Goal: Task Accomplishment & Management: Manage account settings

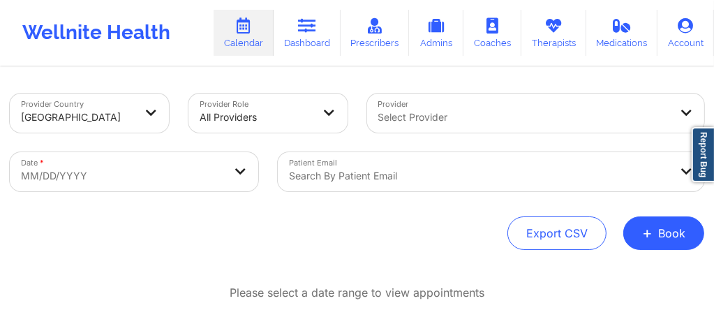
click at [382, 173] on div "Search by patient email" at bounding box center [474, 171] width 393 height 39
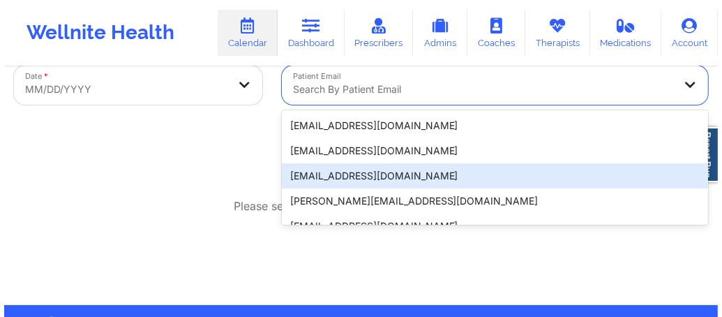
scroll to position [95, 0]
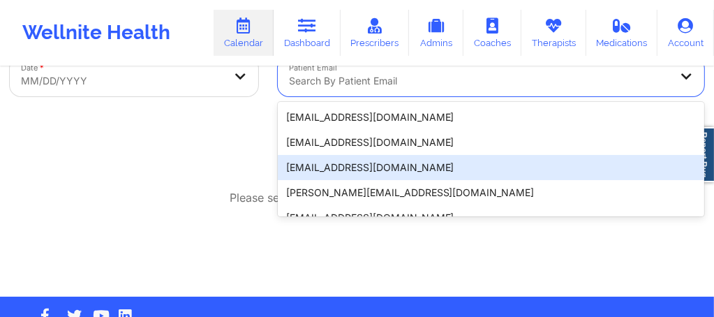
paste input "lisarcherry@gmail.com"
type input "lisarcherry@gmail.com"
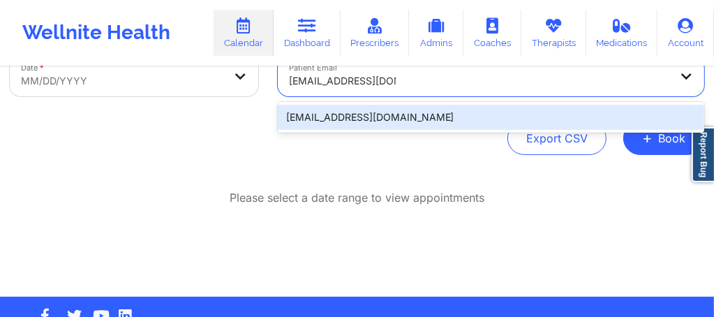
click at [384, 122] on div "lisarcherry@gmail.com" at bounding box center [491, 117] width 426 height 25
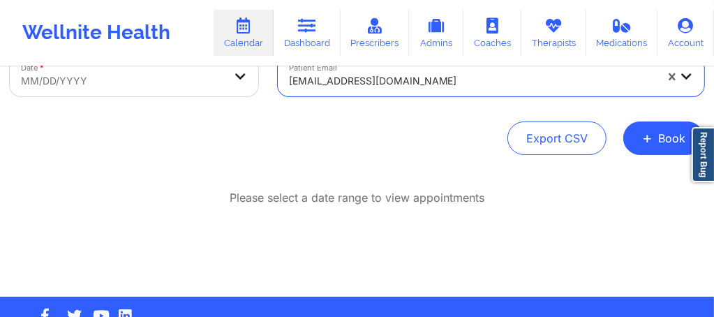
click at [157, 85] on body "Wellnite Health Calendar Dashboard Prescribers Admins Coaches Therapists Medica…" at bounding box center [357, 63] width 714 height 317
select select "2025-8"
select select "2025-9"
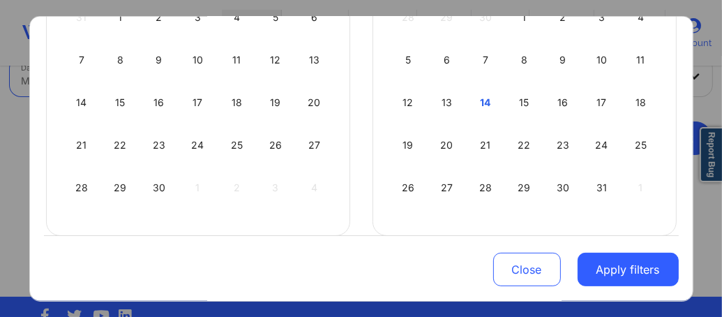
scroll to position [231, 0]
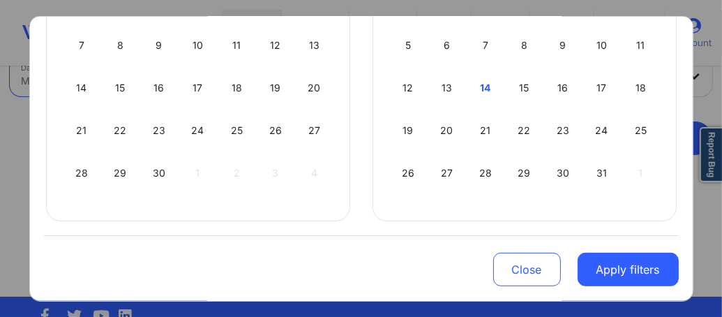
click at [483, 88] on div "14" at bounding box center [486, 87] width 36 height 39
select select "2025-9"
select select "2025-10"
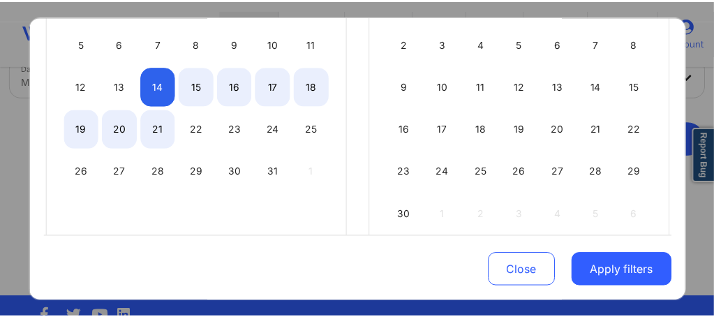
scroll to position [273, 0]
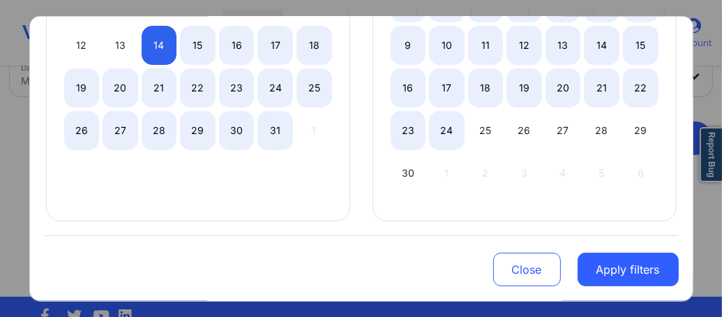
select select "2025-9"
select select "2025-10"
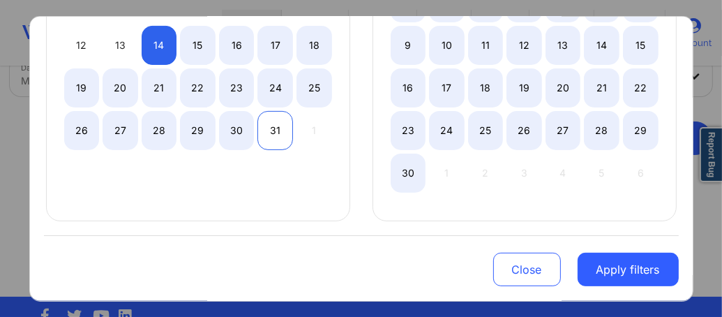
select select "2025-9"
select select "2025-10"
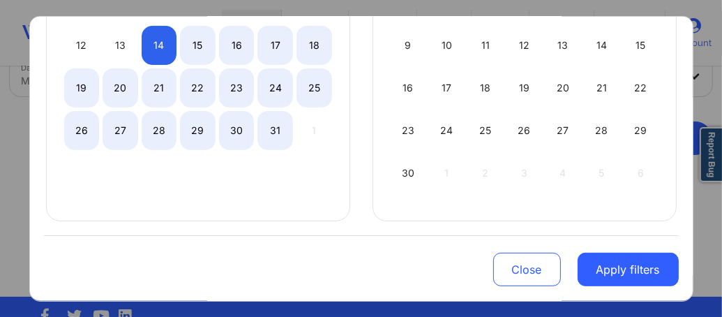
click at [275, 128] on div "31" at bounding box center [275, 130] width 36 height 39
select select "2025-9"
select select "2025-10"
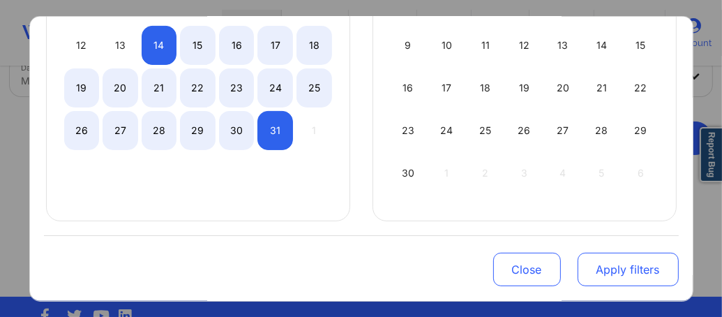
click at [630, 272] on button "Apply filters" at bounding box center [628, 269] width 101 height 33
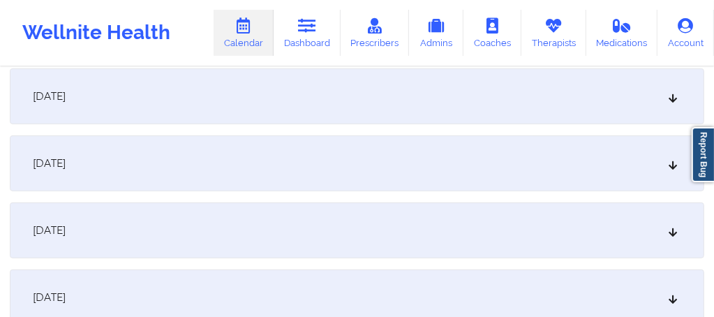
scroll to position [411, 0]
click at [239, 103] on div "[DATE]" at bounding box center [357, 96] width 694 height 56
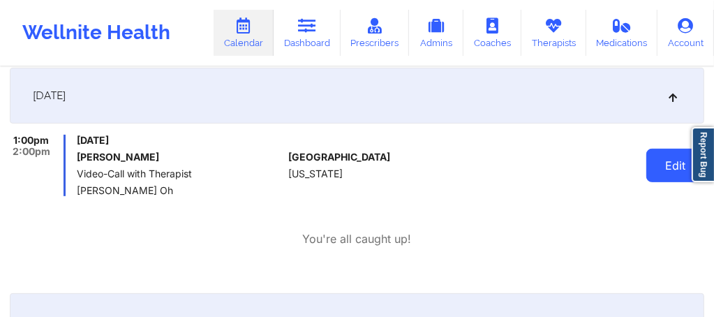
click at [667, 160] on button "Edit" at bounding box center [675, 165] width 58 height 33
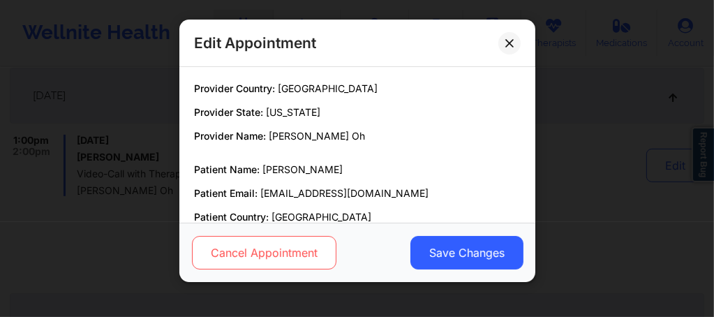
click at [285, 260] on button "Cancel Appointment" at bounding box center [263, 252] width 144 height 33
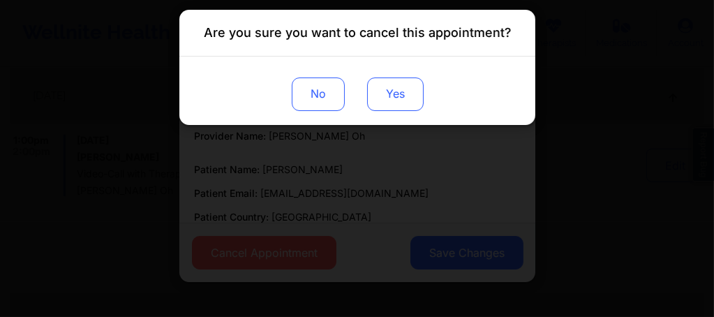
click at [400, 92] on button "Yes" at bounding box center [394, 93] width 56 height 33
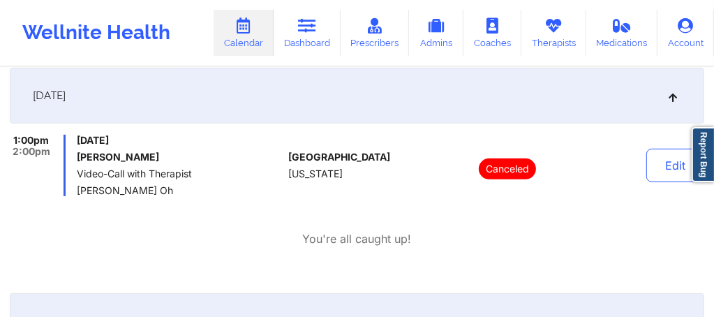
scroll to position [0, 0]
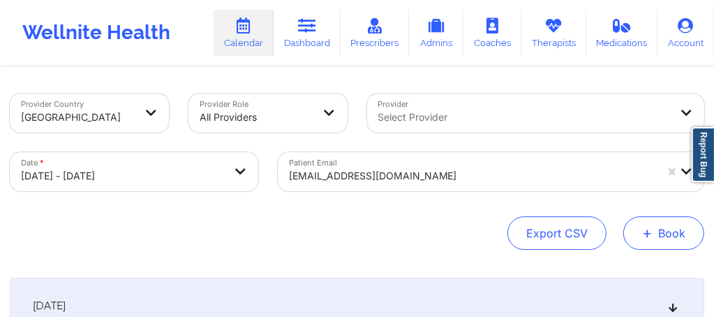
click at [662, 233] on button "+ Book" at bounding box center [663, 232] width 81 height 33
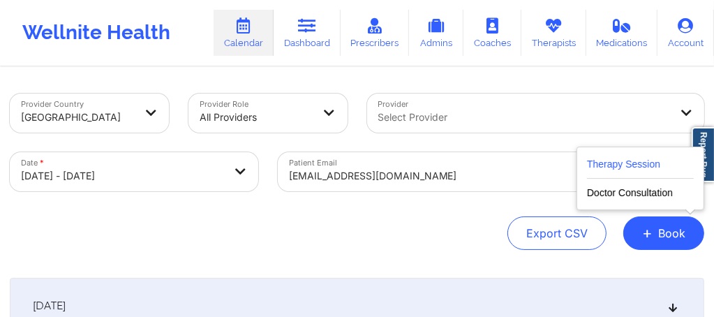
click at [594, 165] on button "Therapy Session" at bounding box center [640, 167] width 107 height 23
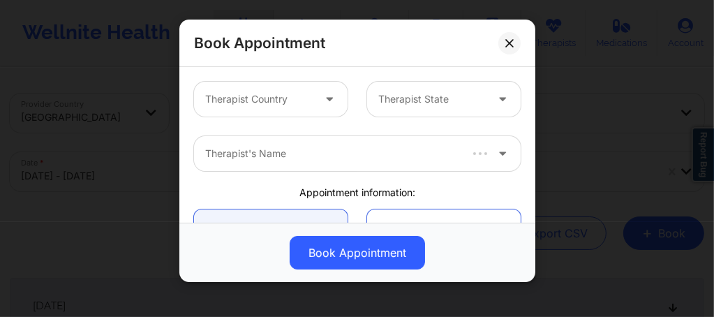
click at [284, 98] on div at bounding box center [258, 99] width 107 height 17
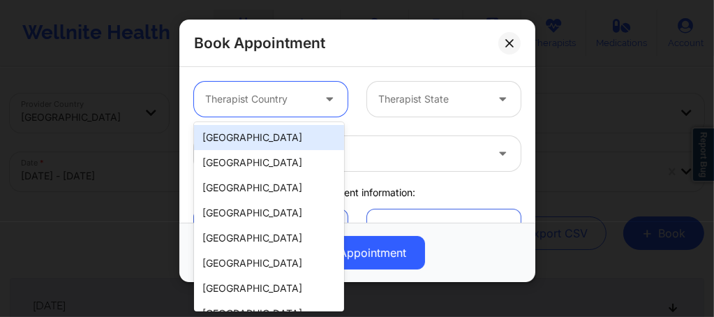
click at [256, 142] on div "[GEOGRAPHIC_DATA]" at bounding box center [269, 137] width 150 height 25
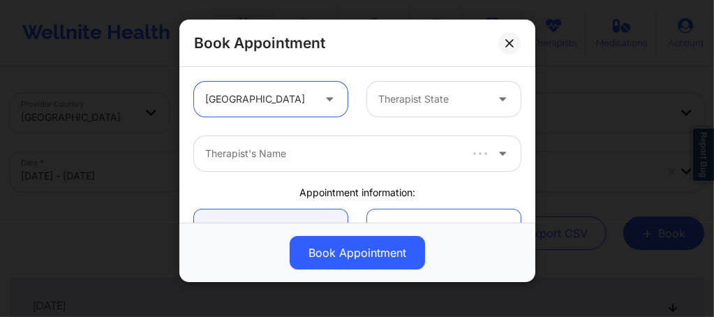
click at [407, 93] on div at bounding box center [431, 99] width 107 height 17
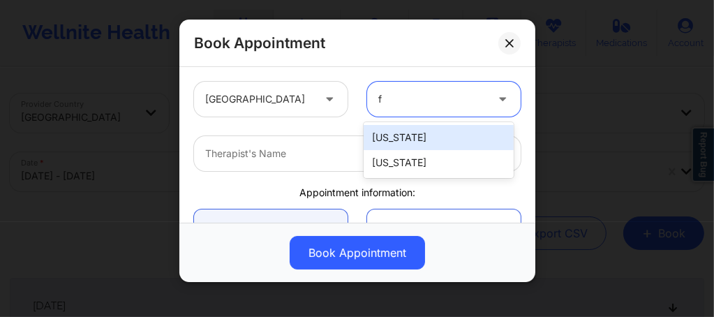
type input "fl"
click at [379, 140] on div "Florida" at bounding box center [438, 137] width 150 height 25
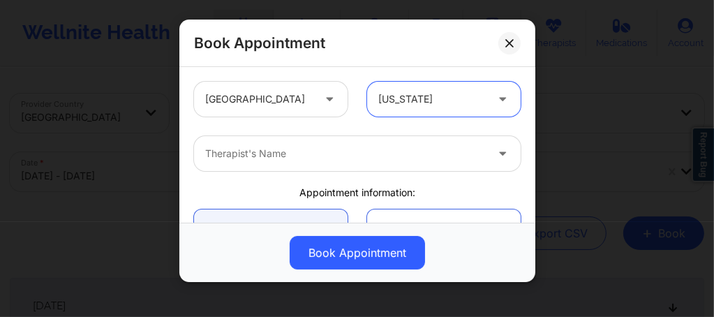
click at [312, 158] on div at bounding box center [345, 153] width 280 height 17
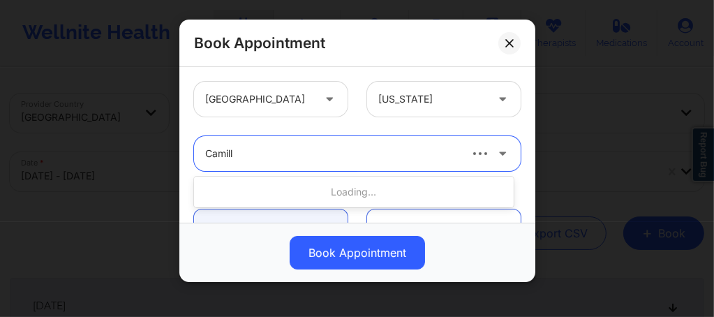
type input "Camille"
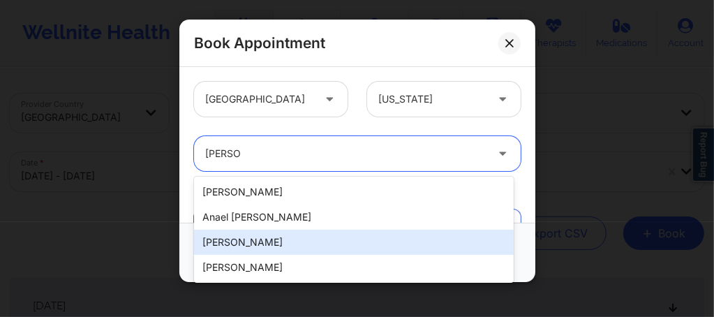
click at [248, 243] on div "Camille Burke" at bounding box center [353, 241] width 319 height 25
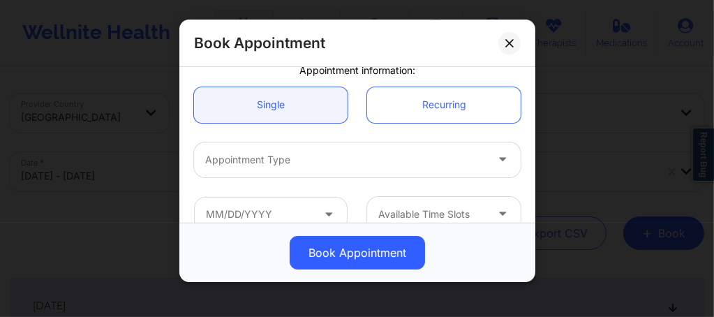
scroll to position [158, 0]
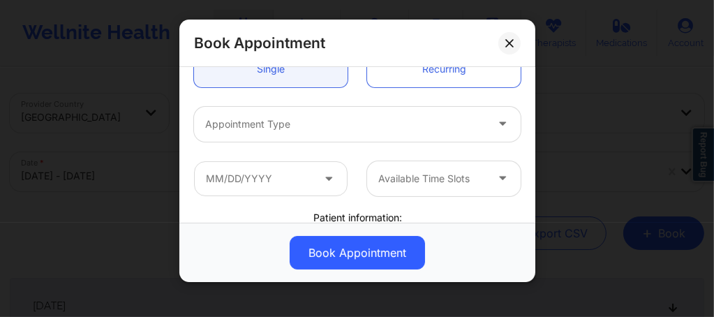
click at [280, 128] on div at bounding box center [345, 124] width 280 height 17
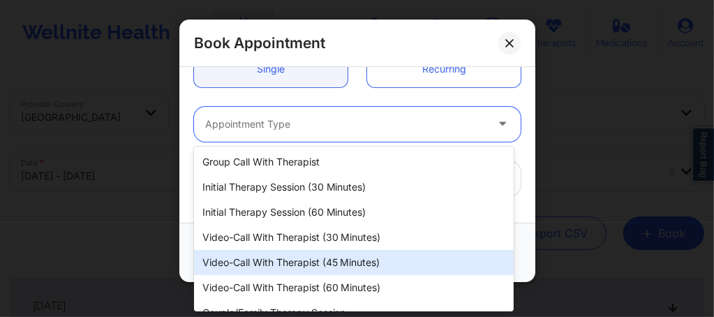
click at [301, 290] on div "Video-Call with Therapist (60 minutes)" at bounding box center [353, 287] width 319 height 25
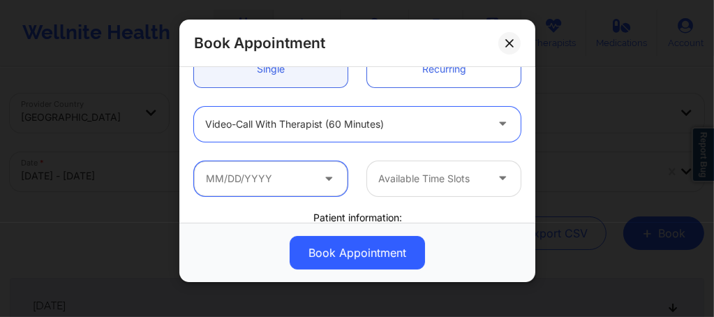
click at [277, 176] on input "text" at bounding box center [270, 178] width 153 height 35
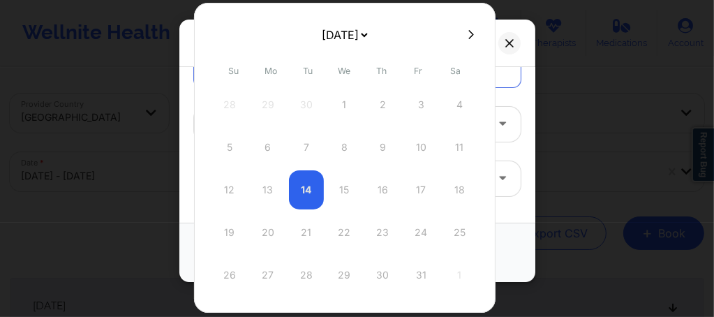
click at [468, 37] on icon at bounding box center [471, 34] width 6 height 10
select select "2025-10"
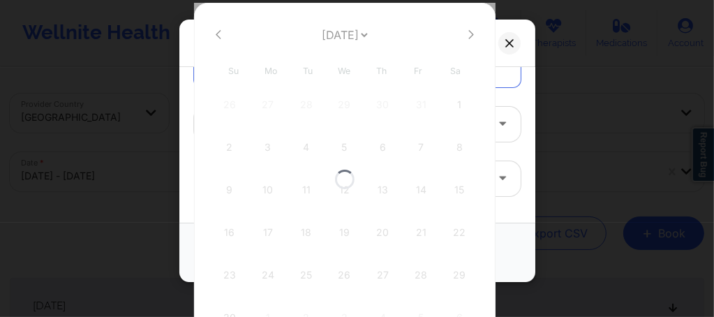
select select "2025-10"
click at [464, 40] on button at bounding box center [471, 35] width 14 height 12
select select "2025-11"
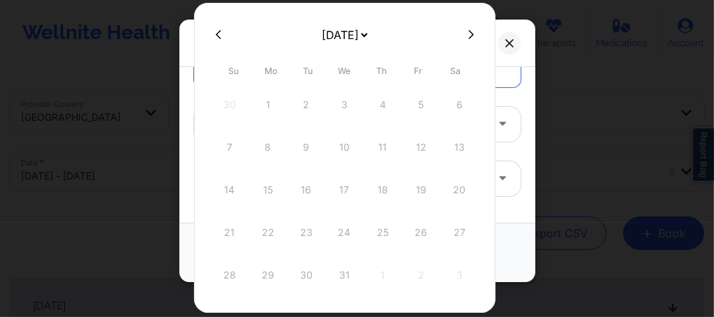
click at [218, 36] on icon at bounding box center [219, 34] width 6 height 9
select select "2025-10"
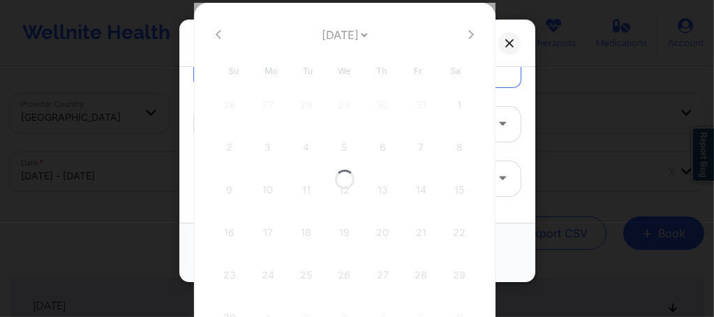
select select "2025-10"
click at [218, 36] on icon at bounding box center [219, 34] width 6 height 9
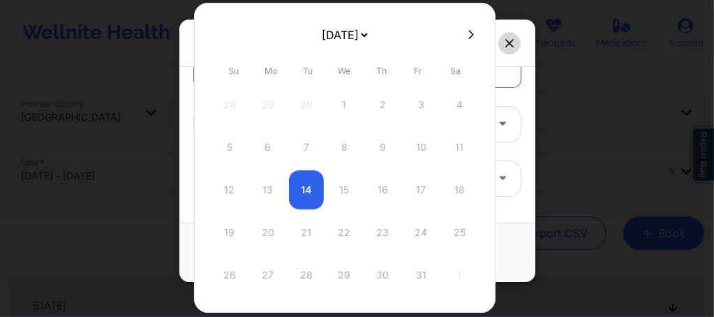
click at [513, 45] on icon at bounding box center [509, 43] width 8 height 8
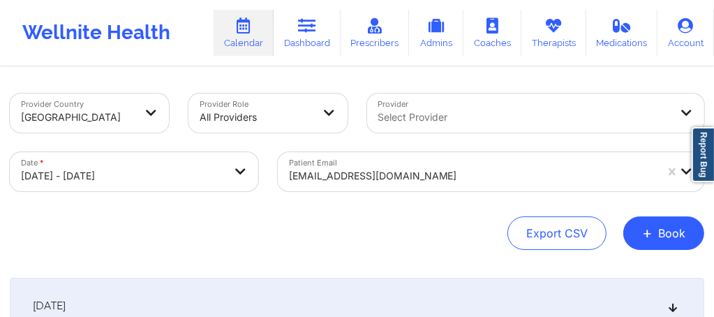
click at [393, 171] on div "lisarcherry@gmail.com" at bounding box center [491, 171] width 426 height 39
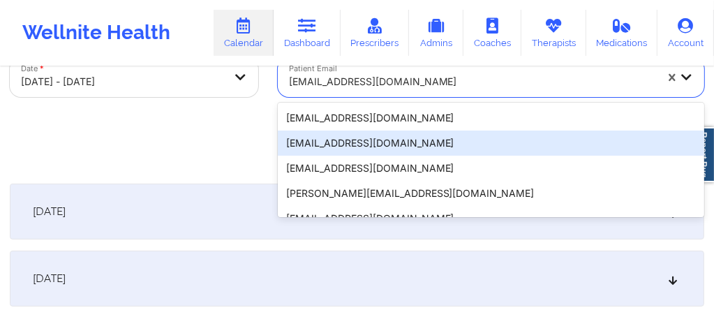
scroll to position [95, 0]
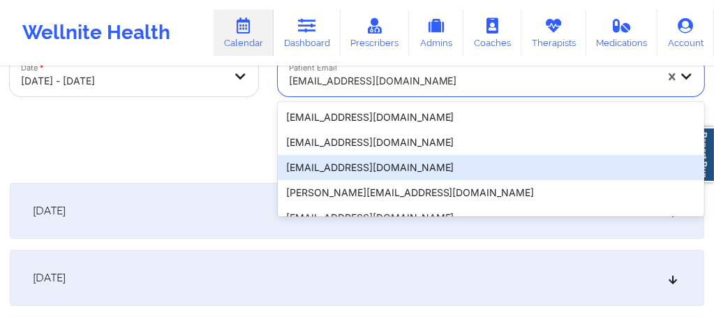
click at [234, 151] on div "Export CSV + Book" at bounding box center [357, 137] width 694 height 33
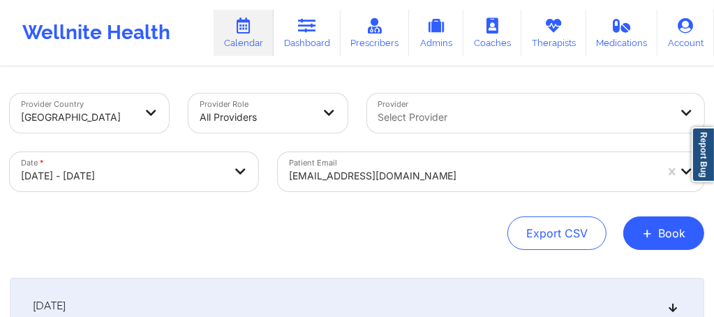
scroll to position [0, 0]
click at [396, 110] on div at bounding box center [524, 117] width 292 height 17
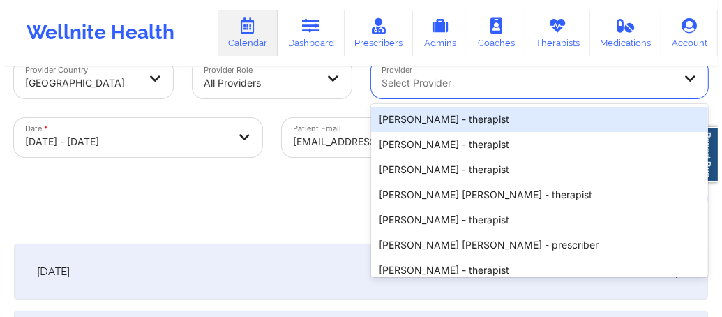
scroll to position [36, 0]
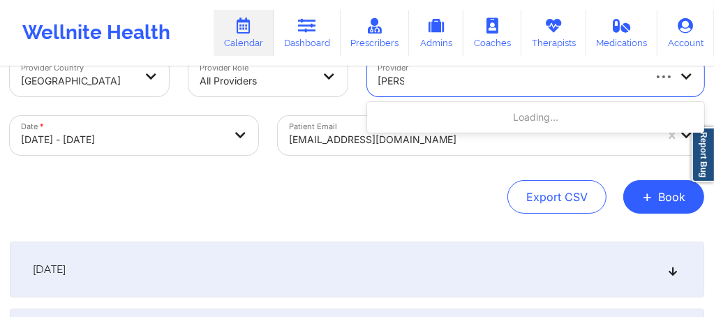
type input "Karyll"
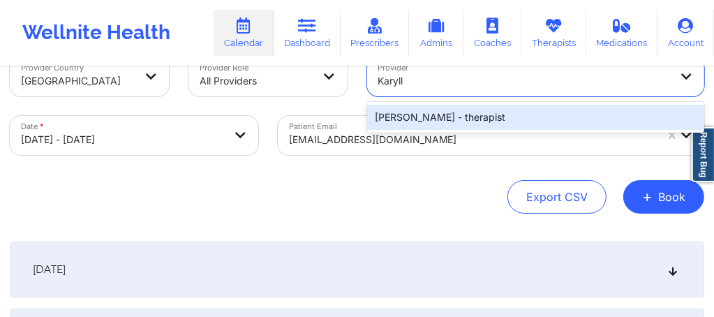
click at [402, 114] on div "Karyll Honeycutt - therapist" at bounding box center [536, 117] width 338 height 25
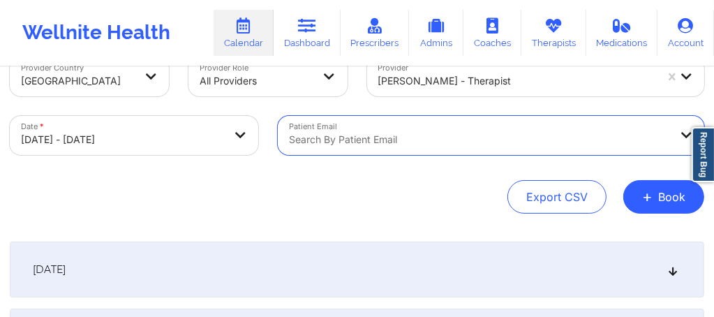
select select "2025-9"
select select "2025-10"
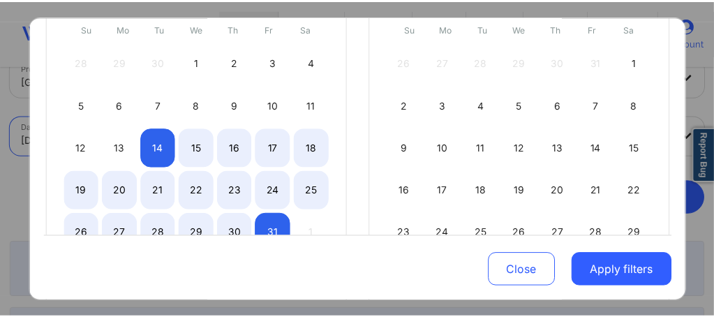
scroll to position [176, 0]
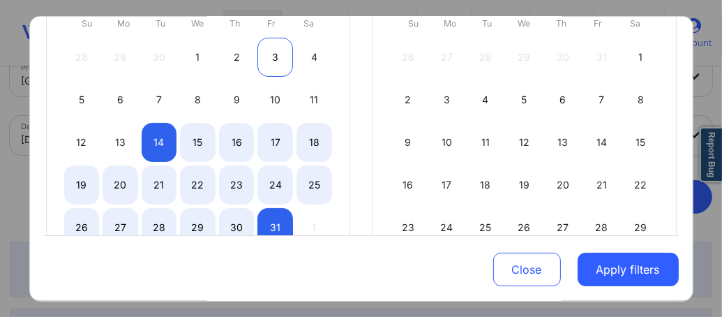
click at [269, 56] on div "3" at bounding box center [275, 57] width 36 height 39
select select "2025-9"
select select "2025-10"
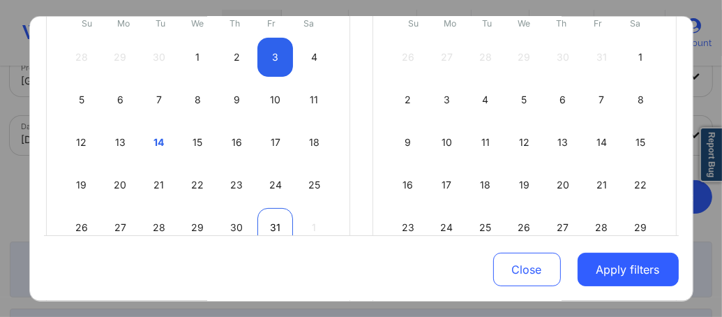
select select "2025-9"
select select "2025-10"
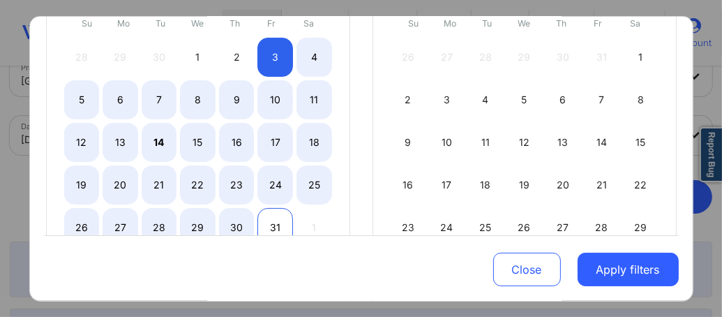
click at [268, 221] on div "31" at bounding box center [275, 227] width 36 height 39
select select "2025-9"
select select "2025-10"
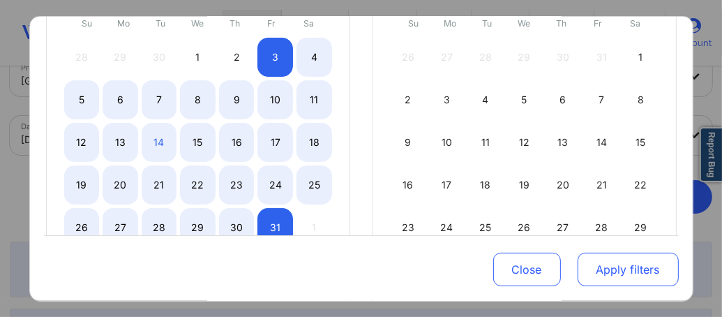
click at [610, 266] on button "Apply filters" at bounding box center [628, 269] width 101 height 33
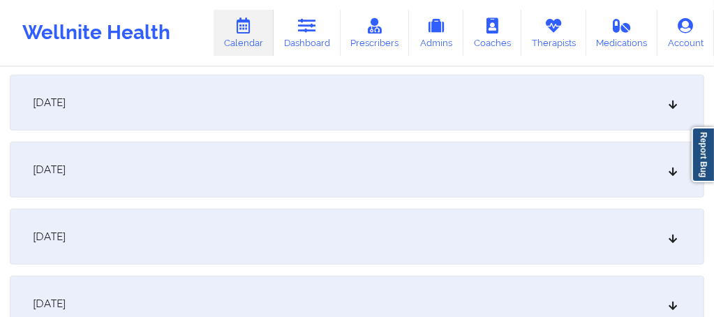
scroll to position [622, 0]
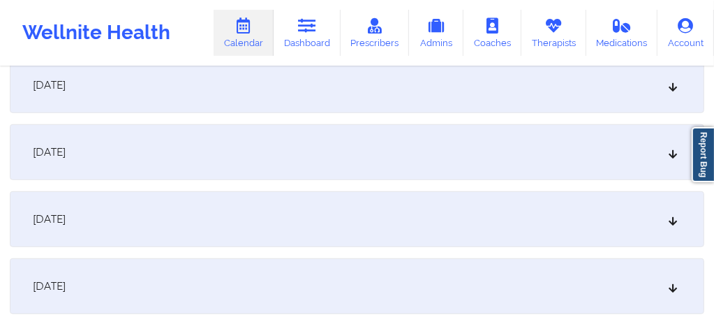
click at [190, 149] on div "October 10, 2025" at bounding box center [357, 152] width 694 height 56
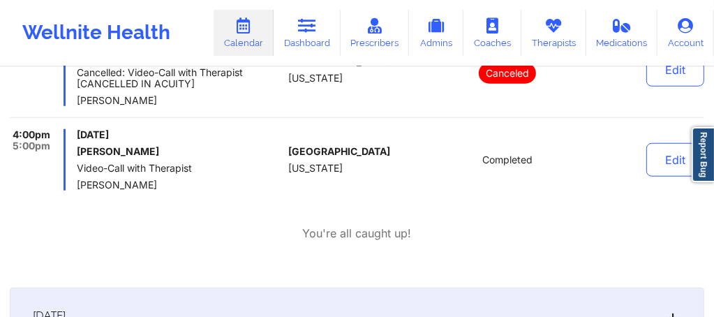
scroll to position [0, 0]
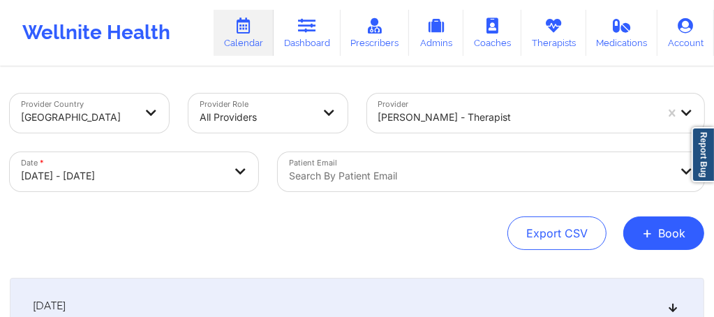
click at [418, 181] on div "Search by patient email" at bounding box center [491, 171] width 426 height 39
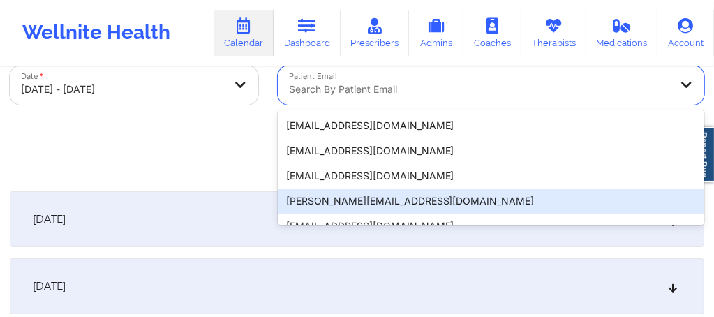
scroll to position [95, 0]
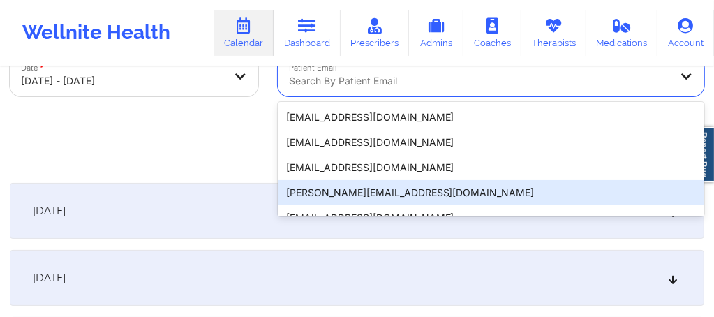
paste input "IBejah Clendinen"
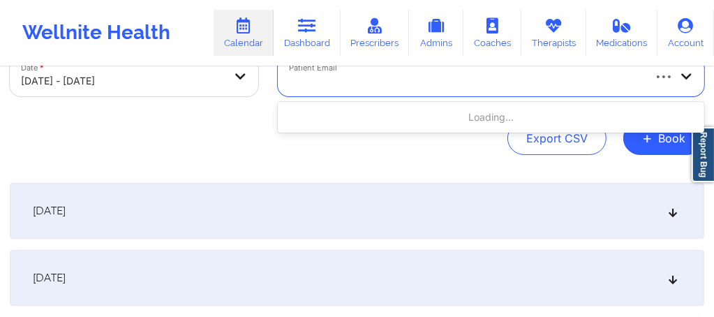
type input "IBejah Clendinen"
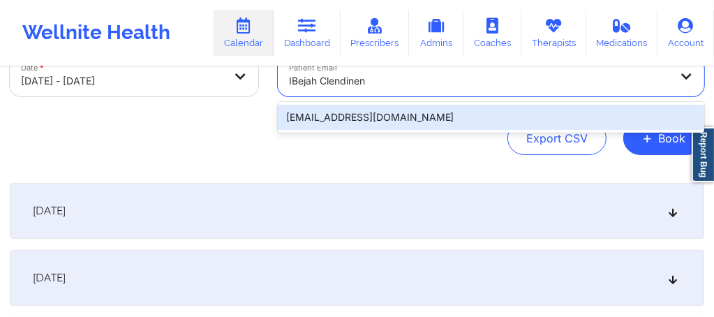
click at [366, 113] on div "ibejahc@gmail.com" at bounding box center [491, 117] width 426 height 25
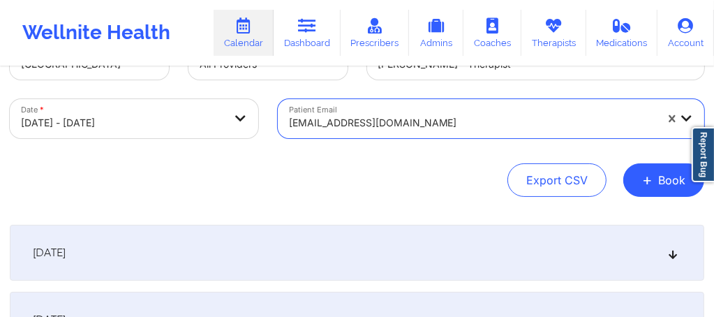
scroll to position [0, 0]
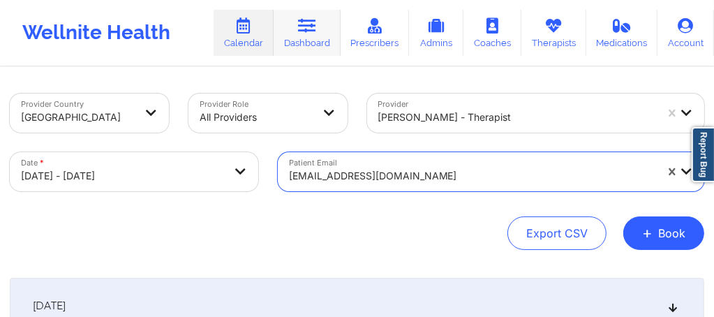
click at [318, 34] on link "Dashboard" at bounding box center [306, 33] width 67 height 46
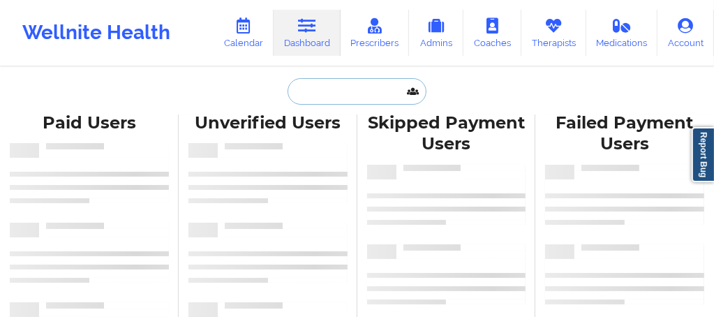
click at [336, 94] on input "text" at bounding box center [356, 91] width 138 height 27
paste input "IBejah Clendinen"
type input "IBejah Clendinen"
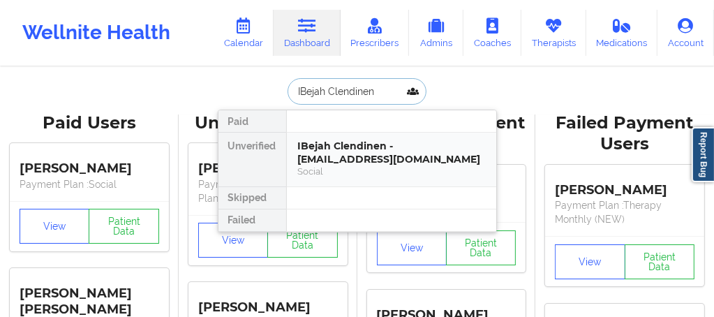
click at [336, 145] on div "IBejah Clendinen - ibejahc@gmail.com" at bounding box center [391, 153] width 187 height 26
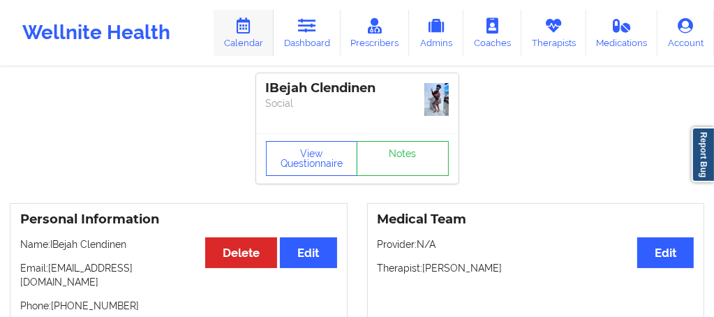
click at [254, 35] on link "Calendar" at bounding box center [243, 33] width 60 height 46
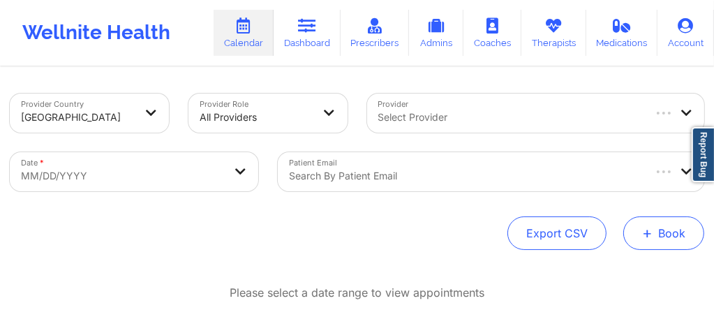
click at [660, 236] on button "+ Book" at bounding box center [663, 232] width 81 height 33
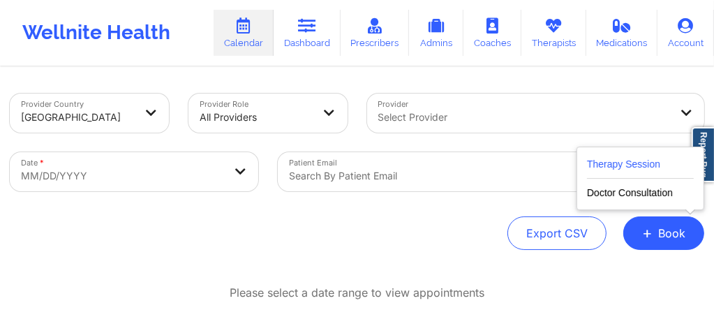
click at [608, 159] on button "Therapy Session" at bounding box center [640, 167] width 107 height 23
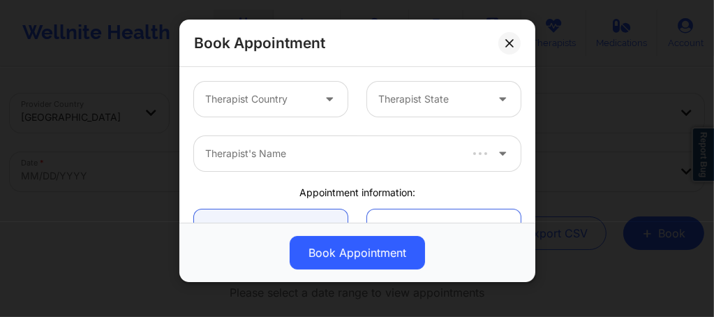
click at [279, 100] on div at bounding box center [258, 99] width 107 height 17
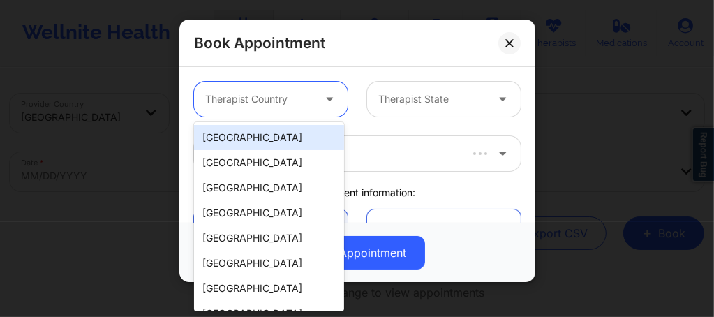
click at [264, 138] on div "[GEOGRAPHIC_DATA]" at bounding box center [269, 137] width 150 height 25
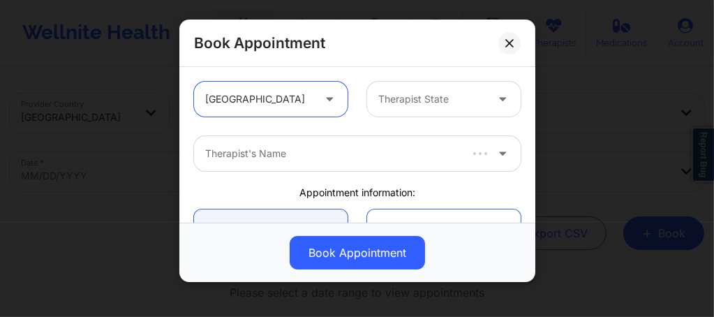
click at [391, 108] on div "Therapist State" at bounding box center [427, 99] width 120 height 35
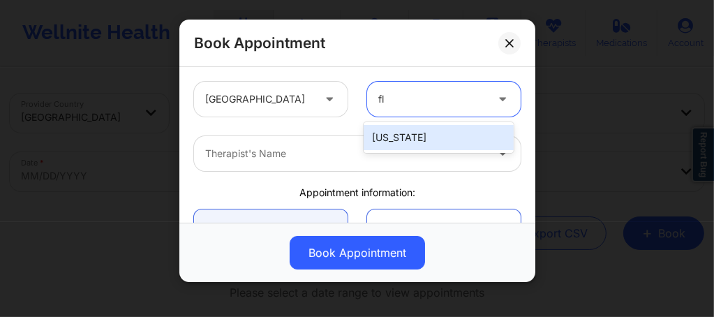
type input "flo"
click at [391, 128] on div "Florida" at bounding box center [438, 137] width 150 height 25
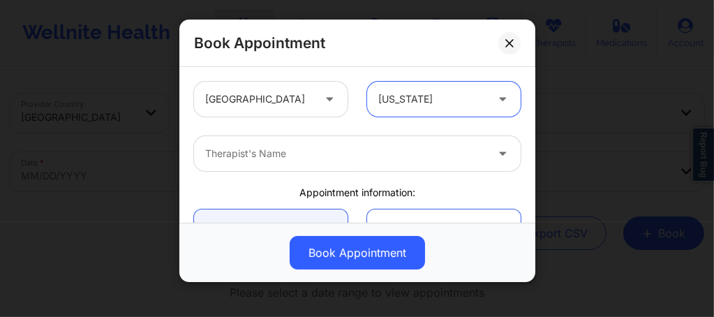
click at [330, 163] on div "Therapist's Name" at bounding box center [340, 153] width 293 height 35
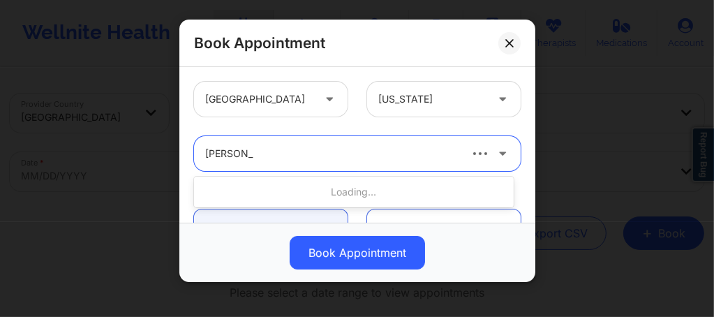
type input "Timothy L"
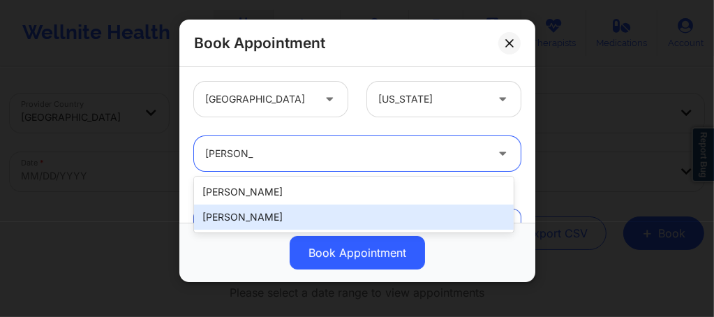
click at [270, 212] on div "Timothy Lee Weaver" at bounding box center [353, 216] width 319 height 25
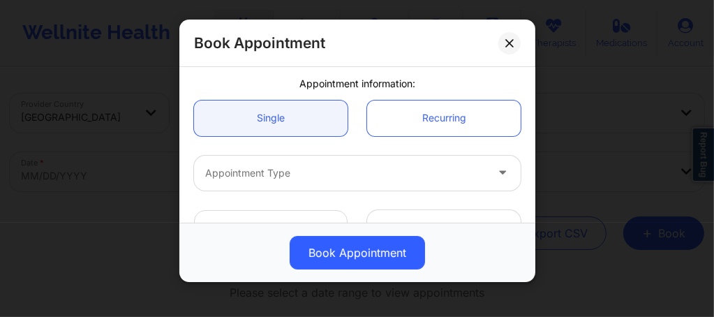
scroll to position [112, 0]
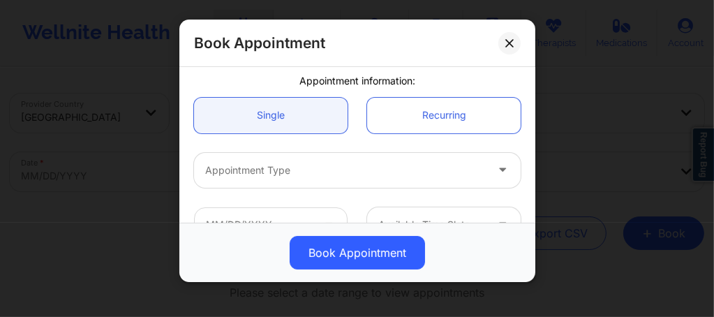
click at [259, 168] on div at bounding box center [345, 170] width 280 height 17
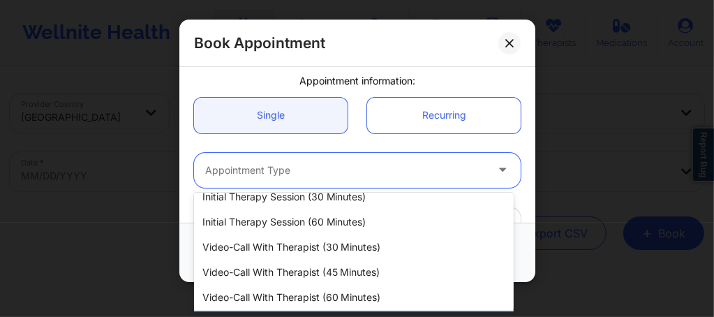
scroll to position [63, 0]
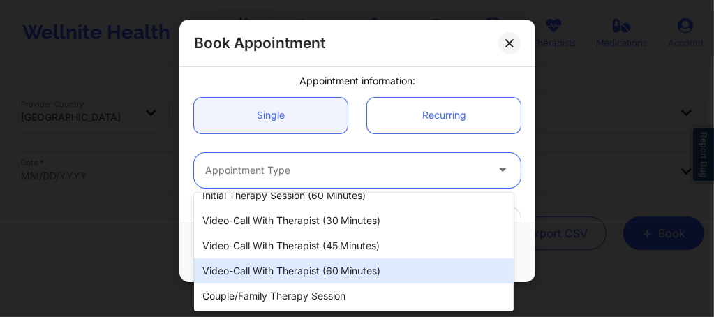
click at [312, 268] on div "Video-Call with Therapist (60 minutes)" at bounding box center [353, 270] width 319 height 25
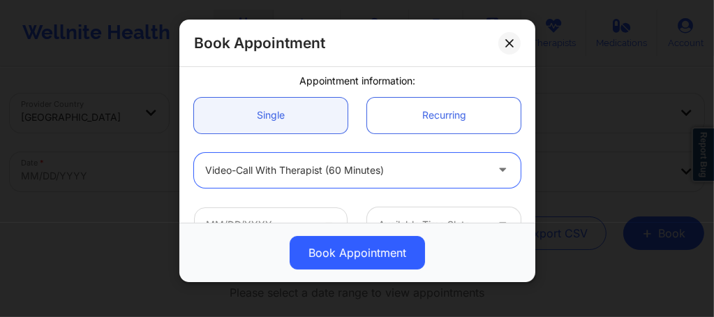
scroll to position [176, 0]
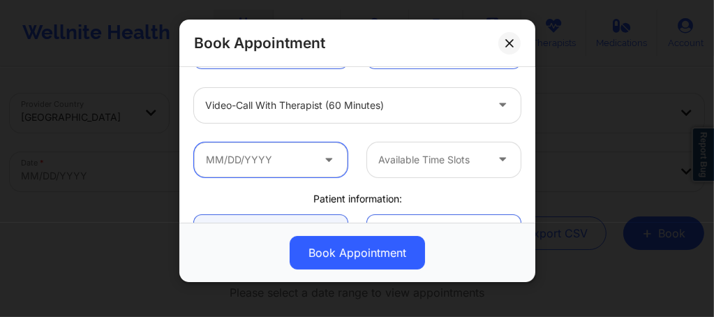
click at [271, 148] on input "text" at bounding box center [270, 159] width 153 height 35
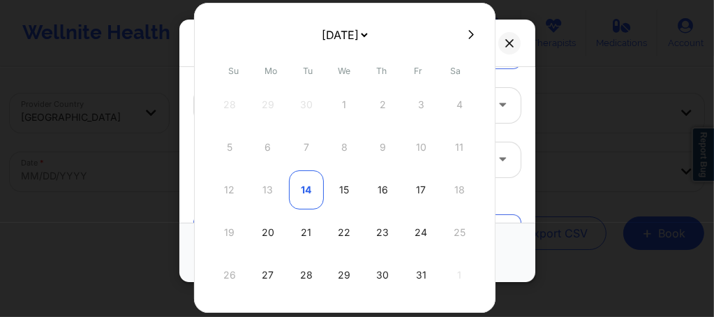
click at [306, 189] on div "14" at bounding box center [306, 189] width 35 height 39
type input "10/14/2025"
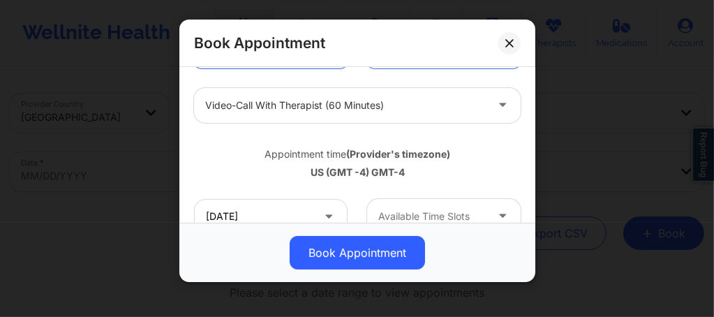
click at [392, 215] on div at bounding box center [431, 216] width 107 height 17
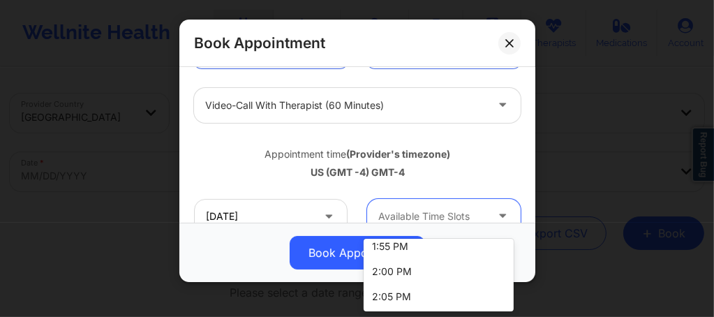
scroll to position [2067, 0]
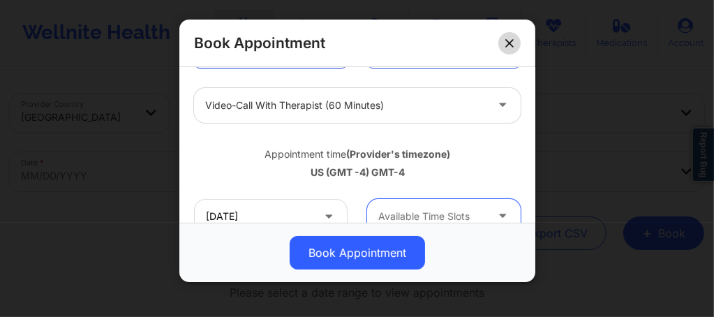
click at [511, 40] on icon at bounding box center [509, 43] width 8 height 8
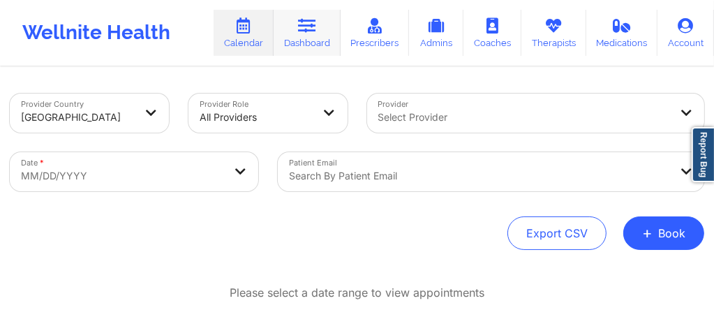
click at [301, 20] on icon at bounding box center [307, 25] width 18 height 15
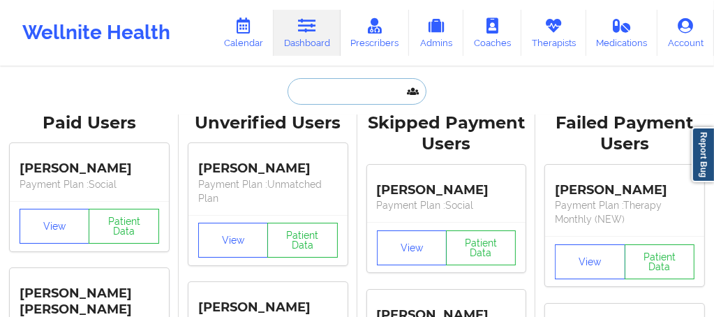
click at [320, 101] on input "text" at bounding box center [356, 91] width 138 height 27
paste input "cortneyleatherwood@gmail.com"
type input "cortneyleatherwood@gmail.com"
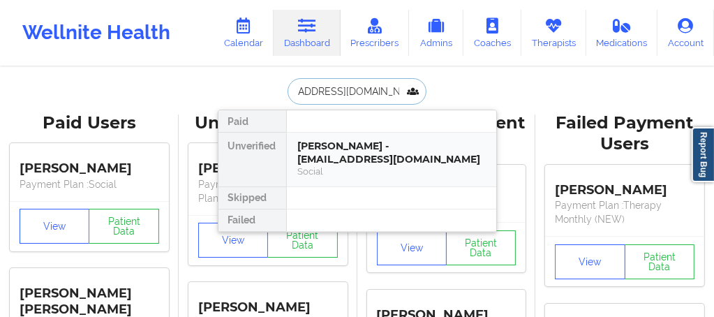
click at [321, 152] on div "Cortney Leatherwood - cortneyleatherwood@gmail.com" at bounding box center [391, 153] width 187 height 26
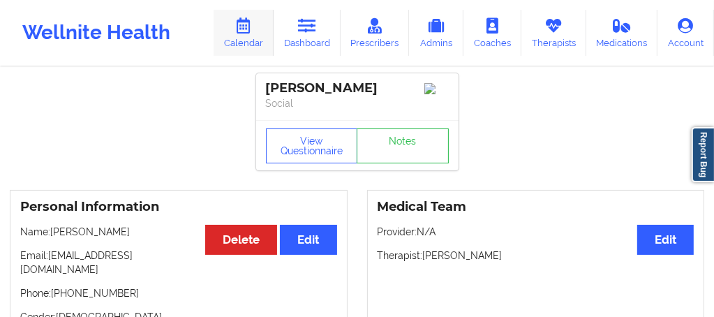
click at [254, 36] on link "Calendar" at bounding box center [243, 33] width 60 height 46
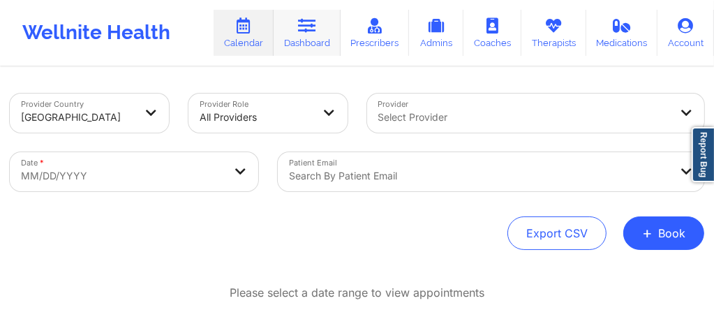
click at [306, 37] on link "Dashboard" at bounding box center [306, 33] width 67 height 46
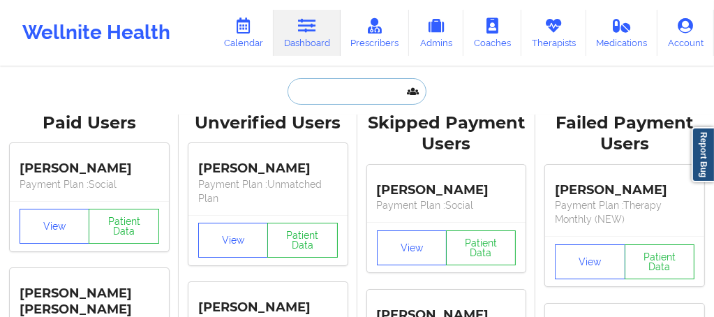
click at [342, 91] on input "text" at bounding box center [356, 91] width 138 height 27
paste input "s.samanthasymons@gmail.com"
type input "s.samanthasymons@gmail.com"
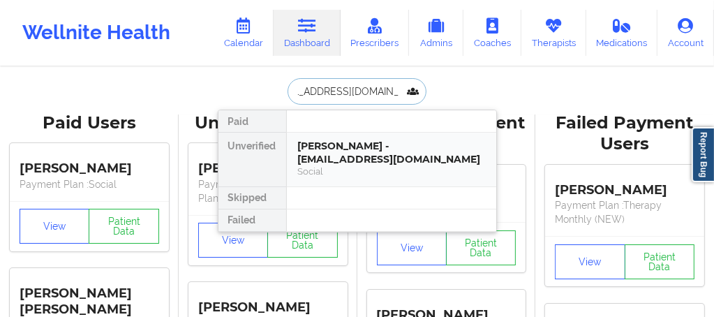
click at [342, 144] on div "Shackola Symons - s.samanthasymons@gmail.com" at bounding box center [391, 153] width 187 height 26
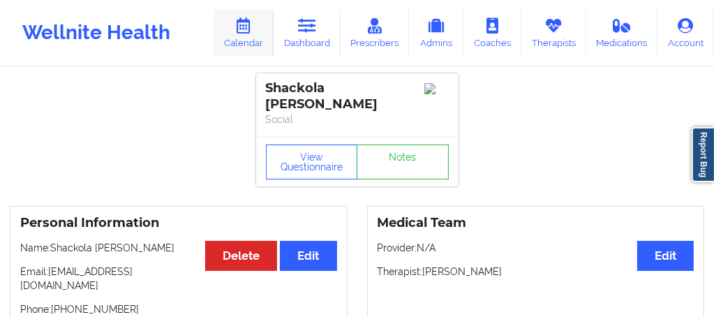
click at [238, 38] on link "Calendar" at bounding box center [243, 33] width 60 height 46
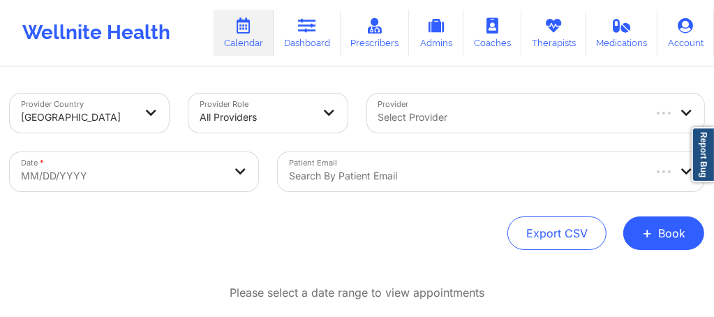
click at [619, 185] on div "Search by patient email" at bounding box center [461, 171] width 366 height 39
click at [241, 240] on div "Export CSV + Book" at bounding box center [357, 232] width 694 height 33
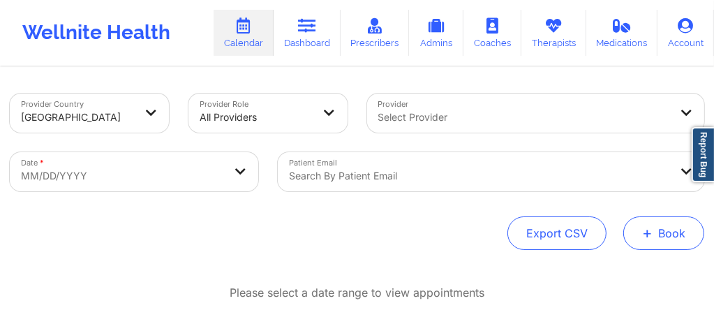
click at [679, 234] on button "+ Book" at bounding box center [663, 232] width 81 height 33
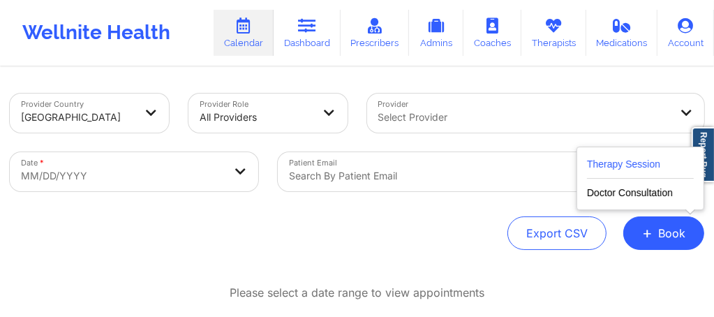
click at [619, 164] on button "Therapy Session" at bounding box center [640, 167] width 107 height 23
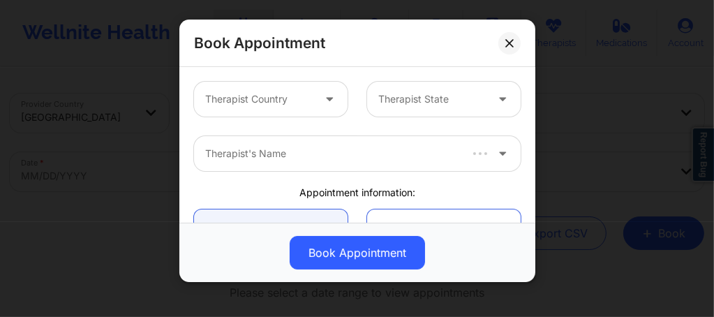
click at [254, 103] on div at bounding box center [258, 99] width 107 height 17
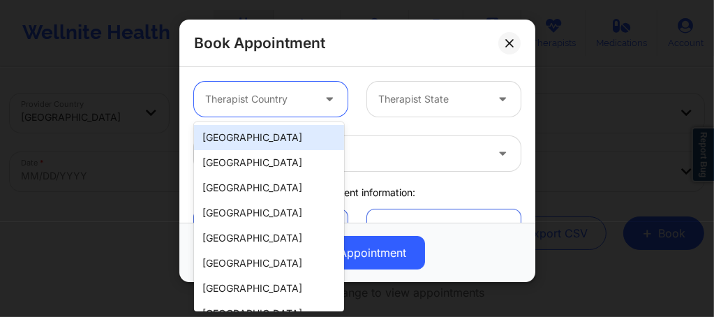
click at [250, 133] on div "[GEOGRAPHIC_DATA]" at bounding box center [269, 137] width 150 height 25
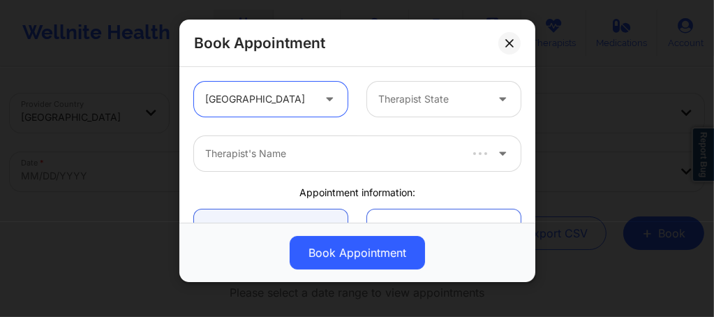
click at [419, 102] on div at bounding box center [431, 99] width 107 height 17
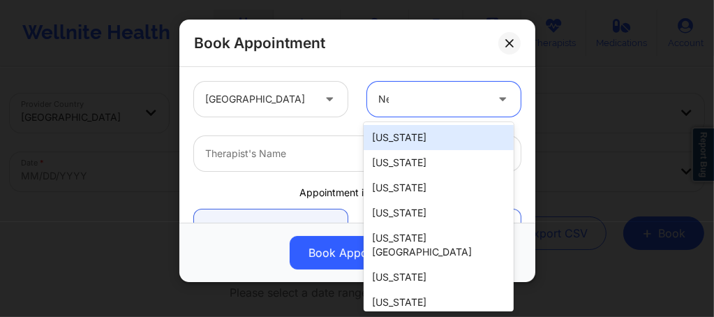
type input "New"
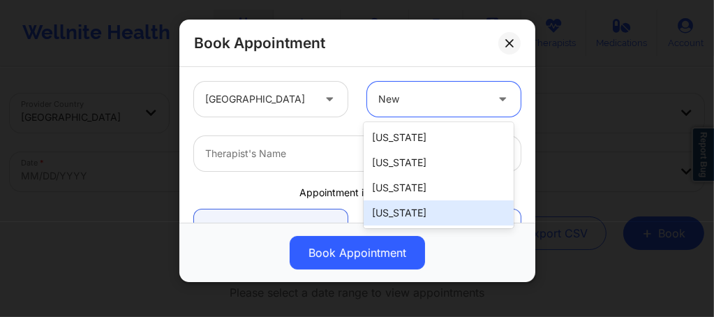
click at [377, 209] on div "[US_STATE]" at bounding box center [438, 212] width 150 height 25
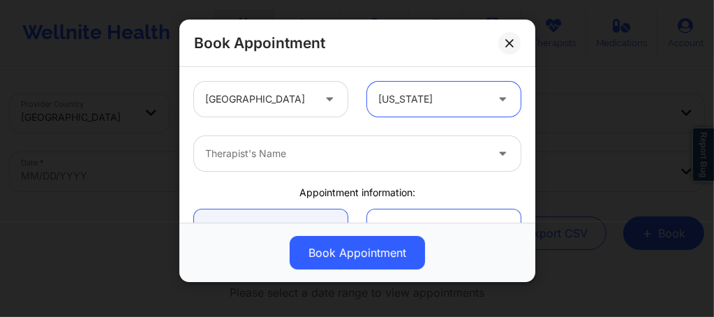
click at [295, 155] on div at bounding box center [345, 153] width 280 height 17
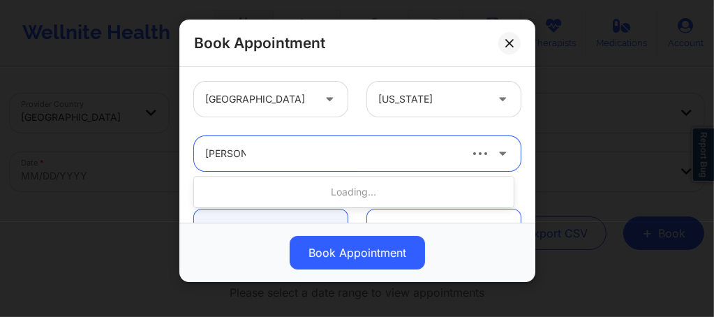
type input "Richard r"
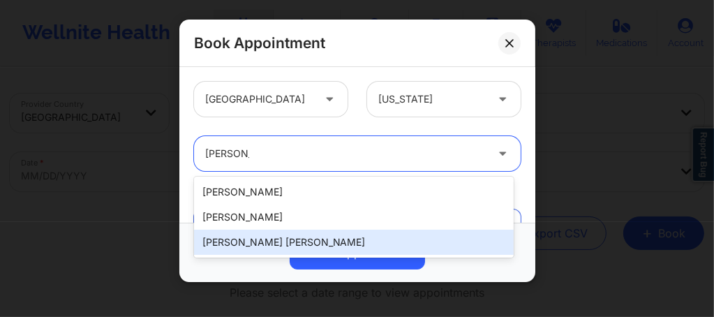
click at [271, 241] on div "[PERSON_NAME] [PERSON_NAME]" at bounding box center [353, 241] width 319 height 25
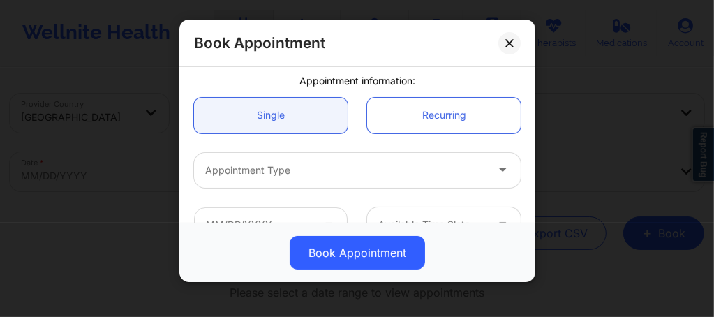
scroll to position [140, 0]
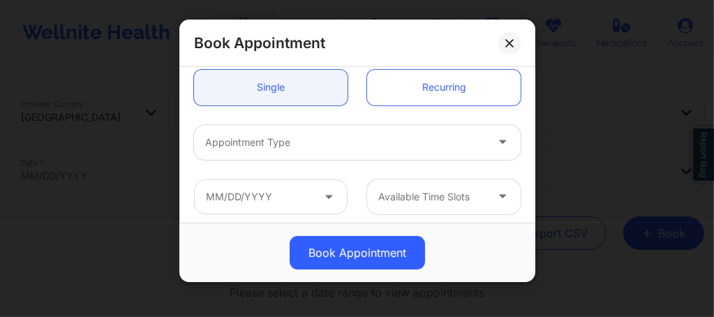
click at [268, 134] on div at bounding box center [345, 142] width 280 height 17
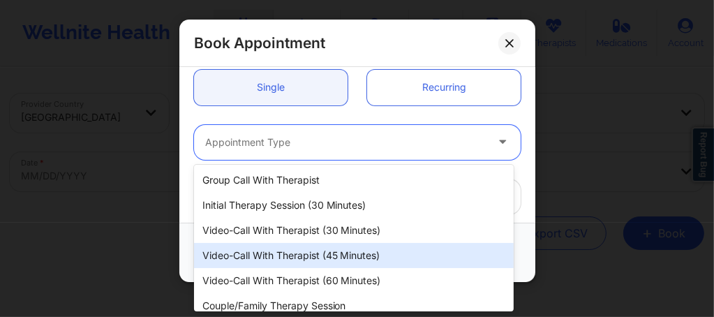
click at [293, 254] on div "Video-Call with Therapist (45 minutes)" at bounding box center [353, 255] width 319 height 25
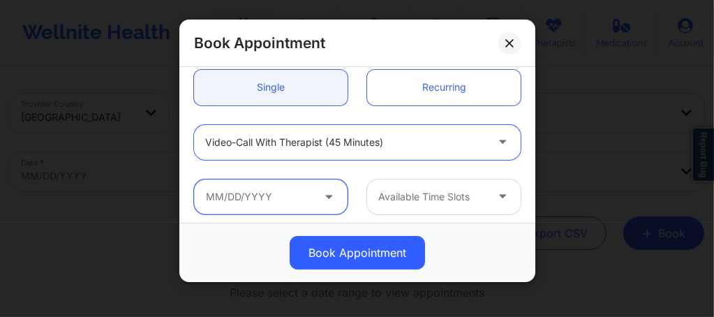
click at [278, 187] on input "text" at bounding box center [270, 196] width 153 height 35
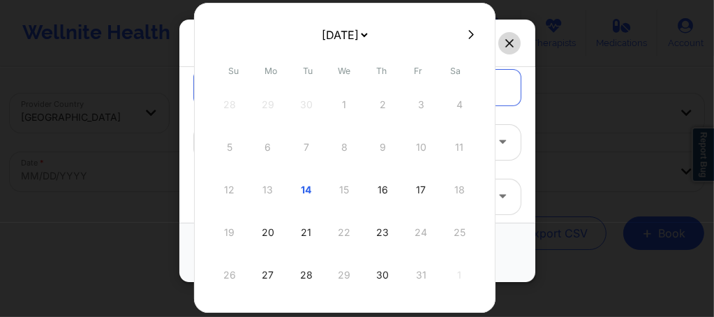
click at [502, 42] on button at bounding box center [509, 43] width 22 height 22
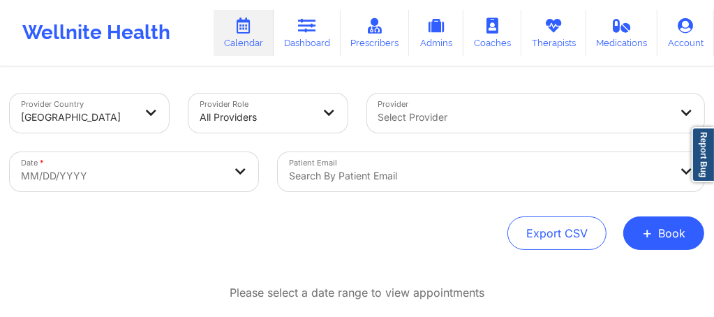
click at [398, 118] on div at bounding box center [524, 117] width 292 height 17
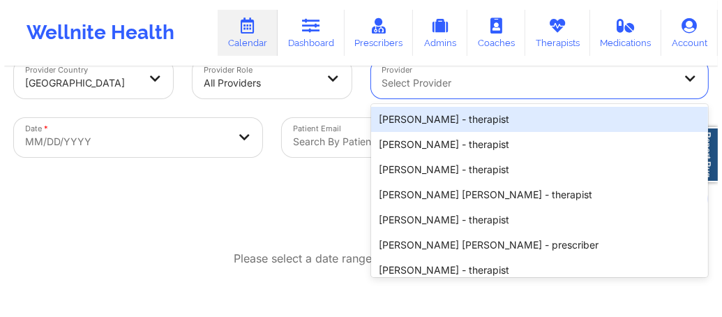
scroll to position [36, 0]
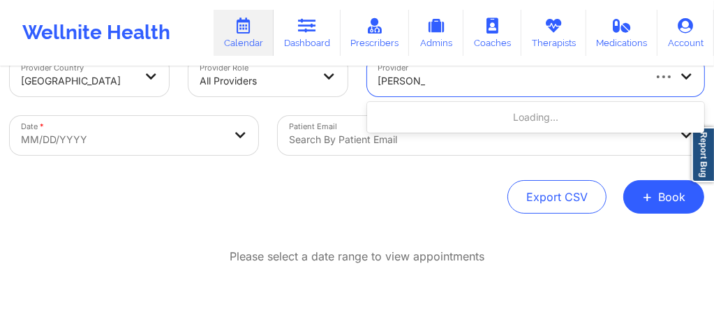
type input "Richard Ry"
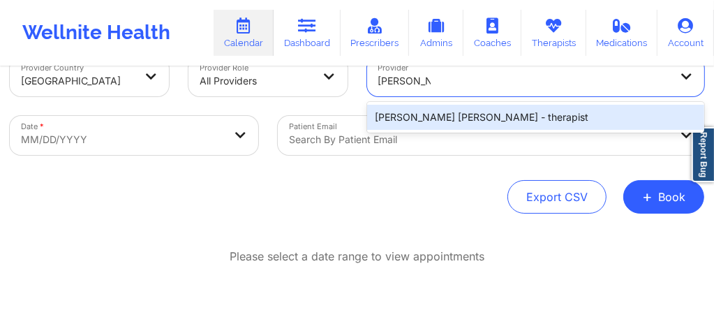
click at [398, 118] on div "[PERSON_NAME] [PERSON_NAME] - therapist" at bounding box center [536, 117] width 338 height 25
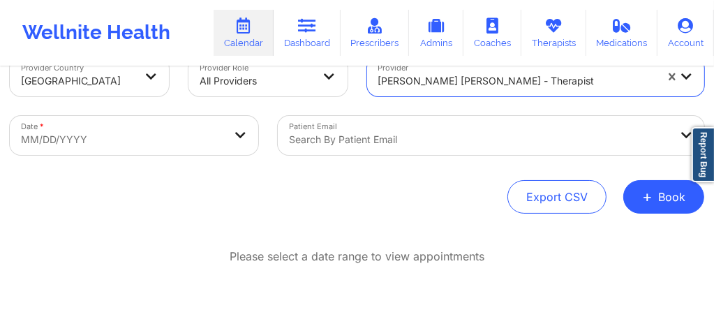
click at [165, 142] on body "Wellnite Health Calendar Dashboard Prescribers Admins Coaches Therapists Medica…" at bounding box center [357, 122] width 714 height 317
select select "2025-8"
select select "2025-9"
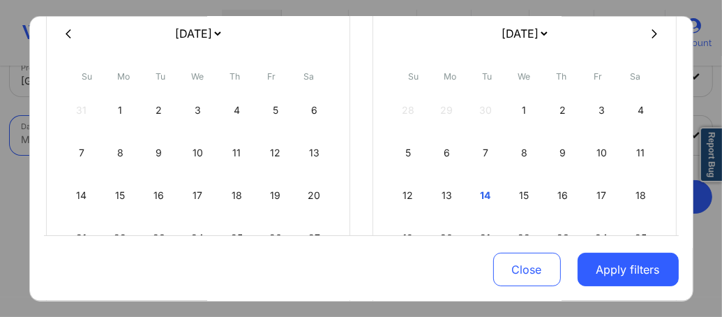
scroll to position [140, 0]
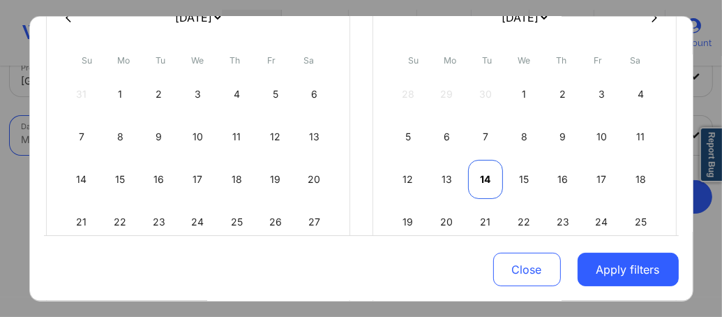
click at [479, 181] on div "14" at bounding box center [486, 179] width 36 height 39
select select "2025-9"
select select "2025-10"
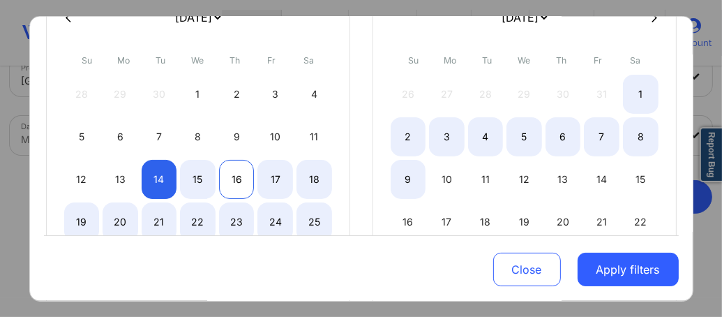
select select "2025-9"
select select "2025-10"
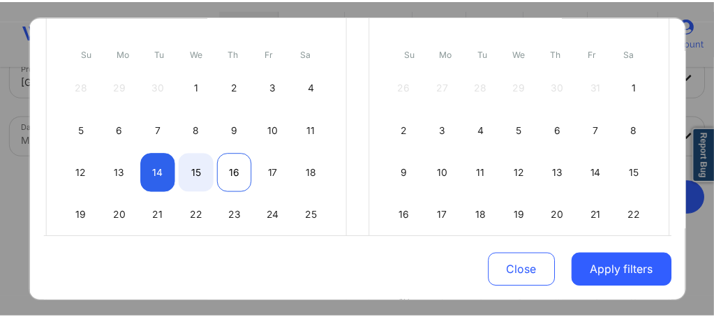
scroll to position [149, 0]
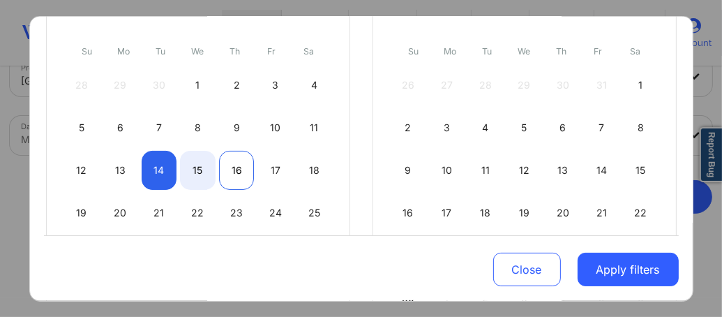
click at [240, 167] on div "16" at bounding box center [237, 170] width 36 height 39
select select "2025-9"
select select "2025-10"
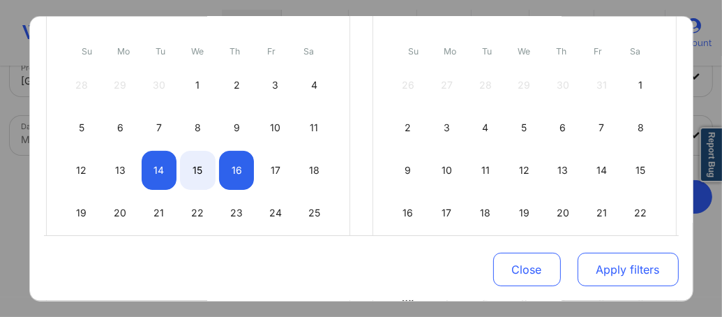
click at [603, 269] on button "Apply filters" at bounding box center [628, 269] width 101 height 33
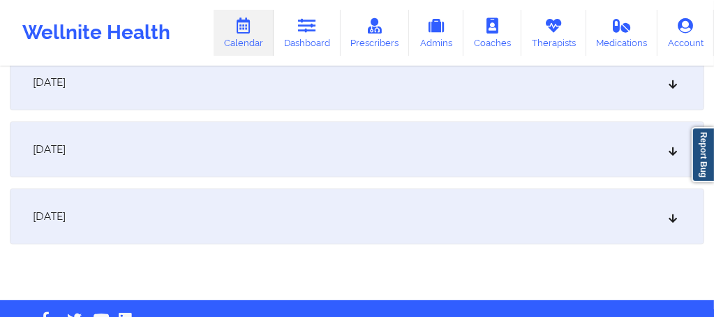
scroll to position [232, 0]
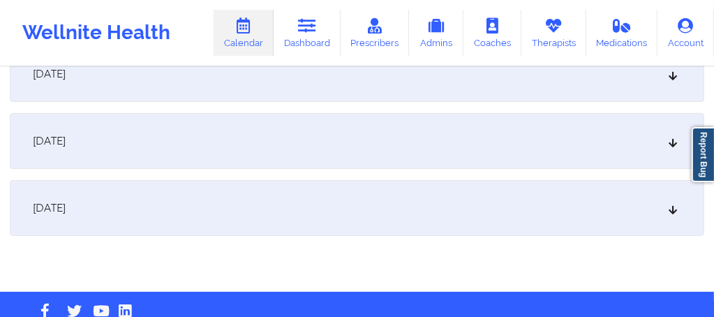
click at [273, 140] on div "[DATE]" at bounding box center [357, 141] width 694 height 56
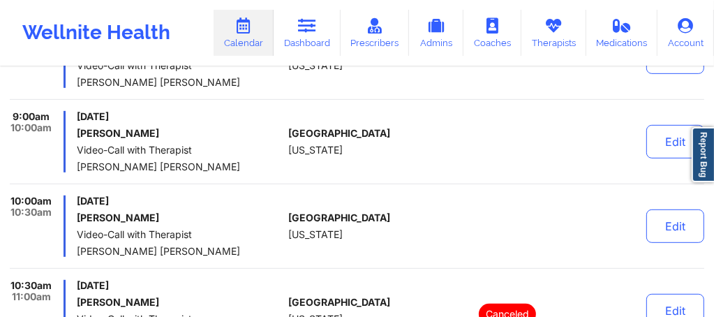
scroll to position [0, 0]
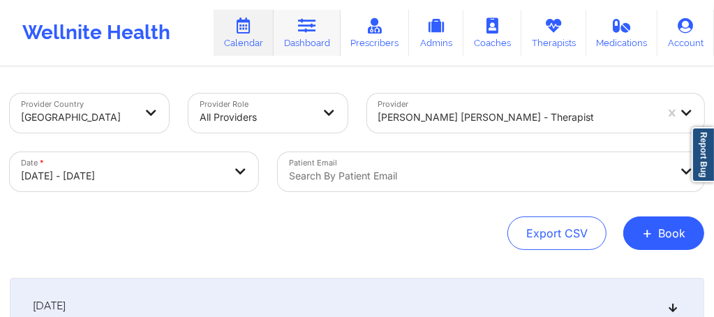
click at [295, 34] on link "Dashboard" at bounding box center [306, 33] width 67 height 46
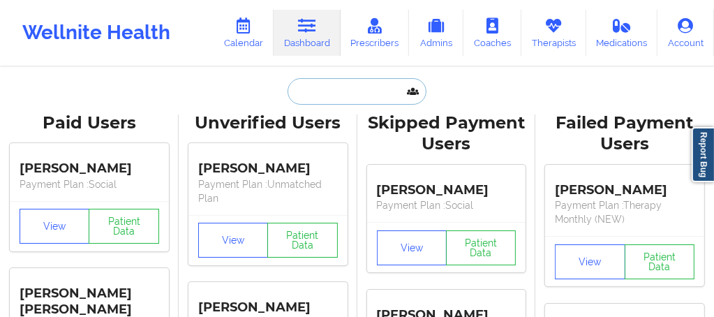
click at [315, 103] on input "text" at bounding box center [356, 91] width 138 height 27
paste input "Zafirah Matthew"
type input "Zafirah Matthew"
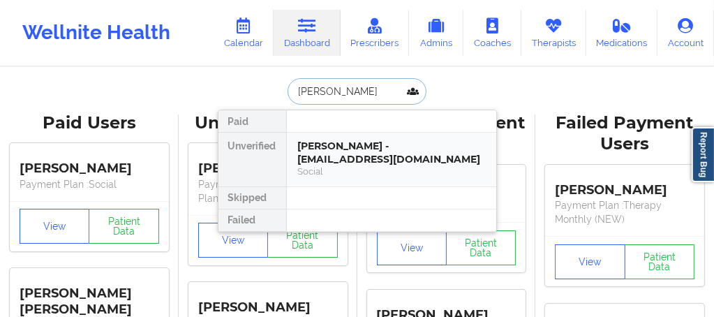
click at [333, 165] on div "Social" at bounding box center [391, 171] width 187 height 12
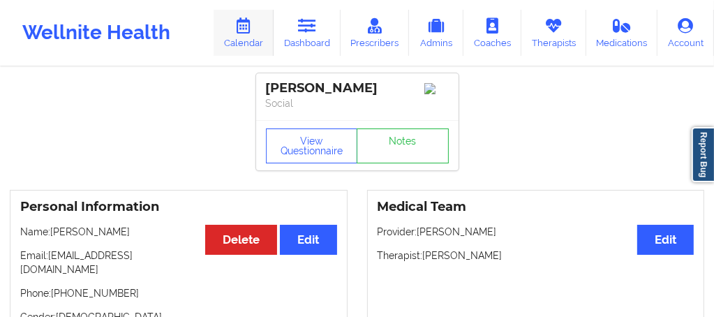
click at [253, 33] on icon at bounding box center [243, 25] width 18 height 15
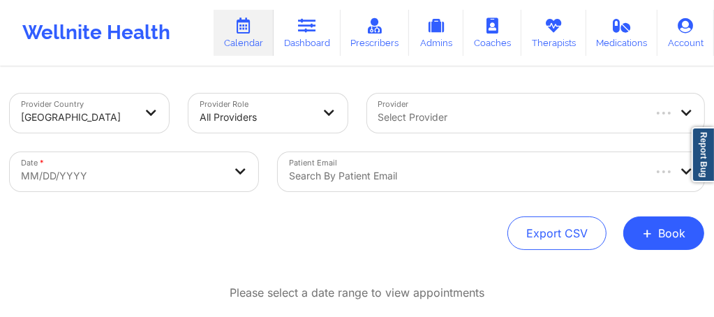
click at [368, 177] on div at bounding box center [465, 175] width 353 height 17
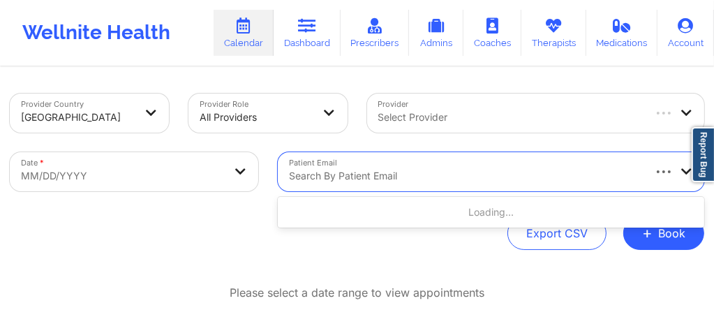
paste input "[EMAIL_ADDRESS][DOMAIN_NAME]"
type input "[EMAIL_ADDRESS][DOMAIN_NAME]"
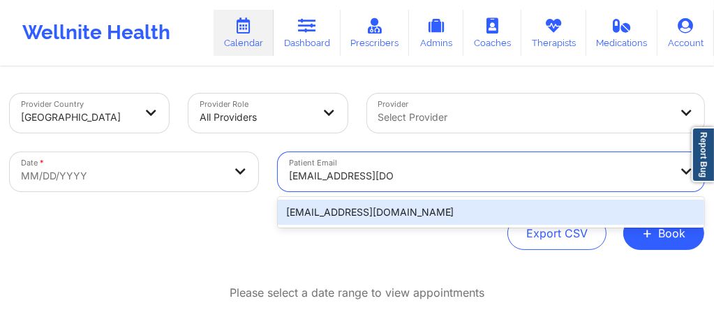
click at [345, 215] on div "[EMAIL_ADDRESS][DOMAIN_NAME]" at bounding box center [491, 211] width 426 height 25
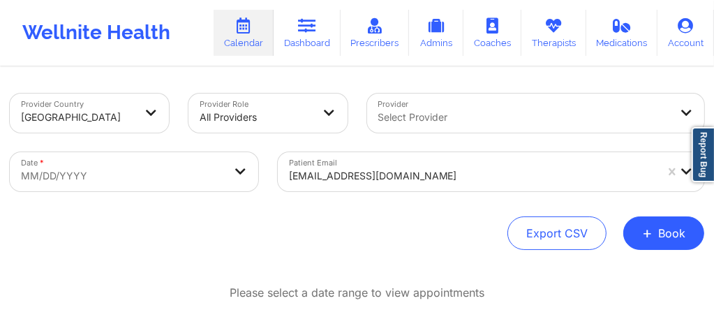
drag, startPoint x: 117, startPoint y: 145, endPoint x: 117, endPoint y: 153, distance: 8.4
click at [117, 146] on div "Date * MM/DD/YYYY" at bounding box center [134, 171] width 268 height 59
click at [115, 163] on body "Wellnite Health Calendar Dashboard Prescribers Admins Coaches Therapists Medica…" at bounding box center [357, 158] width 714 height 317
select select "2025-8"
select select "2025-9"
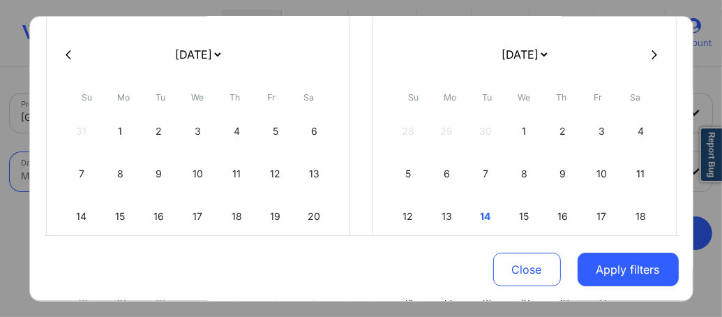
scroll to position [213, 0]
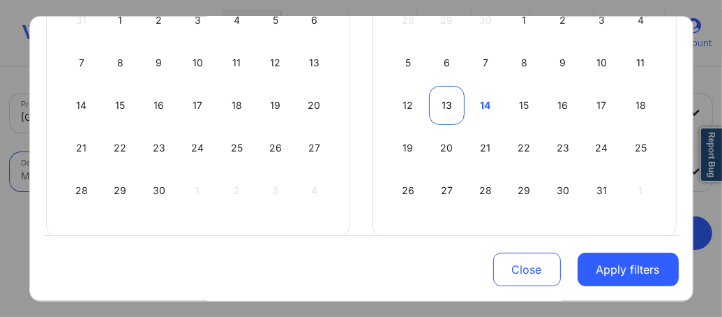
click at [436, 100] on div "13" at bounding box center [447, 105] width 36 height 39
select select "2025-9"
select select "2025-10"
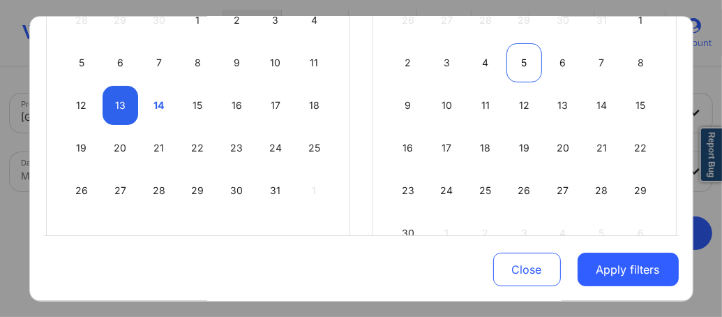
scroll to position [45, 0]
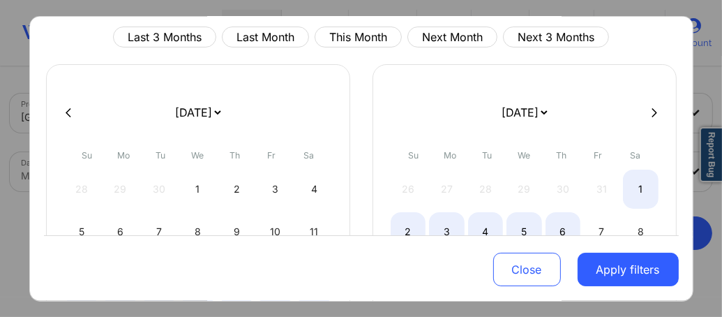
select select "2025-9"
select select "2025-10"
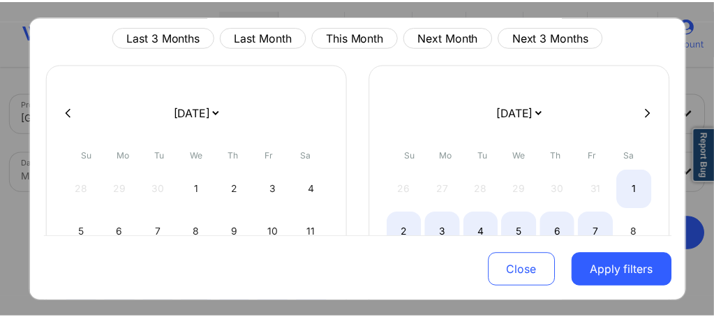
scroll to position [273, 0]
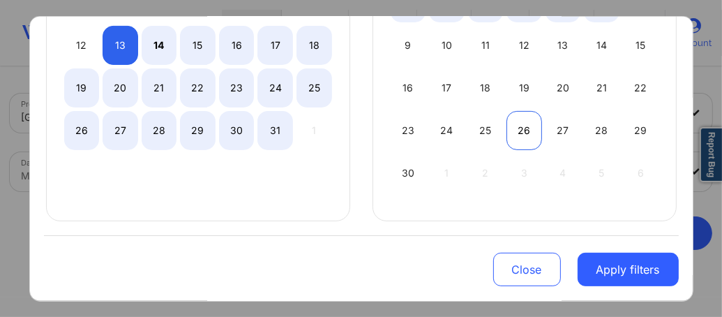
select select "2025-9"
select select "2025-10"
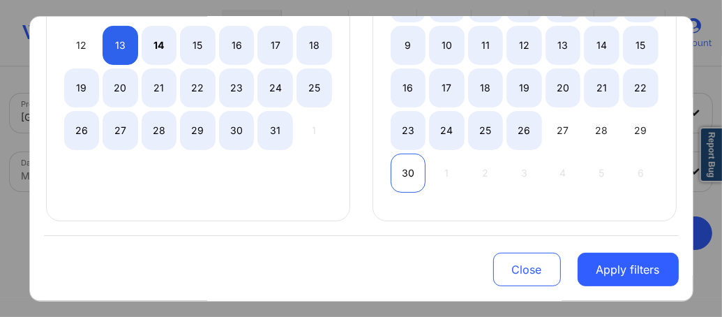
select select "2025-9"
select select "2025-10"
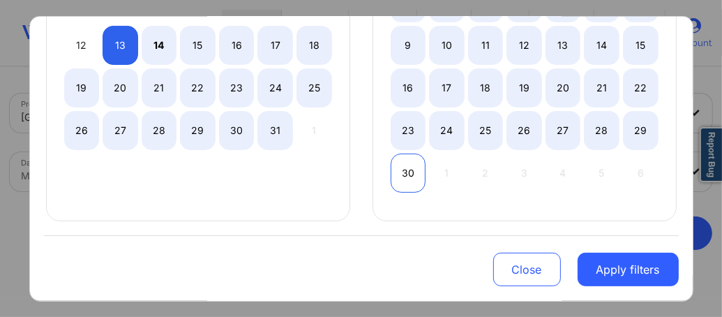
click at [406, 173] on div "30" at bounding box center [409, 172] width 36 height 39
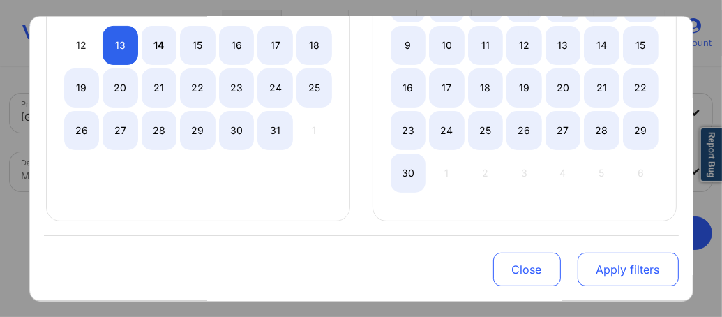
select select "2025-9"
select select "2025-10"
click at [617, 273] on button "Apply filters" at bounding box center [628, 269] width 101 height 33
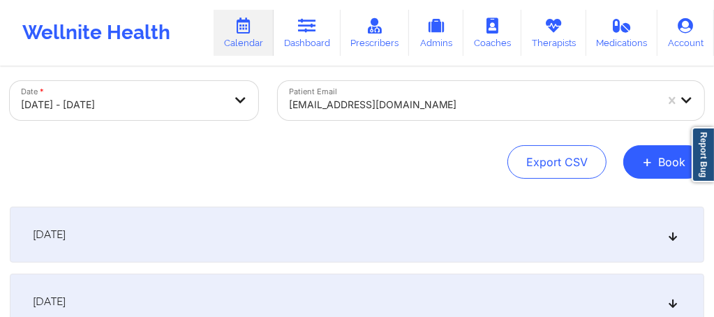
scroll to position [112, 0]
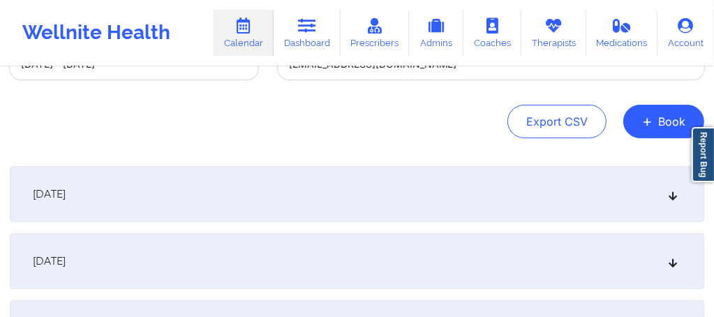
click at [292, 180] on div "October 13, 2025" at bounding box center [357, 194] width 694 height 56
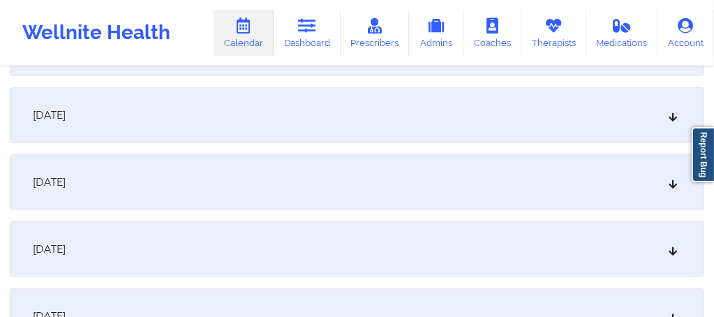
scroll to position [502, 0]
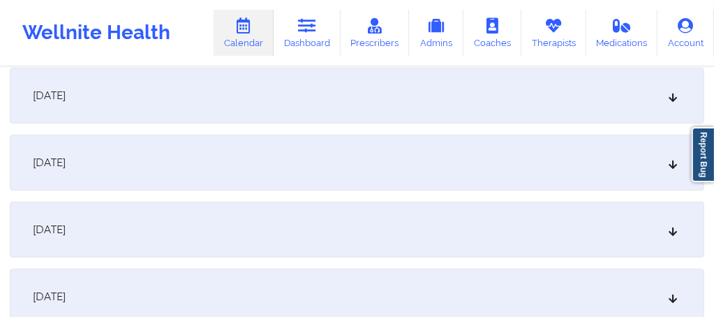
click at [178, 165] on div "[DATE]" at bounding box center [357, 163] width 694 height 56
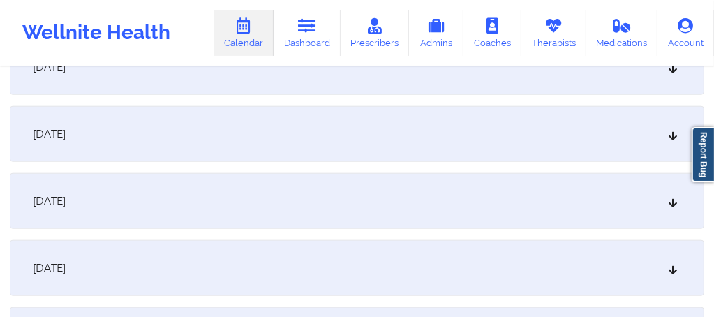
scroll to position [967, 0]
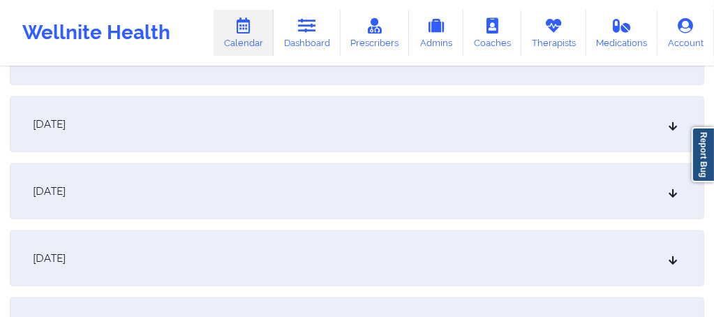
click at [271, 209] on div "October 21, 2025" at bounding box center [357, 191] width 694 height 56
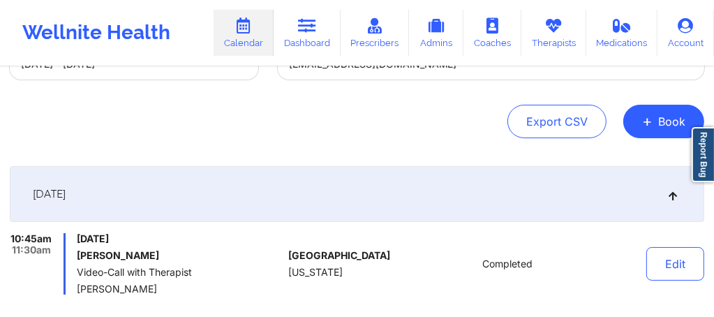
scroll to position [0, 0]
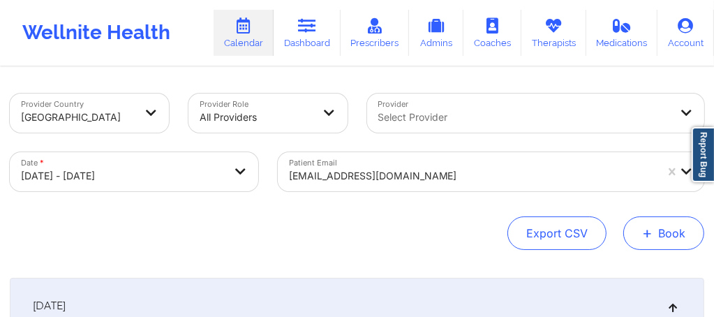
click at [690, 240] on button "+ Book" at bounding box center [663, 232] width 81 height 33
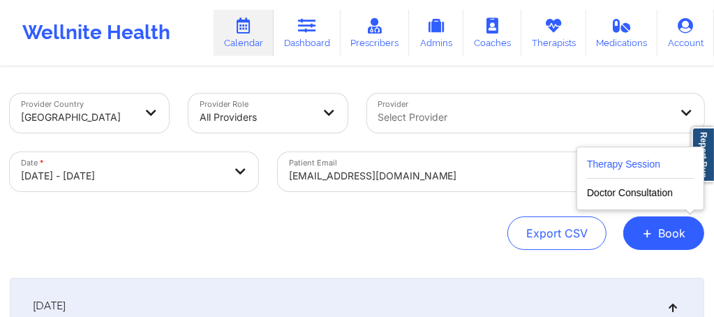
click at [621, 167] on button "Therapy Session" at bounding box center [640, 167] width 107 height 23
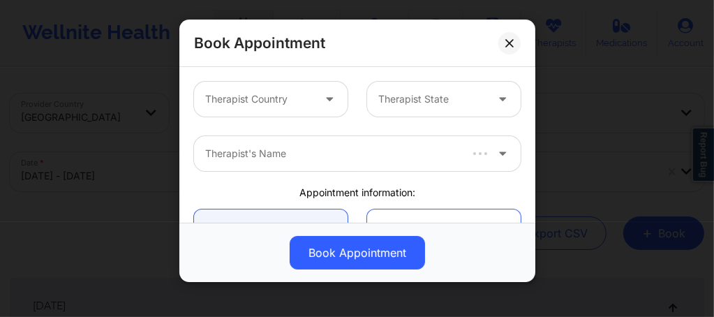
click at [308, 91] on div at bounding box center [258, 99] width 107 height 17
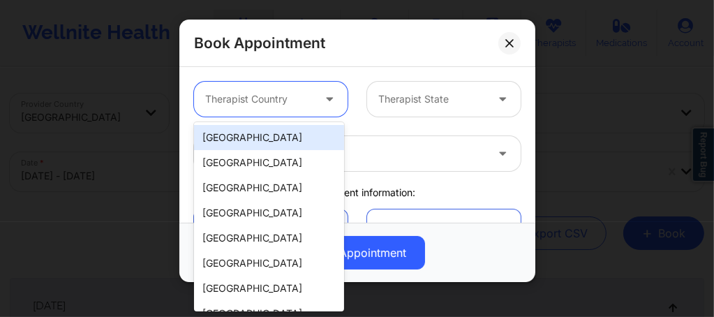
click at [254, 138] on div "[GEOGRAPHIC_DATA]" at bounding box center [269, 137] width 150 height 25
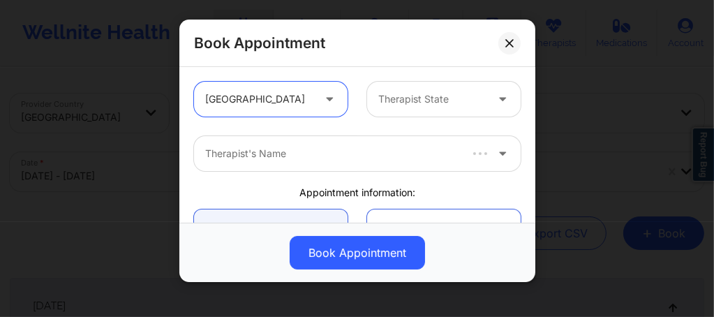
click at [402, 112] on div "Therapist State" at bounding box center [427, 99] width 120 height 35
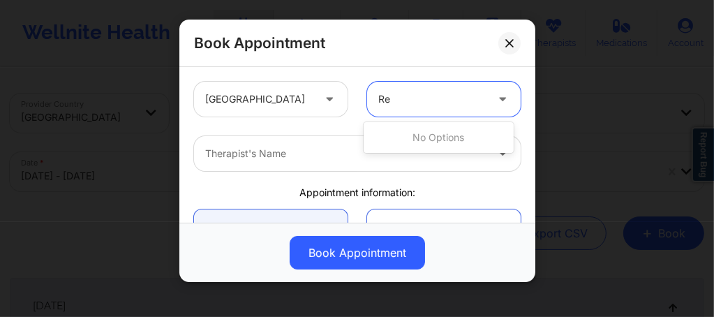
type input "R"
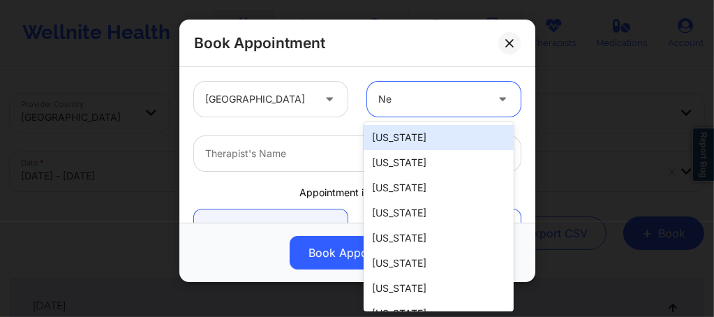
type input "New"
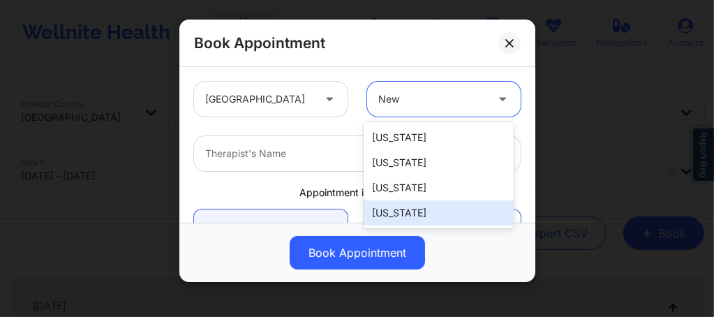
click at [402, 216] on div "[US_STATE]" at bounding box center [438, 212] width 150 height 25
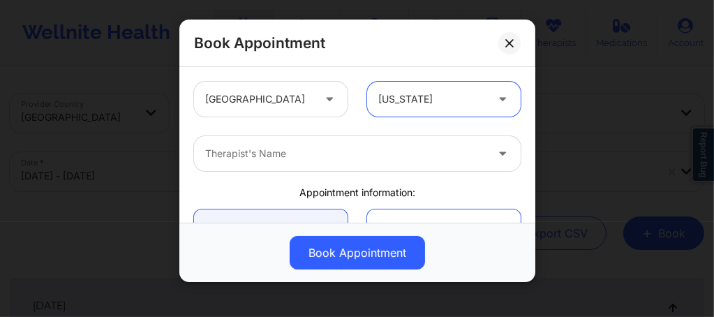
click at [297, 157] on div at bounding box center [345, 153] width 280 height 17
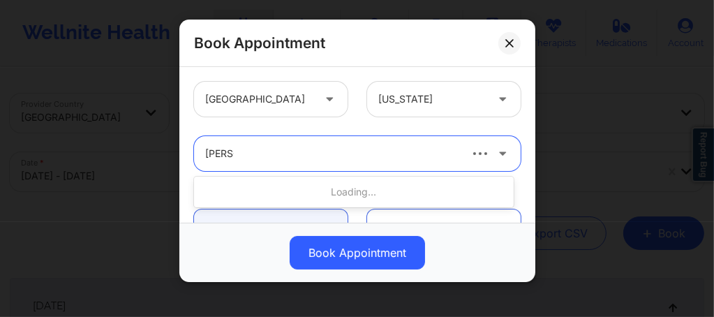
type input "Rene w"
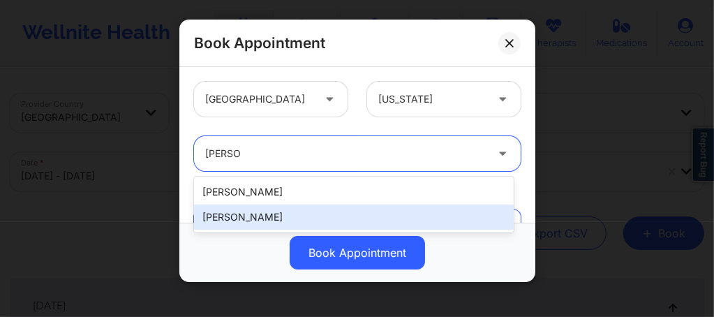
click at [250, 217] on div "[PERSON_NAME]" at bounding box center [353, 216] width 319 height 25
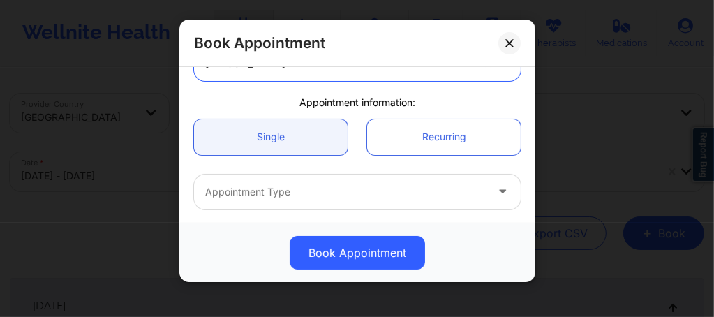
scroll to position [102, 0]
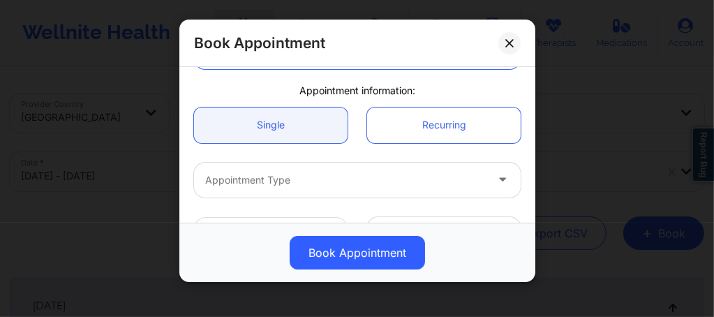
click at [253, 187] on div at bounding box center [345, 180] width 280 height 17
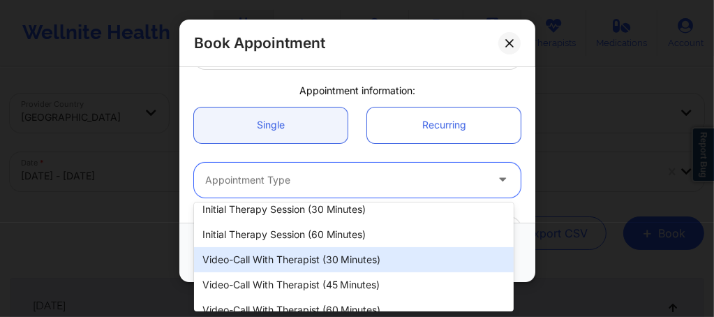
scroll to position [73, 0]
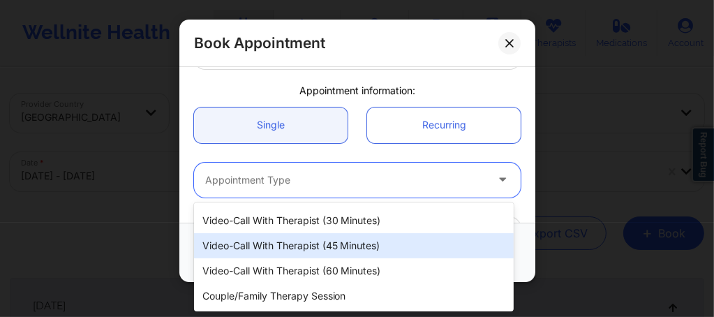
click at [321, 242] on div "Video-Call with Therapist (45 minutes)" at bounding box center [353, 245] width 319 height 25
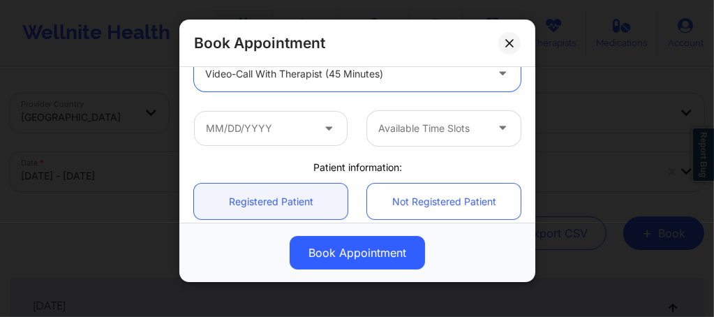
scroll to position [223, 0]
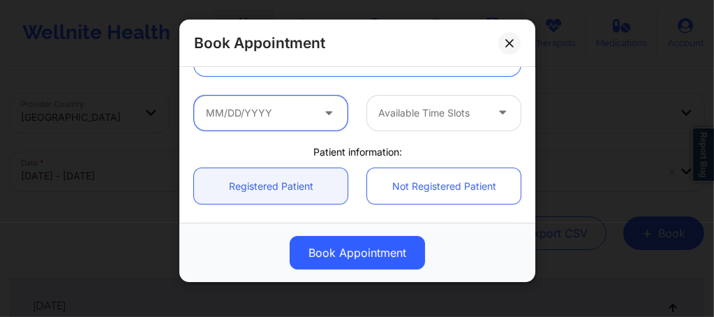
click at [280, 123] on input "text" at bounding box center [270, 113] width 153 height 35
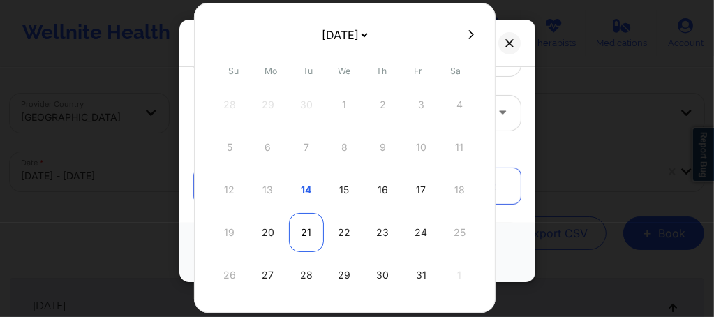
click at [301, 236] on div "21" at bounding box center [306, 232] width 35 height 39
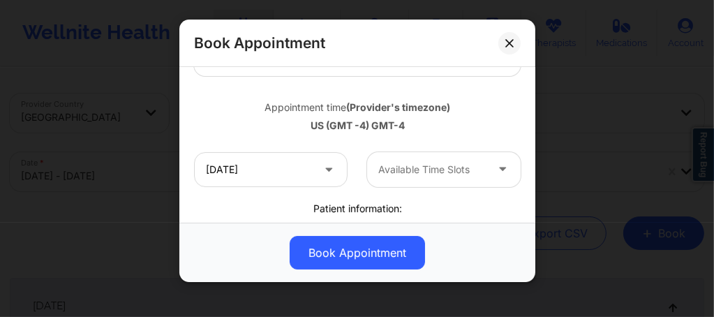
click at [395, 169] on div at bounding box center [431, 169] width 107 height 17
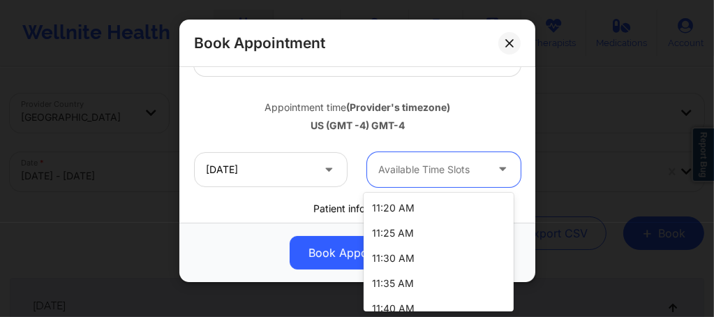
scroll to position [0, 0]
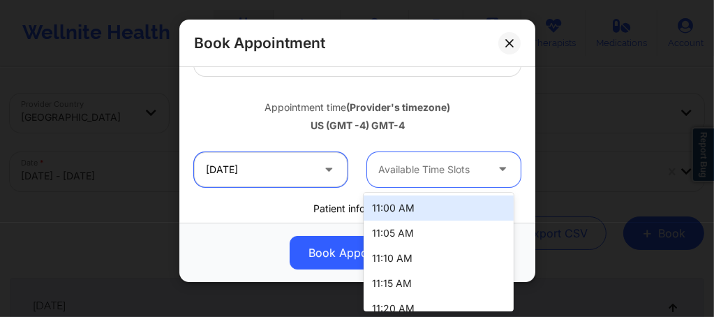
click at [273, 166] on input "10/21/2025" at bounding box center [270, 169] width 153 height 35
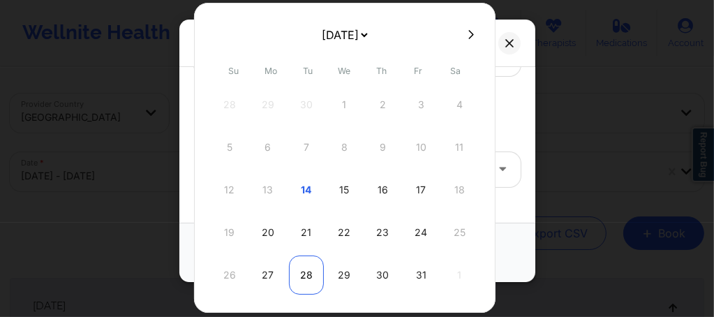
click at [301, 273] on div "28" at bounding box center [306, 274] width 35 height 39
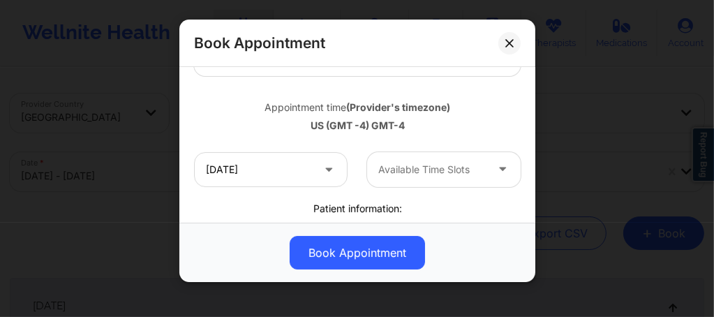
click at [413, 174] on div at bounding box center [431, 169] width 107 height 17
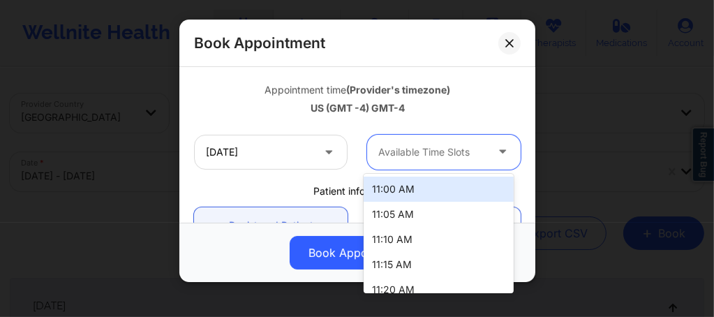
scroll to position [241, 0]
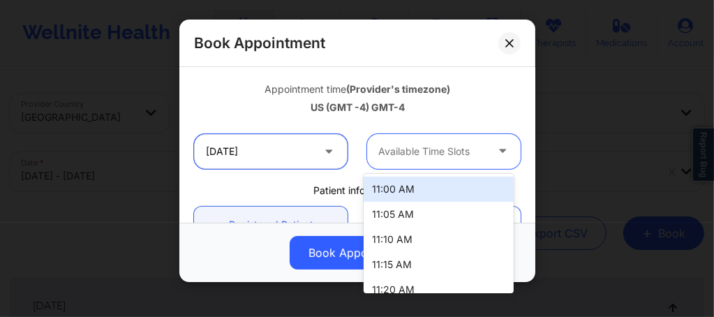
click at [273, 165] on input "10/28/2025" at bounding box center [270, 151] width 153 height 35
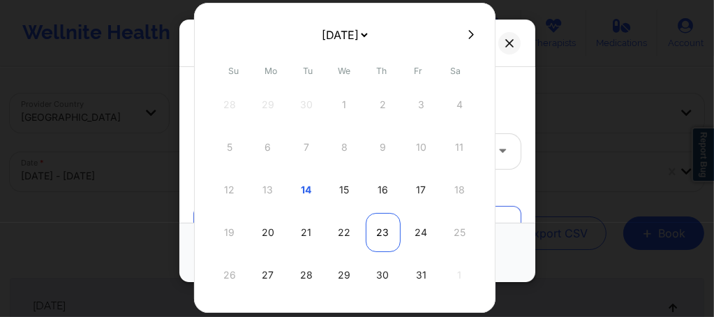
click at [378, 238] on div "23" at bounding box center [383, 232] width 35 height 39
type input "10/23/2025"
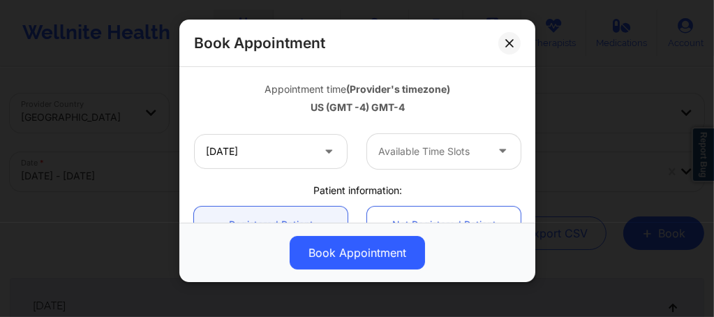
click at [396, 160] on div "Available Time Slots" at bounding box center [427, 151] width 120 height 35
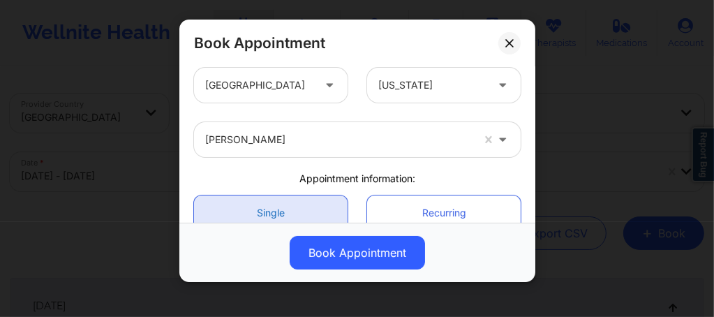
scroll to position [0, 0]
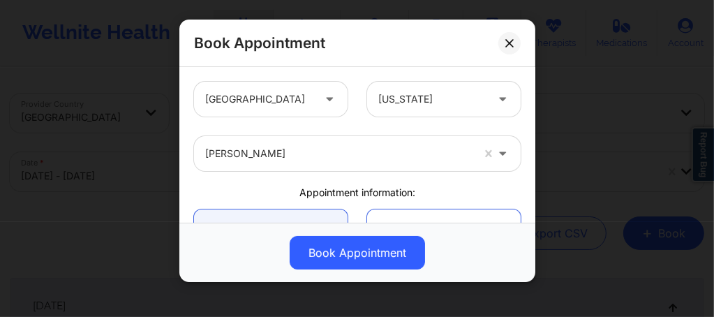
click at [310, 165] on div "[PERSON_NAME]" at bounding box center [338, 153] width 266 height 35
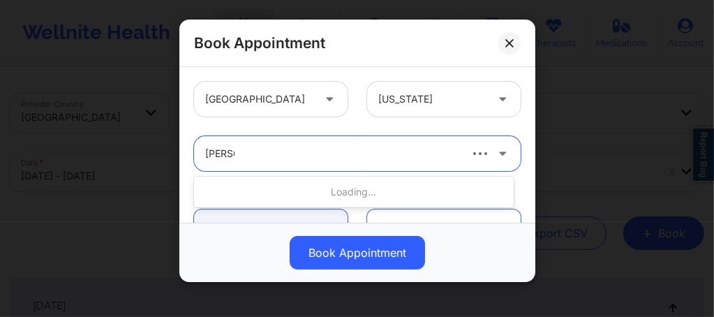
type input "audrey"
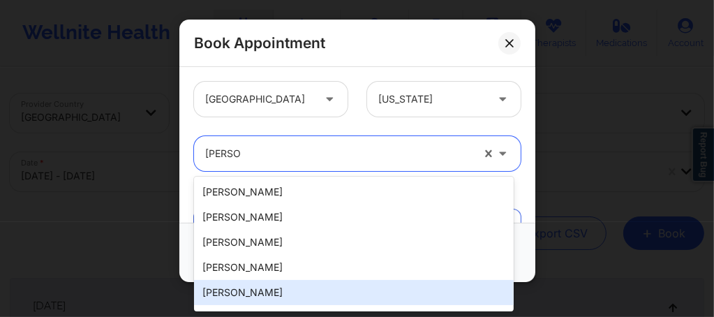
click at [273, 293] on div "Audrey Fernandez-Fraser" at bounding box center [353, 292] width 319 height 25
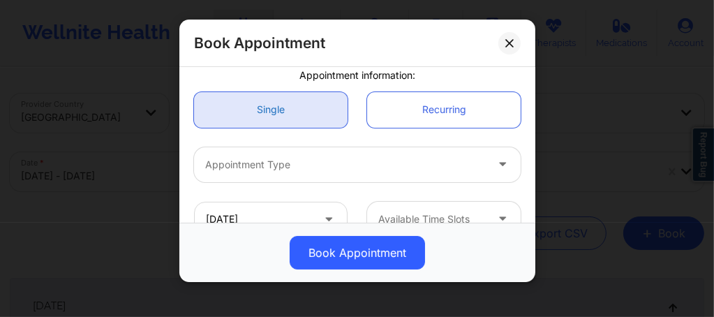
scroll to position [167, 0]
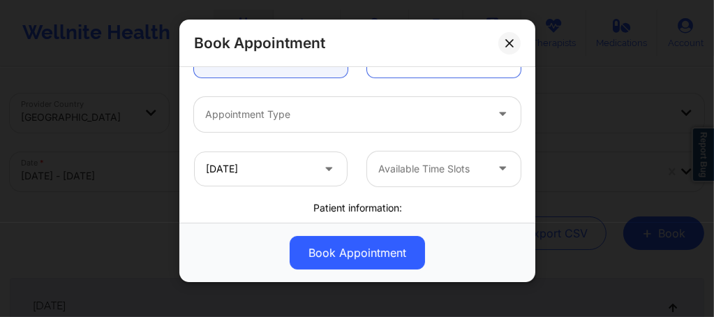
click at [278, 100] on div "Appointment Type" at bounding box center [340, 114] width 293 height 35
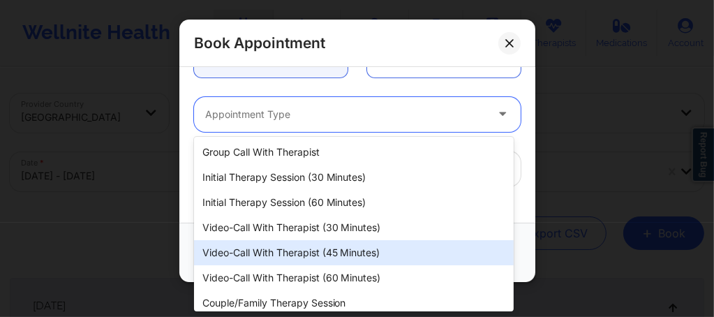
click at [287, 246] on div "Video-Call with Therapist (45 minutes)" at bounding box center [353, 252] width 319 height 25
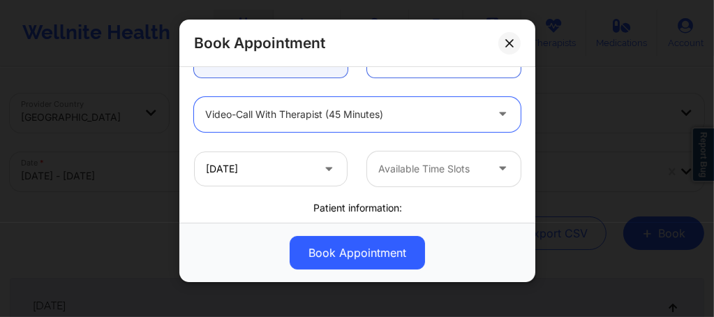
click at [282, 120] on div at bounding box center [345, 114] width 280 height 17
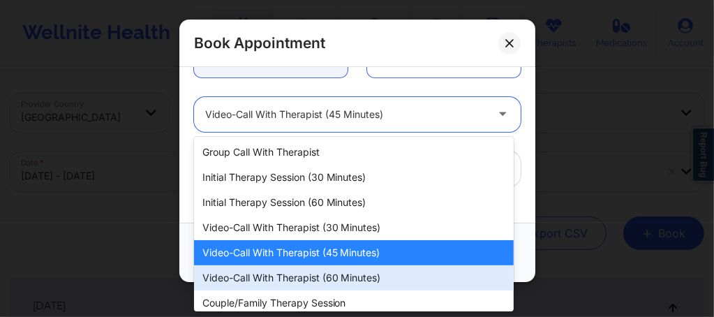
click at [303, 276] on div "Video-Call with Therapist (60 minutes)" at bounding box center [353, 277] width 319 height 25
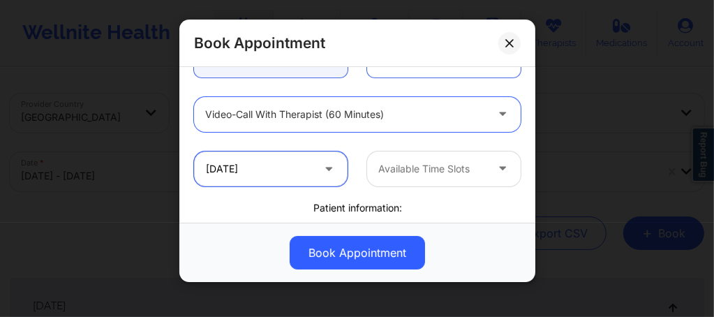
click at [268, 181] on input "10/23/2025" at bounding box center [270, 168] width 153 height 35
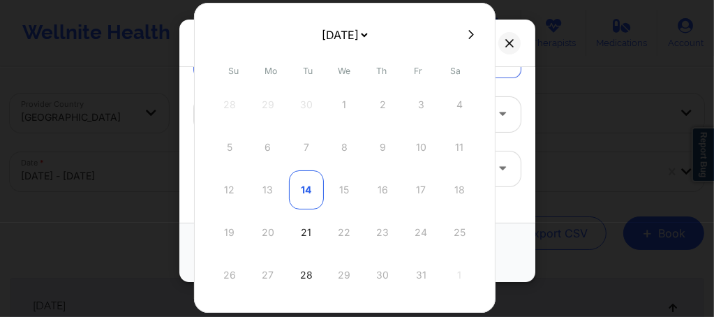
click at [306, 190] on div "14" at bounding box center [306, 189] width 35 height 39
type input "10/14/2025"
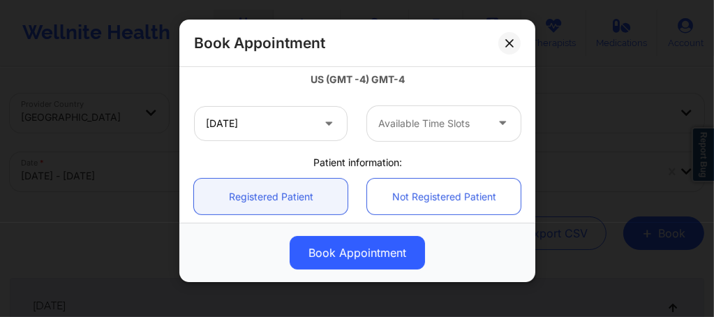
scroll to position [288, 0]
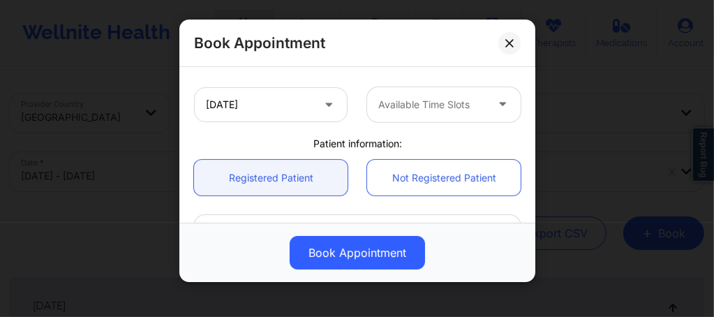
click at [416, 110] on div at bounding box center [431, 104] width 107 height 17
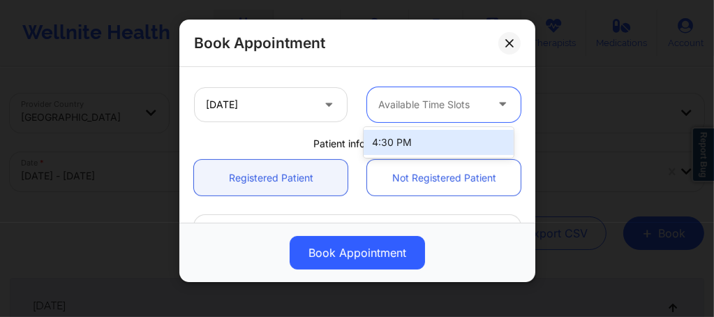
click at [398, 148] on div "4:30 PM" at bounding box center [438, 142] width 150 height 25
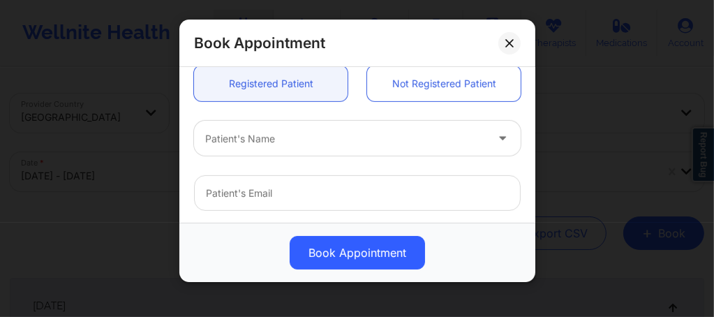
scroll to position [363, 0]
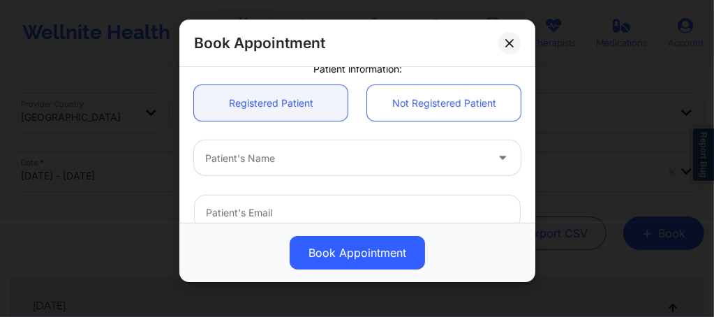
click at [250, 156] on div at bounding box center [345, 158] width 280 height 17
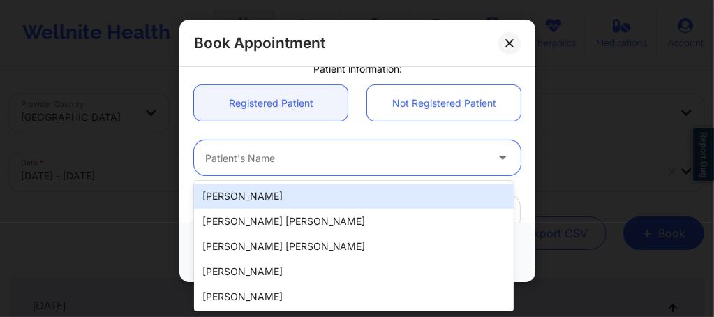
paste input "Jonah Bautista"
type input "Jonah Bautista"
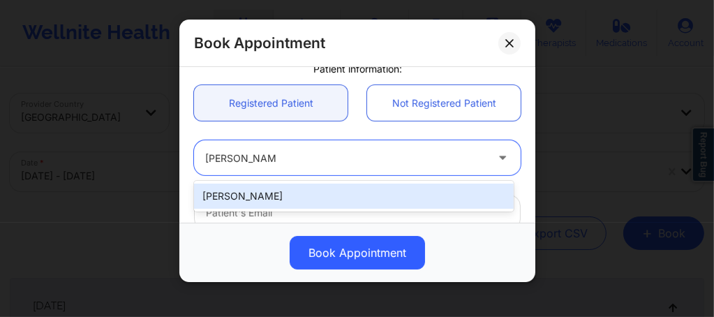
click at [266, 195] on div "Jonah Bautista" at bounding box center [353, 195] width 319 height 25
type input "jbautist1@gmail.com"
type input "+1808-352-3788"
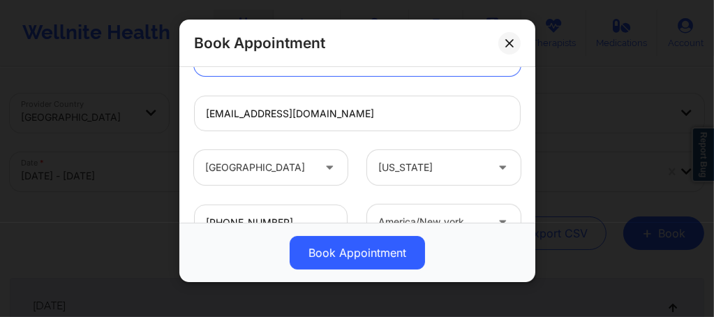
scroll to position [568, 0]
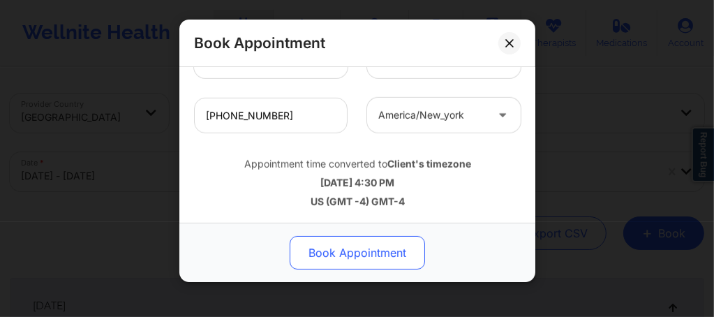
click at [336, 248] on button "Book Appointment" at bounding box center [356, 252] width 135 height 33
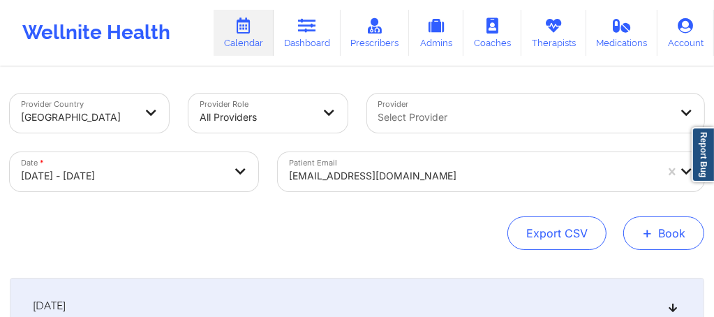
click at [675, 243] on button "+ Book" at bounding box center [663, 232] width 81 height 33
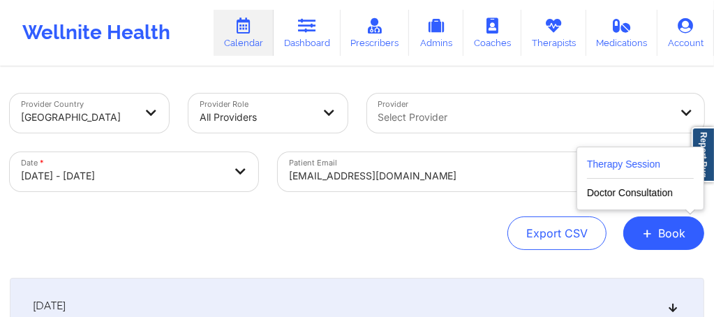
click at [592, 159] on button "Therapy Session" at bounding box center [640, 167] width 107 height 23
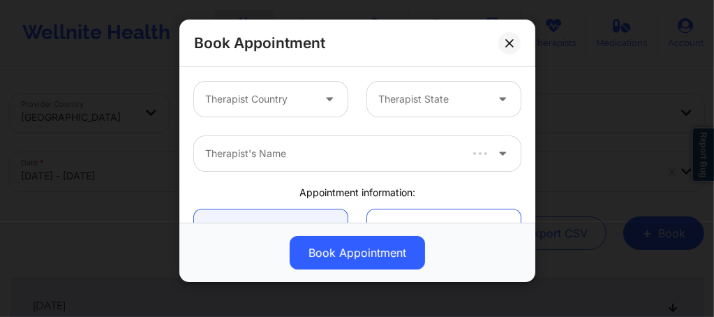
click at [308, 102] on div at bounding box center [258, 99] width 107 height 17
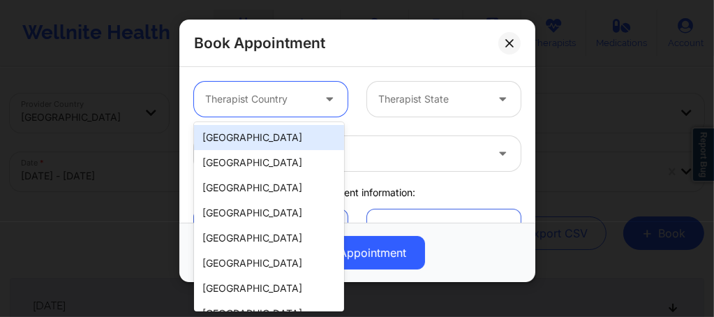
click at [256, 128] on div "[GEOGRAPHIC_DATA]" at bounding box center [269, 137] width 150 height 25
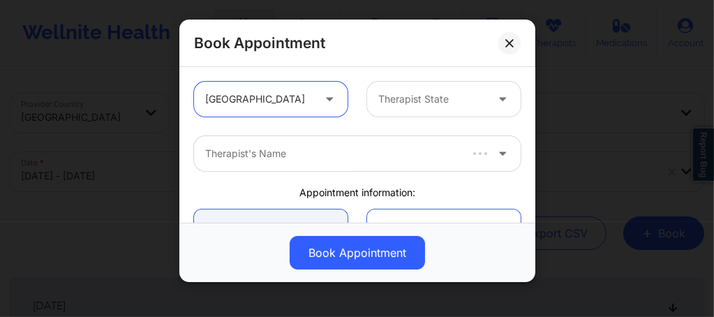
click at [396, 111] on div "Therapist State" at bounding box center [427, 99] width 120 height 35
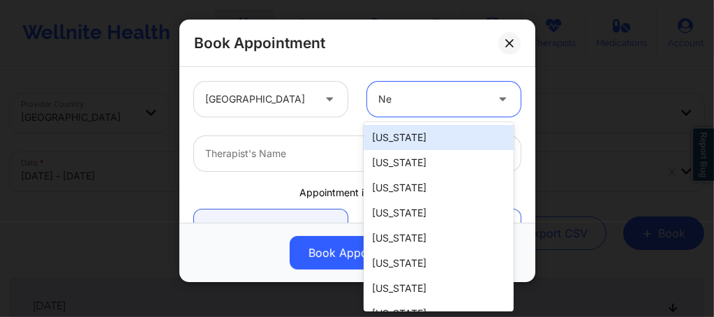
type input "New"
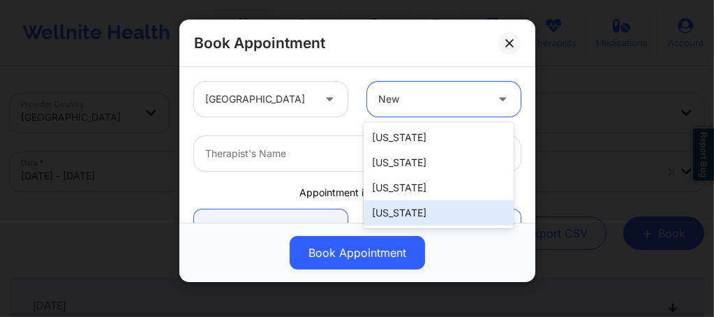
click at [402, 218] on div "[US_STATE]" at bounding box center [438, 212] width 150 height 25
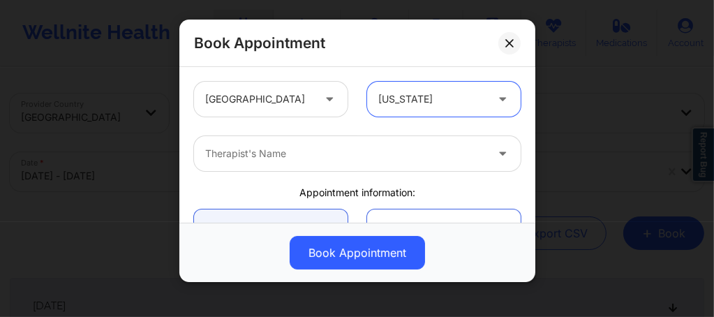
click at [316, 155] on div at bounding box center [345, 153] width 280 height 17
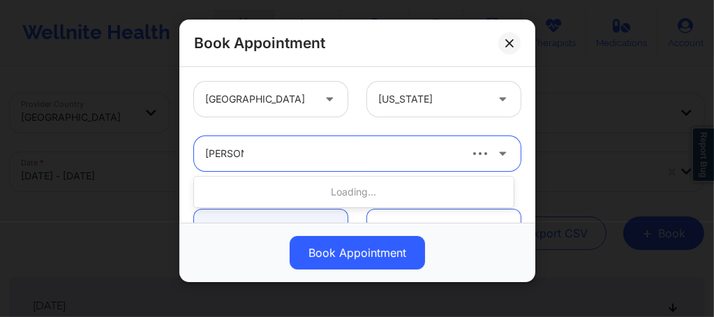
type input "Rene Wi"
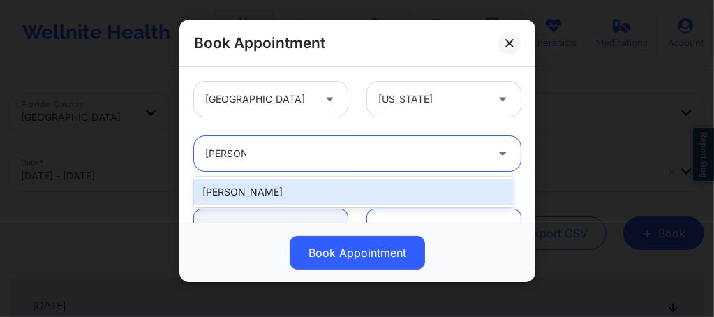
click at [265, 192] on div "[PERSON_NAME]" at bounding box center [353, 191] width 319 height 25
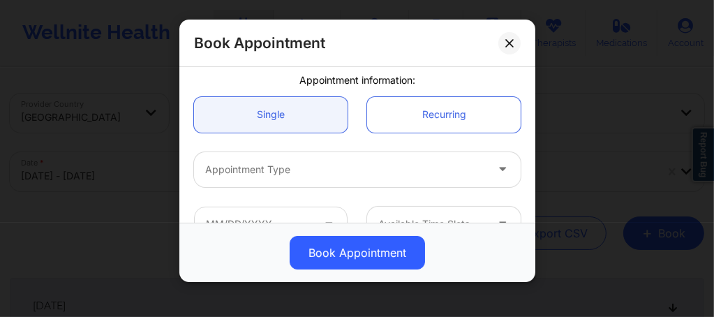
scroll to position [130, 0]
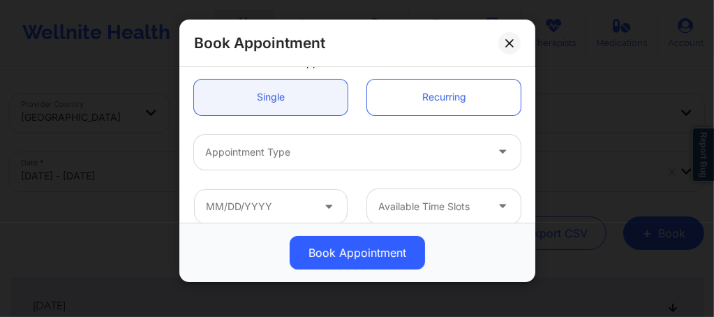
click at [262, 148] on div at bounding box center [345, 152] width 280 height 17
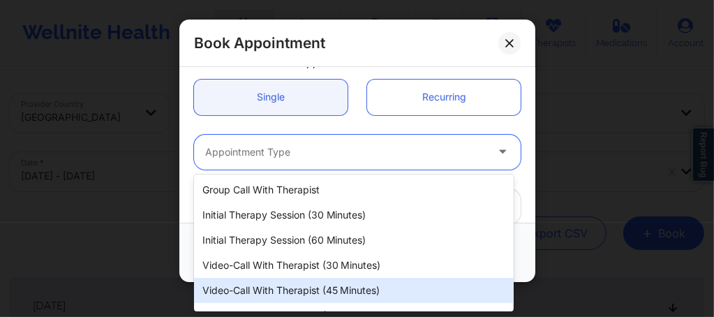
click at [298, 299] on div "Video-Call with Therapist (45 minutes)" at bounding box center [353, 290] width 319 height 25
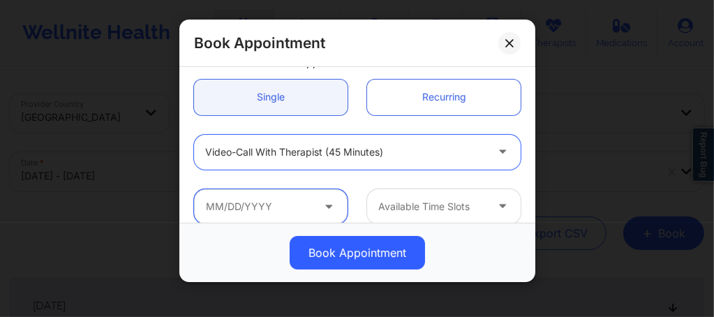
click at [259, 207] on input "text" at bounding box center [270, 206] width 153 height 35
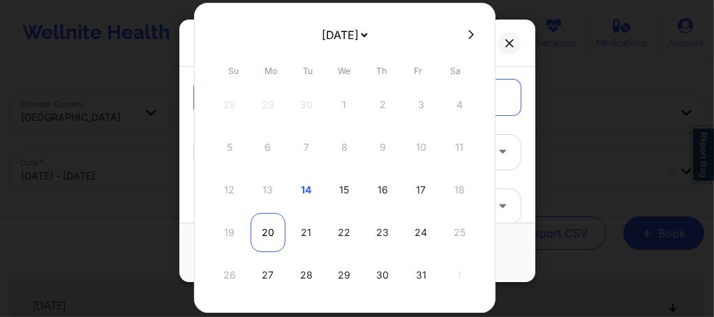
click at [266, 233] on div "20" at bounding box center [267, 232] width 35 height 39
type input "10/20/2025"
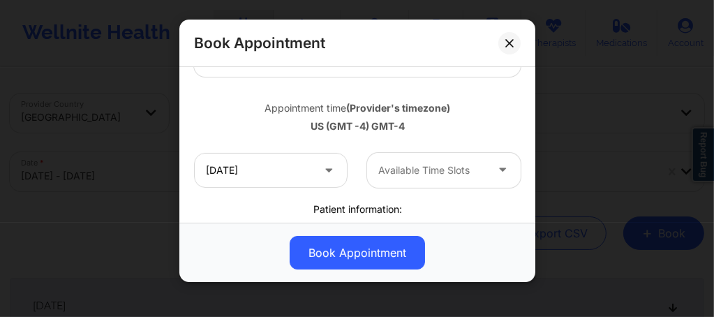
scroll to position [223, 0]
click at [395, 167] on div at bounding box center [431, 169] width 107 height 17
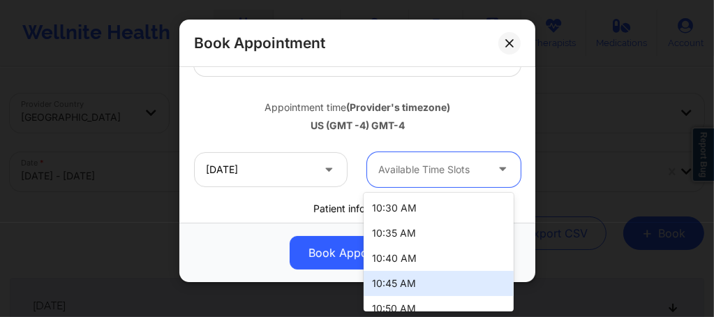
click at [394, 282] on div "10:45 AM" at bounding box center [438, 283] width 150 height 25
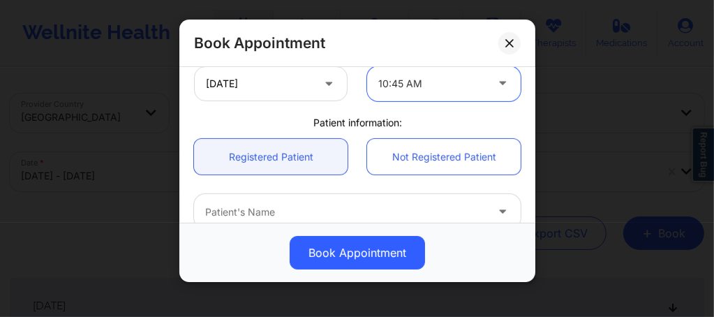
scroll to position [353, 0]
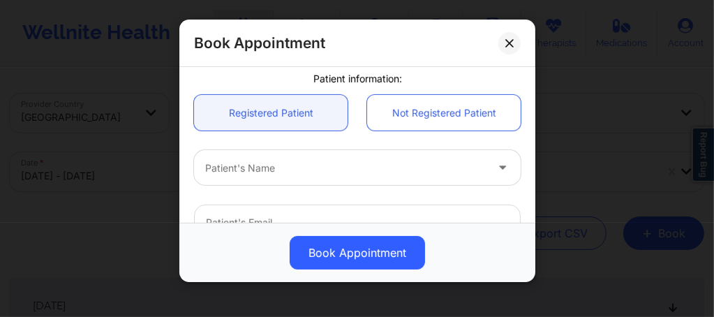
click at [306, 165] on div at bounding box center [345, 168] width 280 height 17
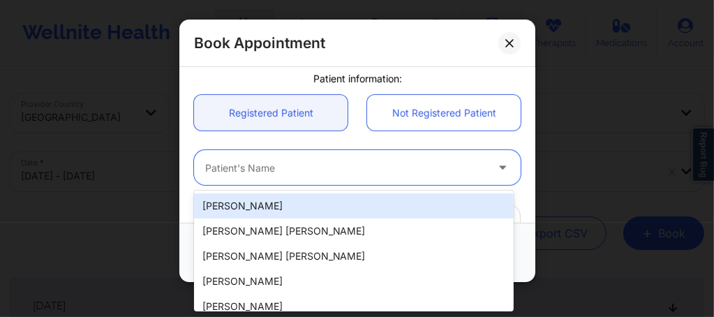
paste input "Quepor87@gmail.com"
type input "Quepor87@gmail.com"
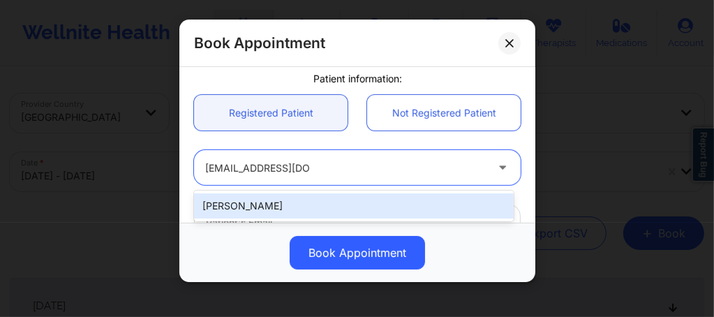
click at [268, 211] on div "[PERSON_NAME]" at bounding box center [353, 205] width 319 height 25
type input "[EMAIL_ADDRESS][DOMAIN_NAME]"
type input "+1386-624-4036"
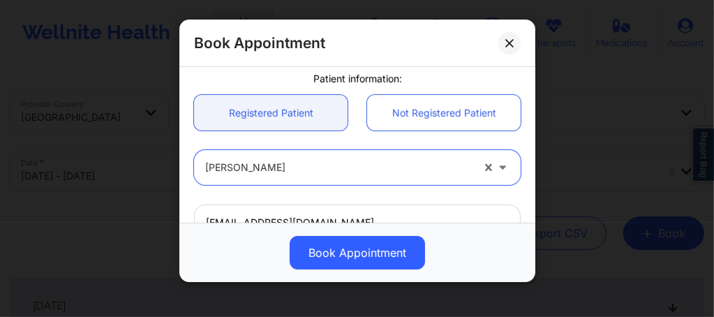
scroll to position [568, 0]
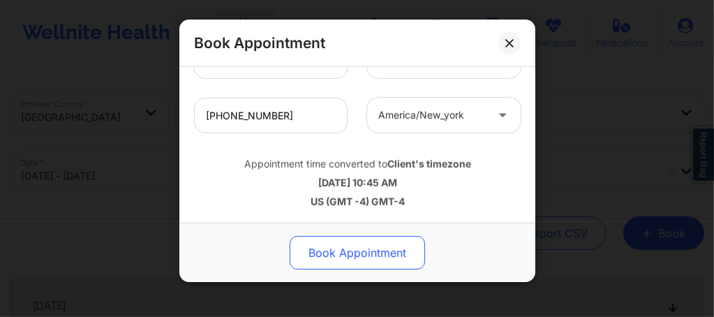
click at [324, 254] on button "Book Appointment" at bounding box center [356, 252] width 135 height 33
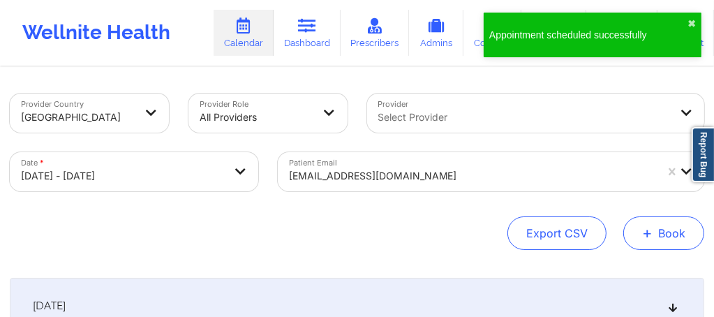
click at [659, 241] on button "+ Book" at bounding box center [663, 232] width 81 height 33
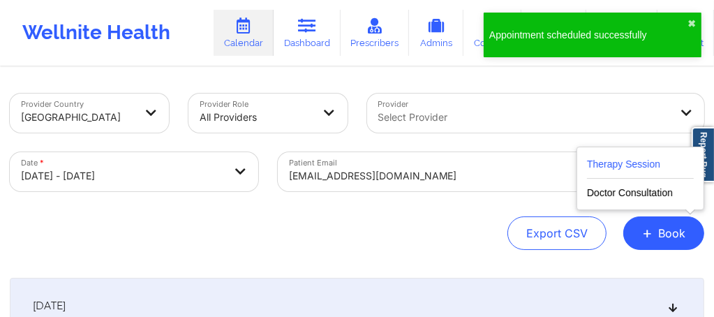
click at [600, 165] on button "Therapy Session" at bounding box center [640, 167] width 107 height 23
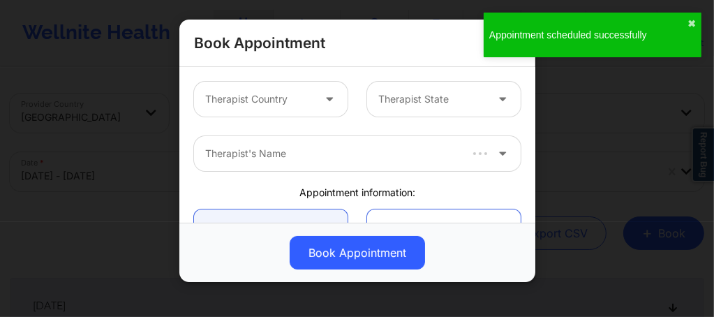
click at [241, 99] on div at bounding box center [258, 99] width 107 height 17
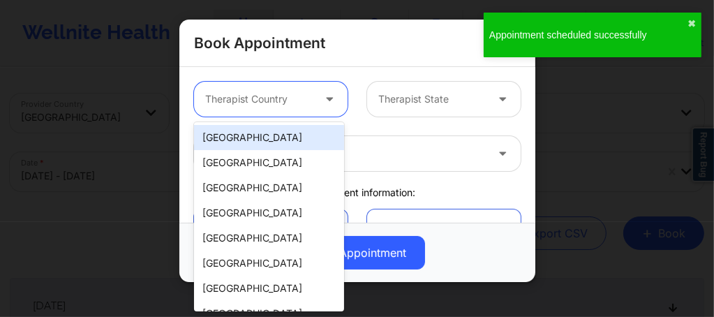
click at [236, 135] on div "[GEOGRAPHIC_DATA]" at bounding box center [269, 137] width 150 height 25
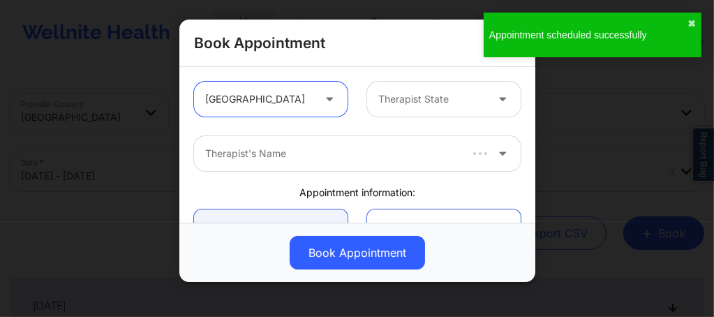
click at [396, 103] on div at bounding box center [431, 99] width 107 height 17
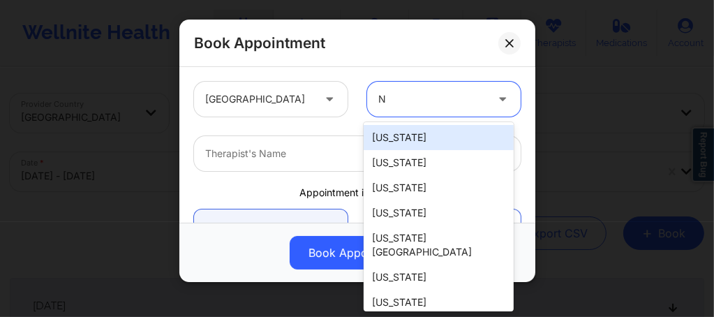
type input "Ne"
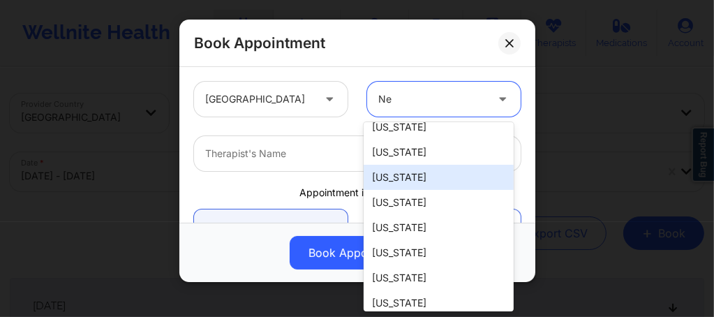
scroll to position [67, 0]
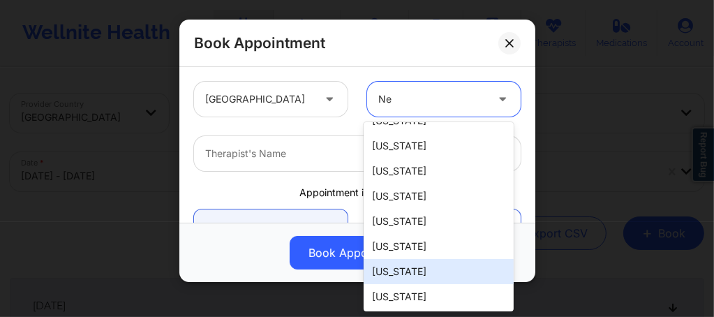
click at [398, 271] on div "[US_STATE]" at bounding box center [438, 271] width 150 height 25
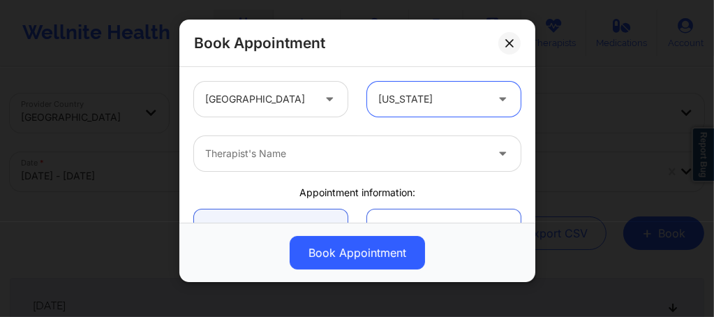
click at [238, 149] on div at bounding box center [345, 153] width 280 height 17
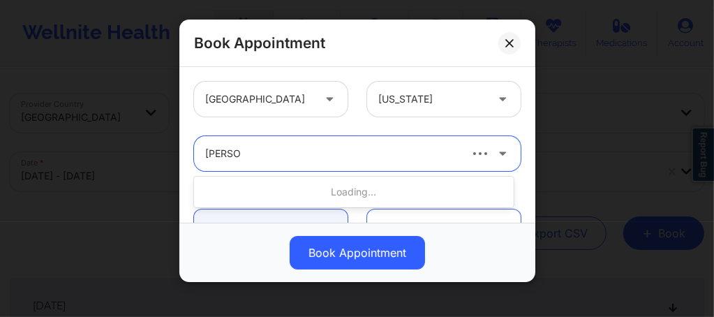
type input "Rene wi"
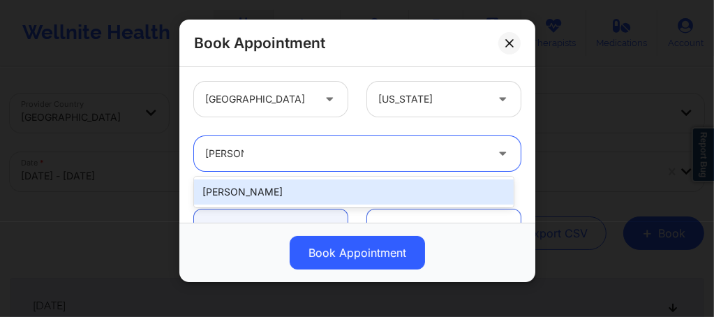
click at [250, 195] on div "[PERSON_NAME]" at bounding box center [353, 191] width 319 height 25
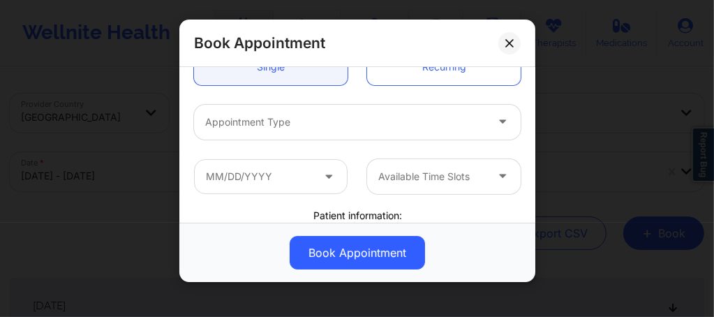
scroll to position [149, 0]
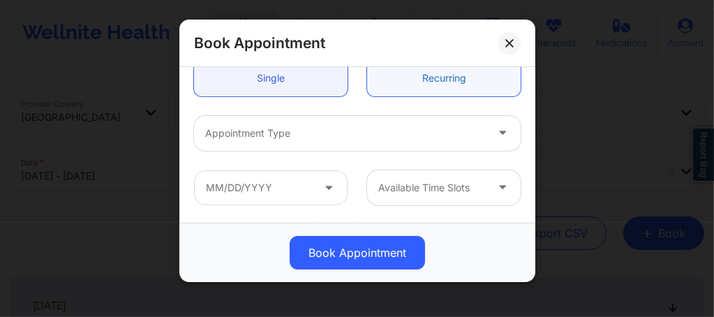
click at [430, 91] on link "Recurring" at bounding box center [443, 79] width 153 height 36
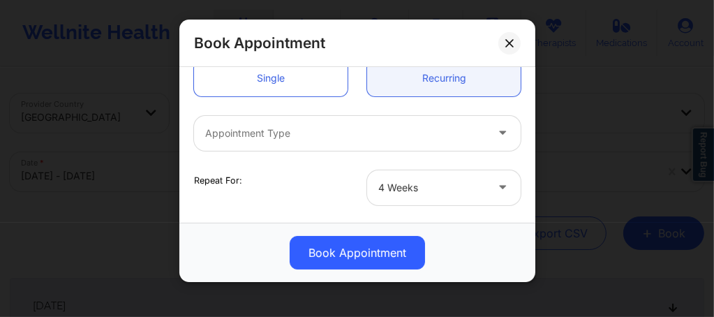
click at [307, 142] on div "Appointment Type" at bounding box center [340, 133] width 293 height 35
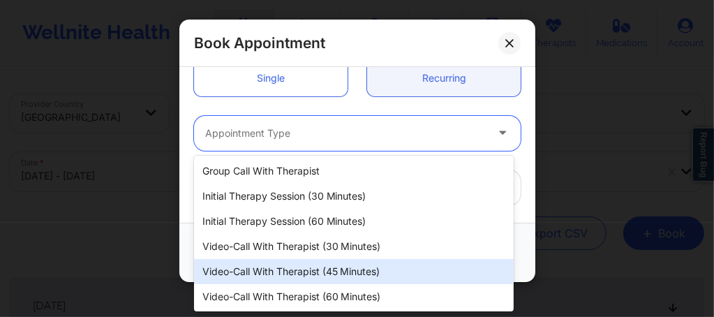
click at [296, 273] on div "Video-Call with Therapist (45 minutes)" at bounding box center [353, 271] width 319 height 25
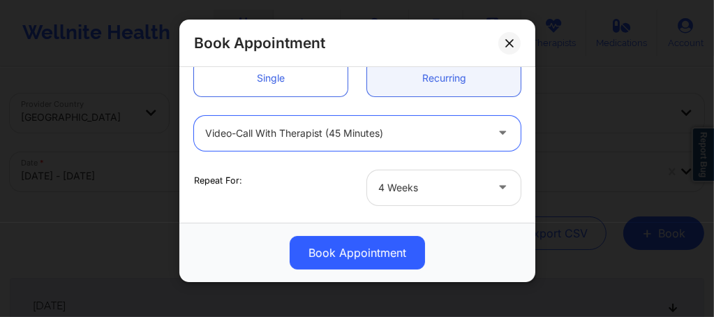
click at [392, 187] on div at bounding box center [431, 187] width 107 height 17
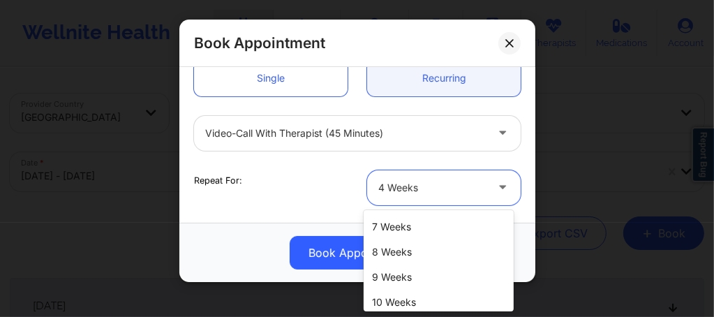
scroll to position [140, 0]
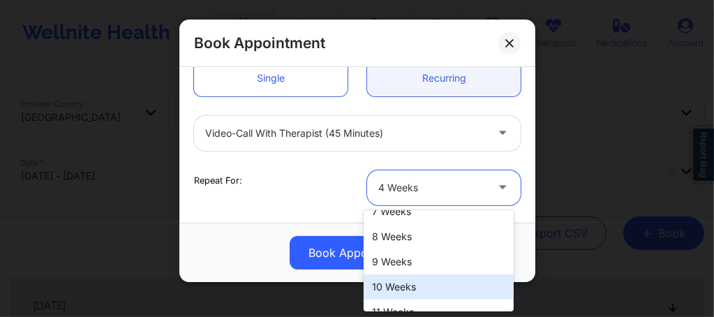
click at [407, 288] on div "10 Weeks" at bounding box center [438, 286] width 150 height 25
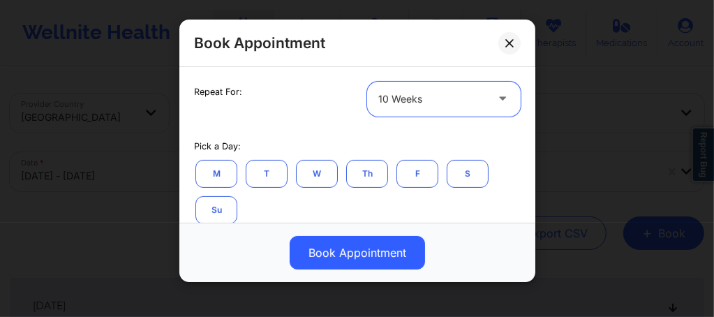
scroll to position [251, 0]
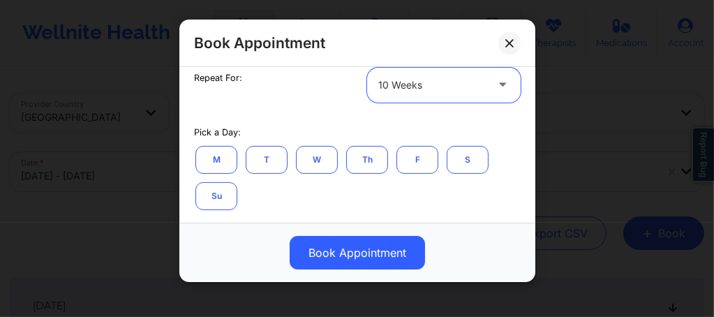
click at [228, 156] on button "M" at bounding box center [216, 160] width 42 height 28
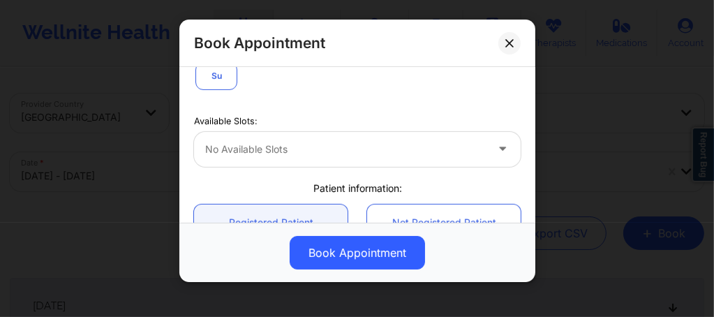
scroll to position [372, 0]
click at [283, 148] on div at bounding box center [345, 148] width 280 height 17
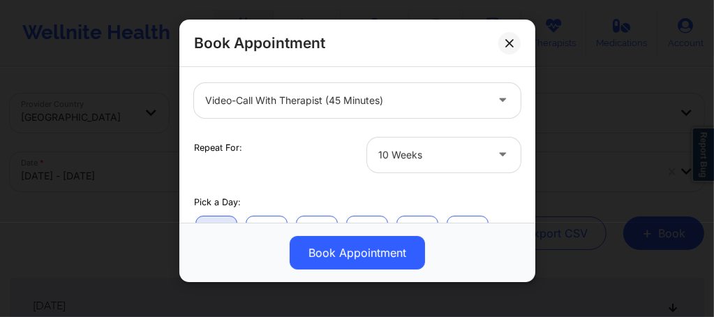
scroll to position [176, 0]
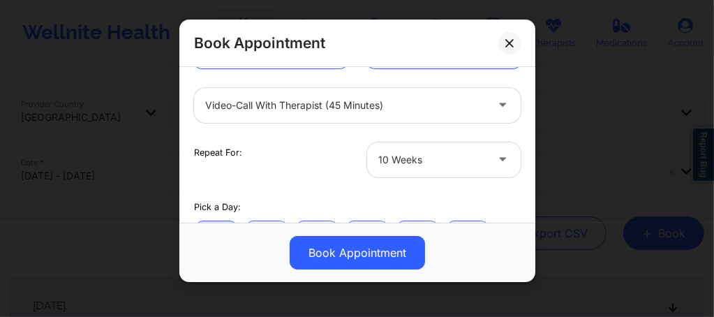
click at [407, 163] on div at bounding box center [431, 159] width 107 height 17
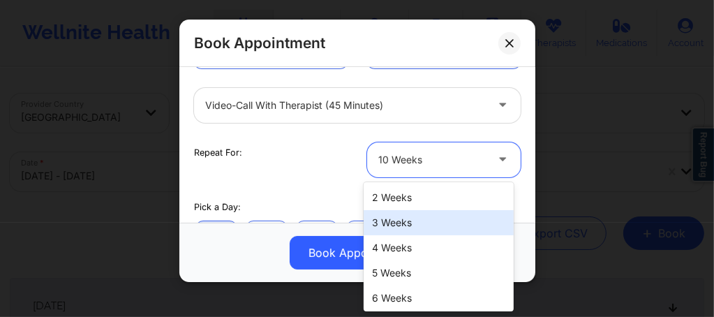
click at [391, 223] on div "3 Weeks" at bounding box center [438, 222] width 150 height 25
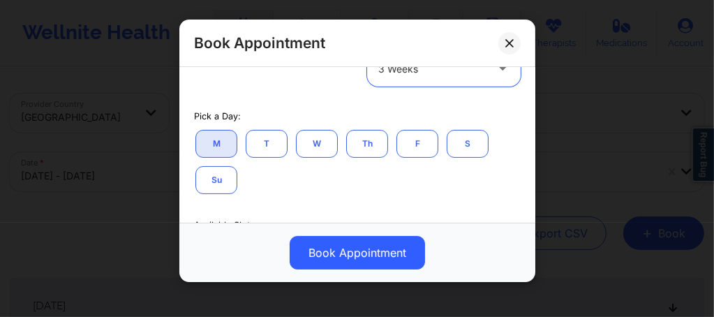
scroll to position [288, 0]
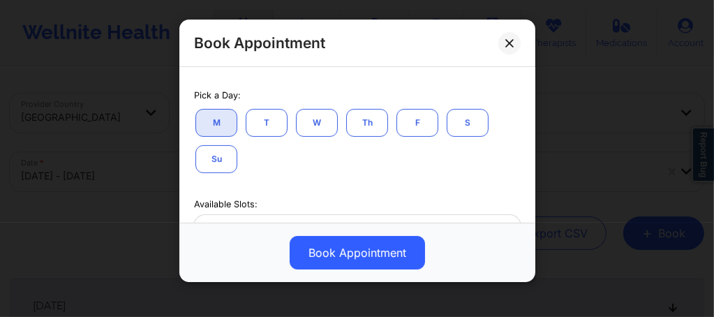
click at [222, 125] on button "M" at bounding box center [216, 123] width 42 height 28
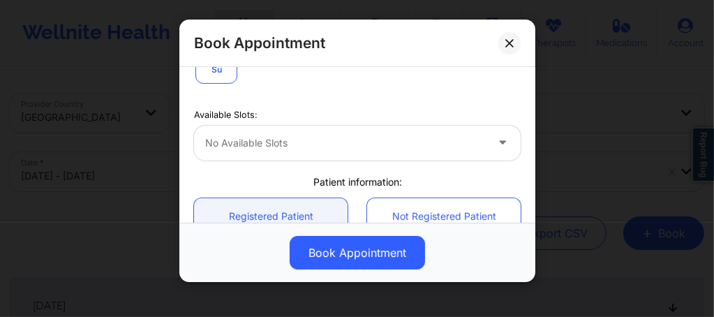
scroll to position [381, 0]
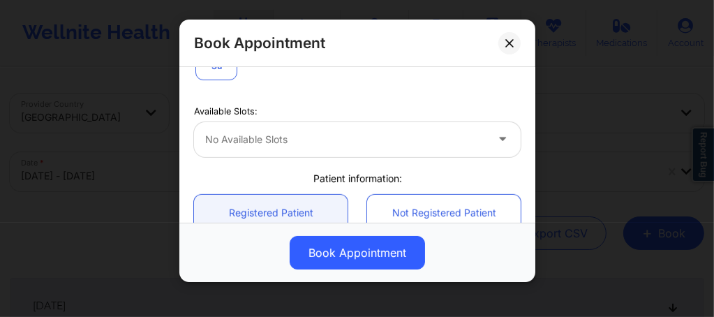
click at [223, 146] on div at bounding box center [345, 139] width 280 height 17
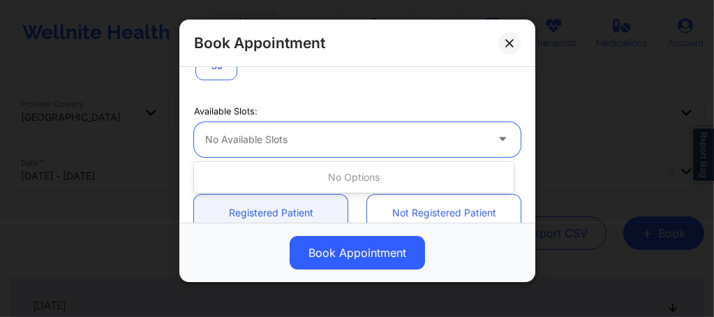
click at [255, 149] on div "No available slots" at bounding box center [340, 139] width 293 height 35
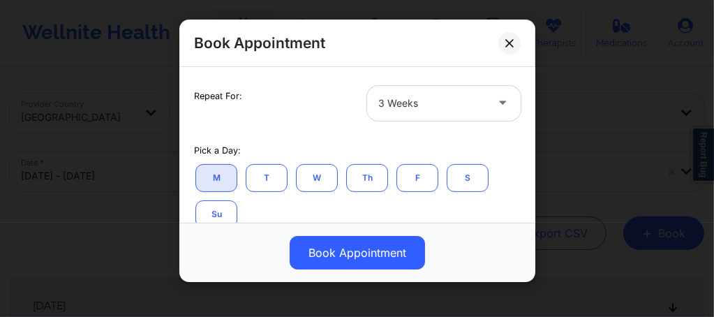
scroll to position [232, 0]
click at [369, 183] on button "Th" at bounding box center [367, 179] width 42 height 28
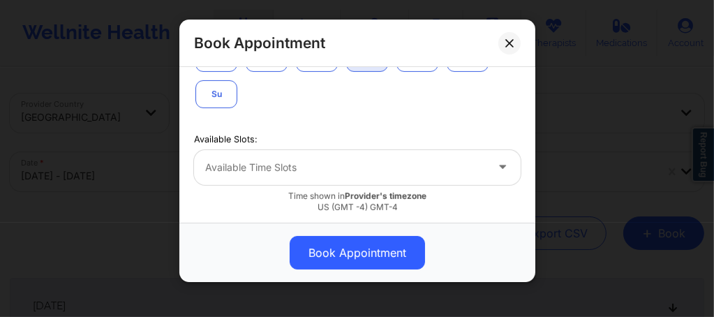
scroll to position [372, 0]
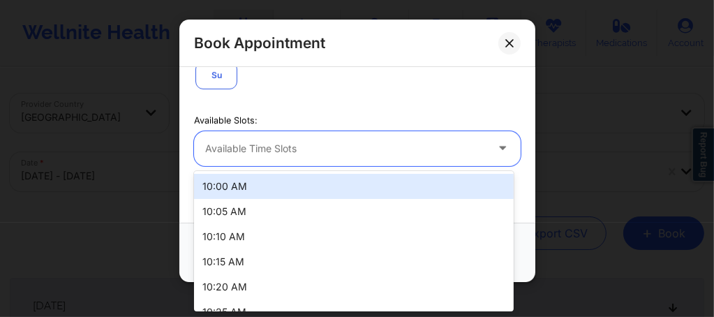
click at [325, 157] on div "Available Time Slots" at bounding box center [340, 148] width 293 height 35
click at [324, 157] on div "Available Time Slots" at bounding box center [340, 148] width 293 height 35
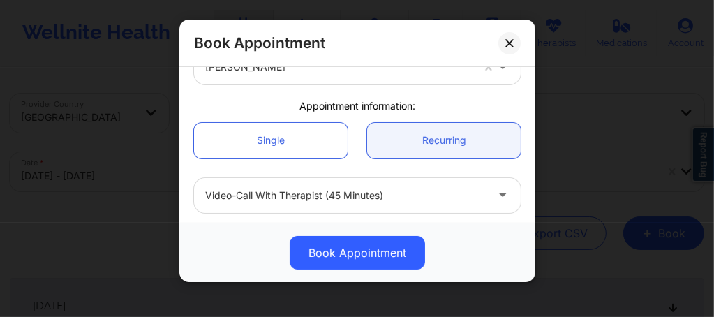
scroll to position [140, 0]
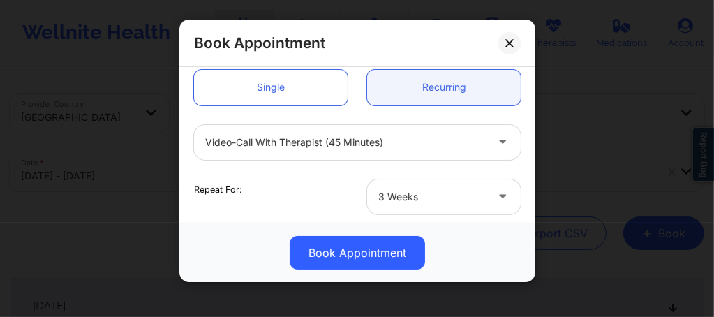
click at [317, 133] on div "Video-Call with Therapist (45 minutes)" at bounding box center [345, 142] width 280 height 35
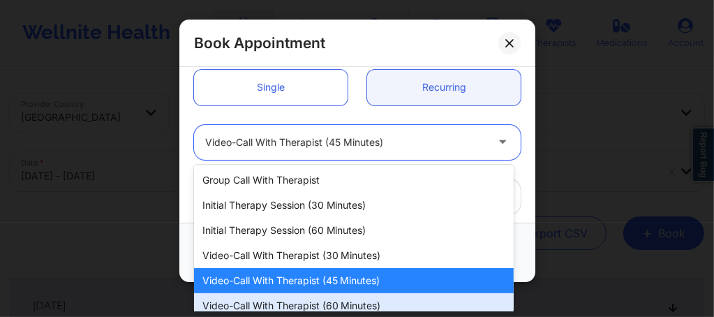
click at [312, 301] on div "Video-Call with Therapist (60 minutes)" at bounding box center [353, 305] width 319 height 25
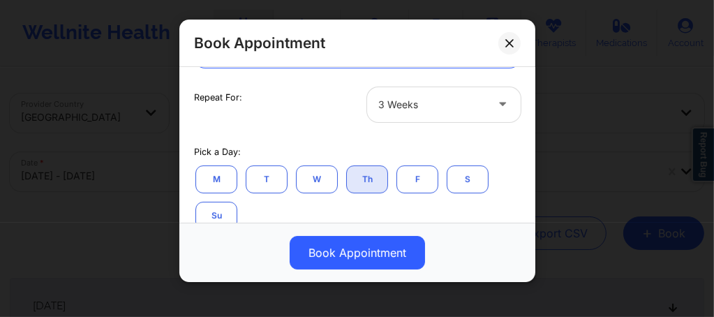
scroll to position [251, 0]
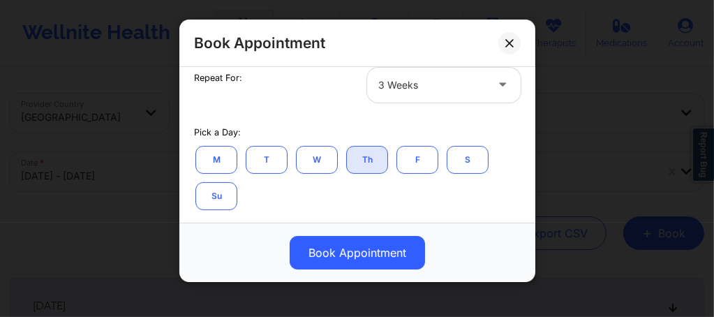
click at [430, 89] on div at bounding box center [431, 85] width 107 height 17
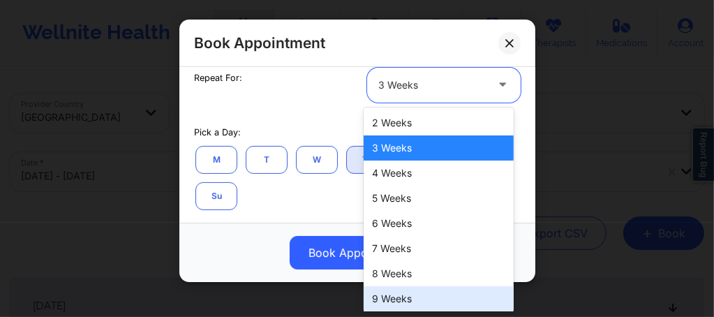
click at [390, 297] on div "9 Weeks" at bounding box center [438, 298] width 150 height 25
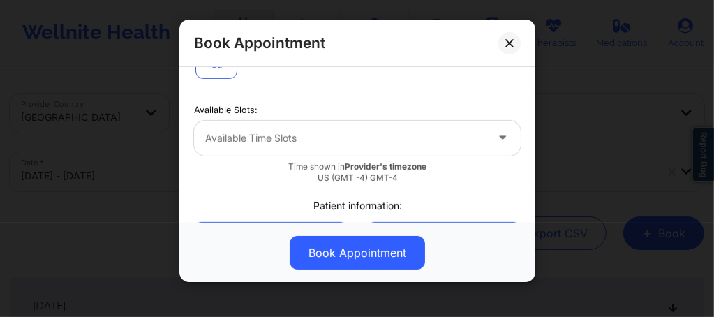
scroll to position [409, 0]
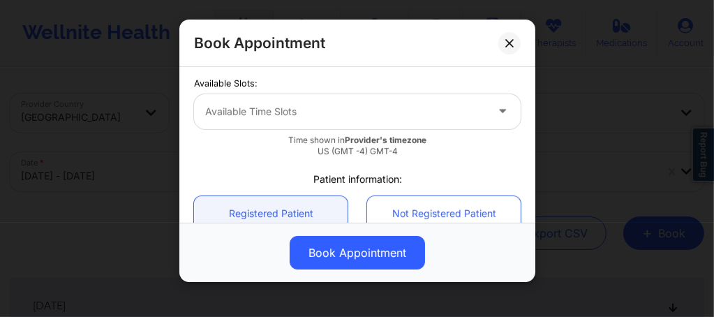
click at [311, 94] on div "Available Time Slots" at bounding box center [340, 111] width 293 height 35
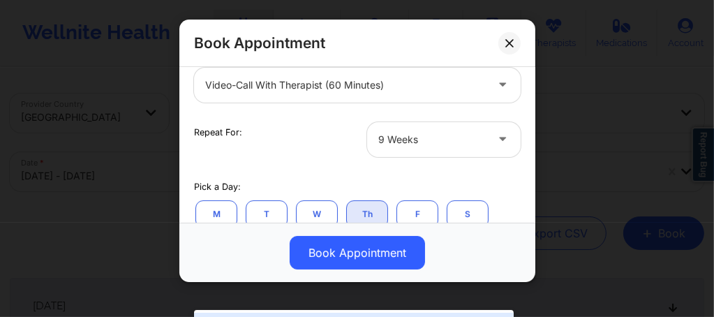
scroll to position [176, 0]
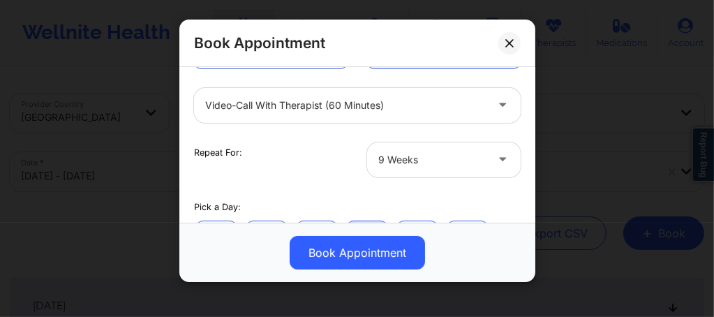
click at [396, 159] on div at bounding box center [431, 159] width 107 height 17
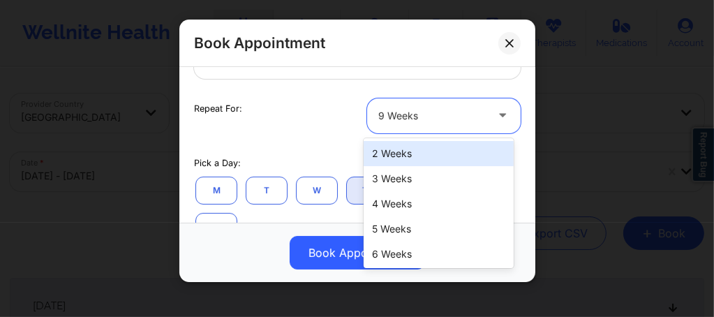
scroll to position [251, 0]
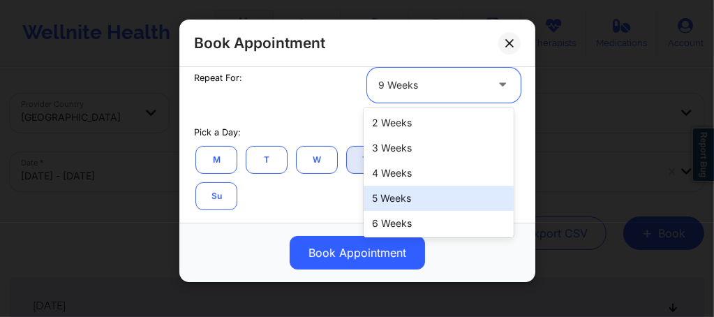
click at [391, 195] on div "5 Weeks" at bounding box center [438, 198] width 150 height 25
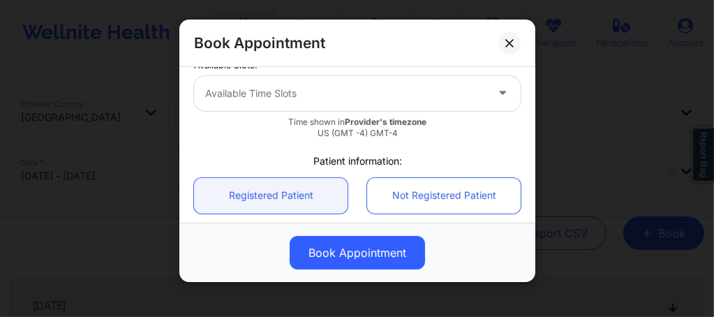
scroll to position [409, 0]
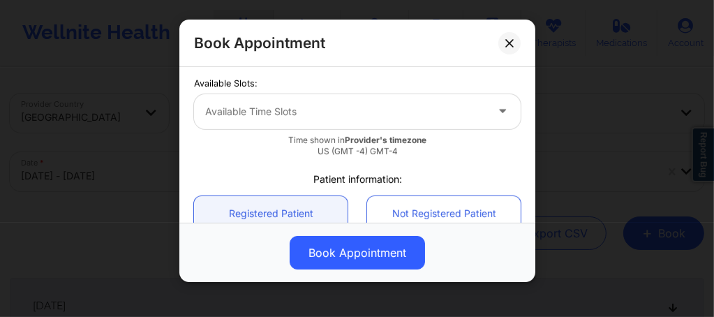
click at [308, 114] on div at bounding box center [345, 111] width 280 height 17
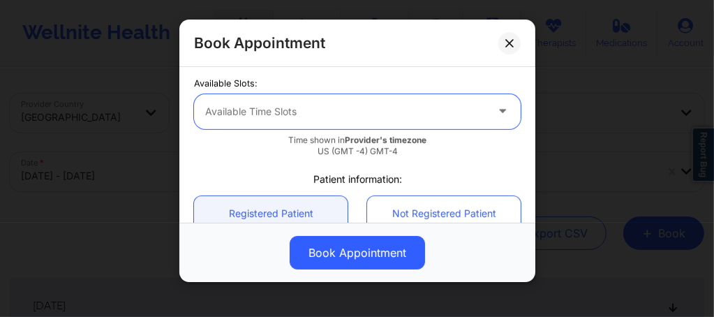
click at [345, 111] on div at bounding box center [345, 111] width 280 height 17
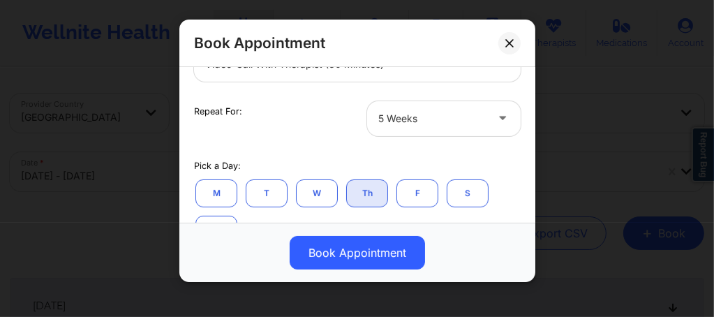
scroll to position [176, 0]
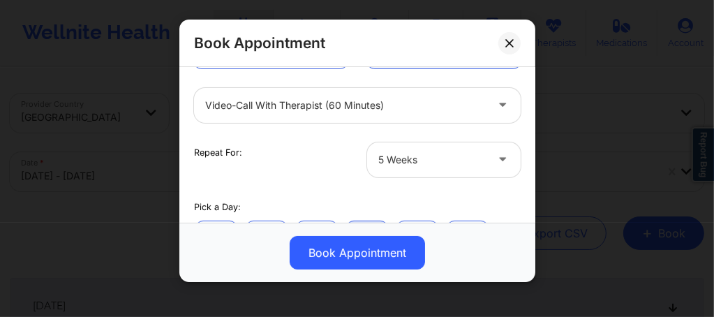
click at [407, 166] on div at bounding box center [431, 159] width 107 height 17
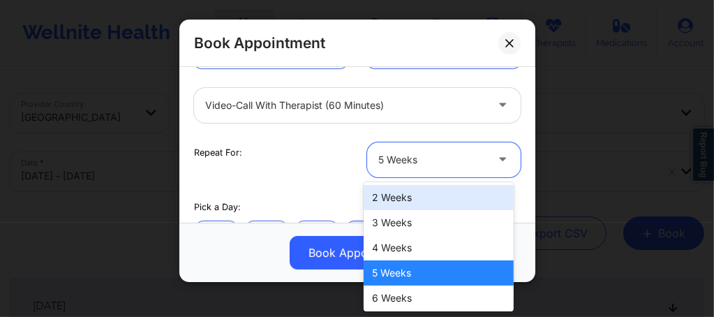
click at [400, 199] on div "2 Weeks" at bounding box center [438, 197] width 150 height 25
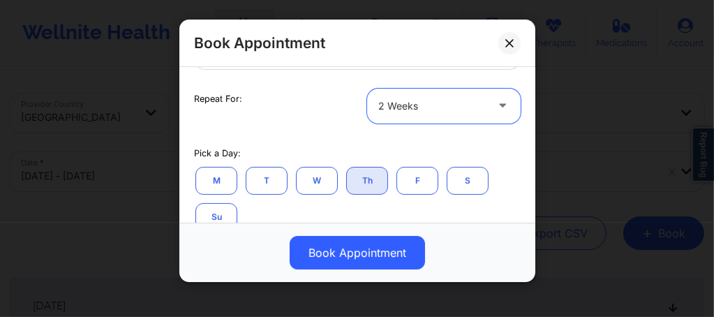
scroll to position [335, 0]
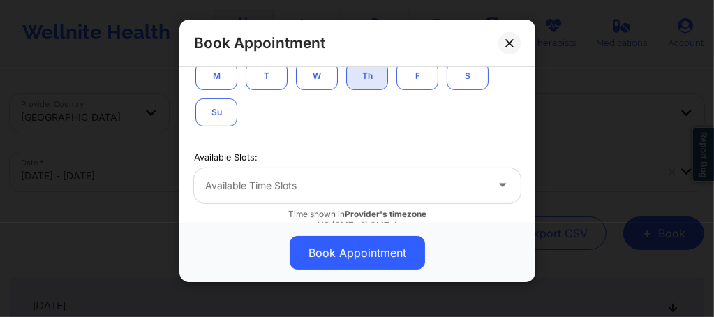
click at [299, 183] on div at bounding box center [345, 185] width 280 height 17
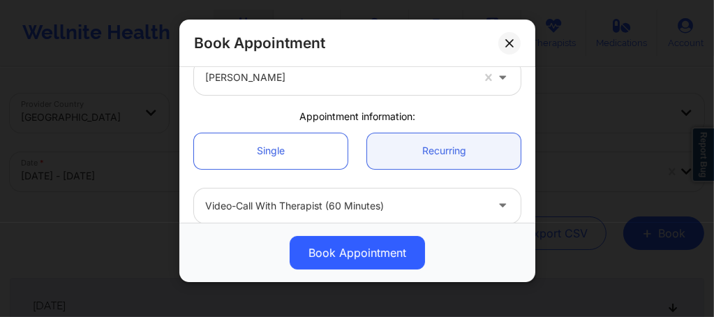
scroll to position [130, 0]
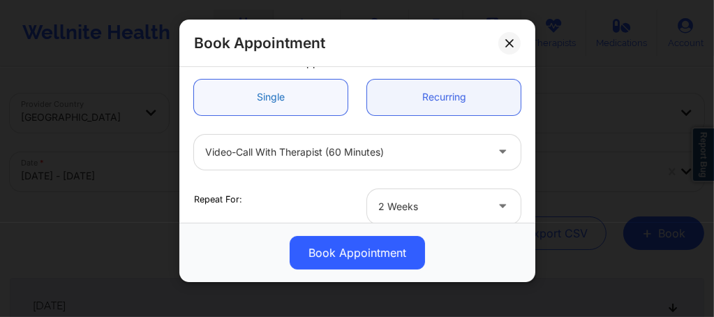
click at [265, 111] on link "Single" at bounding box center [270, 98] width 153 height 36
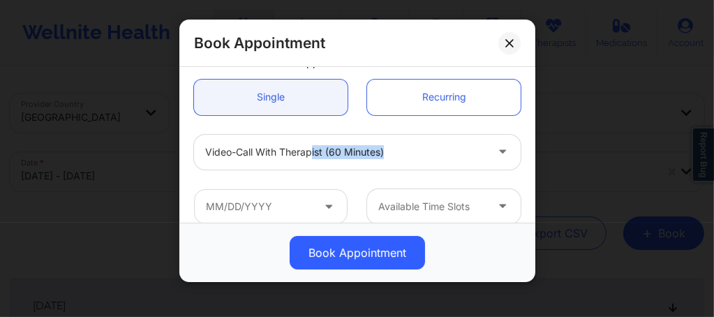
drag, startPoint x: 313, startPoint y: 170, endPoint x: 312, endPoint y: 158, distance: 11.9
click at [312, 158] on div "Video-Call with Therapist (60 minutes)" at bounding box center [357, 152] width 346 height 54
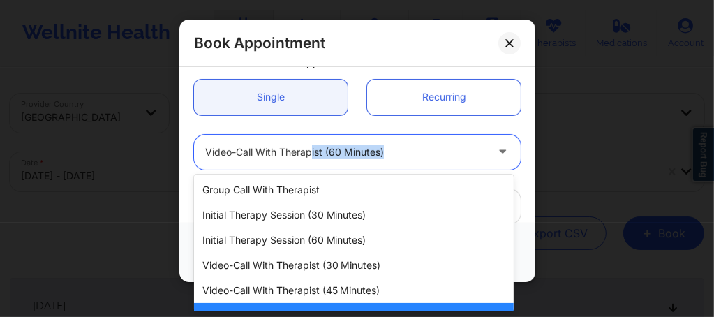
click at [312, 158] on div at bounding box center [345, 152] width 280 height 17
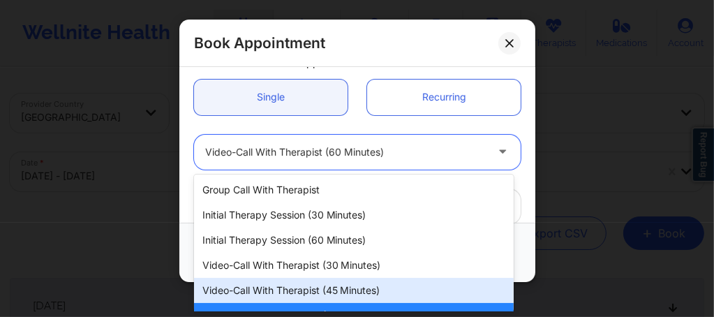
click at [315, 293] on div "Video-Call with Therapist (45 minutes)" at bounding box center [353, 290] width 319 height 25
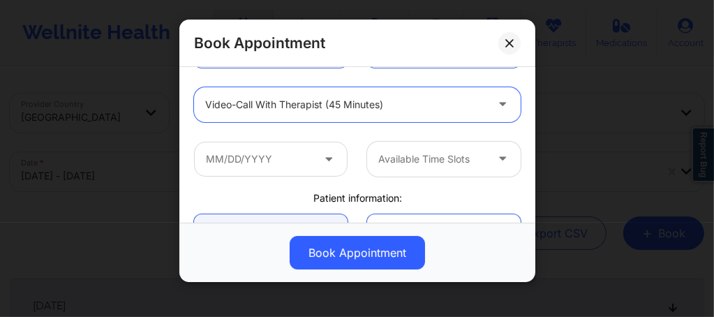
scroll to position [195, 0]
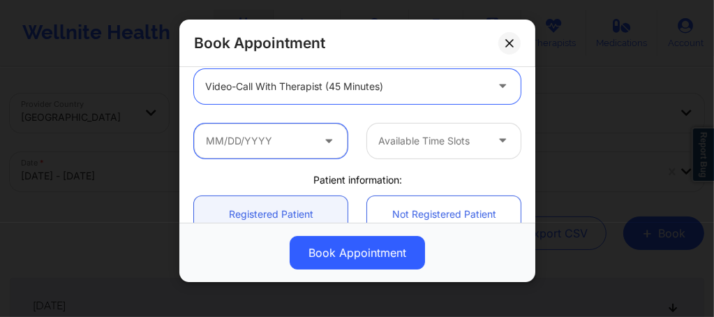
click at [290, 146] on input "text" at bounding box center [270, 140] width 153 height 35
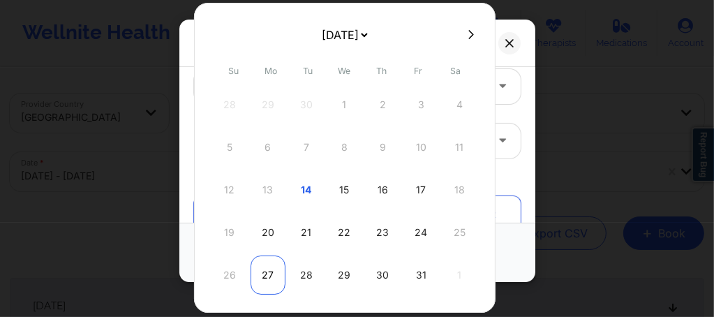
drag, startPoint x: 304, startPoint y: 276, endPoint x: 263, endPoint y: 273, distance: 41.2
click at [263, 274] on div "26 27 28 29 30 31 1" at bounding box center [344, 274] width 265 height 39
click at [263, 273] on div "27" at bounding box center [267, 274] width 35 height 39
type input "10/27/2025"
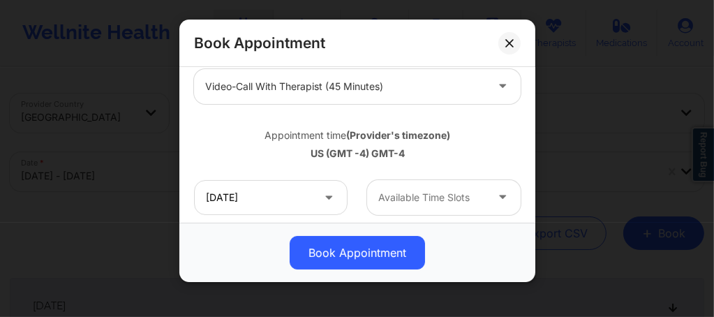
click at [392, 215] on div "10/27/2025 Available Time Slots" at bounding box center [357, 197] width 346 height 54
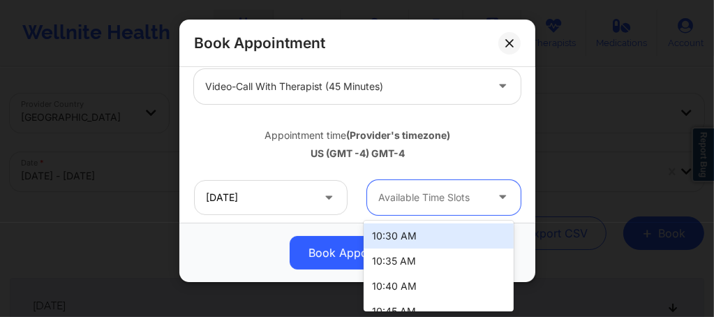
click at [395, 206] on div "Available Time Slots" at bounding box center [427, 197] width 120 height 35
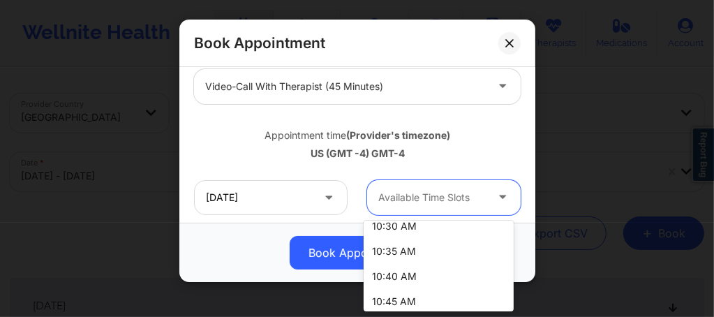
scroll to position [9, 0]
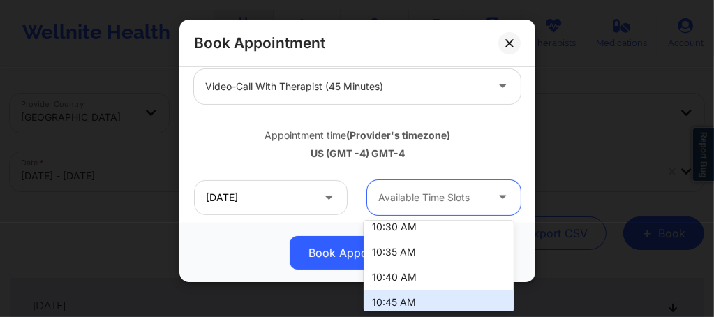
click at [388, 296] on div "10:45 AM" at bounding box center [438, 301] width 150 height 25
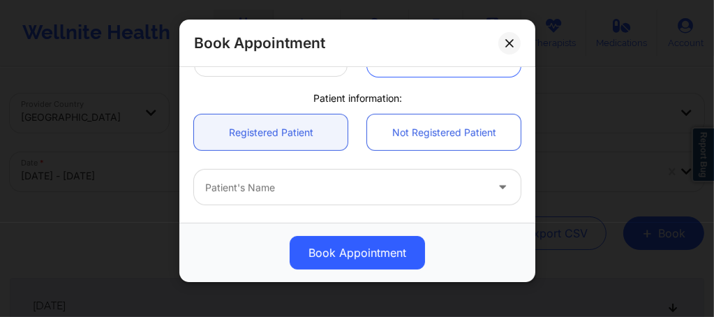
scroll to position [335, 0]
click at [259, 181] on div at bounding box center [345, 186] width 280 height 17
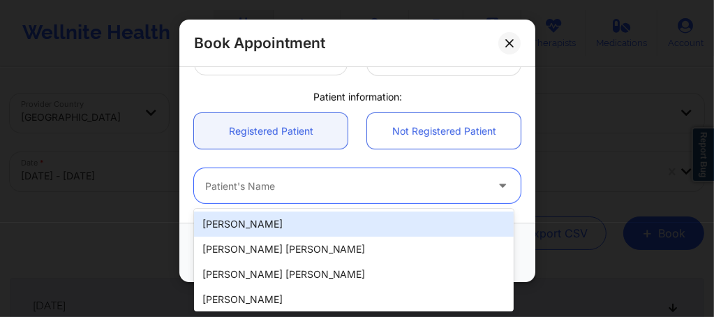
paste input "Quepor87@gmail.com"
type input "Quepor87@gmail.com"
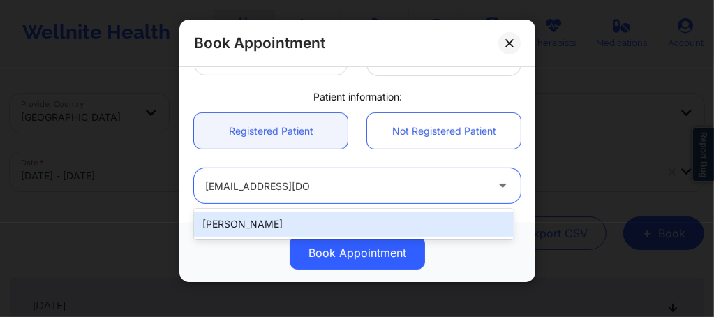
click at [296, 225] on div "[PERSON_NAME]" at bounding box center [353, 223] width 319 height 25
type input "[EMAIL_ADDRESS][DOMAIN_NAME]"
type input "+1386-624-4036"
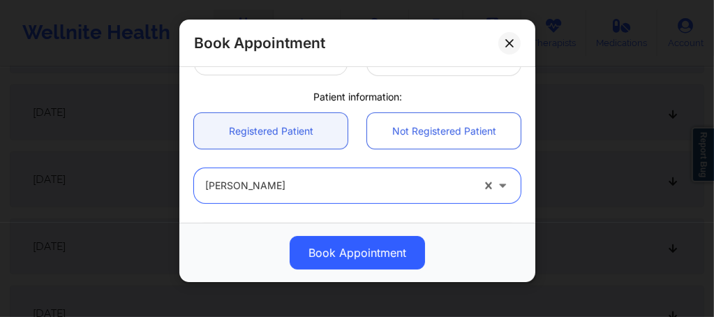
scroll to position [568, 0]
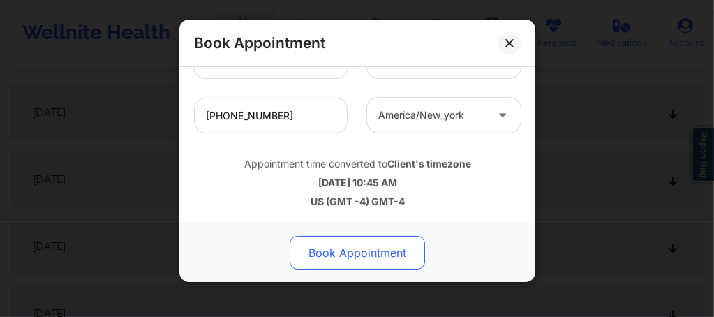
click at [329, 259] on button "Book Appointment" at bounding box center [356, 252] width 135 height 33
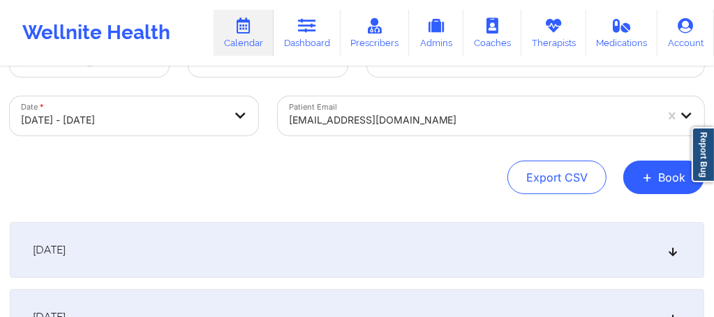
scroll to position [56, 0]
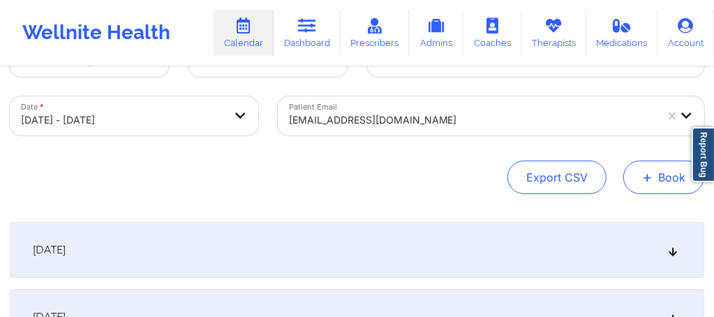
click at [661, 177] on button "+ Book" at bounding box center [663, 176] width 81 height 33
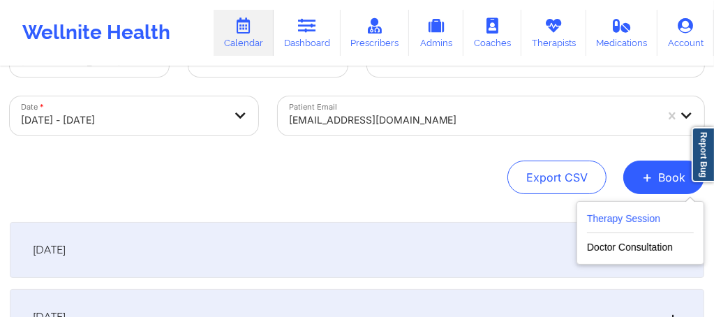
click at [603, 227] on button "Therapy Session" at bounding box center [640, 221] width 107 height 23
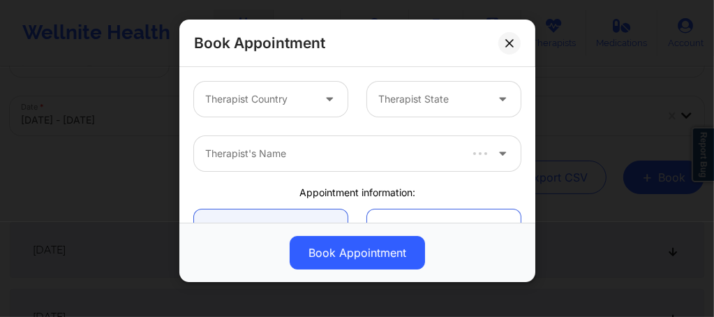
click at [243, 106] on div at bounding box center [258, 99] width 107 height 17
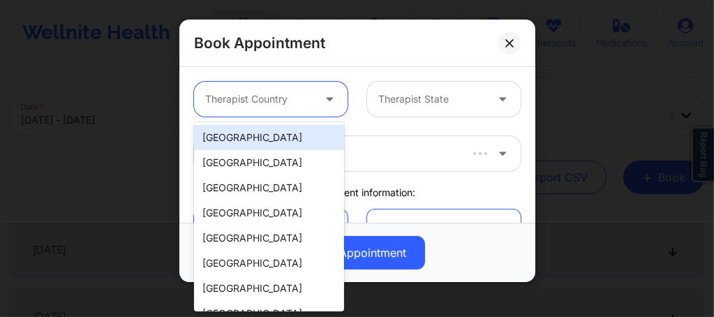
click at [252, 141] on div "[GEOGRAPHIC_DATA]" at bounding box center [269, 137] width 150 height 25
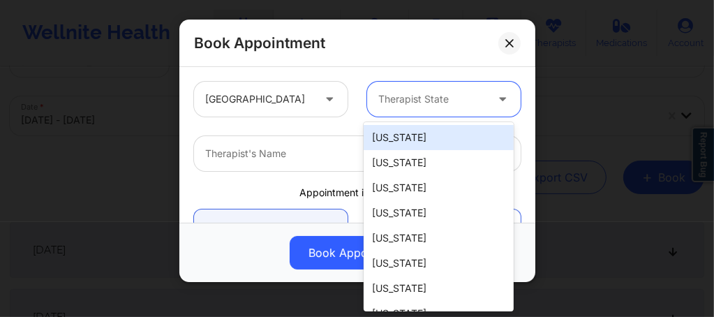
click at [416, 107] on div "Therapist State" at bounding box center [427, 99] width 120 height 35
type input "New"
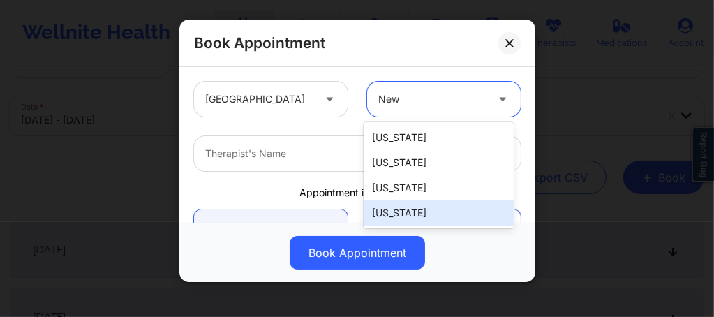
click at [402, 217] on div "[US_STATE]" at bounding box center [438, 212] width 150 height 25
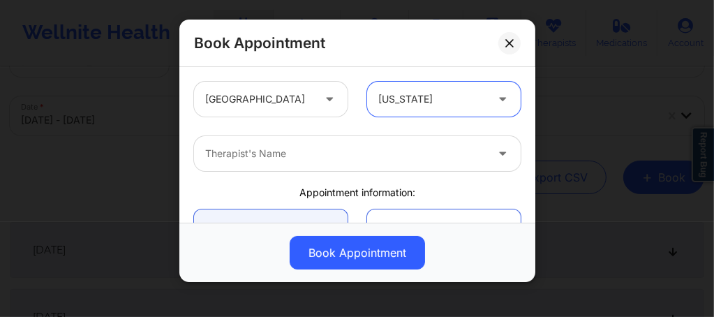
click at [315, 161] on div at bounding box center [345, 153] width 280 height 17
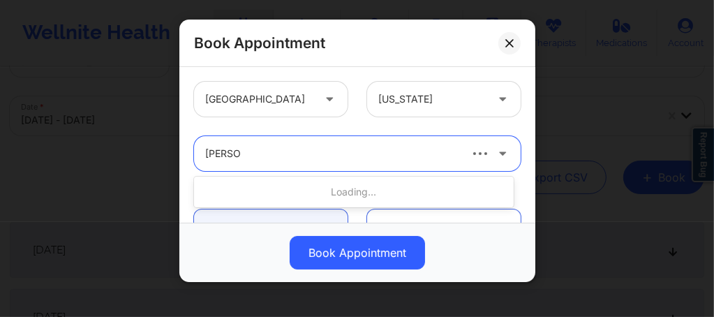
type input "Rene wi"
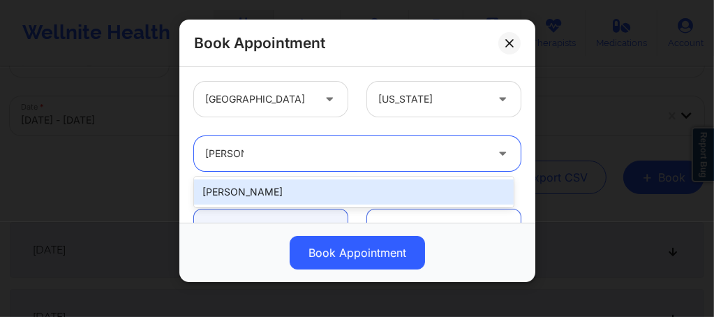
click at [253, 194] on div "[PERSON_NAME]" at bounding box center [353, 191] width 319 height 25
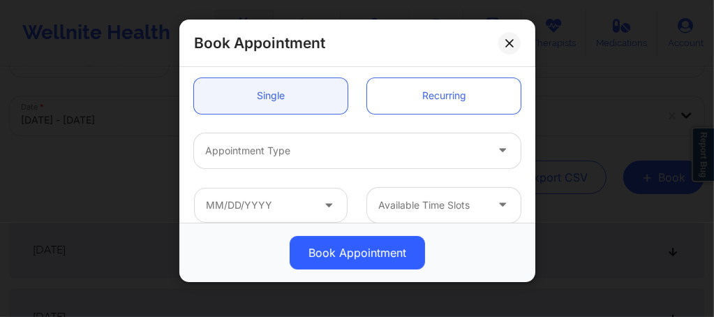
scroll to position [149, 0]
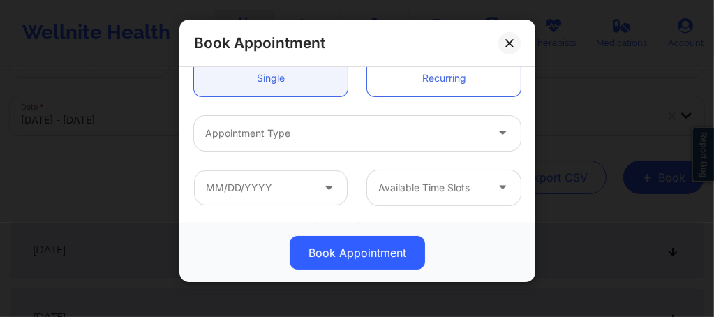
click at [255, 140] on div at bounding box center [345, 133] width 280 height 17
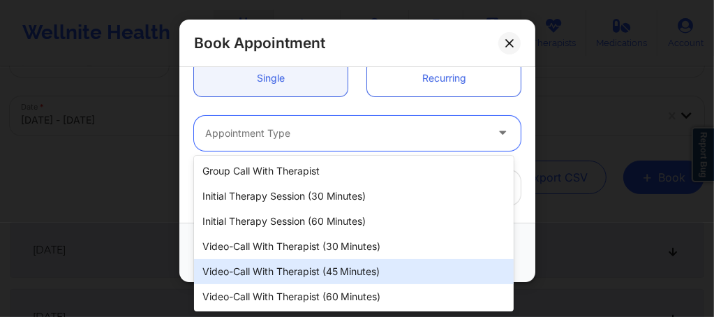
click at [303, 265] on div "Video-Call with Therapist (45 minutes)" at bounding box center [353, 271] width 319 height 25
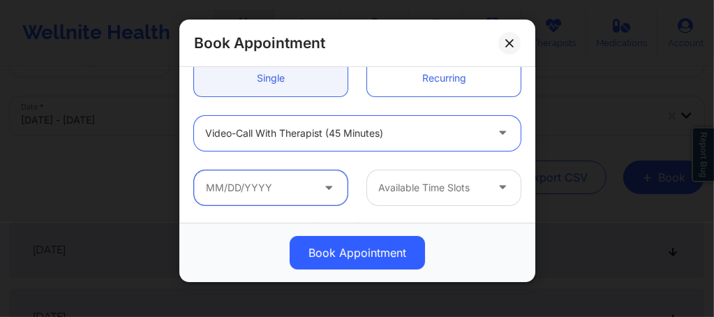
click at [264, 185] on input "text" at bounding box center [270, 187] width 153 height 35
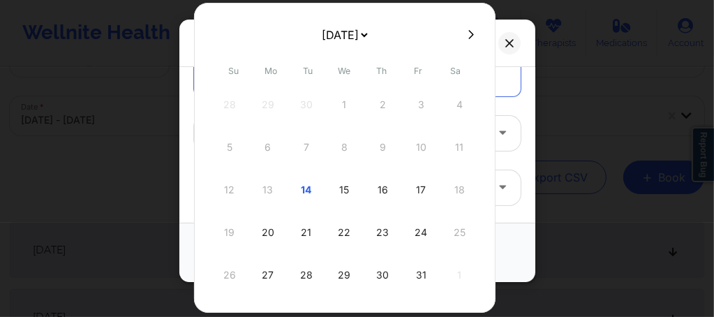
click at [468, 38] on icon at bounding box center [471, 34] width 6 height 10
select select "2025-10"
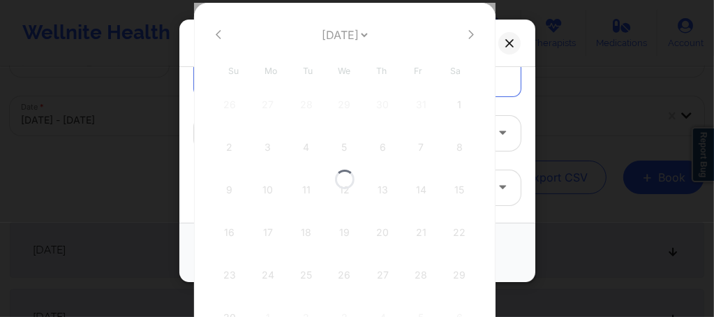
select select "2025-10"
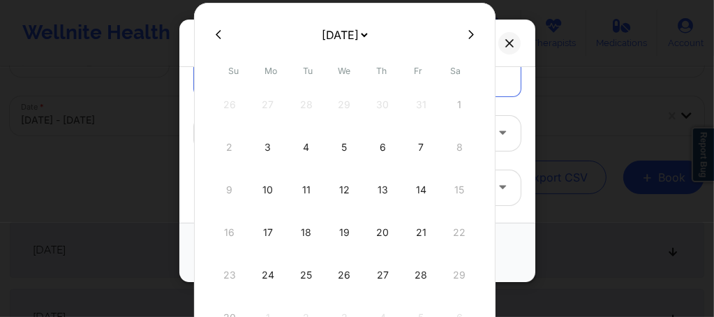
click at [270, 148] on div "3" at bounding box center [267, 147] width 35 height 39
type input "11/03/2025"
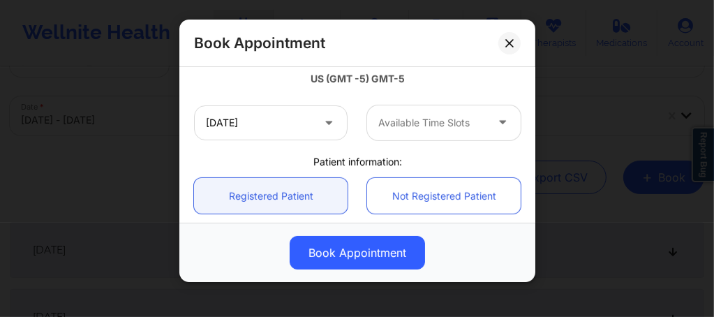
scroll to position [279, 0]
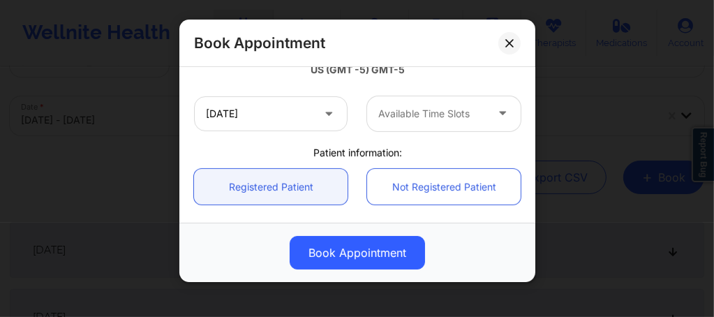
click at [384, 111] on div at bounding box center [431, 113] width 107 height 17
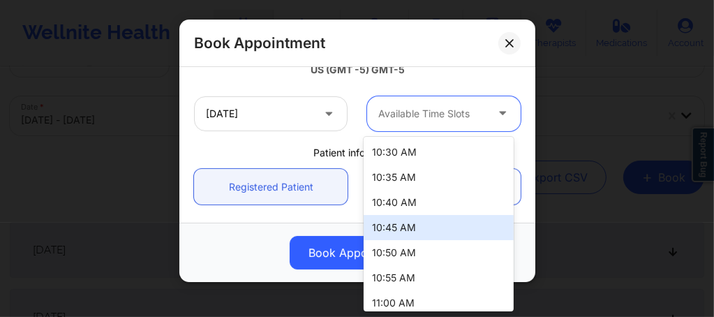
click at [395, 227] on div "10:45 AM" at bounding box center [438, 227] width 150 height 25
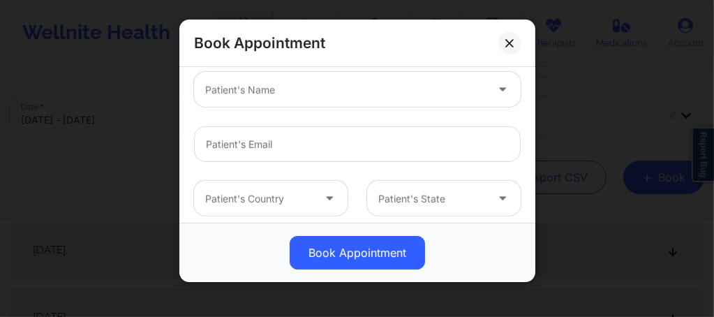
scroll to position [437, 0]
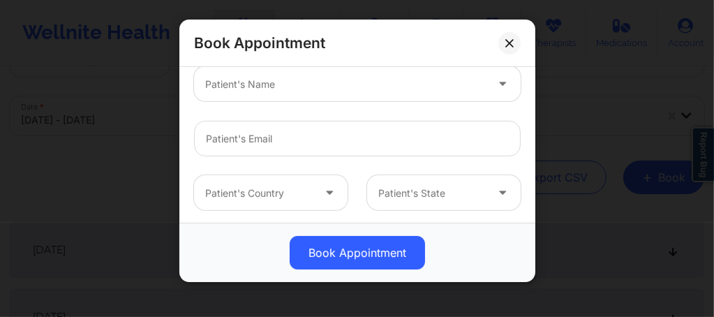
click at [249, 81] on div at bounding box center [345, 84] width 280 height 17
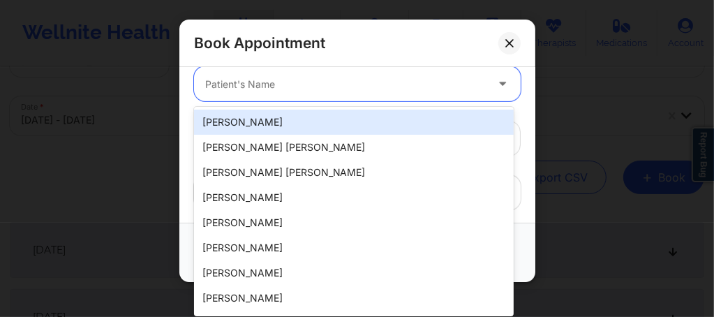
paste input "Quepor87@gmail.com"
type input "Quepor87@gmail.com"
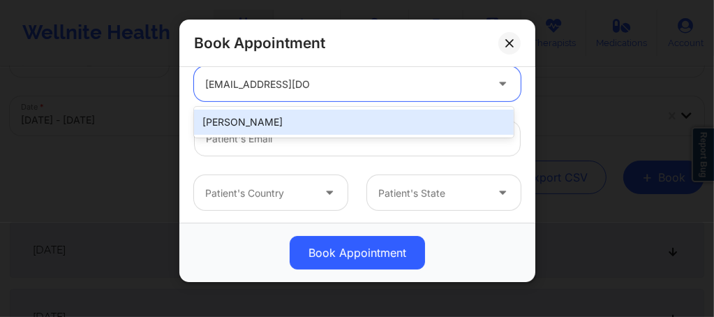
click at [271, 111] on div "[PERSON_NAME]" at bounding box center [353, 122] width 319 height 25
type input "[EMAIL_ADDRESS][DOMAIN_NAME]"
type input "+1386-624-4036"
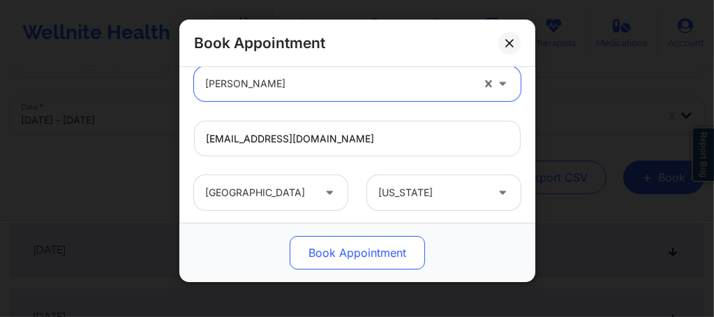
click at [336, 248] on button "Book Appointment" at bounding box center [356, 252] width 135 height 33
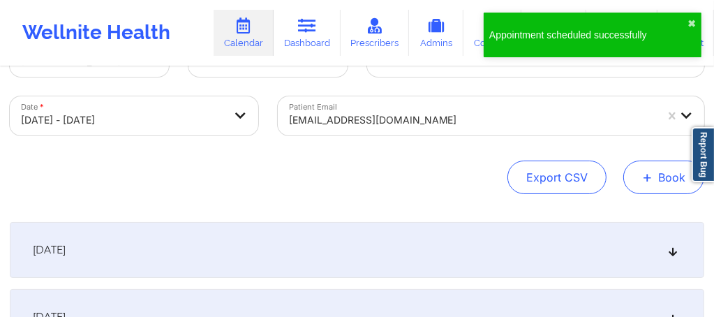
click at [653, 175] on button "+ Book" at bounding box center [663, 176] width 81 height 33
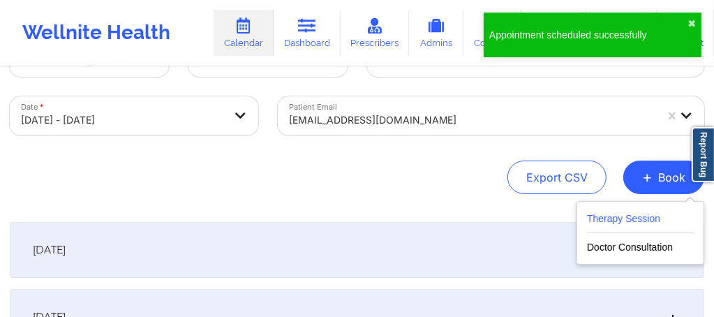
click at [622, 218] on button "Therapy Session" at bounding box center [640, 221] width 107 height 23
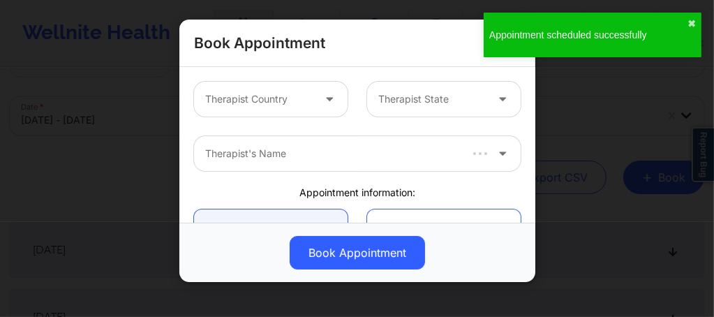
click at [234, 105] on div at bounding box center [258, 99] width 107 height 17
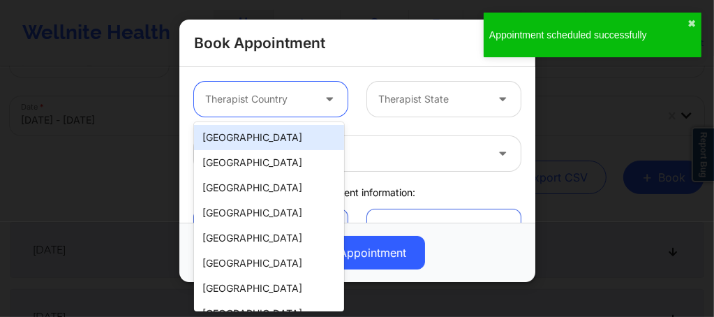
click at [251, 137] on div "[GEOGRAPHIC_DATA]" at bounding box center [269, 137] width 150 height 25
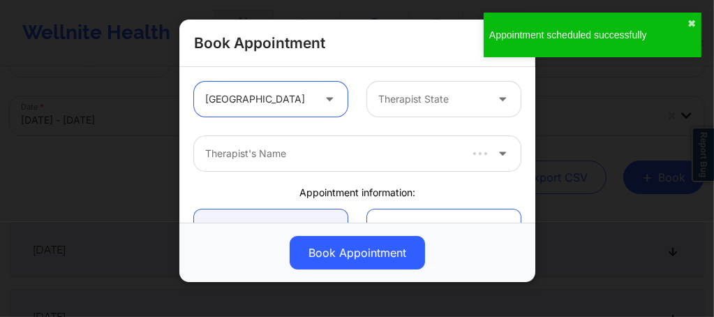
click at [438, 98] on div at bounding box center [431, 99] width 107 height 17
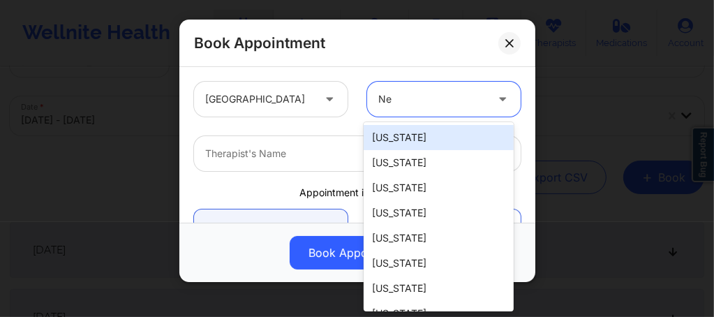
type input "New"
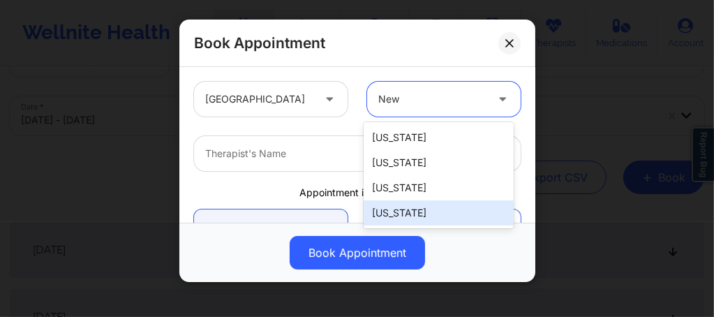
click at [405, 212] on div "[US_STATE]" at bounding box center [438, 212] width 150 height 25
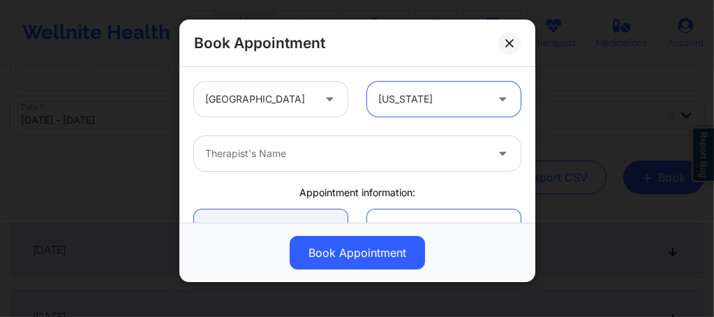
click at [317, 156] on div at bounding box center [345, 153] width 280 height 17
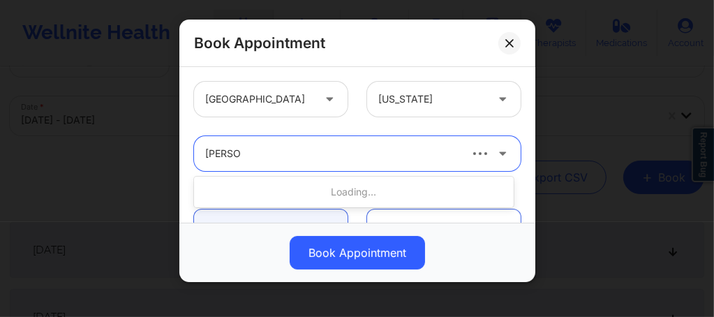
type input "Rene wi"
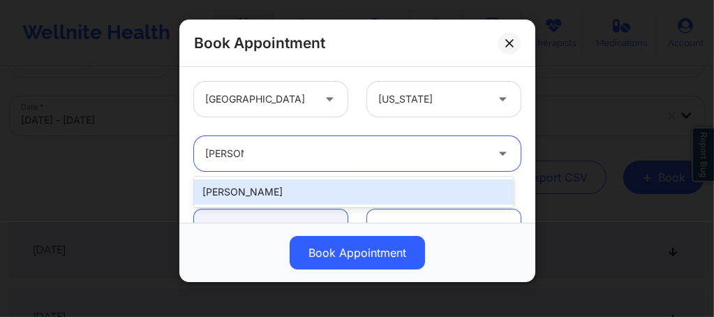
click at [257, 191] on div "[PERSON_NAME]" at bounding box center [353, 191] width 319 height 25
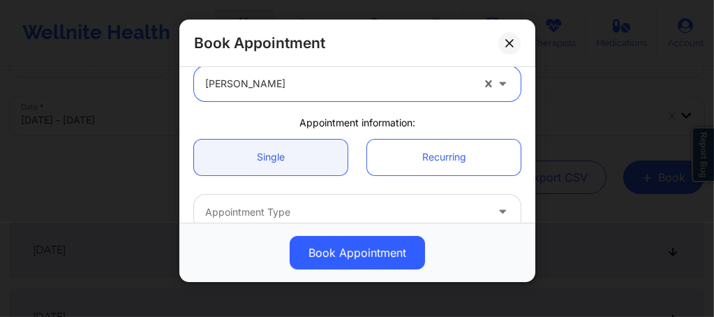
scroll to position [112, 0]
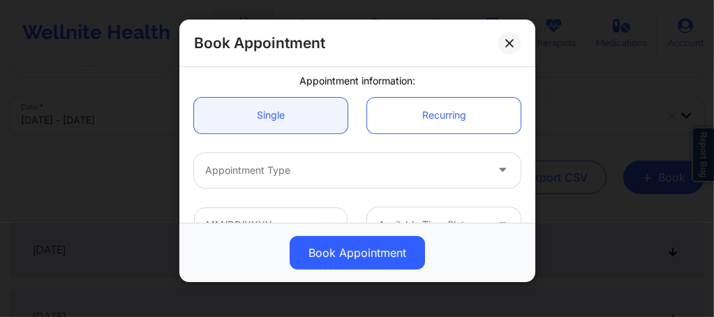
click at [253, 172] on div at bounding box center [345, 170] width 280 height 17
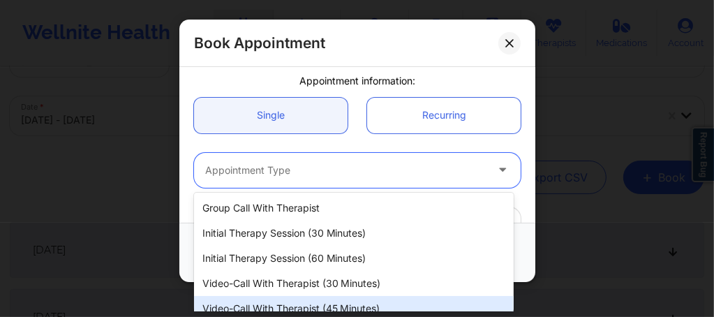
click at [287, 301] on div "Video-Call with Therapist (45 minutes)" at bounding box center [353, 308] width 319 height 25
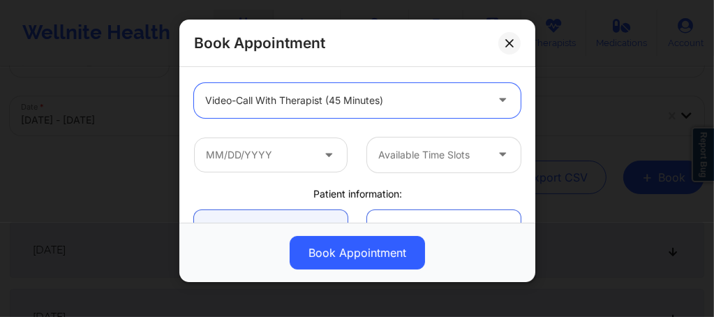
scroll to position [186, 0]
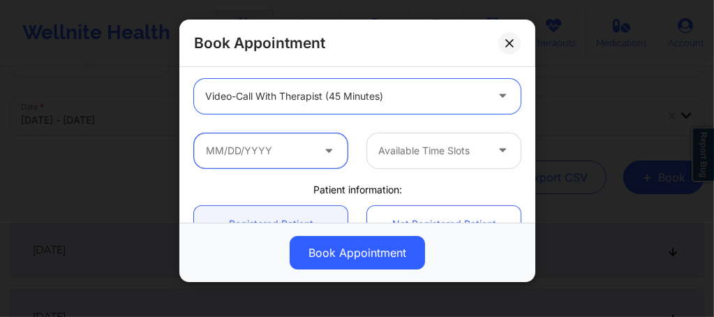
click at [254, 156] on input "text" at bounding box center [270, 150] width 153 height 35
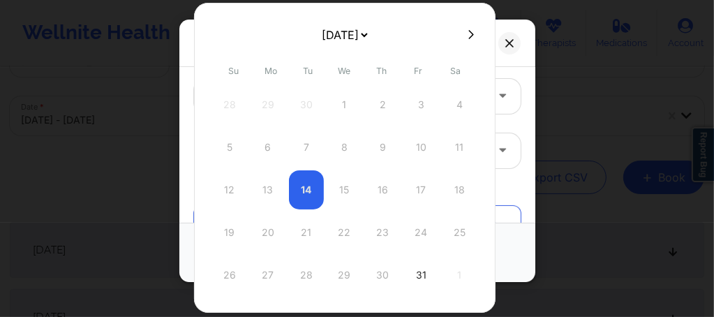
click at [468, 33] on icon at bounding box center [471, 34] width 6 height 10
select select "2025-10"
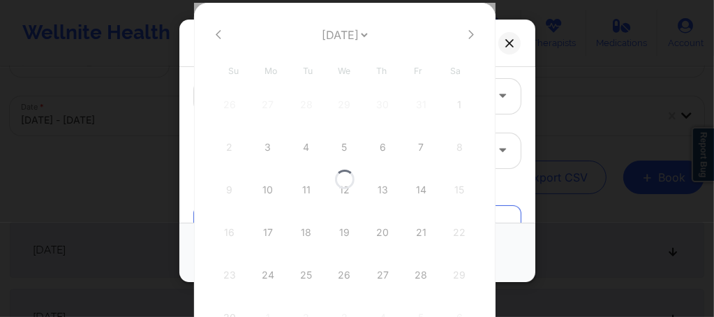
select select "2025-10"
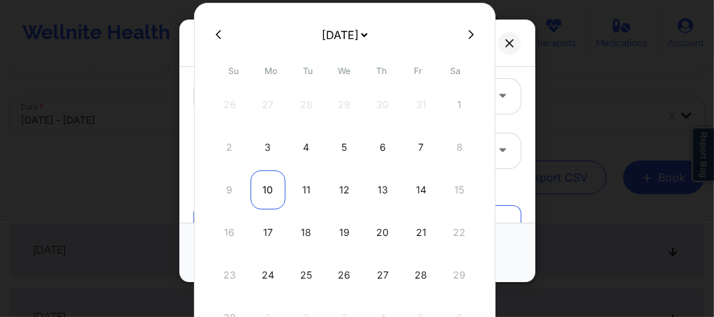
click at [261, 184] on div "10" at bounding box center [267, 189] width 35 height 39
type input "11/10/2025"
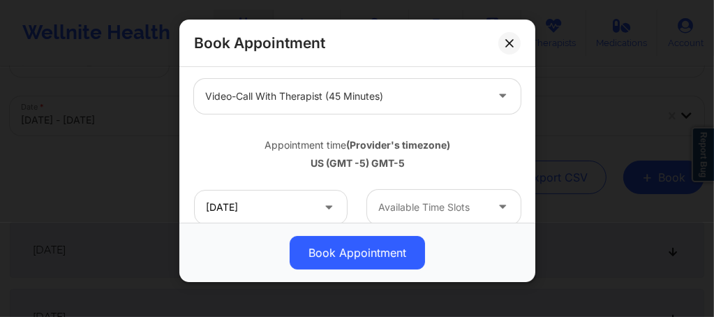
click at [399, 217] on div "Available Time Slots" at bounding box center [427, 207] width 120 height 35
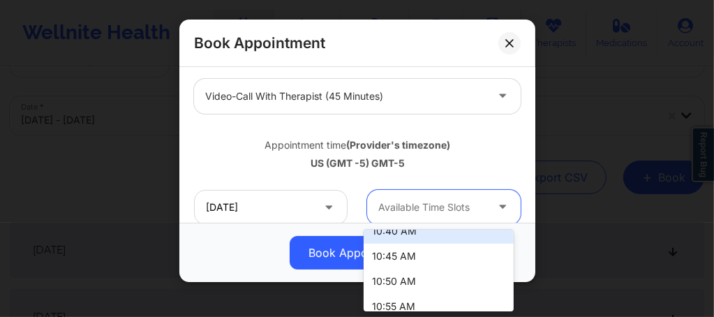
scroll to position [84, 0]
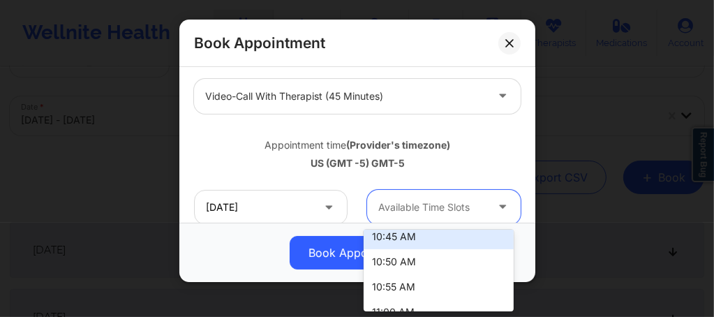
click at [393, 240] on div "10:45 AM" at bounding box center [438, 236] width 150 height 25
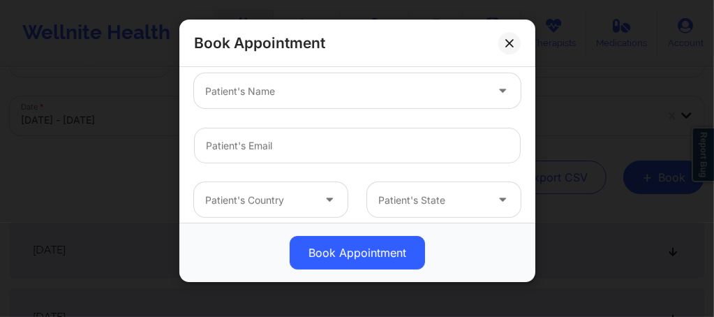
scroll to position [429, 0]
click at [239, 100] on div "Patient's Name" at bounding box center [340, 91] width 293 height 35
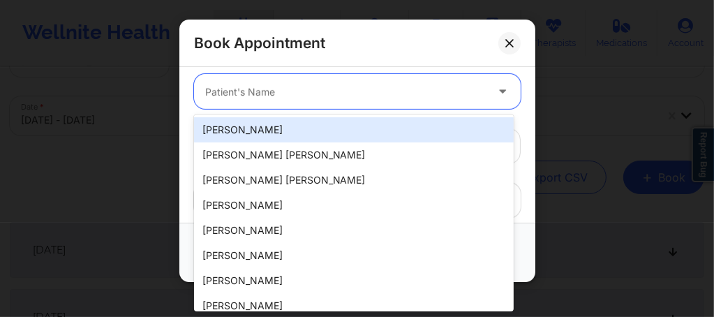
paste input "Quepor87@gmail.com"
type input "Quepor87@gmail.com"
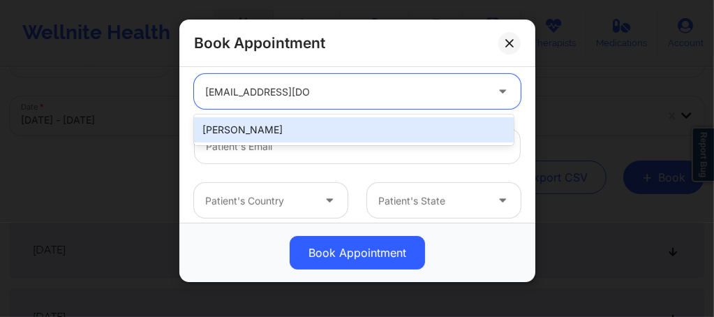
click at [271, 128] on div "[PERSON_NAME]" at bounding box center [353, 129] width 319 height 25
type input "[EMAIL_ADDRESS][DOMAIN_NAME]"
type input "+1386-624-4036"
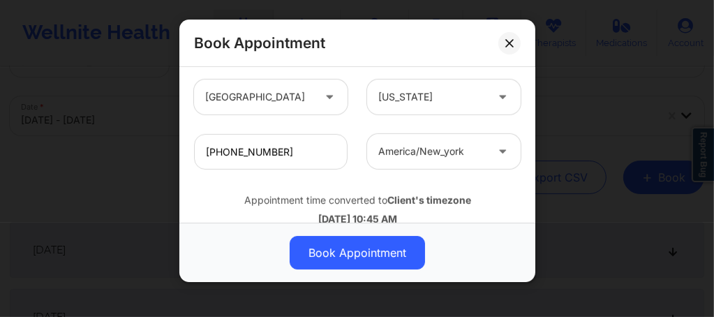
scroll to position [568, 0]
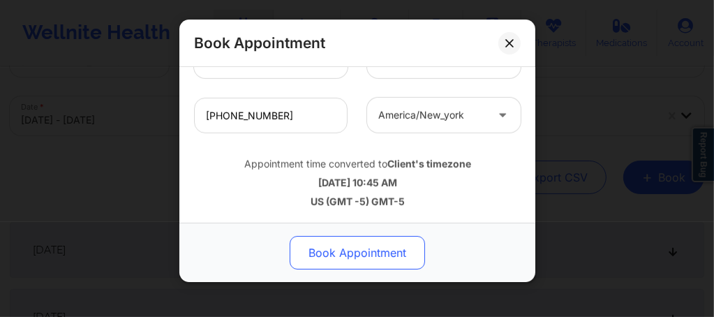
click at [354, 259] on button "Book Appointment" at bounding box center [356, 252] width 135 height 33
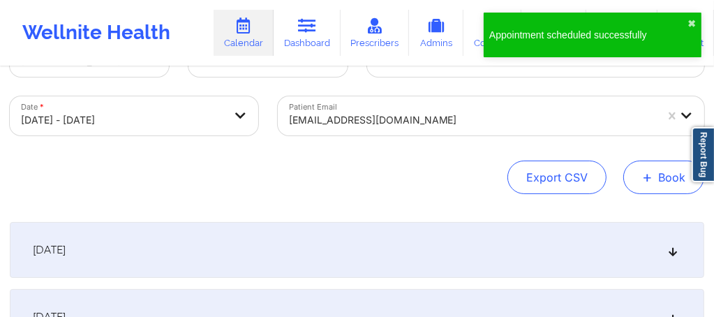
click at [638, 183] on button "+ Book" at bounding box center [663, 176] width 81 height 33
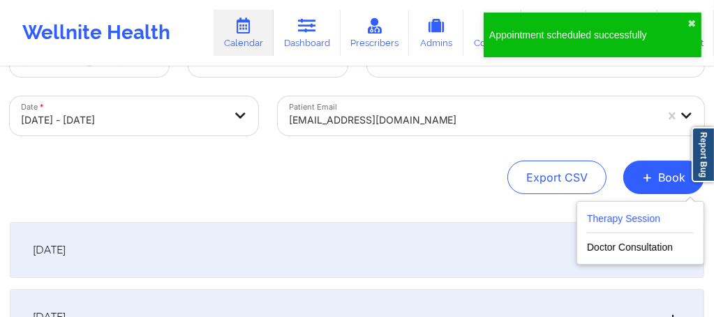
click at [603, 218] on button "Therapy Session" at bounding box center [640, 221] width 107 height 23
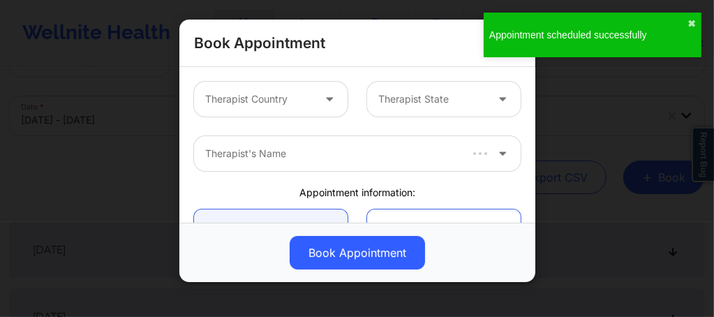
click at [232, 103] on div at bounding box center [258, 99] width 107 height 17
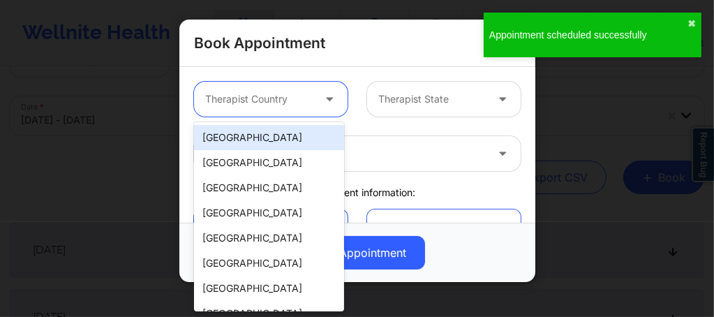
click at [251, 136] on div "[GEOGRAPHIC_DATA]" at bounding box center [269, 137] width 150 height 25
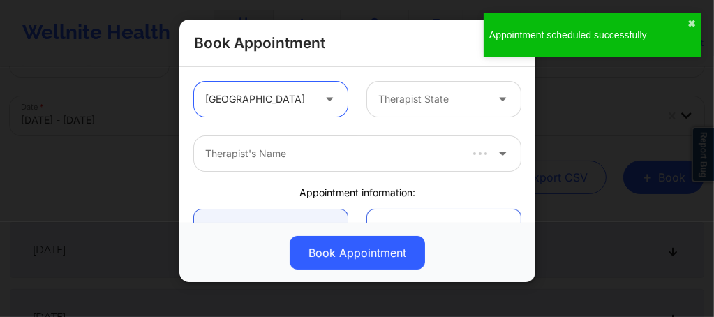
click at [409, 96] on div at bounding box center [431, 99] width 107 height 17
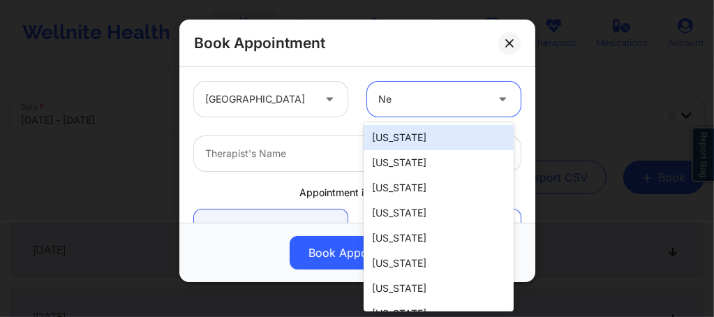
type input "New"
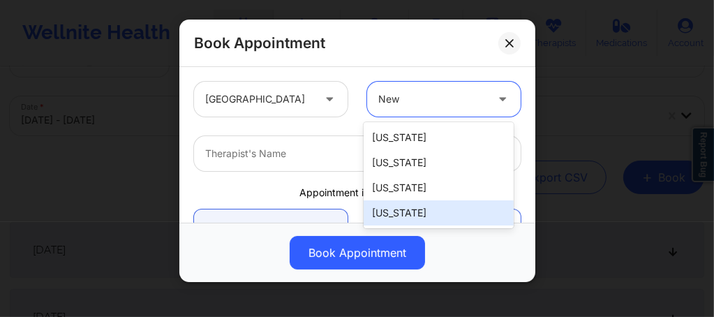
click at [398, 213] on div "[US_STATE]" at bounding box center [438, 212] width 150 height 25
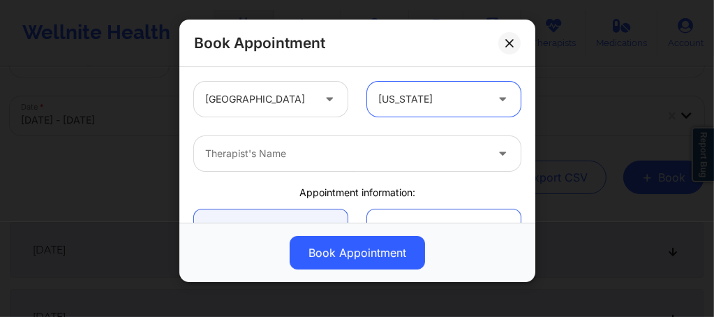
click at [314, 151] on div at bounding box center [345, 153] width 280 height 17
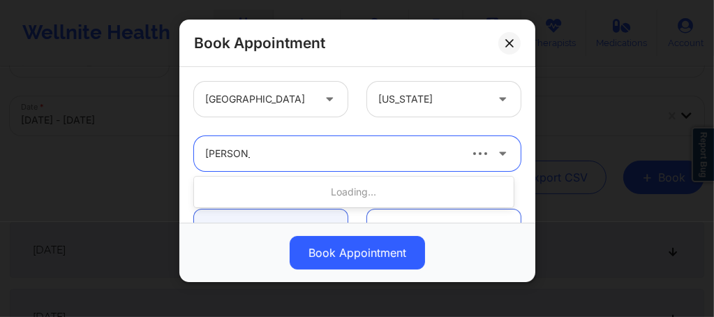
type input "Rene wigg"
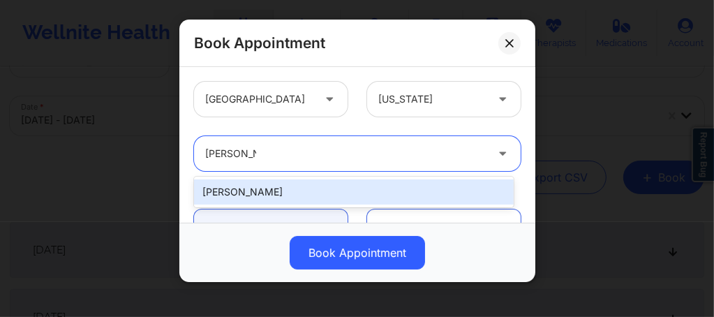
click at [255, 197] on div "[PERSON_NAME]" at bounding box center [353, 191] width 319 height 25
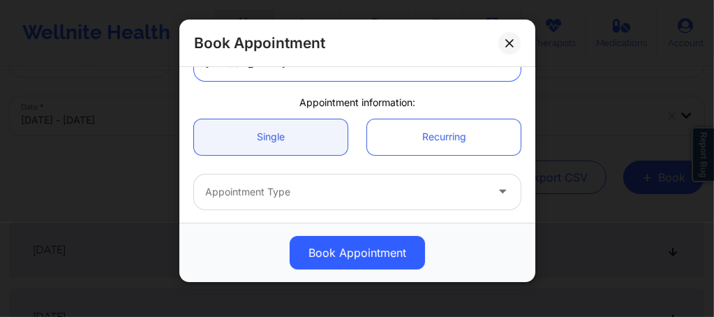
scroll to position [121, 0]
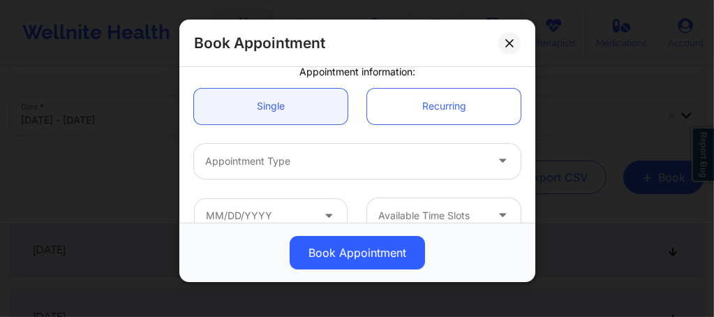
click at [259, 157] on div at bounding box center [345, 161] width 280 height 17
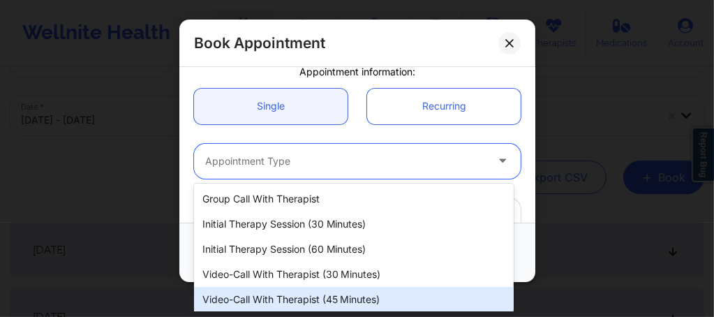
click at [321, 296] on div "Video-Call with Therapist (45 minutes)" at bounding box center [353, 299] width 319 height 25
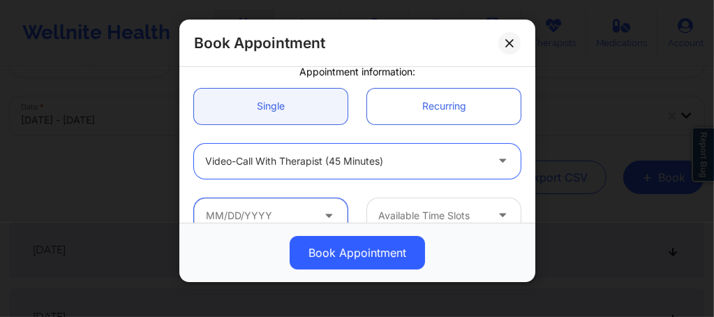
click at [280, 212] on input "text" at bounding box center [270, 215] width 153 height 35
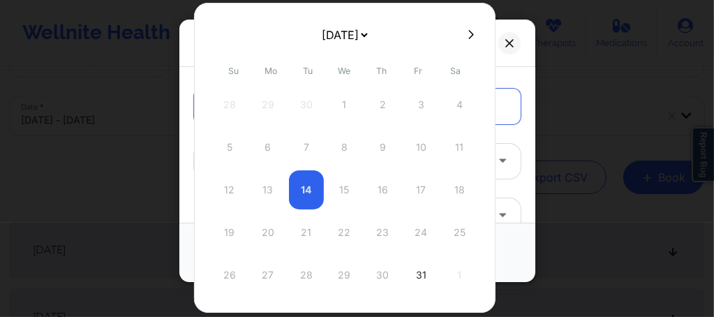
click at [468, 34] on icon at bounding box center [471, 34] width 6 height 10
select select "2025-10"
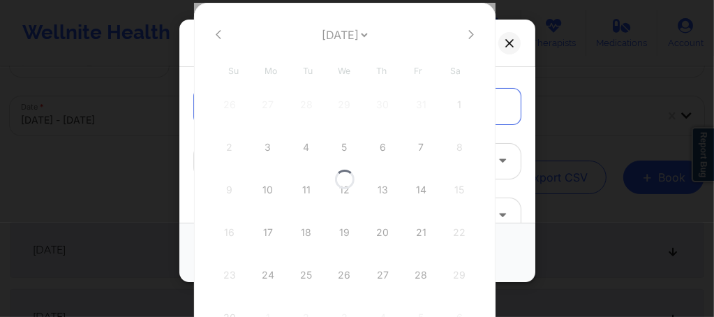
select select "2025-10"
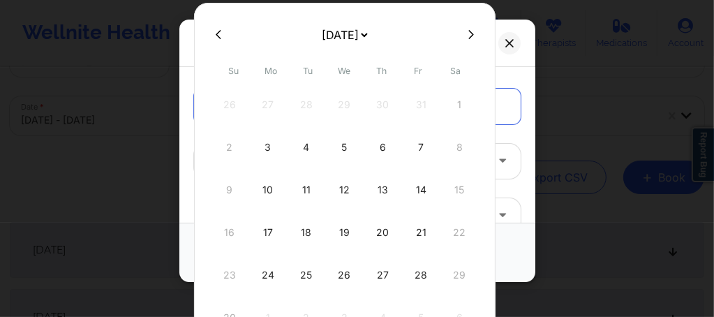
click at [267, 227] on div "17" at bounding box center [267, 232] width 35 height 39
type input "11/17/2025"
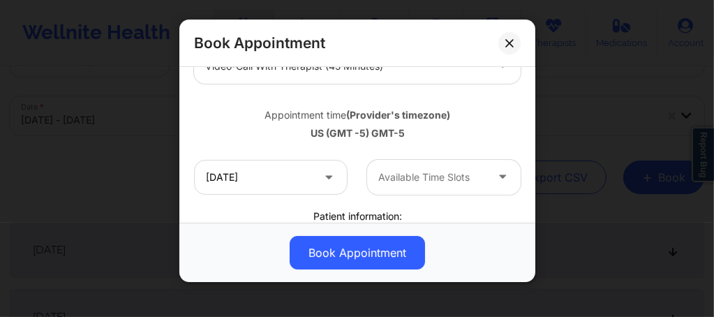
scroll to position [223, 0]
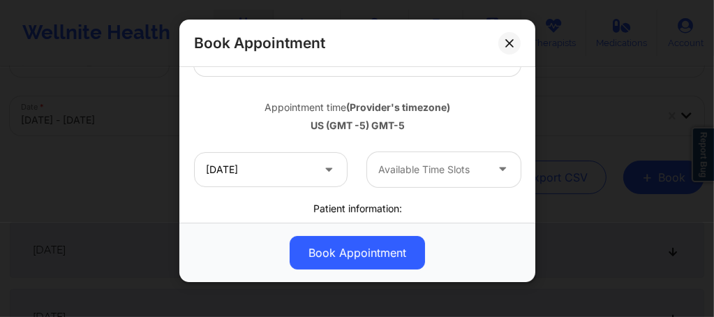
click at [398, 169] on div at bounding box center [431, 169] width 107 height 17
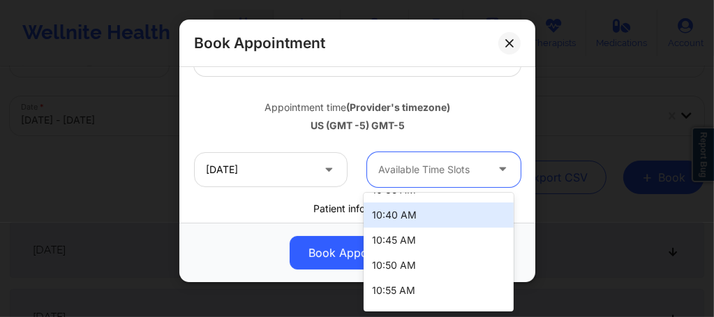
scroll to position [46, 0]
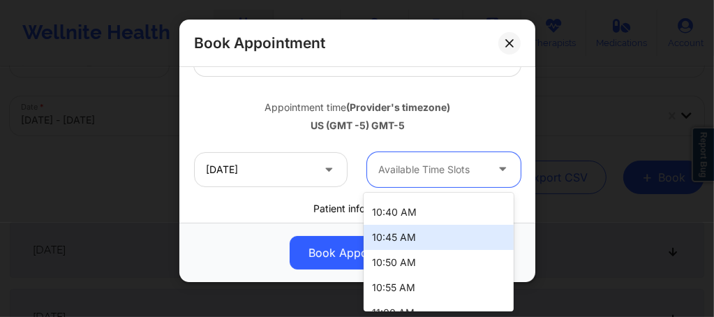
click at [389, 242] on div "10:45 AM" at bounding box center [438, 237] width 150 height 25
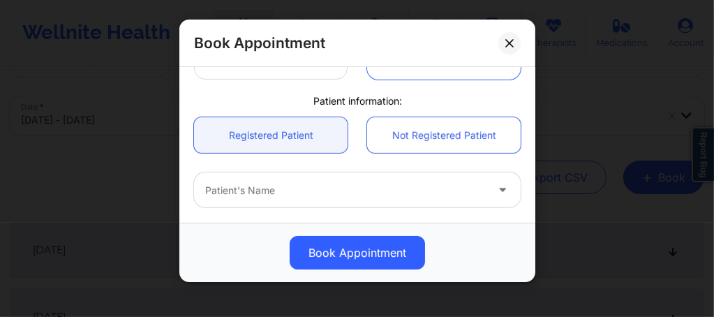
scroll to position [344, 0]
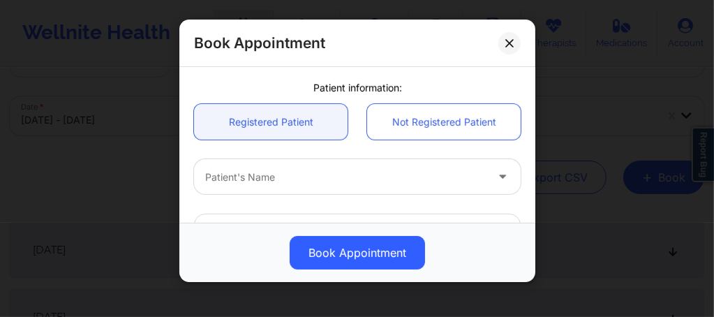
click at [258, 174] on div at bounding box center [345, 177] width 280 height 17
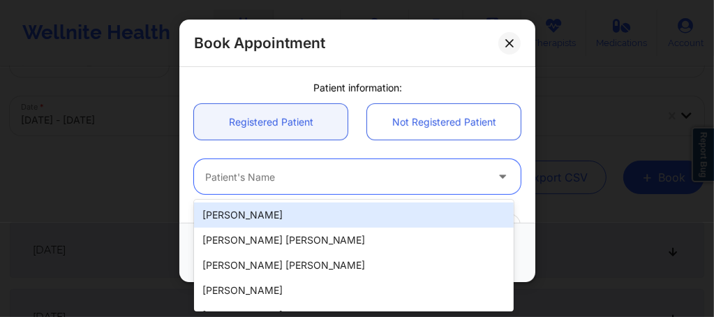
paste input "Quepor87@gmail.com"
type input "Quepor87@gmail.com"
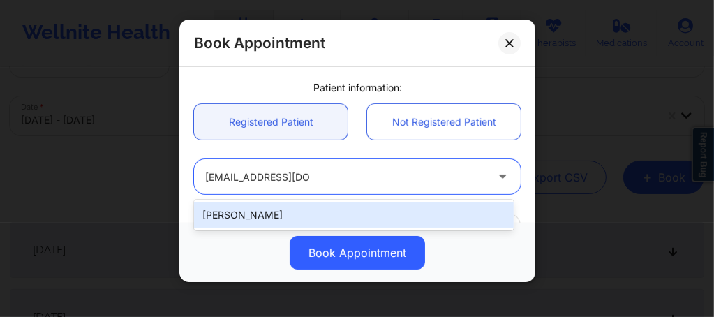
click at [315, 214] on div "[PERSON_NAME]" at bounding box center [353, 214] width 319 height 25
type input "[EMAIL_ADDRESS][DOMAIN_NAME]"
type input "+1386-624-4036"
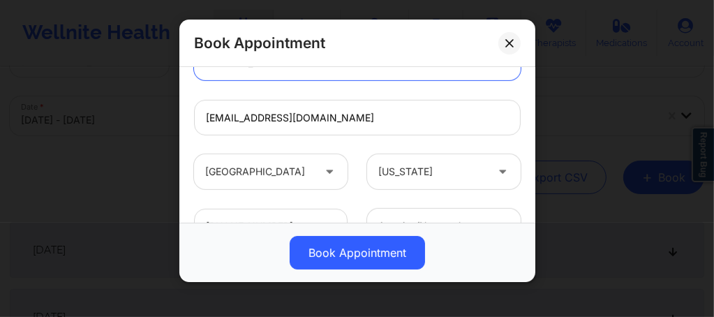
scroll to position [568, 0]
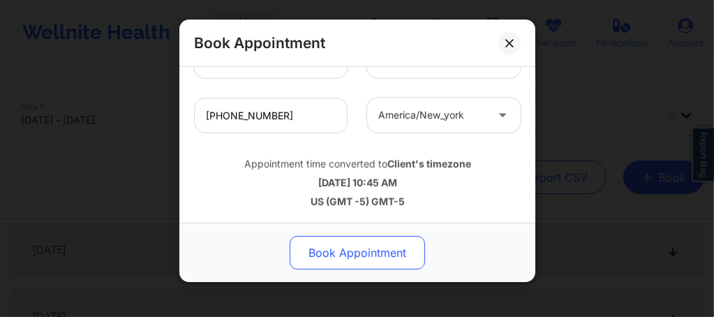
click at [326, 240] on button "Book Appointment" at bounding box center [356, 252] width 135 height 33
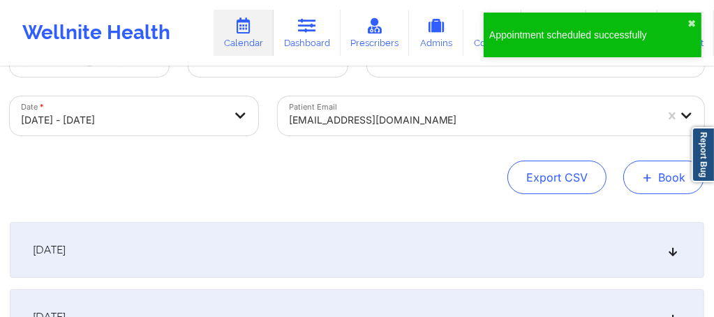
click at [670, 179] on button "+ Book" at bounding box center [663, 176] width 81 height 33
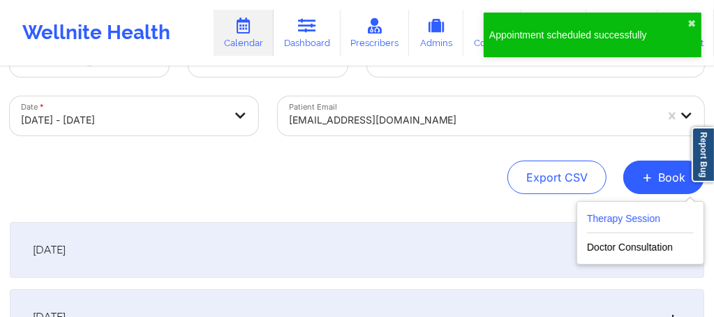
click at [599, 213] on button "Therapy Session" at bounding box center [640, 221] width 107 height 23
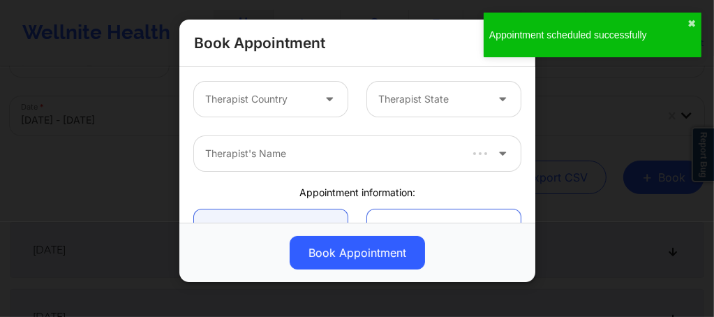
click at [274, 99] on div at bounding box center [258, 99] width 107 height 17
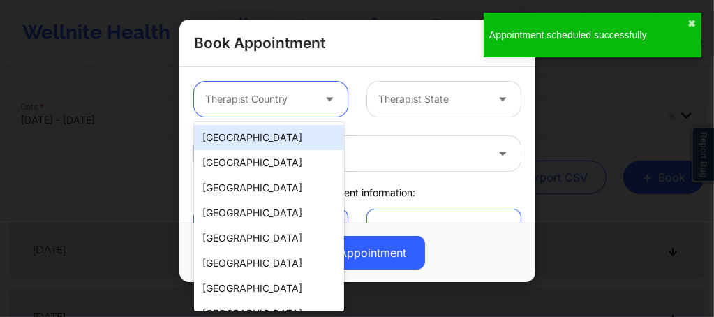
click at [262, 133] on div "[GEOGRAPHIC_DATA]" at bounding box center [269, 137] width 150 height 25
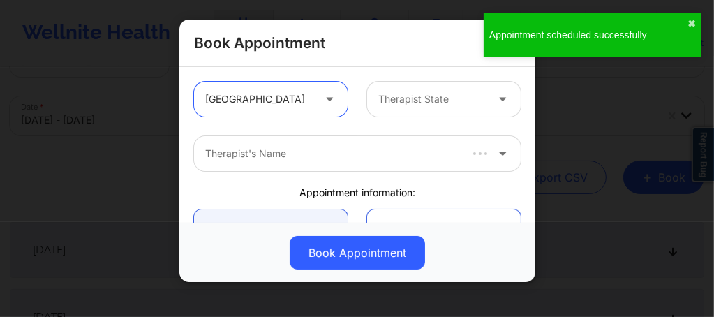
click at [407, 103] on div at bounding box center [431, 99] width 107 height 17
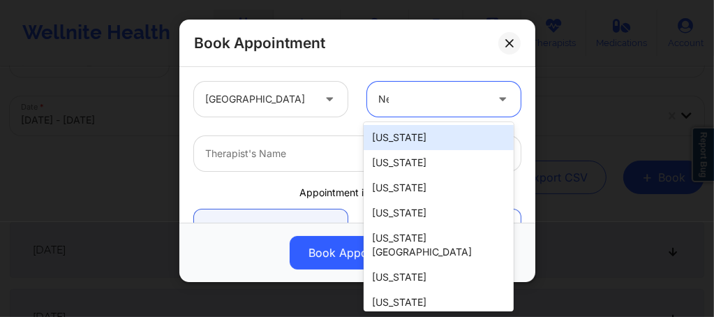
type input "New"
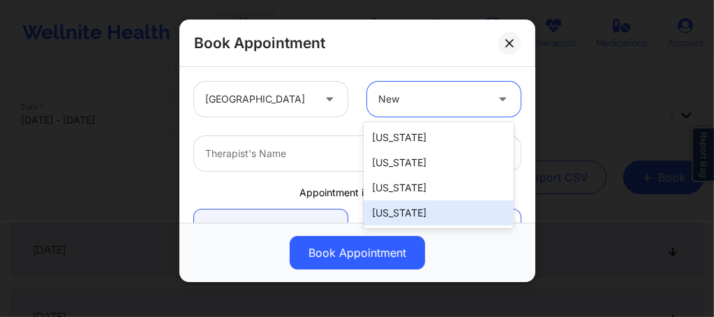
click at [396, 215] on div "[US_STATE]" at bounding box center [438, 212] width 150 height 25
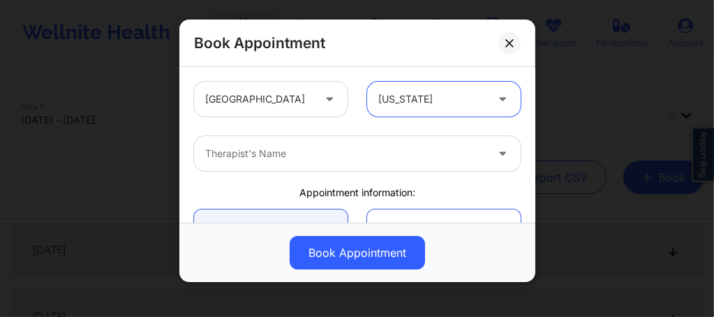
click at [287, 151] on div at bounding box center [345, 153] width 280 height 17
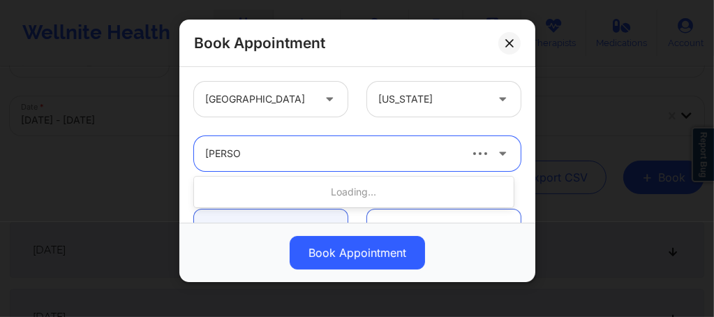
type input "Rene wi"
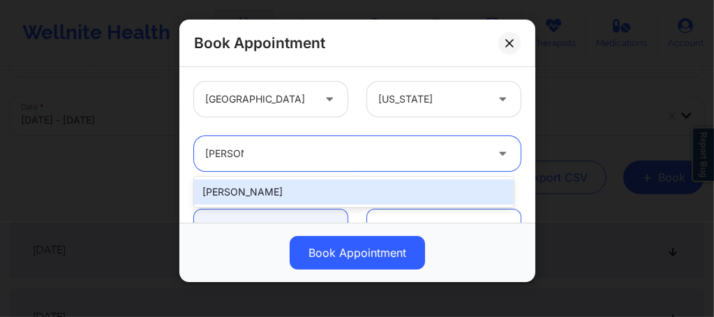
click at [250, 192] on div "[PERSON_NAME]" at bounding box center [353, 191] width 319 height 25
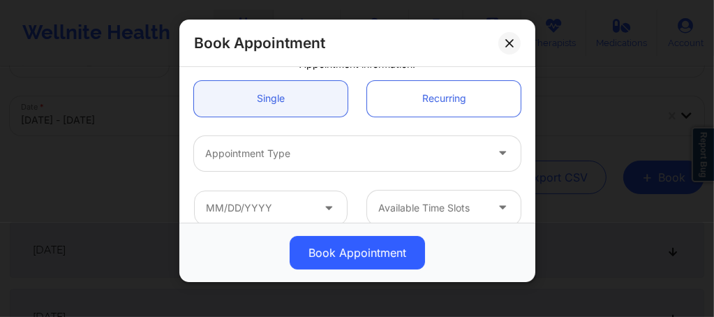
scroll to position [130, 0]
click at [251, 157] on div at bounding box center [345, 152] width 280 height 17
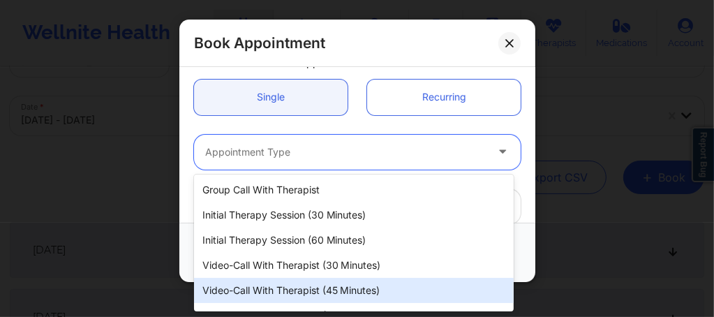
click at [270, 286] on div "Video-Call with Therapist (45 minutes)" at bounding box center [353, 290] width 319 height 25
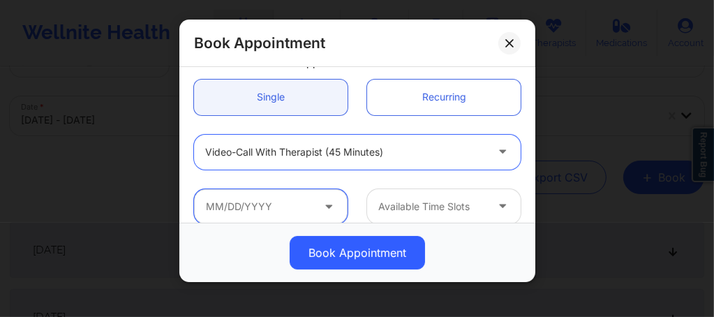
click at [248, 211] on input "text" at bounding box center [270, 206] width 153 height 35
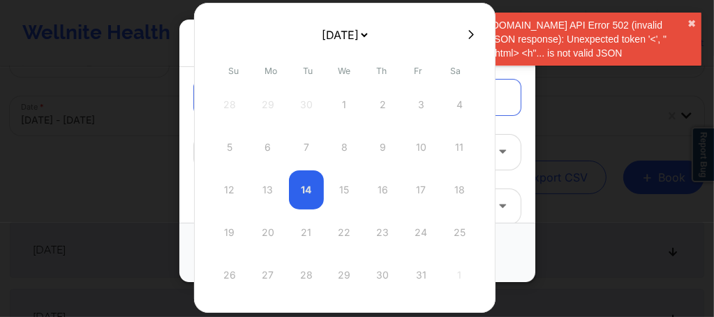
click at [470, 33] on button at bounding box center [471, 35] width 14 height 12
select select "2025-10"
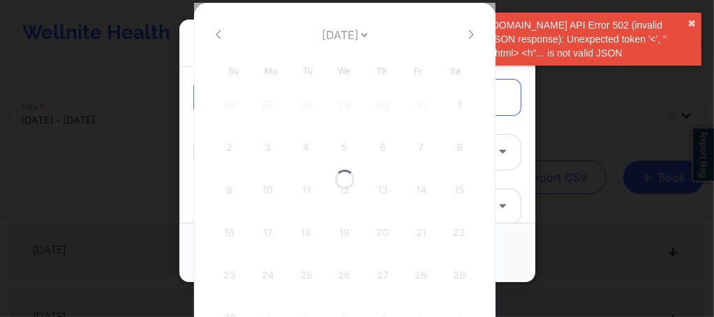
select select "2025-10"
click at [469, 32] on button at bounding box center [471, 35] width 14 height 12
select select "2025-11"
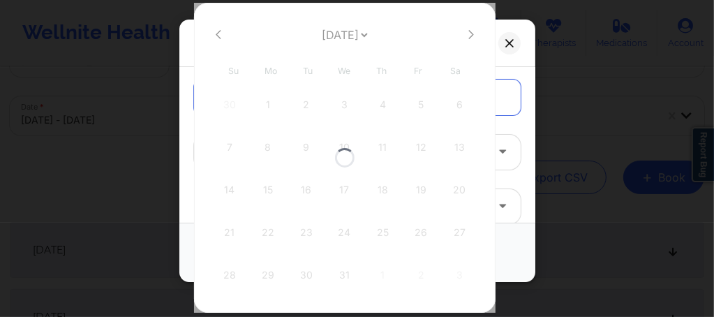
select select "2025-11"
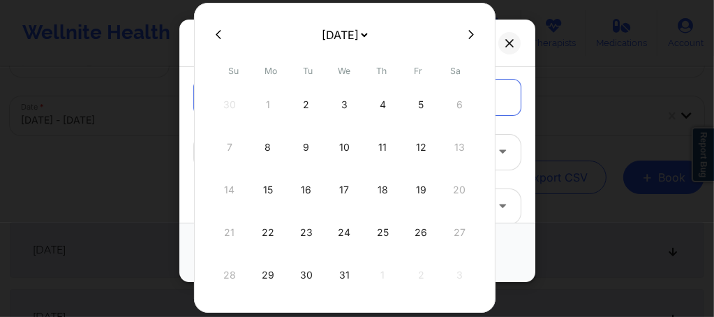
click at [211, 35] on button at bounding box center [218, 35] width 14 height 12
select select "2025-10"
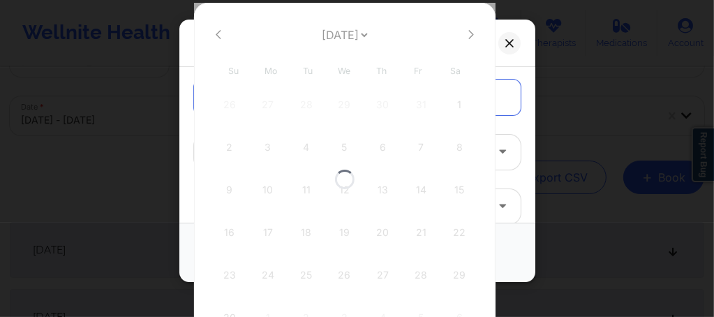
select select "2025-10"
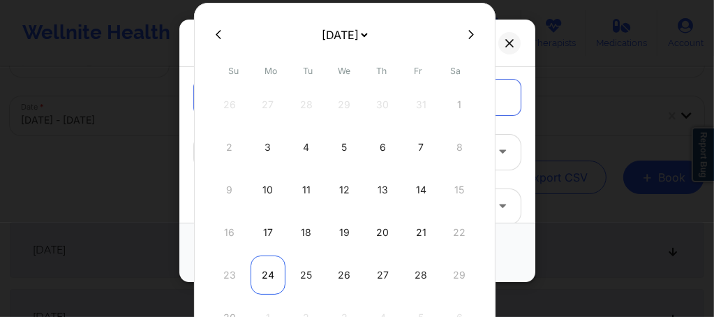
click at [265, 277] on div "24" at bounding box center [267, 274] width 35 height 39
type input "11/24/2025"
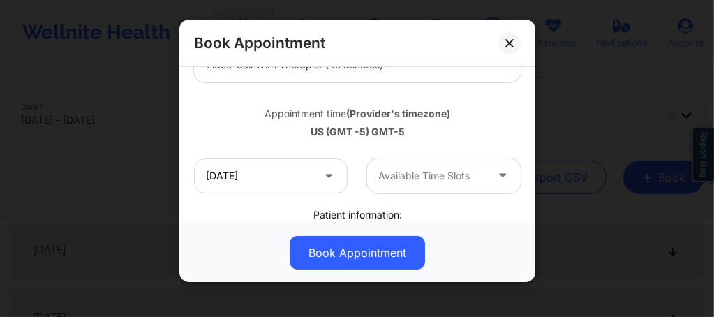
scroll to position [251, 0]
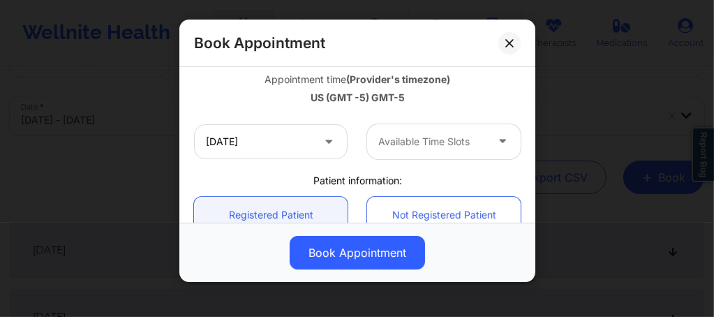
click at [399, 143] on div at bounding box center [431, 141] width 107 height 17
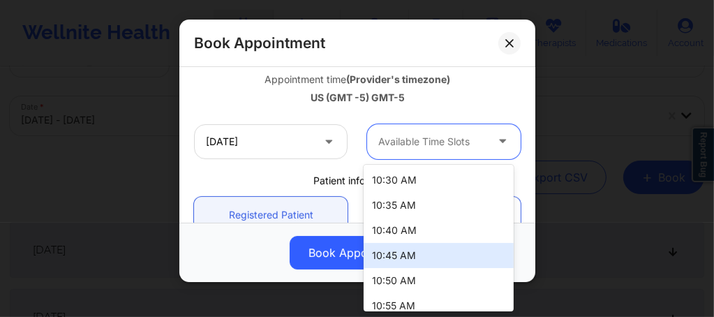
click at [391, 249] on div "10:45 AM" at bounding box center [438, 255] width 150 height 25
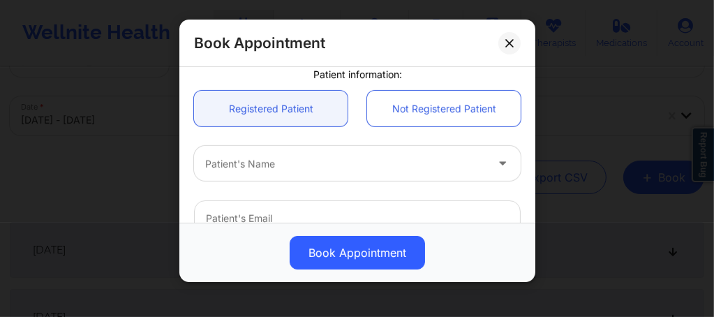
scroll to position [363, 0]
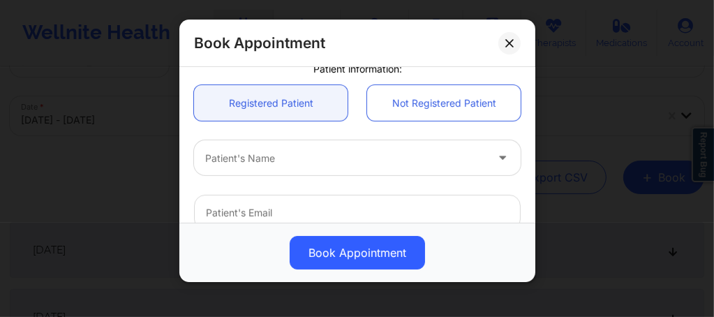
click at [276, 153] on div at bounding box center [345, 158] width 280 height 17
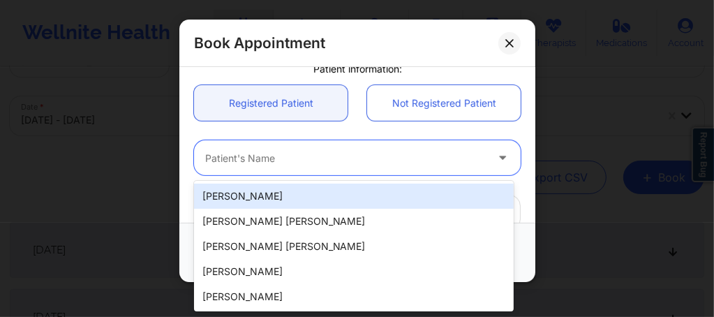
paste input "Quepor87@gmail.com"
type input "Quepor87@gmail.com"
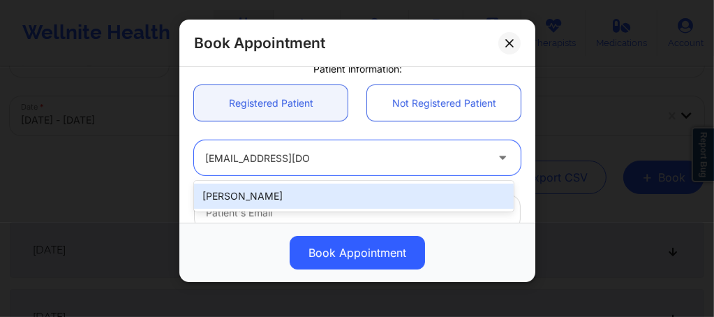
click at [285, 191] on div "[PERSON_NAME]" at bounding box center [353, 195] width 319 height 25
type input "[EMAIL_ADDRESS][DOMAIN_NAME]"
type input "+1386-624-4036"
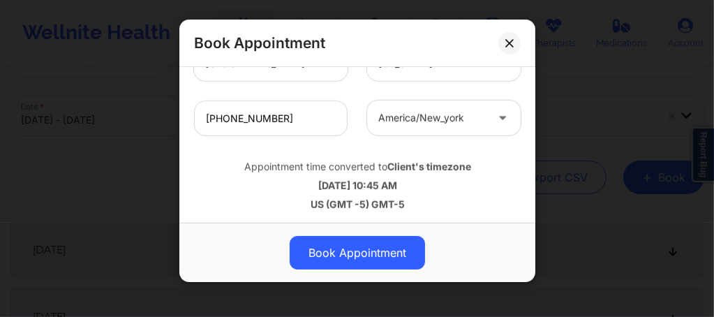
scroll to position [568, 0]
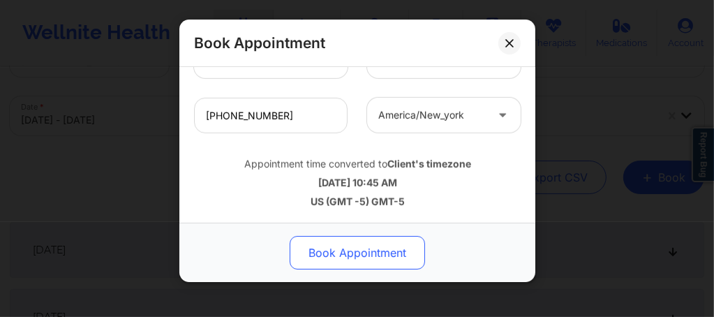
click at [352, 266] on button "Book Appointment" at bounding box center [356, 252] width 135 height 33
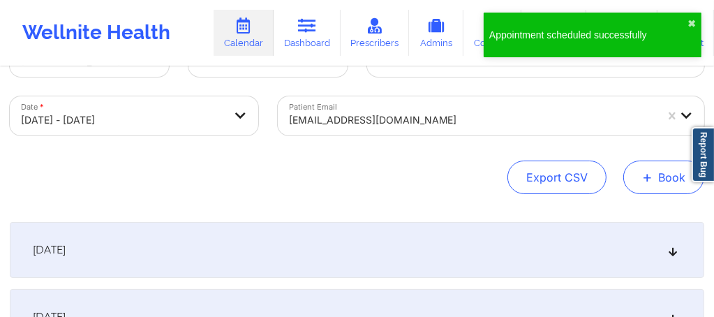
click at [649, 181] on span "+" at bounding box center [647, 177] width 10 height 8
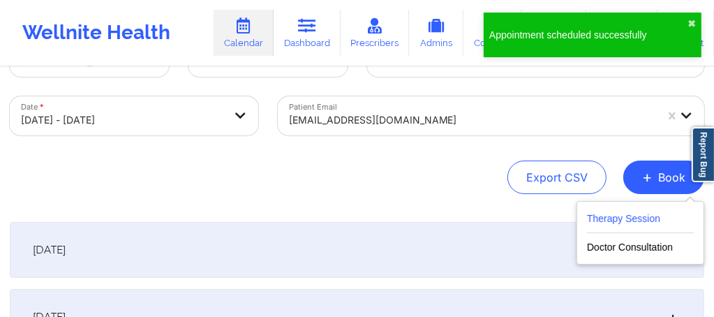
click at [607, 229] on button "Therapy Session" at bounding box center [640, 221] width 107 height 23
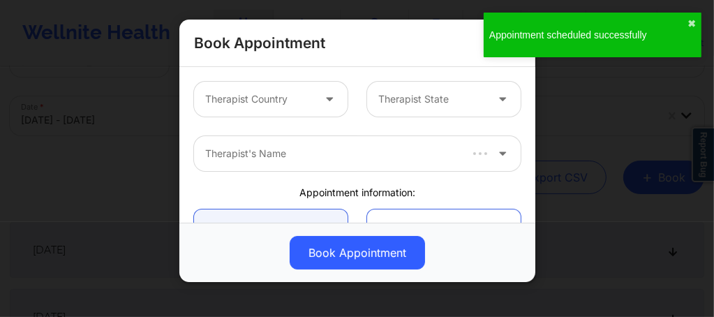
click at [249, 103] on div at bounding box center [258, 99] width 107 height 17
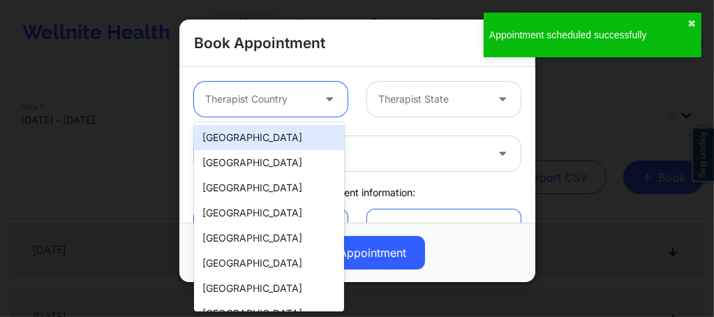
click at [237, 143] on div "[GEOGRAPHIC_DATA]" at bounding box center [269, 137] width 150 height 25
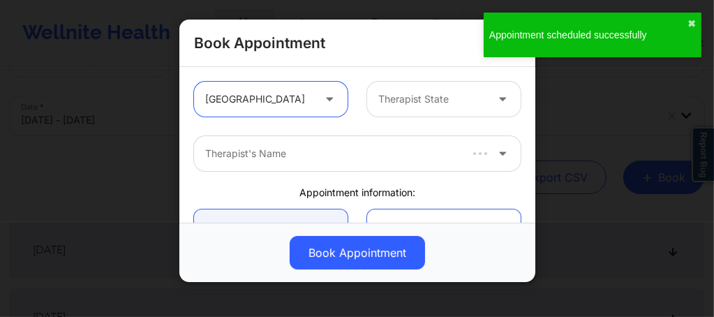
click at [399, 109] on div "Therapist State" at bounding box center [427, 99] width 120 height 35
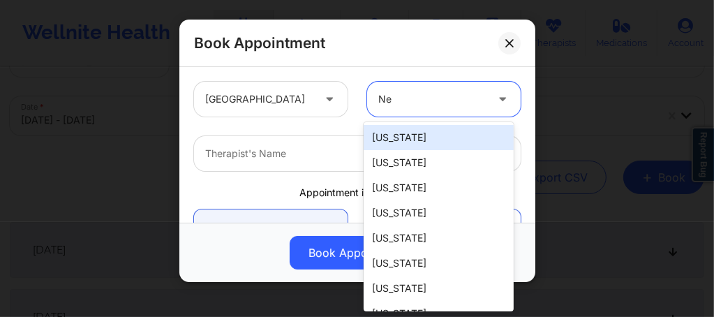
type input "New"
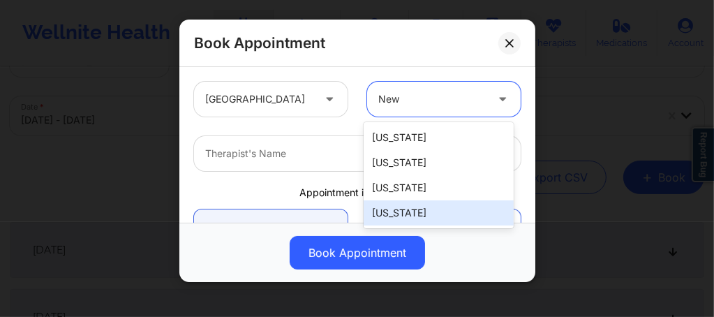
click at [398, 217] on div "[US_STATE]" at bounding box center [438, 212] width 150 height 25
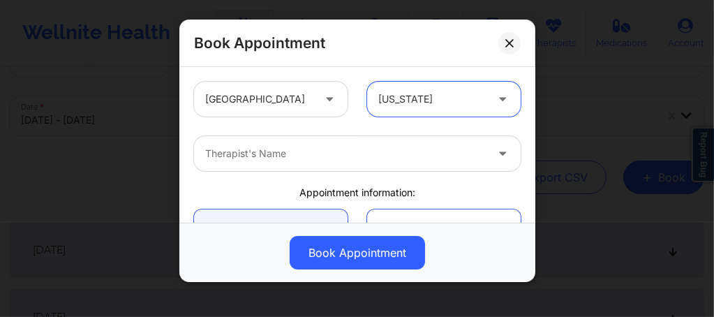
click at [321, 152] on div at bounding box center [345, 153] width 280 height 17
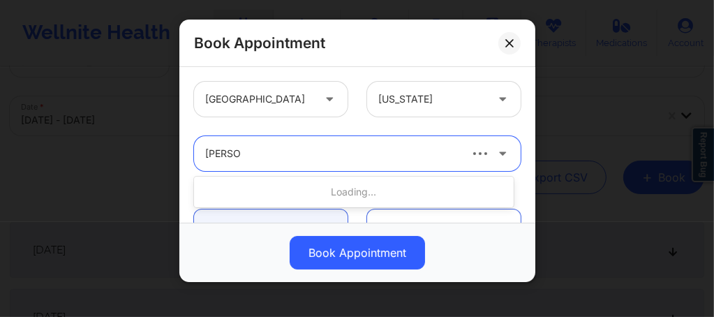
type input "Rene wi"
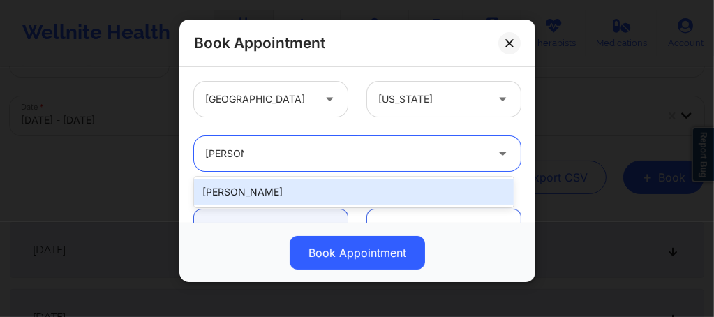
click at [242, 192] on div "[PERSON_NAME]" at bounding box center [353, 191] width 319 height 25
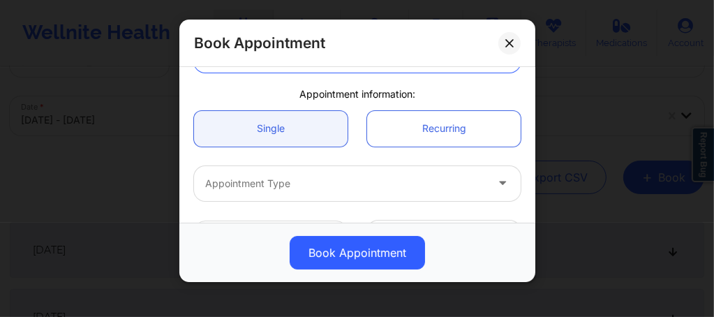
scroll to position [130, 0]
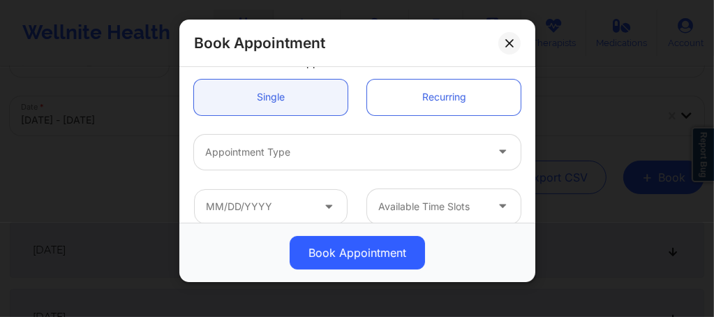
click at [250, 163] on div "Appointment Type" at bounding box center [340, 152] width 293 height 35
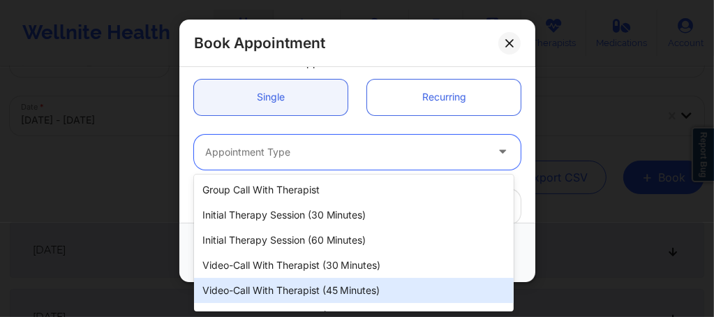
click at [292, 296] on div "Video-Call with Therapist (45 minutes)" at bounding box center [353, 290] width 319 height 25
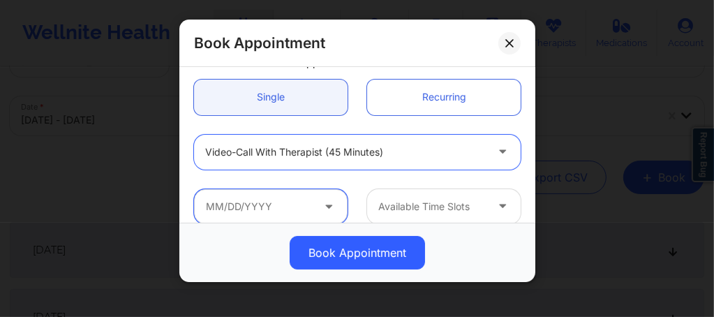
click at [275, 199] on input "text" at bounding box center [270, 206] width 153 height 35
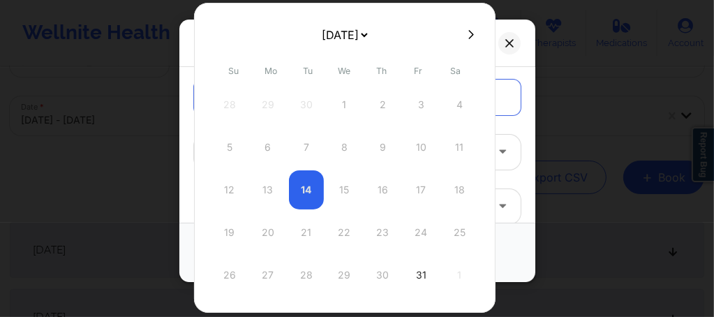
click at [468, 38] on icon at bounding box center [471, 34] width 6 height 9
select select "2025-10"
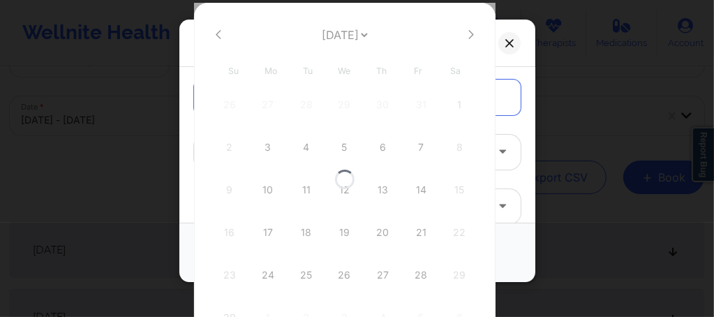
select select "2025-10"
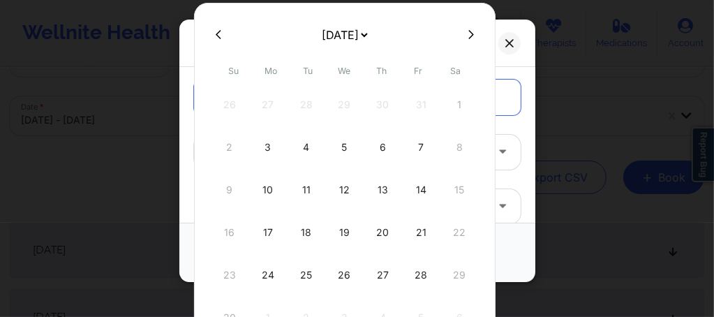
click at [468, 38] on icon at bounding box center [471, 34] width 6 height 9
select select "2025-11"
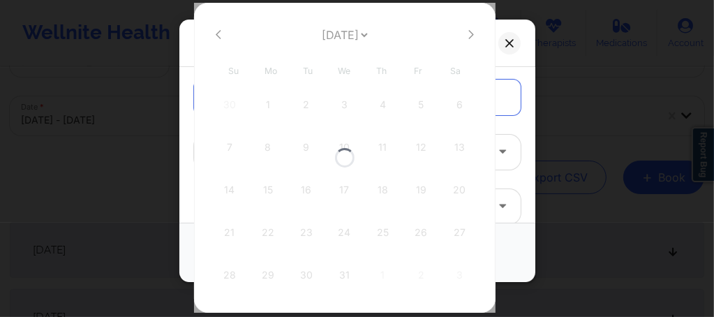
select select "2025-11"
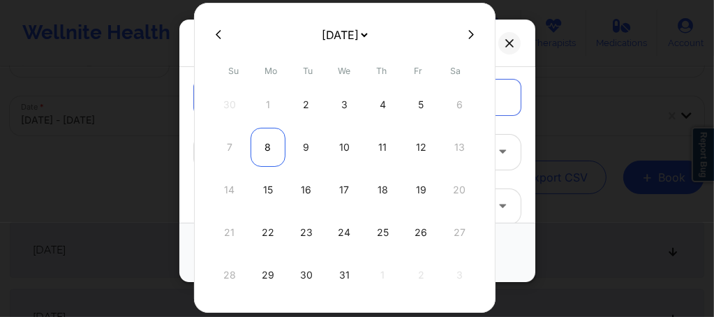
click at [268, 148] on div "8" at bounding box center [267, 147] width 35 height 39
type input "12/08/2025"
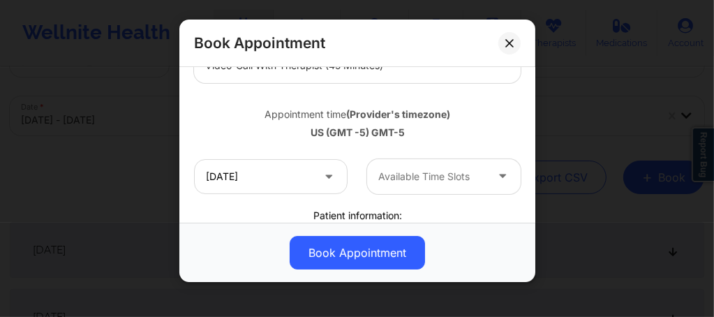
scroll to position [223, 0]
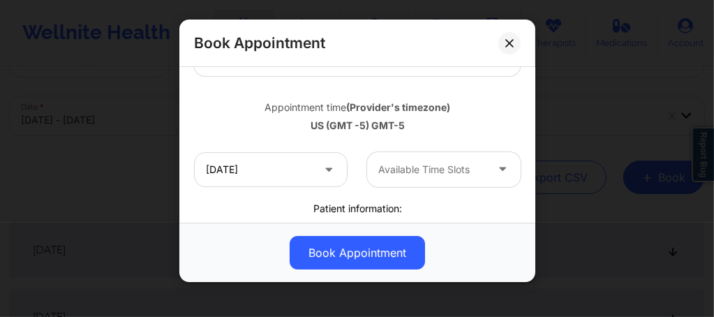
click at [407, 170] on div at bounding box center [431, 169] width 107 height 17
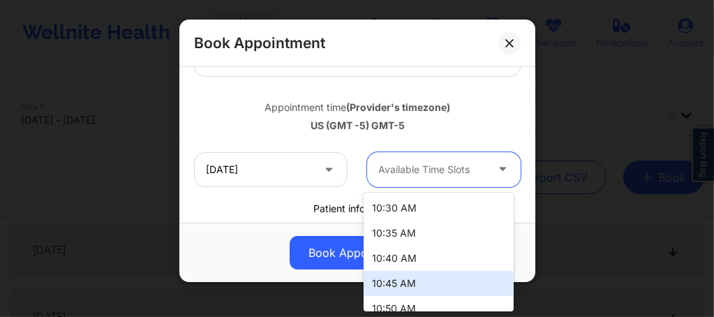
click at [396, 283] on div "10:45 AM" at bounding box center [438, 283] width 150 height 25
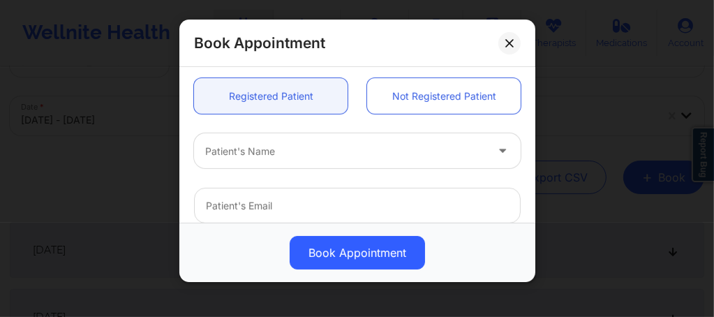
scroll to position [400, 0]
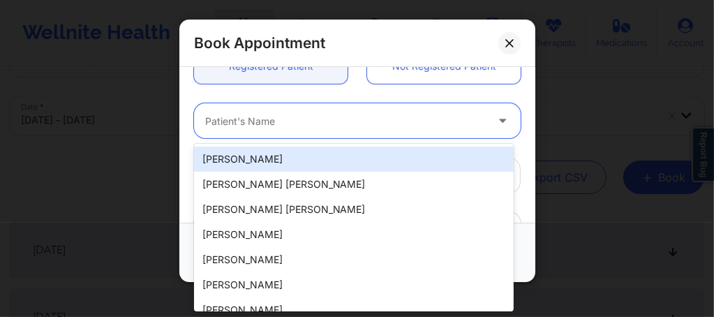
click at [281, 129] on div "Patient's Name" at bounding box center [340, 120] width 293 height 35
paste input "Quepor87@gmail.com"
type input "Quepor87@gmail.com"
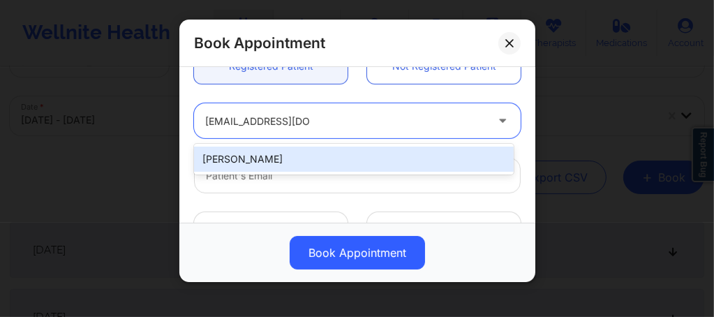
click at [290, 158] on div "[PERSON_NAME]" at bounding box center [353, 158] width 319 height 25
type input "[EMAIL_ADDRESS][DOMAIN_NAME]"
type input "+1386-624-4036"
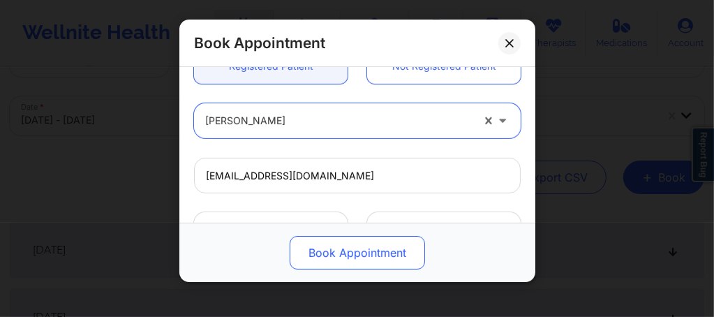
click at [349, 251] on button "Book Appointment" at bounding box center [356, 252] width 135 height 33
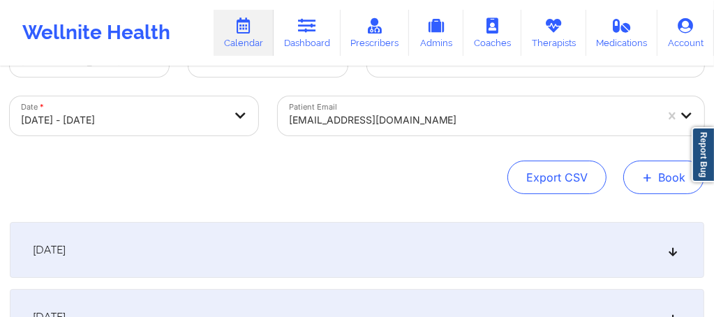
click at [665, 174] on button "+ Book" at bounding box center [663, 176] width 81 height 33
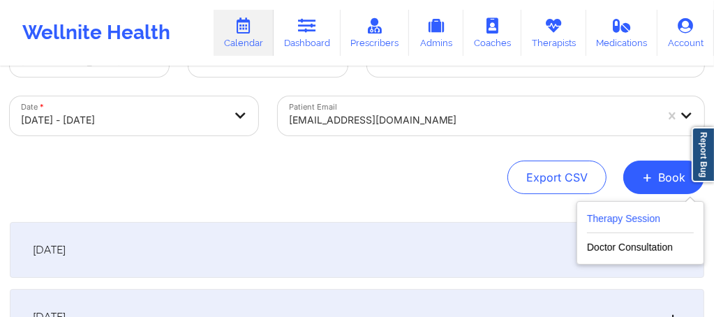
click at [605, 226] on button "Therapy Session" at bounding box center [640, 221] width 107 height 23
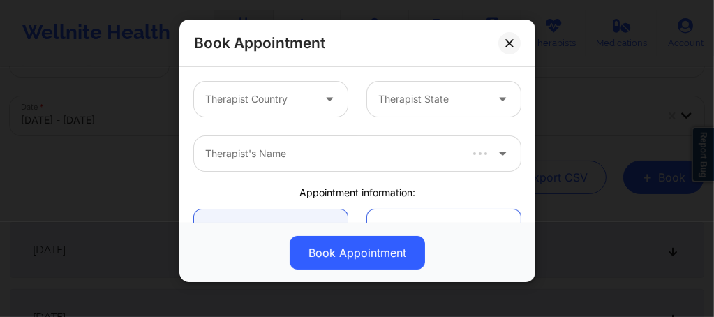
click at [268, 105] on div at bounding box center [258, 99] width 107 height 17
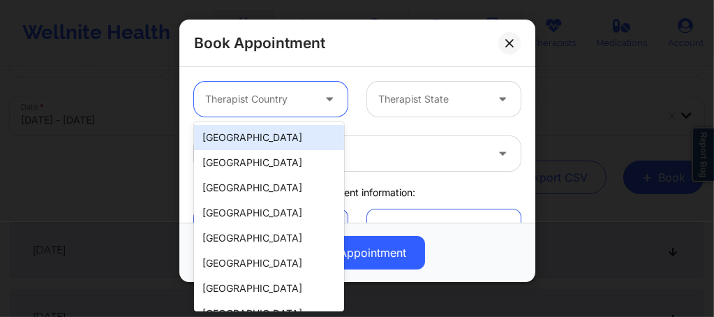
click at [251, 140] on div "[GEOGRAPHIC_DATA]" at bounding box center [269, 137] width 150 height 25
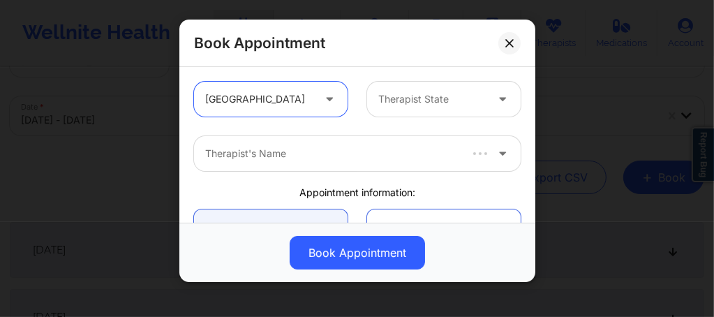
click at [424, 105] on div at bounding box center [431, 99] width 107 height 17
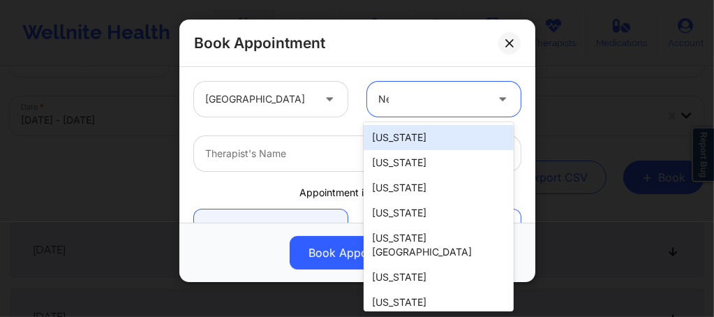
type input "New"
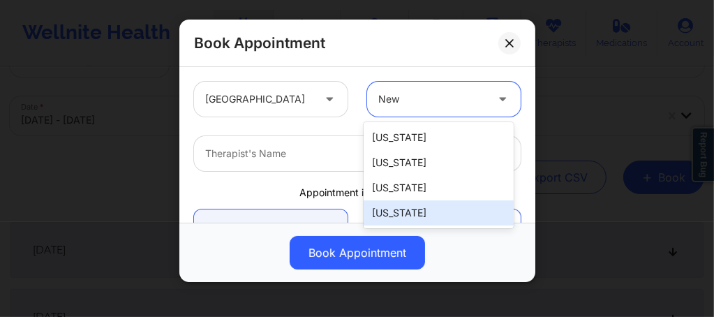
click at [398, 215] on div "[US_STATE]" at bounding box center [438, 212] width 150 height 25
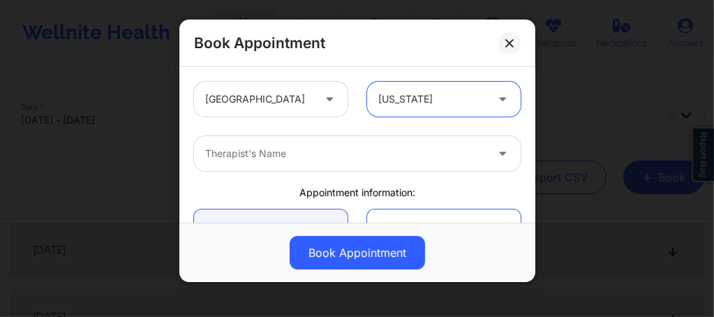
click at [321, 150] on div at bounding box center [345, 153] width 280 height 17
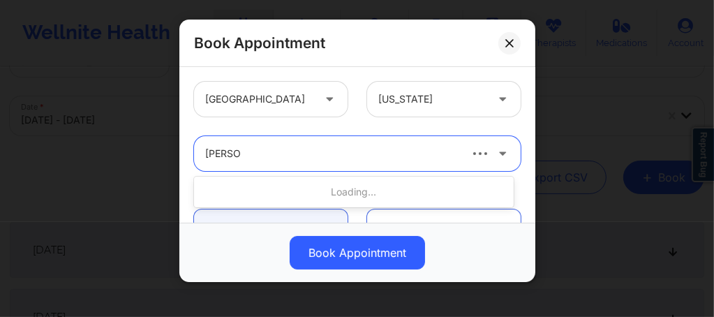
type input "Rene wi"
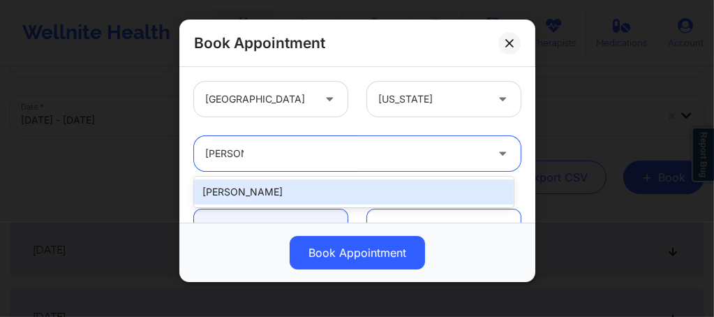
click at [273, 192] on div "[PERSON_NAME]" at bounding box center [353, 191] width 319 height 25
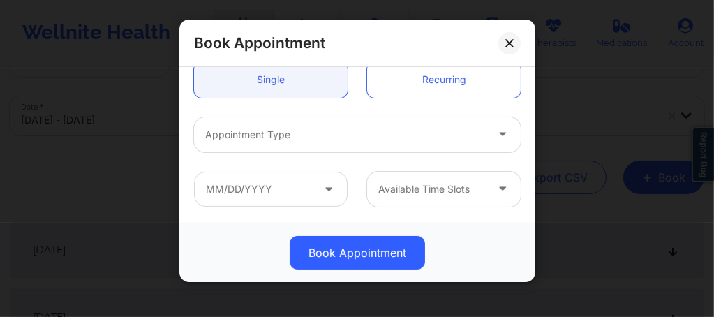
scroll to position [158, 0]
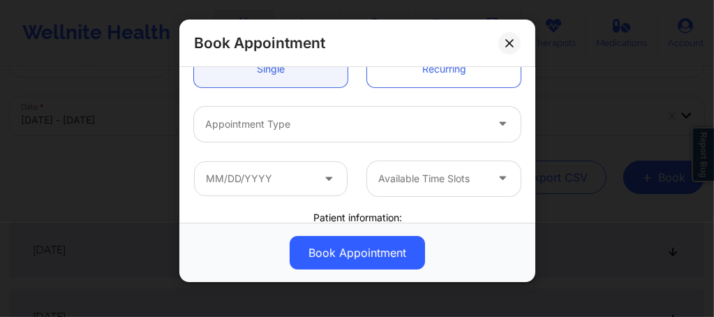
click at [266, 118] on div at bounding box center [345, 124] width 280 height 17
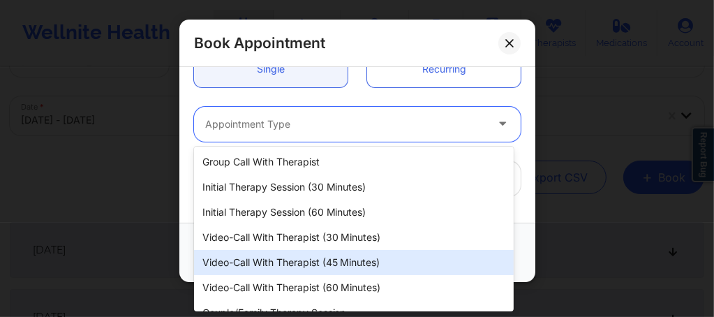
click at [303, 264] on div "Video-Call with Therapist (45 minutes)" at bounding box center [353, 262] width 319 height 25
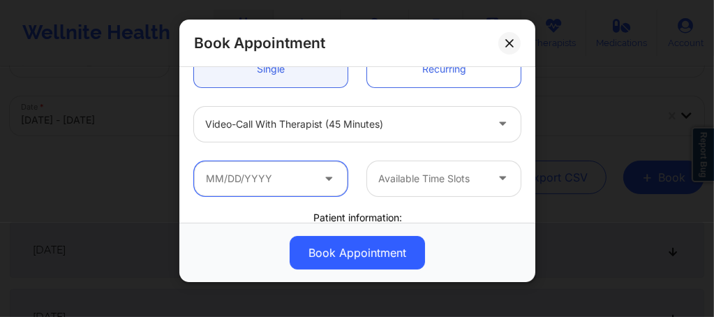
click at [252, 176] on input "text" at bounding box center [270, 178] width 153 height 35
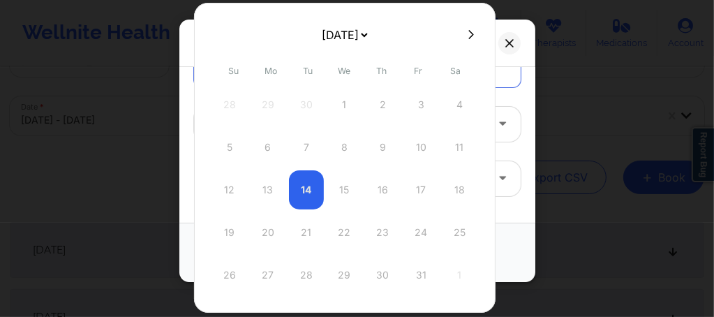
click at [468, 31] on icon at bounding box center [471, 34] width 6 height 9
select select "2025-10"
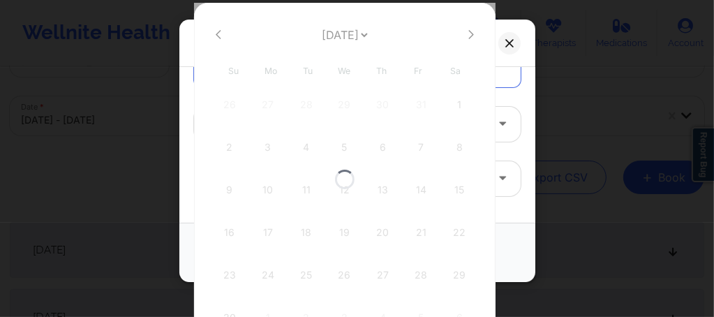
select select "2025-10"
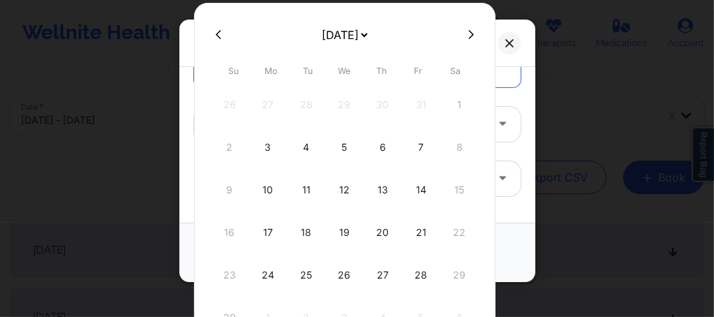
click at [468, 31] on icon at bounding box center [471, 34] width 6 height 9
select select "2025-11"
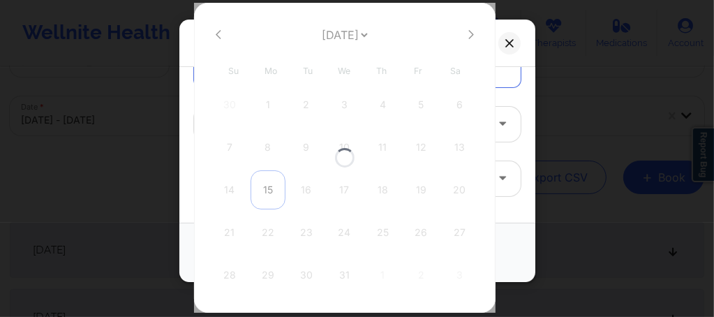
select select "2025-11"
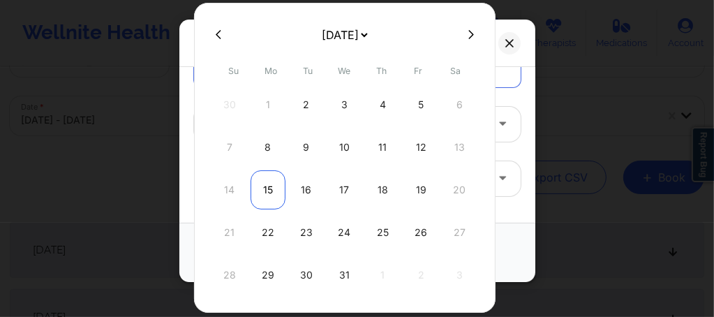
click at [261, 188] on div "15" at bounding box center [267, 189] width 35 height 39
type input "12/15/2025"
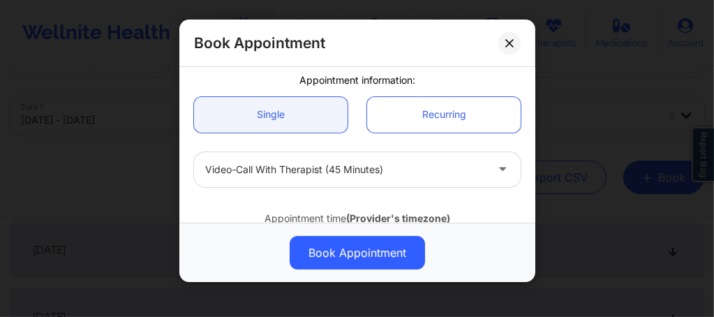
scroll to position [112, 0]
click at [298, 163] on div at bounding box center [345, 170] width 280 height 17
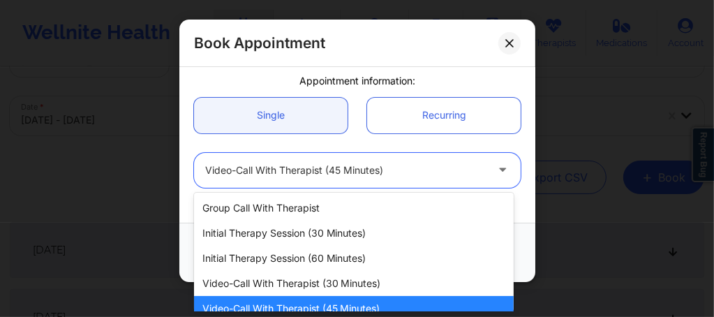
click at [298, 163] on div at bounding box center [345, 170] width 280 height 17
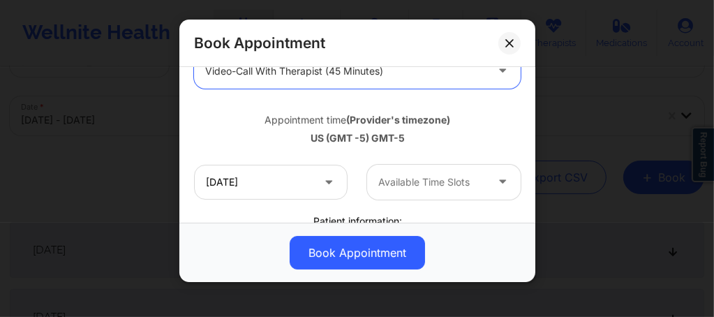
scroll to position [232, 0]
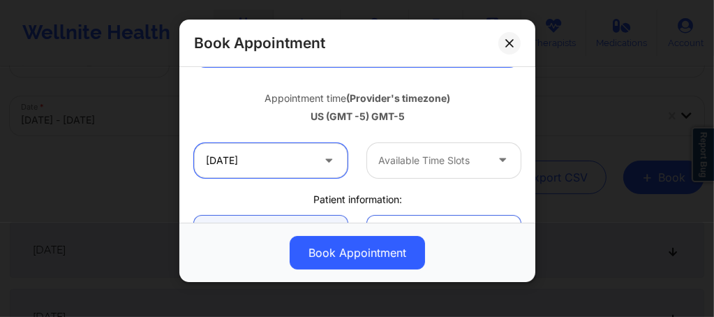
click at [265, 168] on input "12/15/2025" at bounding box center [270, 160] width 153 height 35
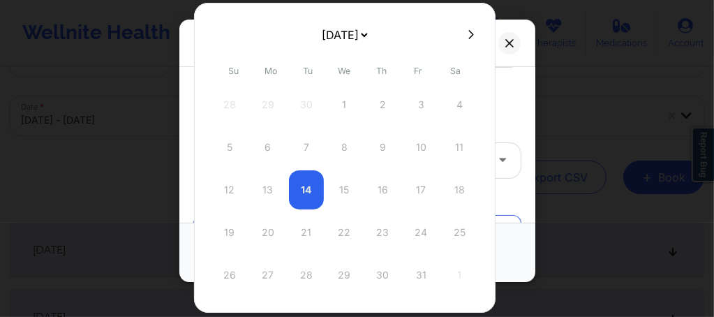
click at [468, 38] on icon at bounding box center [471, 34] width 6 height 10
select select "2025-10"
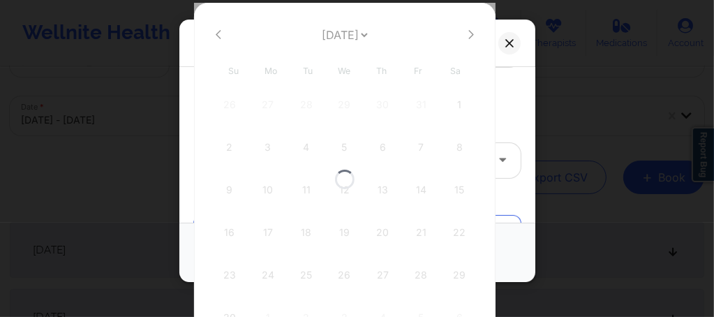
select select "2025-10"
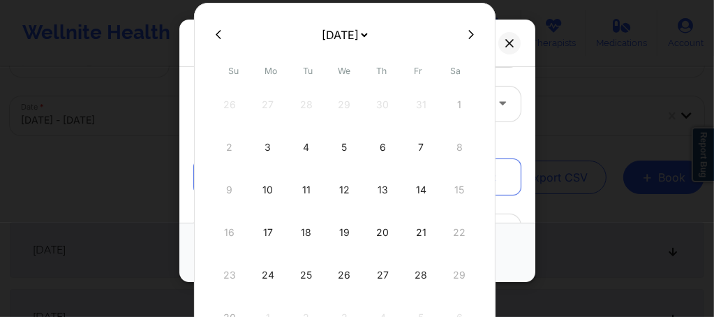
click at [468, 38] on icon at bounding box center [471, 34] width 6 height 10
select select "2025-11"
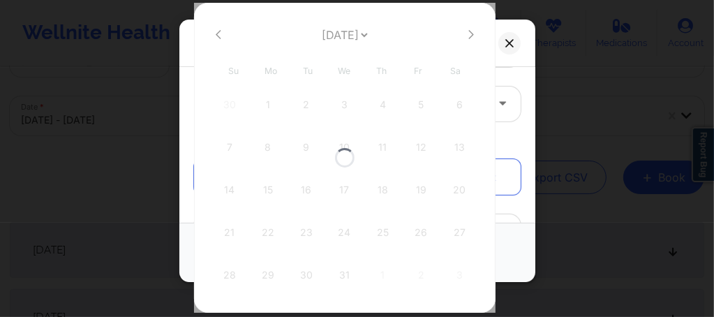
select select "2025-11"
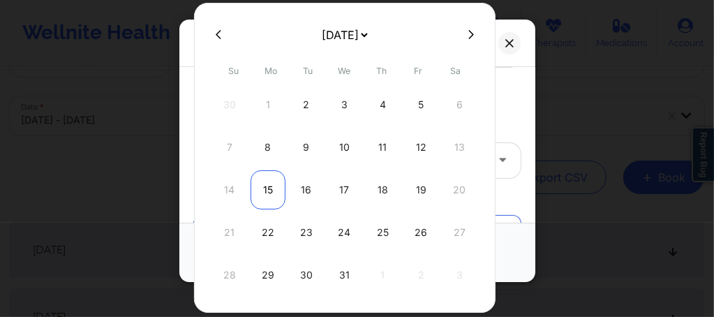
click at [260, 195] on div "15" at bounding box center [267, 189] width 35 height 39
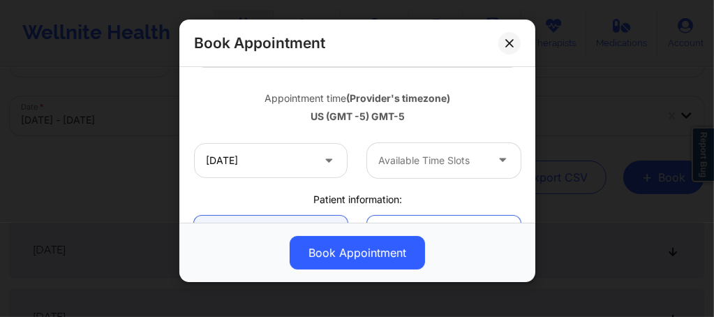
click at [402, 163] on div at bounding box center [431, 160] width 107 height 17
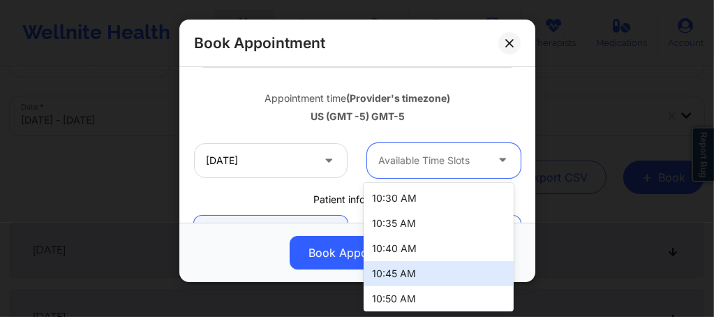
click at [394, 277] on div "10:45 AM" at bounding box center [438, 273] width 150 height 25
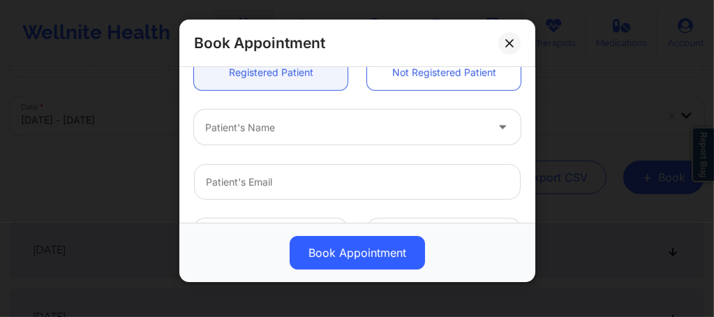
scroll to position [409, 0]
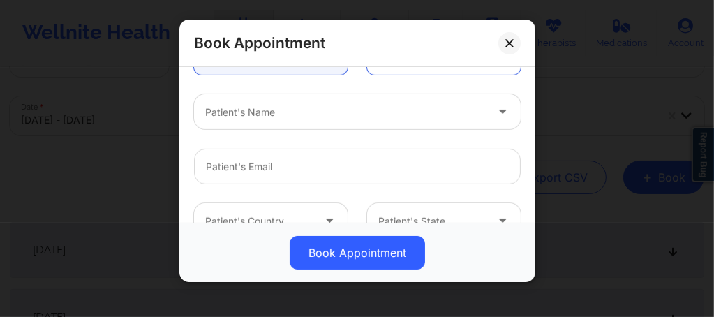
click at [257, 115] on div at bounding box center [345, 112] width 280 height 17
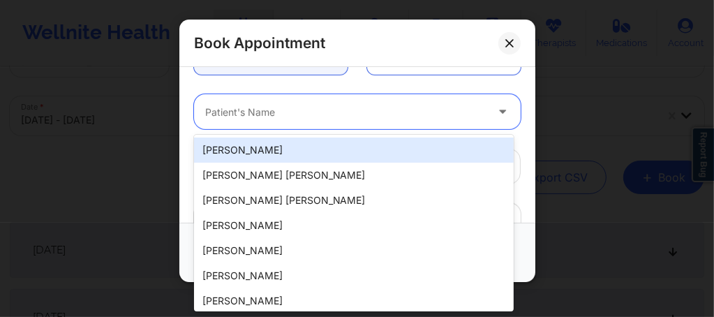
paste input "Quepor87@gmail.com"
type input "Quepor87@gmail.com"
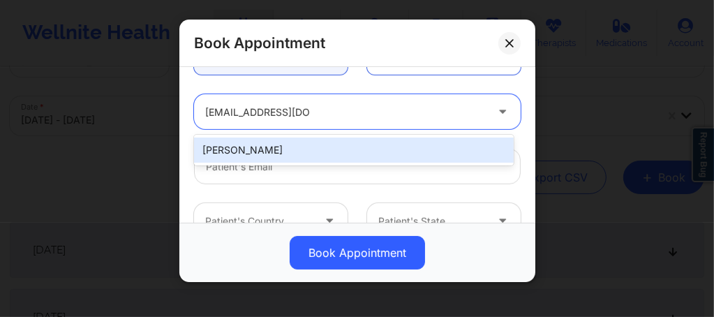
click at [259, 148] on div "[PERSON_NAME]" at bounding box center [353, 149] width 319 height 25
type input "[EMAIL_ADDRESS][DOMAIN_NAME]"
type input "+1386-624-4036"
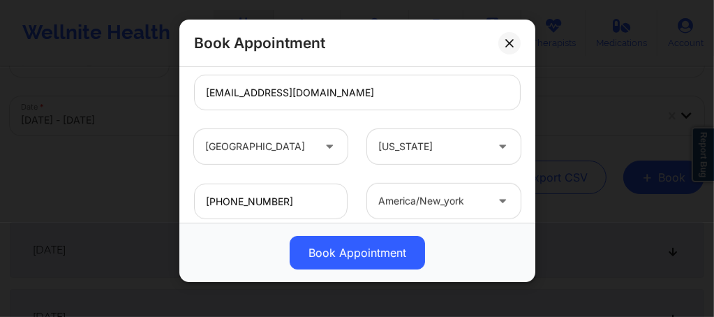
scroll to position [568, 0]
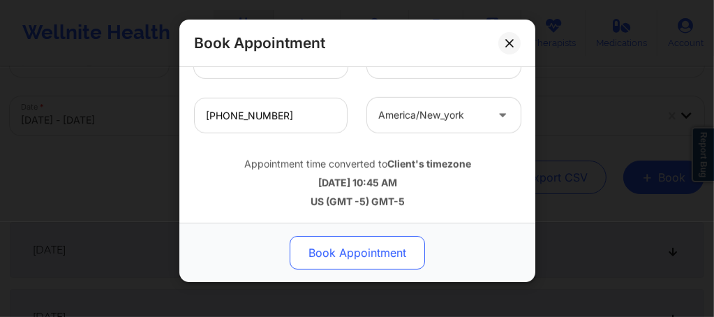
click at [370, 257] on button "Book Appointment" at bounding box center [356, 252] width 135 height 33
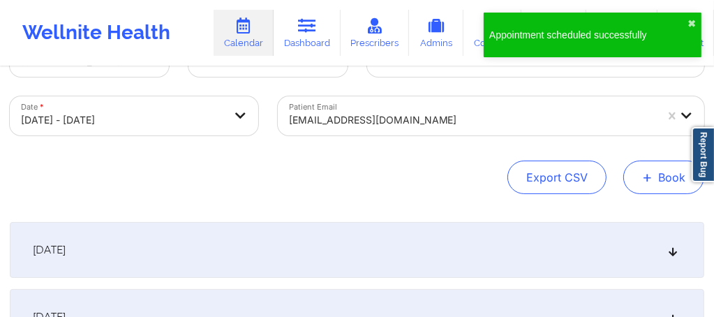
click at [651, 181] on span "+" at bounding box center [647, 177] width 10 height 8
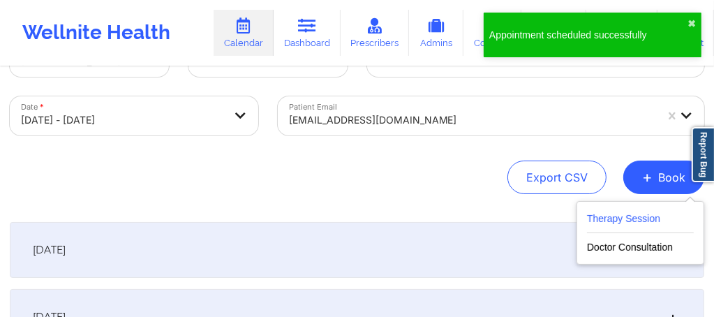
click at [625, 215] on button "Therapy Session" at bounding box center [640, 221] width 107 height 23
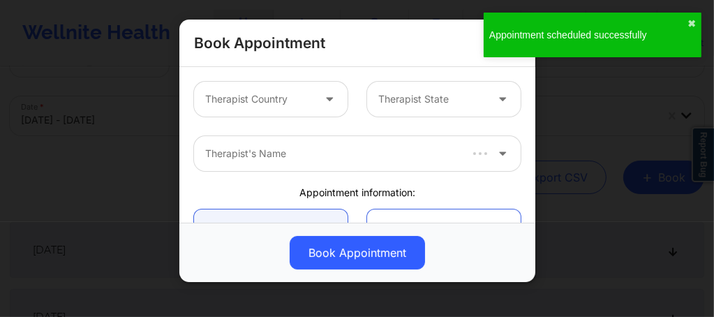
click at [220, 92] on div at bounding box center [258, 99] width 107 height 17
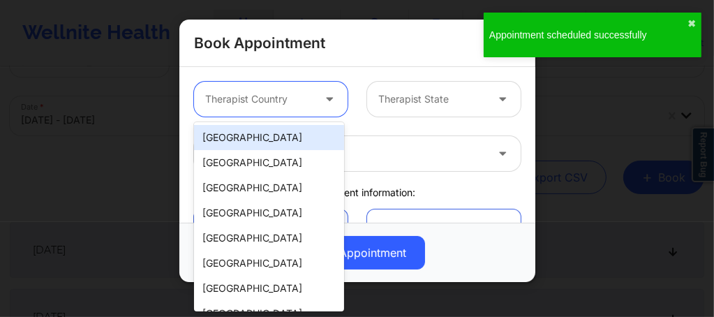
click at [226, 137] on div "[GEOGRAPHIC_DATA]" at bounding box center [269, 137] width 150 height 25
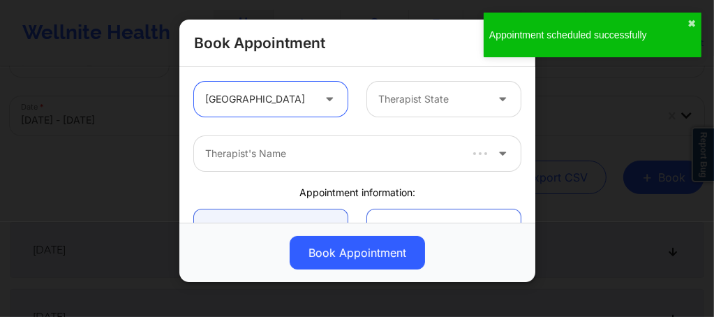
click at [414, 92] on div at bounding box center [431, 99] width 107 height 17
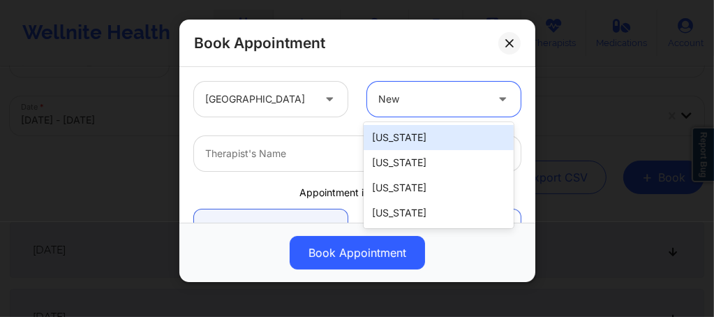
type input "New Y"
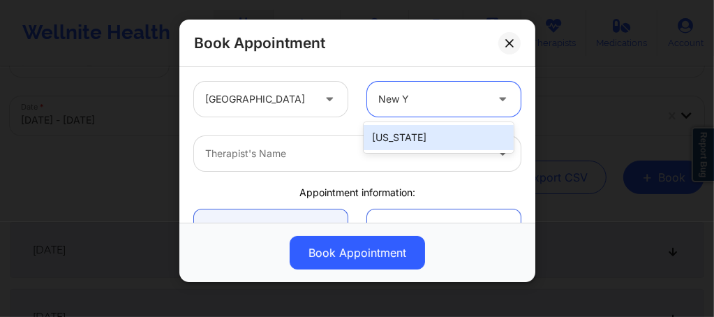
click at [393, 135] on div "[US_STATE]" at bounding box center [438, 137] width 150 height 25
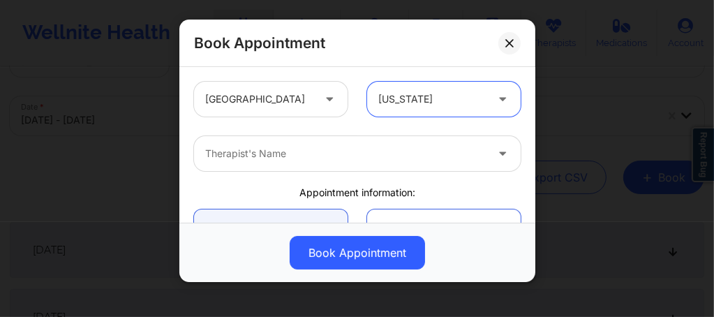
click at [342, 156] on div at bounding box center [345, 153] width 280 height 17
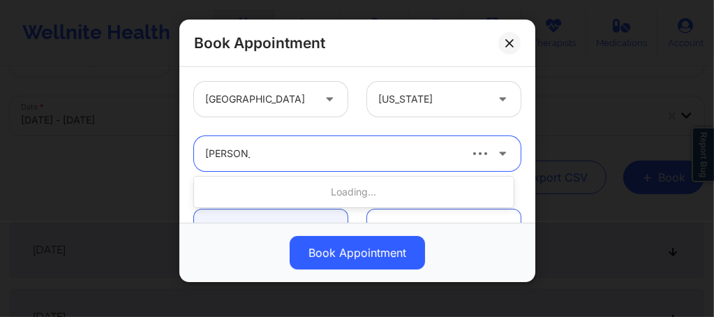
type input "Rene wigg"
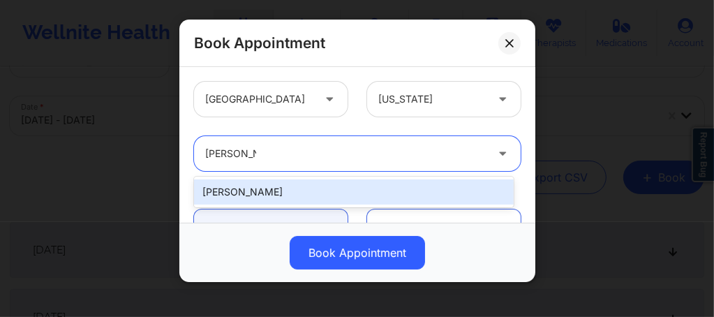
click at [273, 188] on div "[PERSON_NAME]" at bounding box center [353, 191] width 319 height 25
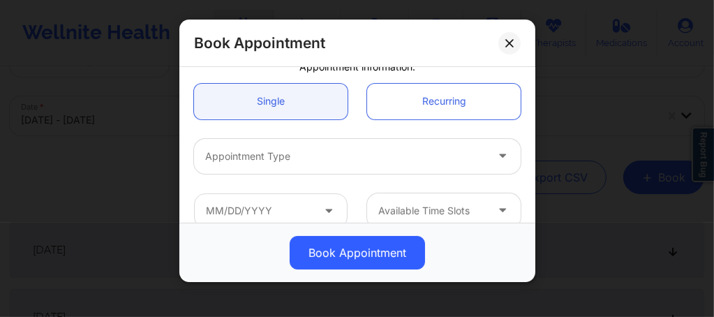
scroll to position [140, 0]
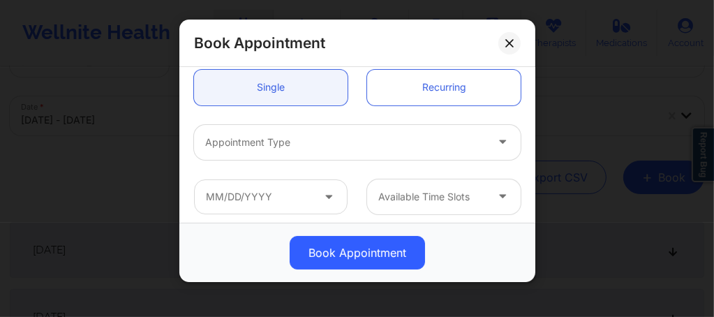
click at [259, 148] on div at bounding box center [345, 142] width 280 height 17
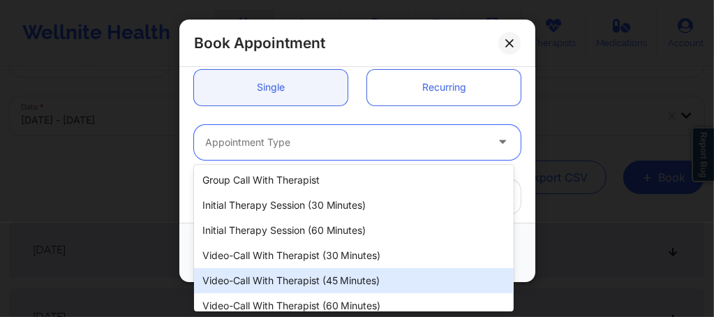
click at [289, 278] on div "Video-Call with Therapist (45 minutes)" at bounding box center [353, 280] width 319 height 25
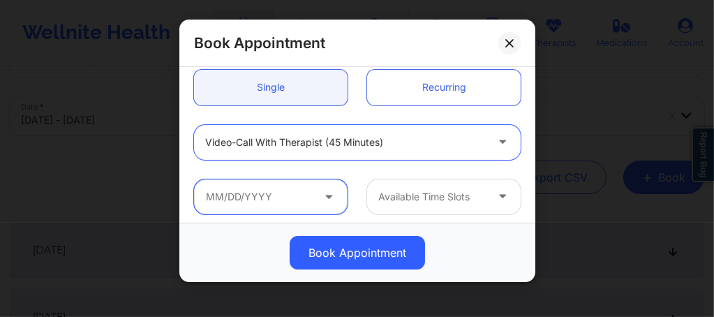
click at [266, 193] on input "text" at bounding box center [270, 196] width 153 height 35
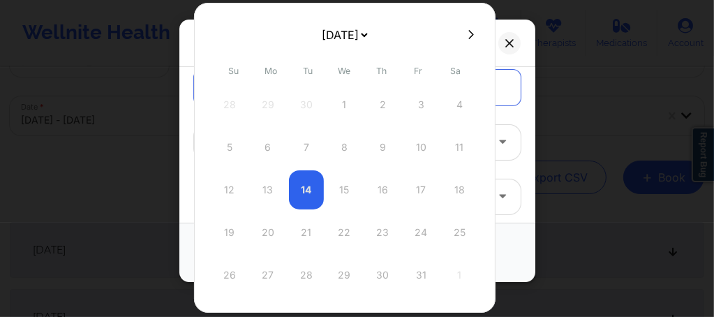
click at [468, 36] on icon at bounding box center [471, 34] width 6 height 10
select select "2025-10"
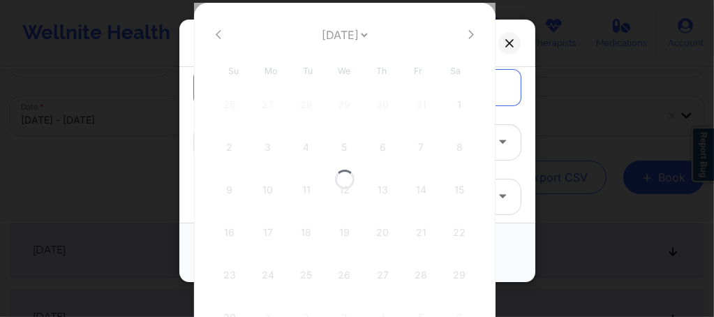
select select "2025-10"
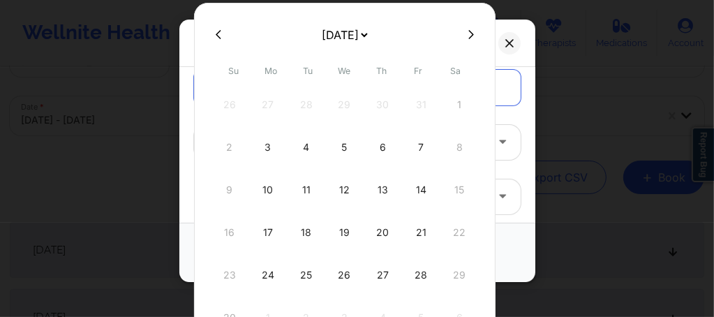
click at [468, 36] on icon at bounding box center [471, 34] width 6 height 10
select select "2025-11"
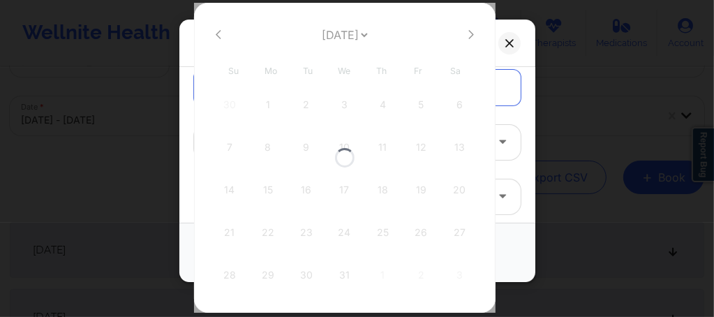
select select "2025-11"
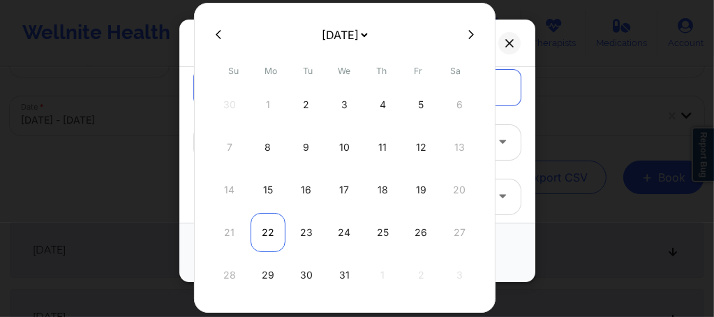
click at [268, 233] on div "22" at bounding box center [267, 232] width 35 height 39
type input "12/22/2025"
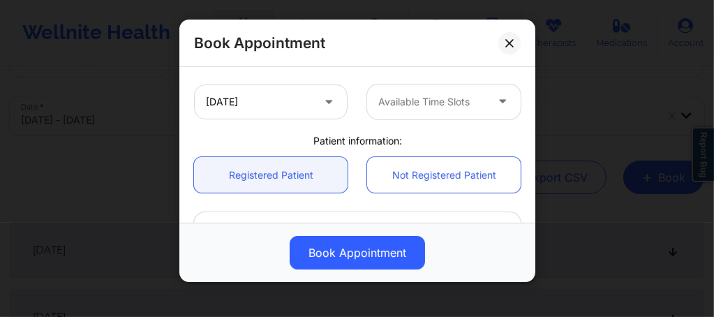
scroll to position [297, 0]
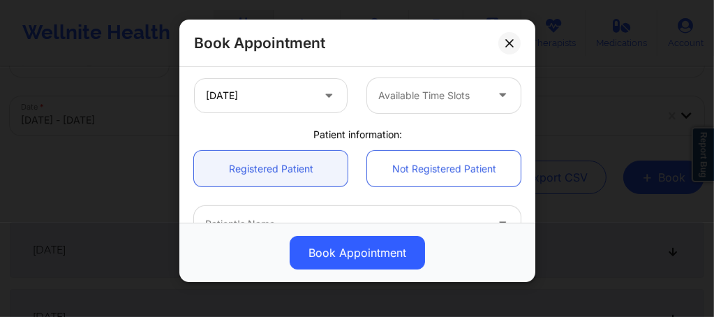
click at [410, 96] on div at bounding box center [431, 95] width 107 height 17
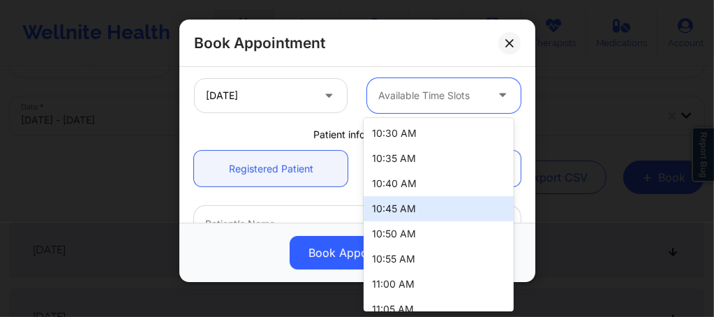
click at [393, 210] on div "10:45 AM" at bounding box center [438, 208] width 150 height 25
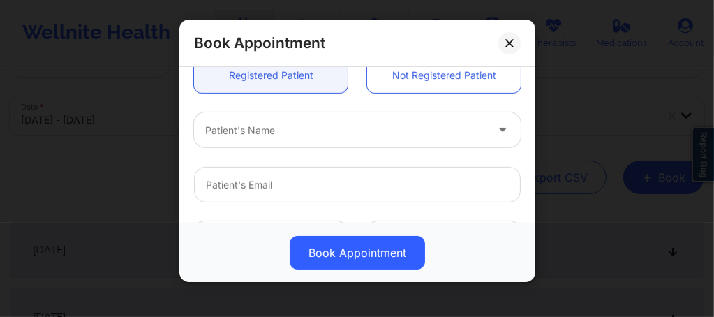
scroll to position [400, 0]
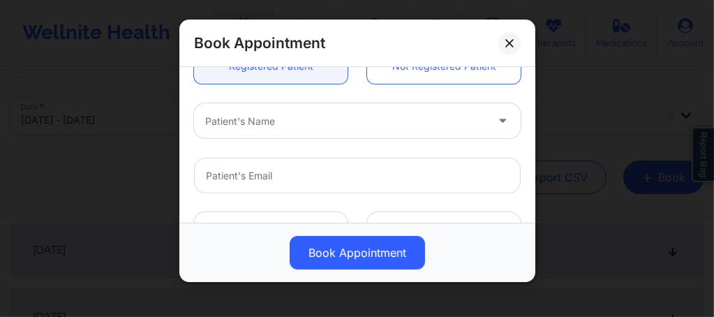
click at [259, 125] on div at bounding box center [345, 121] width 280 height 17
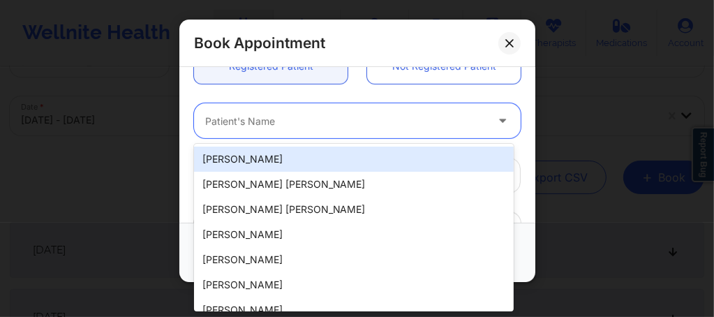
paste input "Quepor87@gmail.com"
type input "Quepor87@gmail.com"
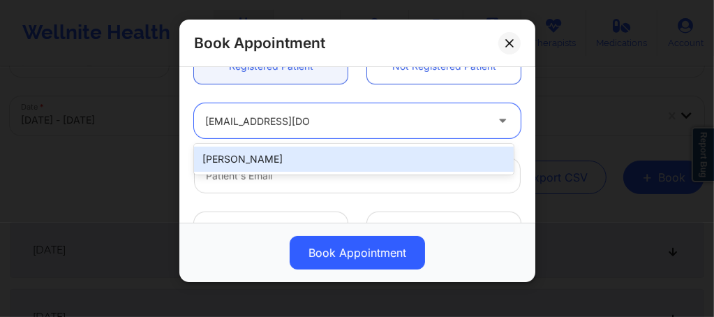
click at [272, 156] on div "[PERSON_NAME]" at bounding box center [353, 158] width 319 height 25
type input "[EMAIL_ADDRESS][DOMAIN_NAME]"
type input "+1386-624-4036"
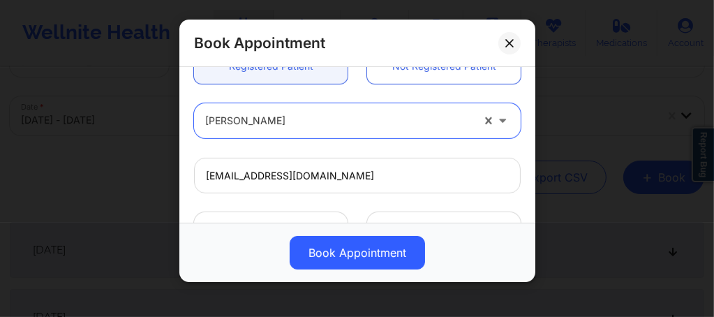
scroll to position [568, 0]
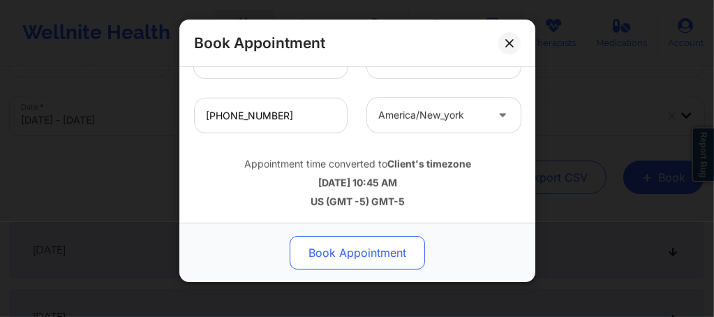
click at [331, 246] on button "Book Appointment" at bounding box center [356, 252] width 135 height 33
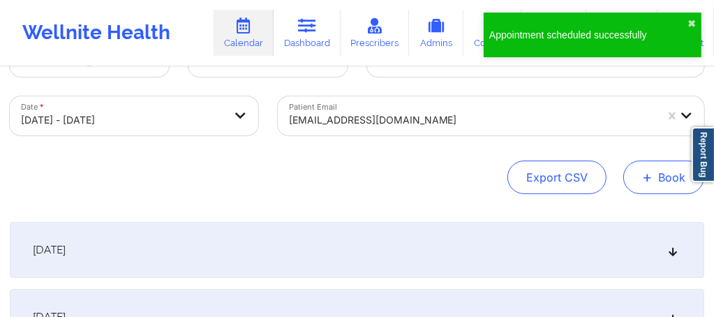
click at [684, 177] on button "+ Book" at bounding box center [663, 176] width 81 height 33
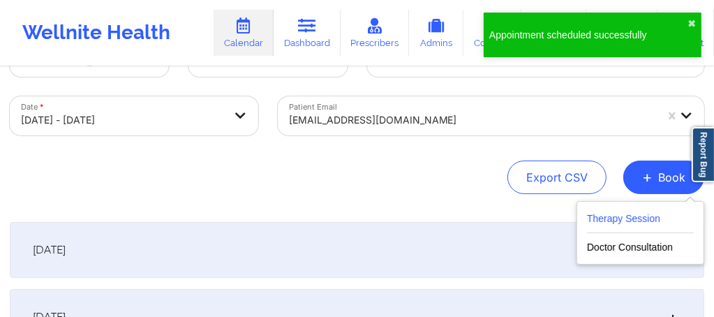
click at [592, 219] on button "Therapy Session" at bounding box center [640, 221] width 107 height 23
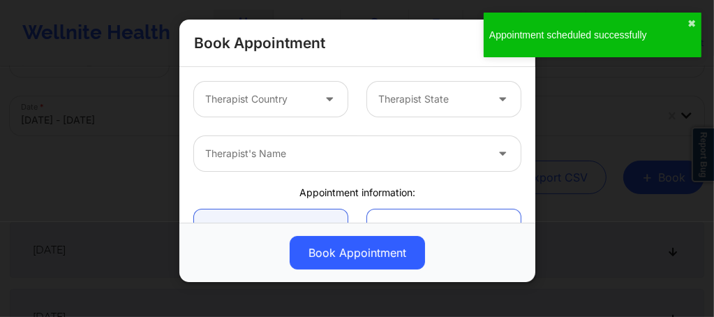
scroll to position [0, 0]
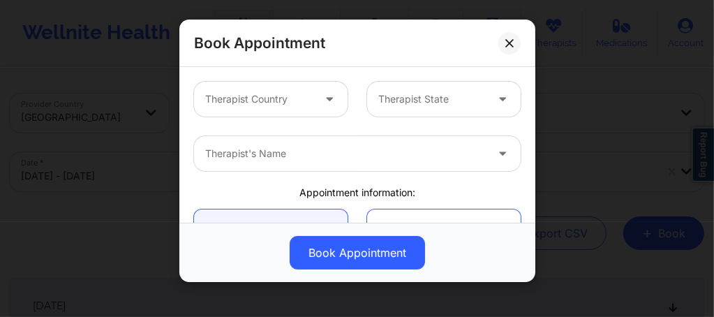
click at [283, 107] on div "Therapist Country" at bounding box center [254, 99] width 120 height 35
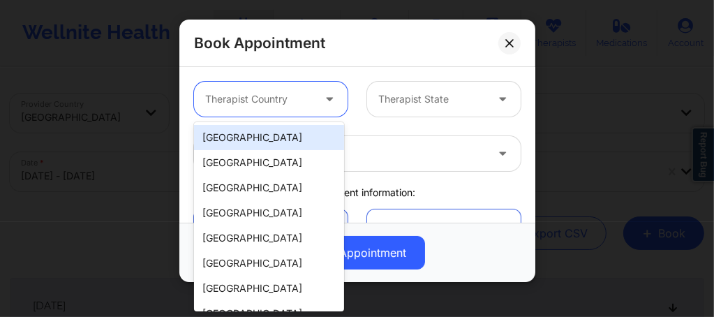
click at [276, 136] on div "[GEOGRAPHIC_DATA]" at bounding box center [269, 137] width 150 height 25
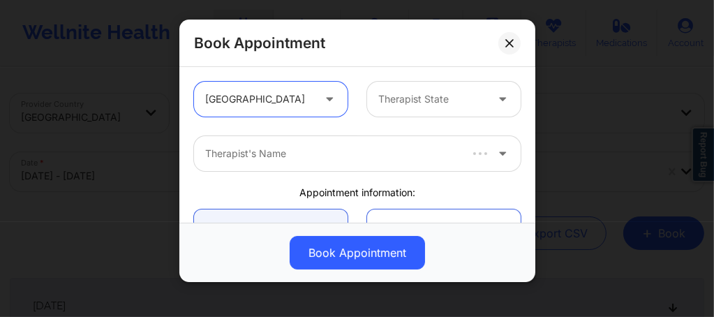
click at [407, 98] on div at bounding box center [431, 99] width 107 height 17
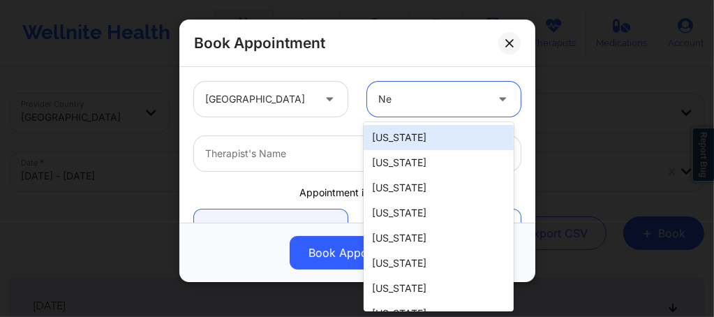
type input "New"
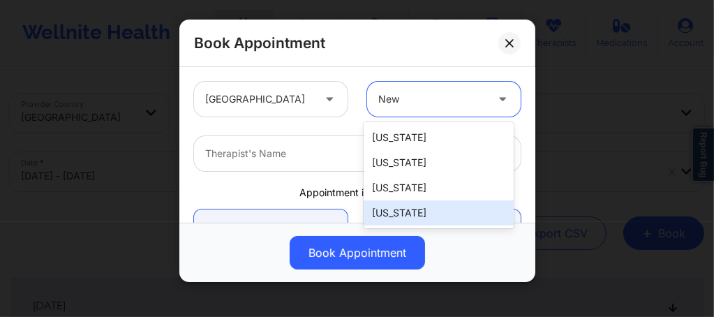
click at [398, 212] on div "[US_STATE]" at bounding box center [438, 212] width 150 height 25
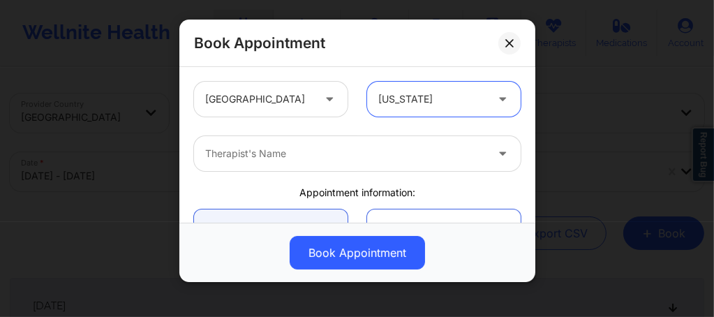
click at [311, 159] on div at bounding box center [345, 153] width 280 height 17
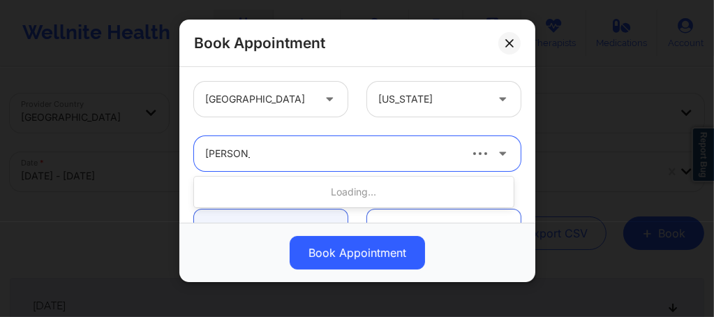
type input "Rene wigg"
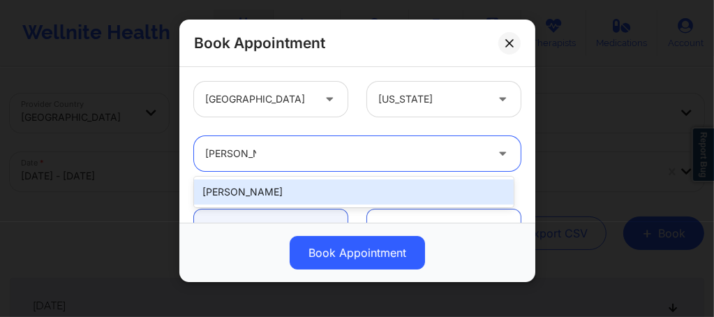
click at [286, 184] on div "[PERSON_NAME]" at bounding box center [353, 191] width 319 height 25
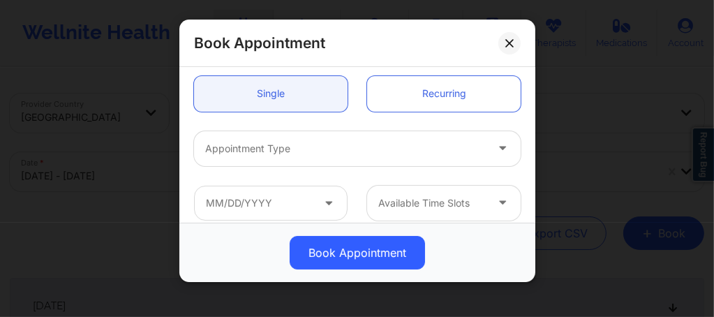
scroll to position [140, 0]
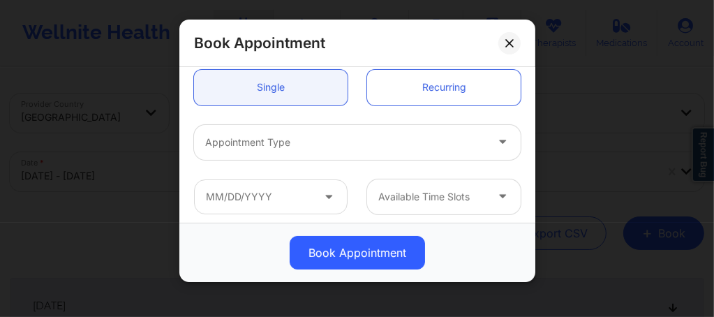
click at [262, 140] on div at bounding box center [345, 142] width 280 height 17
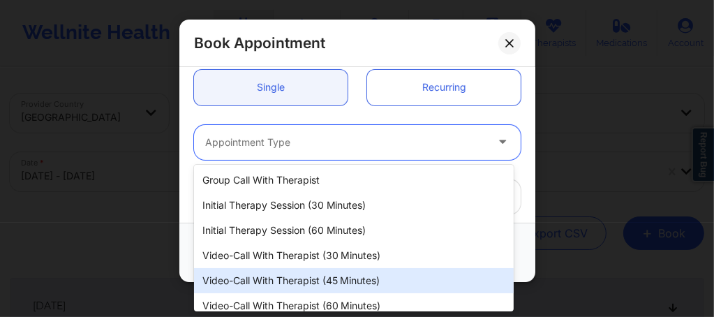
click at [303, 282] on div "Video-Call with Therapist (45 minutes)" at bounding box center [353, 280] width 319 height 25
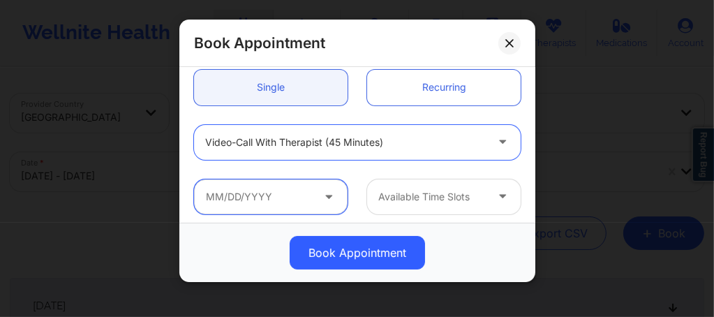
click at [268, 199] on input "text" at bounding box center [270, 196] width 153 height 35
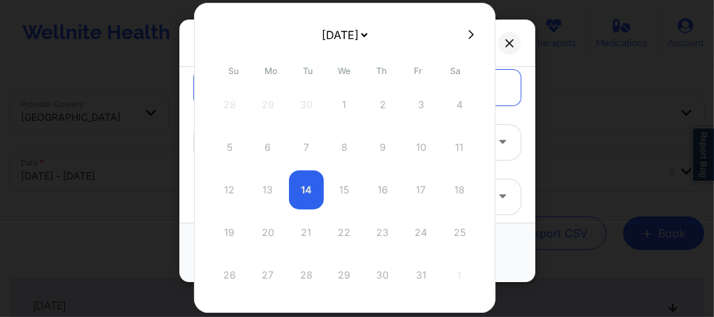
click at [468, 33] on icon at bounding box center [471, 34] width 6 height 10
select select "2025-10"
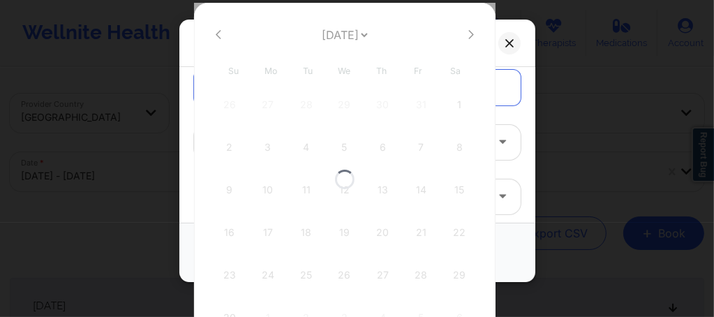
select select "2025-10"
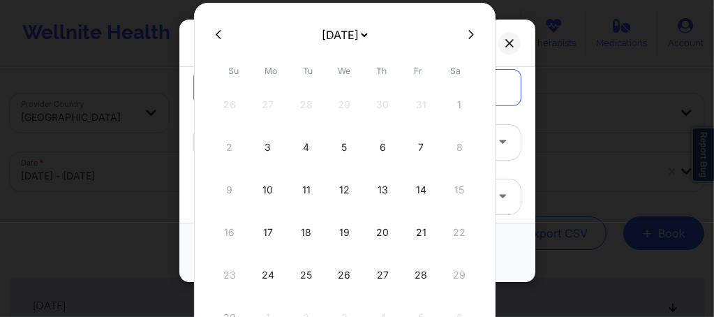
click at [468, 33] on icon at bounding box center [471, 34] width 6 height 10
select select "2025-11"
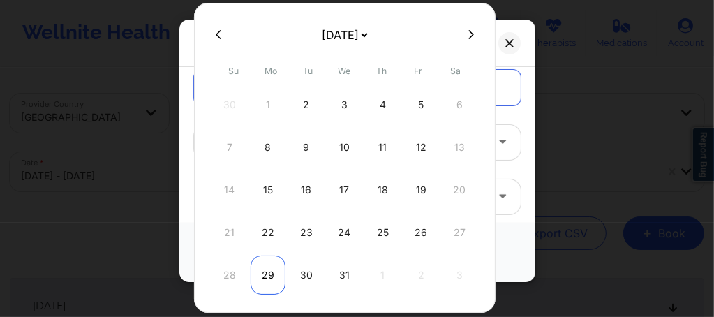
click at [266, 275] on div "29" at bounding box center [267, 274] width 35 height 39
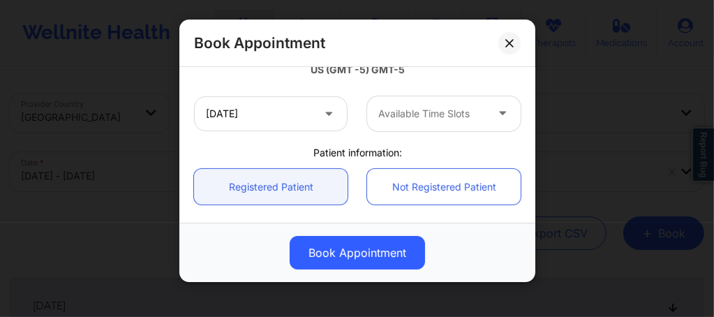
scroll to position [279, 0]
click at [423, 110] on div at bounding box center [431, 113] width 107 height 17
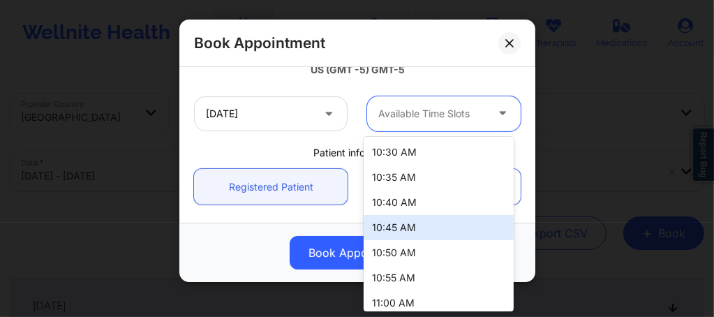
click at [407, 229] on div "10:45 AM" at bounding box center [438, 227] width 150 height 25
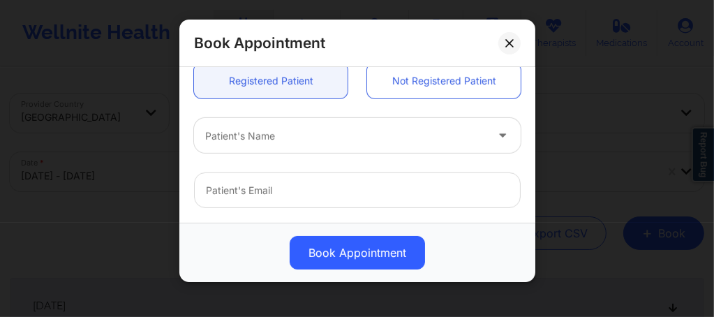
scroll to position [400, 0]
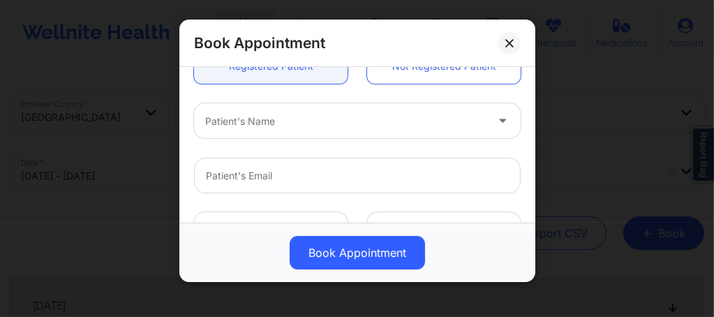
click at [261, 121] on div at bounding box center [345, 121] width 280 height 17
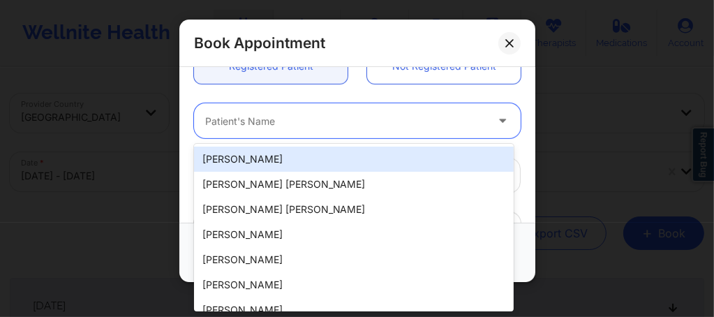
paste input "Quepor87@gmail.com"
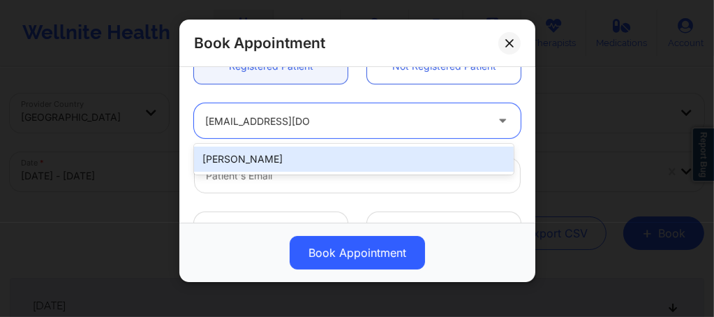
click at [287, 151] on div "[PERSON_NAME]" at bounding box center [353, 158] width 319 height 25
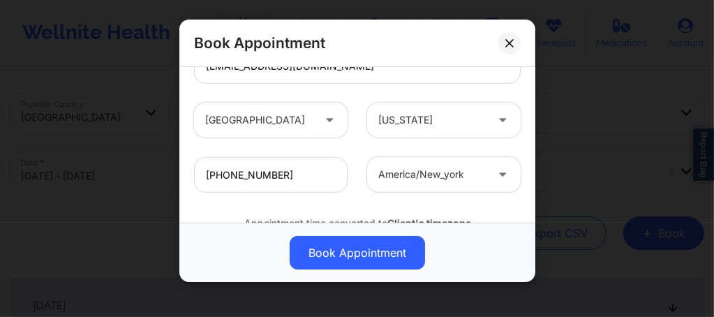
scroll to position [568, 0]
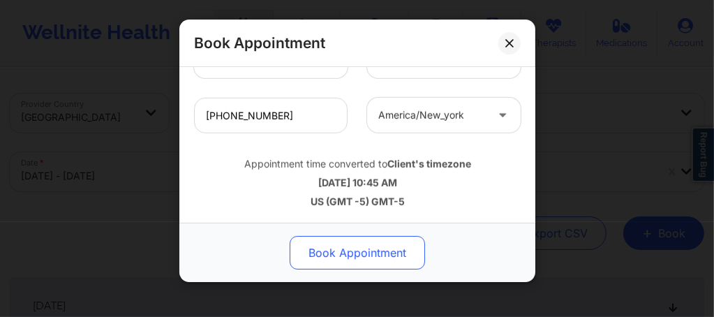
click at [352, 248] on button "Book Appointment" at bounding box center [356, 252] width 135 height 33
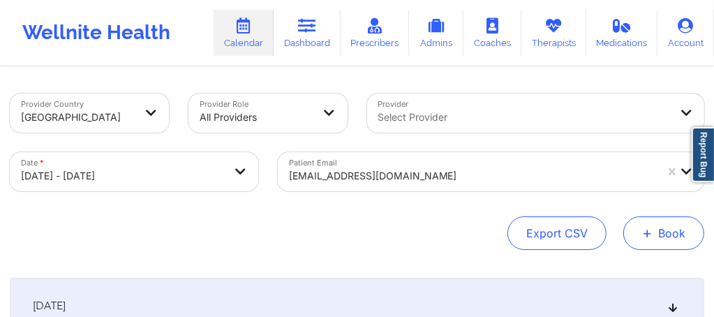
click at [669, 243] on button "+ Book" at bounding box center [663, 232] width 81 height 33
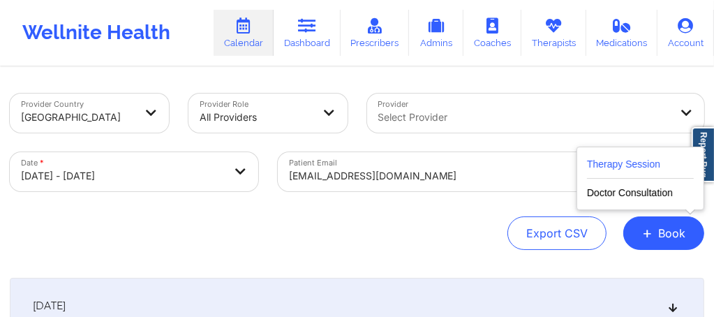
click at [620, 165] on button "Therapy Session" at bounding box center [640, 167] width 107 height 23
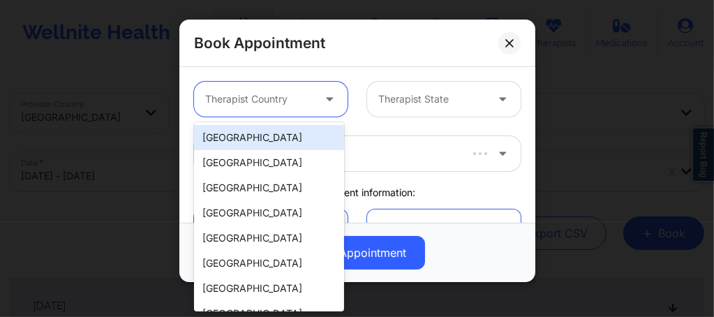
click at [292, 110] on div "Therapist Country" at bounding box center [254, 99] width 120 height 35
click at [267, 147] on div "[GEOGRAPHIC_DATA]" at bounding box center [269, 137] width 150 height 25
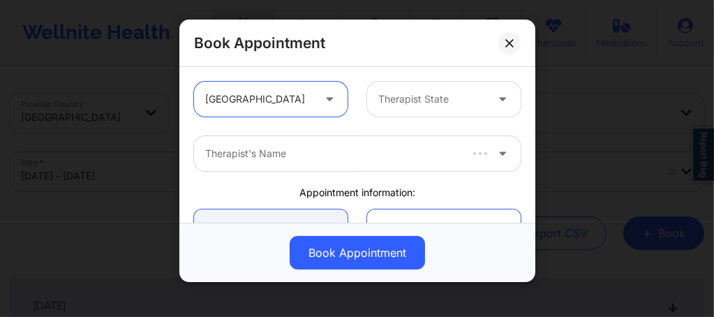
click at [392, 102] on div at bounding box center [431, 99] width 107 height 17
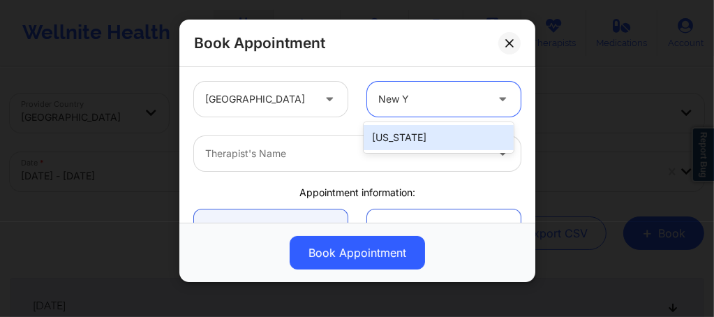
click at [393, 130] on div "[US_STATE]" at bounding box center [438, 137] width 150 height 25
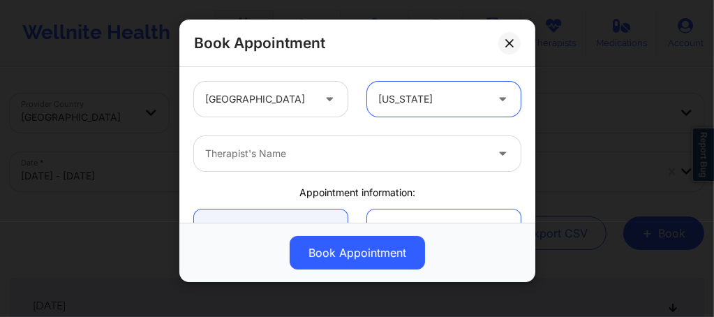
click at [316, 159] on div at bounding box center [345, 153] width 280 height 17
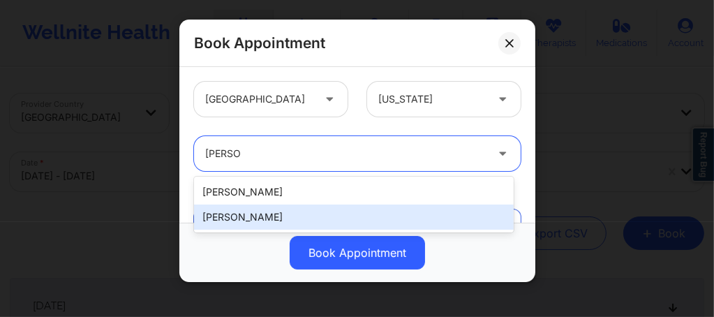
click at [254, 223] on div "[PERSON_NAME]" at bounding box center [353, 216] width 319 height 25
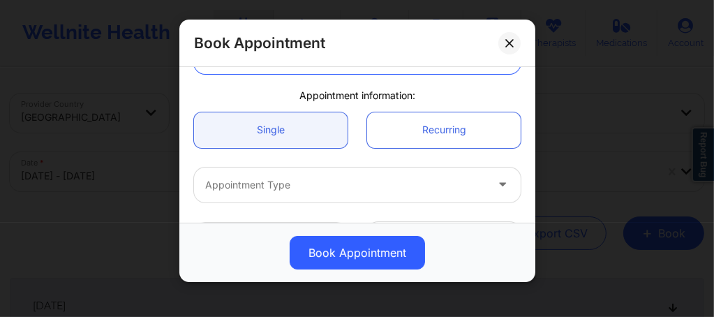
scroll to position [121, 0]
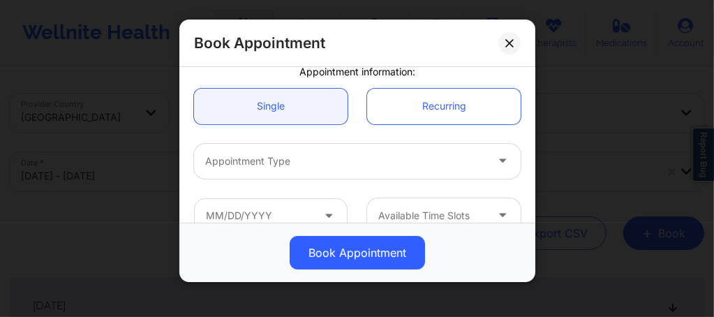
click at [278, 159] on div at bounding box center [345, 161] width 280 height 17
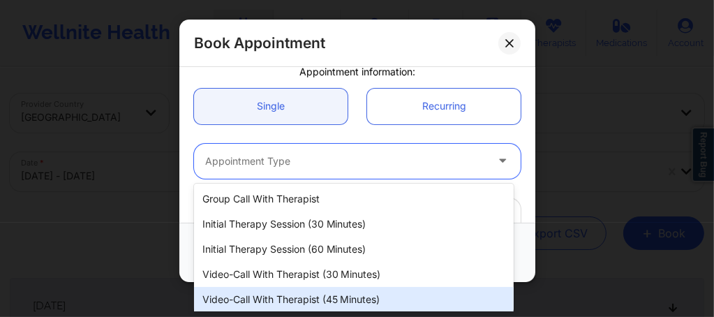
click at [299, 295] on div "Video-Call with Therapist (45 minutes)" at bounding box center [353, 299] width 319 height 25
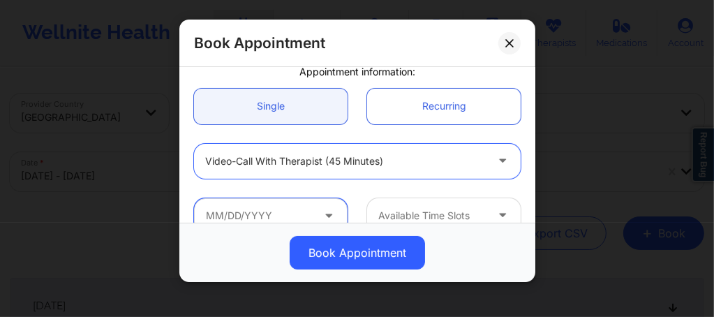
click at [287, 216] on input "text" at bounding box center [270, 215] width 153 height 35
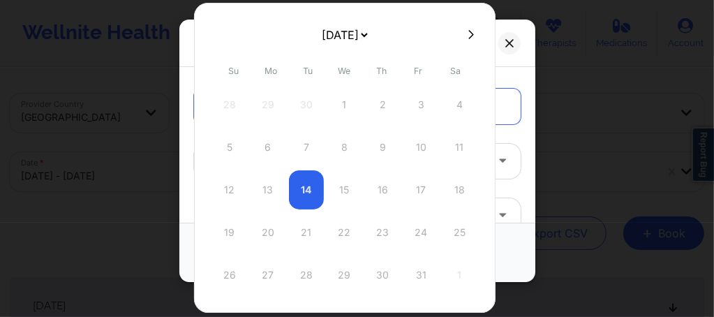
click at [468, 31] on icon at bounding box center [471, 34] width 6 height 10
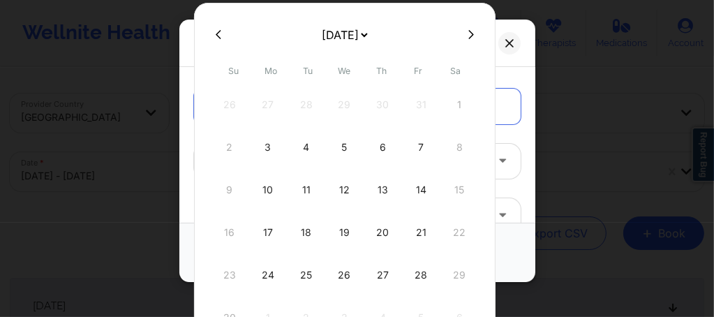
click at [468, 31] on icon at bounding box center [471, 34] width 6 height 10
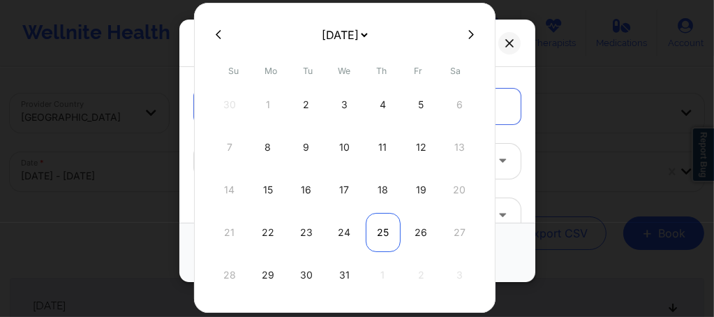
drag, startPoint x: 460, startPoint y: 36, endPoint x: 369, endPoint y: 223, distance: 208.1
click at [371, 103] on div "October 2025 November 2025 December 2025 January 2026 February 2026 March 2026 …" at bounding box center [344, 158] width 301 height 310
click at [464, 30] on button at bounding box center [471, 35] width 14 height 12
click at [266, 145] on div "5" at bounding box center [267, 147] width 35 height 39
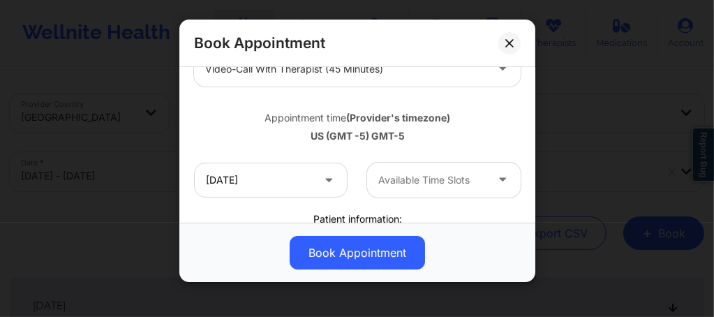
scroll to position [241, 0]
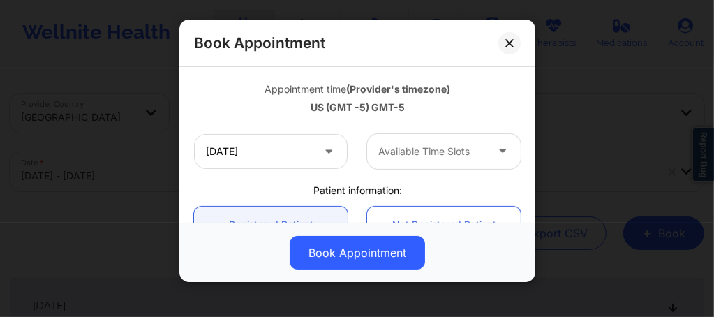
click at [405, 136] on div "Available Time Slots" at bounding box center [427, 151] width 120 height 35
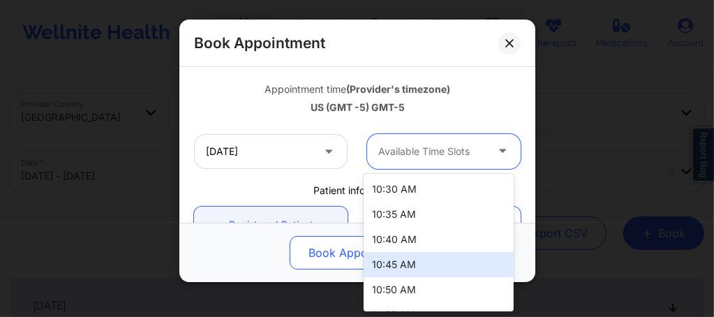
click at [395, 269] on div "10:45 AM" at bounding box center [438, 264] width 150 height 25
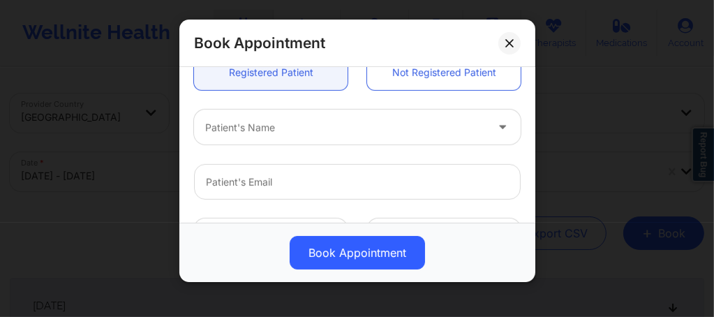
scroll to position [409, 0]
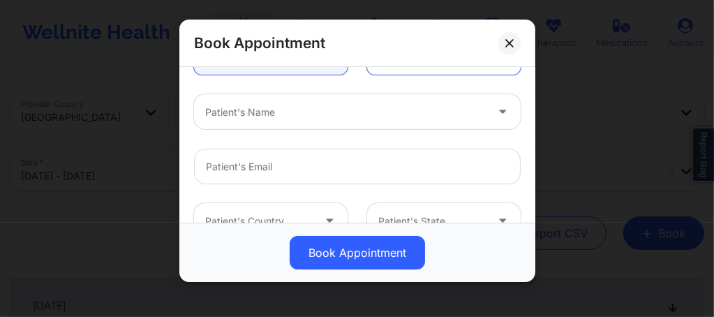
click at [283, 114] on div at bounding box center [345, 112] width 280 height 17
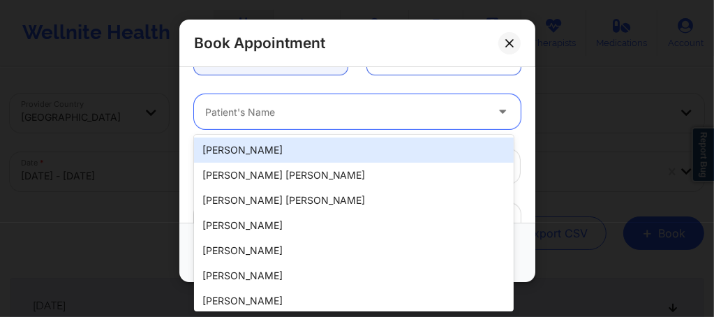
paste input "Quepor87@gmail.com"
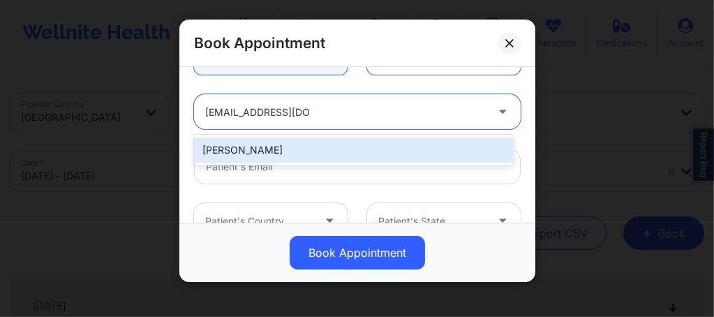
click at [296, 146] on div "[PERSON_NAME]" at bounding box center [353, 149] width 319 height 25
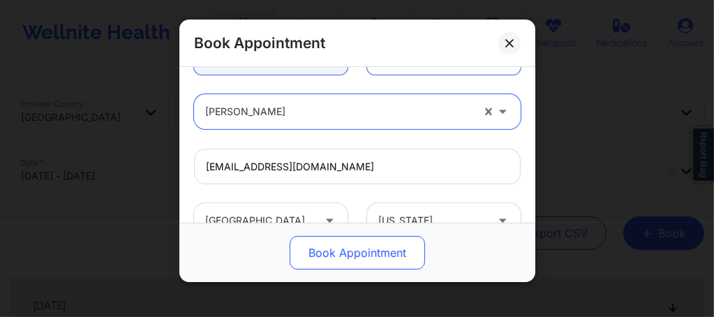
click at [349, 255] on button "Book Appointment" at bounding box center [356, 252] width 135 height 33
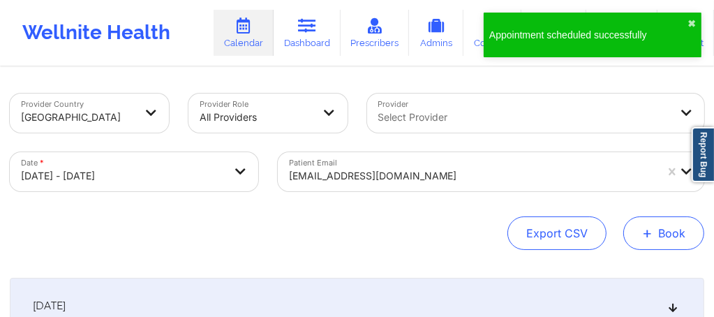
click at [665, 235] on button "+ Book" at bounding box center [663, 232] width 81 height 33
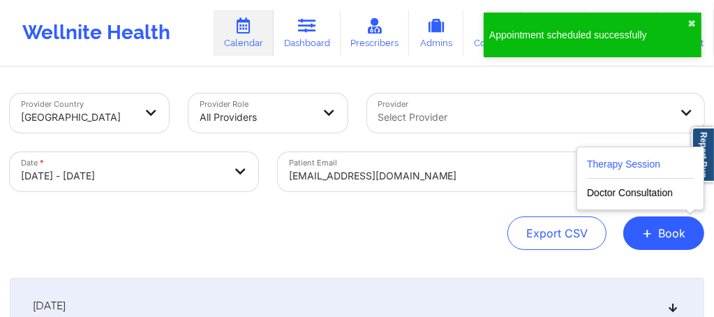
click at [635, 161] on button "Therapy Session" at bounding box center [640, 167] width 107 height 23
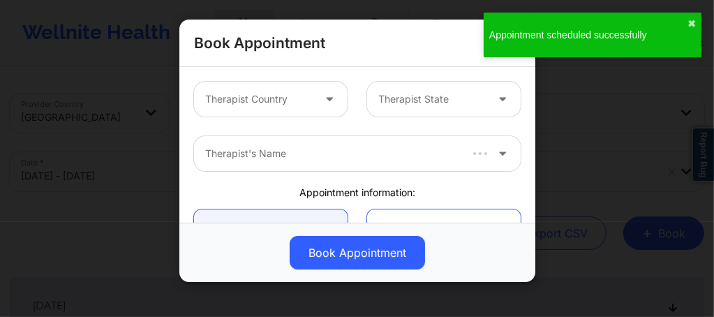
click at [282, 103] on div at bounding box center [258, 99] width 107 height 17
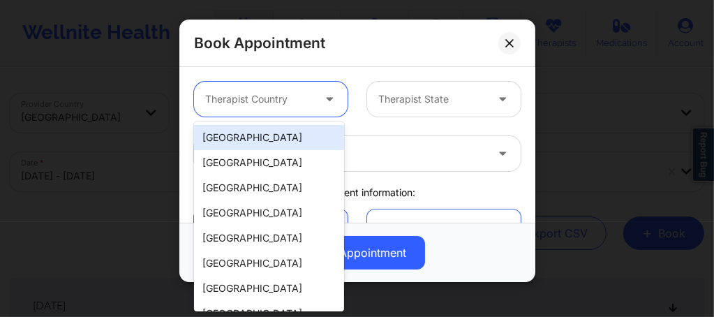
click at [270, 136] on div "[GEOGRAPHIC_DATA]" at bounding box center [269, 137] width 150 height 25
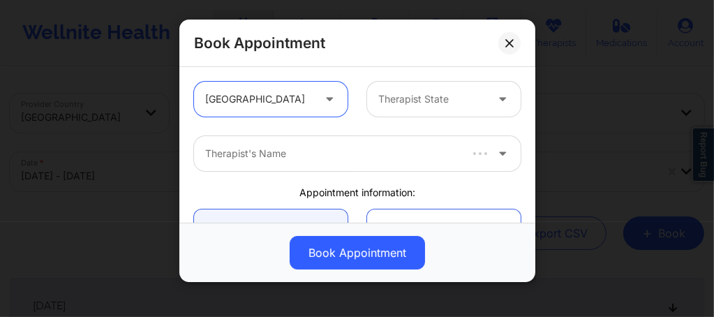
click at [406, 103] on div at bounding box center [431, 99] width 107 height 17
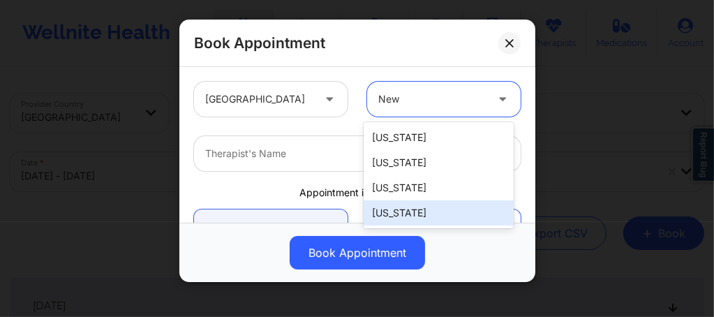
click at [401, 212] on div "[US_STATE]" at bounding box center [438, 212] width 150 height 25
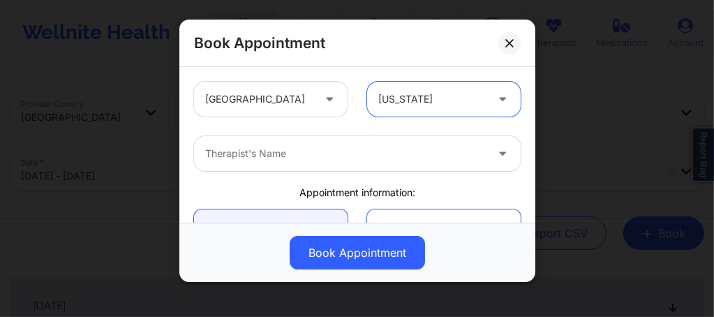
click at [324, 156] on div at bounding box center [345, 153] width 280 height 17
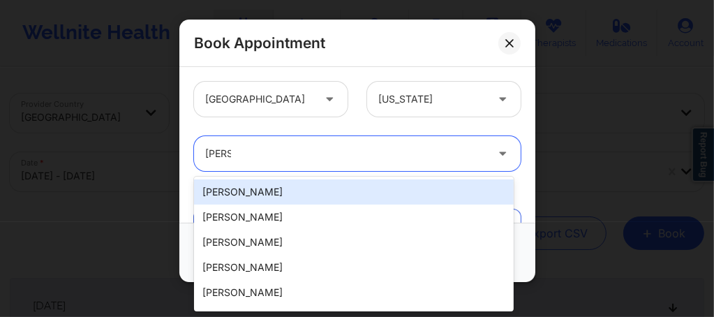
click at [316, 166] on div "Rene" at bounding box center [340, 153] width 293 height 35
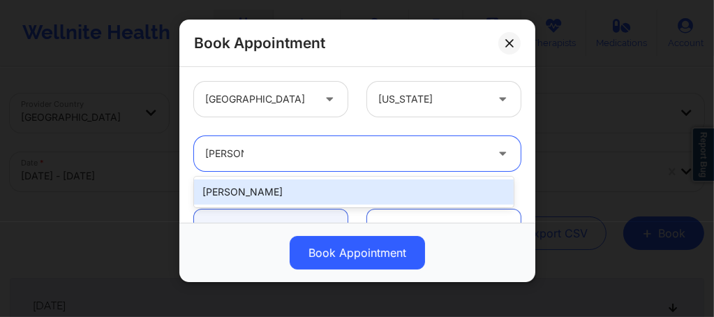
click at [290, 185] on div "[PERSON_NAME]" at bounding box center [353, 191] width 319 height 25
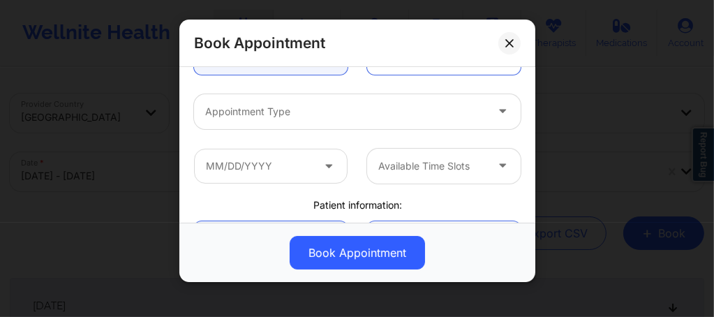
scroll to position [167, 0]
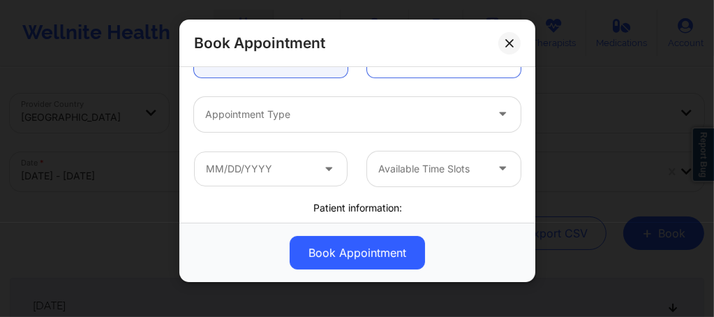
click at [271, 118] on div at bounding box center [345, 114] width 280 height 17
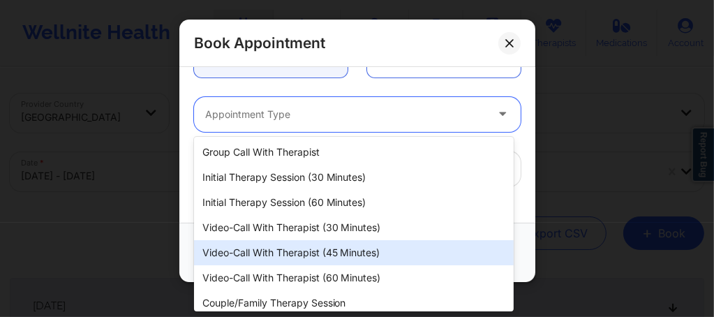
click at [336, 251] on div "Video-Call with Therapist (45 minutes)" at bounding box center [353, 252] width 319 height 25
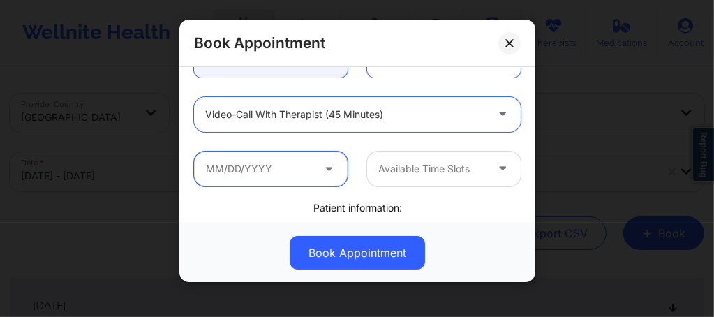
click at [287, 176] on input "text" at bounding box center [270, 168] width 153 height 35
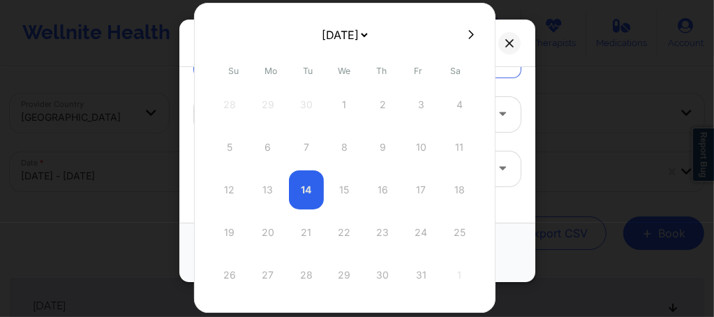
click at [468, 38] on icon at bounding box center [471, 34] width 6 height 9
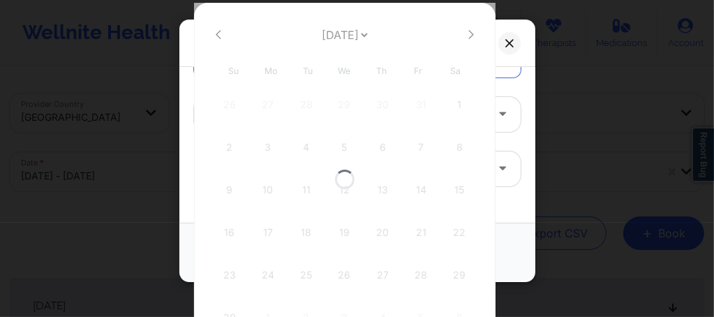
click at [464, 38] on div at bounding box center [344, 179] width 301 height 352
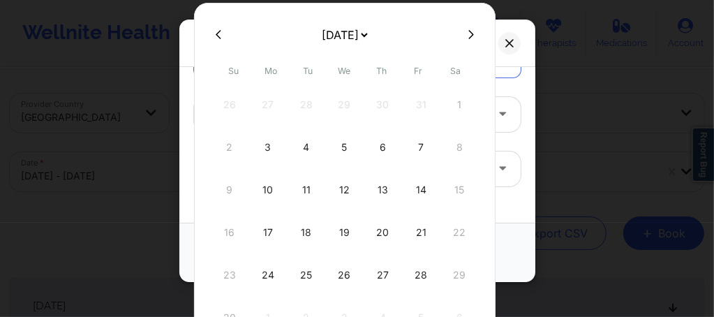
click at [468, 36] on icon at bounding box center [471, 34] width 6 height 10
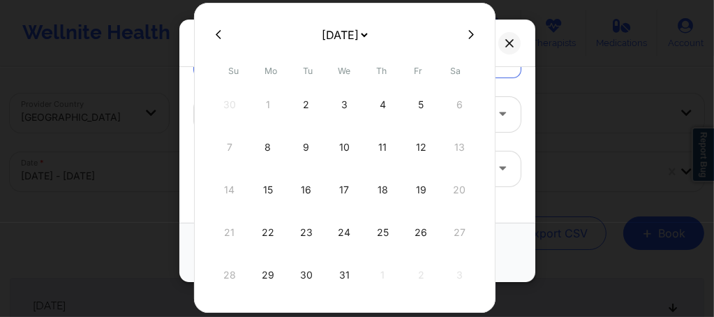
click at [468, 36] on icon at bounding box center [471, 34] width 6 height 10
click at [257, 198] on div "12" at bounding box center [267, 189] width 35 height 39
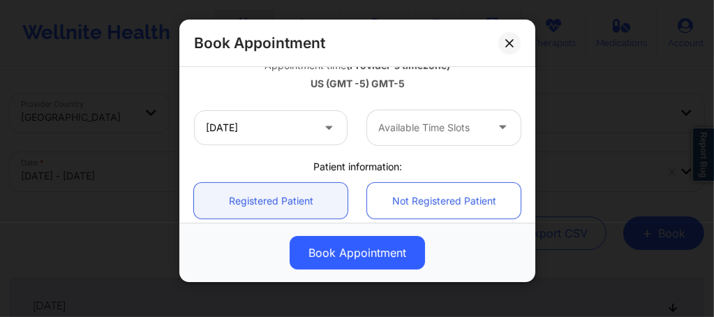
scroll to position [279, 0]
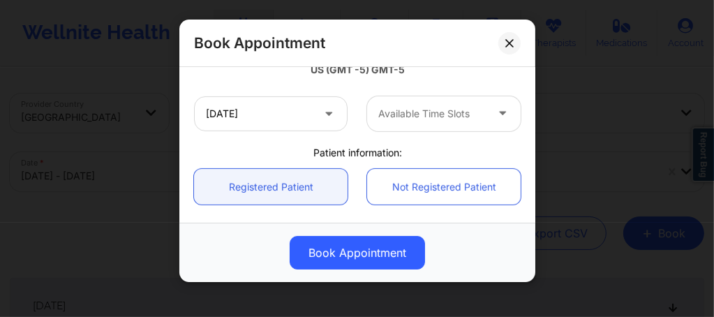
click at [391, 120] on div at bounding box center [431, 113] width 107 height 17
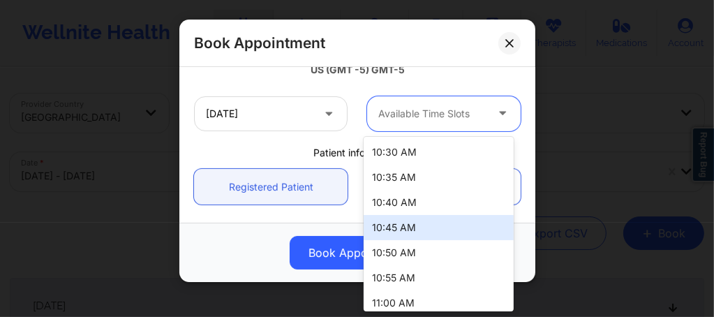
click at [396, 228] on div "10:45 AM" at bounding box center [438, 227] width 150 height 25
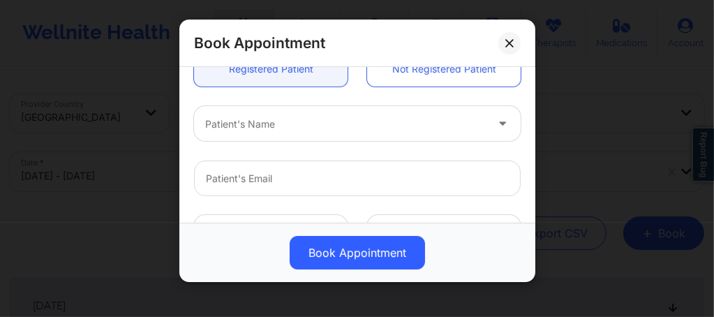
scroll to position [409, 0]
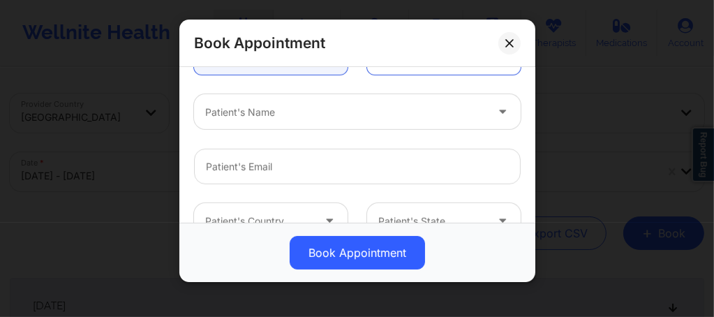
click at [284, 112] on div at bounding box center [345, 112] width 280 height 17
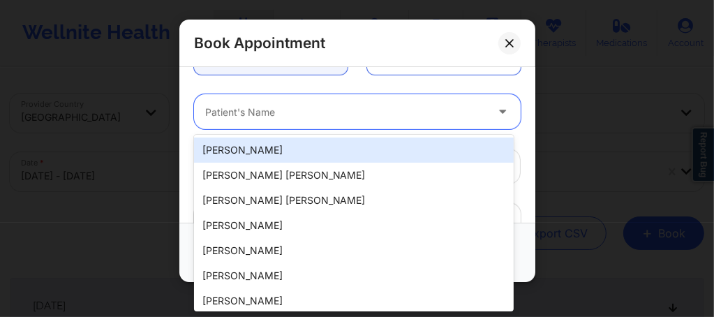
paste input "Quepor87@gmail.com"
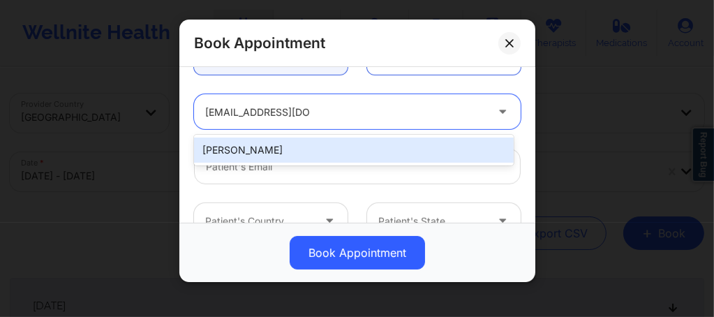
click at [278, 145] on div "[PERSON_NAME]" at bounding box center [353, 149] width 319 height 25
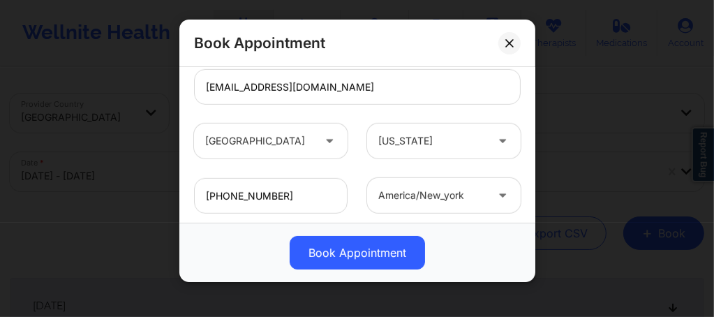
scroll to position [568, 0]
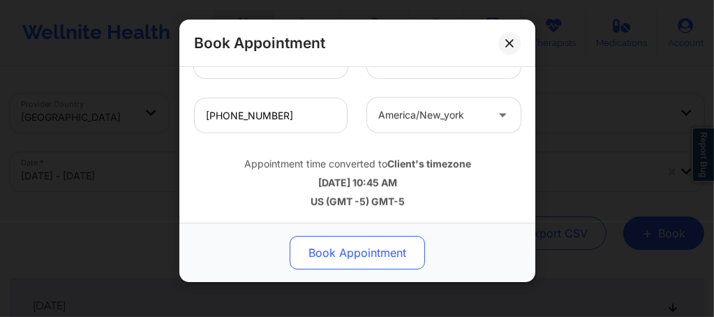
click at [364, 249] on button "Book Appointment" at bounding box center [356, 252] width 135 height 33
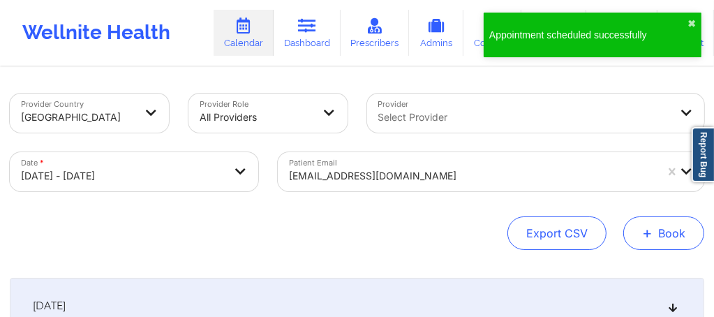
click at [661, 230] on button "+ Book" at bounding box center [663, 232] width 81 height 33
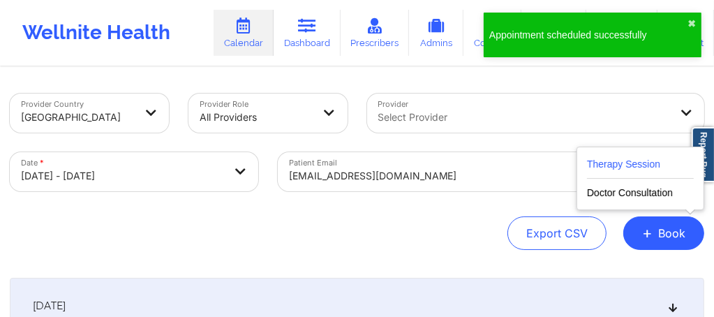
click at [626, 164] on button "Therapy Session" at bounding box center [640, 167] width 107 height 23
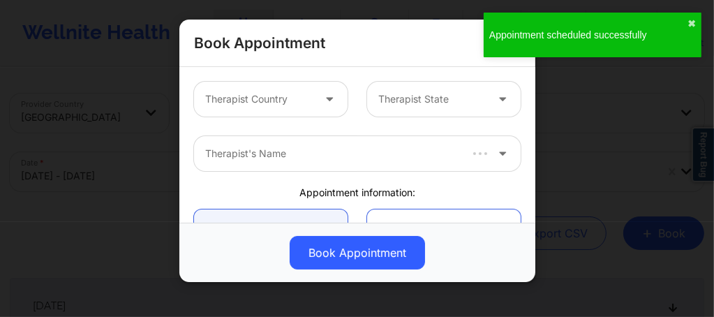
click at [243, 108] on div "Therapist Country" at bounding box center [254, 99] width 120 height 35
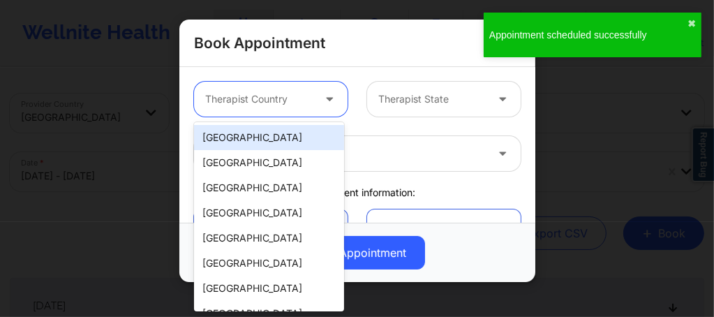
click at [235, 137] on div "[GEOGRAPHIC_DATA]" at bounding box center [269, 137] width 150 height 25
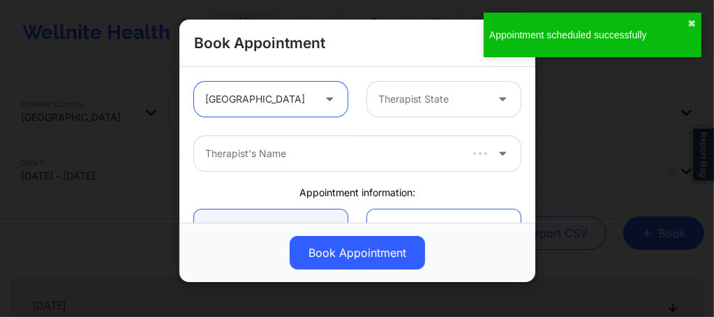
click at [379, 92] on div at bounding box center [431, 99] width 107 height 17
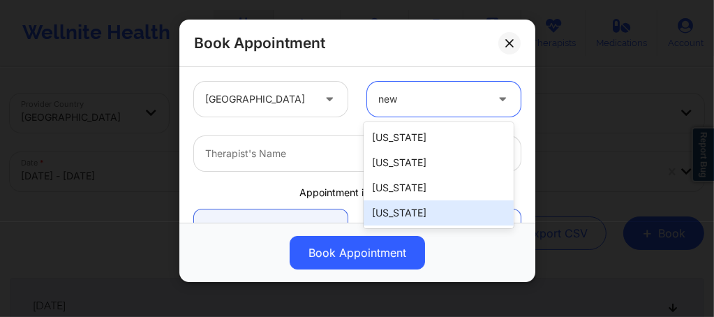
click at [402, 214] on div "[US_STATE]" at bounding box center [438, 212] width 150 height 25
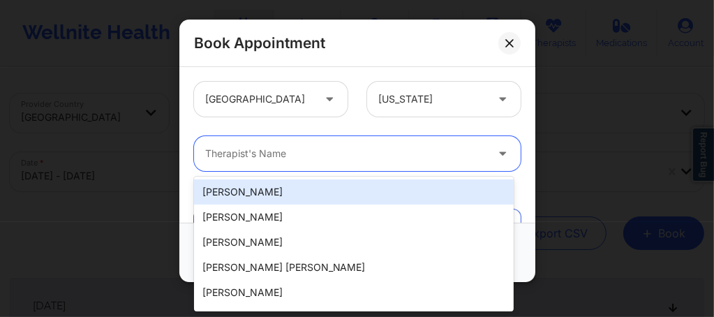
click at [349, 153] on div at bounding box center [345, 153] width 280 height 17
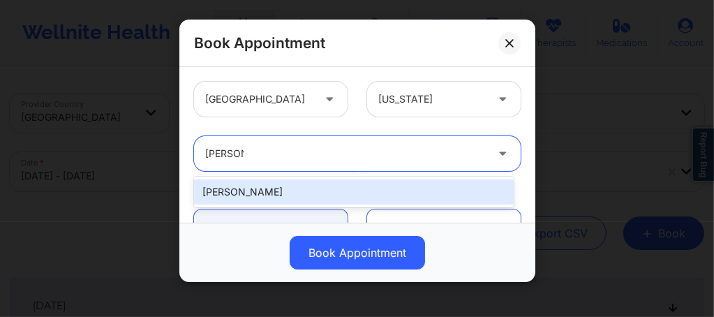
click at [278, 187] on div "[PERSON_NAME]" at bounding box center [353, 191] width 319 height 25
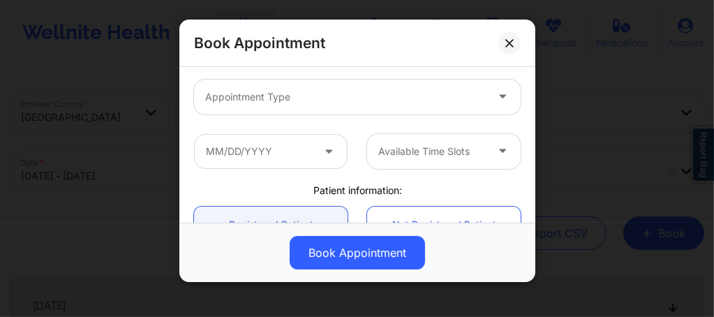
scroll to position [186, 0]
click at [257, 97] on div at bounding box center [345, 96] width 280 height 17
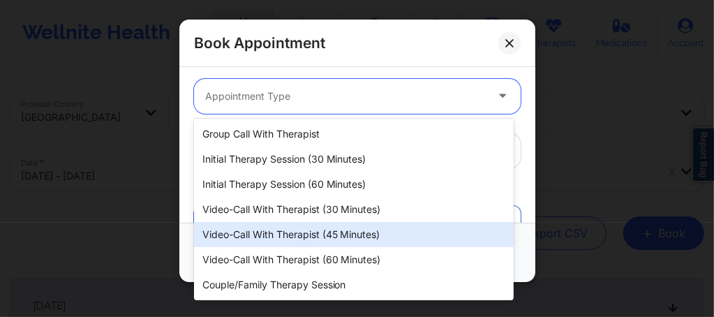
click at [265, 229] on div "Video-Call with Therapist (45 minutes)" at bounding box center [353, 234] width 319 height 25
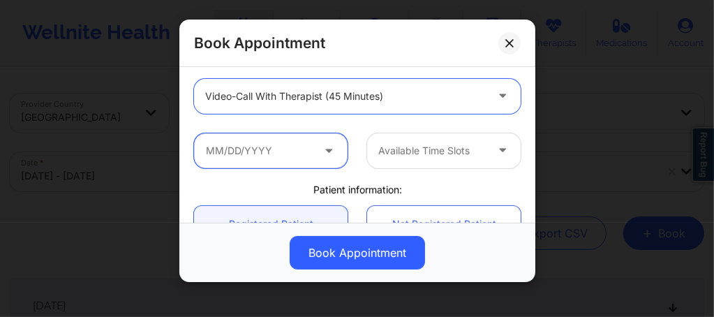
click at [262, 157] on input "text" at bounding box center [270, 150] width 153 height 35
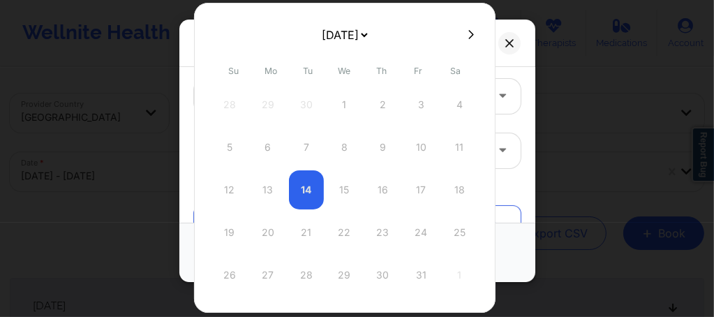
click at [469, 35] on button at bounding box center [471, 35] width 14 height 12
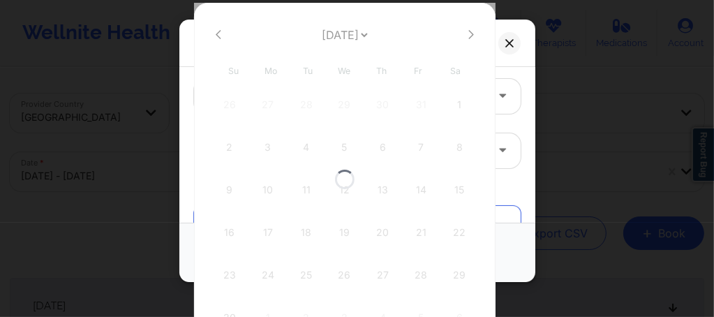
click at [469, 35] on div at bounding box center [344, 179] width 301 height 352
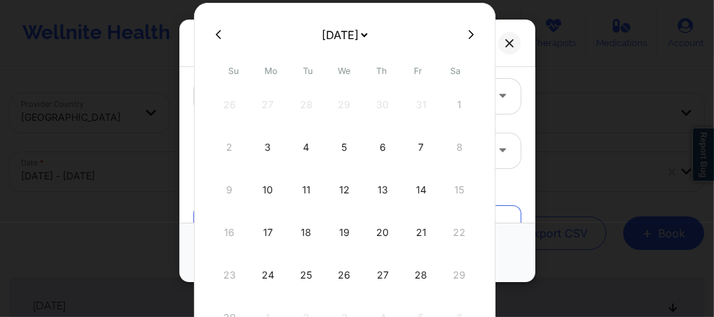
click at [468, 35] on icon at bounding box center [471, 34] width 6 height 10
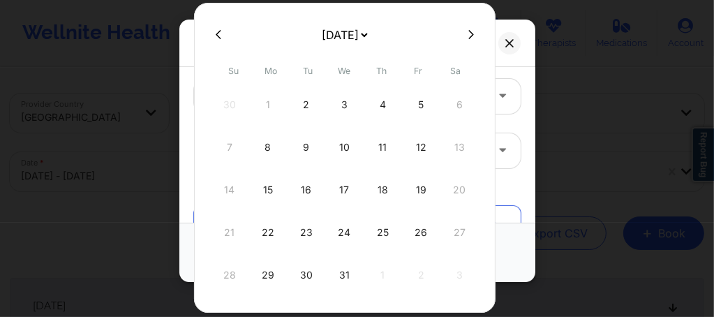
click at [468, 35] on icon at bounding box center [471, 34] width 6 height 10
click at [270, 234] on div "19" at bounding box center [267, 232] width 35 height 39
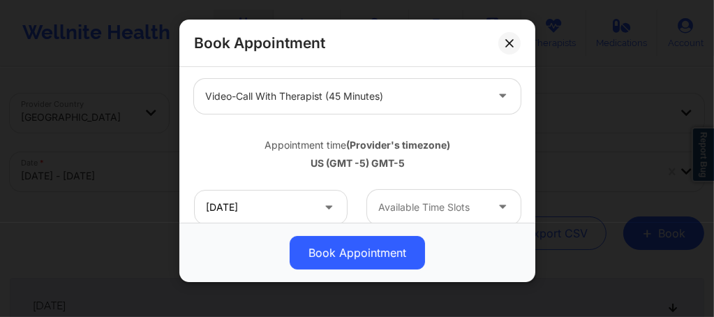
click at [392, 204] on div at bounding box center [431, 207] width 107 height 17
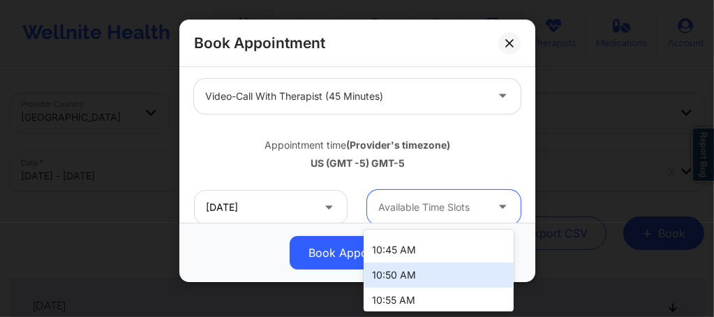
scroll to position [65, 0]
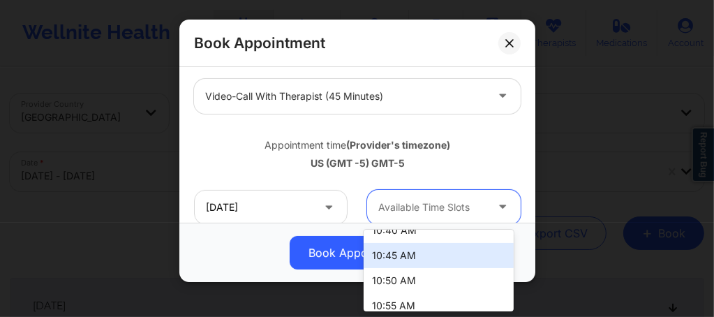
click at [396, 254] on div "10:45 AM" at bounding box center [438, 255] width 150 height 25
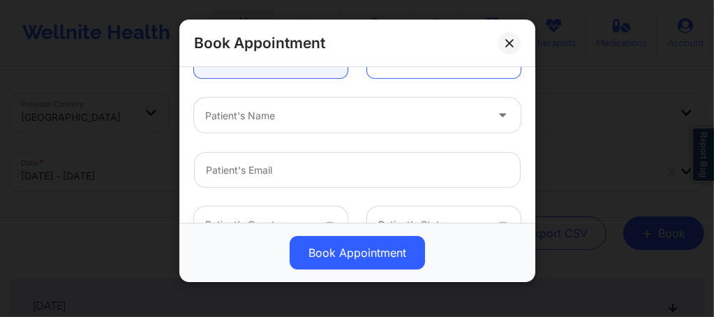
scroll to position [419, 0]
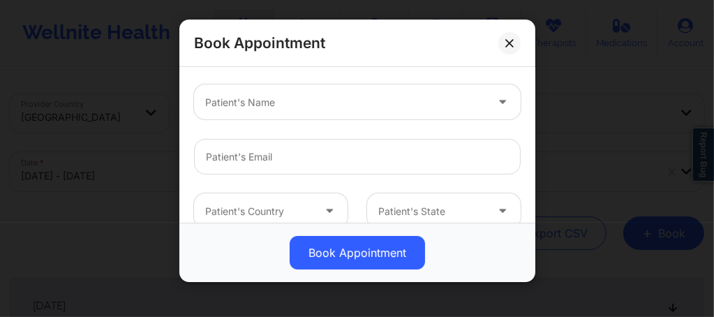
click at [249, 109] on div at bounding box center [345, 102] width 280 height 17
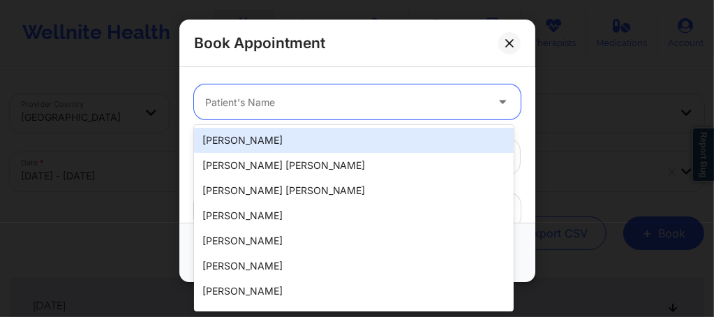
paste input "Quepor87@gmail.com"
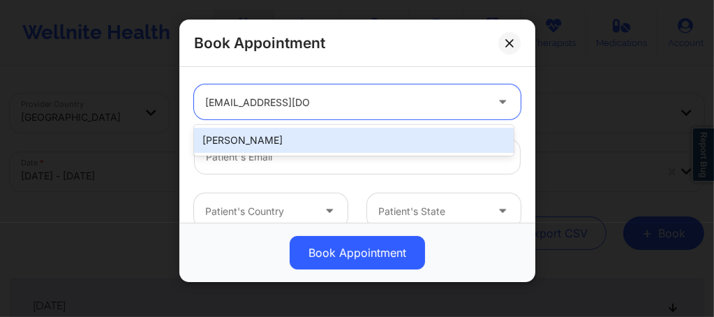
click at [273, 138] on div "[PERSON_NAME]" at bounding box center [353, 140] width 319 height 25
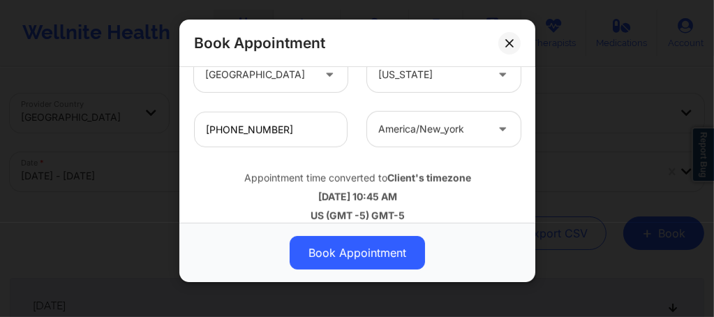
scroll to position [568, 0]
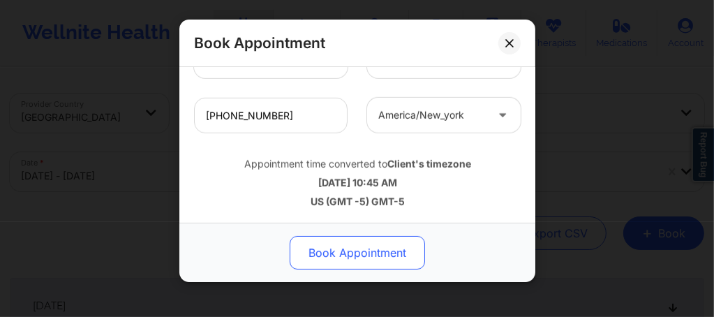
click at [347, 242] on button "Book Appointment" at bounding box center [356, 252] width 135 height 33
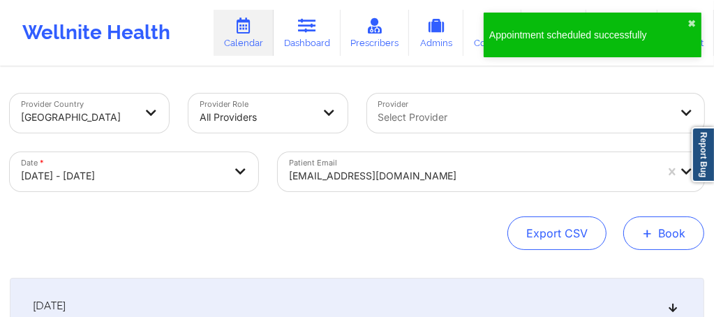
click at [656, 234] on button "+ Book" at bounding box center [663, 232] width 81 height 33
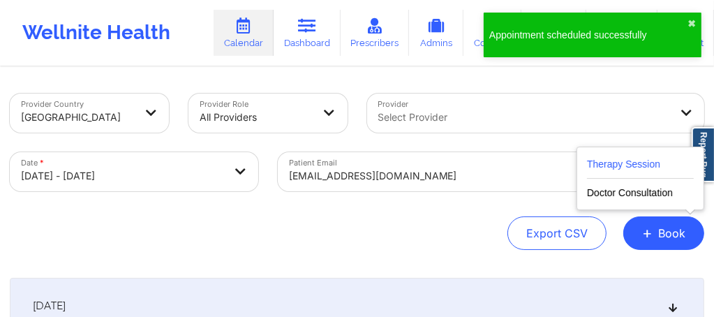
click at [620, 158] on button "Therapy Session" at bounding box center [640, 167] width 107 height 23
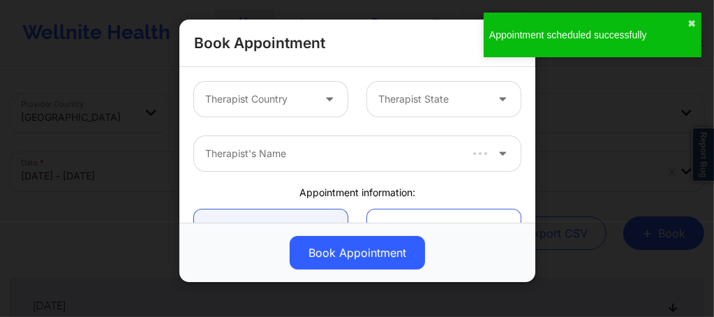
click at [278, 109] on div "Therapist Country" at bounding box center [254, 99] width 120 height 35
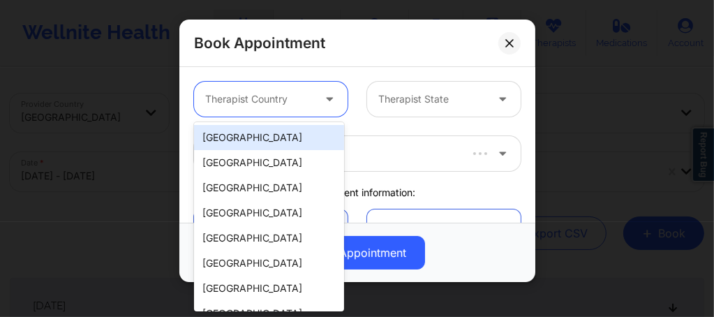
click at [262, 134] on div "[GEOGRAPHIC_DATA]" at bounding box center [269, 137] width 150 height 25
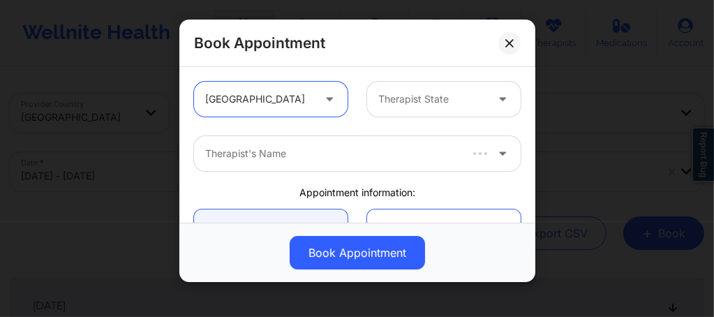
click at [386, 113] on div "Therapist State" at bounding box center [427, 99] width 120 height 35
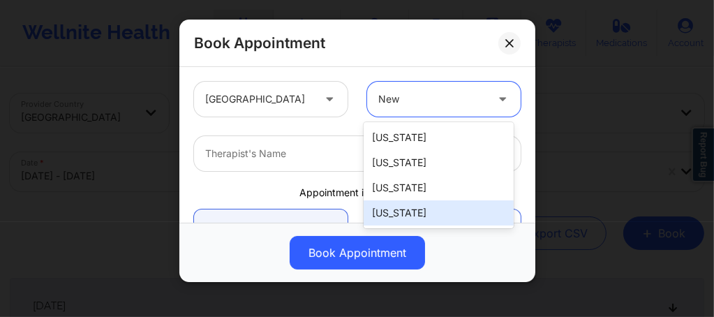
click at [405, 212] on div "[US_STATE]" at bounding box center [438, 212] width 150 height 25
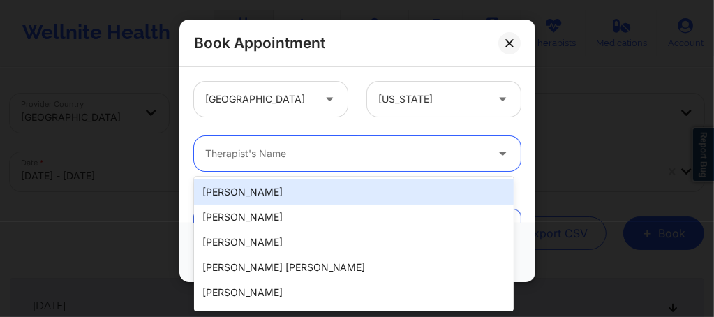
click at [316, 142] on div "Therapist's Name" at bounding box center [340, 153] width 293 height 35
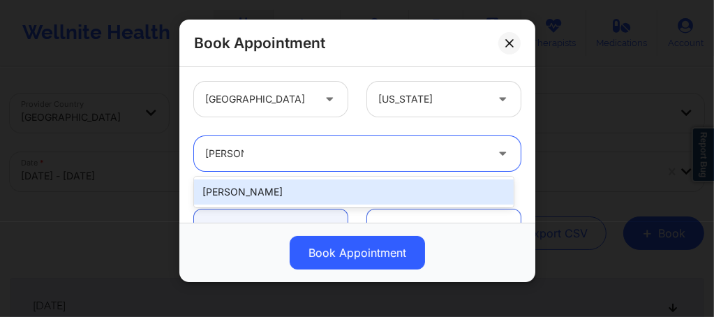
click at [285, 190] on div "[PERSON_NAME]" at bounding box center [353, 191] width 319 height 25
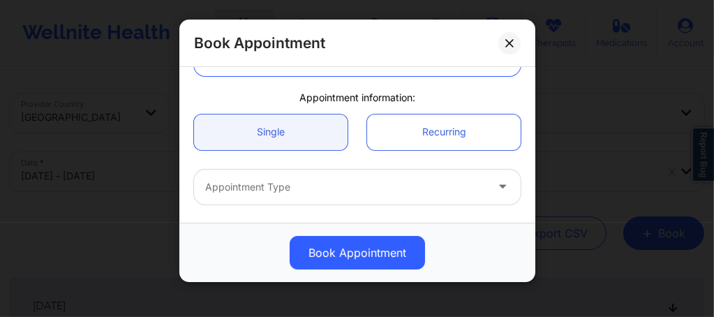
scroll to position [121, 0]
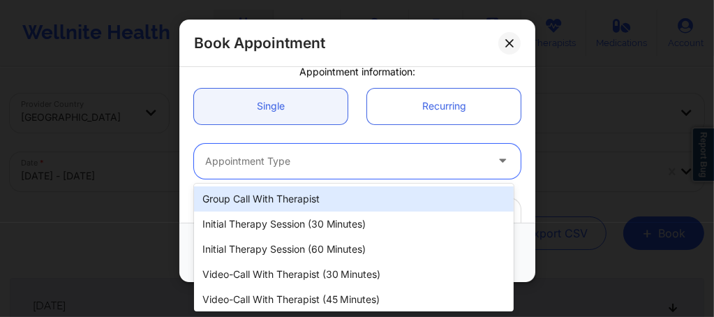
click at [271, 157] on div at bounding box center [345, 161] width 280 height 17
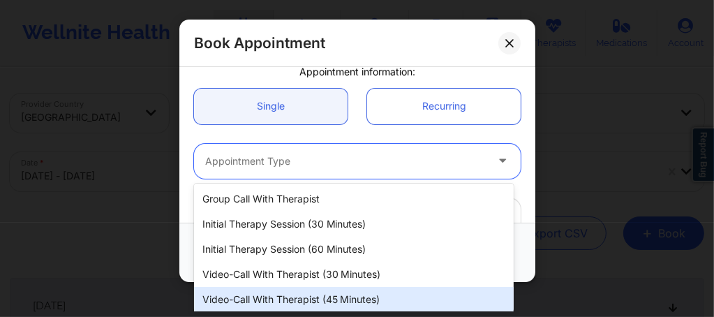
click at [296, 299] on div "Video-Call with Therapist (45 minutes)" at bounding box center [353, 299] width 319 height 25
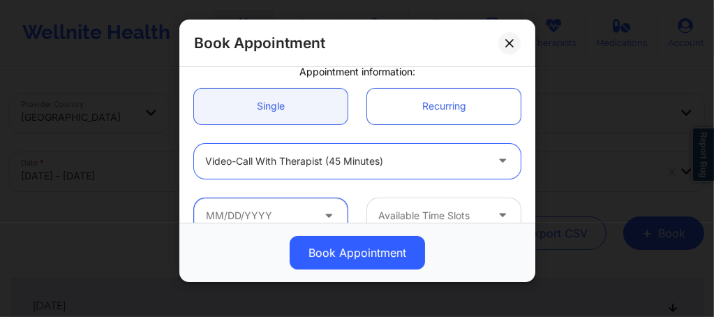
click at [282, 209] on input "text" at bounding box center [270, 215] width 153 height 35
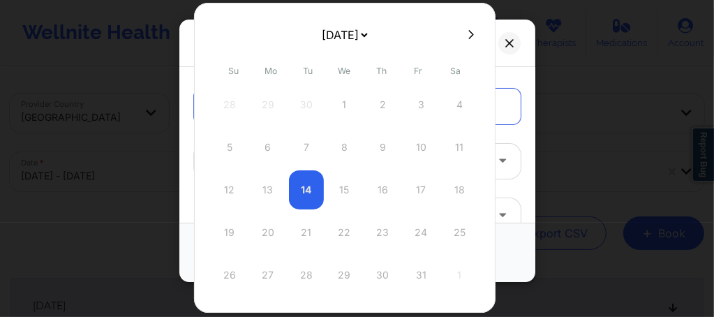
click at [468, 35] on icon at bounding box center [471, 34] width 6 height 9
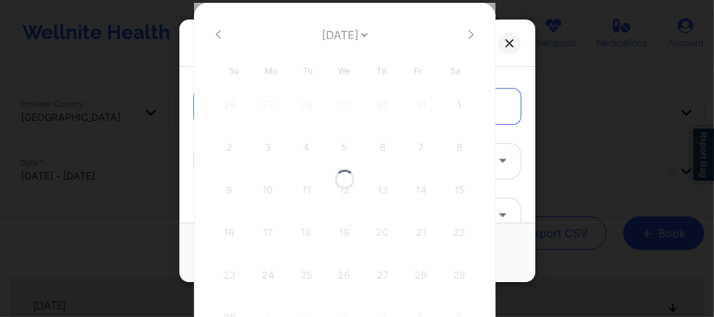
click at [467, 35] on div at bounding box center [344, 179] width 301 height 352
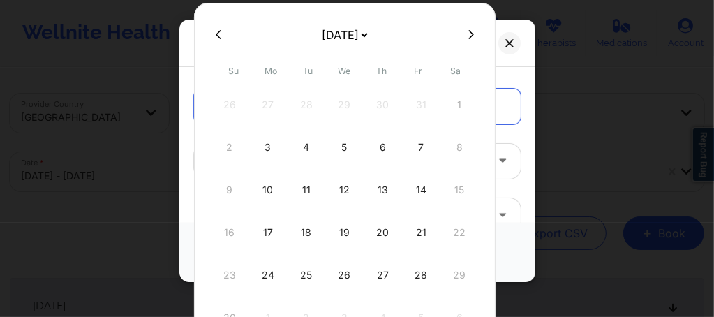
click at [468, 35] on icon at bounding box center [471, 34] width 6 height 9
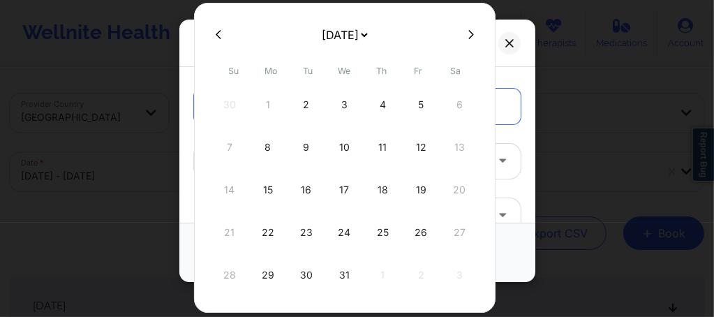
click at [468, 35] on icon at bounding box center [471, 34] width 6 height 9
click at [261, 279] on div "26" at bounding box center [267, 274] width 35 height 39
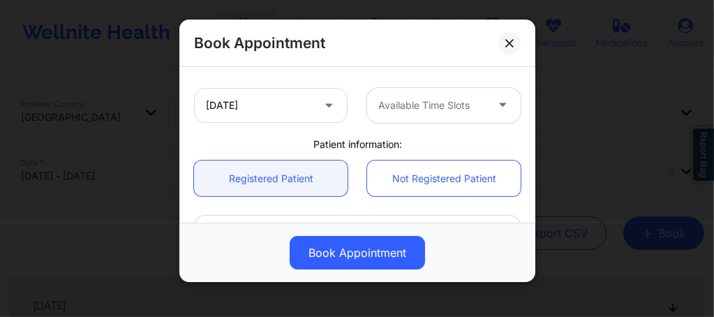
scroll to position [288, 0]
click at [417, 107] on div at bounding box center [431, 104] width 107 height 17
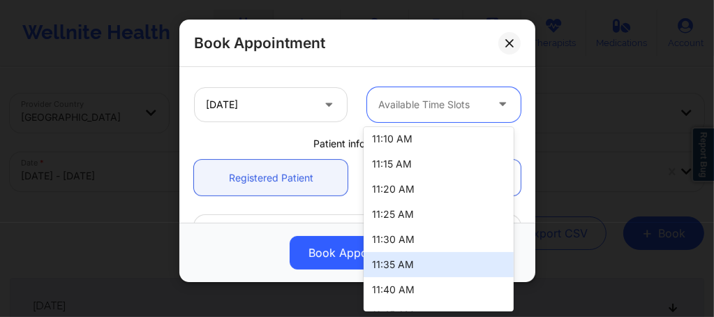
scroll to position [0, 0]
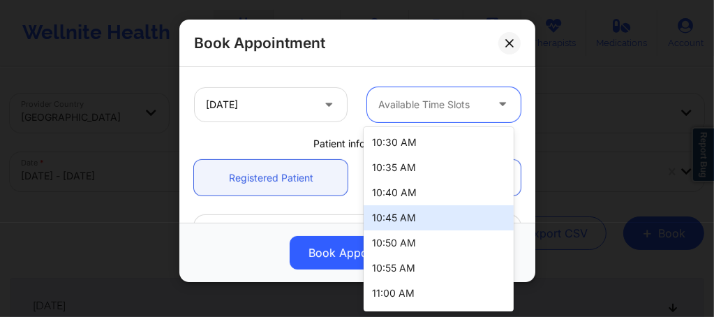
click at [396, 217] on div "10:45 AM" at bounding box center [438, 217] width 150 height 25
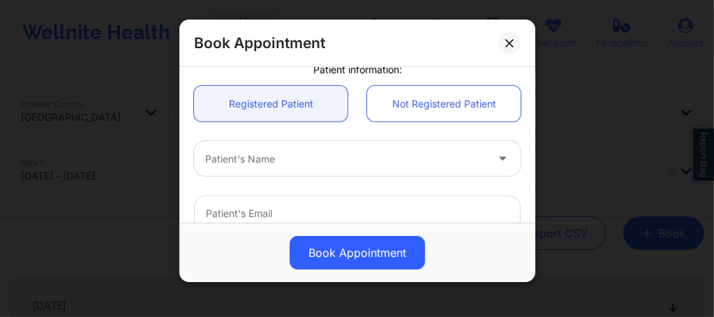
scroll to position [363, 0]
click at [287, 162] on div at bounding box center [345, 158] width 280 height 17
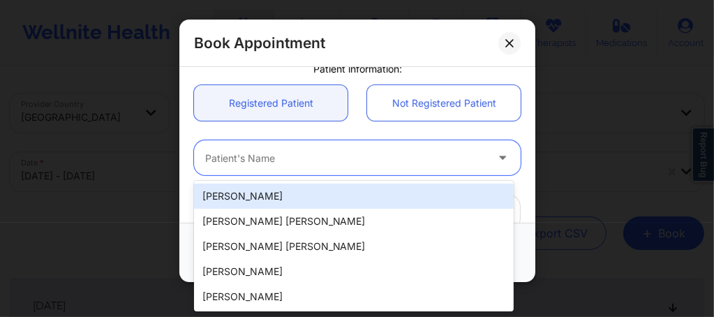
paste input "Quepor87@gmail.com"
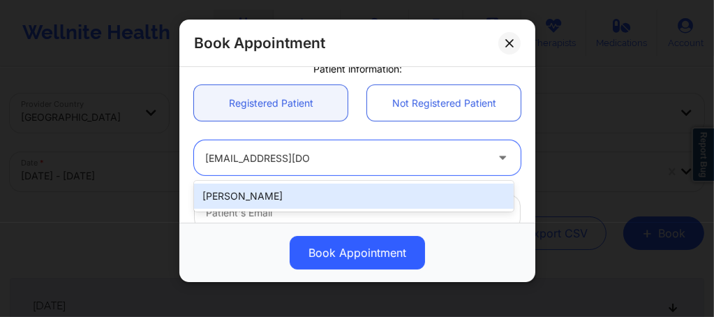
click at [295, 193] on div "[PERSON_NAME]" at bounding box center [353, 195] width 319 height 25
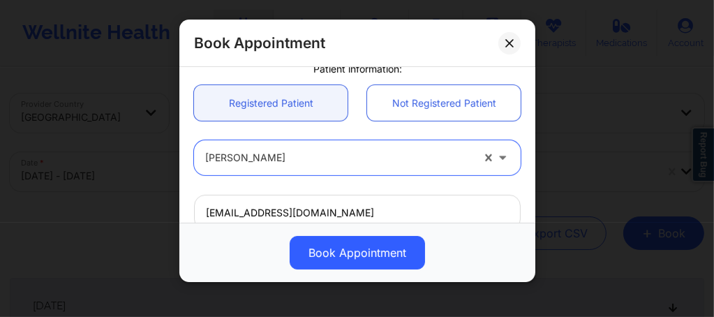
scroll to position [568, 0]
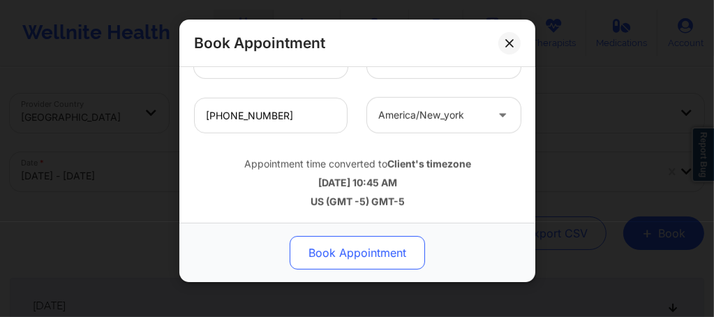
click at [349, 251] on button "Book Appointment" at bounding box center [356, 252] width 135 height 33
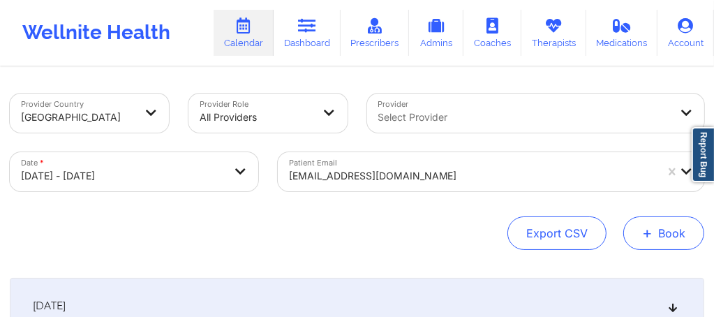
click at [668, 237] on button "+ Book" at bounding box center [663, 232] width 81 height 33
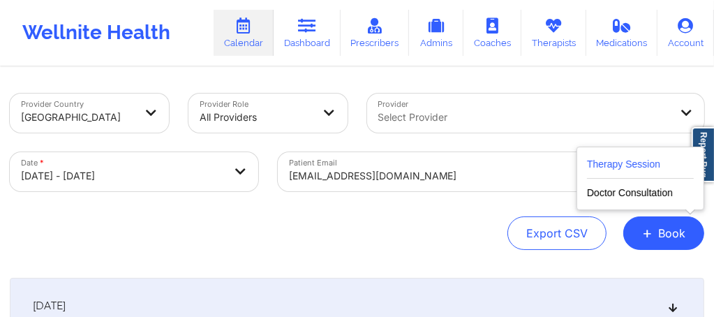
click at [597, 159] on button "Therapy Session" at bounding box center [640, 167] width 107 height 23
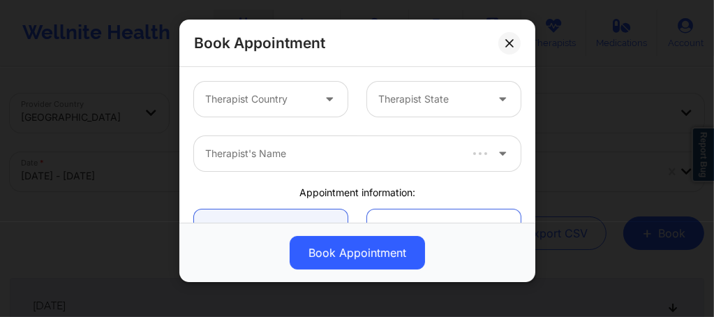
click at [271, 98] on div at bounding box center [258, 99] width 107 height 17
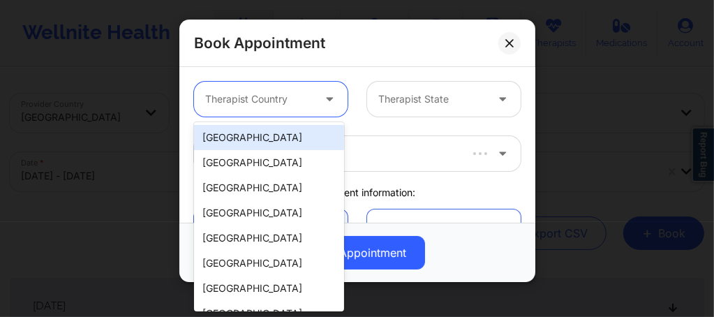
click at [239, 142] on div "[GEOGRAPHIC_DATA]" at bounding box center [269, 137] width 150 height 25
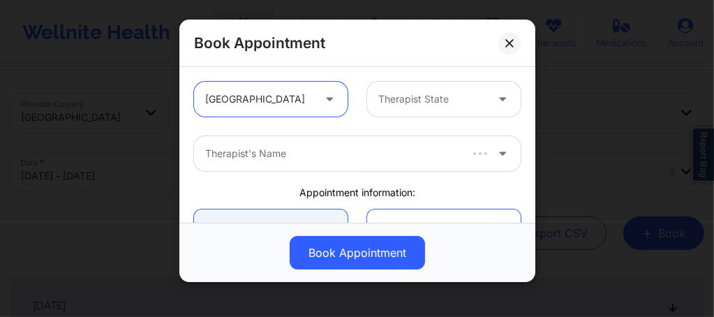
click at [390, 108] on div "Therapist State" at bounding box center [427, 99] width 120 height 35
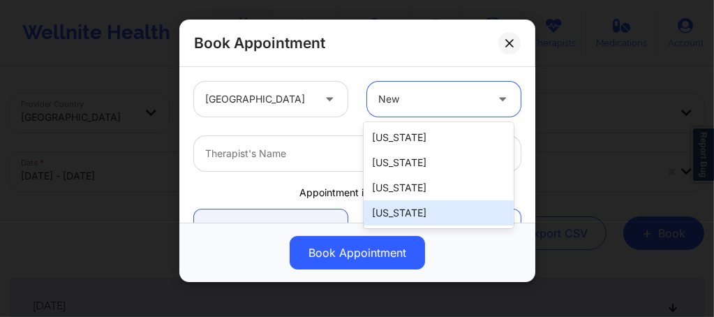
click at [402, 218] on div "[US_STATE]" at bounding box center [438, 212] width 150 height 25
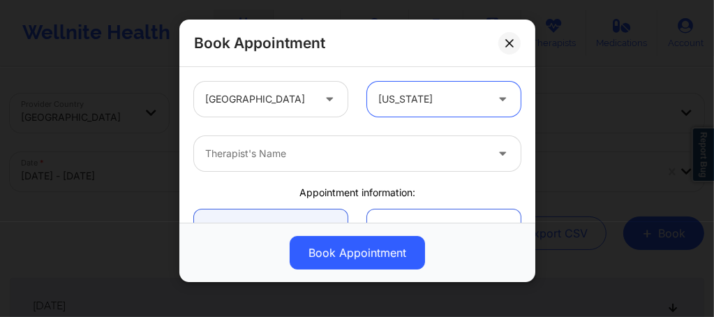
click at [298, 150] on div at bounding box center [345, 153] width 280 height 17
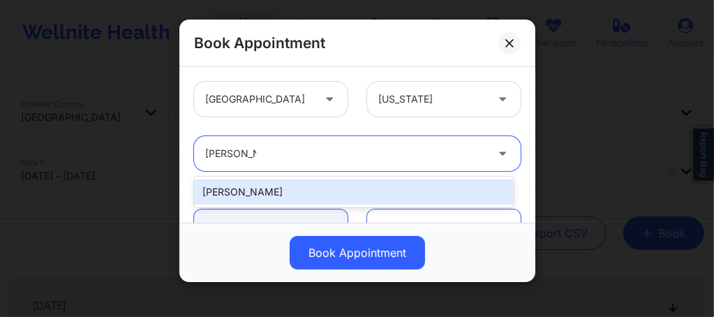
click at [266, 190] on div "[PERSON_NAME]" at bounding box center [353, 191] width 319 height 25
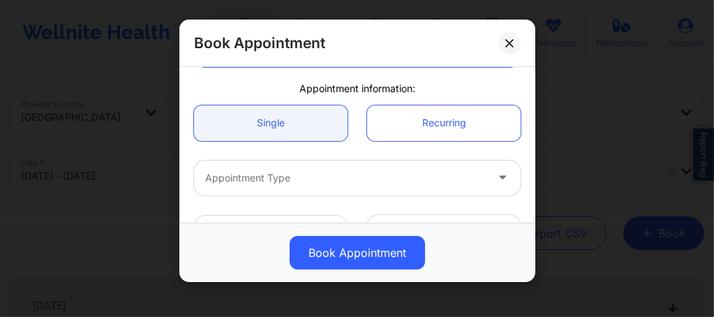
scroll to position [130, 0]
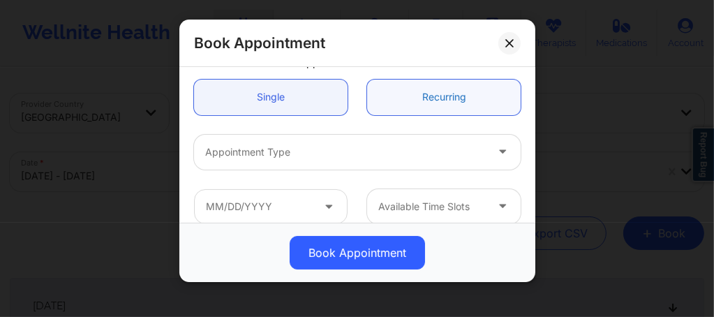
click at [430, 103] on link "Recurring" at bounding box center [443, 98] width 153 height 36
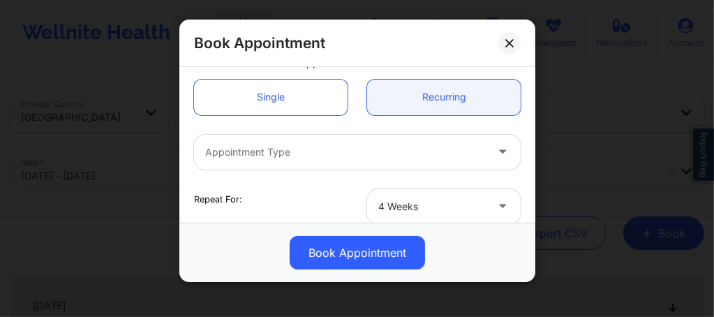
click at [319, 156] on div at bounding box center [345, 152] width 280 height 17
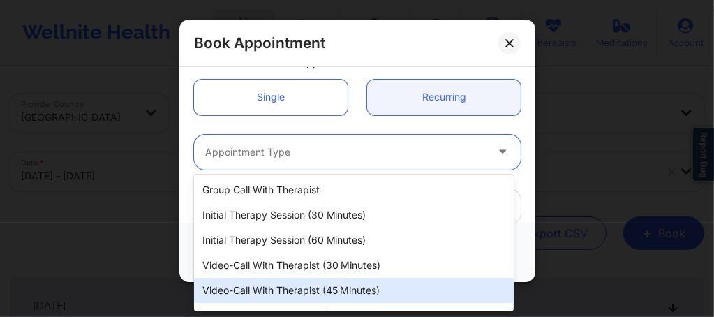
scroll to position [45, 0]
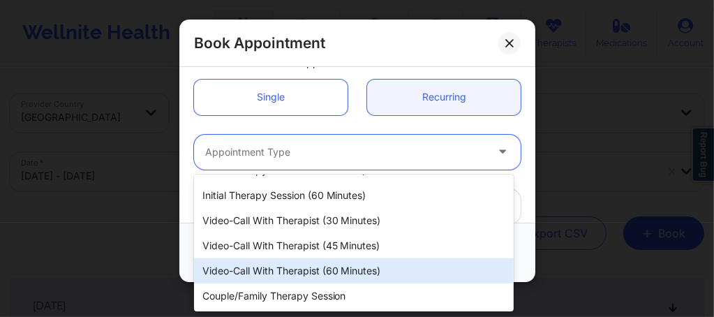
click at [312, 271] on div "Video-Call with Therapist (60 minutes)" at bounding box center [353, 270] width 319 height 25
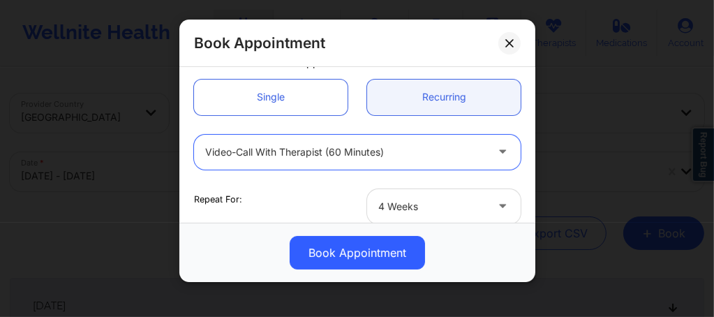
click at [413, 202] on div at bounding box center [431, 206] width 107 height 17
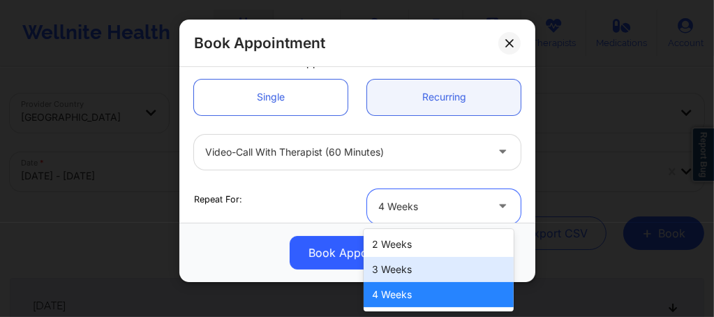
scroll to position [199, 0]
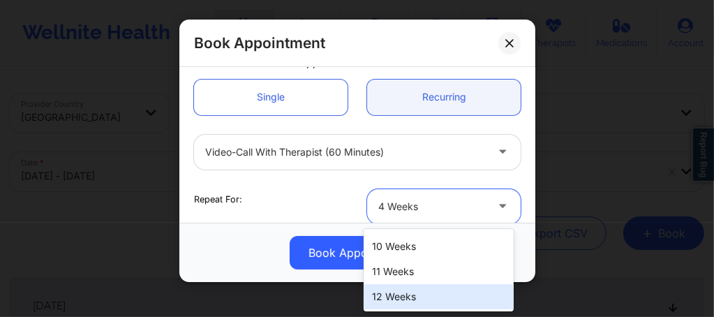
click at [410, 296] on div "12 Weeks" at bounding box center [438, 296] width 150 height 25
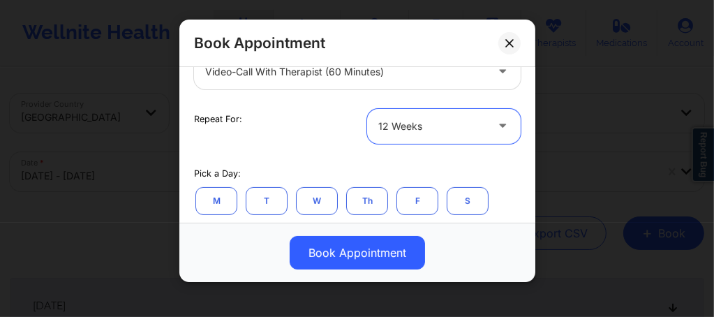
scroll to position [241, 0]
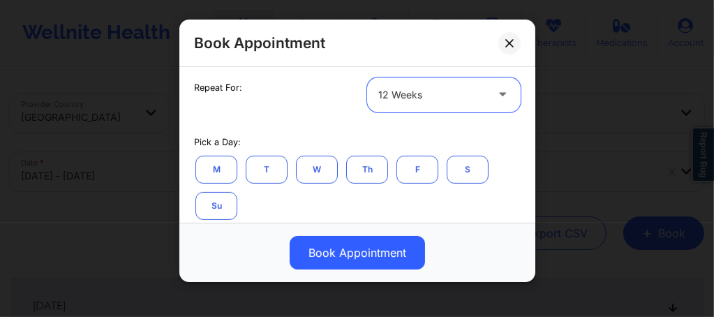
click at [363, 174] on button "Th" at bounding box center [367, 170] width 42 height 28
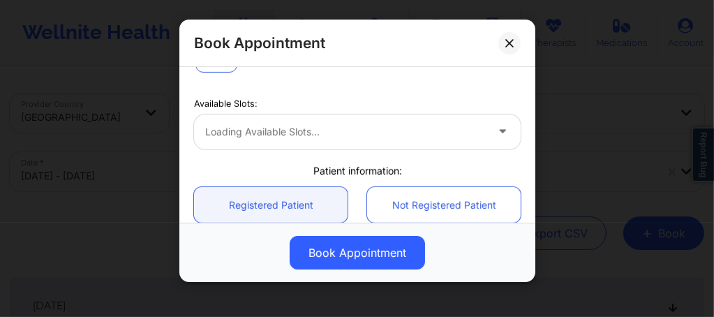
scroll to position [419, 0]
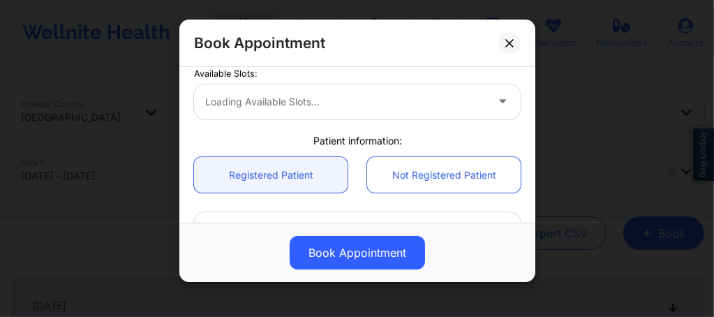
click at [271, 95] on div "Loading available slots..." at bounding box center [357, 101] width 326 height 35
click at [277, 104] on div "Loading available slots..." at bounding box center [357, 101] width 326 height 35
click at [479, 100] on div "Loading available slots..." at bounding box center [357, 101] width 326 height 35
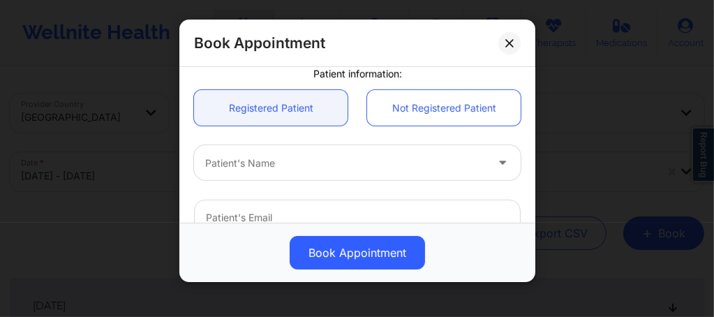
scroll to position [446, 0]
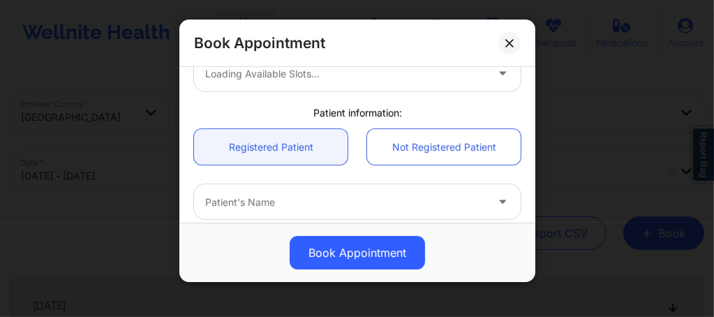
click at [282, 202] on div at bounding box center [345, 202] width 280 height 17
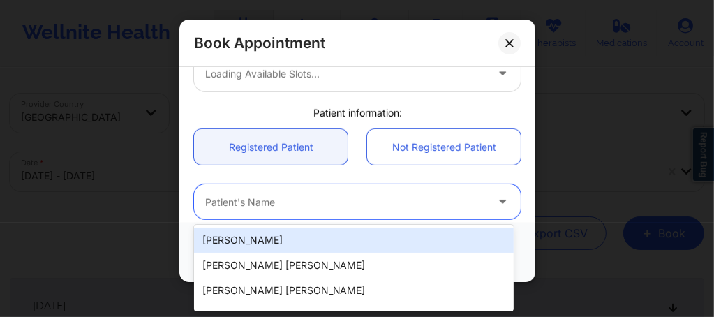
paste input "Quepor87@gmail.com"
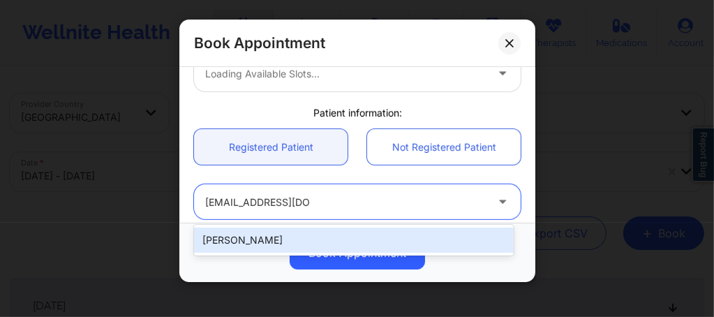
click at [297, 240] on div "[PERSON_NAME]" at bounding box center [353, 239] width 319 height 25
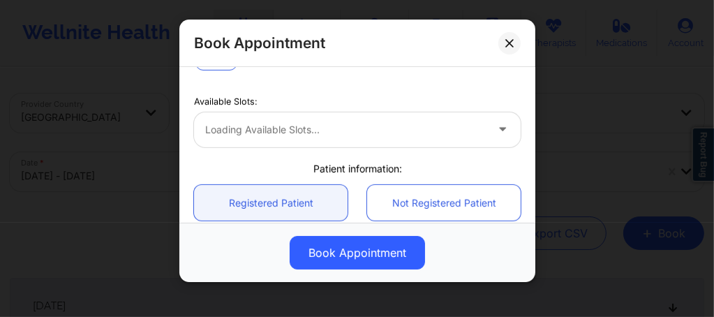
click at [298, 129] on div "Loading available slots..." at bounding box center [357, 129] width 326 height 35
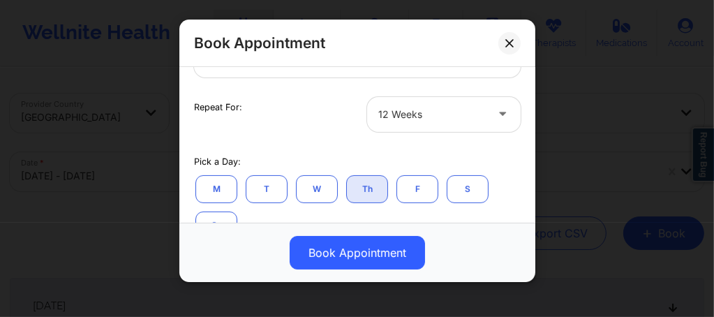
scroll to position [213, 0]
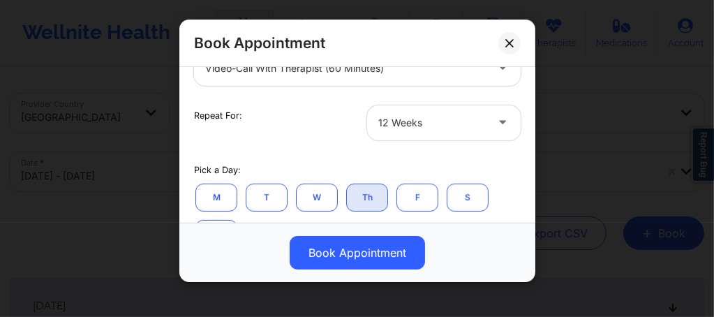
click at [398, 123] on div at bounding box center [431, 122] width 107 height 17
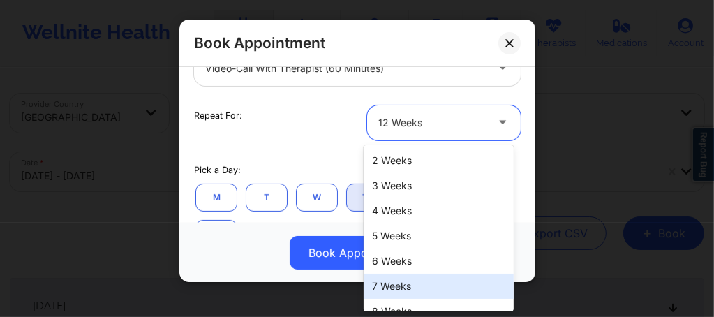
click at [395, 287] on div "7 Weeks" at bounding box center [438, 285] width 150 height 25
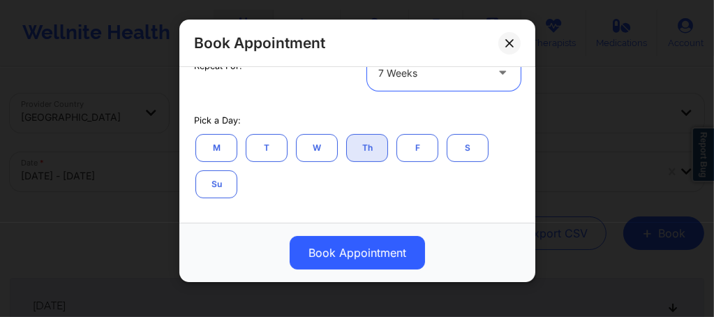
scroll to position [325, 0]
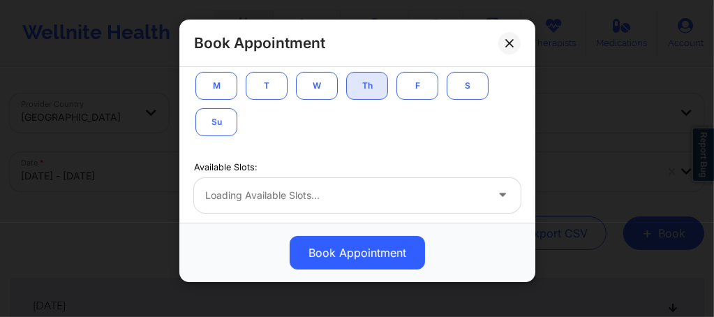
click at [293, 190] on div "Loading available slots..." at bounding box center [357, 195] width 326 height 35
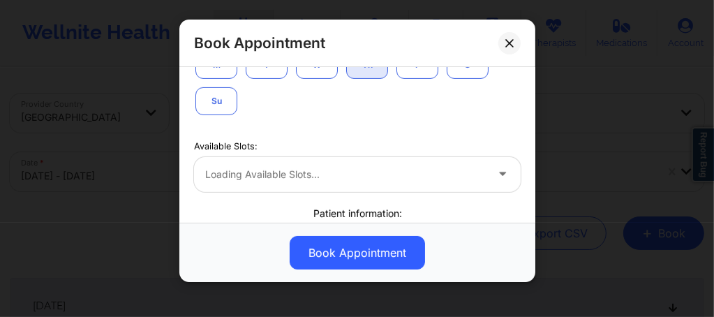
scroll to position [353, 0]
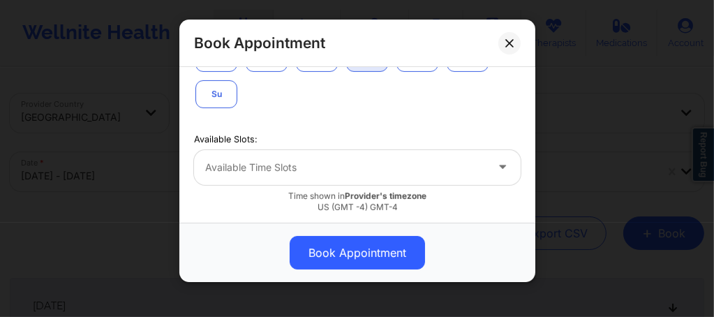
click at [334, 173] on div at bounding box center [345, 167] width 280 height 17
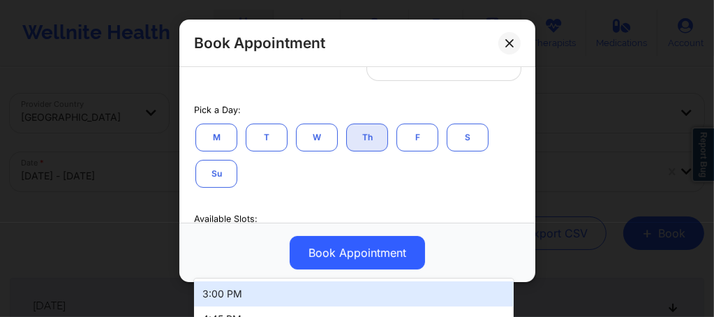
scroll to position [260, 0]
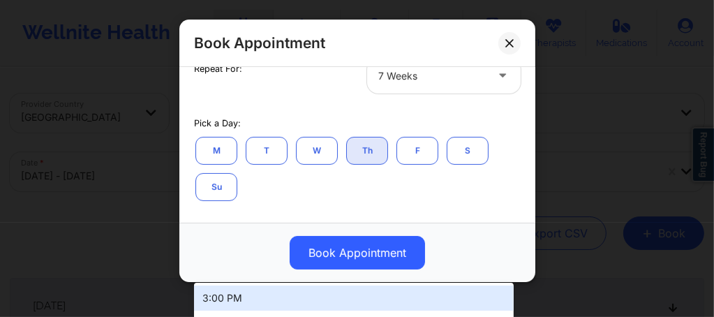
click at [405, 77] on div at bounding box center [431, 76] width 107 height 17
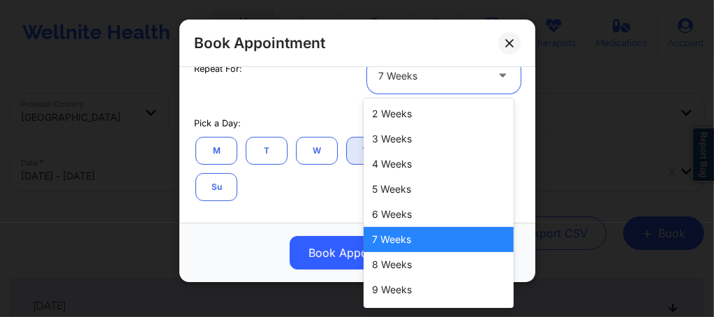
scroll to position [73, 0]
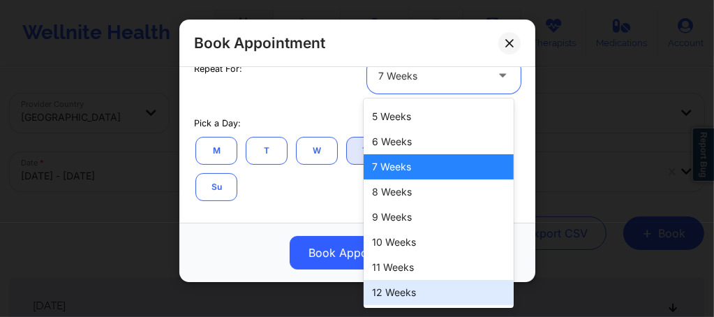
click at [399, 291] on div "12 Weeks" at bounding box center [438, 292] width 150 height 25
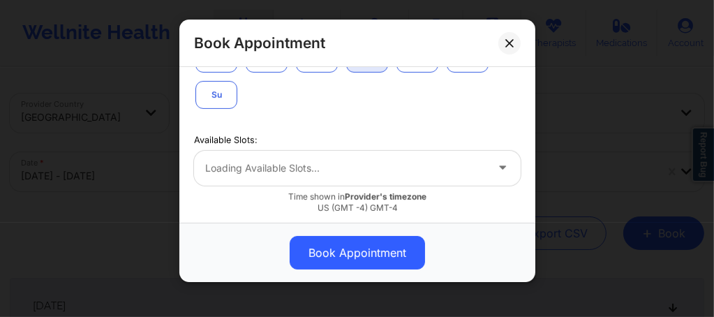
scroll to position [363, 0]
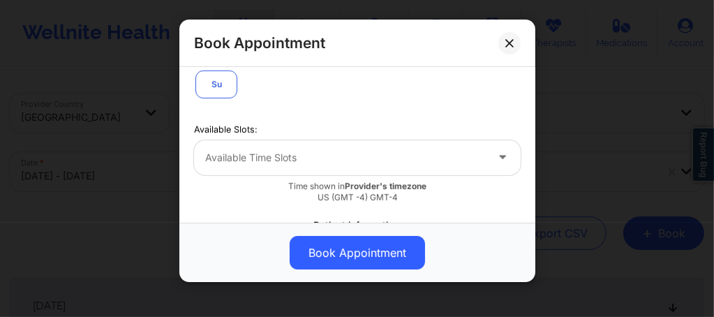
click at [287, 151] on div at bounding box center [345, 157] width 280 height 17
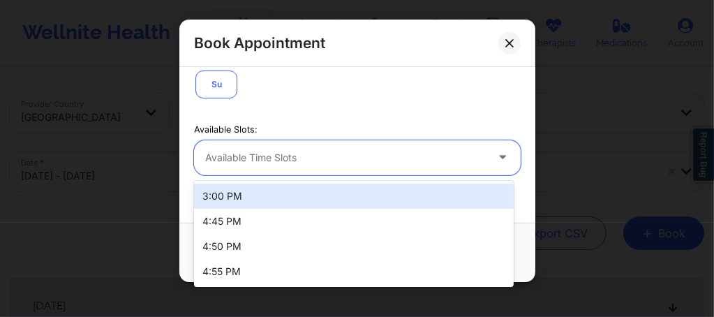
click at [248, 197] on div "3:00 PM" at bounding box center [353, 195] width 319 height 25
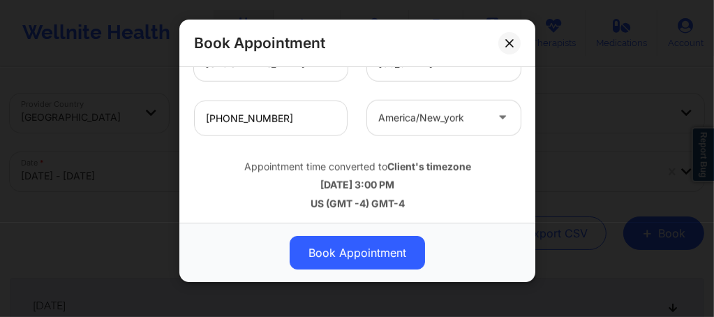
scroll to position [824, 0]
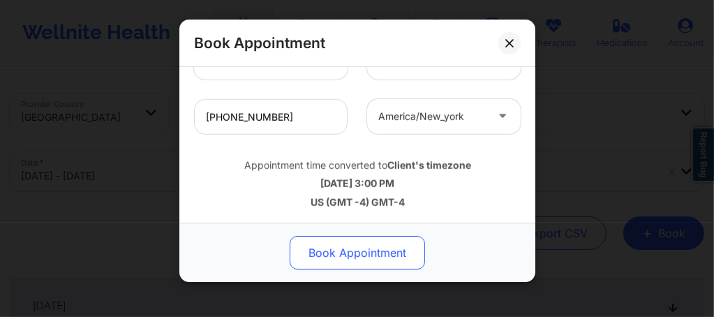
click at [324, 246] on button "Book Appointment" at bounding box center [356, 252] width 135 height 33
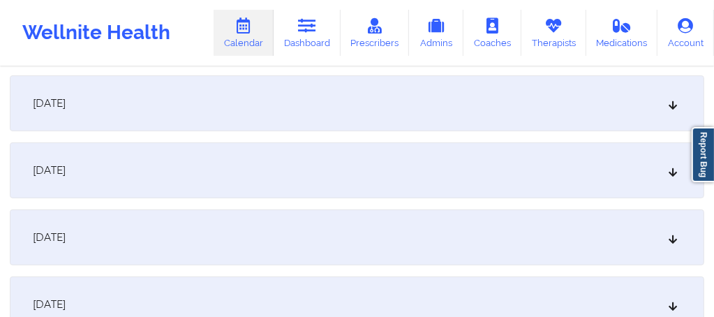
click at [243, 232] on div "[DATE]" at bounding box center [357, 237] width 694 height 56
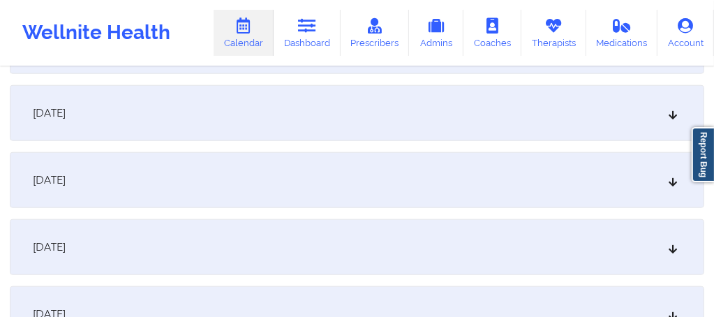
scroll to position [977, 0]
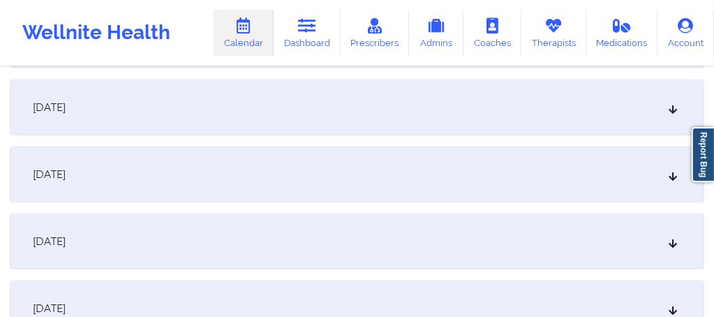
click at [262, 167] on div "October 22, 2025" at bounding box center [357, 174] width 694 height 56
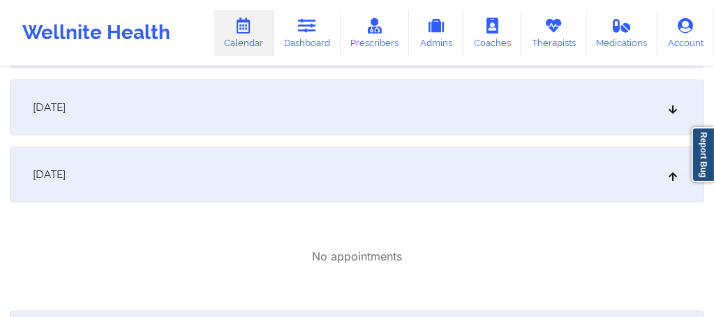
click at [234, 107] on div "October 21, 2025" at bounding box center [357, 108] width 694 height 56
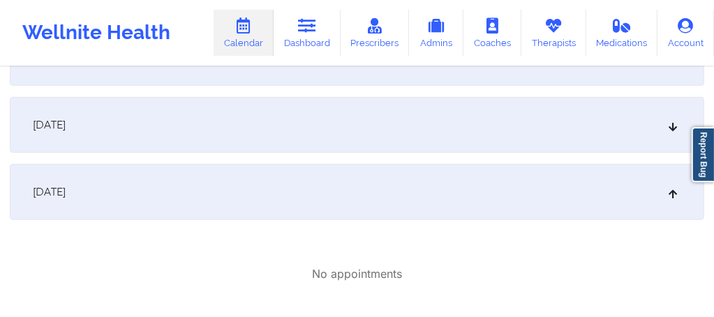
scroll to position [883, 0]
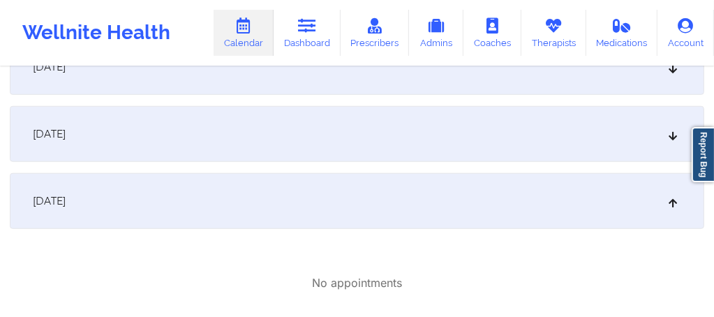
click at [245, 133] on div "October 20, 2025" at bounding box center [357, 134] width 694 height 56
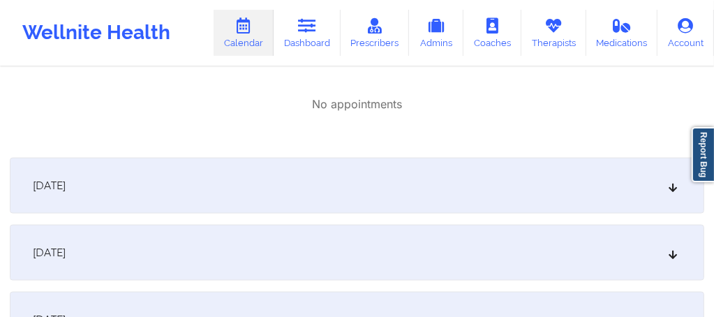
scroll to position [1404, 0]
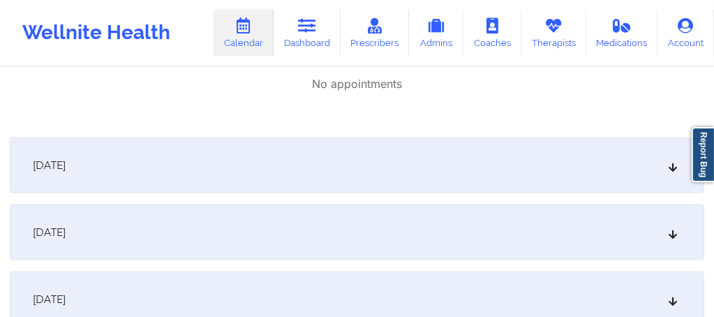
click at [197, 167] on div "October 23, 2025" at bounding box center [357, 165] width 694 height 56
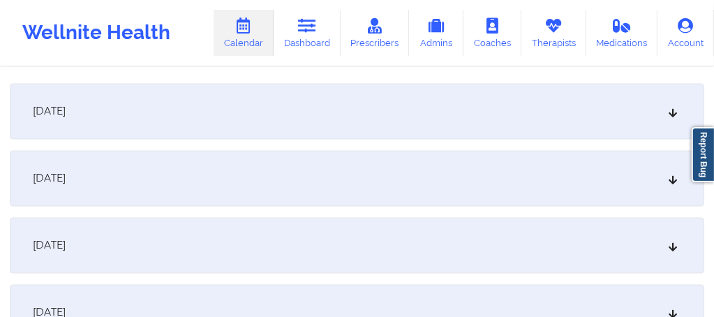
scroll to position [0, 0]
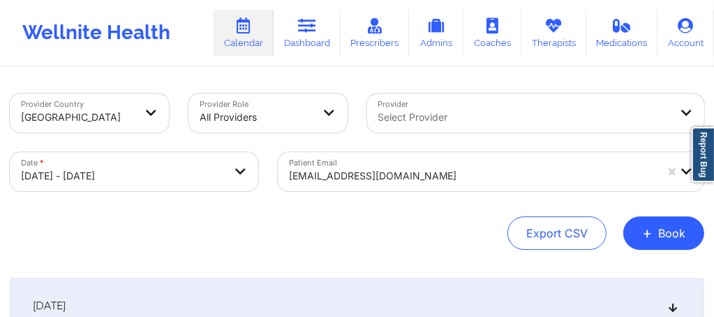
click at [416, 123] on div "Provider Select Provider" at bounding box center [535, 113] width 357 height 59
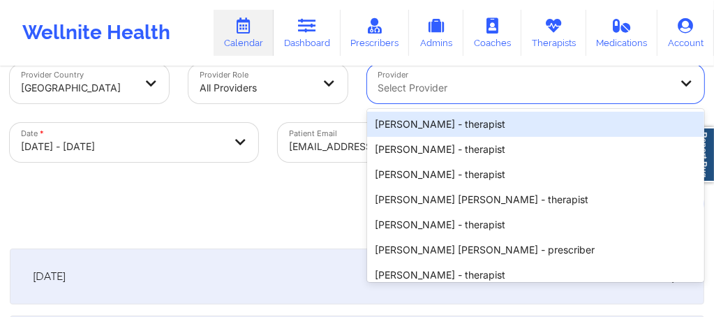
scroll to position [36, 0]
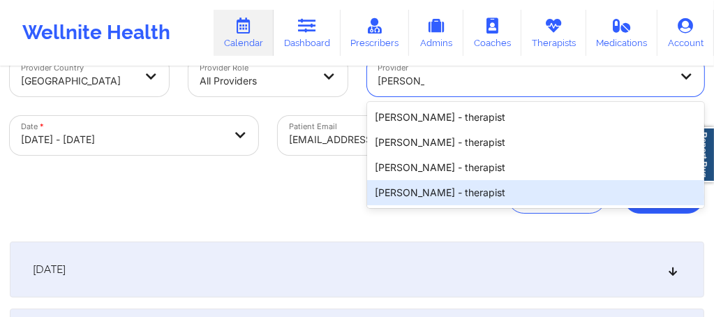
click at [416, 187] on div "Melissa Glenn - therapist" at bounding box center [536, 192] width 338 height 25
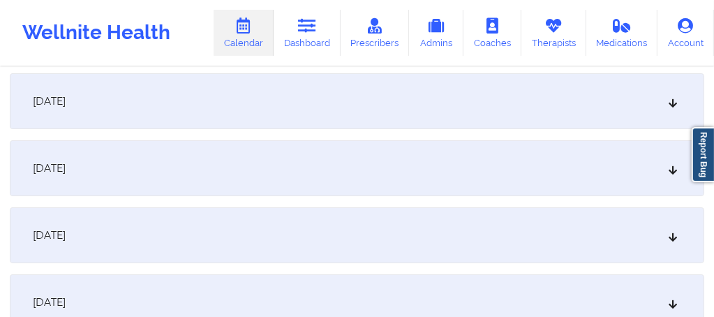
scroll to position [213, 0]
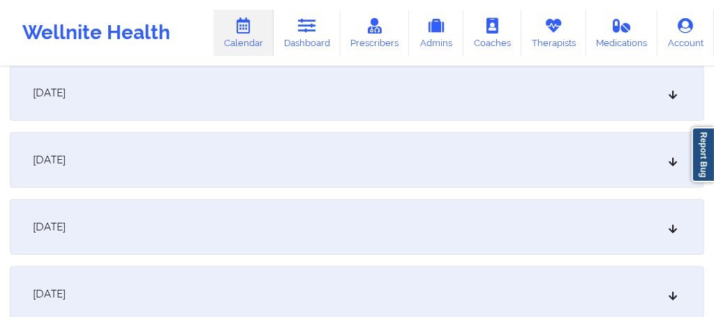
click at [256, 159] on div "[DATE]" at bounding box center [357, 160] width 694 height 56
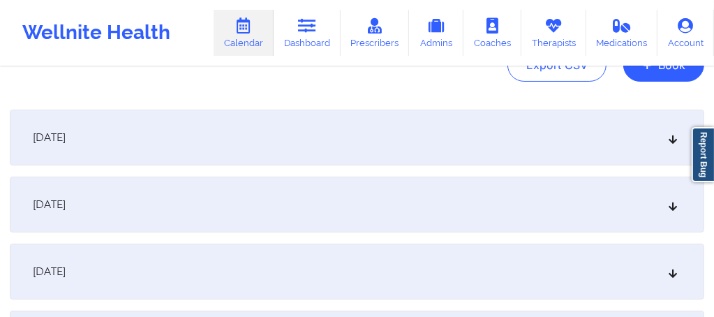
scroll to position [195, 0]
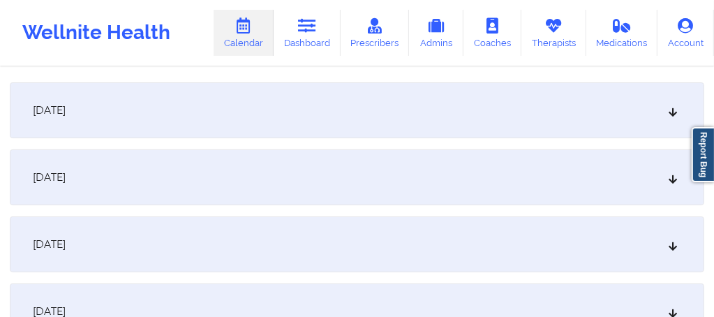
click at [232, 181] on div "[DATE]" at bounding box center [357, 177] width 694 height 56
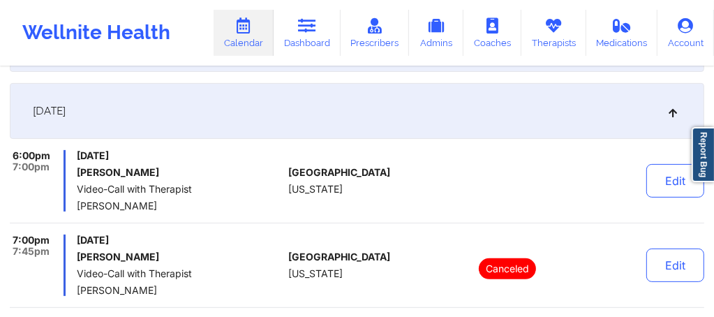
scroll to position [269, 0]
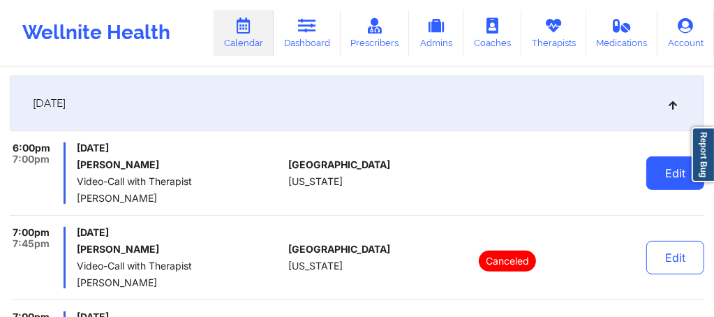
click at [647, 173] on button "Edit" at bounding box center [675, 172] width 58 height 33
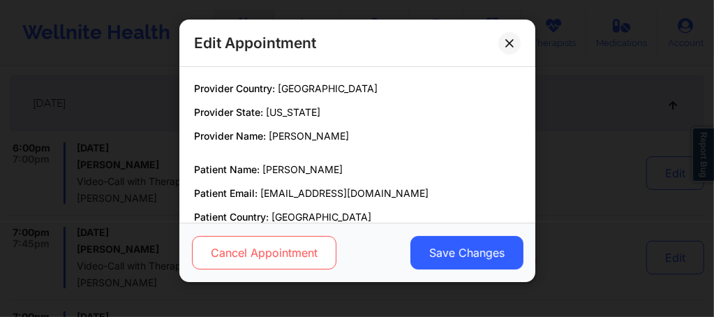
click at [259, 250] on button "Cancel Appointment" at bounding box center [263, 252] width 144 height 33
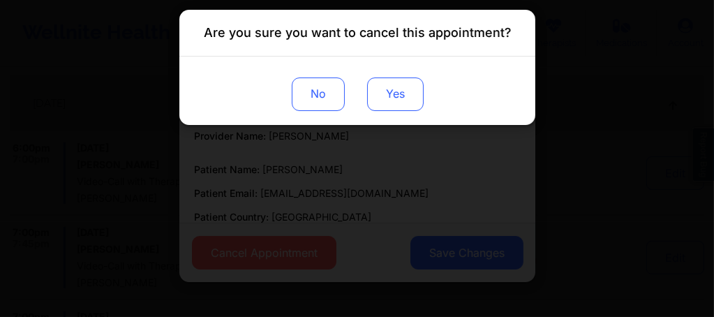
click at [388, 103] on button "Yes" at bounding box center [394, 93] width 56 height 33
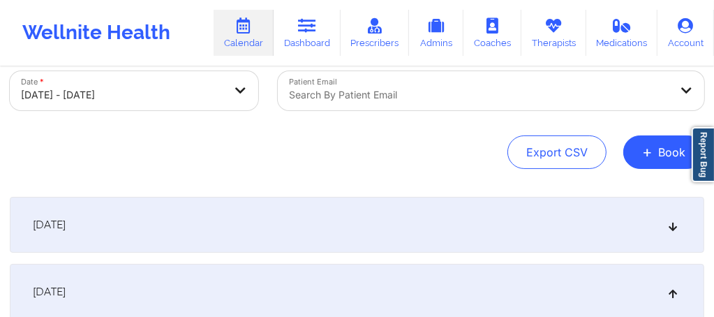
scroll to position [0, 0]
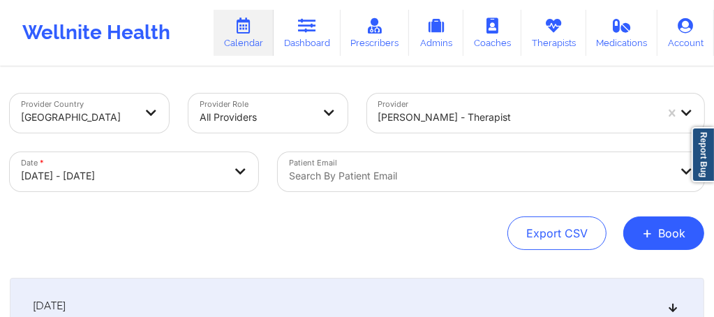
click at [378, 165] on div "Search by patient email" at bounding box center [491, 171] width 426 height 39
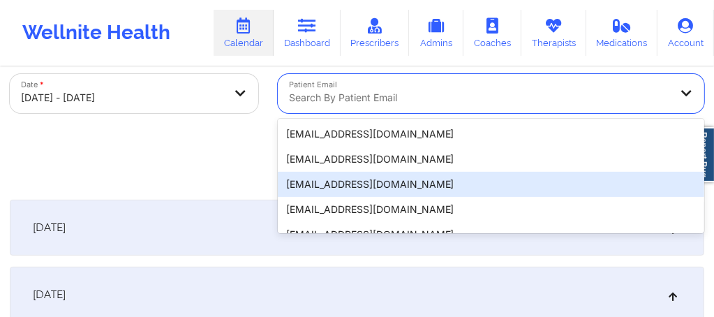
scroll to position [95, 0]
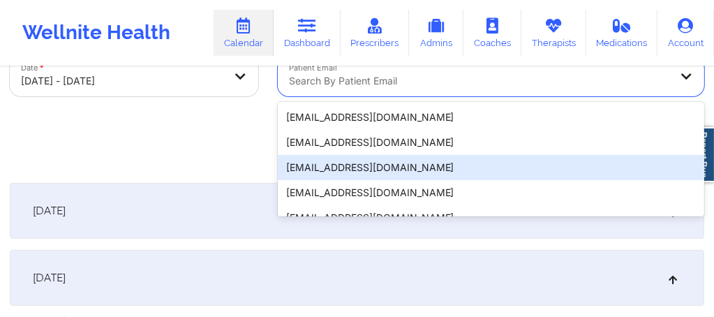
paste input "[EMAIL_ADDRESS][DOMAIN_NAME]"
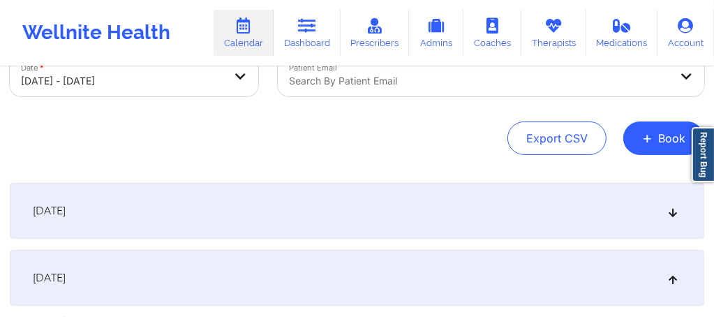
click at [347, 86] on div at bounding box center [479, 81] width 381 height 17
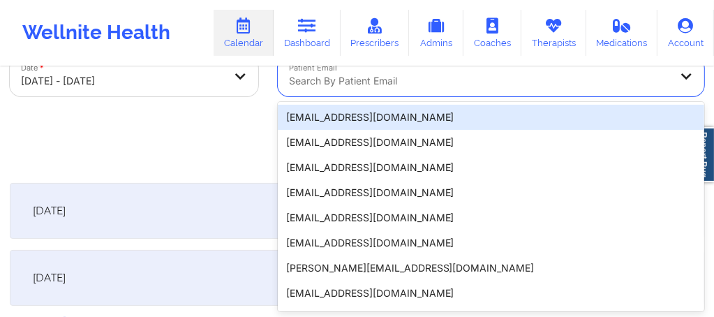
paste input "[EMAIL_ADDRESS][DOMAIN_NAME]"
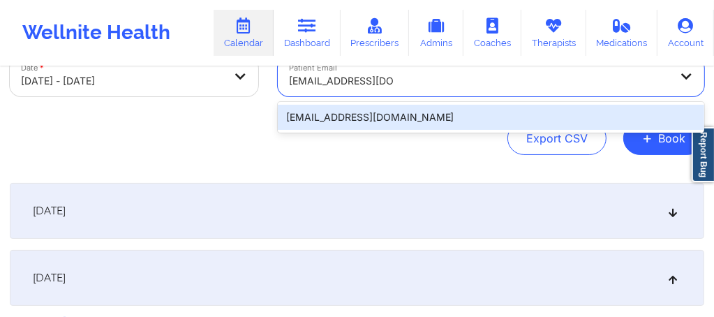
click at [342, 121] on div "[EMAIL_ADDRESS][DOMAIN_NAME]" at bounding box center [491, 117] width 426 height 25
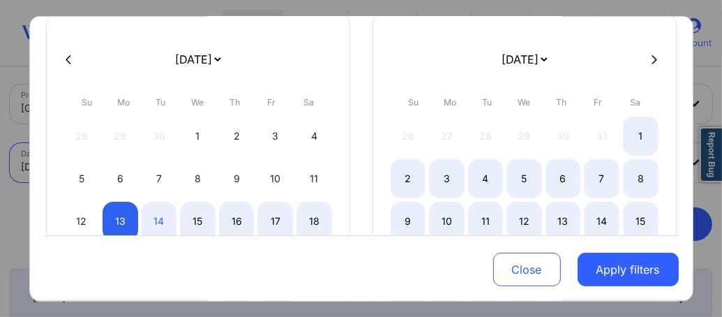
scroll to position [93, 0]
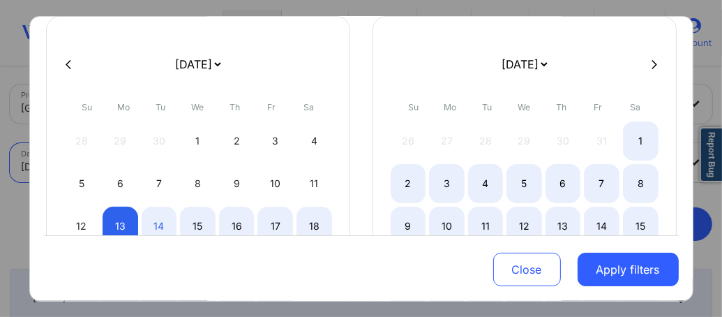
click at [651, 64] on icon at bounding box center [654, 64] width 6 height 10
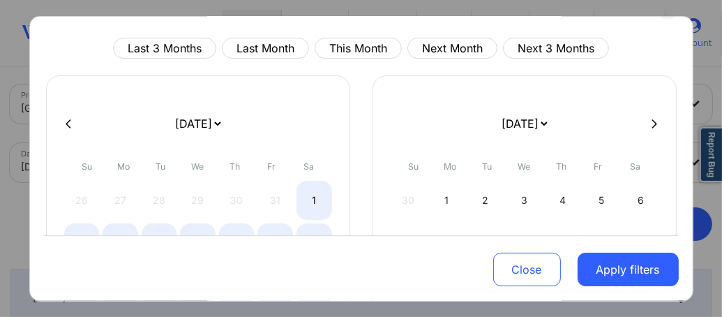
scroll to position [0, 0]
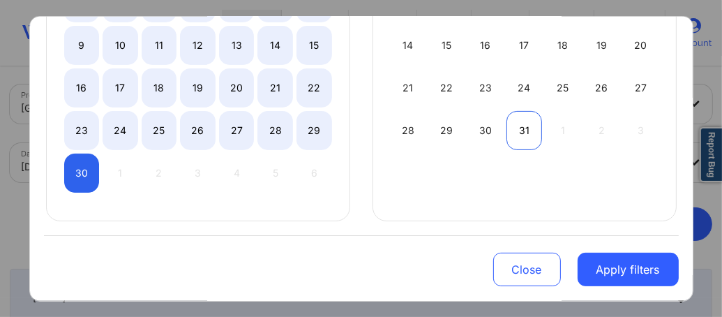
click at [521, 127] on div "31" at bounding box center [524, 130] width 36 height 39
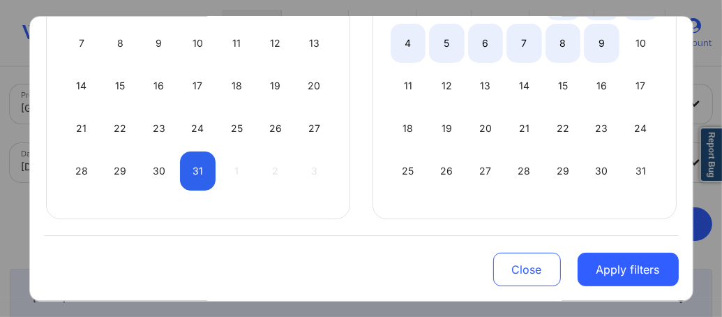
scroll to position [62, 0]
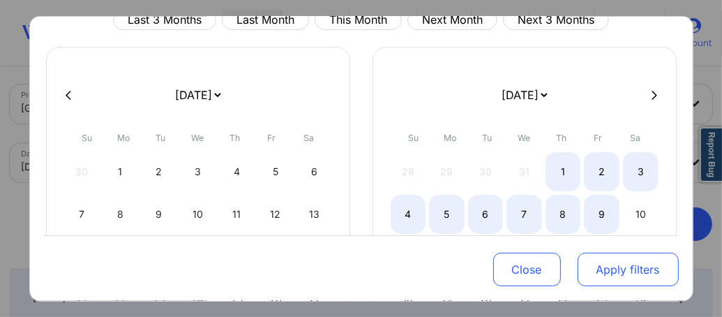
click at [619, 270] on button "Apply filters" at bounding box center [628, 269] width 101 height 33
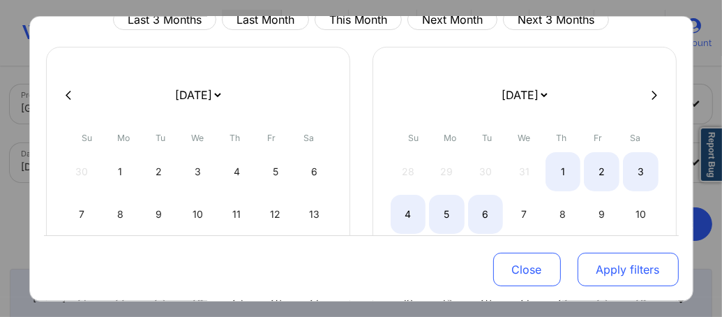
click at [601, 265] on button "Apply filters" at bounding box center [628, 269] width 101 height 33
click at [611, 267] on button "Apply filters" at bounding box center [628, 269] width 101 height 33
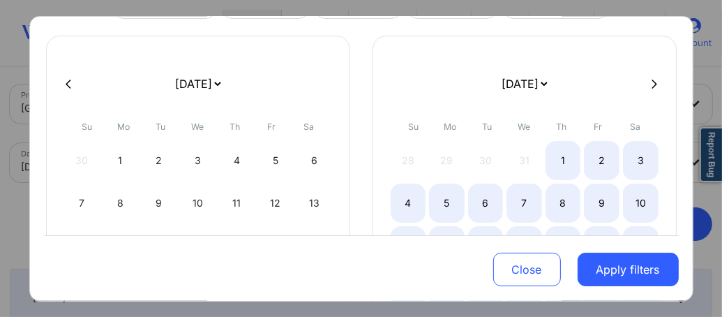
scroll to position [0, 0]
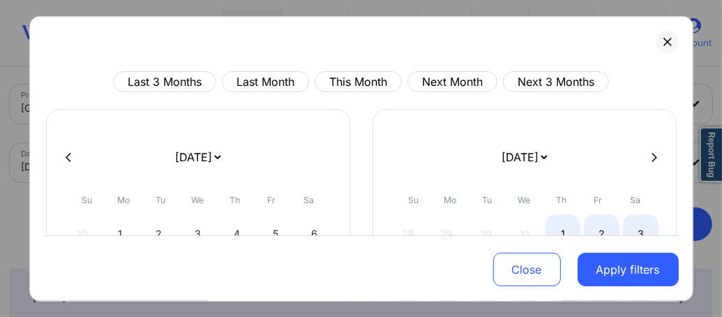
click at [66, 156] on icon at bounding box center [69, 156] width 6 height 10
click at [75, 156] on div at bounding box center [361, 156] width 635 height 21
click at [67, 156] on icon at bounding box center [69, 156] width 6 height 10
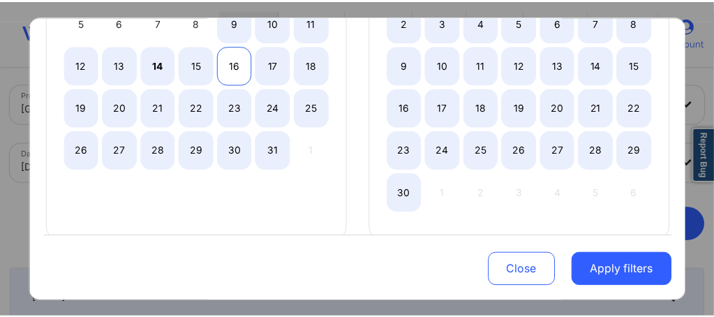
scroll to position [255, 0]
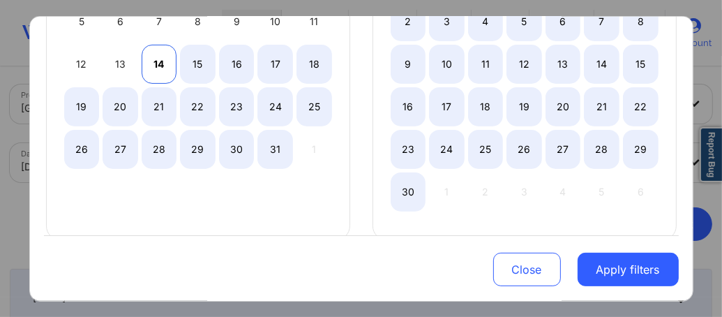
click at [162, 63] on div "14" at bounding box center [160, 64] width 36 height 39
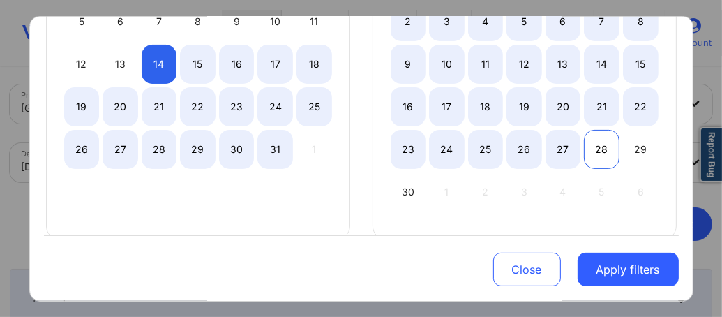
click at [594, 148] on div "28" at bounding box center [602, 149] width 36 height 39
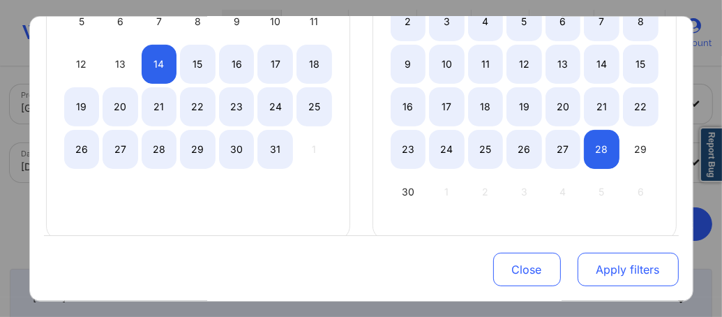
click at [603, 273] on button "Apply filters" at bounding box center [628, 269] width 101 height 33
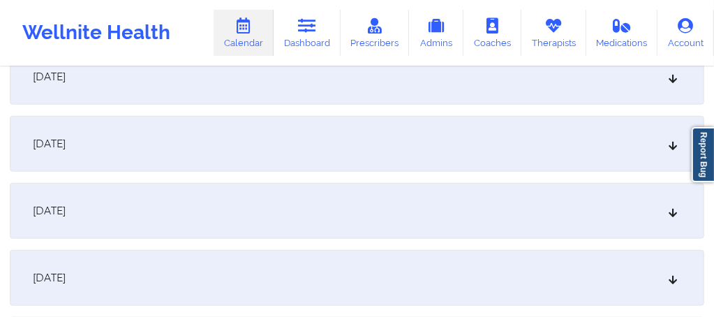
click at [290, 218] on div "October 23, 2025" at bounding box center [357, 211] width 694 height 56
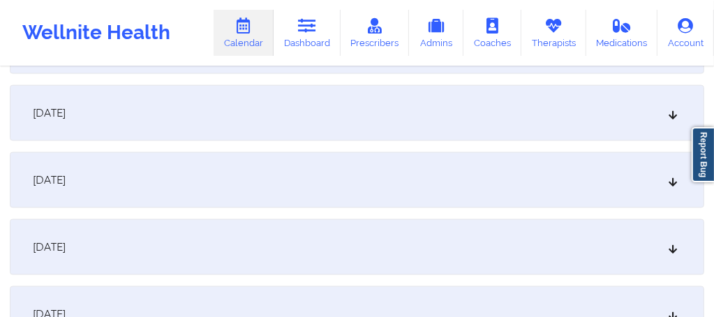
scroll to position [1357, 0]
click at [266, 181] on div "October 30, 2025" at bounding box center [357, 178] width 694 height 56
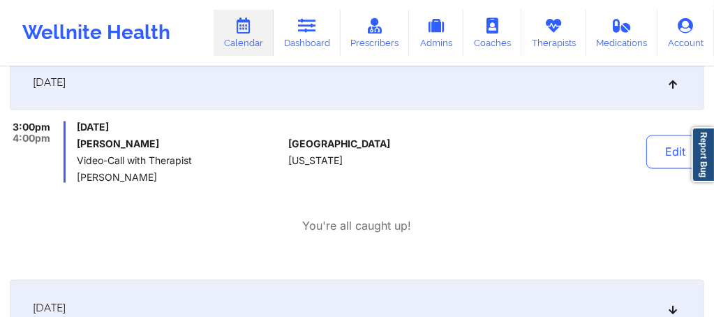
scroll to position [1460, 0]
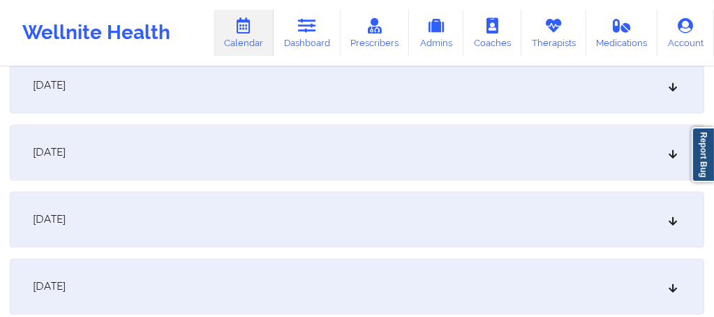
click at [186, 223] on div "November 6, 2025" at bounding box center [357, 219] width 694 height 56
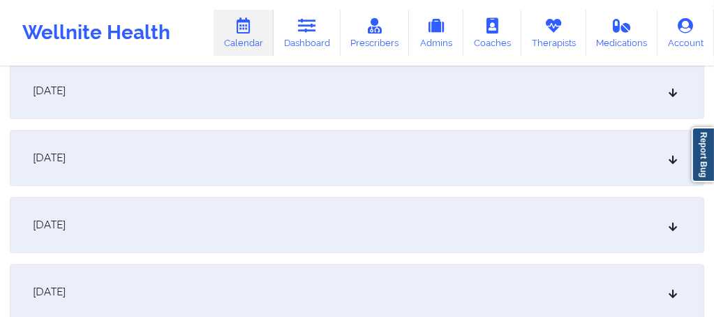
scroll to position [2501, 0]
click at [152, 288] on div "November 13, 2025" at bounding box center [357, 288] width 694 height 56
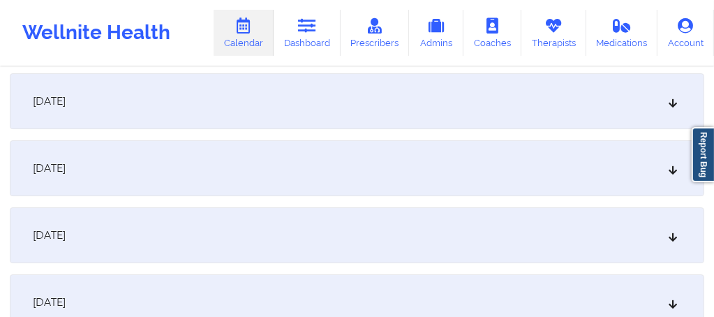
scroll to position [3190, 0]
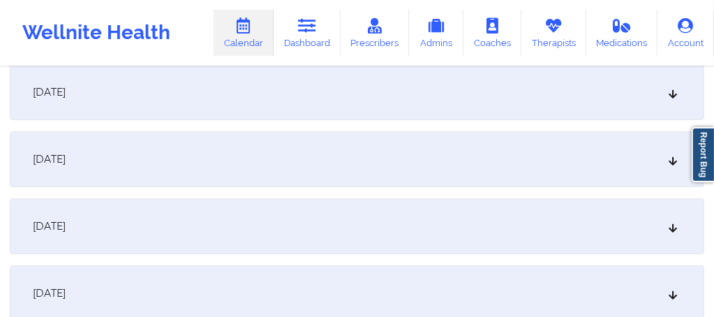
click at [123, 241] on div "November 20, 2025" at bounding box center [357, 226] width 694 height 56
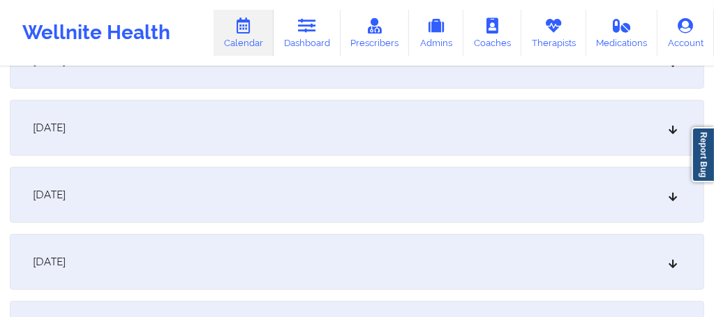
scroll to position [3785, 0]
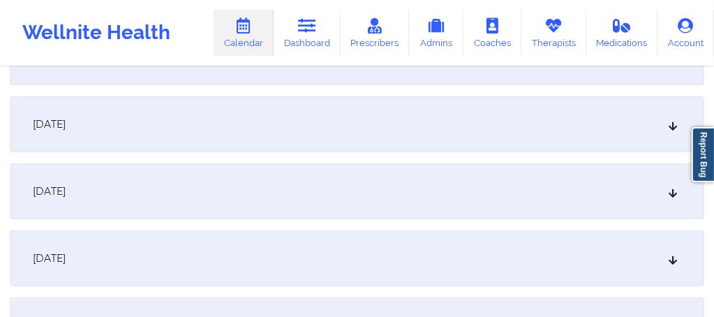
click at [103, 268] on div "November 27, 2025" at bounding box center [357, 258] width 694 height 56
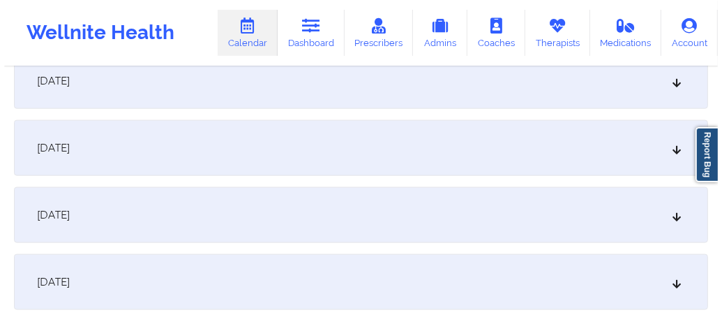
scroll to position [0, 0]
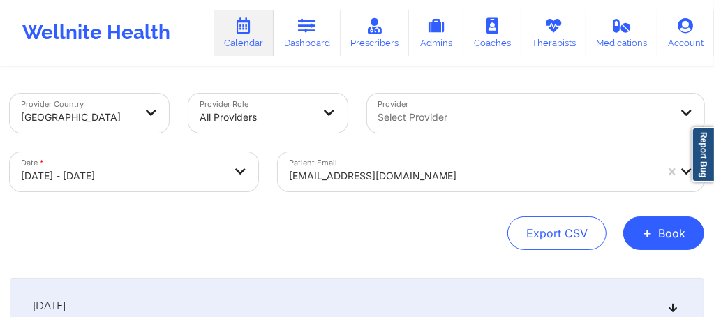
click at [149, 184] on body "Wellnite Health Calendar Dashboard Prescribers Admins Coaches Therapists Medica…" at bounding box center [357, 158] width 714 height 317
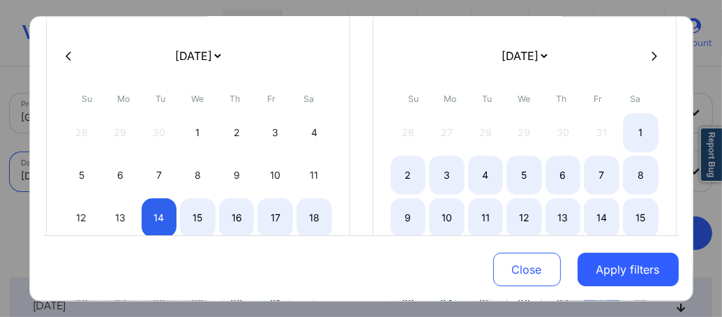
scroll to position [93, 0]
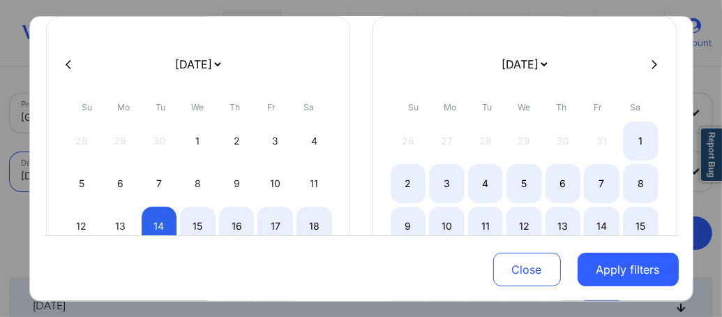
click at [651, 59] on icon at bounding box center [654, 64] width 6 height 10
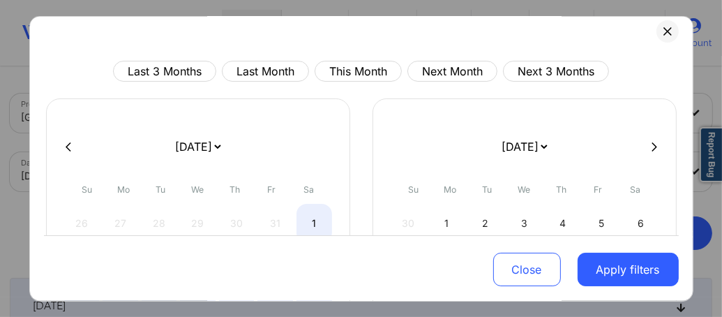
scroll to position [3, 0]
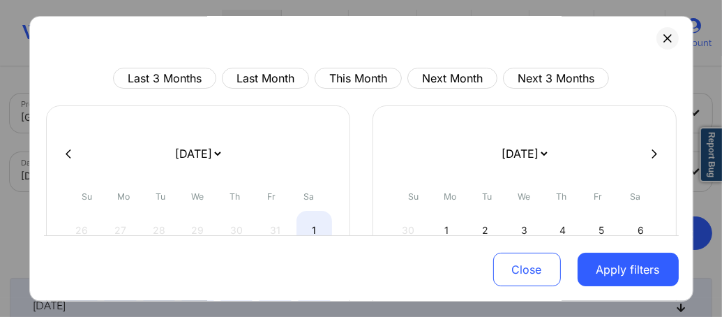
click at [63, 151] on button at bounding box center [68, 153] width 14 height 12
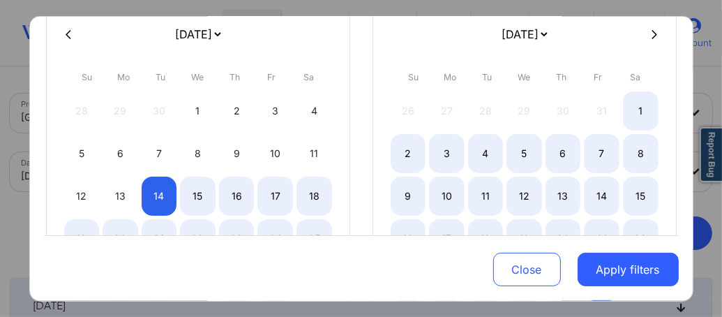
scroll to position [124, 0]
click at [245, 190] on div "16" at bounding box center [237, 194] width 36 height 39
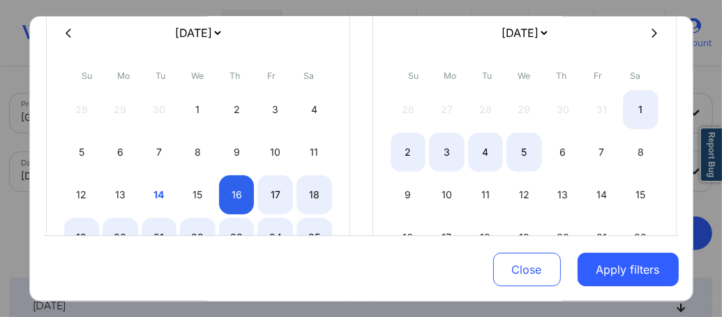
click at [651, 30] on icon at bounding box center [654, 32] width 6 height 10
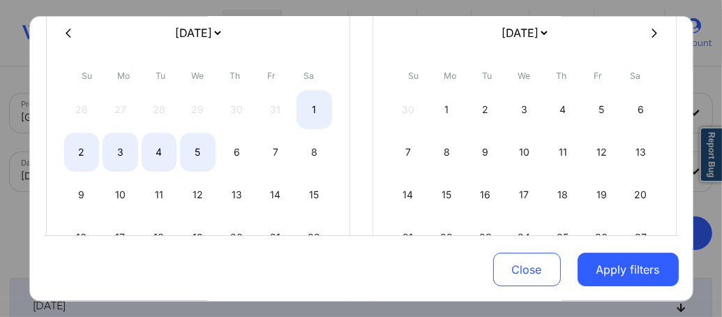
click at [651, 30] on icon at bounding box center [654, 32] width 6 height 9
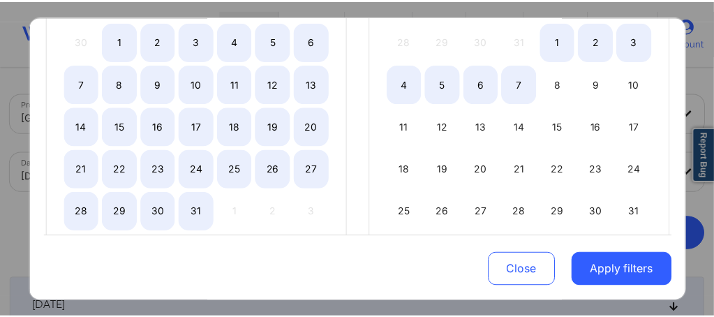
scroll to position [218, 0]
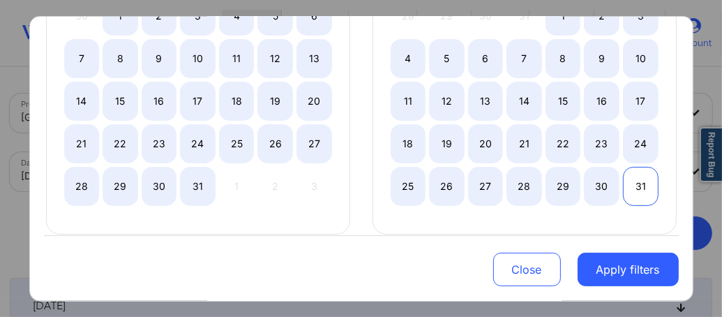
click at [631, 184] on div "31" at bounding box center [641, 186] width 36 height 39
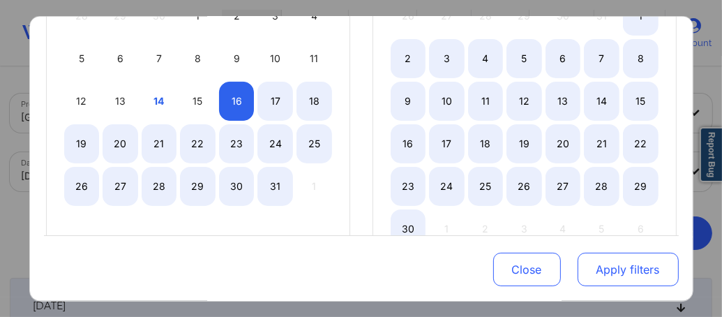
click at [601, 274] on button "Apply filters" at bounding box center [628, 269] width 101 height 33
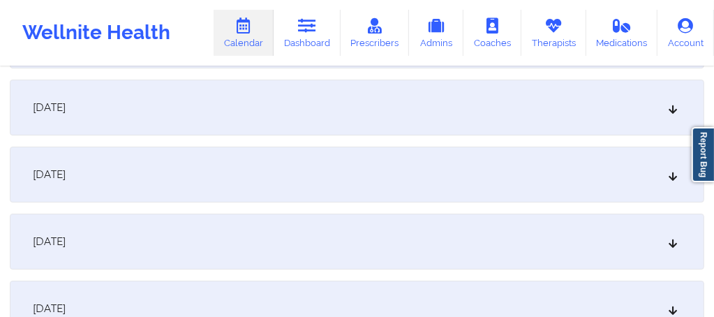
click at [232, 248] on div "December 3, 2025" at bounding box center [357, 241] width 694 height 56
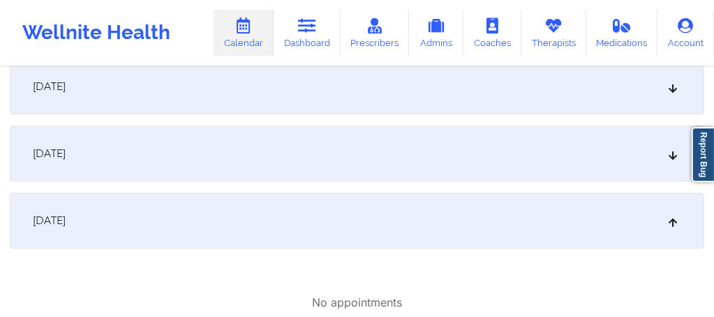
scroll to position [3269, 0]
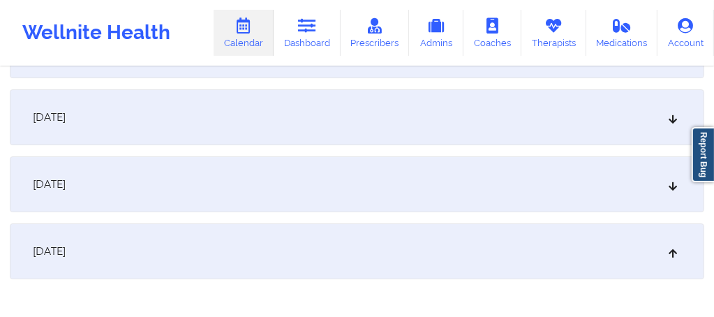
click at [174, 184] on div "December 2, 2025" at bounding box center [357, 184] width 694 height 56
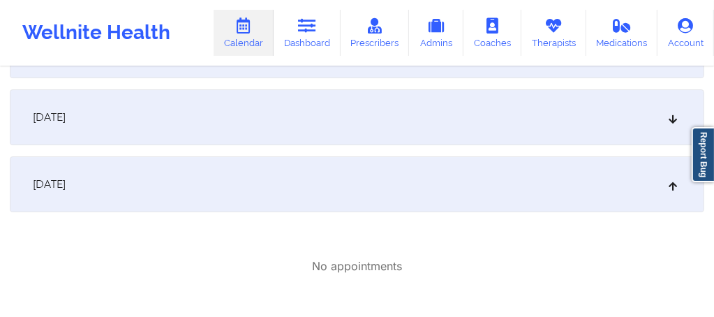
click at [142, 124] on div "December 1, 2025" at bounding box center [357, 117] width 694 height 56
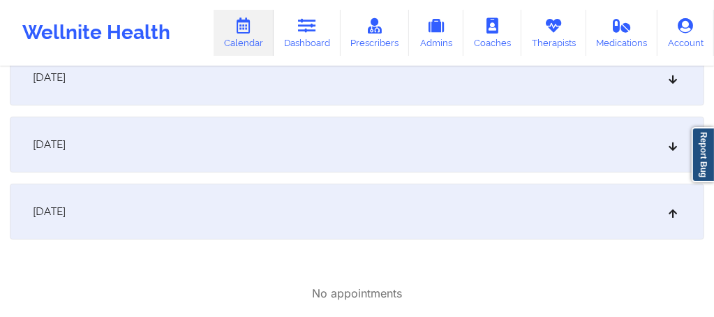
scroll to position [3120, 0]
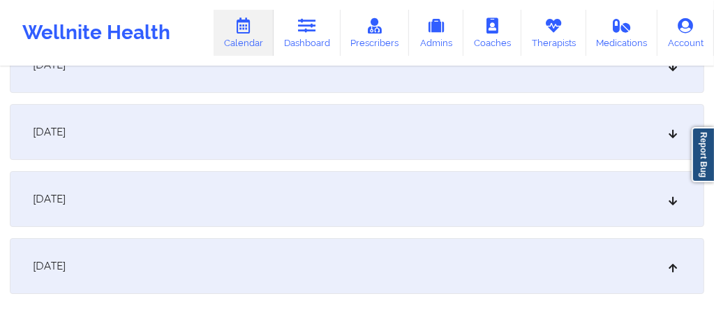
click at [66, 194] on span "November 30, 2025" at bounding box center [49, 199] width 33 height 14
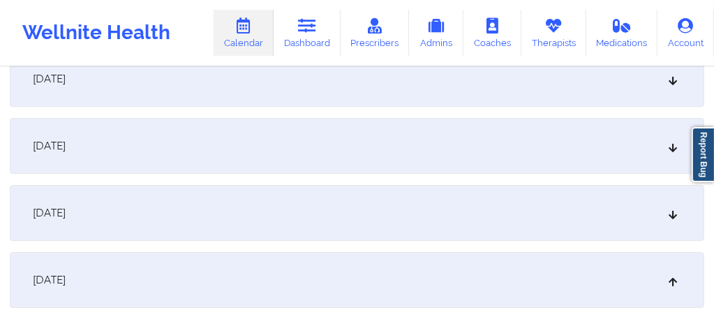
scroll to position [3008, 0]
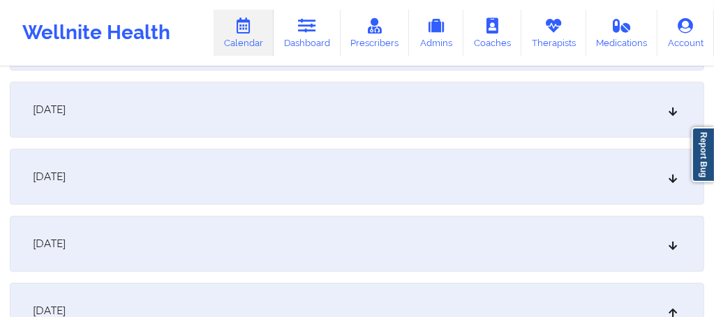
click at [66, 114] on span "November 27, 2025" at bounding box center [49, 110] width 33 height 14
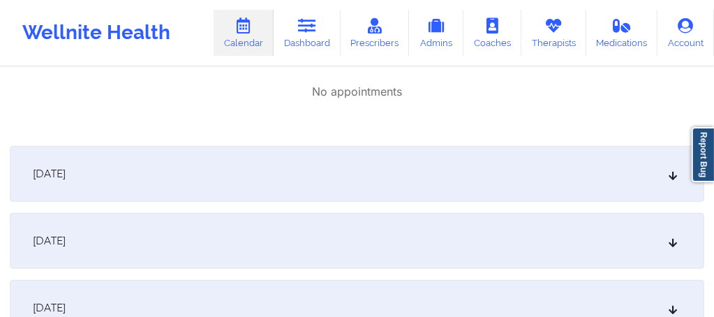
scroll to position [3976, 0]
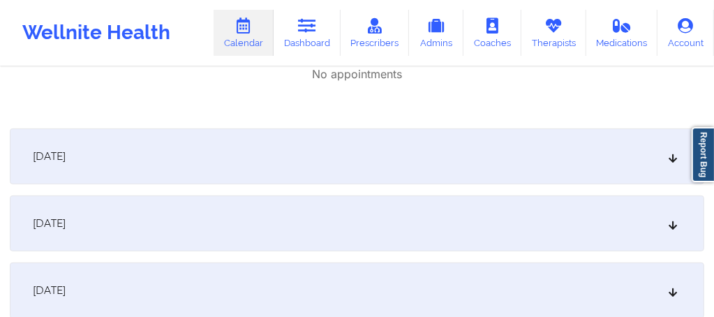
click at [84, 182] on div "December 4, 2025" at bounding box center [357, 156] width 694 height 56
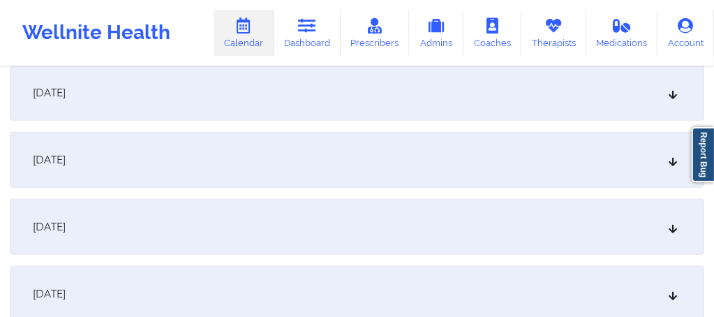
scroll to position [4608, 0]
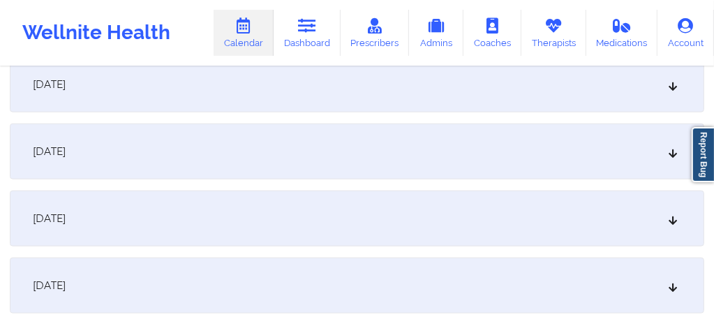
click at [66, 157] on span "December 11, 2025" at bounding box center [49, 151] width 33 height 14
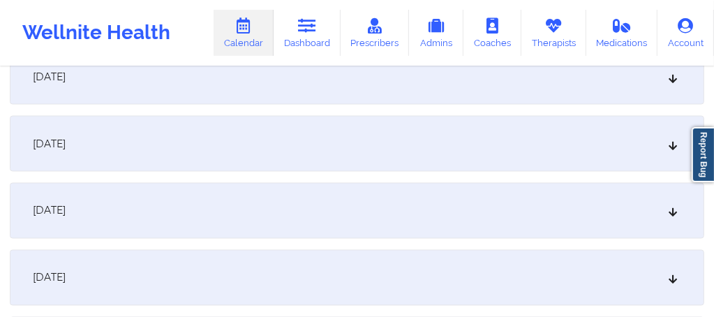
click at [143, 205] on div "December 18, 2025" at bounding box center [357, 211] width 694 height 56
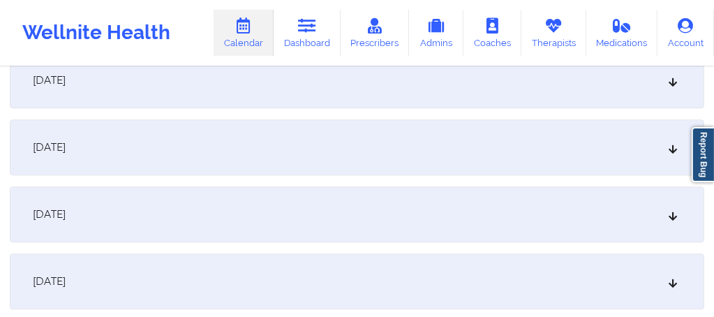
scroll to position [5882, 0]
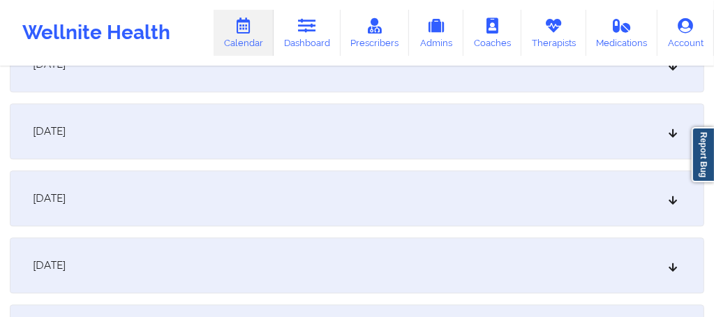
click at [66, 130] on span "December 25, 2025" at bounding box center [49, 131] width 33 height 14
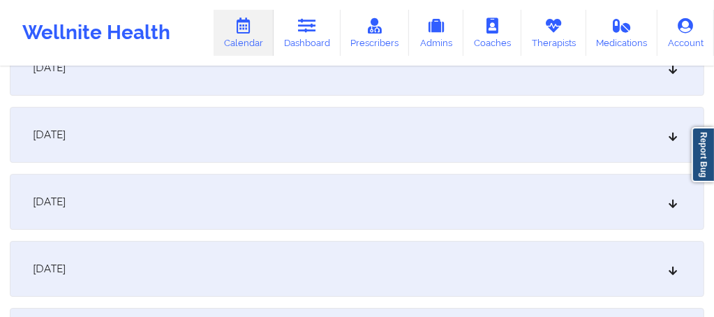
scroll to position [6515, 0]
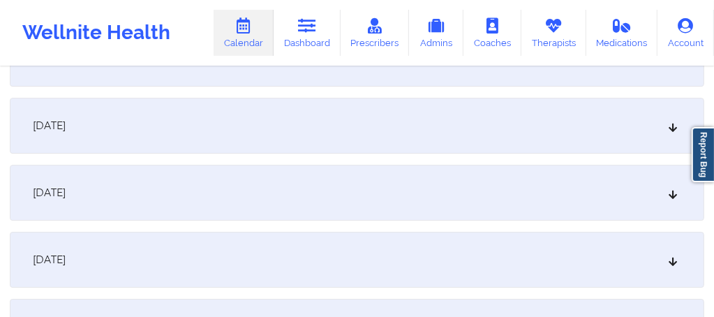
click at [116, 130] on div "January 1, 2026" at bounding box center [357, 126] width 694 height 56
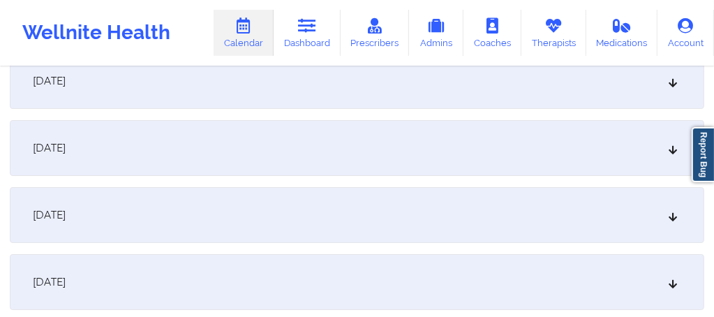
scroll to position [7063, 0]
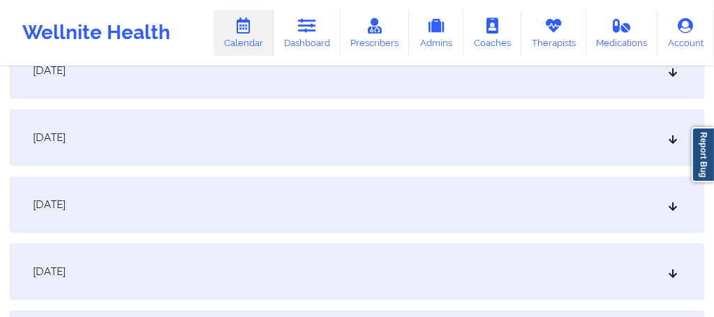
click at [92, 213] on div "January 8, 2026" at bounding box center [357, 204] width 694 height 56
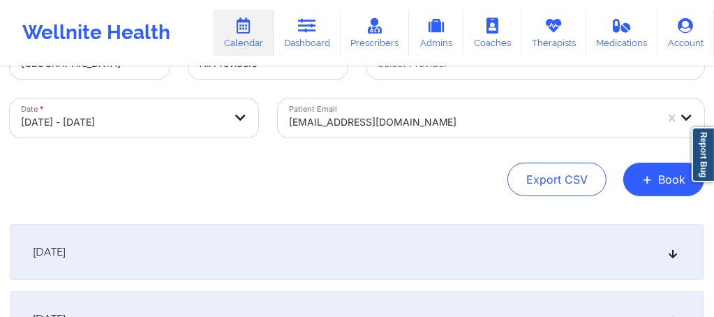
scroll to position [0, 0]
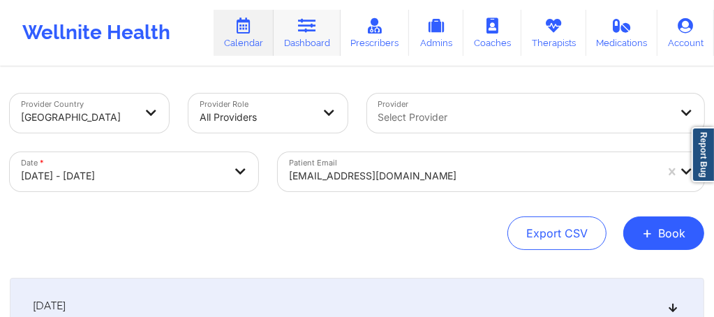
click at [308, 43] on link "Dashboard" at bounding box center [306, 33] width 67 height 46
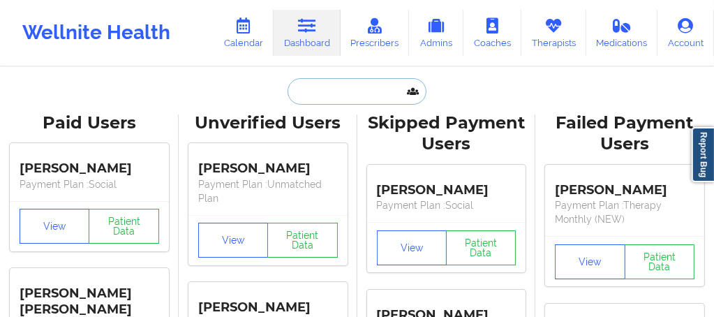
click at [312, 103] on input "text" at bounding box center [356, 91] width 138 height 27
paste input "Chris Cottrell"
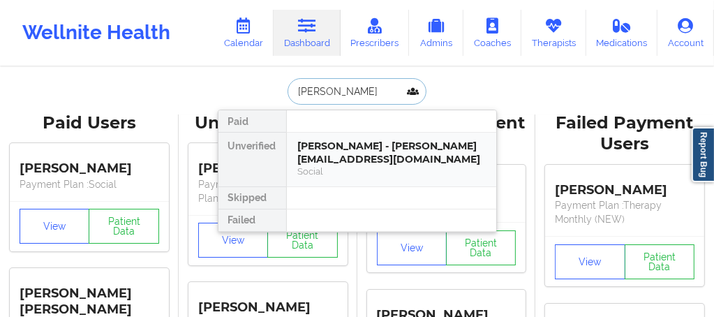
click at [332, 151] on div "Chris Cottrell - cottrellc@sgfcsd.org" at bounding box center [391, 153] width 187 height 26
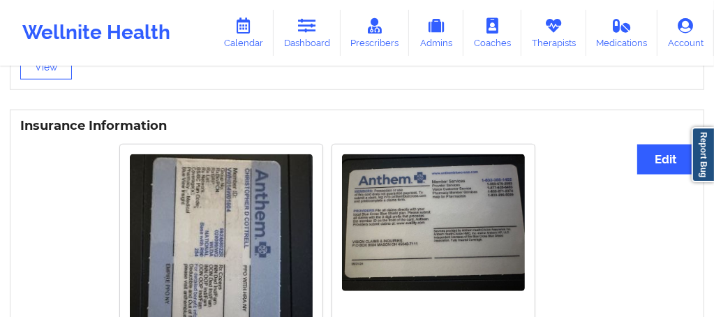
scroll to position [1362, 0]
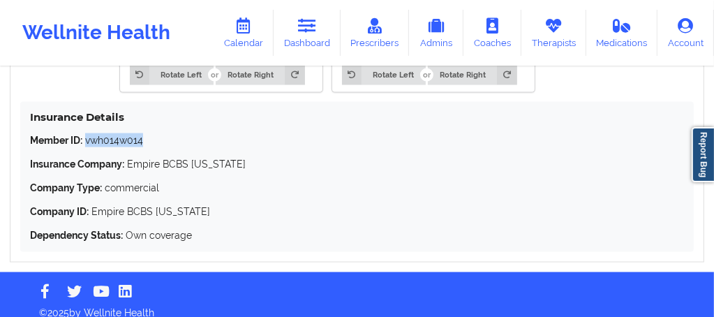
drag, startPoint x: 150, startPoint y: 128, endPoint x: 86, endPoint y: 124, distance: 63.6
click at [86, 133] on p "Member ID: vwh014w014" at bounding box center [357, 140] width 654 height 14
copy p "vwh014w014"
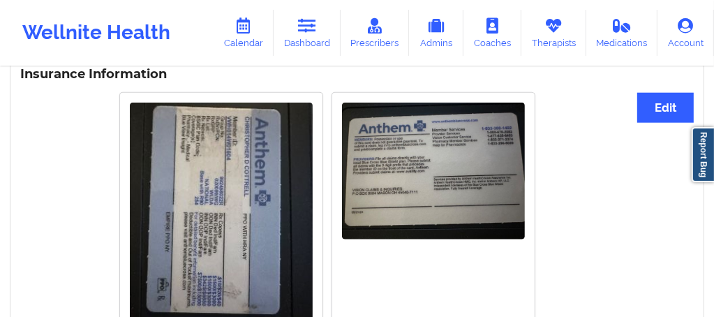
scroll to position [1073, 0]
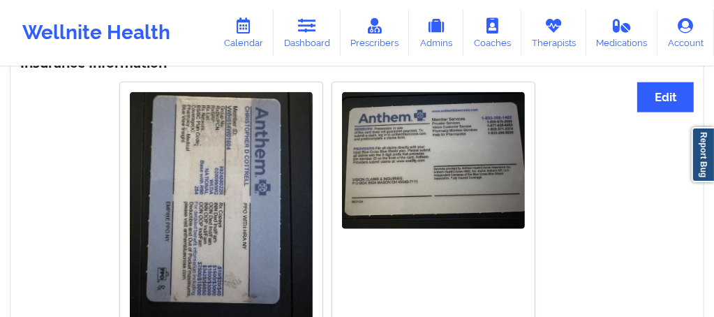
click at [274, 201] on img at bounding box center [221, 213] width 183 height 243
click at [242, 144] on img at bounding box center [221, 213] width 183 height 243
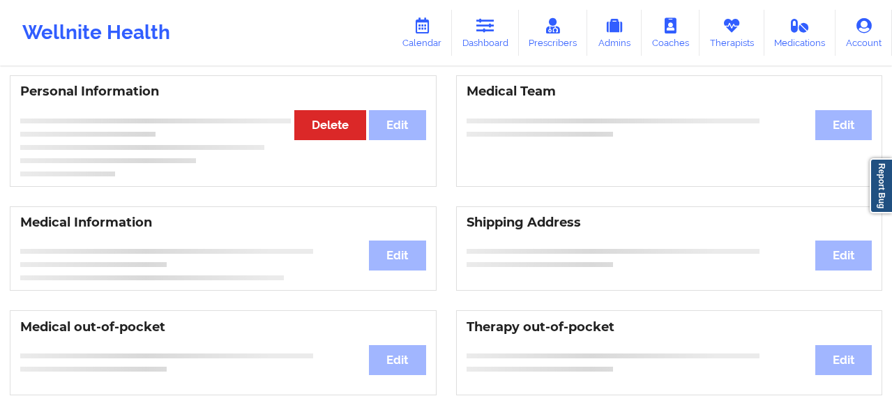
scroll to position [0, 0]
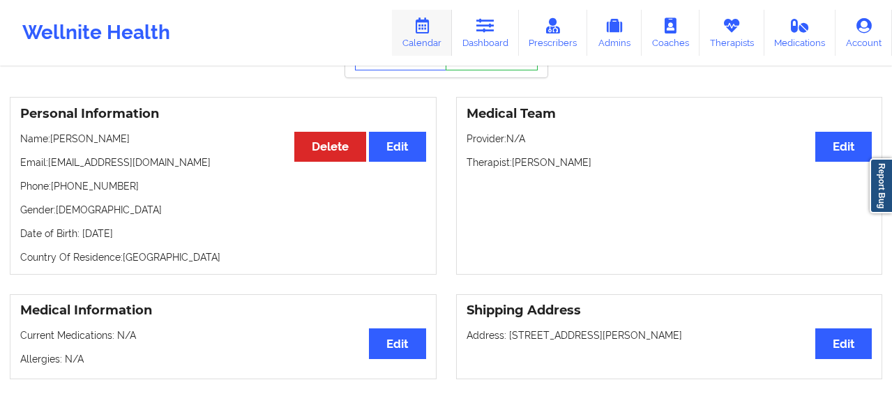
click at [407, 21] on link "Calendar" at bounding box center [422, 33] width 60 height 46
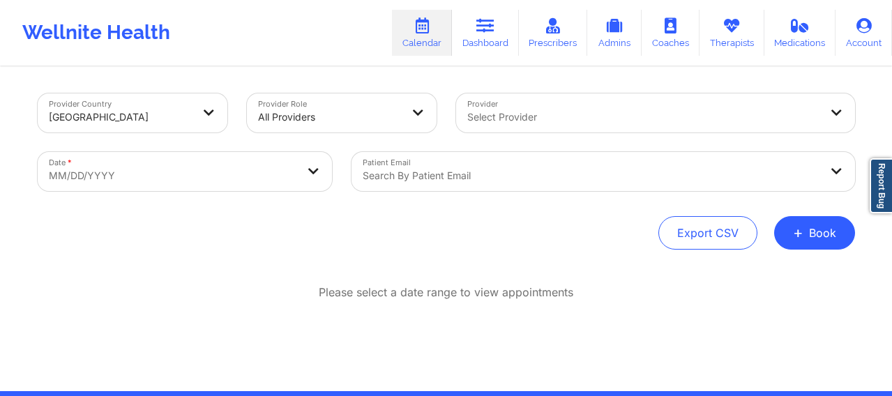
click at [501, 123] on div at bounding box center [643, 117] width 353 height 17
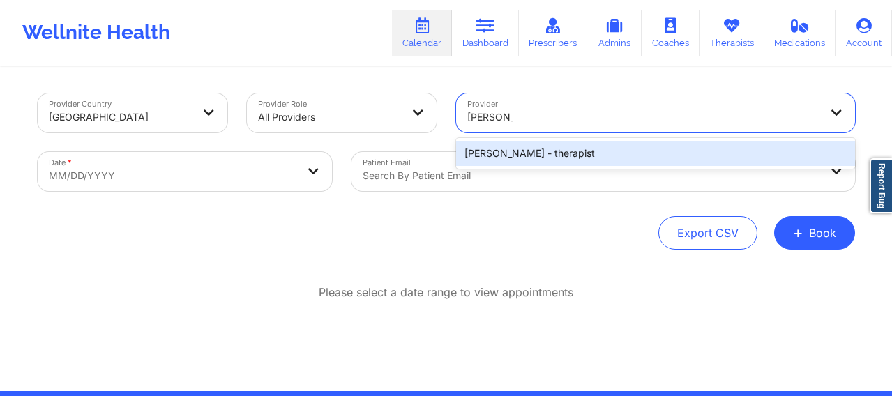
click at [529, 158] on div "Beverly Solomon - therapist" at bounding box center [655, 153] width 399 height 25
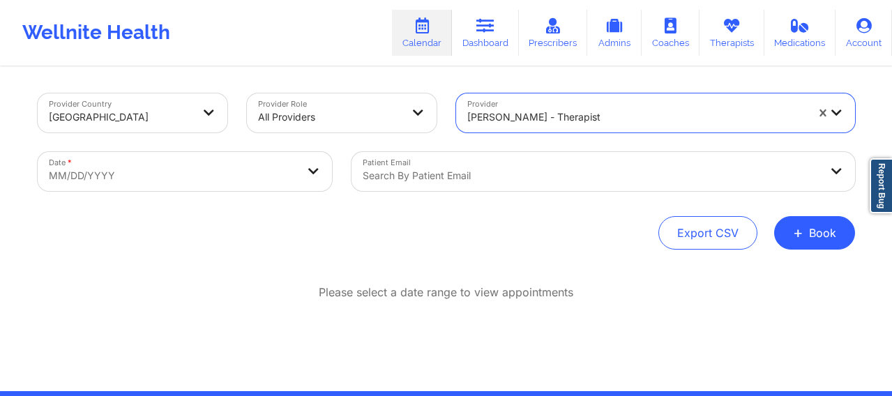
click at [189, 177] on body "Wellnite Health Calendar Dashboard Prescribers Admins Coaches Therapists Medica…" at bounding box center [446, 198] width 892 height 396
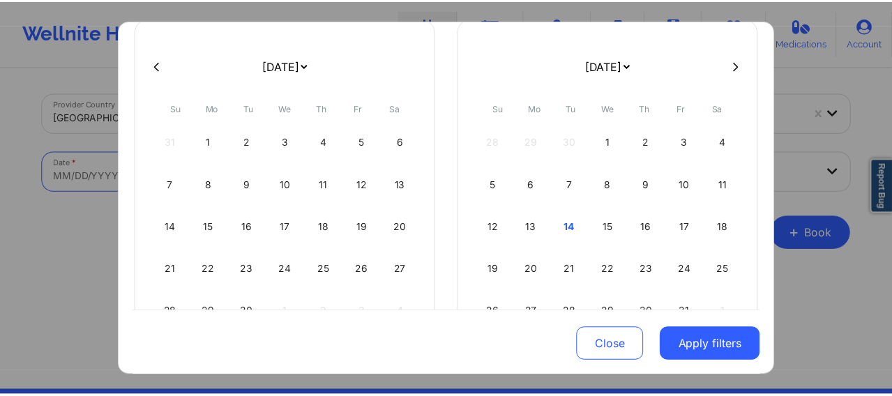
scroll to position [105, 0]
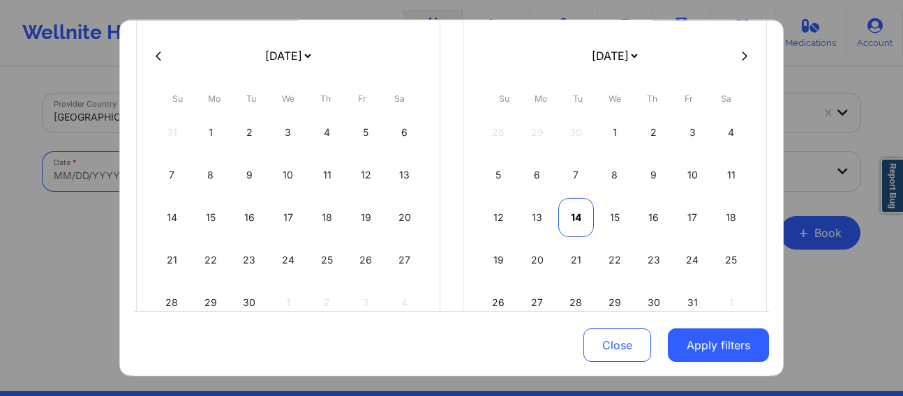
click at [560, 212] on div "14" at bounding box center [576, 217] width 36 height 39
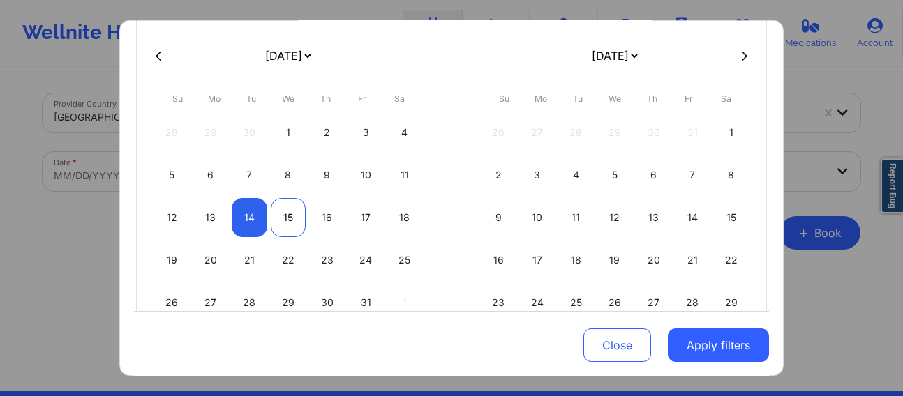
click at [294, 216] on div "15" at bounding box center [289, 217] width 36 height 39
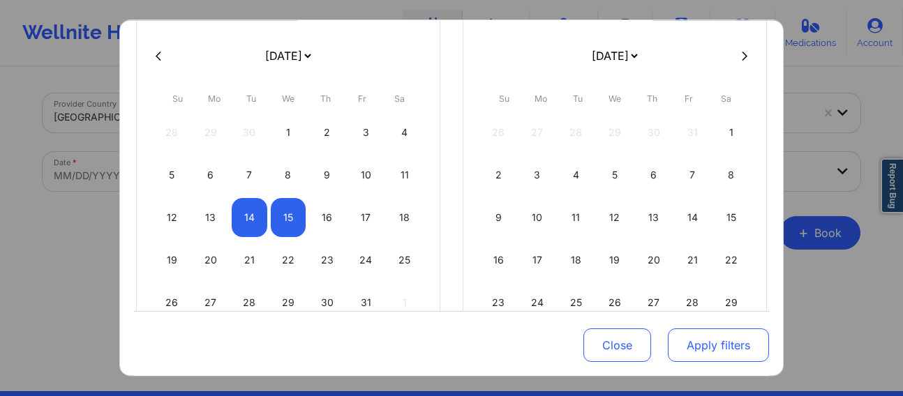
click at [710, 316] on button "Apply filters" at bounding box center [718, 345] width 101 height 33
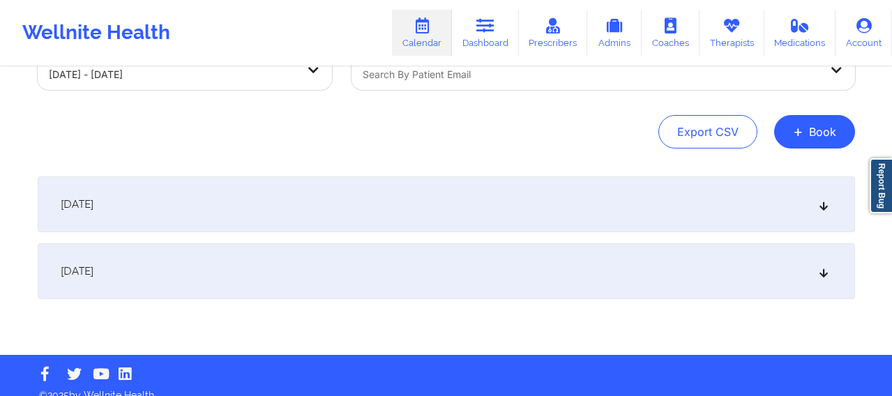
scroll to position [117, 0]
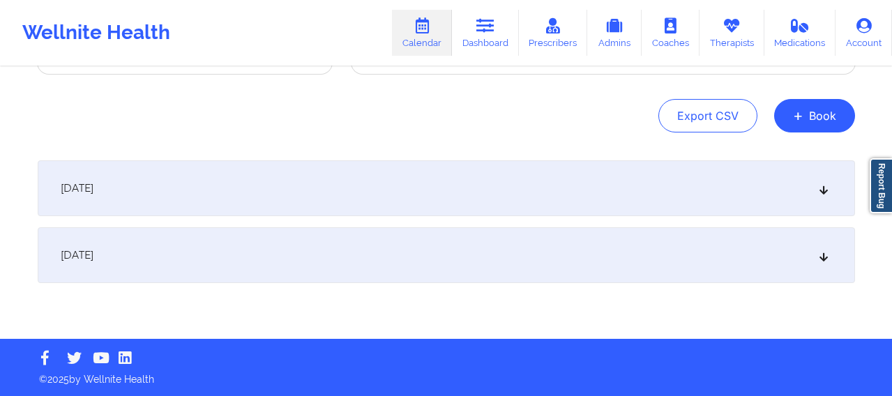
click at [318, 179] on div "[DATE]" at bounding box center [447, 188] width 818 height 56
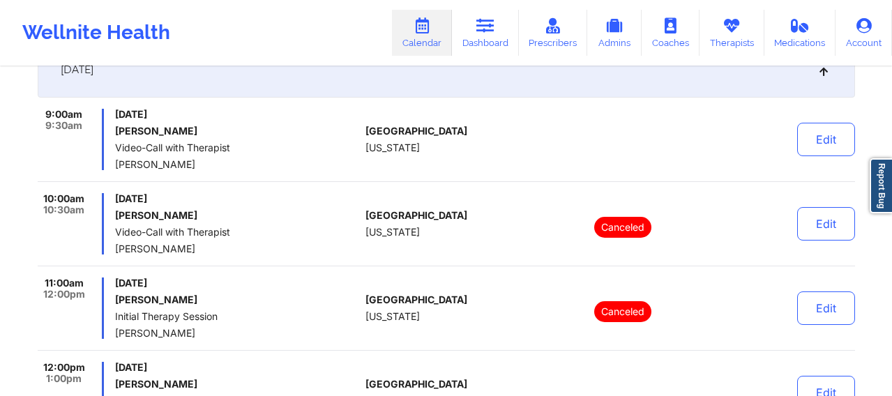
scroll to position [234, 0]
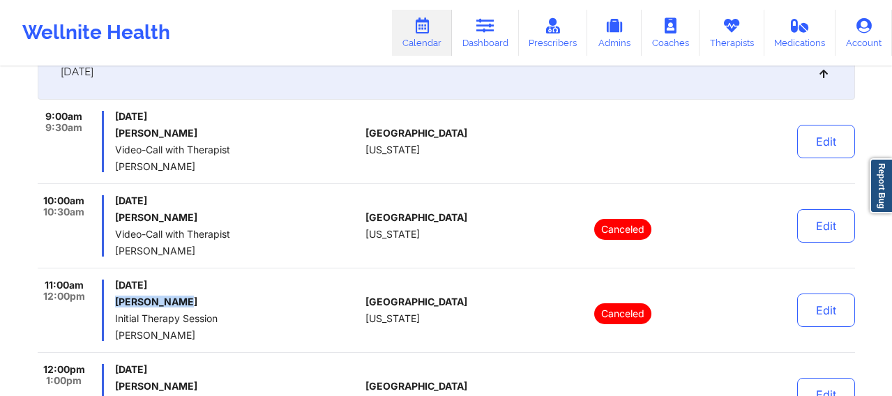
drag, startPoint x: 184, startPoint y: 303, endPoint x: 114, endPoint y: 303, distance: 69.8
click at [114, 303] on div "11:00am 12:00pm Tuesday, October 14, 2025 Zachary Naus Initial Therapy Session …" at bounding box center [199, 310] width 323 height 61
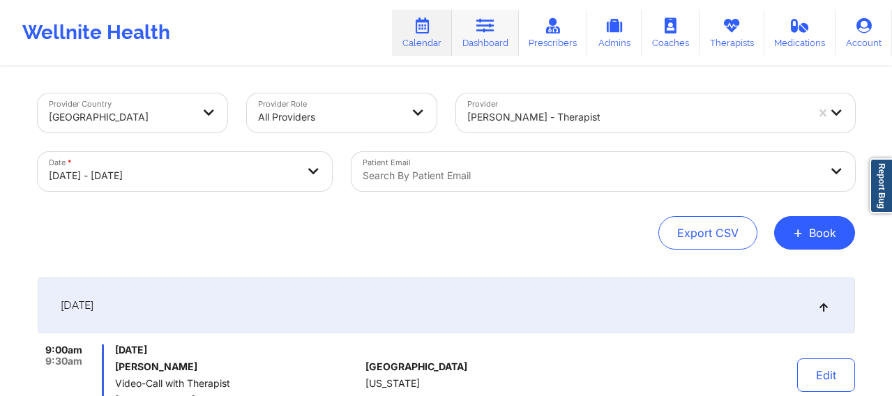
click at [479, 27] on icon at bounding box center [485, 25] width 18 height 15
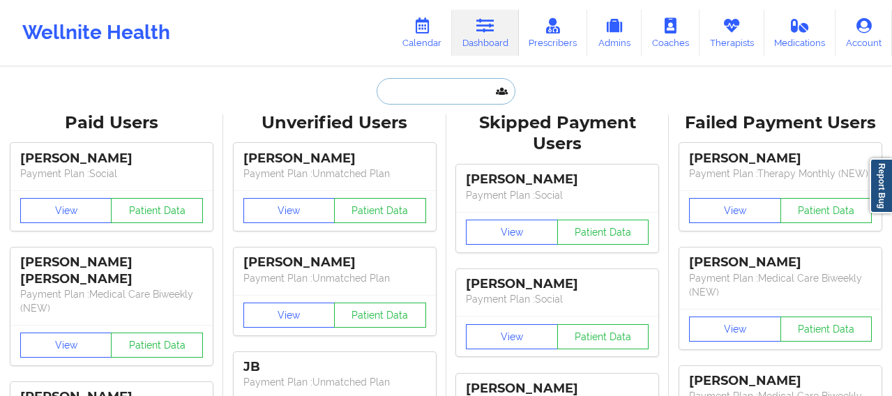
click at [396, 86] on input "text" at bounding box center [446, 91] width 138 height 27
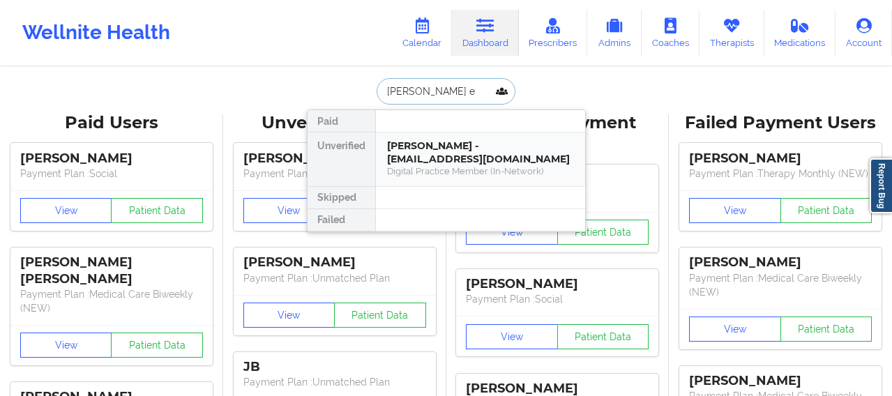
click at [437, 158] on div "Lewis Eichelberger - lfeichelberger@gmail.com" at bounding box center [480, 153] width 187 height 26
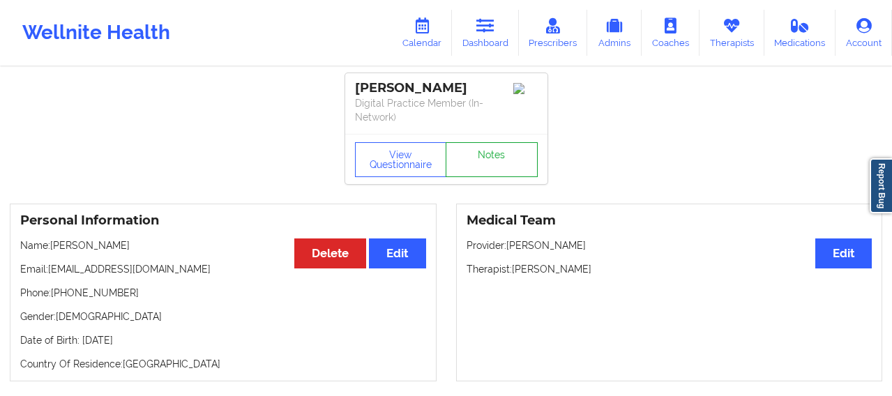
click at [512, 172] on link "Notes" at bounding box center [492, 159] width 92 height 35
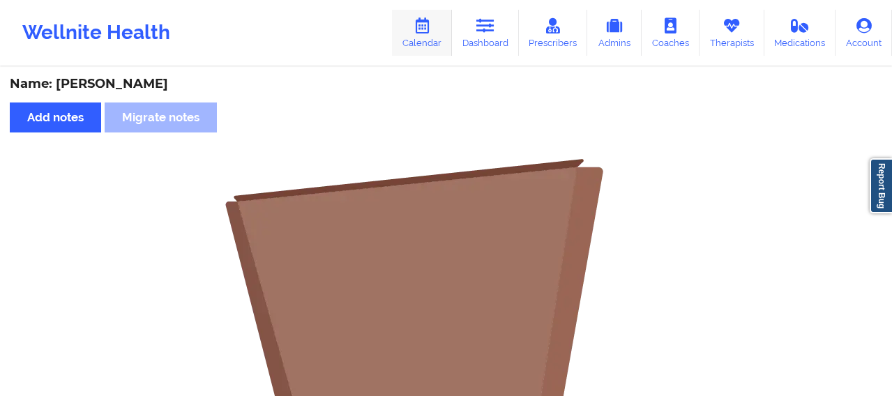
click at [413, 33] on link "Calendar" at bounding box center [422, 33] width 60 height 46
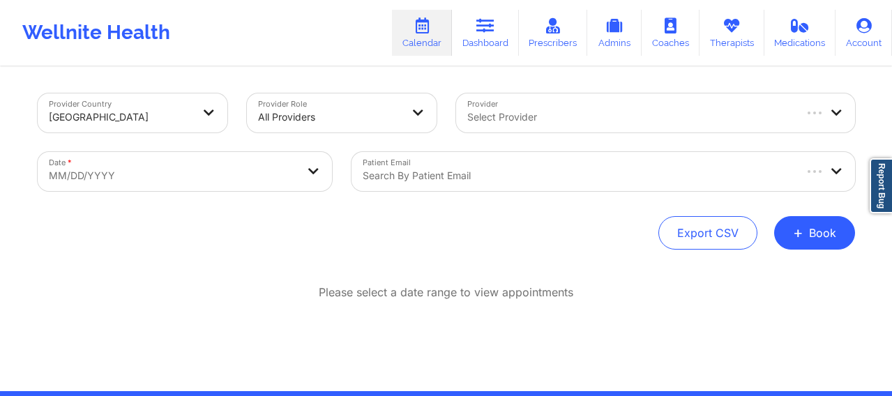
click at [504, 116] on div at bounding box center [629, 117] width 325 height 17
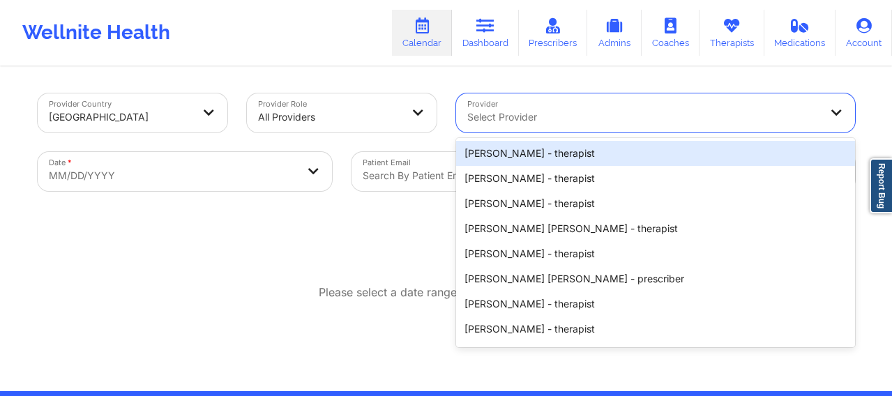
paste input "Destiny Sanchez -"
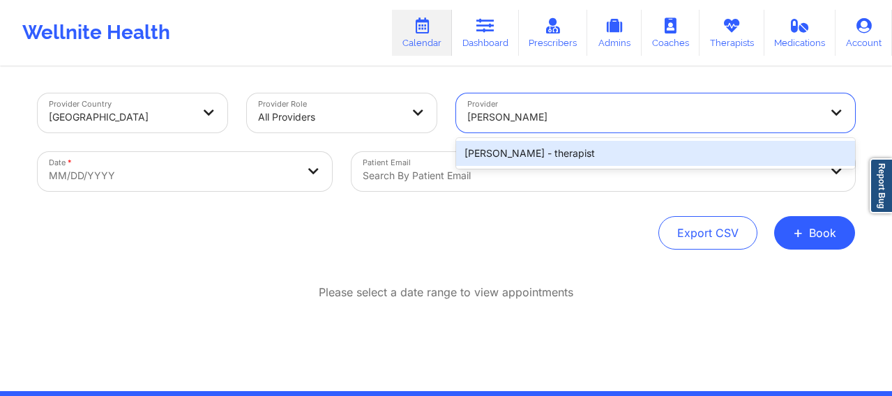
click at [518, 154] on div "Destiny Sanchez - therapist" at bounding box center [655, 153] width 399 height 25
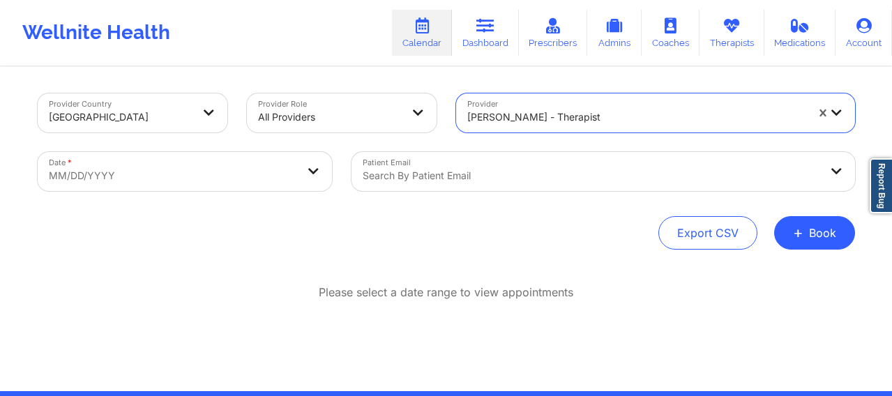
click at [172, 181] on body "Wellnite Health Calendar Dashboard Prescribers Admins Coaches Therapists Medica…" at bounding box center [446, 198] width 892 height 396
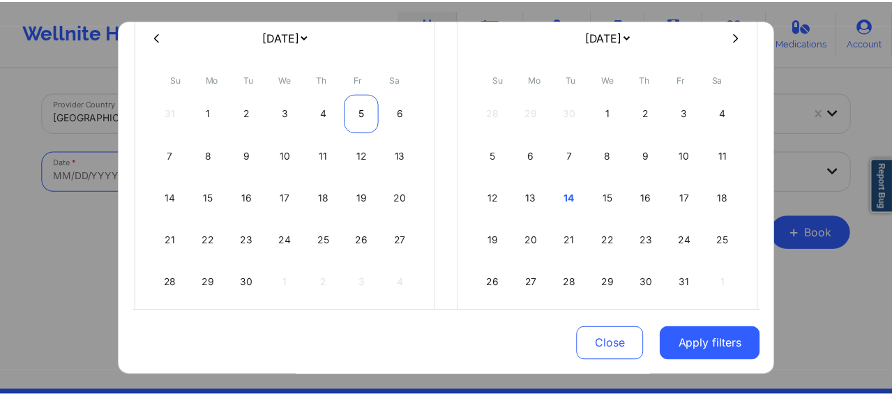
scroll to position [151, 0]
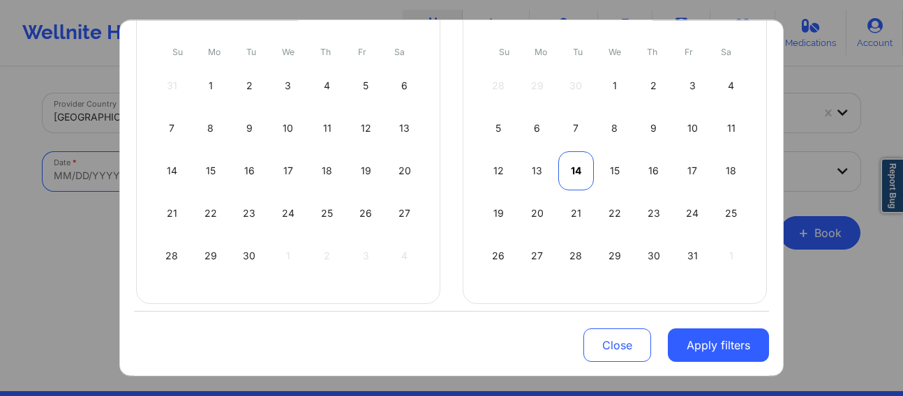
click at [573, 176] on div "14" at bounding box center [576, 170] width 36 height 39
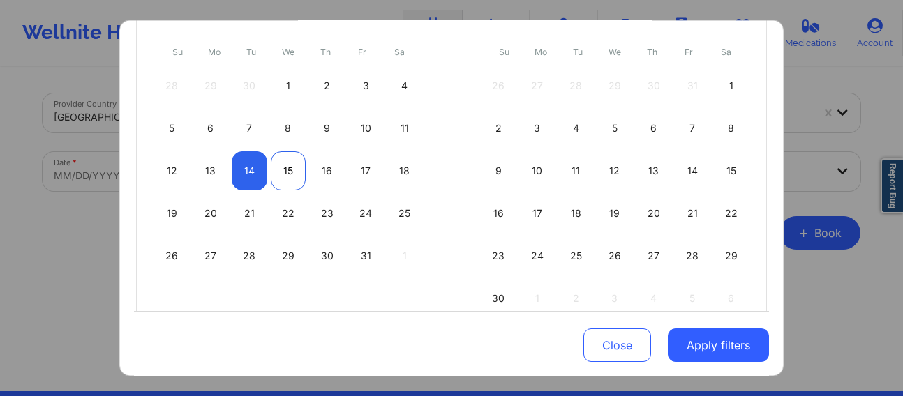
click at [289, 174] on div "15" at bounding box center [289, 170] width 36 height 39
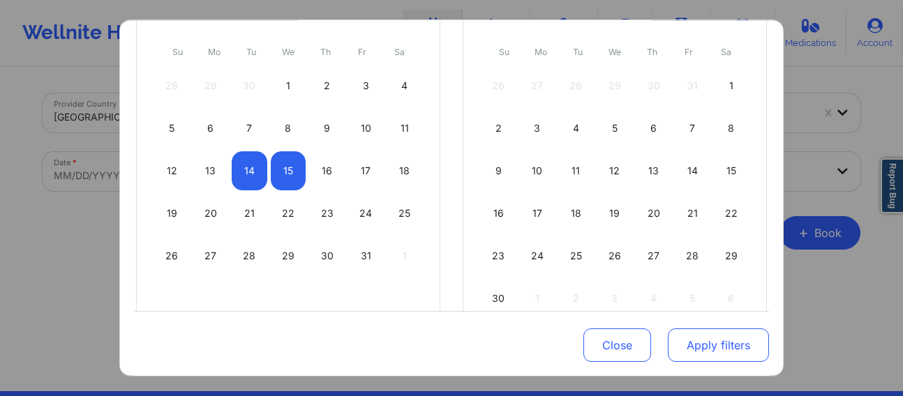
click at [721, 316] on button "Apply filters" at bounding box center [718, 345] width 101 height 33
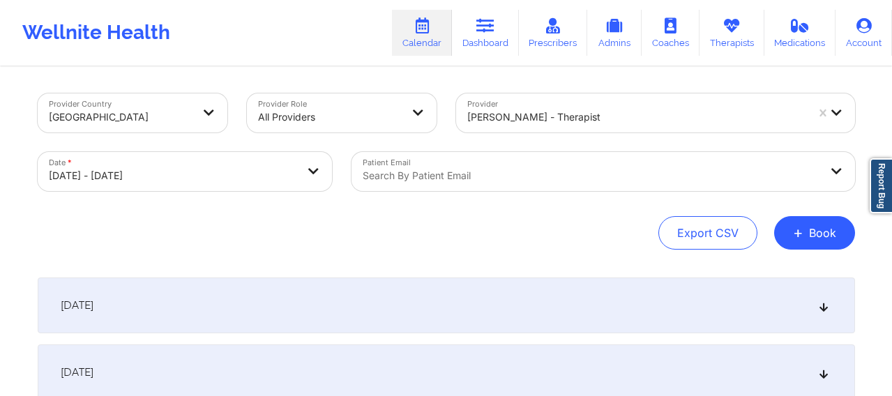
scroll to position [35, 0]
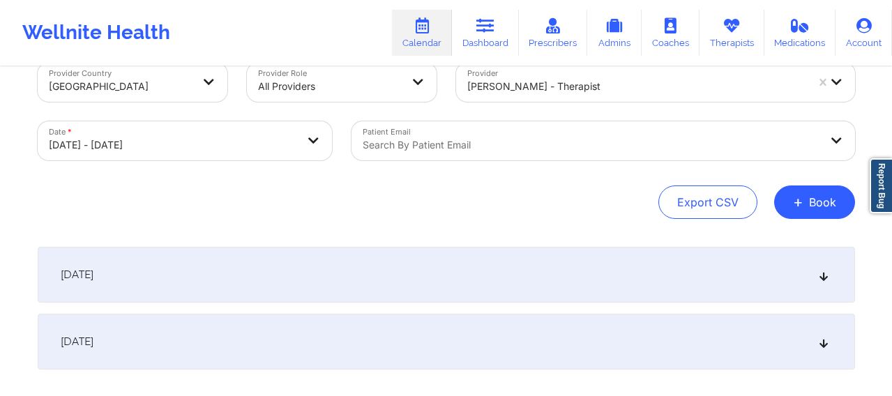
click at [575, 308] on div "October 14, 2025 No appointments October 15, 2025 No appointments" at bounding box center [447, 308] width 818 height 123
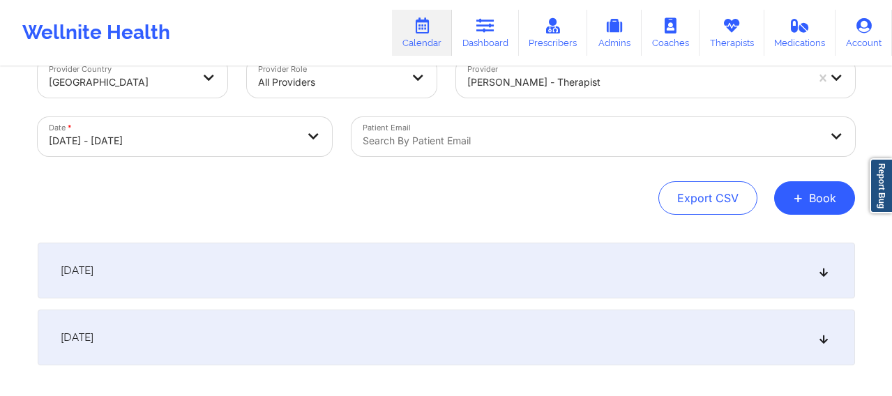
click at [565, 274] on div "[DATE]" at bounding box center [447, 271] width 818 height 56
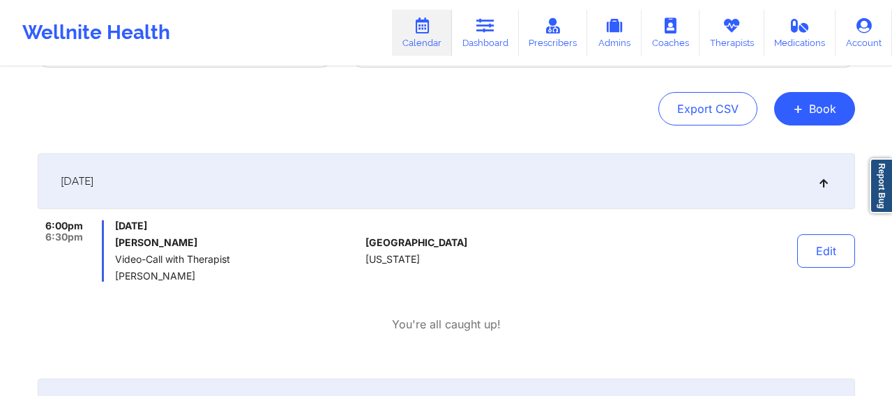
scroll to position [128, 0]
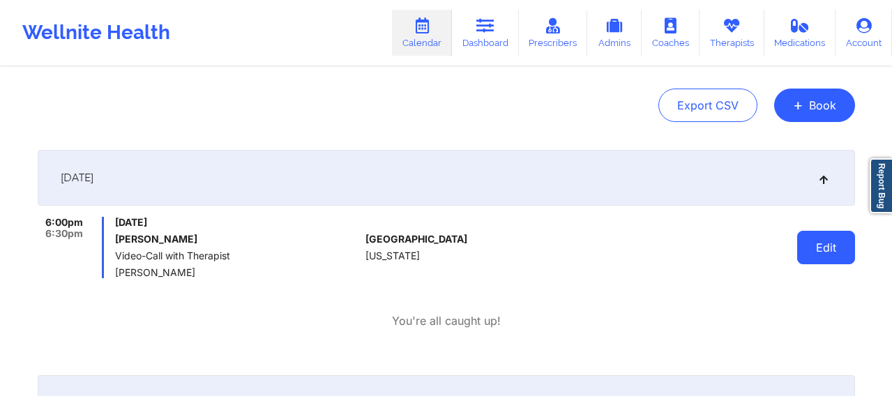
click at [721, 246] on button "Edit" at bounding box center [826, 247] width 58 height 33
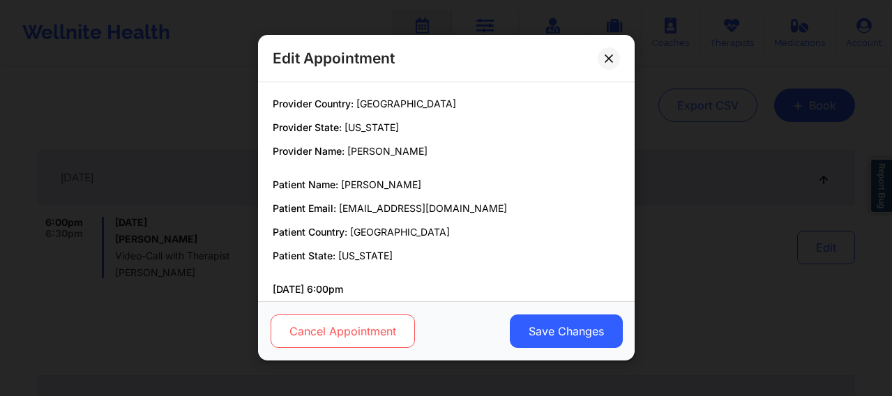
click at [331, 316] on button "Cancel Appointment" at bounding box center [342, 331] width 144 height 33
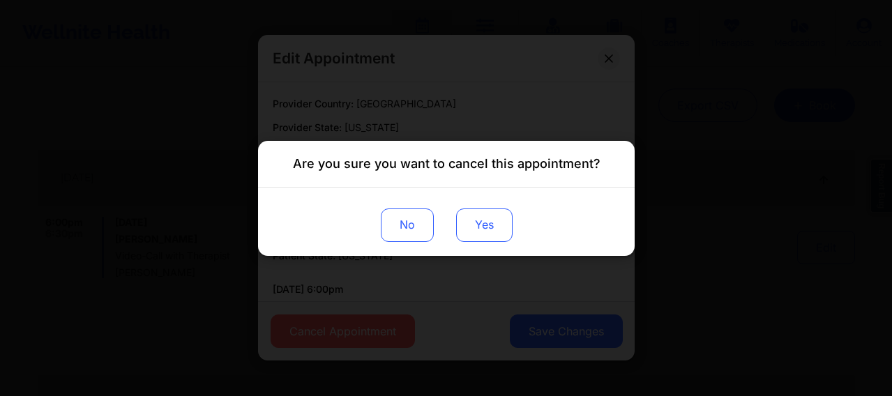
click at [481, 221] on button "Yes" at bounding box center [483, 224] width 56 height 33
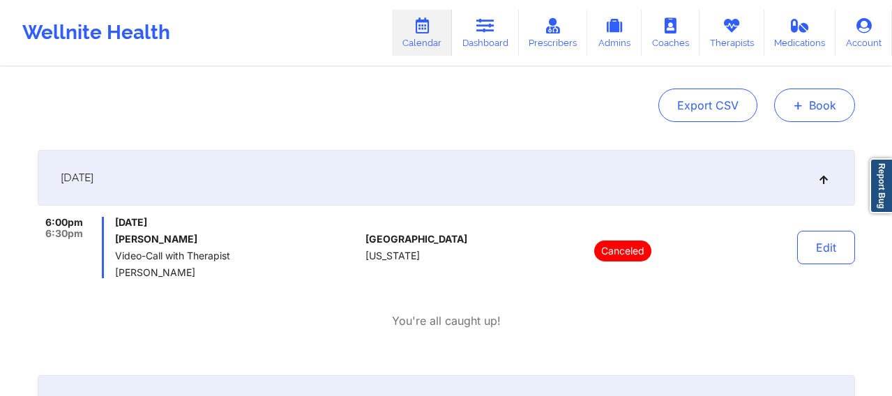
click at [721, 119] on button "+ Book" at bounding box center [814, 105] width 81 height 33
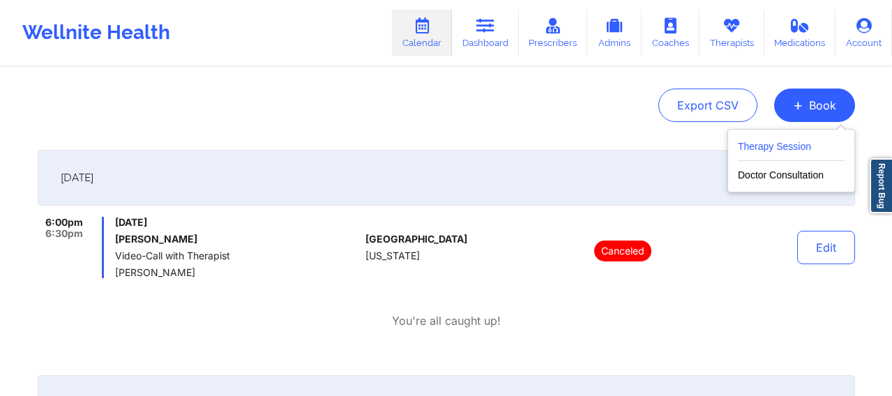
click at [721, 147] on button "Therapy Session" at bounding box center [791, 149] width 107 height 23
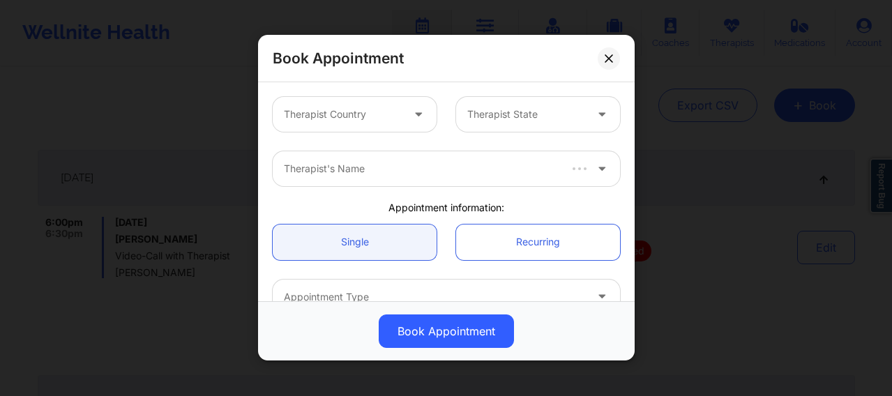
click at [356, 116] on div at bounding box center [343, 115] width 118 height 17
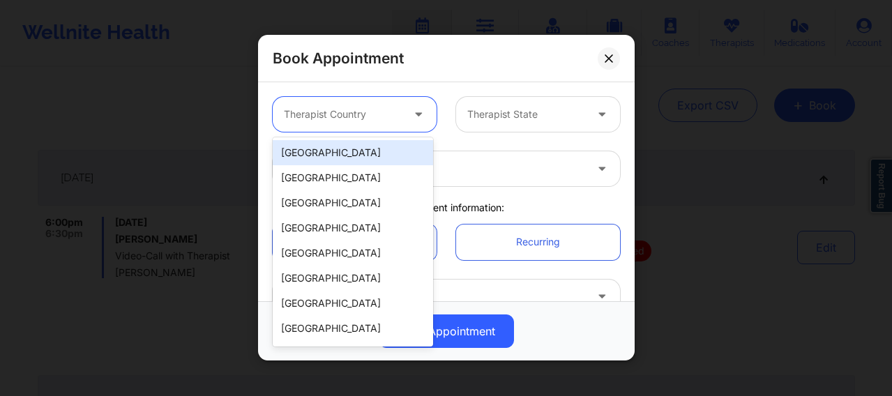
click at [348, 158] on div "[GEOGRAPHIC_DATA]" at bounding box center [353, 152] width 160 height 25
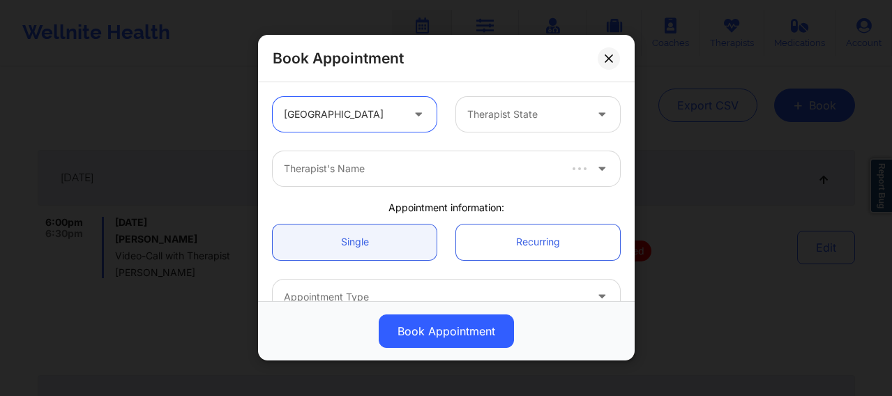
click at [485, 124] on div "Therapist State" at bounding box center [521, 114] width 130 height 35
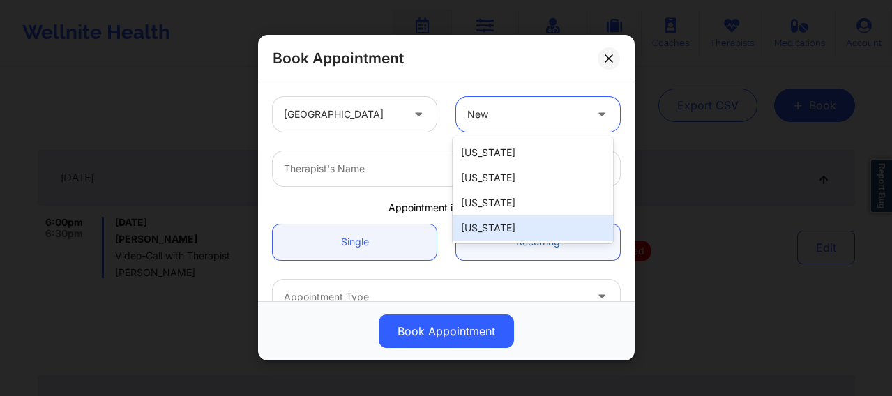
click at [495, 232] on div "[US_STATE]" at bounding box center [533, 228] width 160 height 25
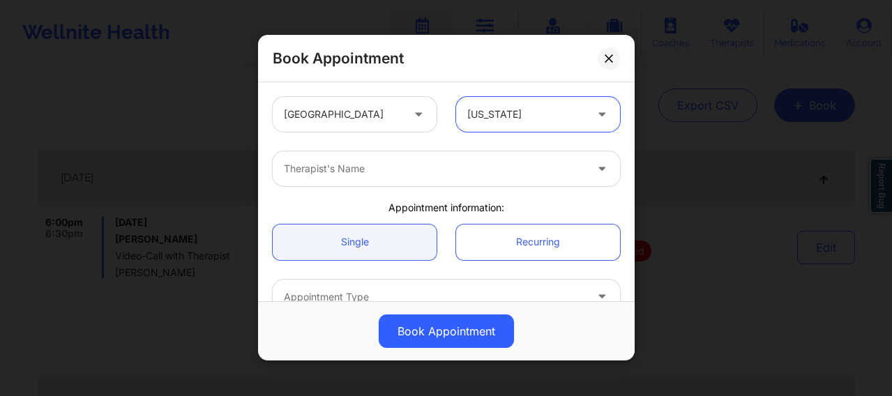
click at [384, 165] on div at bounding box center [434, 169] width 301 height 17
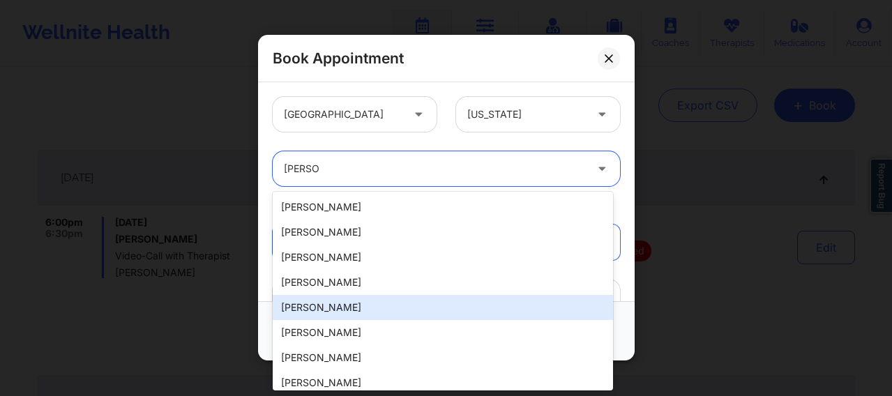
click at [347, 309] on div "Audrey Fernandez-Fraser" at bounding box center [443, 307] width 340 height 25
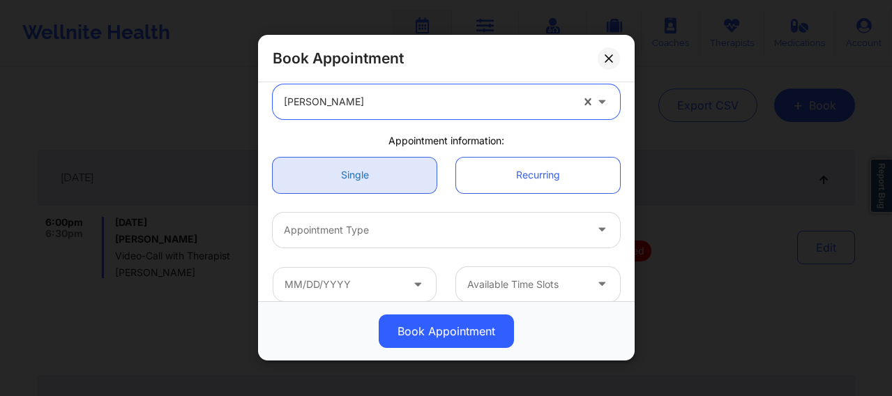
scroll to position [105, 0]
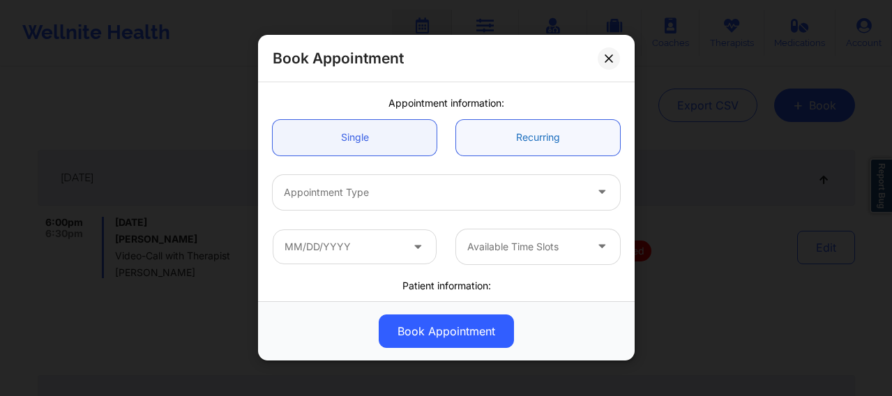
click at [501, 138] on link "Recurring" at bounding box center [538, 138] width 164 height 36
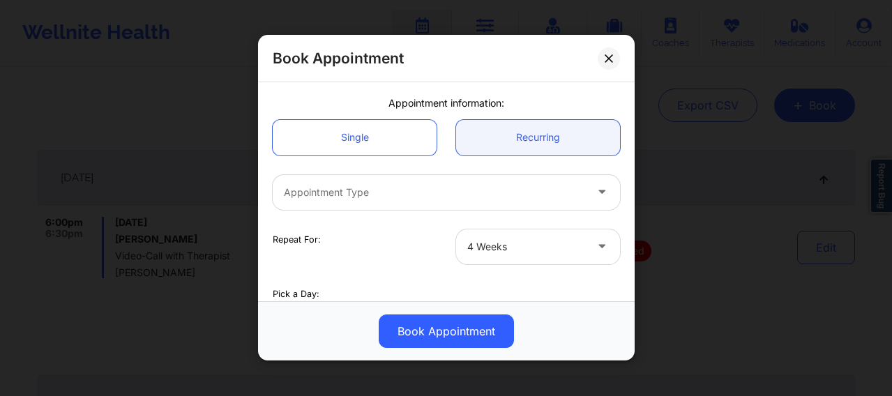
click at [479, 198] on div at bounding box center [434, 192] width 301 height 17
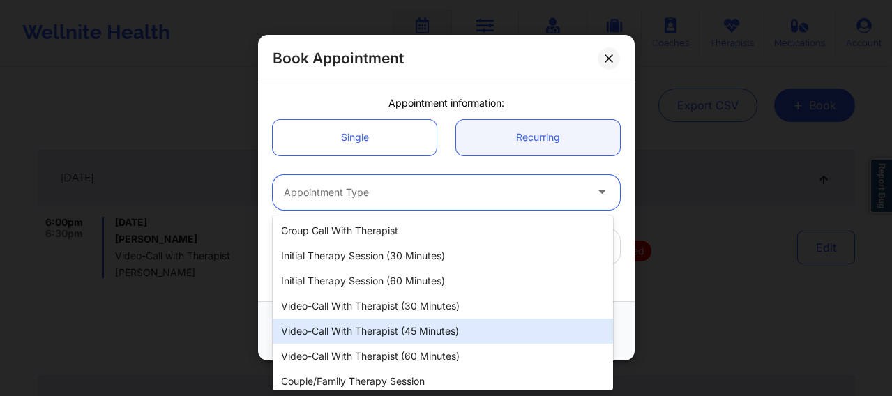
click at [420, 316] on div "Video-Call with Therapist (45 minutes)" at bounding box center [443, 331] width 340 height 25
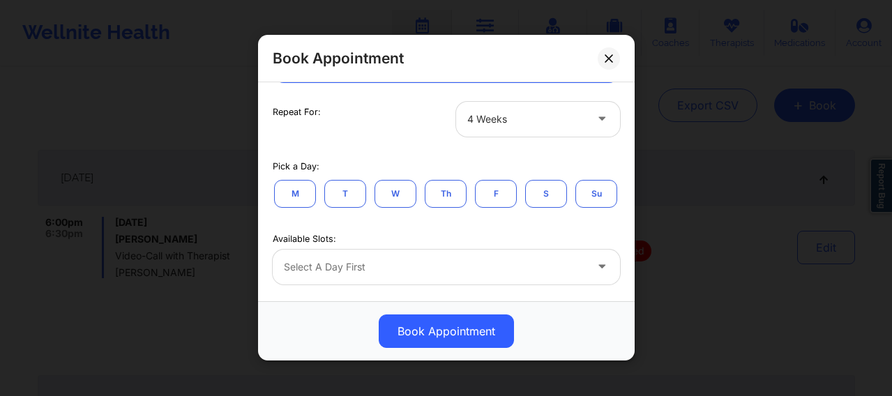
scroll to position [0, 0]
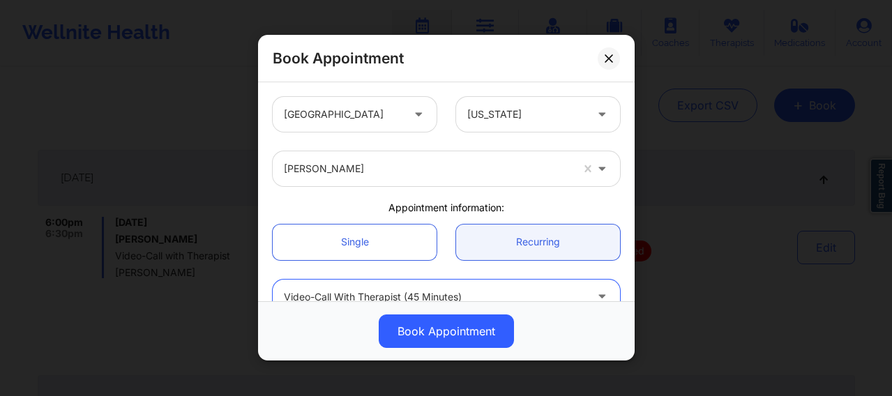
click at [372, 166] on div at bounding box center [427, 169] width 287 height 17
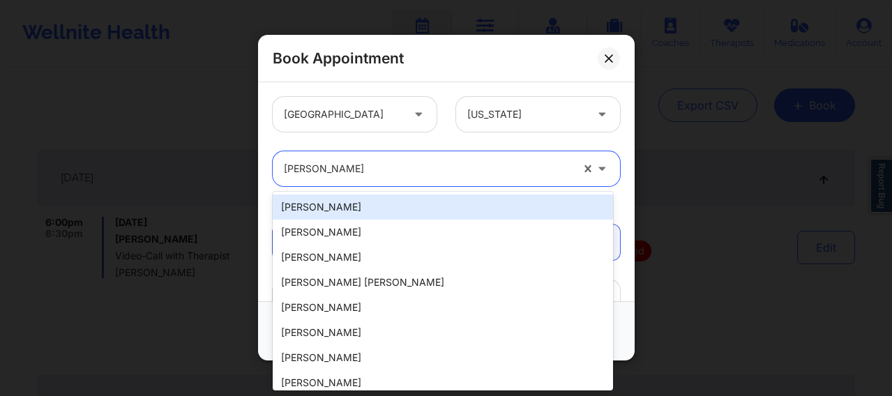
paste input "Courtney Milligan"
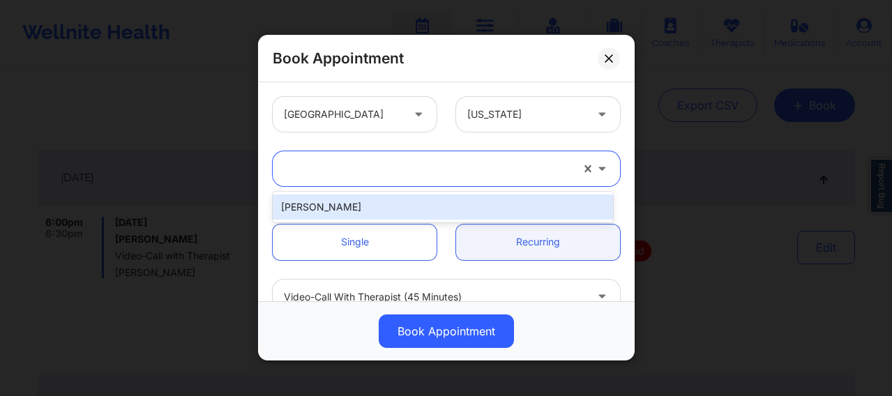
click at [349, 195] on div "1 result available for search term Courtney Milligan. Use Up and Down to choose…" at bounding box center [446, 169] width 367 height 54
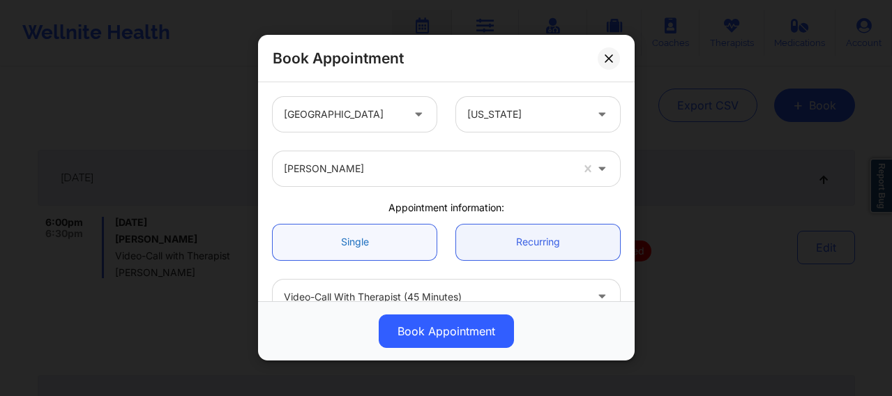
click at [350, 255] on link "Single" at bounding box center [355, 243] width 164 height 36
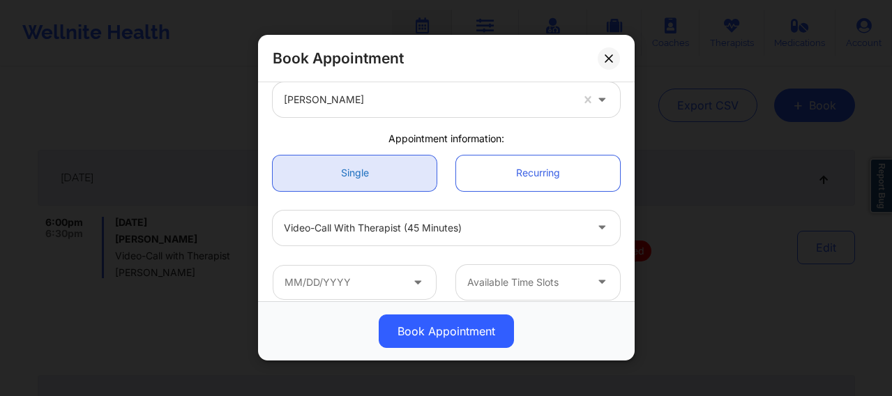
scroll to position [82, 0]
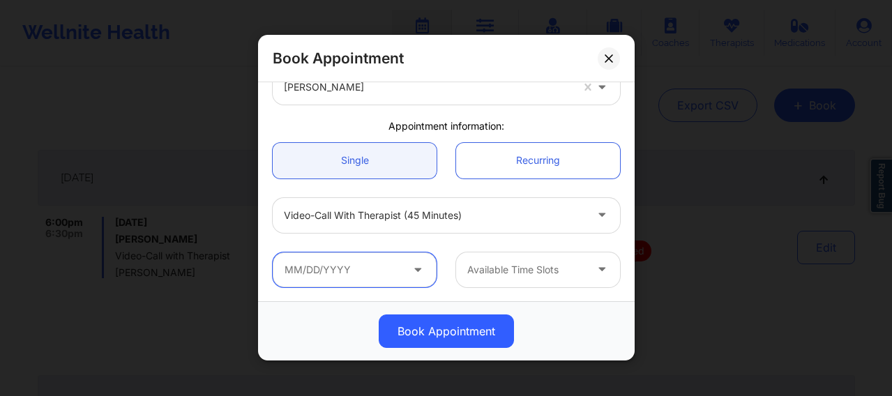
click at [349, 281] on input "text" at bounding box center [355, 270] width 164 height 35
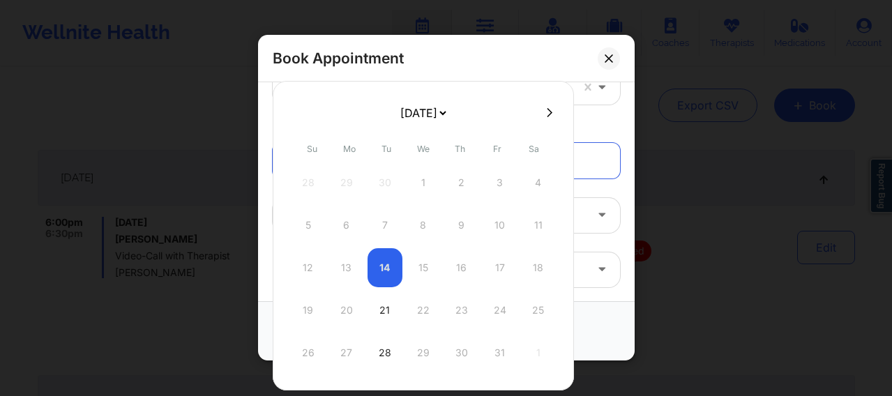
click at [548, 110] on icon at bounding box center [550, 112] width 6 height 10
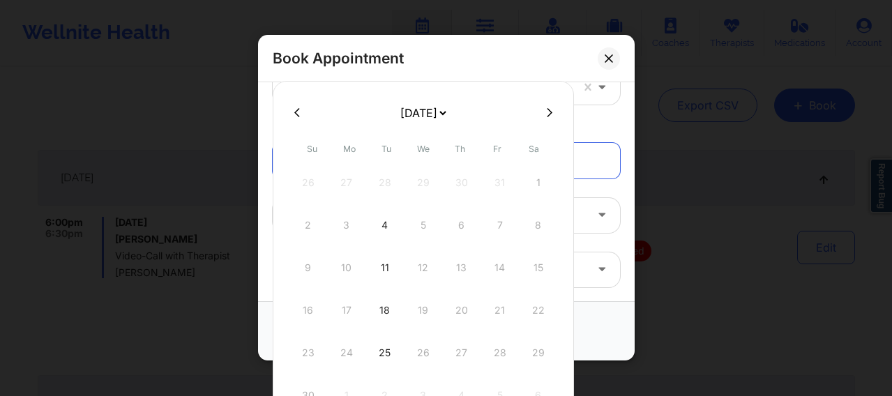
click at [303, 112] on button at bounding box center [297, 113] width 14 height 12
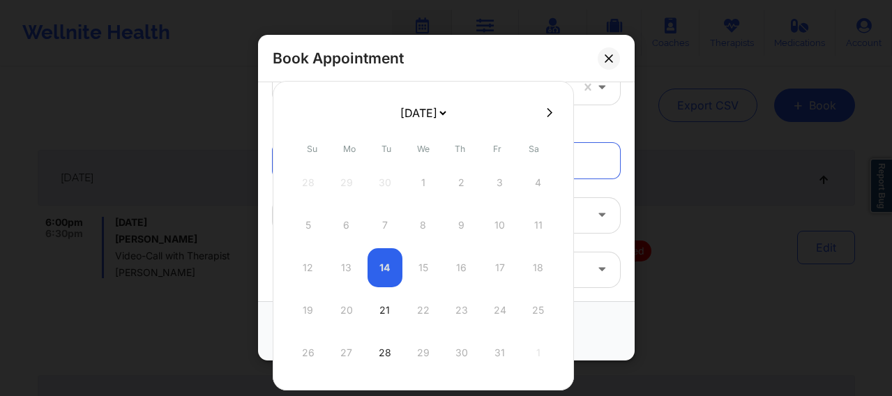
click at [587, 128] on div "Appointment information:" at bounding box center [446, 126] width 367 height 14
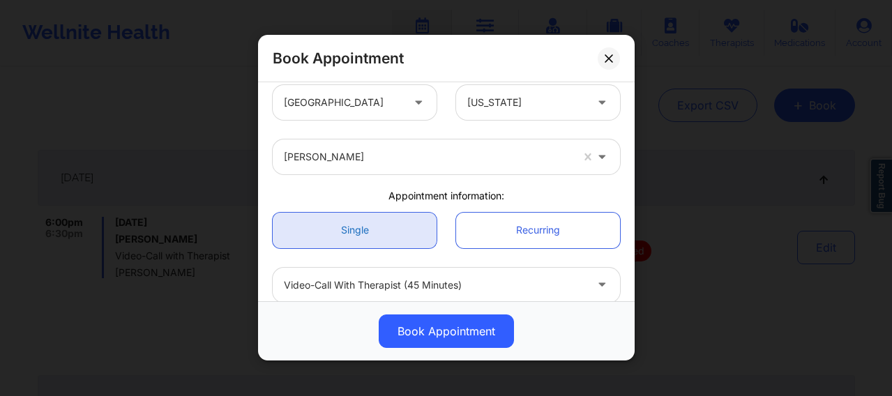
scroll to position [0, 0]
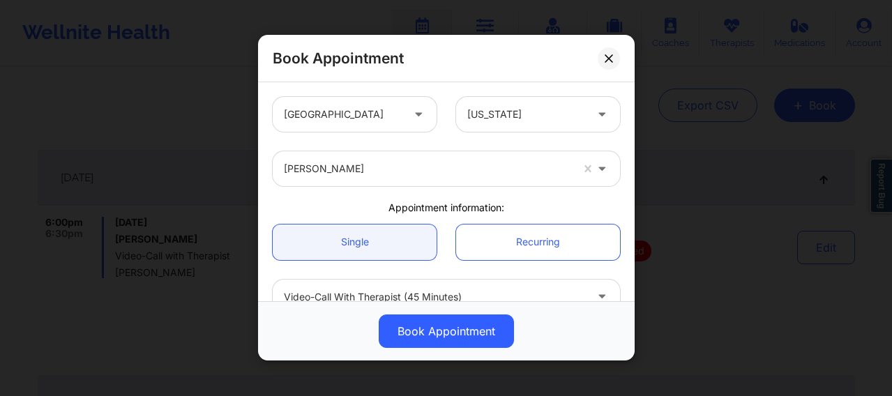
click at [402, 169] on div at bounding box center [427, 169] width 287 height 17
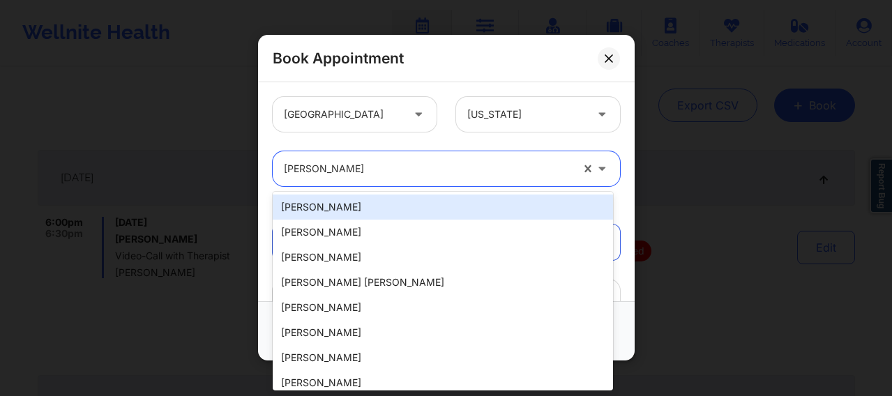
paste input "Courtney Milligan"
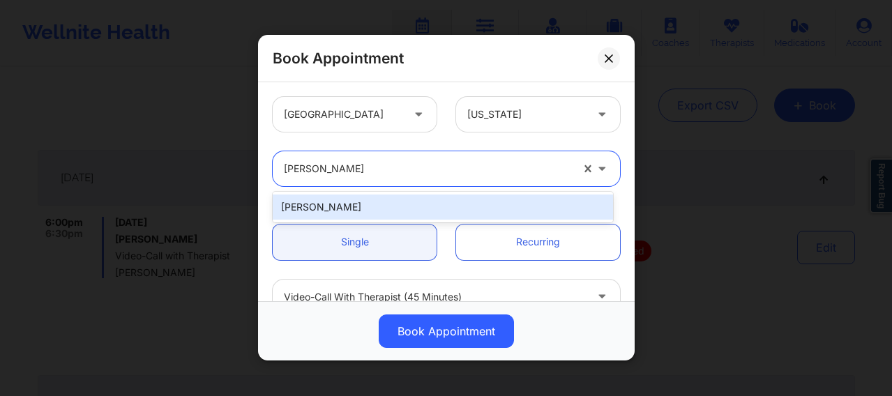
click at [342, 204] on div "Courtney Milligan" at bounding box center [443, 207] width 340 height 25
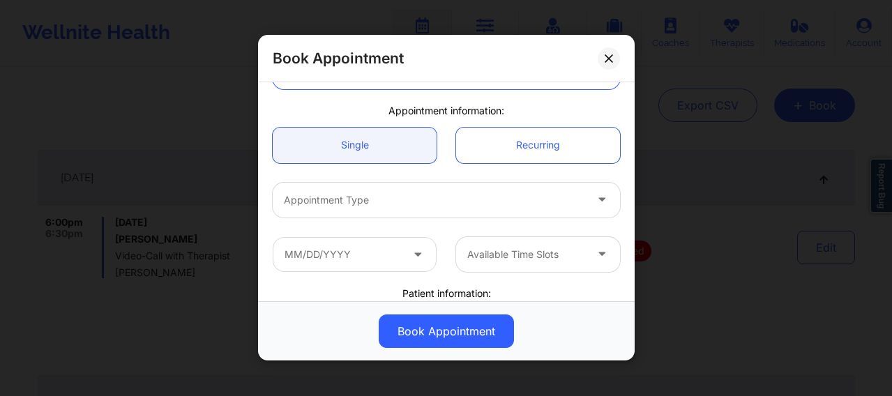
scroll to position [128, 0]
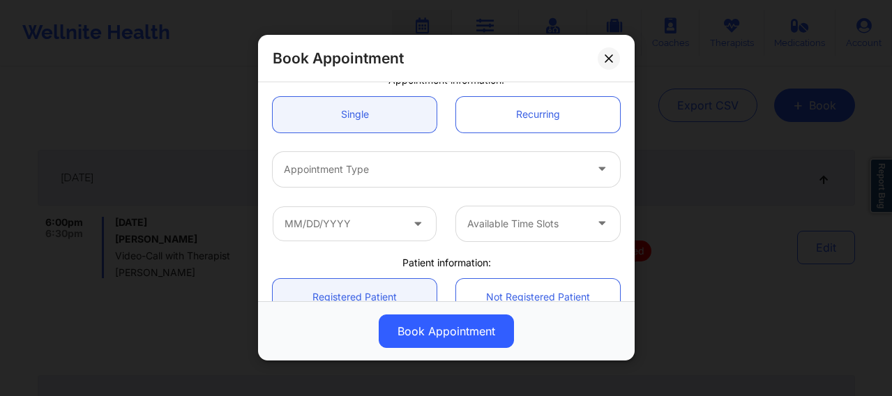
click at [382, 170] on div at bounding box center [434, 169] width 301 height 17
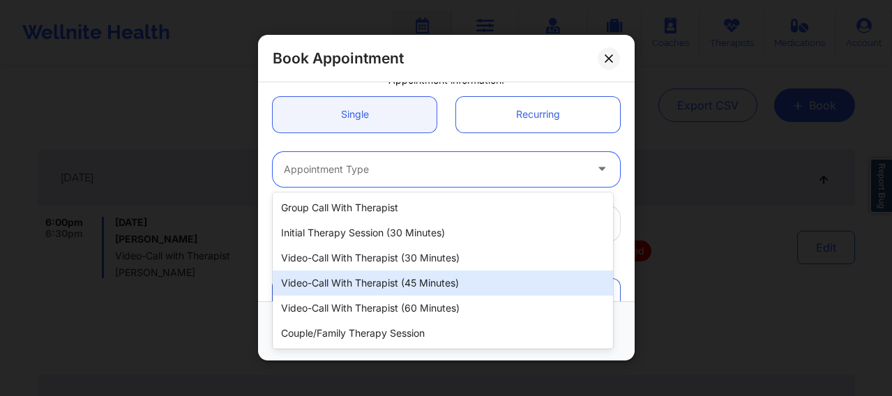
click at [389, 284] on div "Video-Call with Therapist (45 minutes)" at bounding box center [443, 283] width 340 height 25
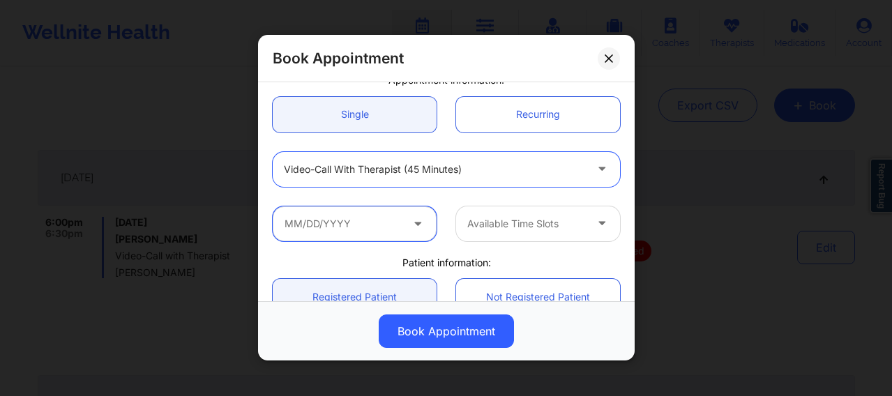
click at [373, 225] on input "text" at bounding box center [355, 223] width 164 height 35
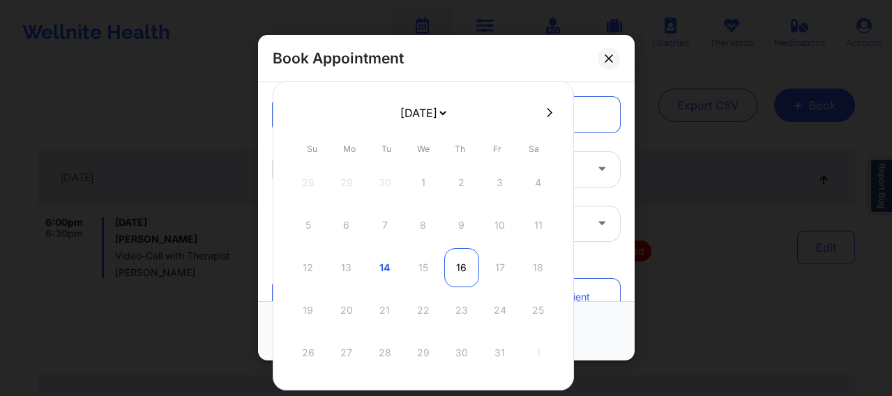
click at [460, 266] on div "16" at bounding box center [461, 267] width 35 height 39
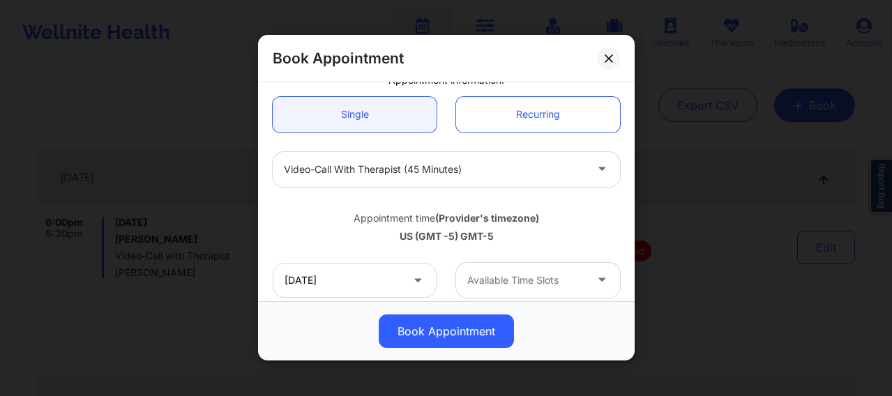
click at [485, 276] on div at bounding box center [526, 280] width 118 height 17
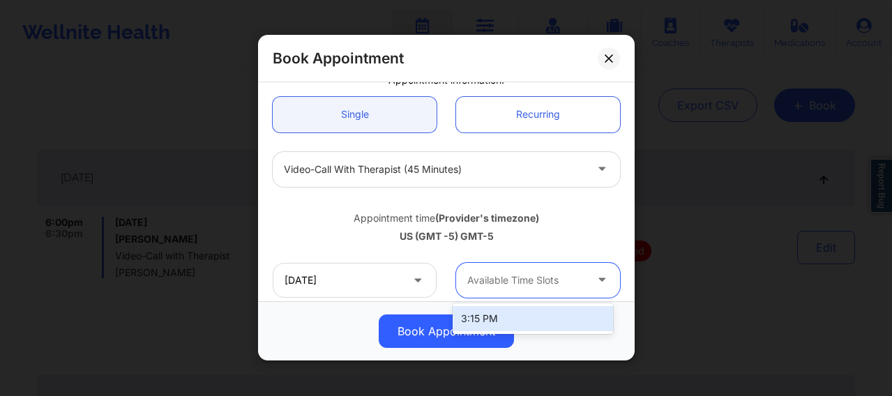
click at [481, 316] on div "3:15 PM" at bounding box center [533, 318] width 160 height 25
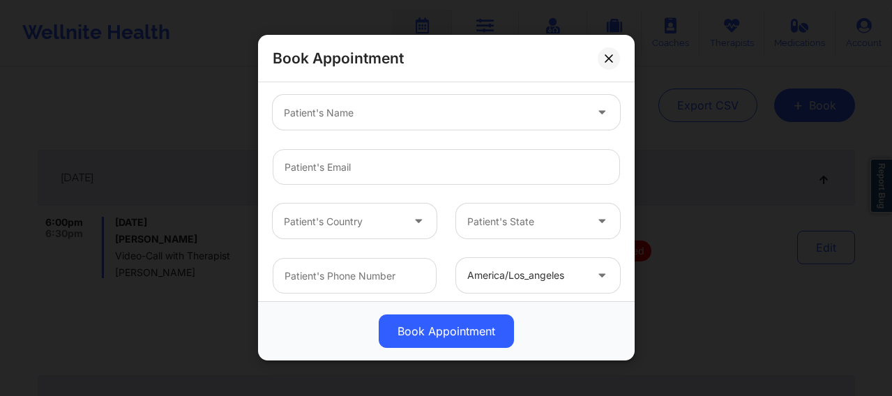
scroll to position [412, 0]
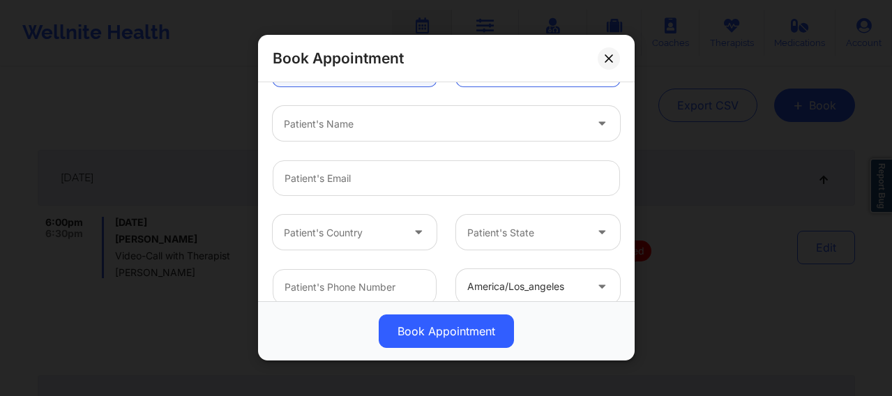
click at [314, 127] on div at bounding box center [434, 124] width 301 height 17
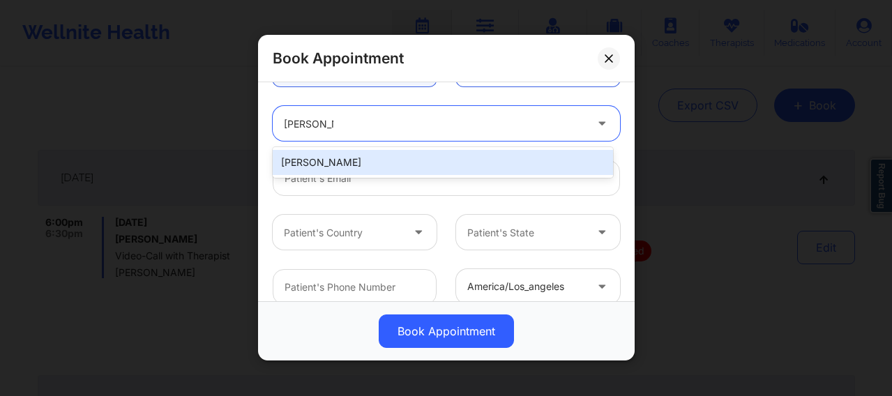
click at [319, 160] on div "Grace Layman" at bounding box center [443, 162] width 340 height 25
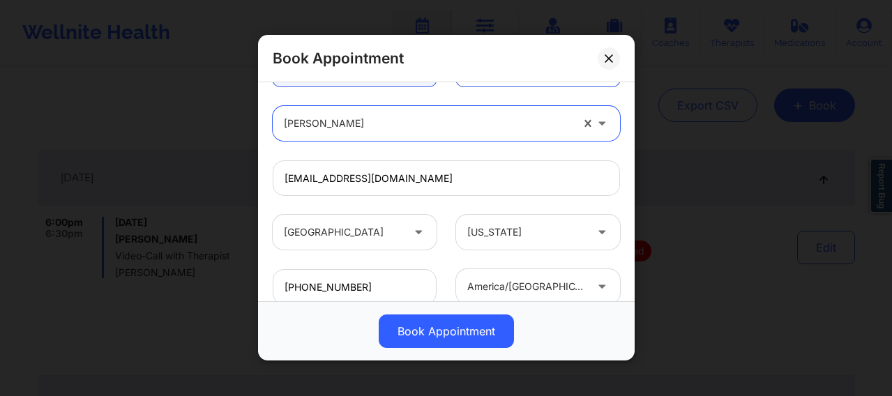
scroll to position [505, 0]
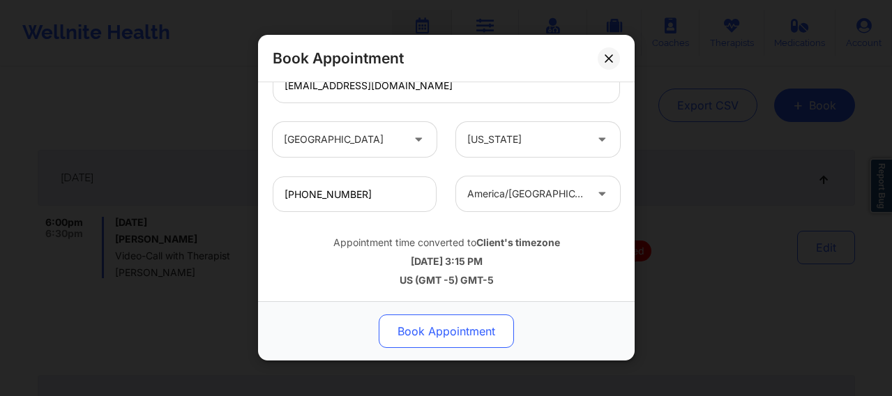
click at [439, 316] on button "Book Appointment" at bounding box center [446, 331] width 135 height 33
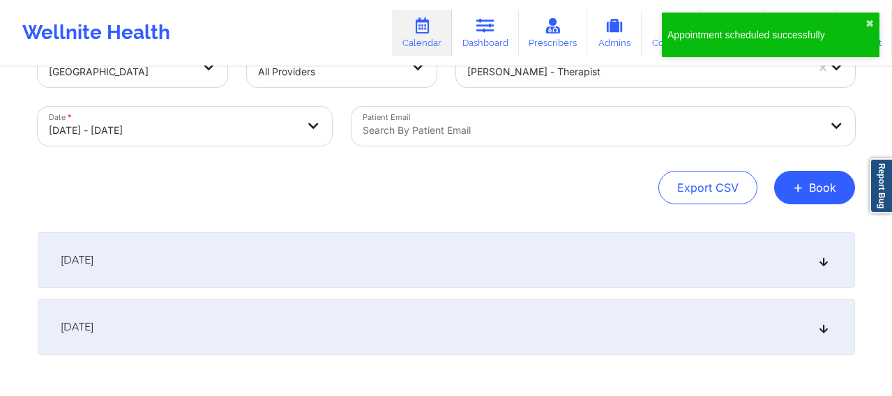
scroll to position [0, 0]
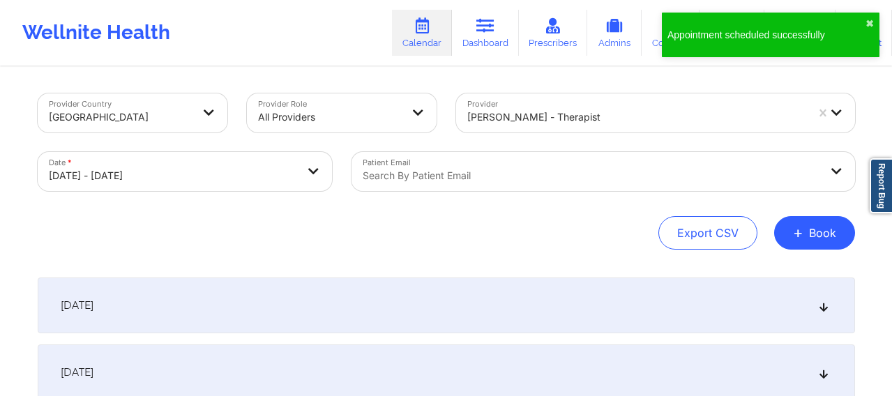
click at [522, 115] on div at bounding box center [636, 117] width 339 height 17
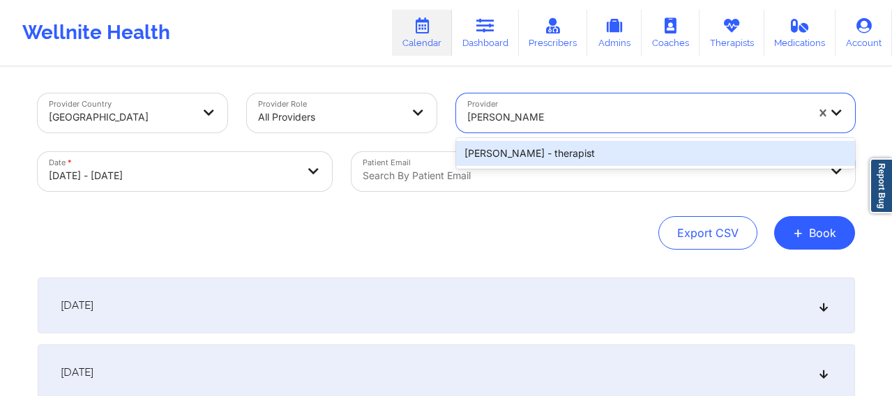
click at [568, 145] on div "Beverly Solomon - therapist" at bounding box center [655, 153] width 399 height 25
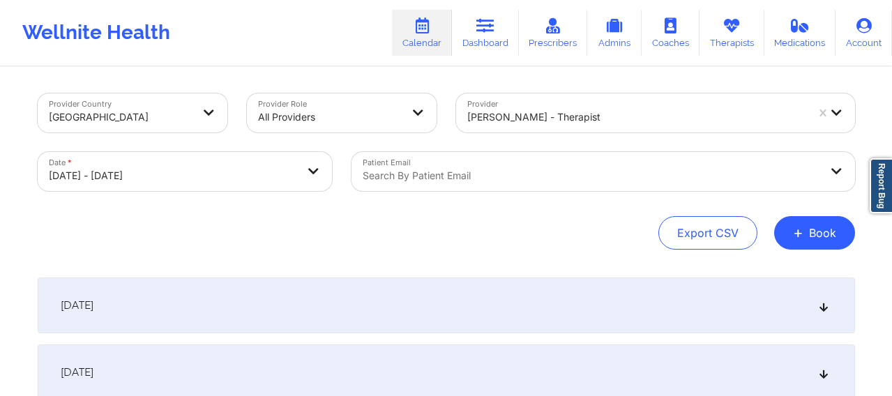
click at [492, 305] on div "[DATE]" at bounding box center [447, 306] width 818 height 56
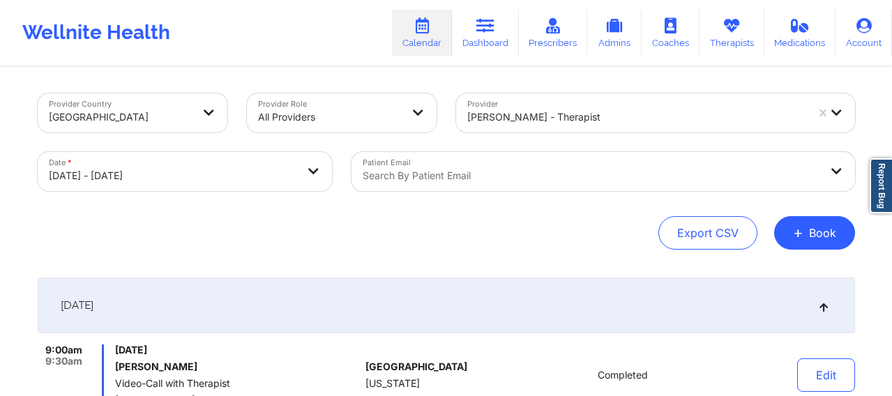
click at [472, 169] on div at bounding box center [592, 175] width 458 height 17
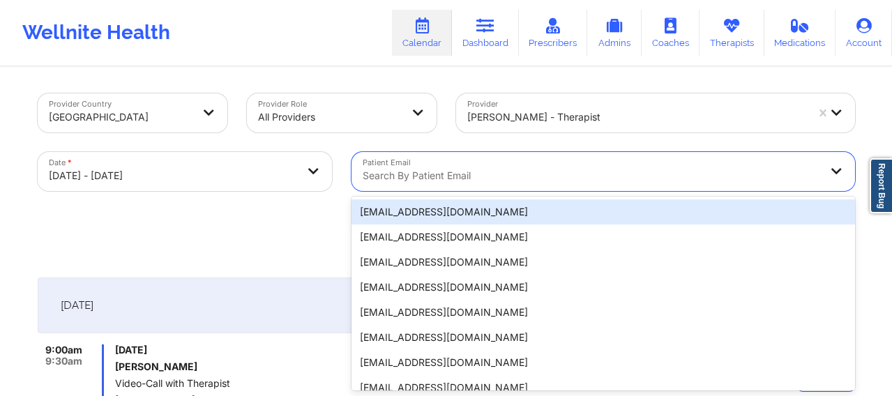
scroll to position [15, 0]
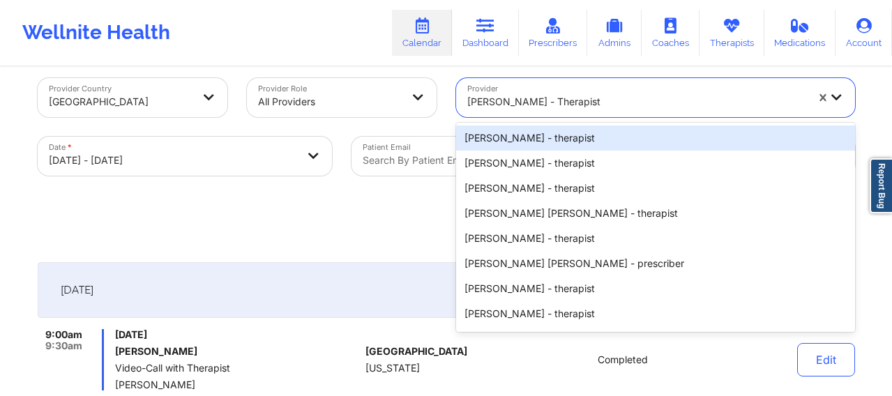
click at [537, 100] on div at bounding box center [636, 101] width 339 height 17
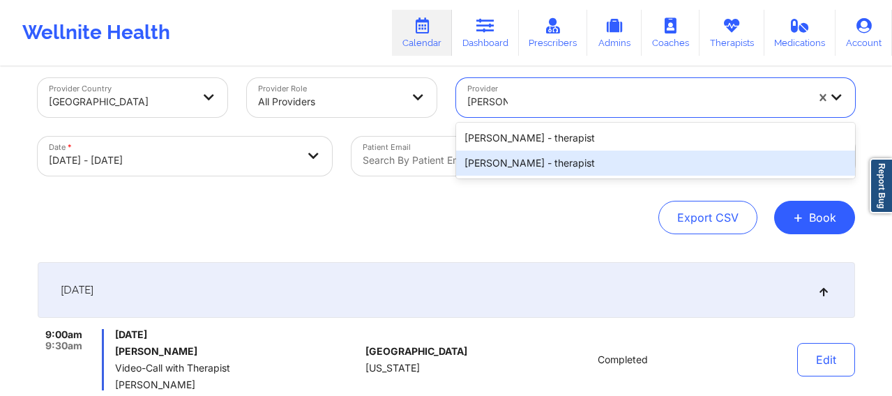
click at [527, 159] on div "Katrina Rushing - therapist" at bounding box center [655, 163] width 399 height 25
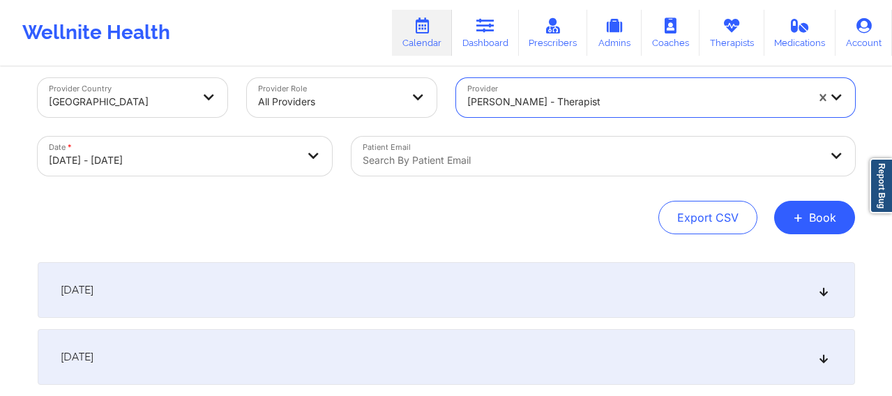
click at [479, 295] on div "[DATE]" at bounding box center [447, 290] width 818 height 56
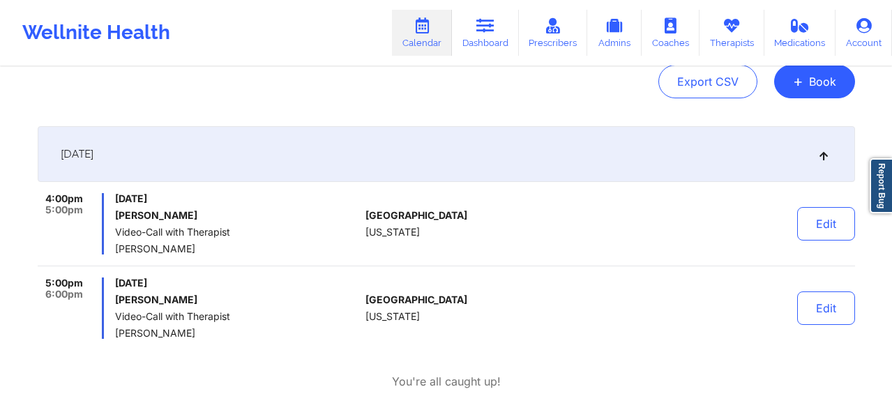
scroll to position [0, 0]
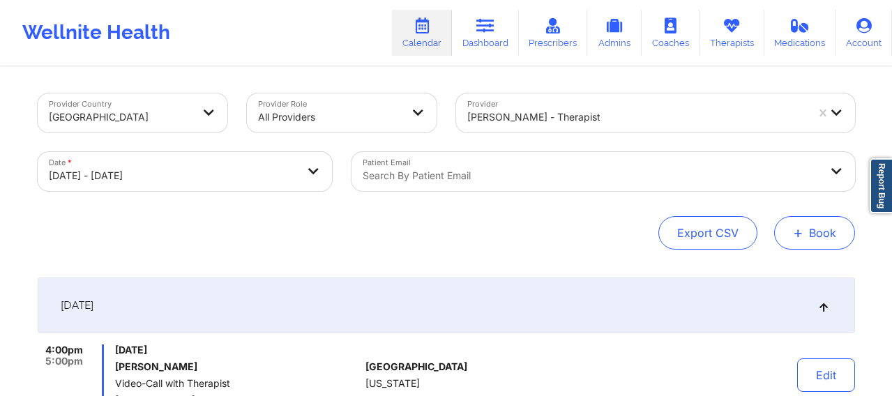
click at [721, 229] on span "+" at bounding box center [798, 233] width 10 height 8
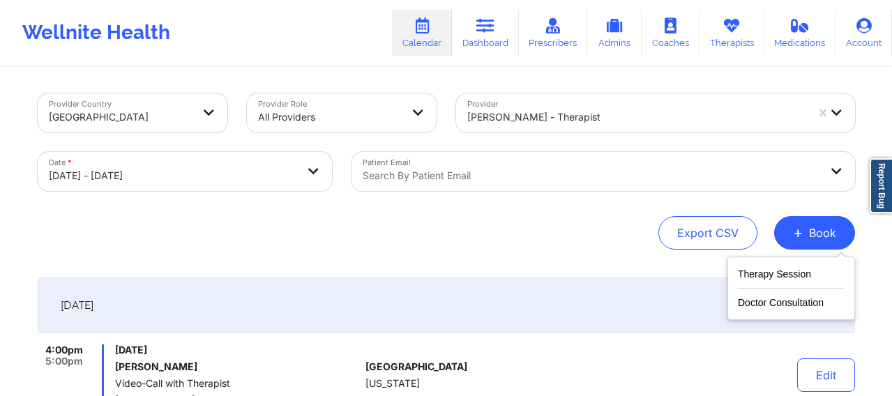
click at [721, 264] on div "Therapy Session Doctor Consultation" at bounding box center [792, 288] width 128 height 63
click at [721, 277] on button "Therapy Session" at bounding box center [791, 277] width 107 height 23
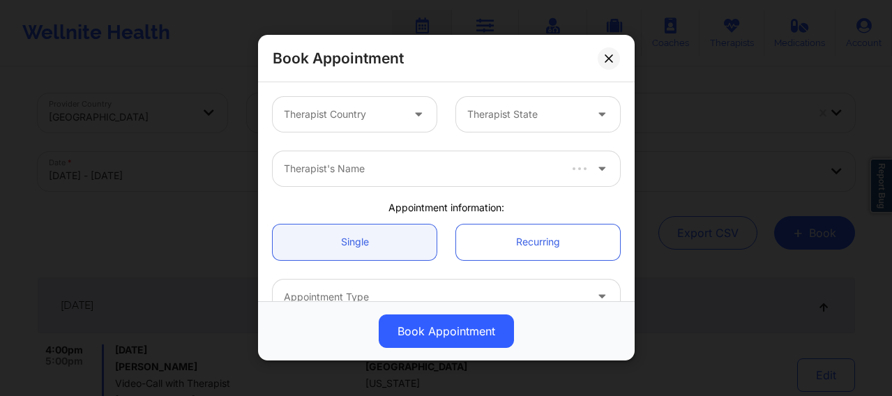
click at [366, 120] on div at bounding box center [343, 115] width 118 height 17
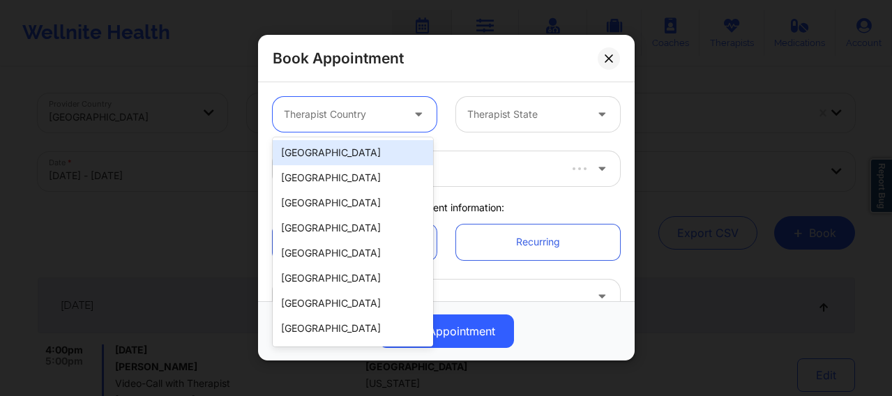
click at [345, 151] on div "[GEOGRAPHIC_DATA]" at bounding box center [353, 152] width 160 height 25
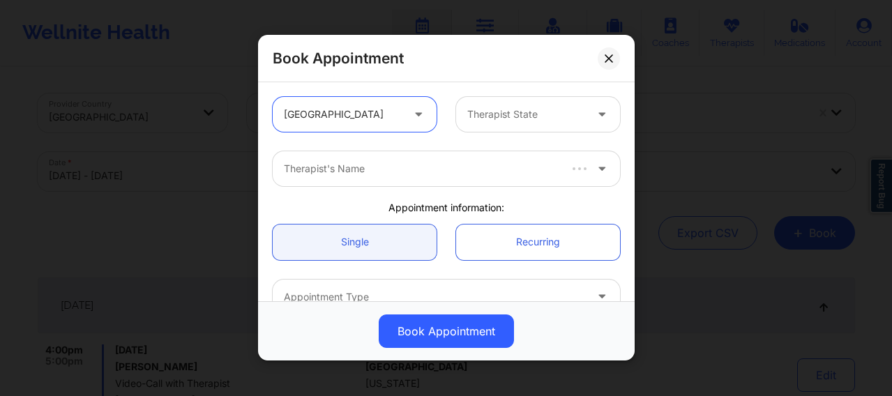
click at [493, 116] on div at bounding box center [526, 115] width 118 height 17
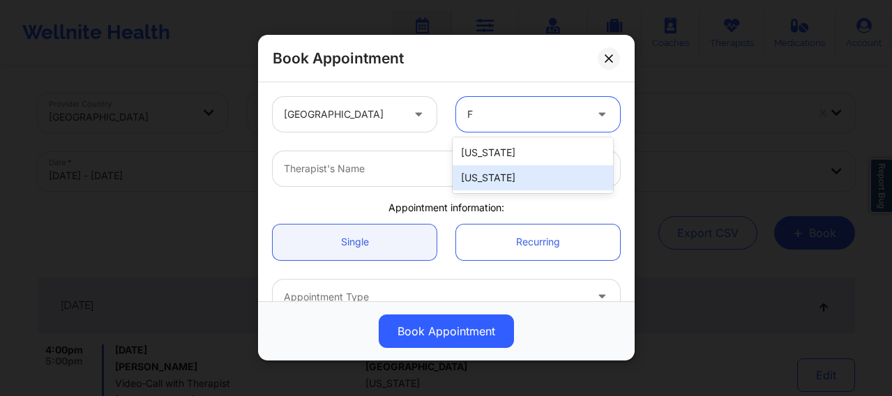
click at [501, 177] on div "Florida" at bounding box center [533, 177] width 160 height 25
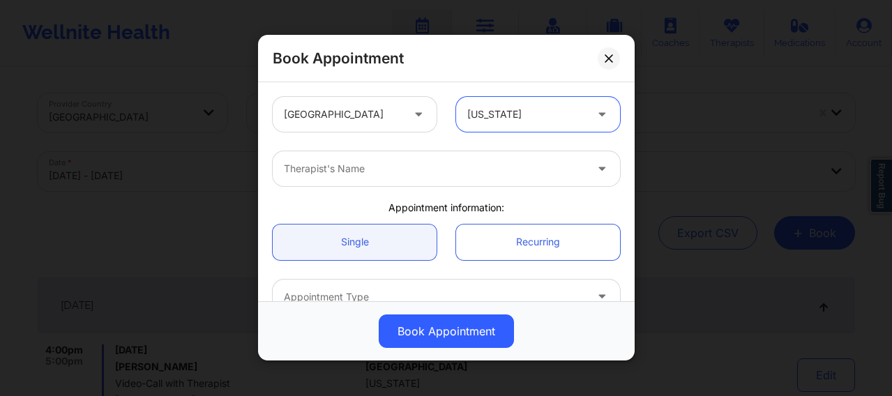
click at [398, 167] on div at bounding box center [434, 169] width 301 height 17
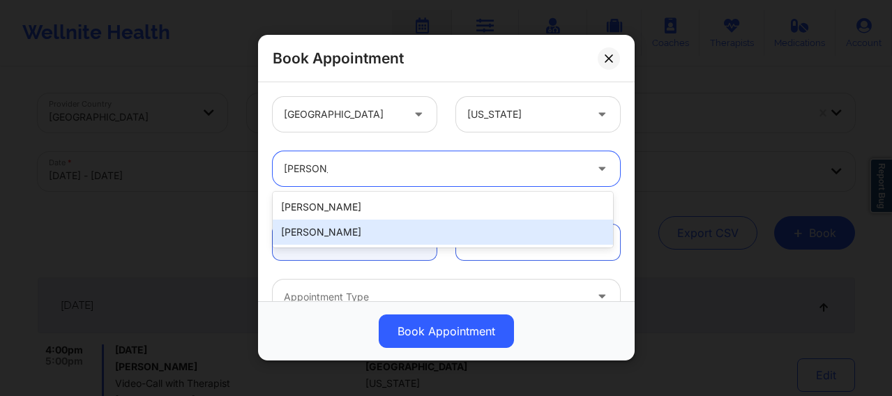
click at [324, 238] on div "Katrina Rushing" at bounding box center [443, 232] width 340 height 25
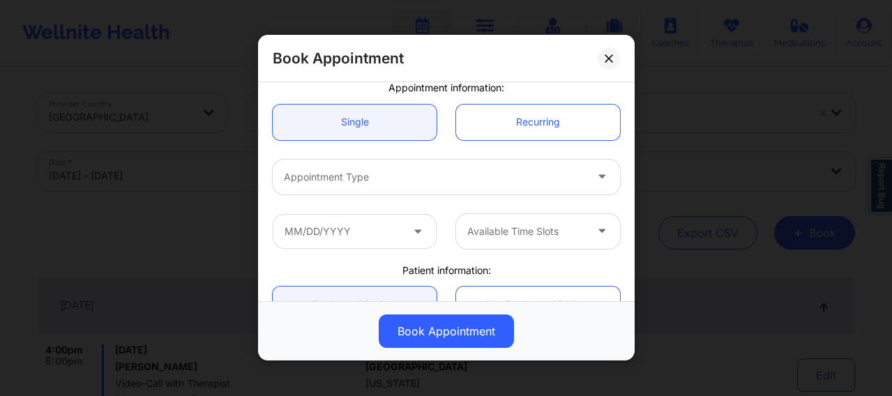
scroll to position [116, 0]
click at [338, 184] on div at bounding box center [434, 180] width 301 height 17
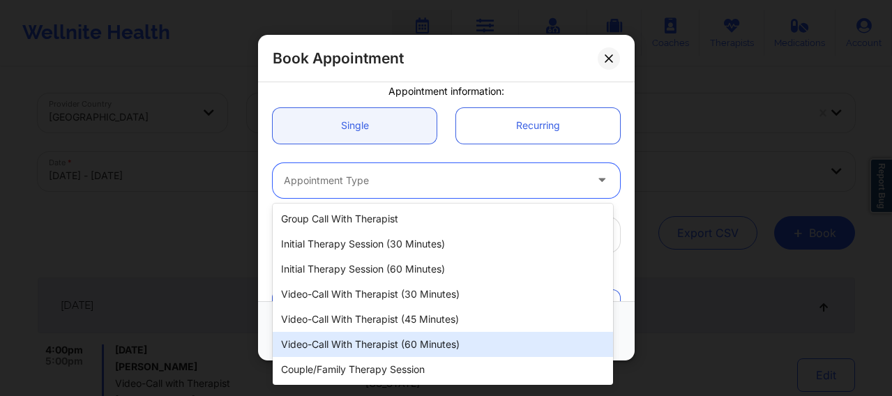
click at [393, 316] on div "Video-Call with Therapist (60 minutes)" at bounding box center [443, 344] width 340 height 25
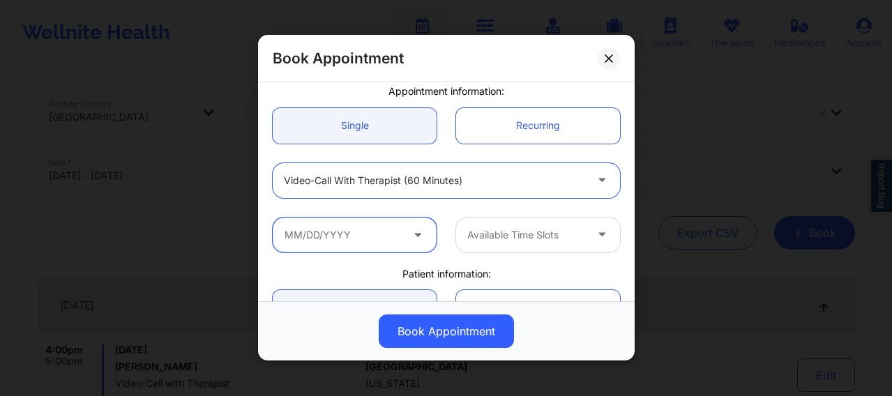
click at [364, 244] on input "text" at bounding box center [355, 235] width 164 height 35
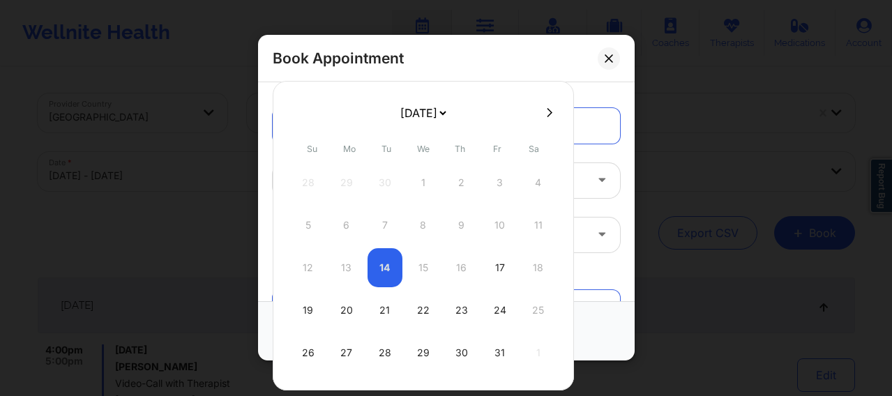
click at [384, 273] on div "12 13 14 15 16 17 18" at bounding box center [423, 267] width 265 height 39
click at [387, 303] on div "21" at bounding box center [385, 310] width 35 height 39
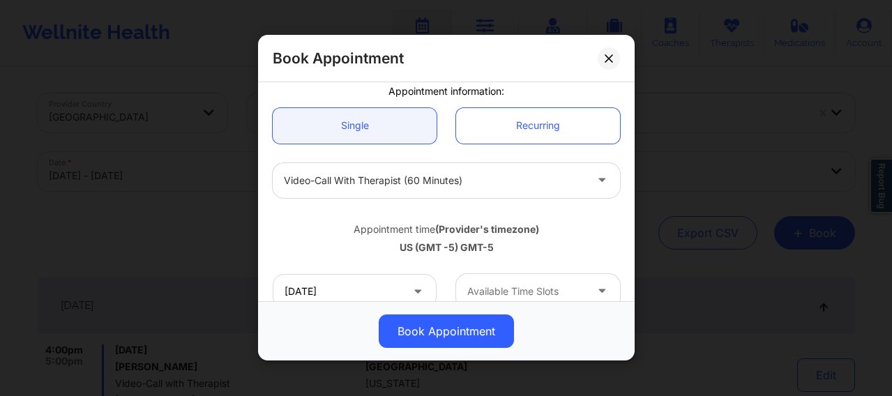
click at [391, 190] on div "Video-Call with Therapist (60 minutes)" at bounding box center [434, 180] width 301 height 35
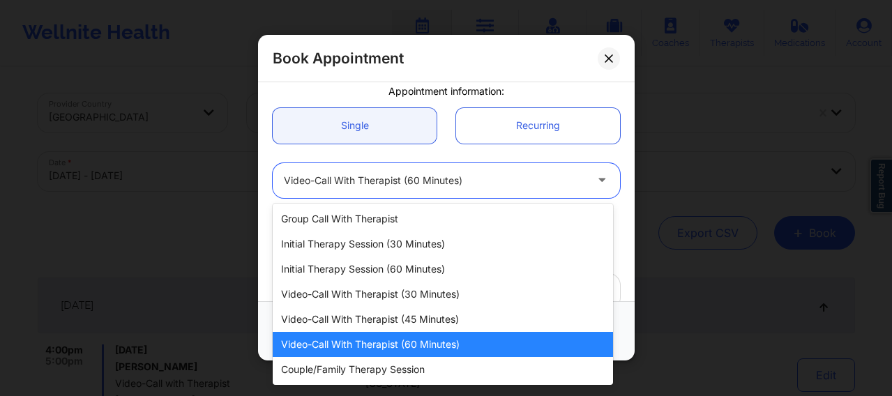
click at [388, 316] on div "Video-Call with Therapist (60 minutes)" at bounding box center [443, 344] width 340 height 25
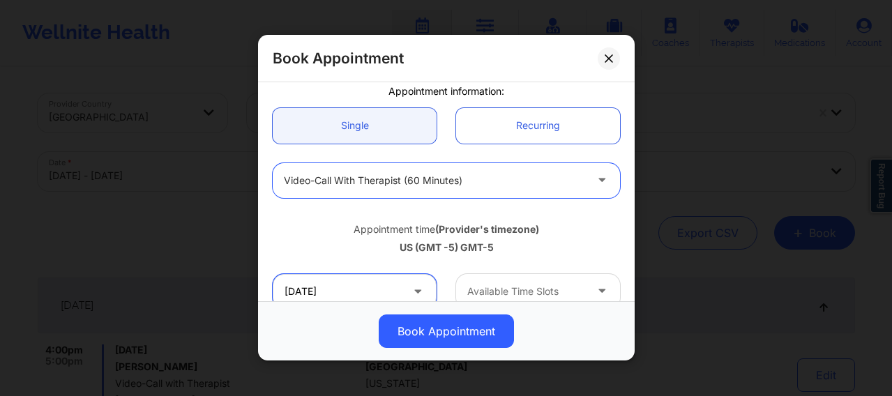
click at [368, 290] on input "10/21/2025" at bounding box center [355, 291] width 164 height 35
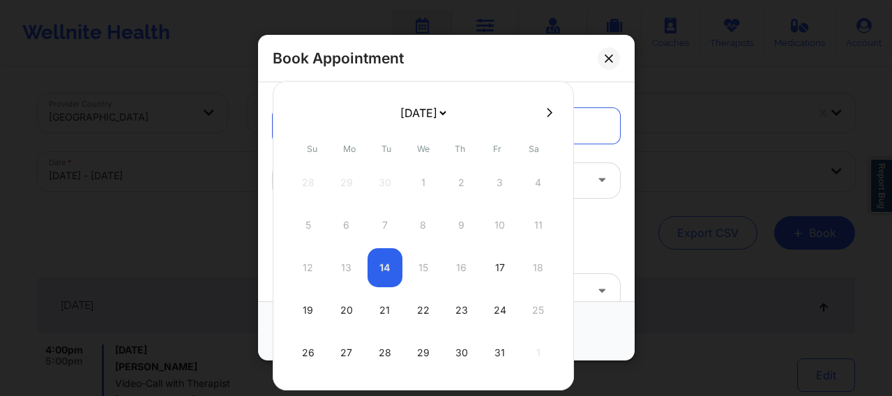
click at [390, 272] on div "12 13 14 15 16 17 18" at bounding box center [423, 267] width 265 height 39
click at [548, 111] on icon at bounding box center [550, 112] width 6 height 10
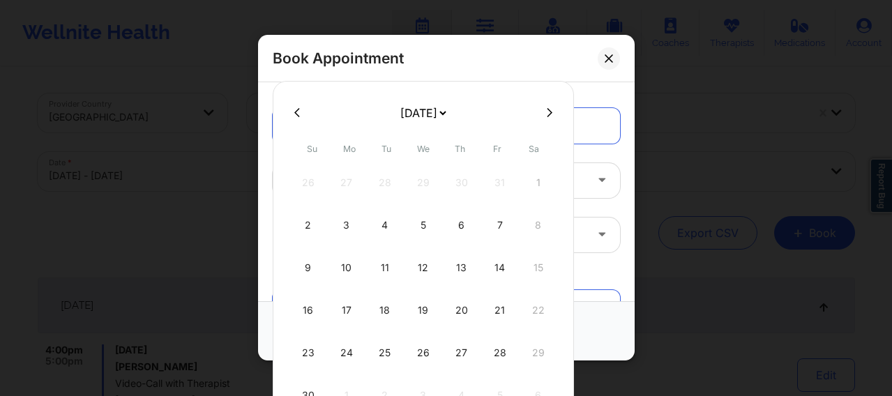
click at [295, 115] on icon at bounding box center [297, 112] width 6 height 10
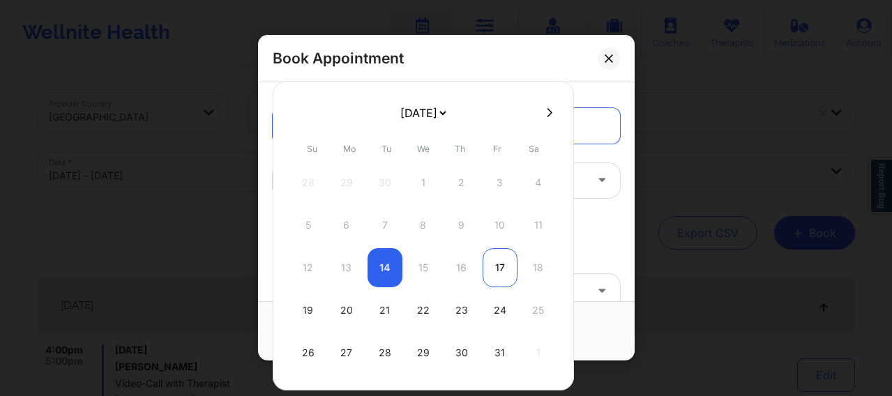
click at [501, 275] on div "17" at bounding box center [500, 267] width 35 height 39
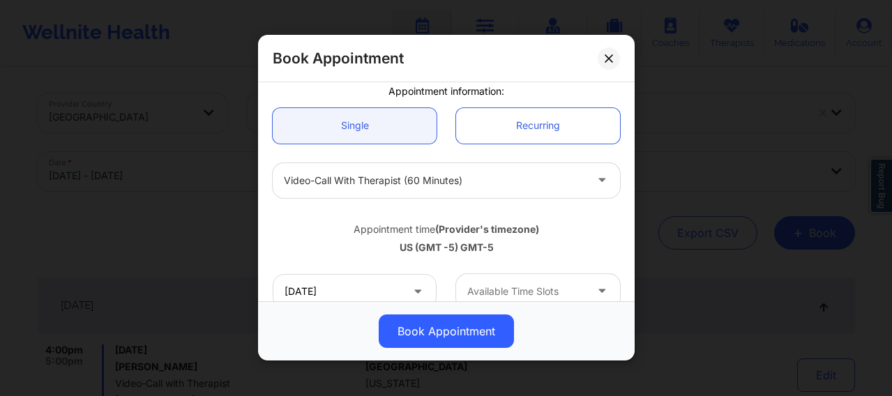
click at [496, 287] on div at bounding box center [526, 291] width 118 height 17
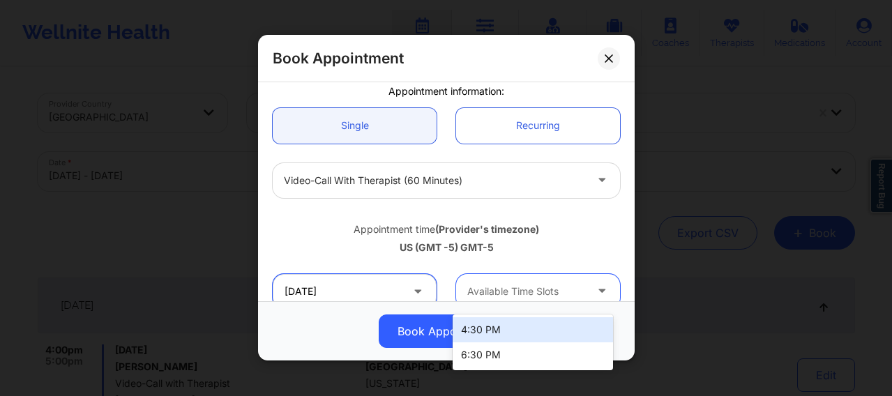
click at [333, 294] on input "10/17/2025" at bounding box center [355, 291] width 164 height 35
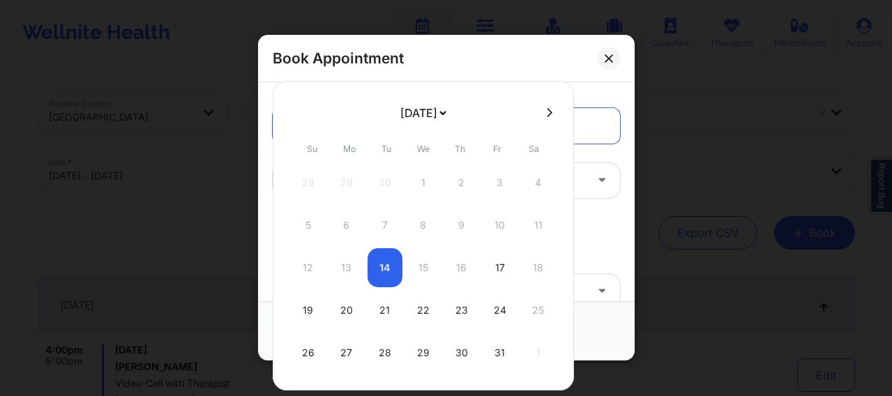
click at [376, 274] on div "12 13 14 15 16 17 18" at bounding box center [423, 267] width 265 height 39
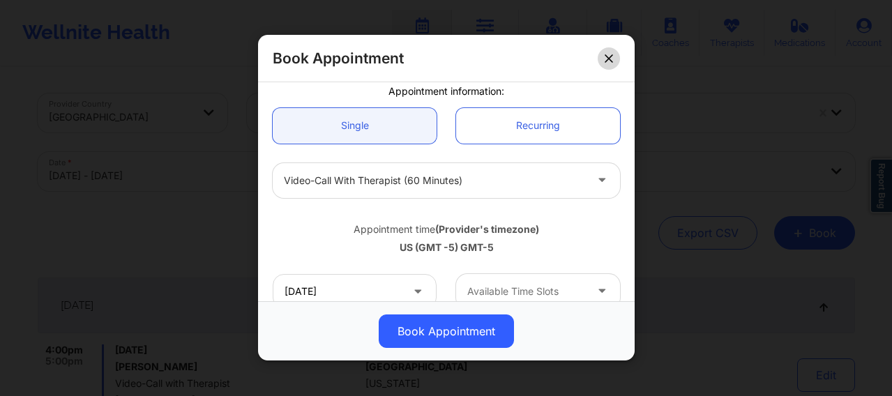
click at [607, 62] on icon at bounding box center [609, 58] width 8 height 8
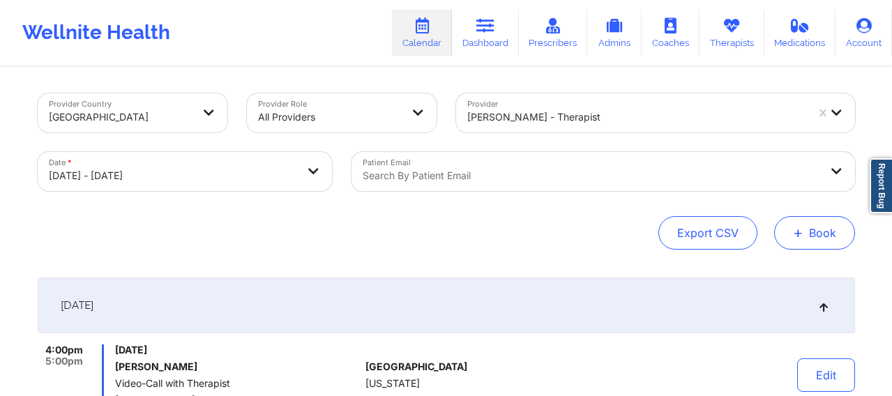
click at [721, 244] on button "+ Book" at bounding box center [814, 232] width 81 height 33
click at [721, 229] on button "+ Book" at bounding box center [814, 232] width 81 height 33
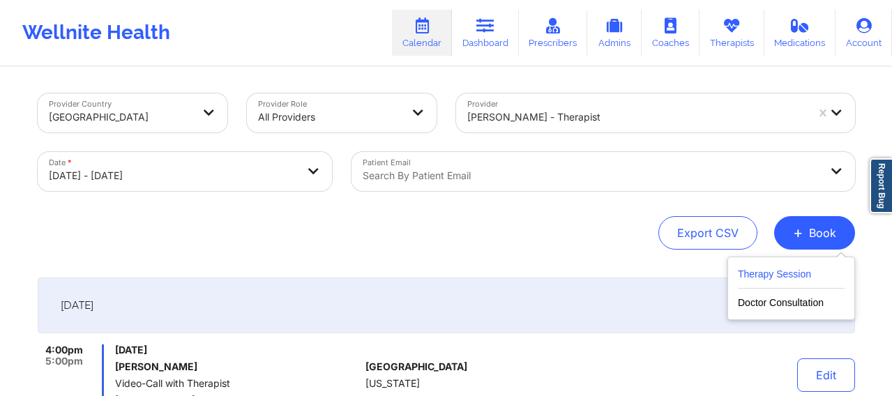
click at [721, 272] on button "Therapy Session" at bounding box center [791, 277] width 107 height 23
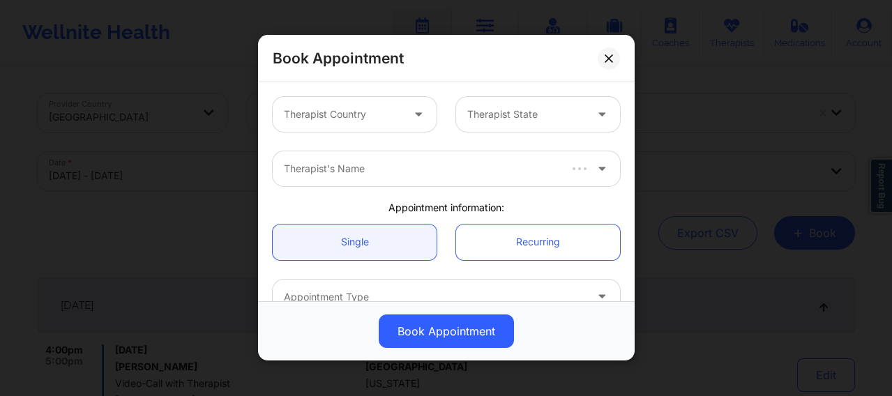
click at [387, 122] on div at bounding box center [343, 115] width 118 height 17
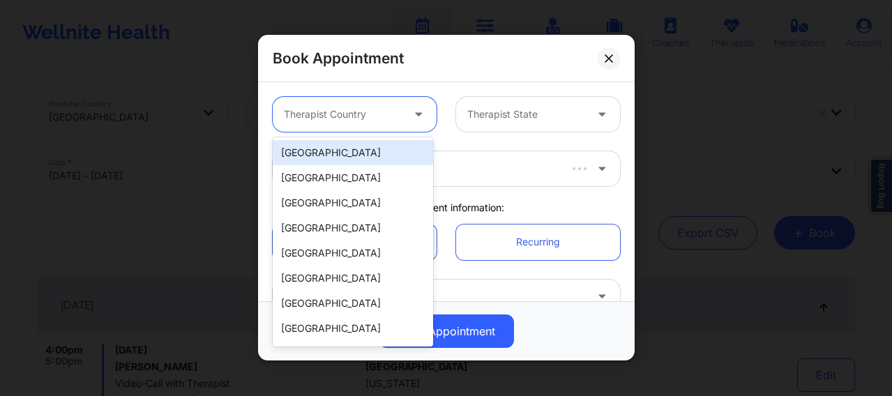
click at [340, 151] on div "[GEOGRAPHIC_DATA]" at bounding box center [353, 152] width 160 height 25
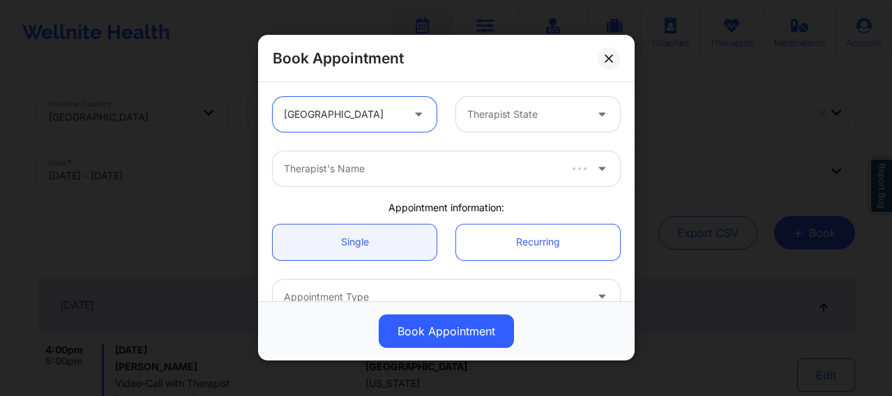
click at [505, 133] on div "option United States, selected. United States Therapist State" at bounding box center [446, 114] width 367 height 54
click at [505, 121] on div at bounding box center [526, 115] width 118 height 17
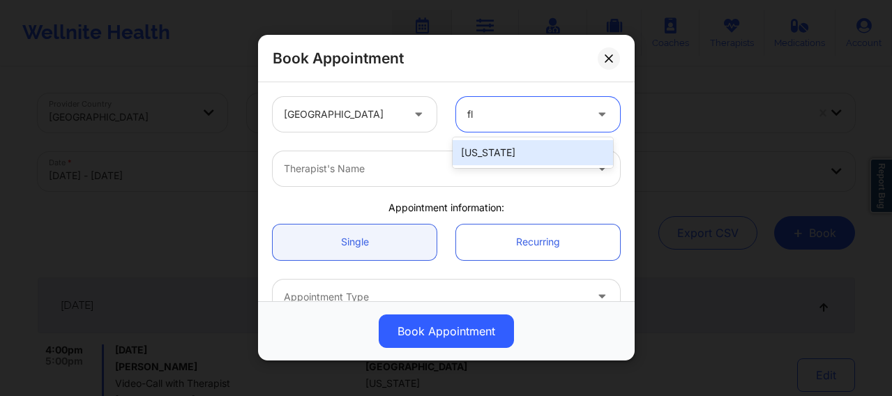
click at [486, 146] on div "Florida" at bounding box center [533, 152] width 160 height 25
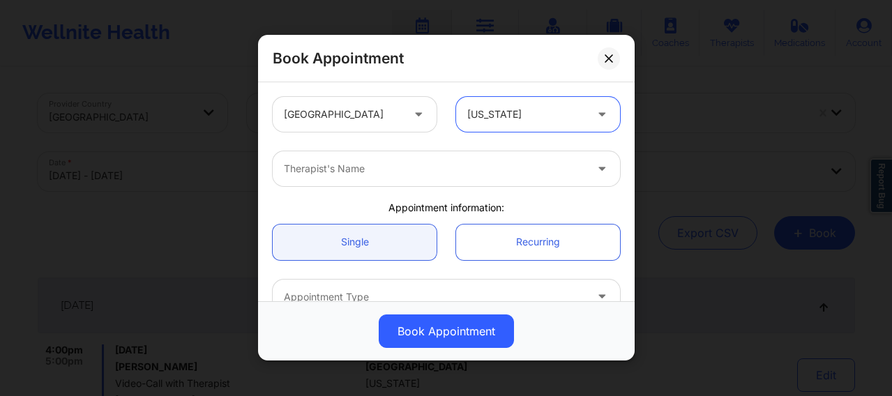
click at [375, 174] on div at bounding box center [434, 169] width 301 height 17
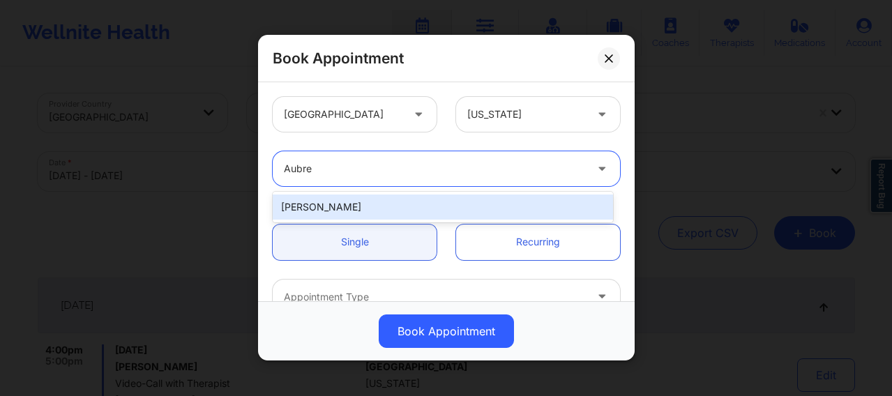
click at [375, 174] on div "Aubre" at bounding box center [434, 169] width 301 height 17
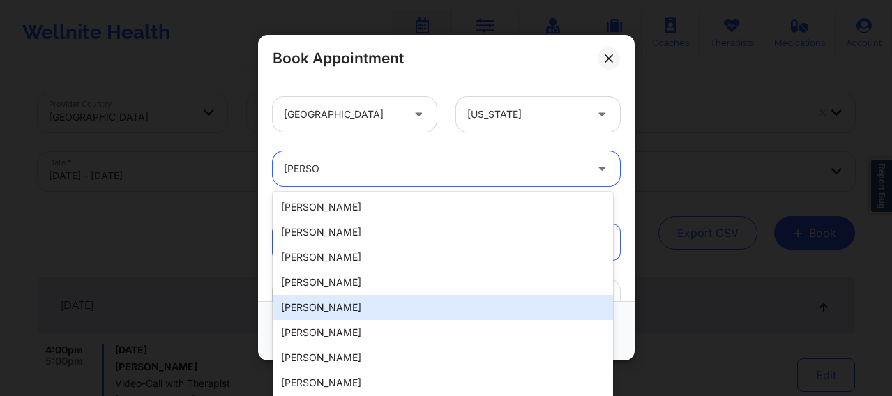
click at [375, 311] on div "Audrey Fernandez-Fraser" at bounding box center [443, 307] width 340 height 25
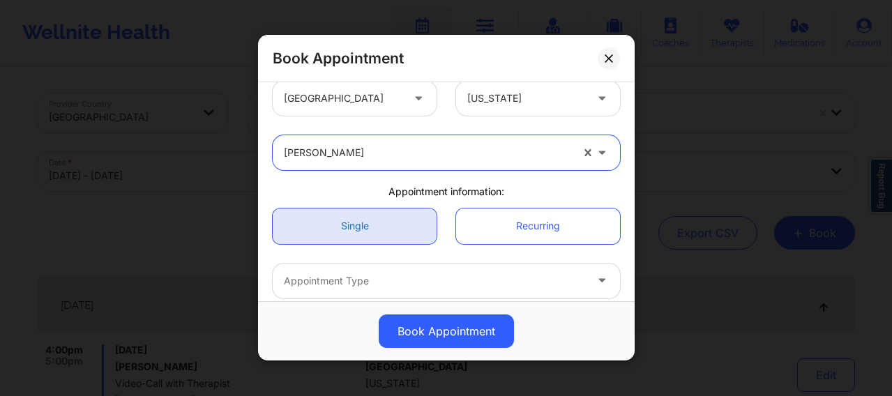
scroll to position [35, 0]
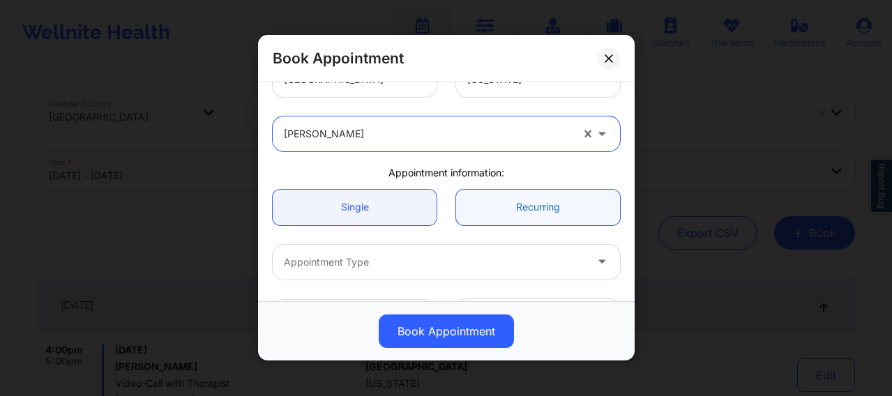
click at [499, 218] on link "Recurring" at bounding box center [538, 208] width 164 height 36
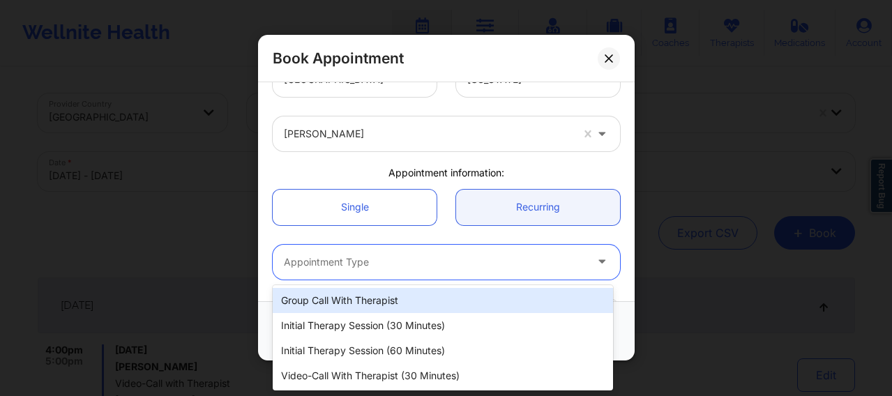
click at [414, 263] on div at bounding box center [434, 262] width 301 height 17
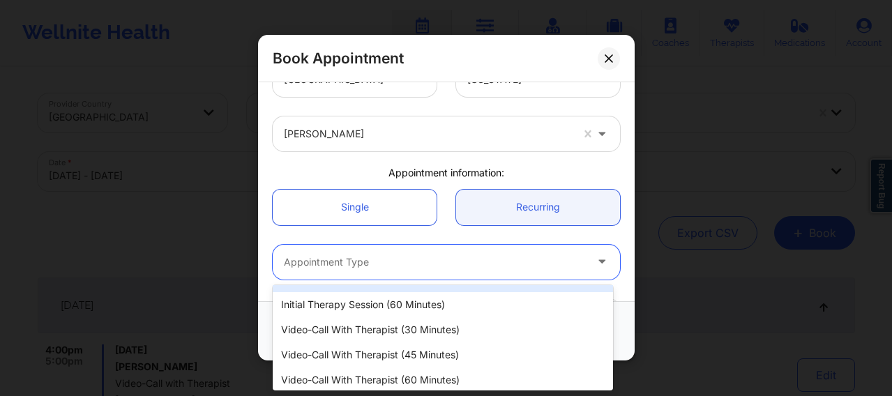
scroll to position [47, 0]
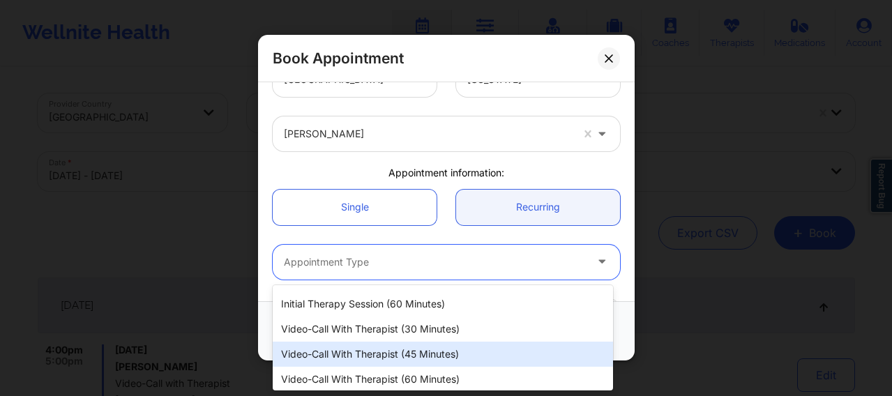
click at [389, 316] on div "Video-Call with Therapist (45 minutes)" at bounding box center [443, 354] width 340 height 25
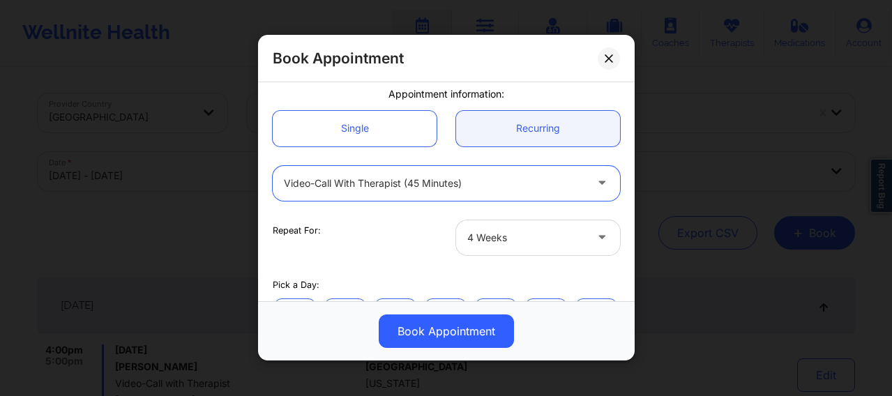
scroll to position [140, 0]
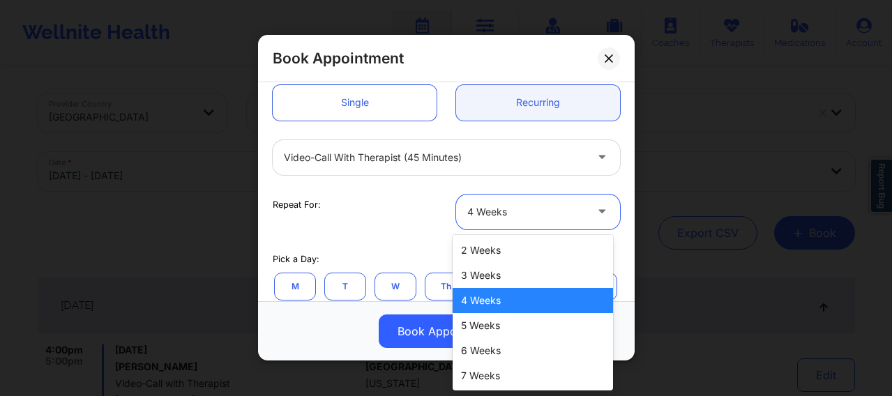
click at [496, 219] on div at bounding box center [526, 212] width 118 height 17
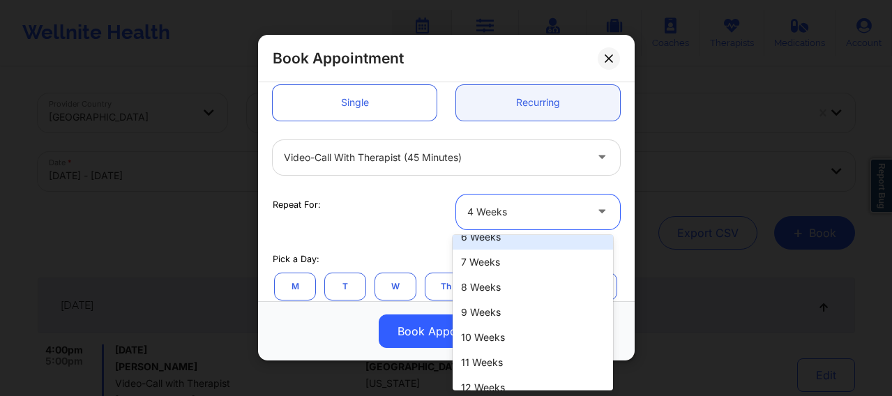
scroll to position [126, 0]
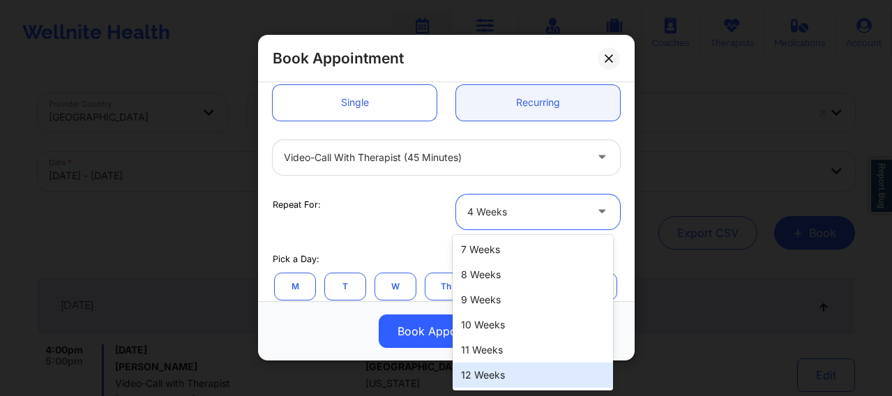
click at [486, 316] on div "12 Weeks" at bounding box center [533, 375] width 160 height 25
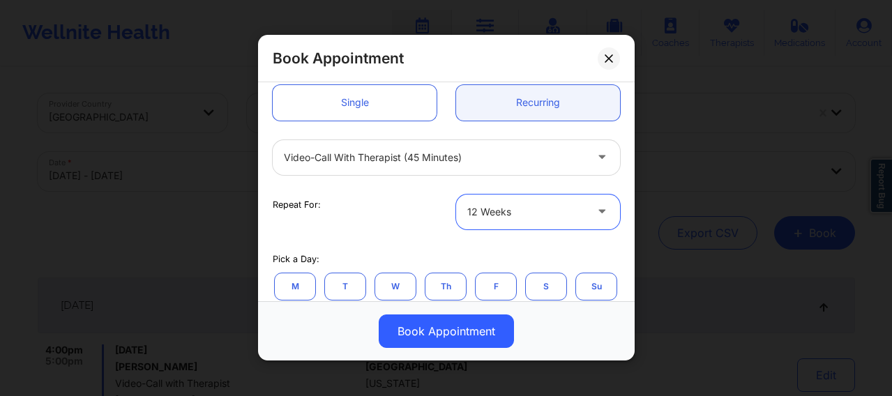
click at [303, 289] on button "M" at bounding box center [295, 287] width 42 height 28
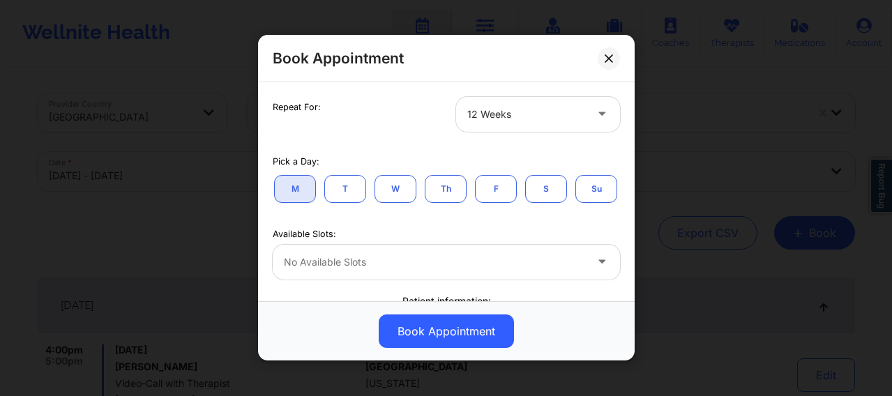
scroll to position [279, 0]
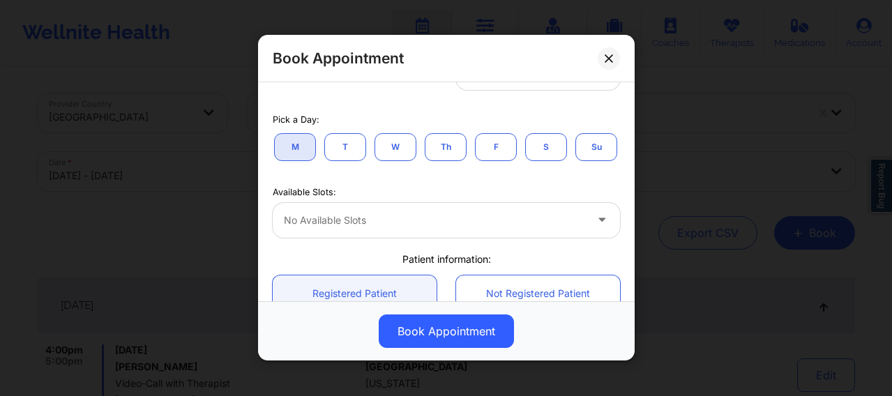
click at [363, 229] on div at bounding box center [434, 220] width 301 height 17
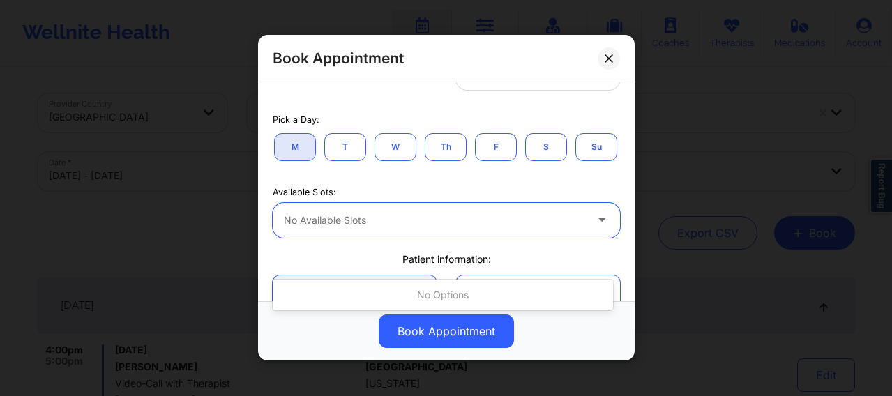
click at [363, 229] on div at bounding box center [434, 220] width 301 height 17
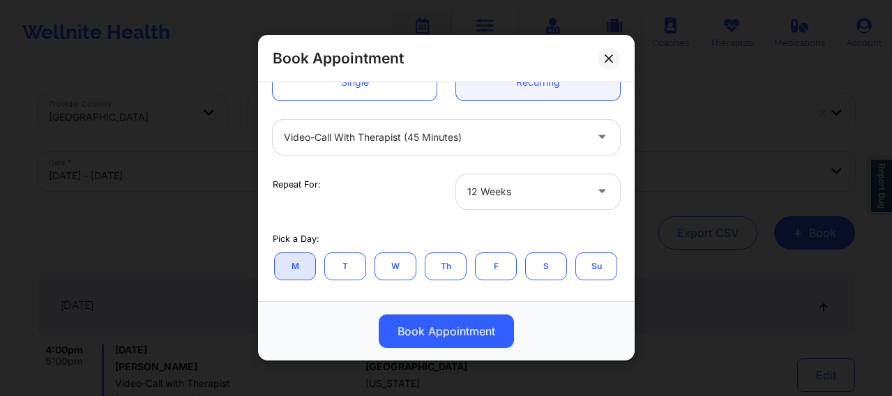
scroll to position [0, 0]
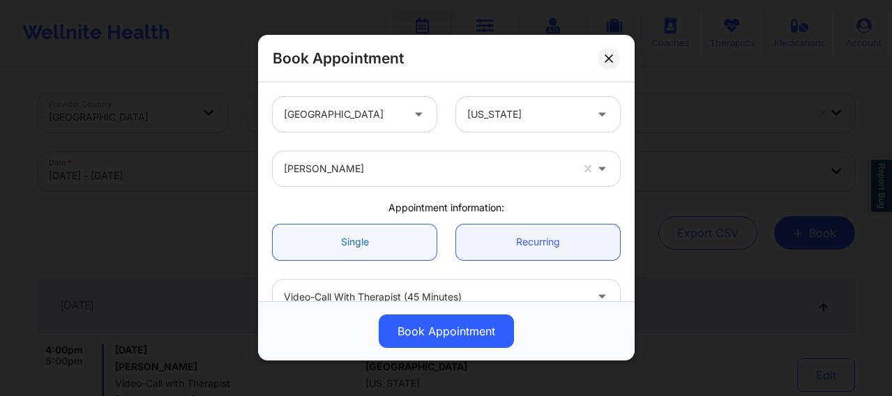
click at [359, 246] on link "Single" at bounding box center [355, 243] width 164 height 36
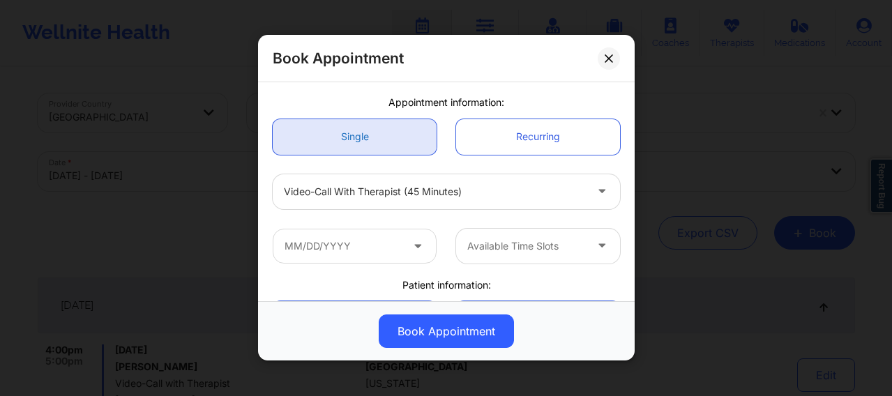
scroll to position [116, 0]
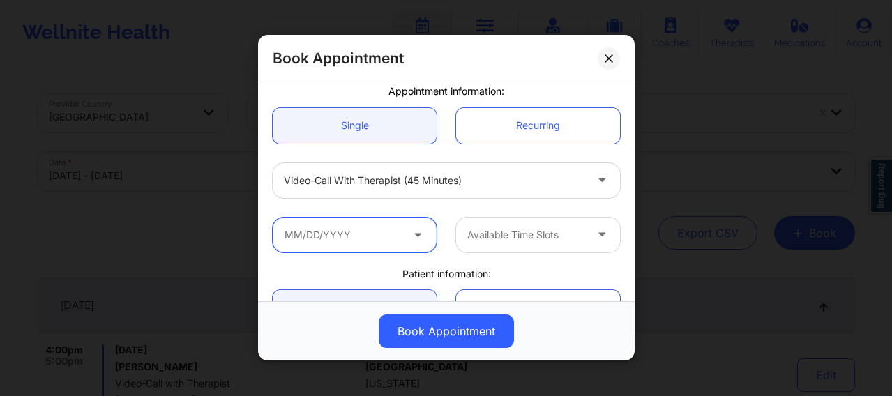
click at [406, 227] on input "text" at bounding box center [355, 235] width 164 height 35
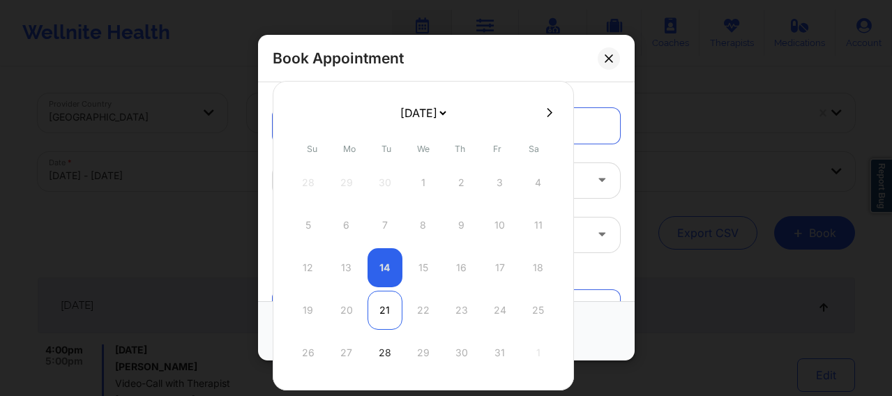
click at [382, 306] on div "21" at bounding box center [385, 310] width 35 height 39
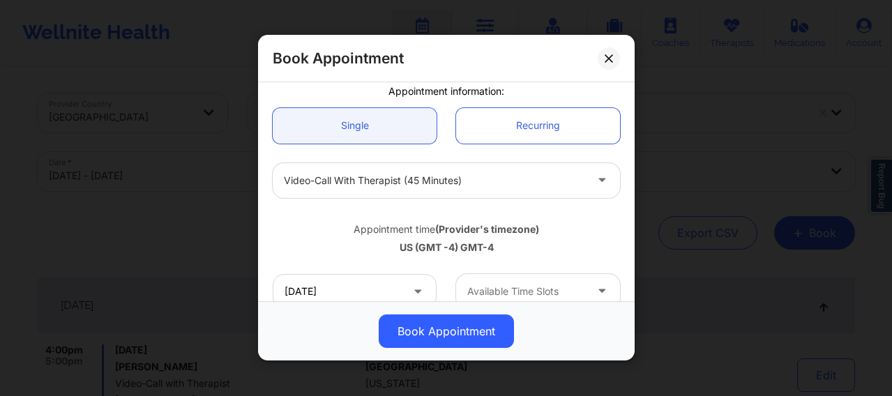
click at [476, 288] on div at bounding box center [526, 291] width 118 height 17
click at [500, 123] on link "Recurring" at bounding box center [538, 126] width 164 height 36
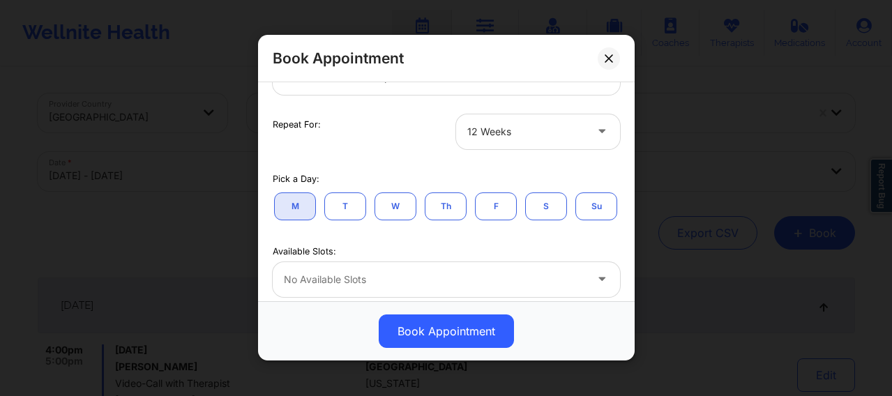
scroll to position [232, 0]
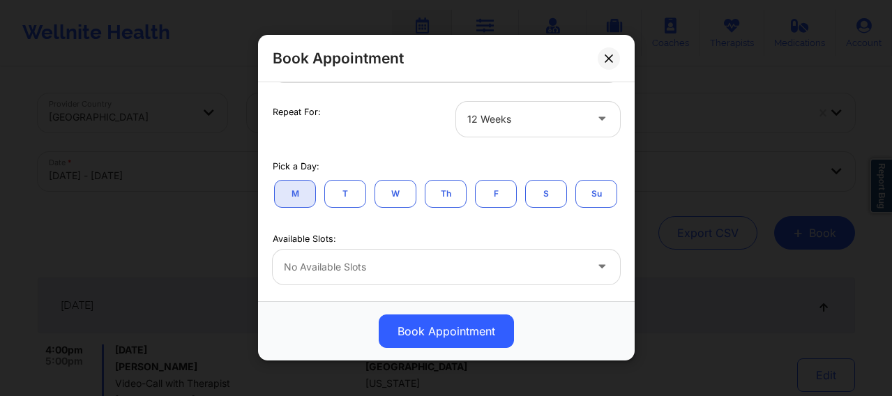
click at [342, 196] on button "T" at bounding box center [345, 194] width 42 height 28
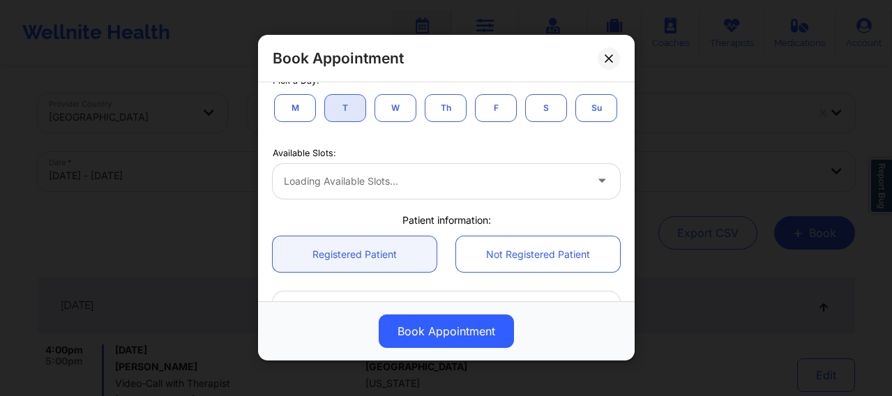
scroll to position [372, 0]
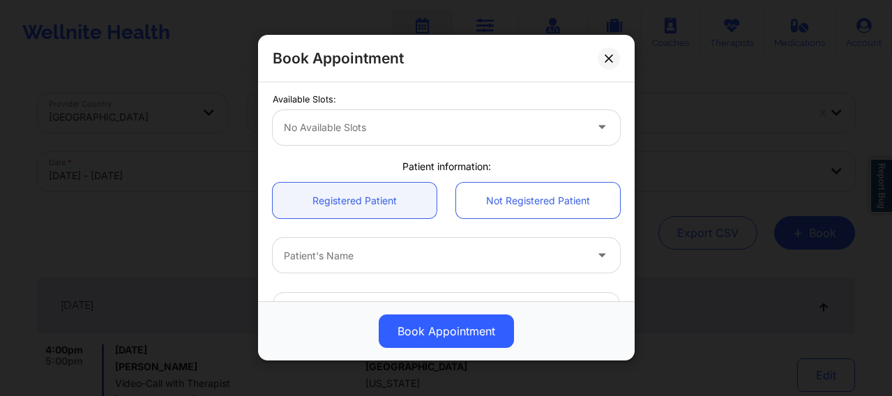
click at [379, 136] on div at bounding box center [434, 127] width 301 height 17
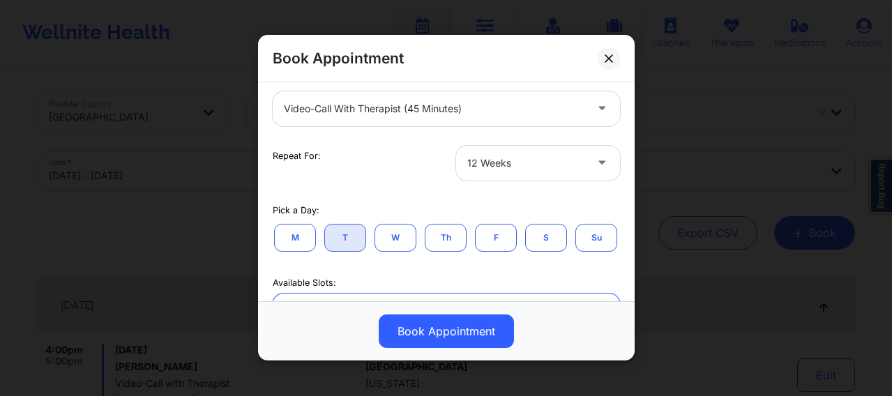
scroll to position [186, 0]
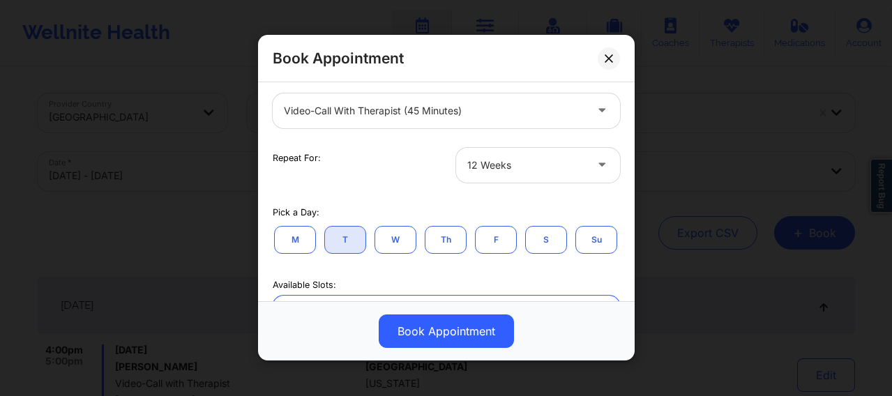
click at [518, 172] on div at bounding box center [526, 165] width 118 height 17
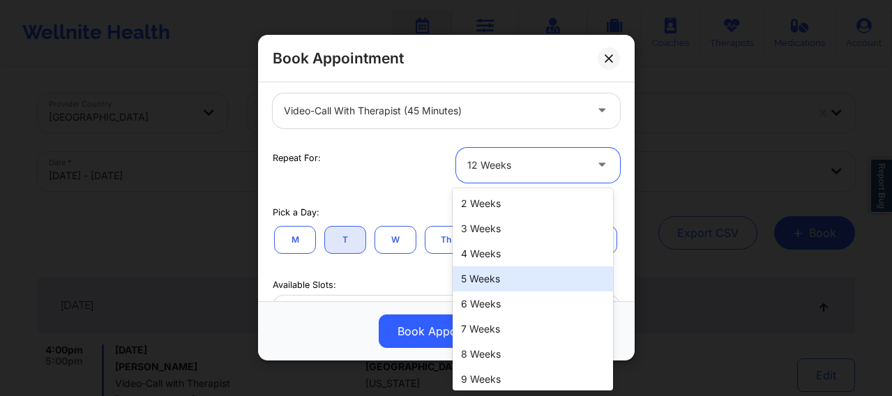
click at [484, 269] on div "5 Weeks" at bounding box center [533, 278] width 160 height 25
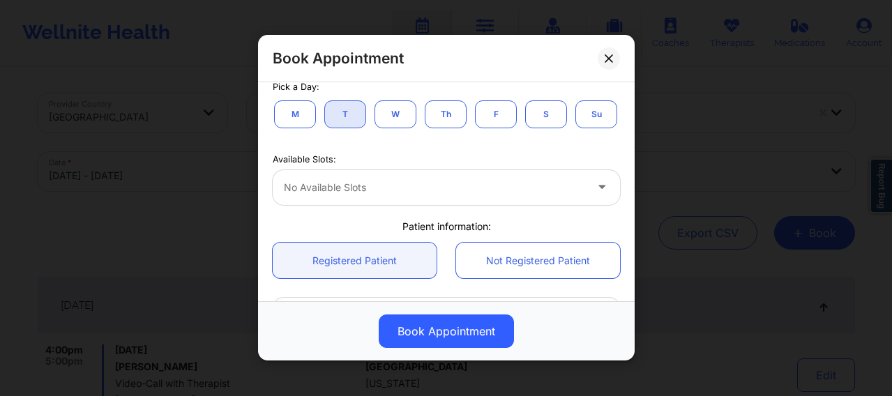
scroll to position [279, 0]
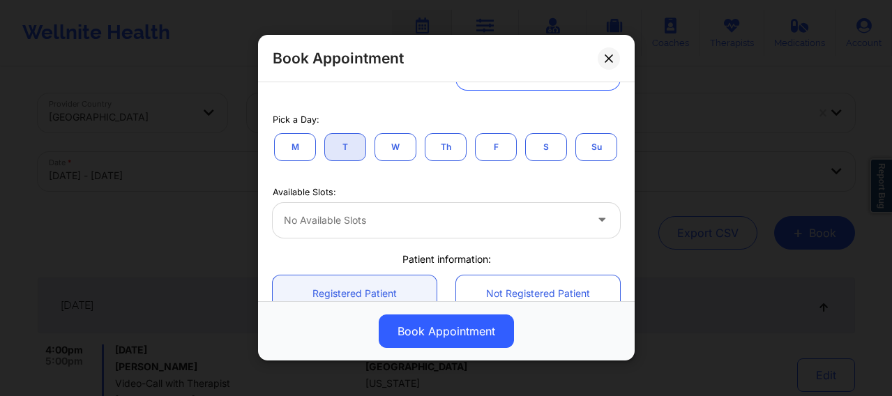
click at [555, 238] on div "No available slots" at bounding box center [430, 220] width 314 height 35
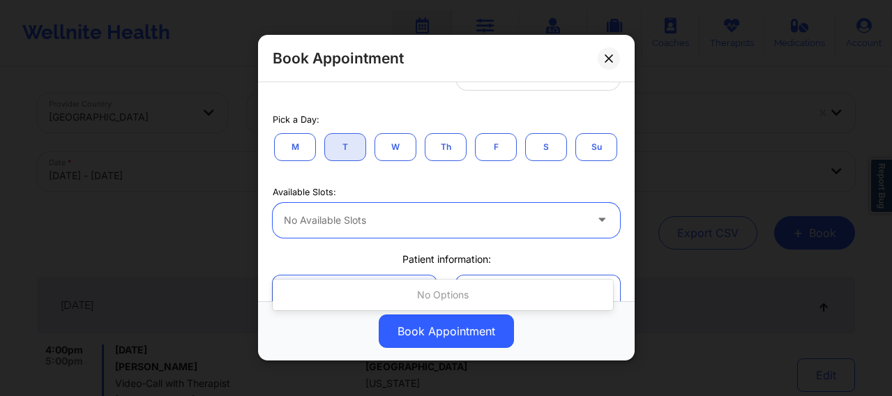
click at [595, 224] on icon at bounding box center [602, 218] width 14 height 12
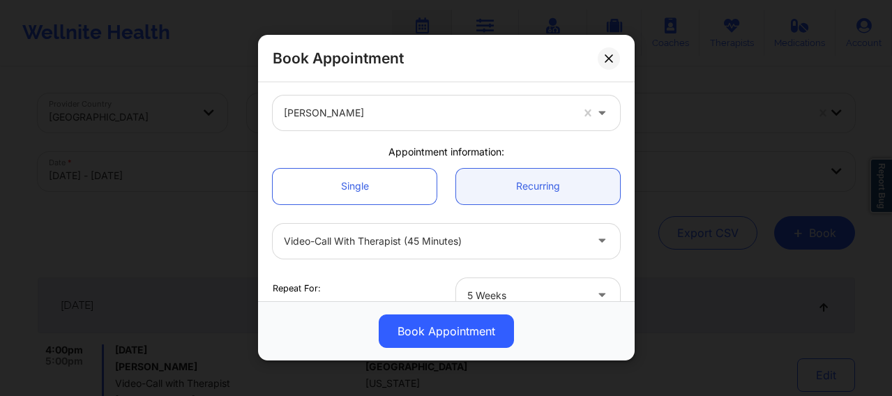
scroll to position [23, 0]
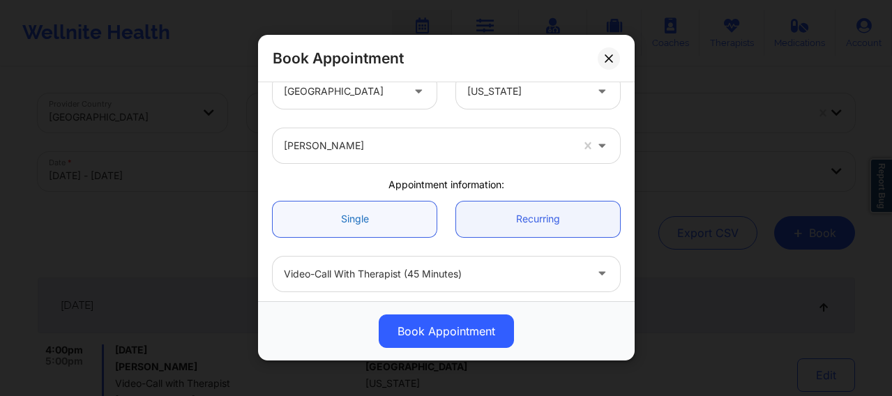
click at [386, 223] on link "Single" at bounding box center [355, 220] width 164 height 36
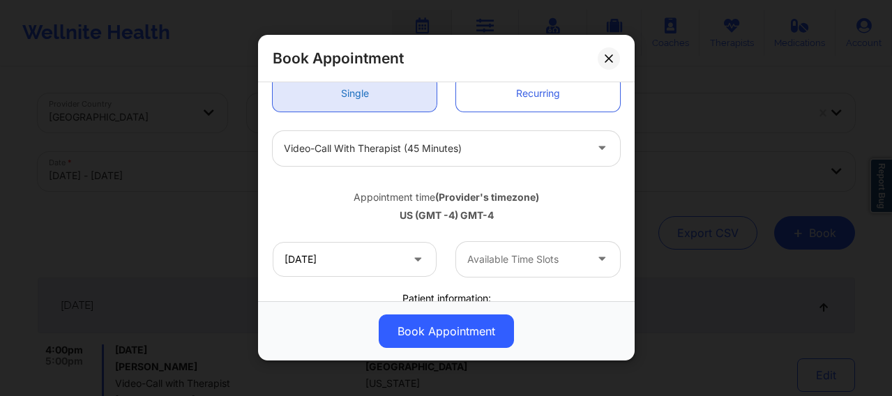
scroll to position [186, 0]
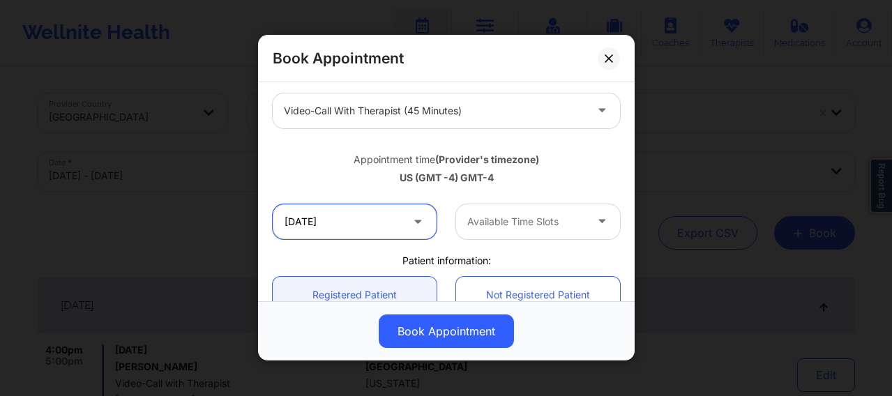
click at [382, 225] on input "10/21/2025" at bounding box center [355, 221] width 164 height 35
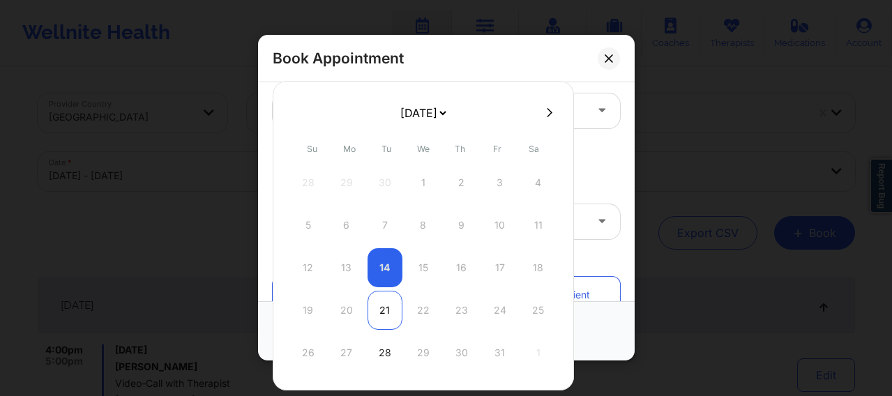
click at [385, 302] on div "21" at bounding box center [385, 310] width 35 height 39
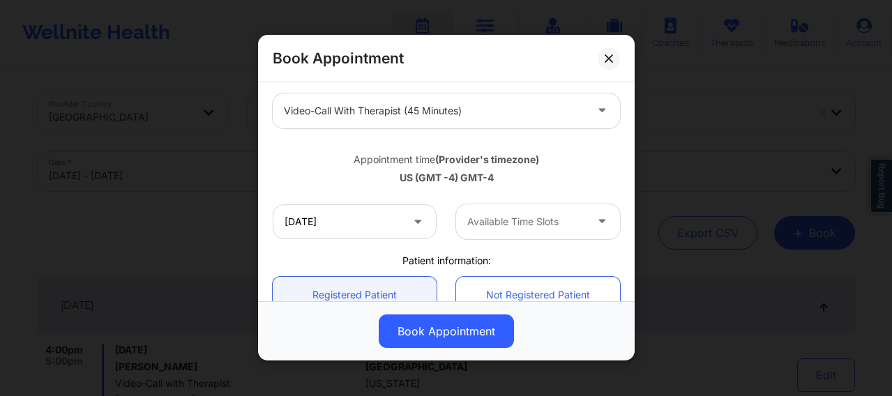
click at [504, 223] on div at bounding box center [526, 221] width 118 height 17
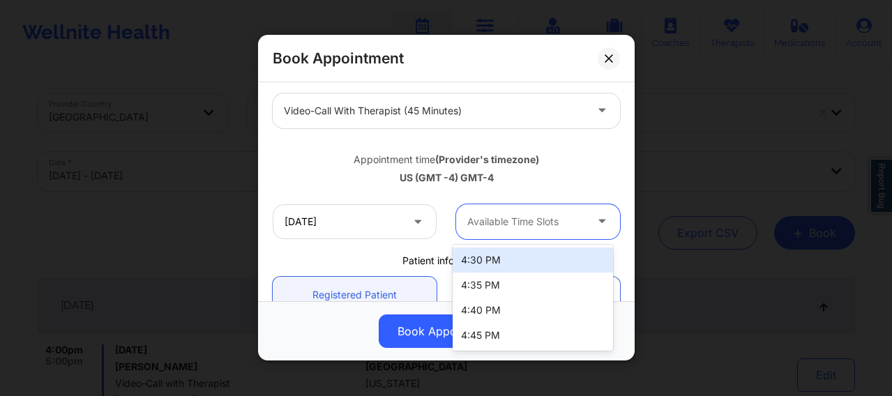
click at [485, 260] on div "4:30 PM" at bounding box center [533, 260] width 160 height 25
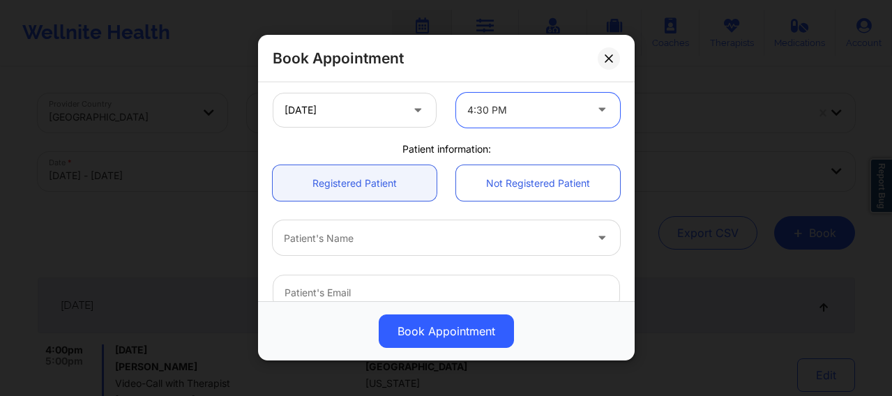
scroll to position [314, 0]
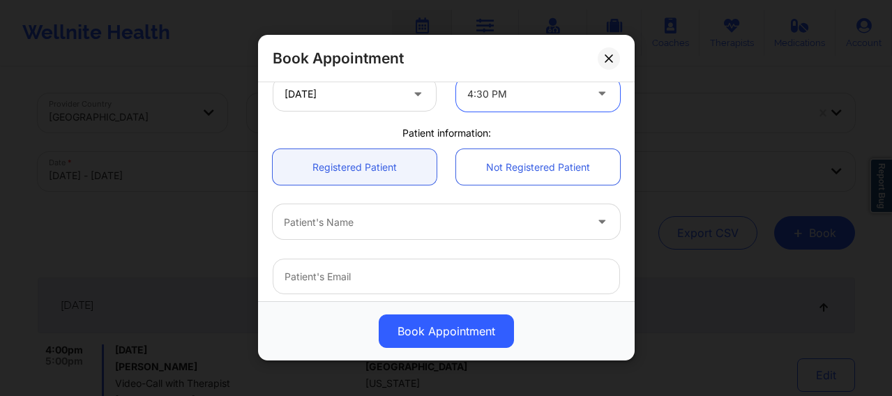
click at [375, 225] on div at bounding box center [434, 222] width 301 height 17
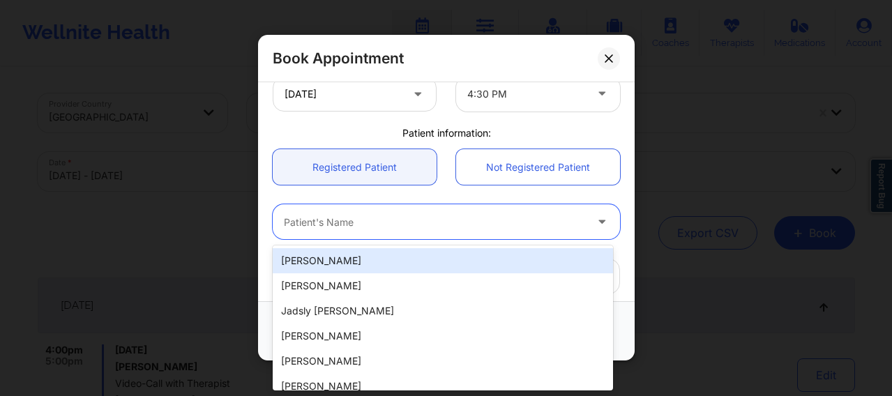
paste input "Buchanan Vrazel"
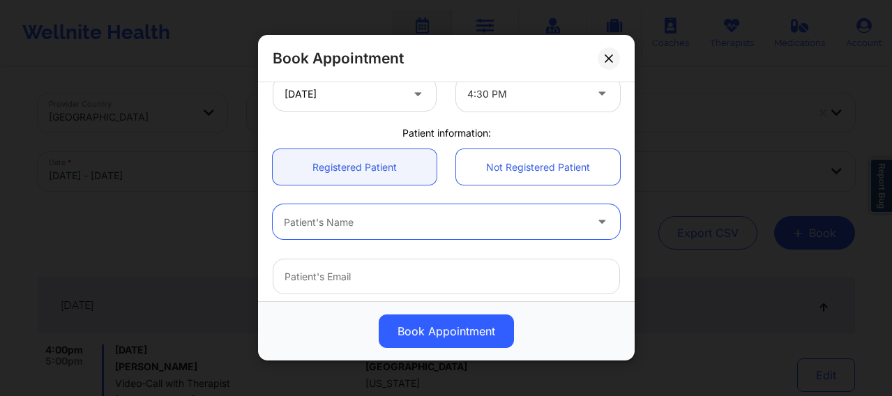
paste input "Jonah Bautista"
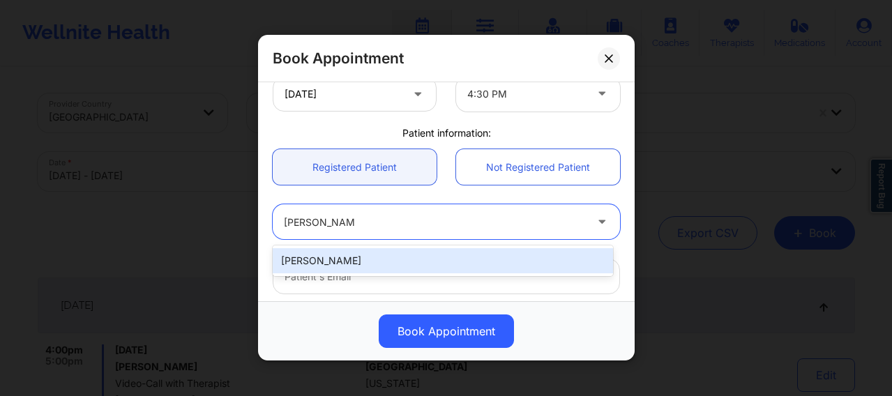
click at [345, 258] on div "Jonah Bautista" at bounding box center [443, 260] width 340 height 25
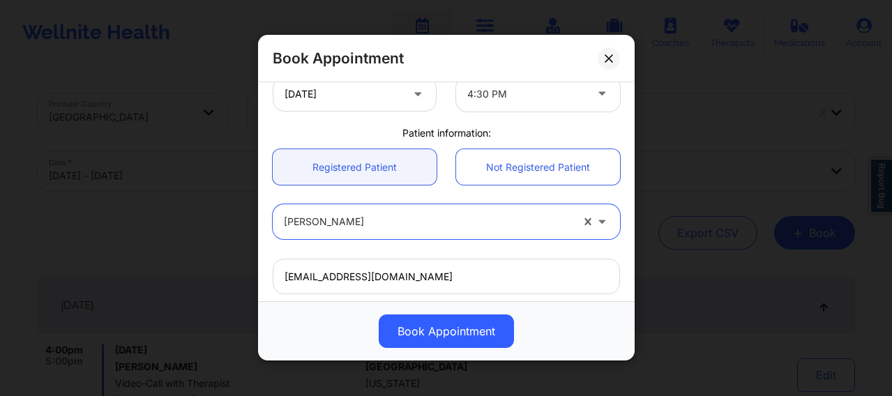
scroll to position [505, 0]
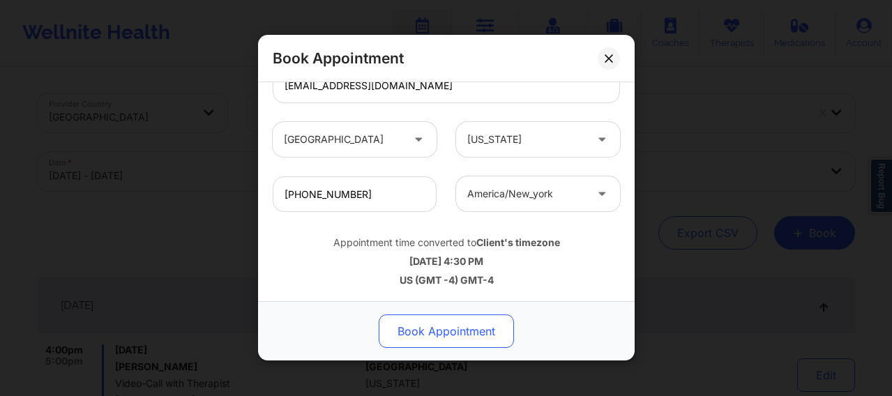
click at [442, 316] on button "Book Appointment" at bounding box center [446, 331] width 135 height 33
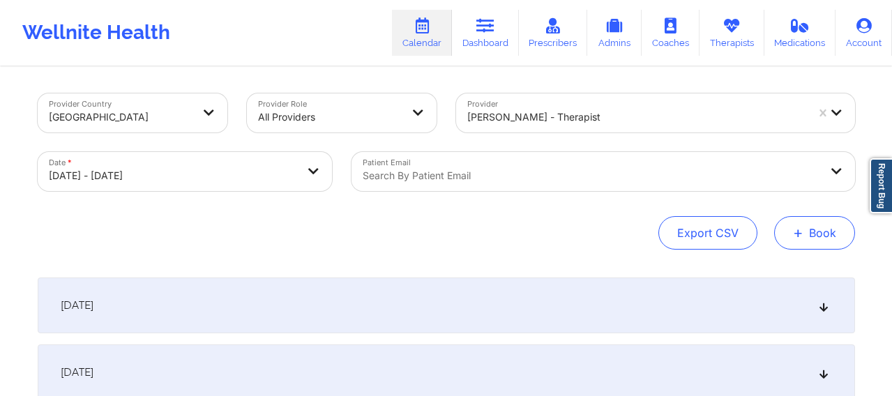
click at [721, 235] on button "+ Book" at bounding box center [814, 232] width 81 height 33
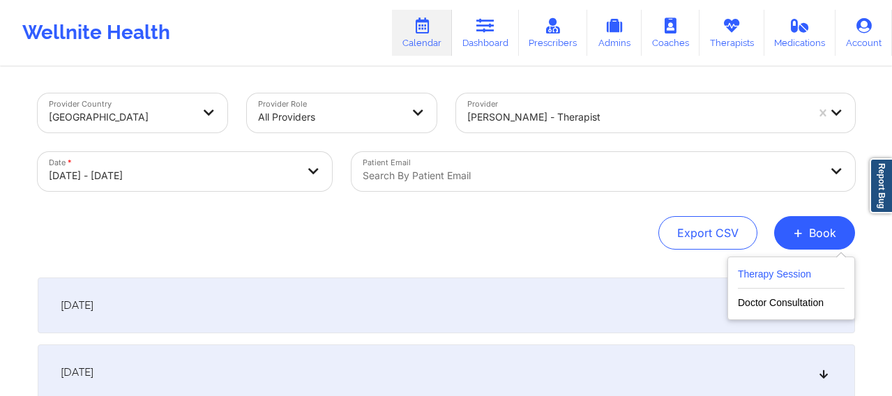
click at [721, 275] on button "Therapy Session" at bounding box center [791, 277] width 107 height 23
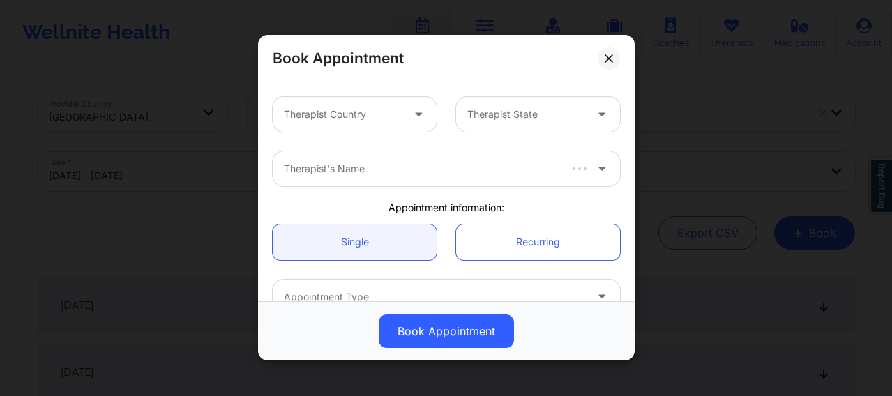
click at [391, 118] on div at bounding box center [343, 115] width 118 height 17
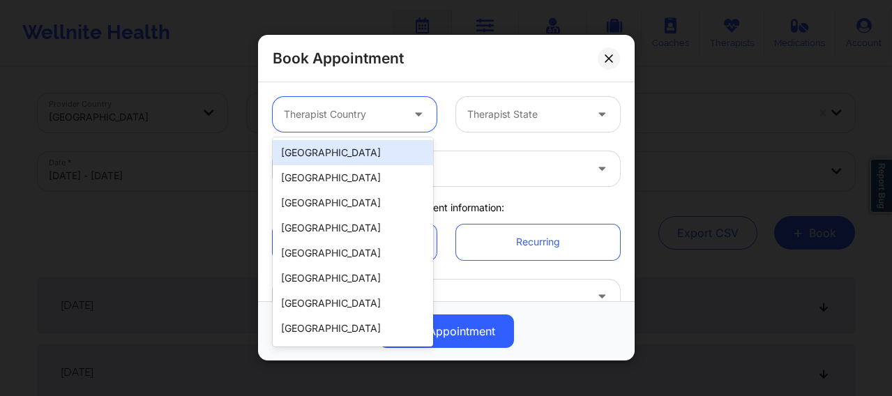
click at [363, 161] on div "[GEOGRAPHIC_DATA]" at bounding box center [353, 152] width 160 height 25
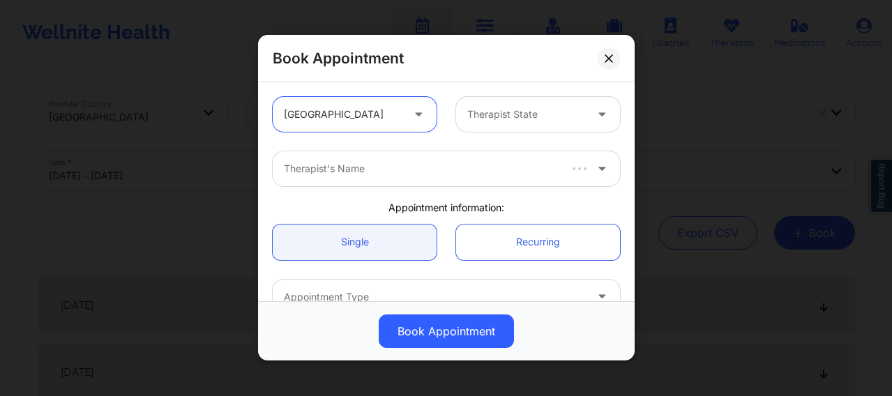
click at [485, 119] on div at bounding box center [526, 115] width 118 height 17
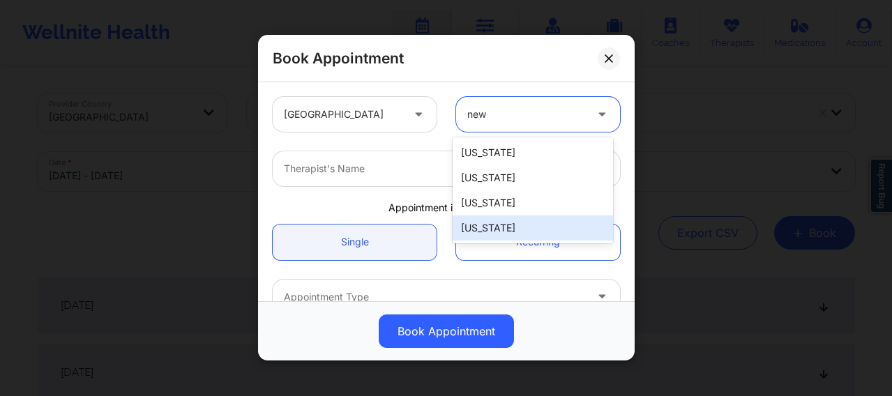
click at [496, 226] on div "[US_STATE]" at bounding box center [533, 228] width 160 height 25
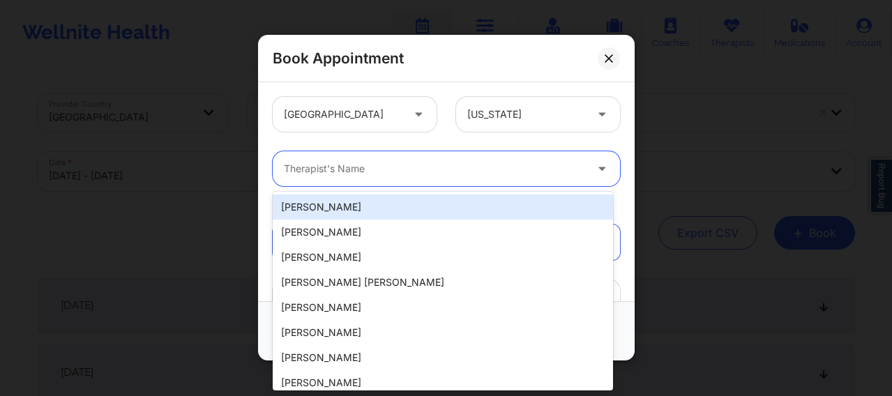
click at [398, 166] on div at bounding box center [434, 169] width 301 height 17
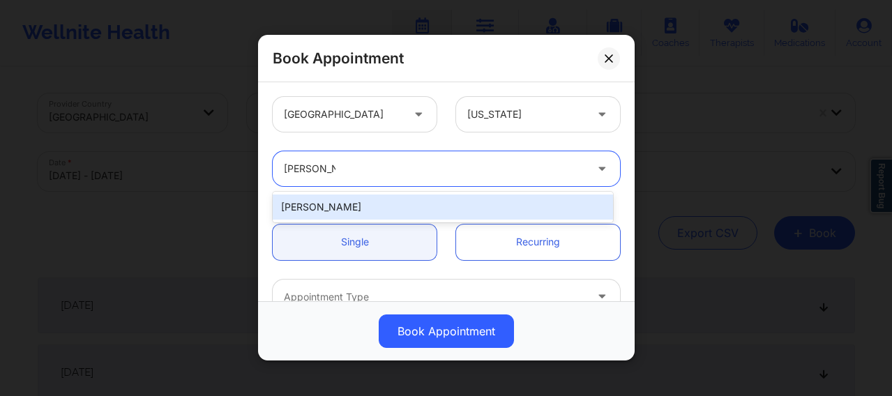
click at [366, 195] on div "Audrey Fernandez-Fraser" at bounding box center [443, 207] width 340 height 25
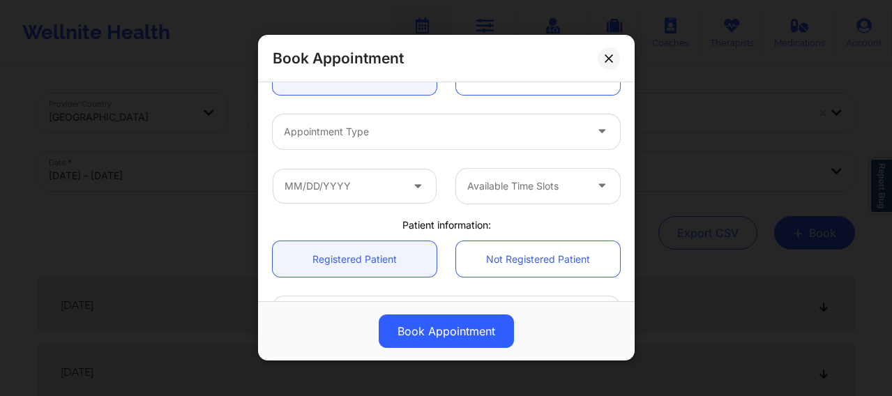
scroll to position [197, 0]
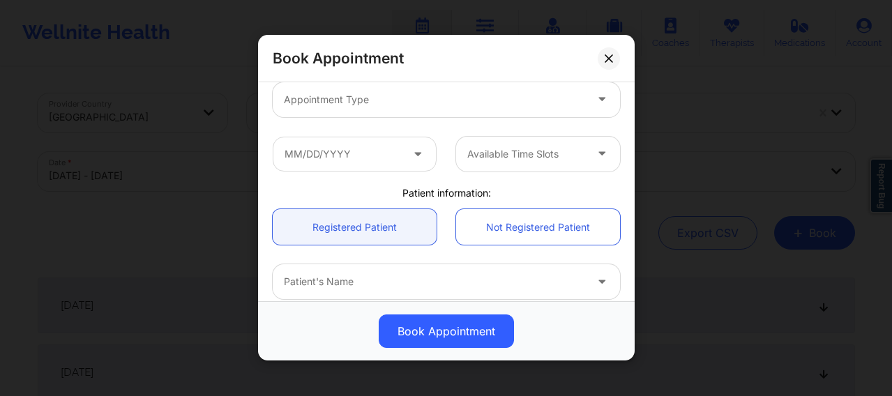
click at [355, 106] on div at bounding box center [434, 99] width 301 height 17
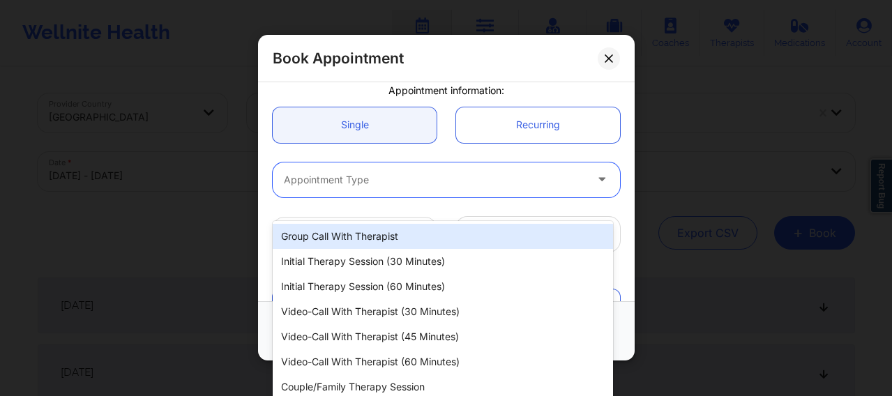
scroll to position [93, 0]
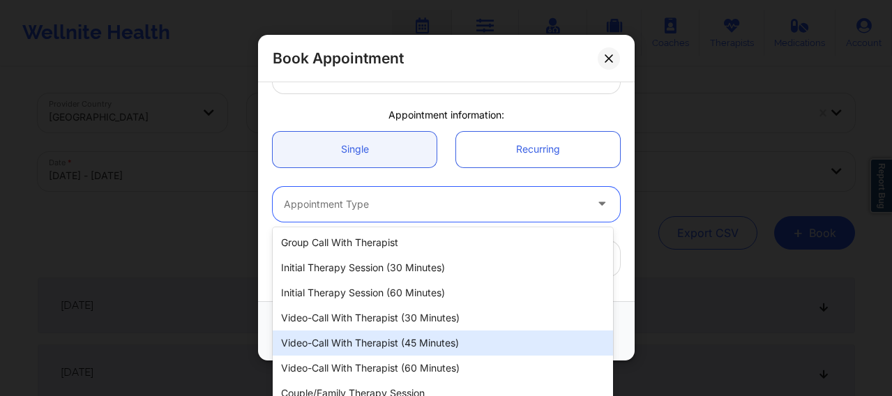
click at [373, 316] on div "Video-Call with Therapist (45 minutes)" at bounding box center [443, 343] width 340 height 25
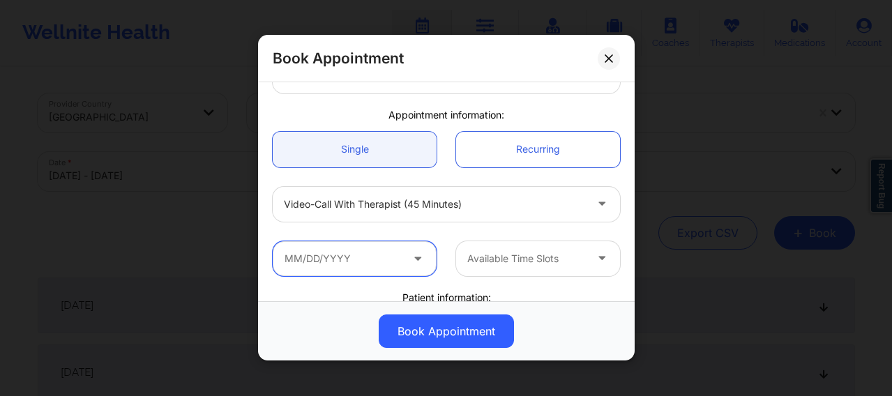
click at [364, 255] on input "text" at bounding box center [355, 258] width 164 height 35
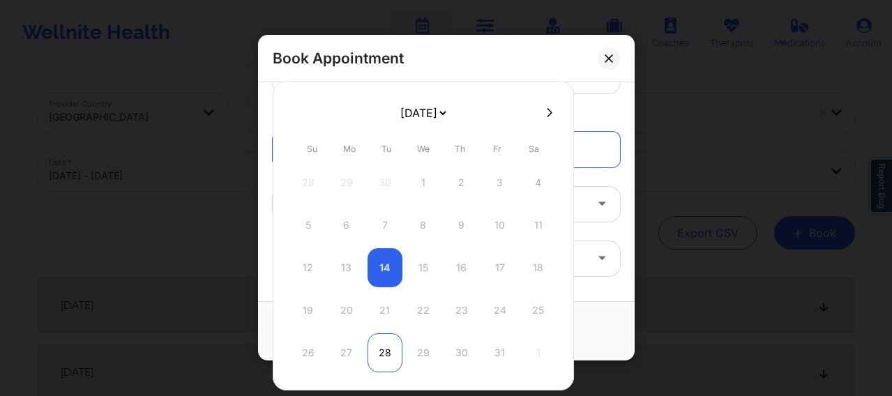
click at [379, 316] on div "28" at bounding box center [385, 352] width 35 height 39
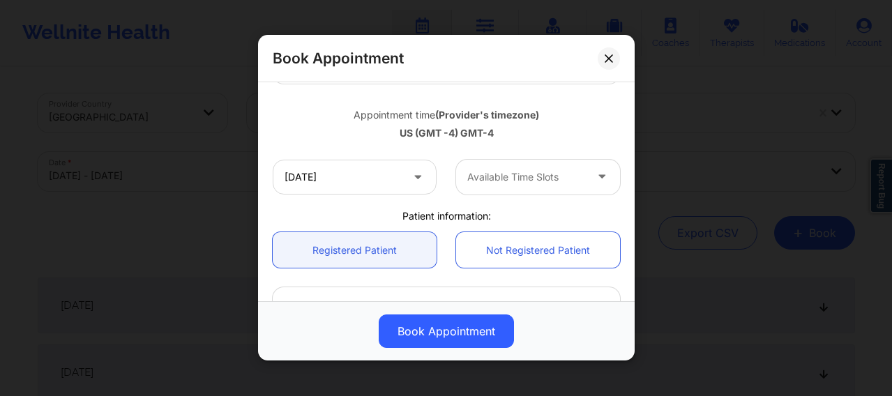
scroll to position [256, 0]
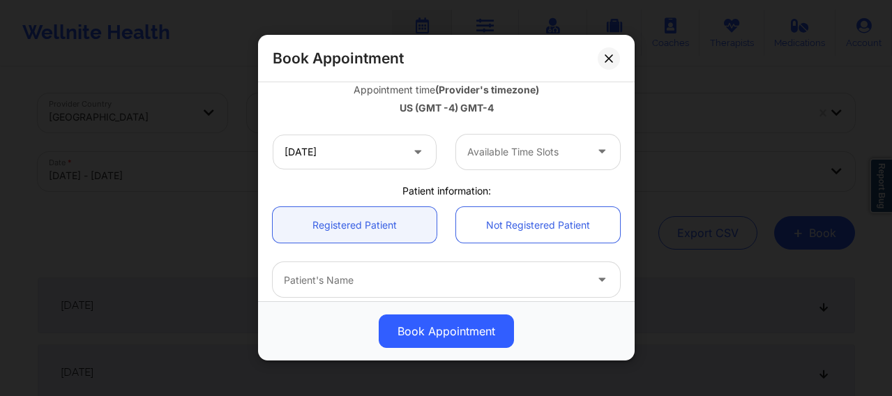
click at [502, 151] on div at bounding box center [526, 152] width 118 height 17
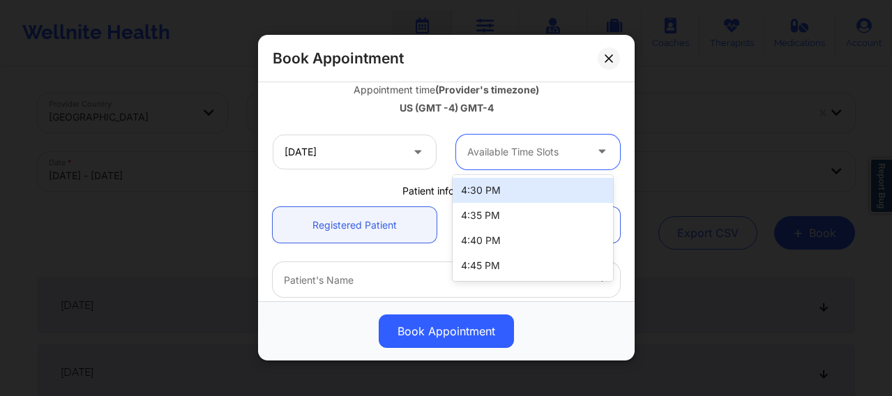
click at [480, 194] on div "4:30 PM" at bounding box center [533, 190] width 160 height 25
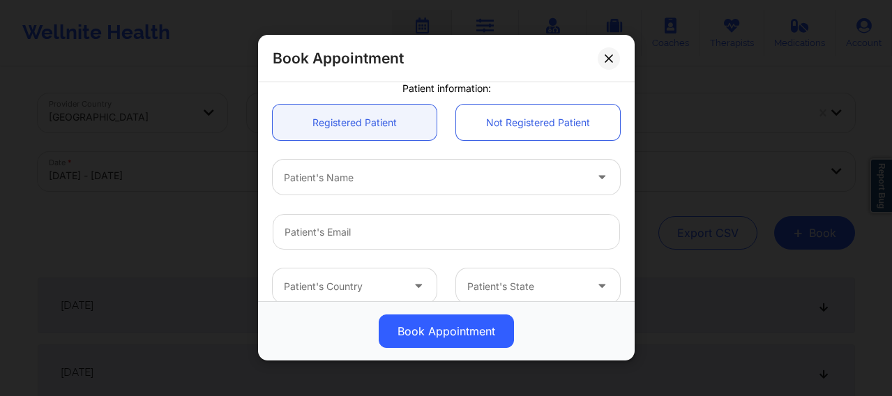
scroll to position [372, 0]
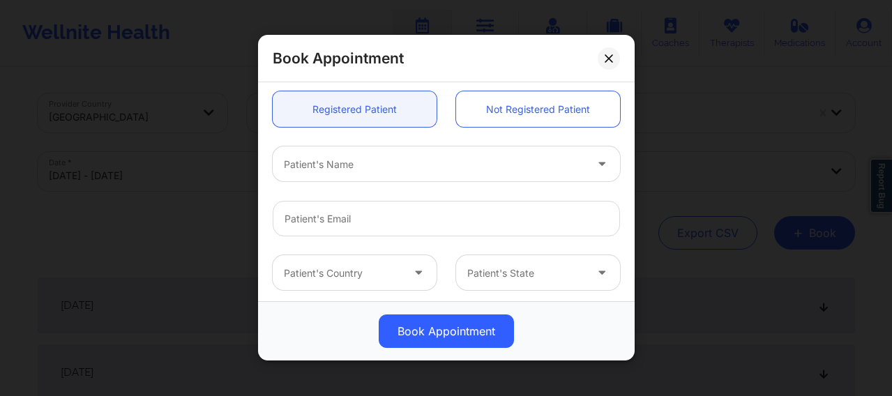
click at [330, 160] on div at bounding box center [434, 164] width 301 height 17
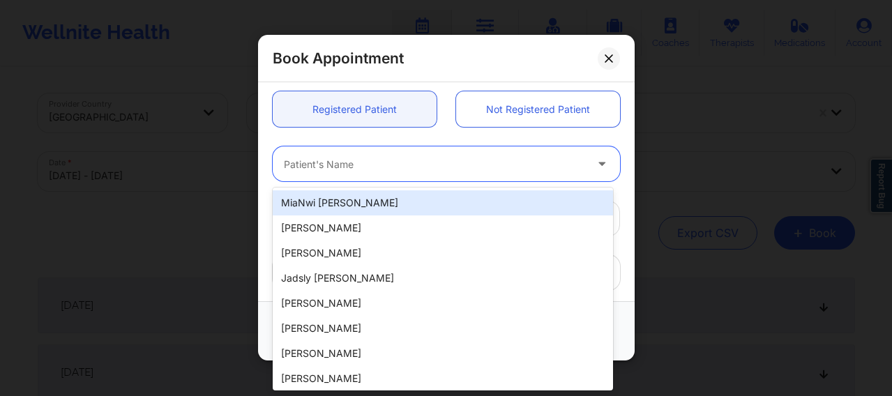
paste input "Jonah Bautista"
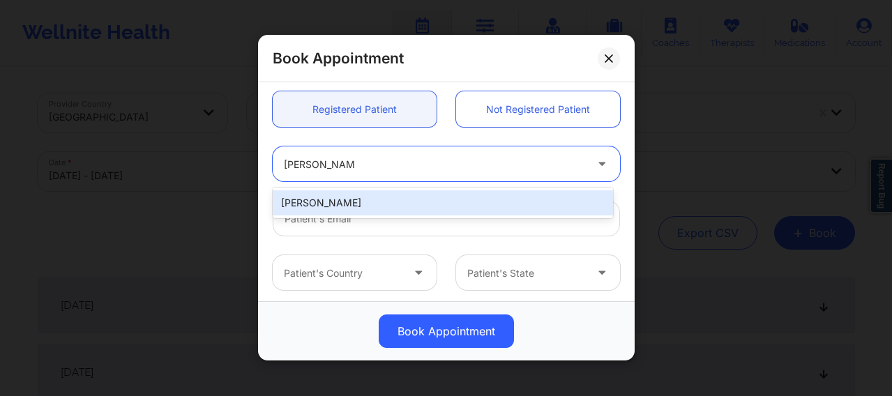
click at [382, 210] on div "Jonah Bautista" at bounding box center [443, 202] width 340 height 25
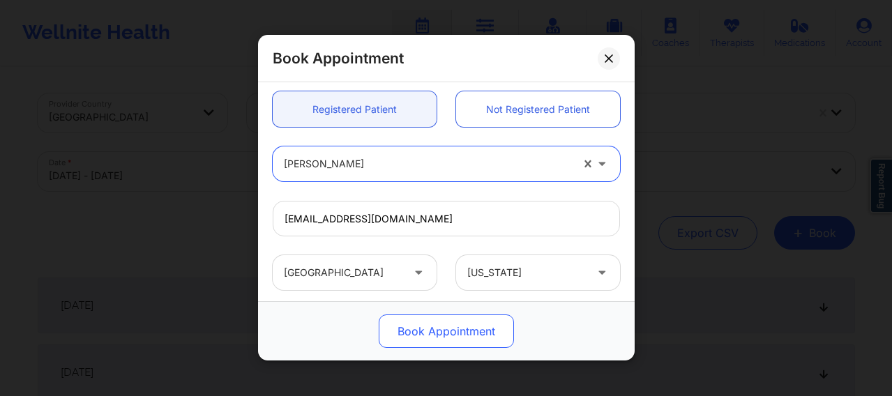
click at [432, 316] on button "Book Appointment" at bounding box center [446, 331] width 135 height 33
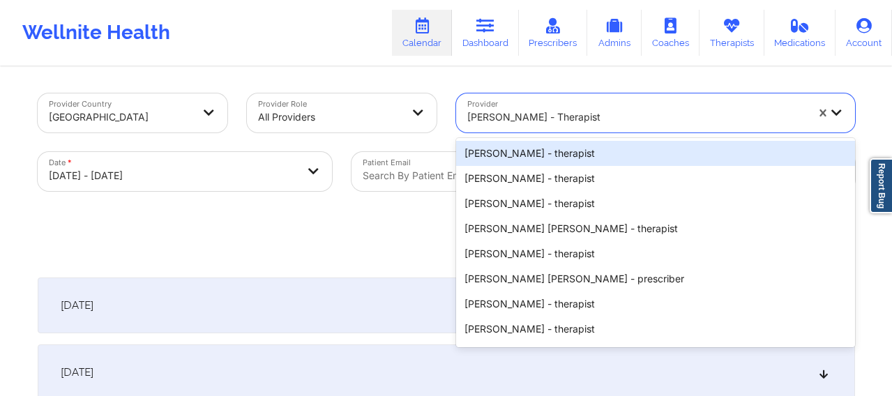
click at [506, 119] on div at bounding box center [636, 117] width 339 height 17
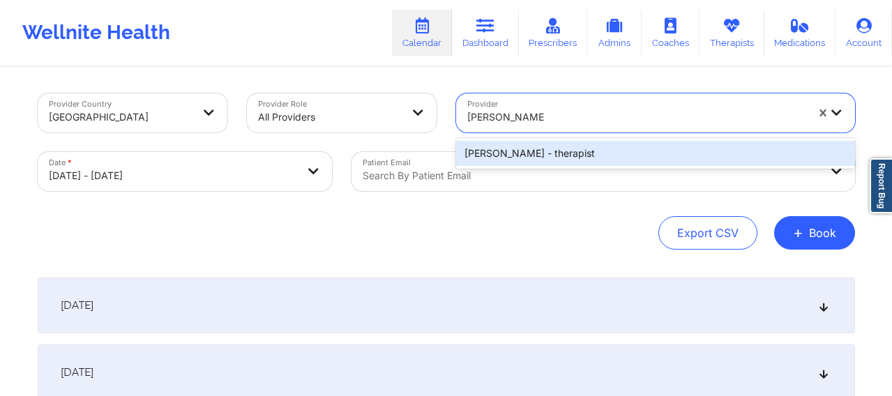
click at [532, 156] on div "Beverly Solomon - therapist" at bounding box center [655, 153] width 399 height 25
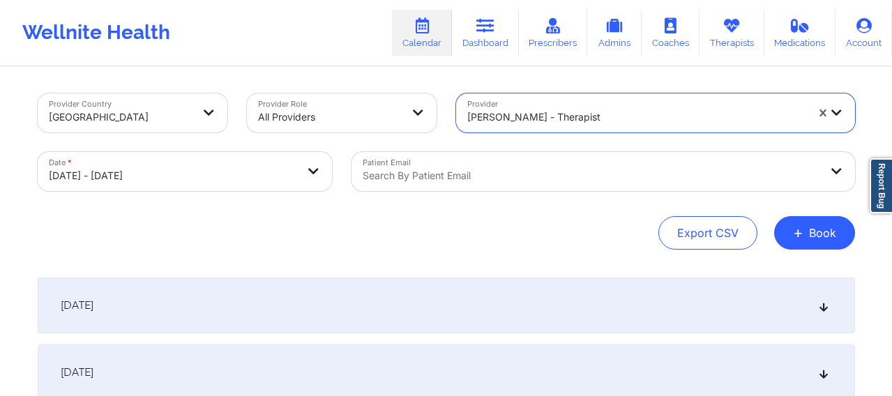
click at [458, 310] on div "[DATE]" at bounding box center [447, 306] width 818 height 56
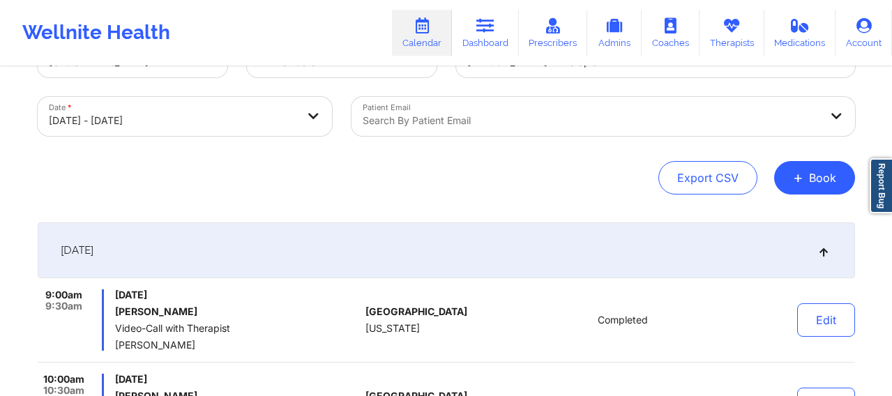
scroll to position [0, 0]
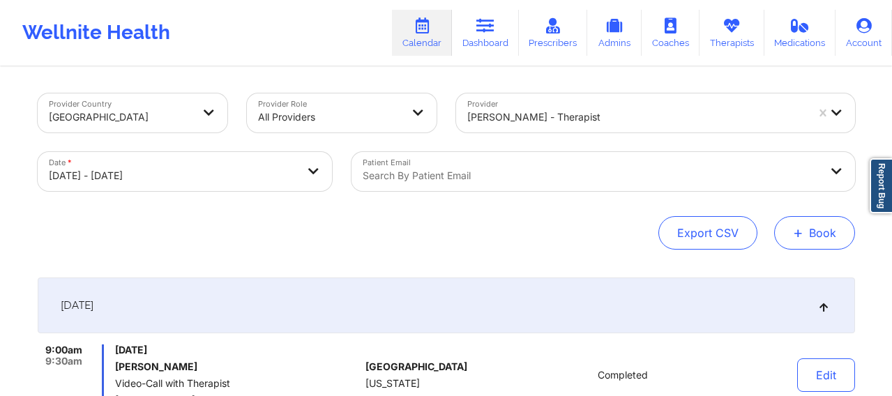
click at [721, 227] on button "+ Book" at bounding box center [814, 232] width 81 height 33
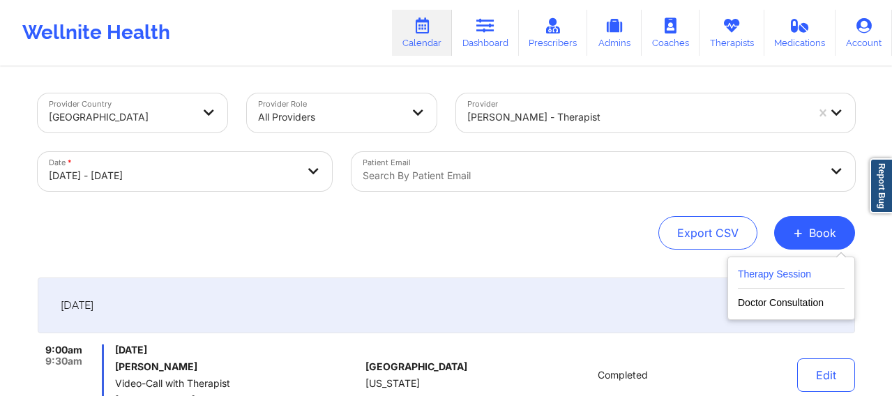
click at [721, 285] on button "Therapy Session" at bounding box center [791, 277] width 107 height 23
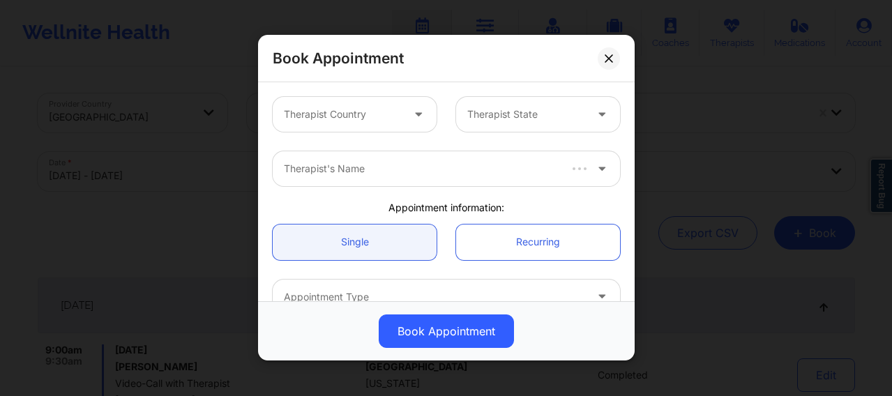
click at [383, 112] on div at bounding box center [343, 115] width 118 height 17
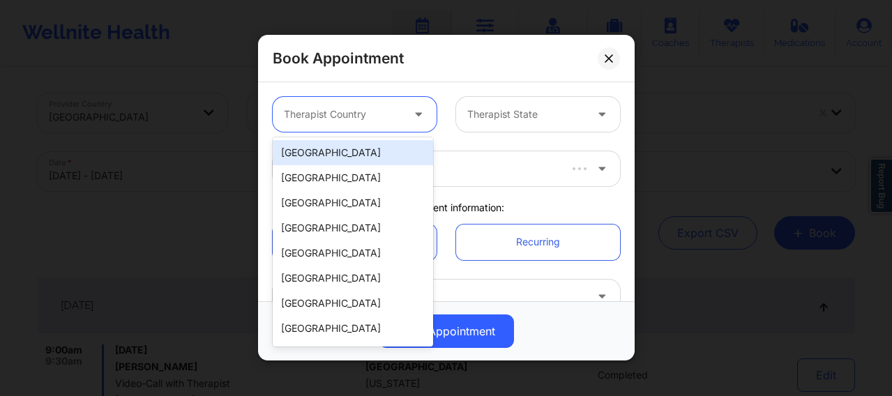
click at [345, 158] on div "[GEOGRAPHIC_DATA]" at bounding box center [353, 152] width 160 height 25
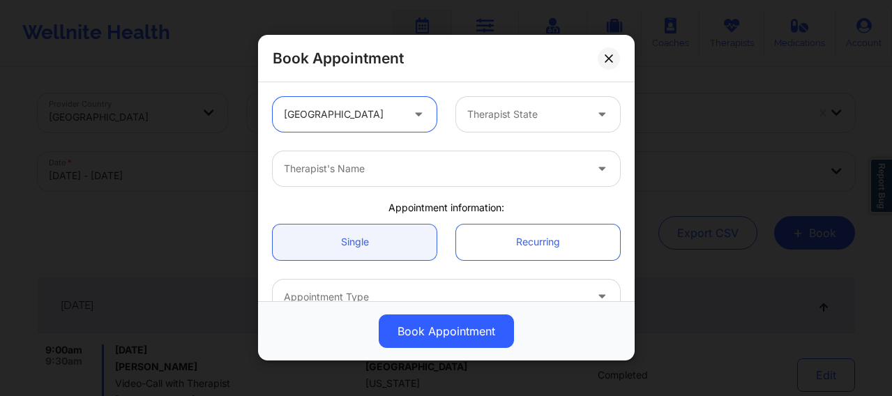
click at [497, 110] on div at bounding box center [526, 115] width 118 height 17
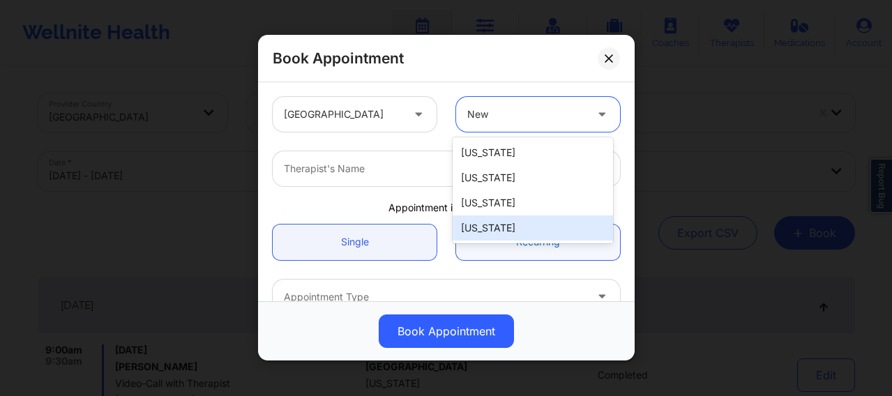
click at [520, 233] on div "[US_STATE]" at bounding box center [533, 228] width 160 height 25
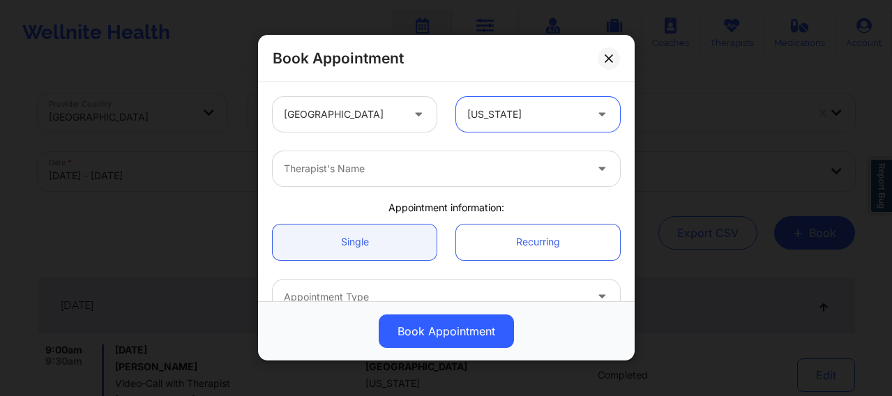
click at [385, 165] on div at bounding box center [434, 169] width 301 height 17
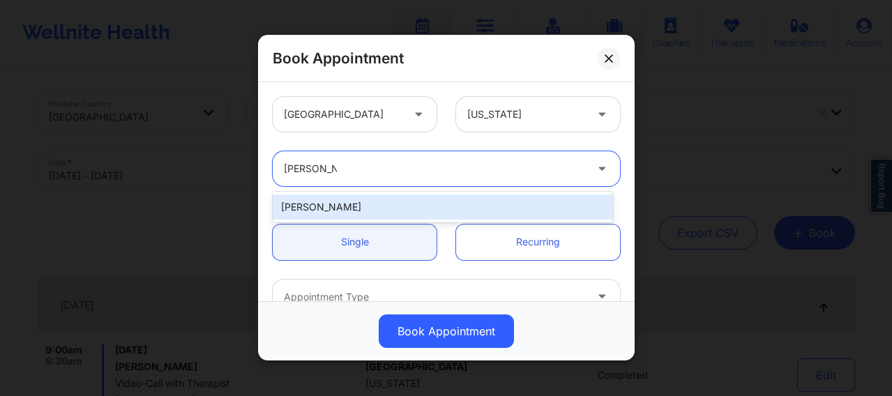
click at [377, 202] on div "Audrey Fernandez-Fraser" at bounding box center [443, 207] width 340 height 25
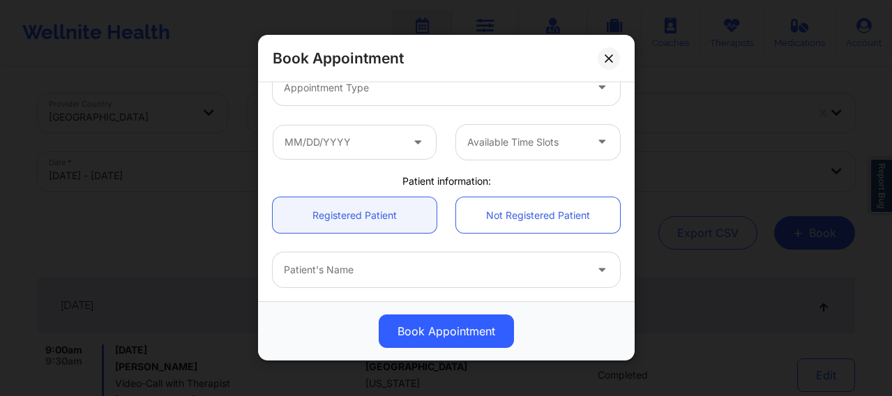
click at [377, 94] on div at bounding box center [434, 88] width 301 height 17
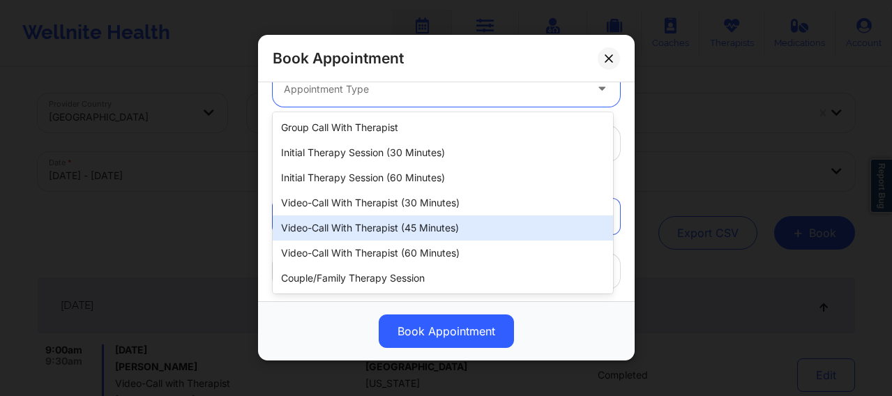
drag, startPoint x: 381, startPoint y: 234, endPoint x: 382, endPoint y: 212, distance: 22.3
click at [382, 234] on div "Video-Call with Therapist (45 minutes)" at bounding box center [443, 228] width 340 height 25
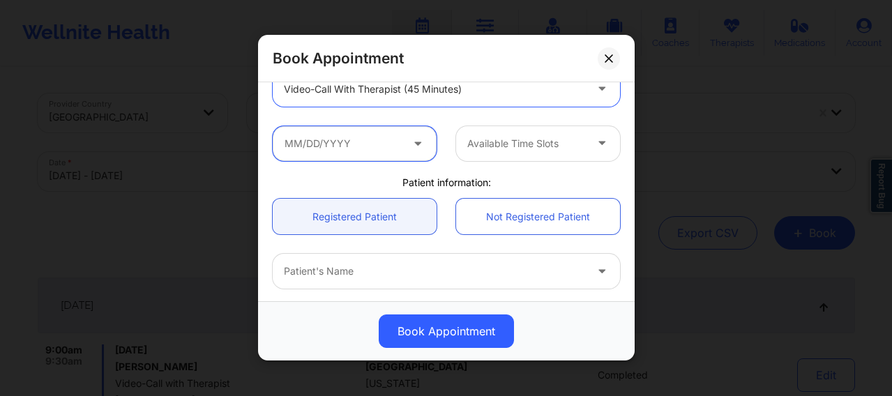
click at [379, 149] on input "text" at bounding box center [355, 143] width 164 height 35
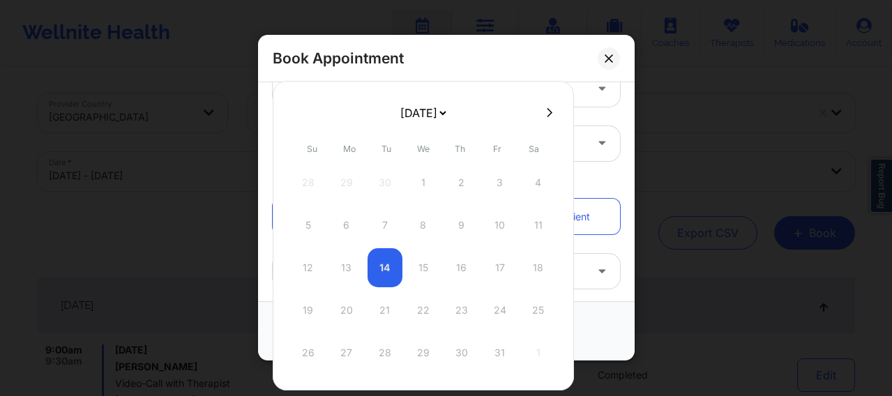
click at [548, 114] on icon at bounding box center [550, 111] width 6 height 9
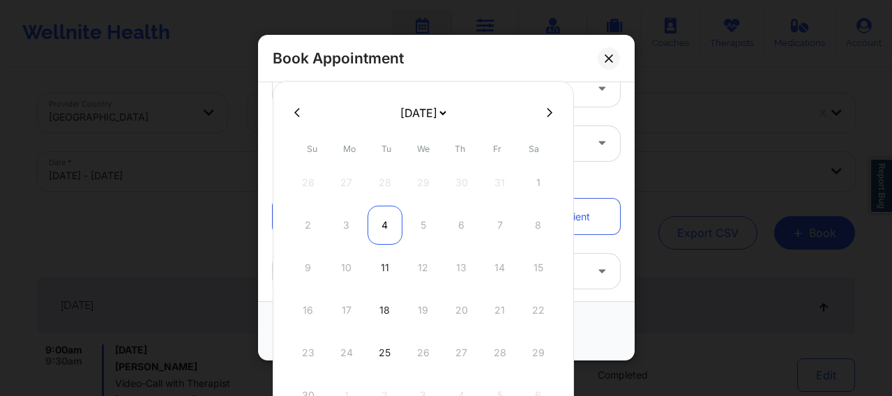
click at [381, 223] on div "4" at bounding box center [385, 225] width 35 height 39
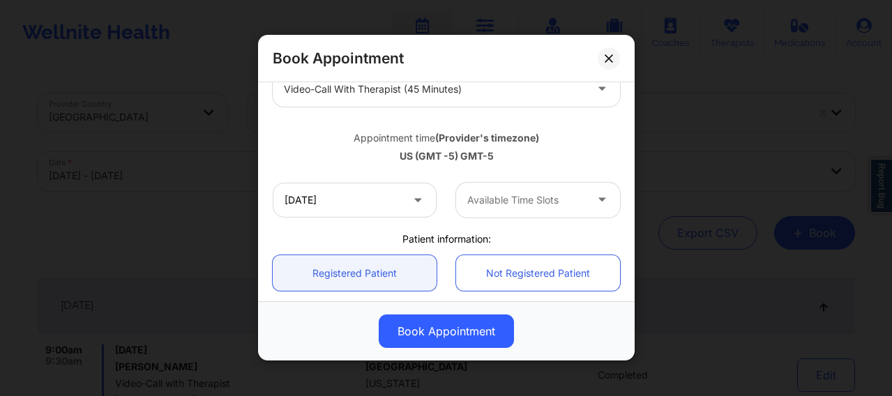
click at [492, 209] on div "Available Time Slots" at bounding box center [521, 200] width 130 height 35
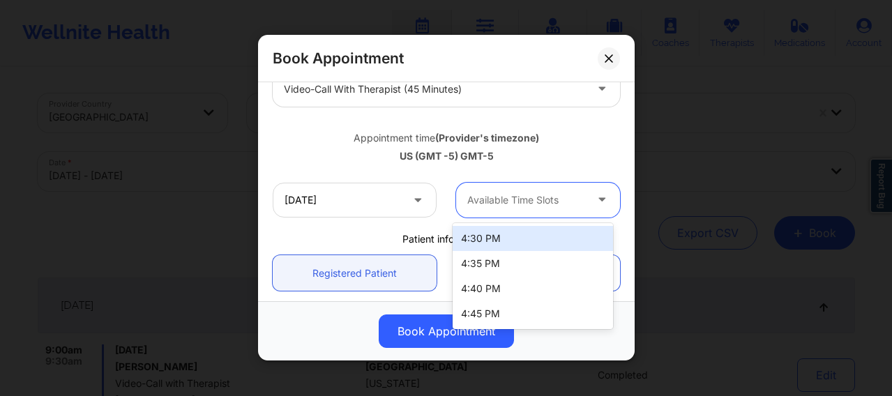
click at [476, 243] on div "4:30 PM" at bounding box center [533, 238] width 160 height 25
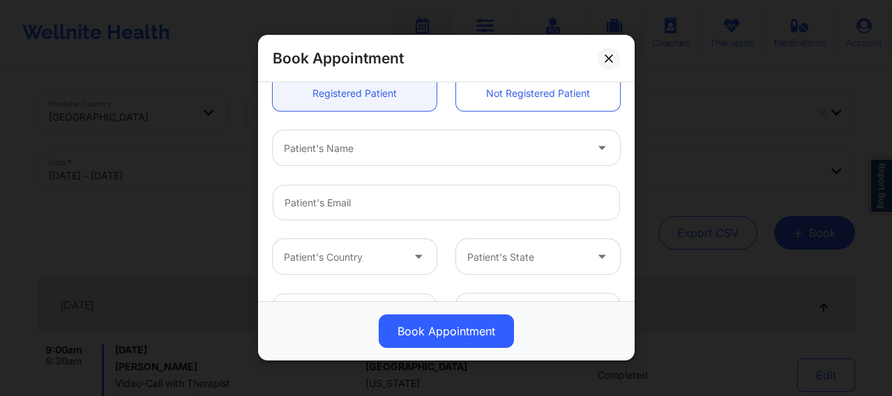
scroll to position [394, 0]
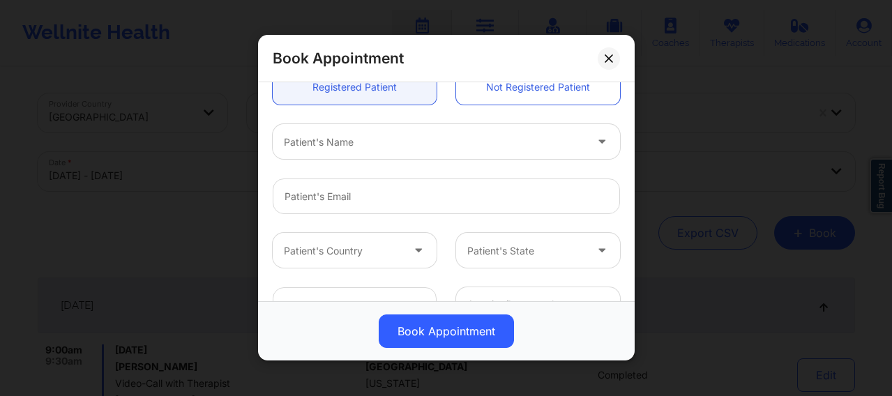
click at [370, 133] on div "Patient's Name" at bounding box center [430, 142] width 314 height 35
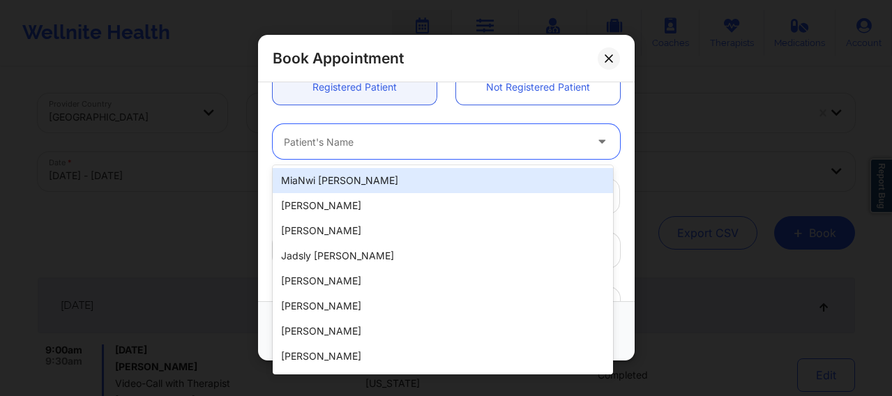
paste input "Jonah Bautista"
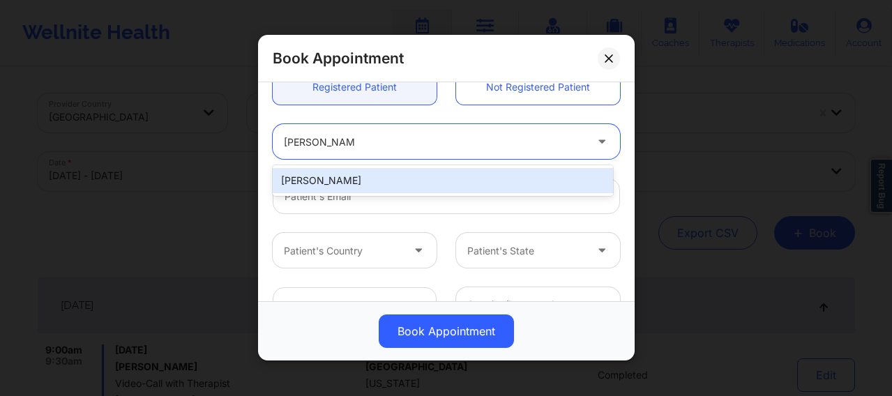
click at [376, 185] on div "Jonah Bautista" at bounding box center [443, 180] width 340 height 25
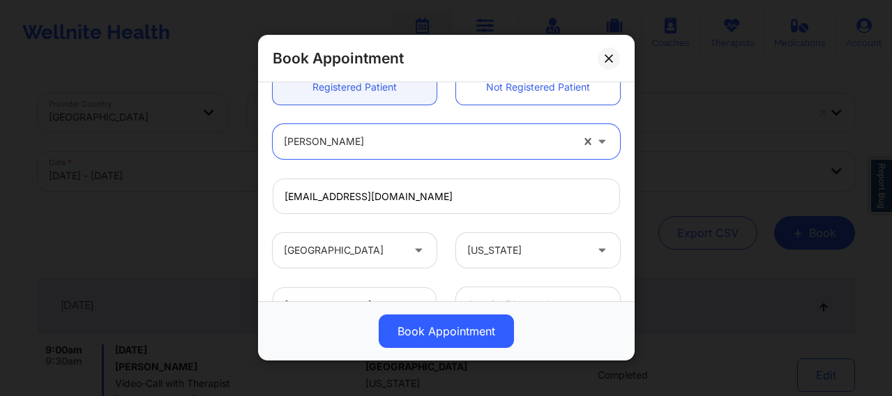
scroll to position [505, 0]
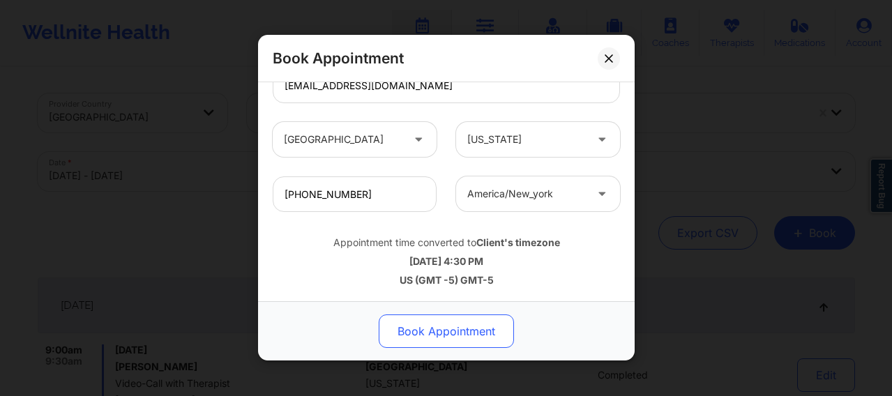
click at [417, 316] on button "Book Appointment" at bounding box center [446, 331] width 135 height 33
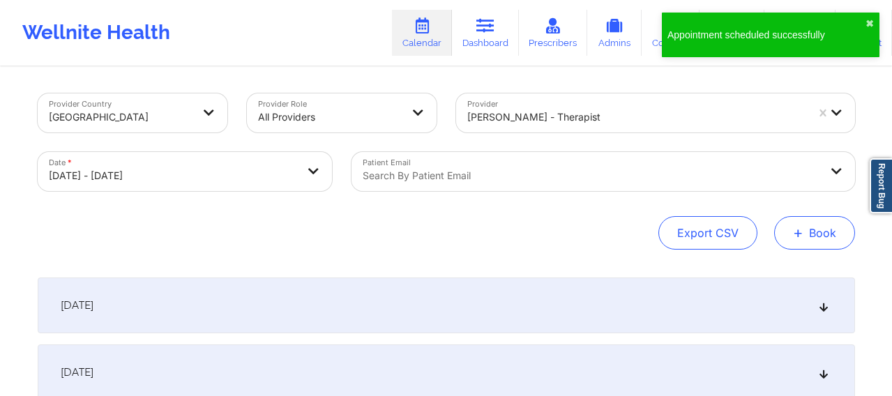
click at [721, 233] on button "+ Book" at bounding box center [814, 232] width 81 height 33
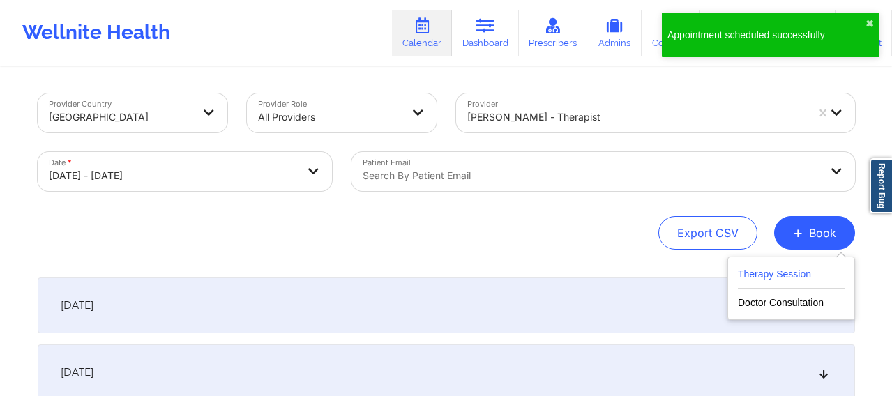
click at [721, 278] on button "Therapy Session" at bounding box center [791, 277] width 107 height 23
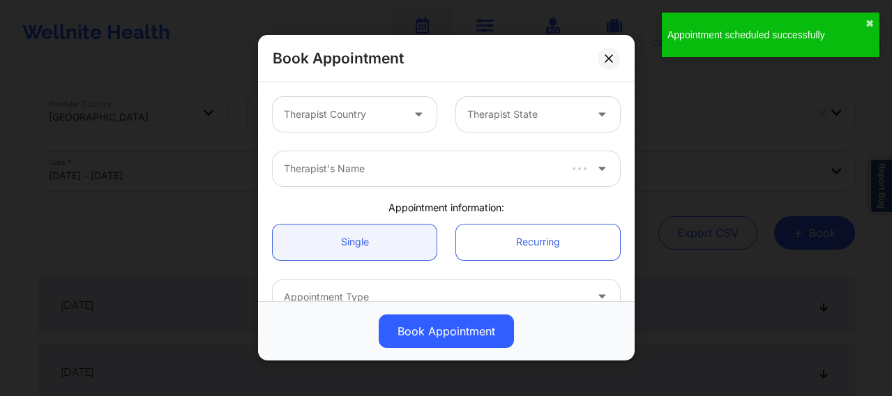
click at [374, 126] on div "Therapist Country" at bounding box center [338, 114] width 130 height 35
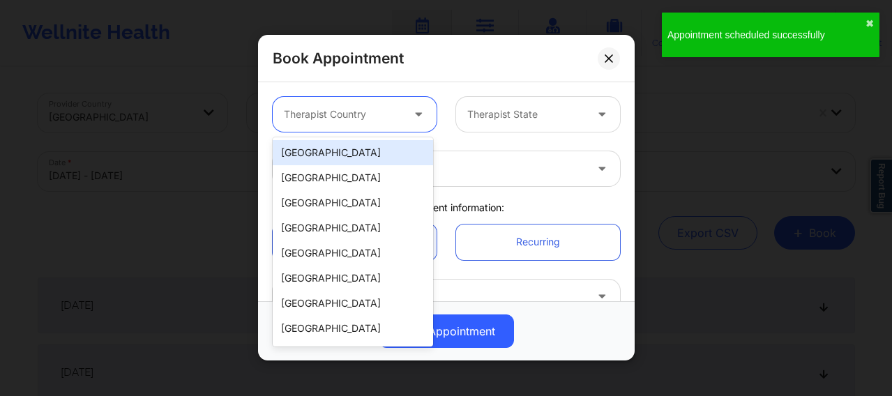
drag, startPoint x: 331, startPoint y: 167, endPoint x: 331, endPoint y: 156, distance: 10.5
click at [331, 156] on div "United States Spain Mexico Canada South Africa Australia Colombia Chile New Zea…" at bounding box center [353, 241] width 160 height 209
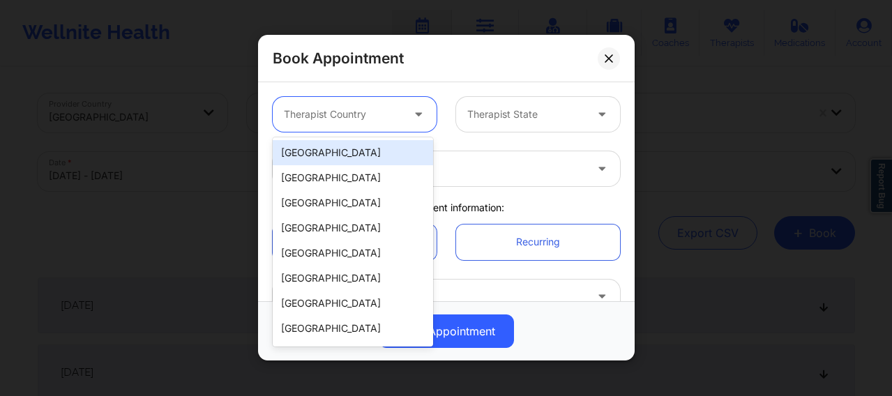
click at [331, 156] on div "[GEOGRAPHIC_DATA]" at bounding box center [353, 152] width 160 height 25
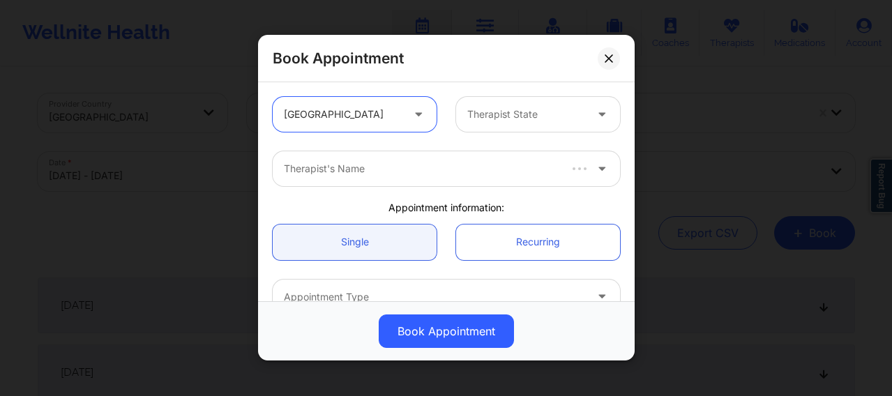
click at [494, 120] on div at bounding box center [526, 115] width 118 height 17
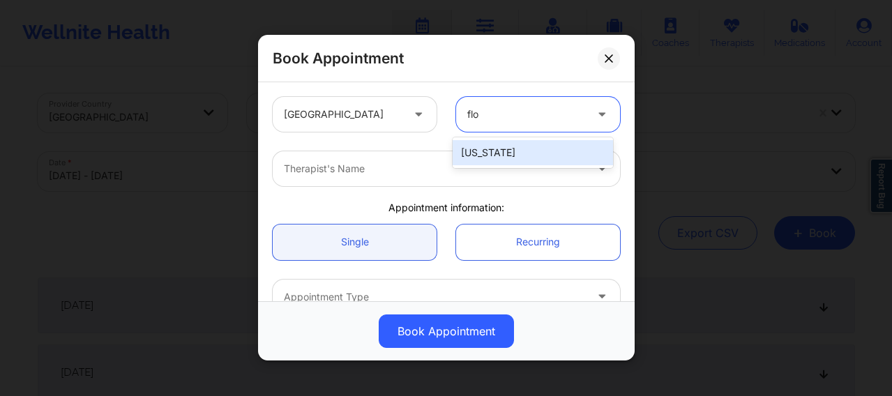
click at [491, 147] on div "Florida" at bounding box center [533, 152] width 160 height 25
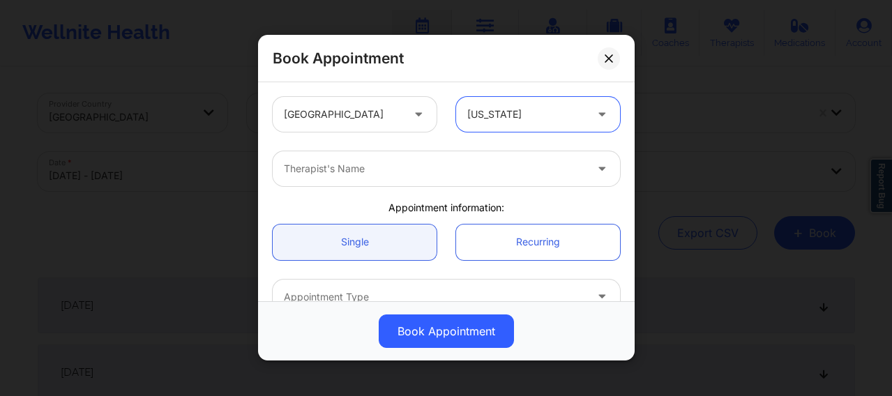
click at [393, 165] on div at bounding box center [434, 169] width 301 height 17
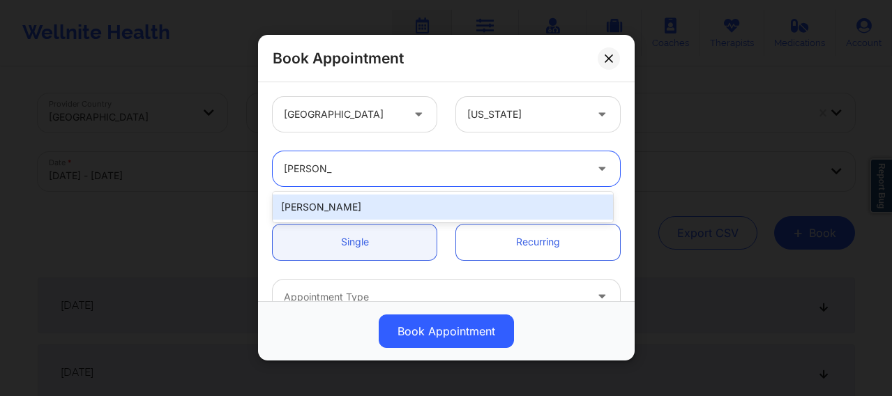
click at [367, 209] on div "Audrey Fernandez-Fraser" at bounding box center [443, 207] width 340 height 25
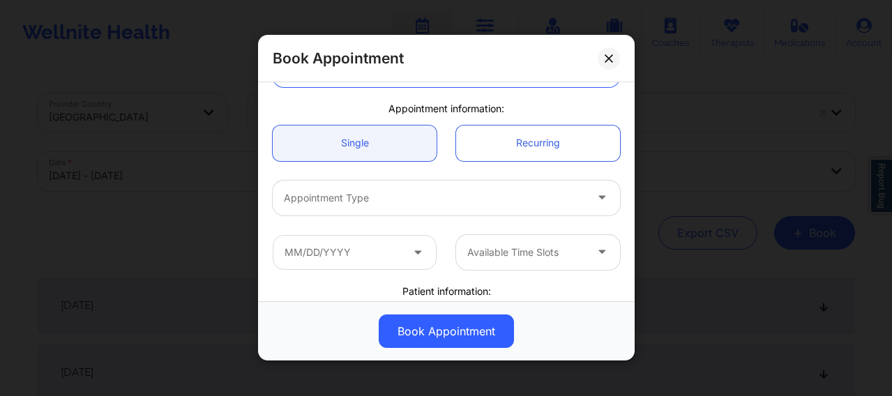
scroll to position [128, 0]
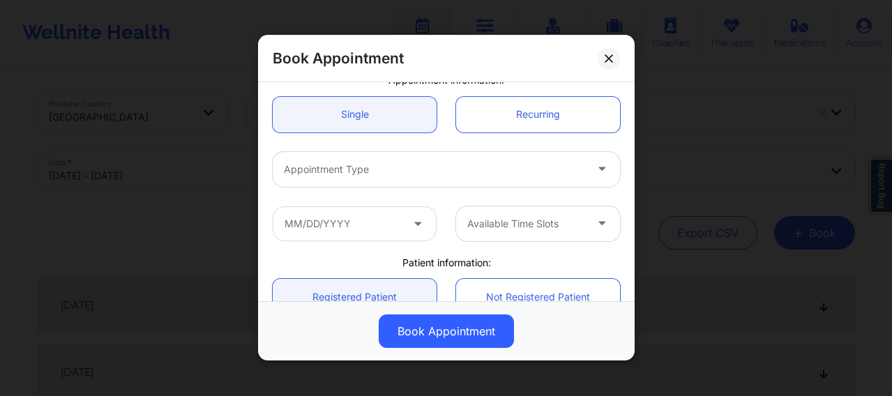
click at [348, 179] on div "Appointment Type" at bounding box center [430, 169] width 314 height 35
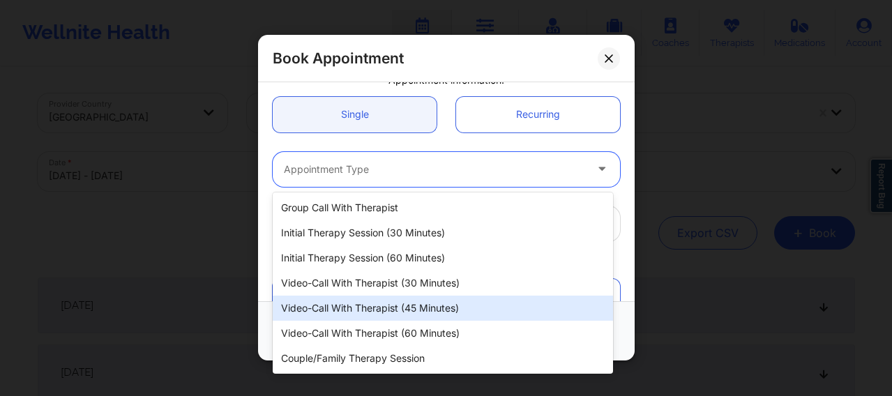
click at [381, 307] on div "Video-Call with Therapist (45 minutes)" at bounding box center [443, 308] width 340 height 25
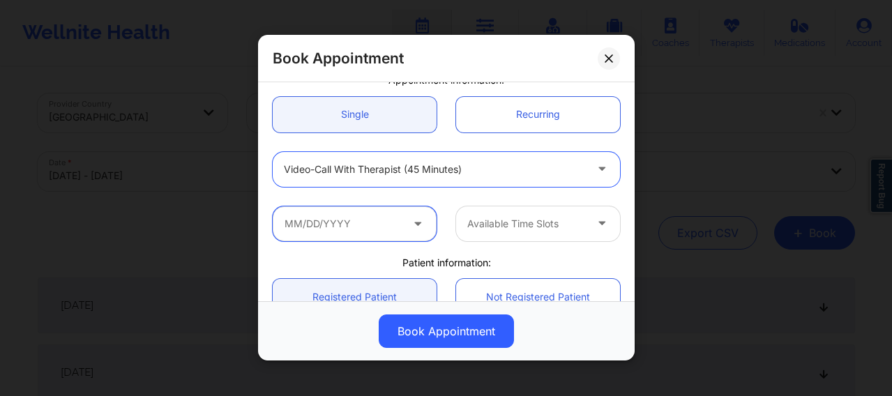
click at [353, 232] on input "text" at bounding box center [355, 223] width 164 height 35
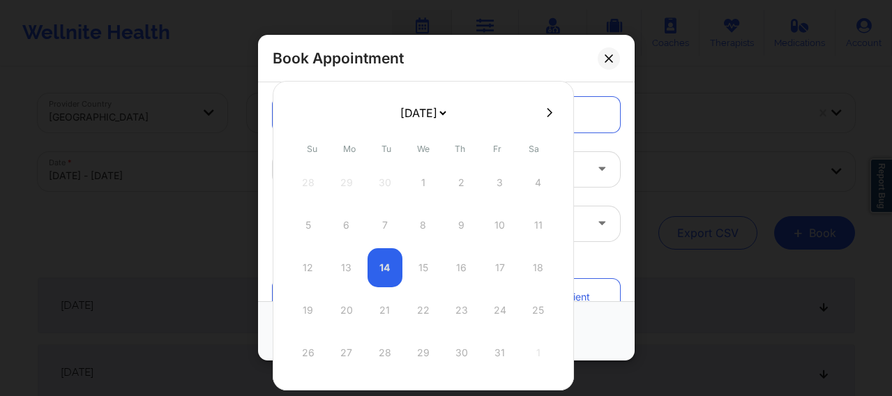
click at [548, 110] on icon at bounding box center [550, 112] width 6 height 10
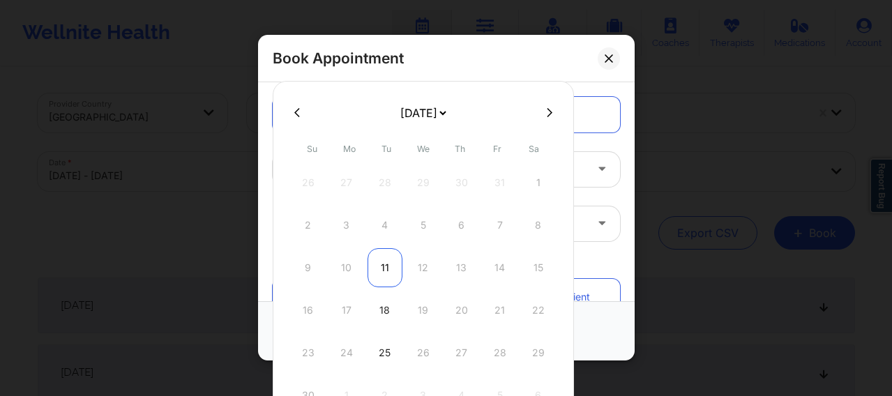
click at [384, 273] on div "11" at bounding box center [385, 267] width 35 height 39
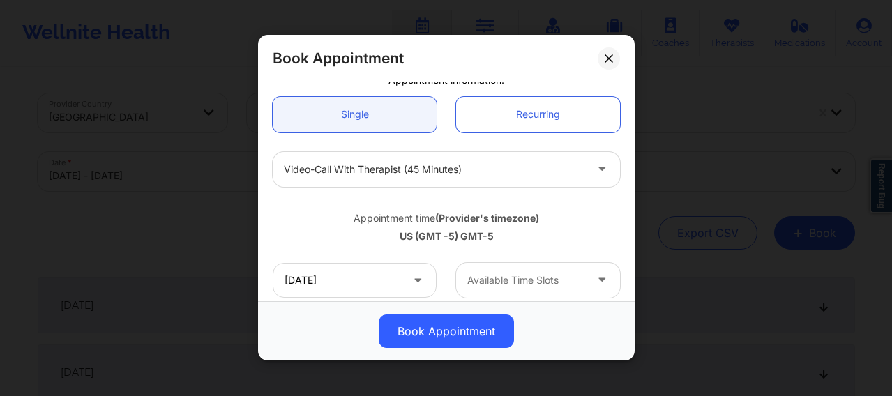
click at [474, 272] on div at bounding box center [526, 280] width 118 height 17
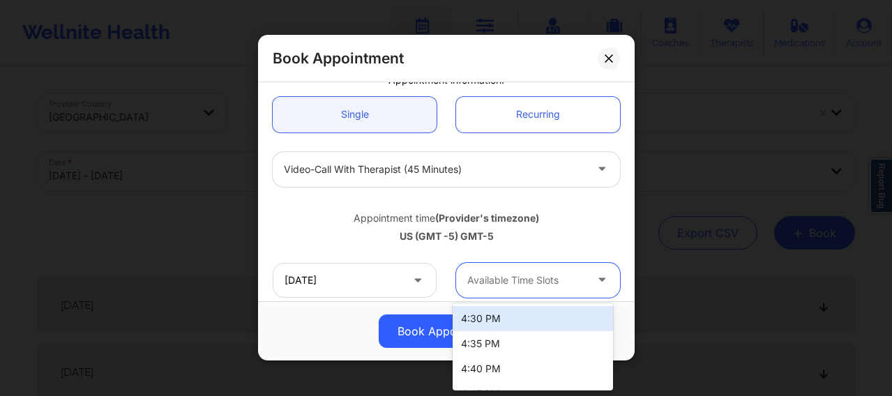
click at [476, 315] on div "4:30 PM" at bounding box center [533, 318] width 160 height 25
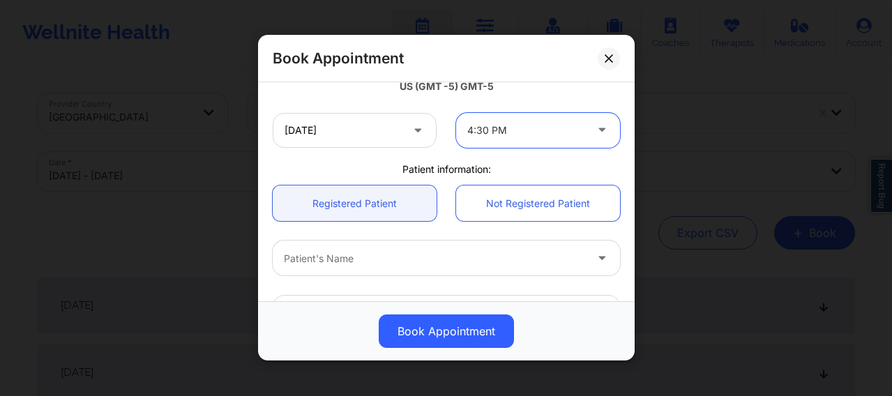
scroll to position [279, 0]
click at [406, 255] on div at bounding box center [434, 257] width 301 height 17
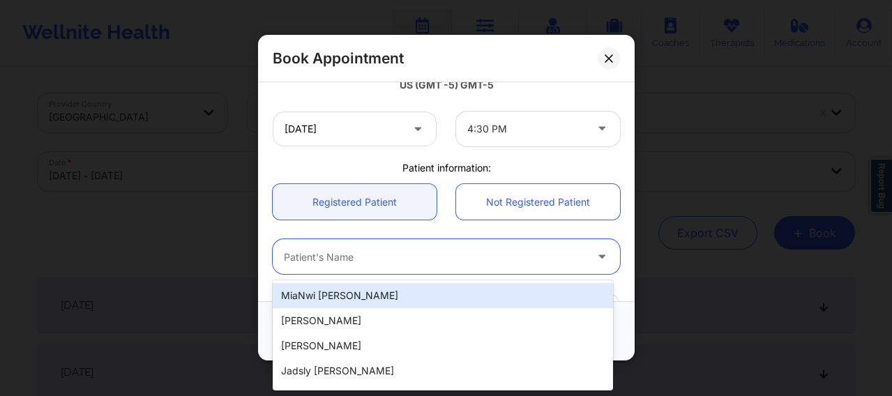
paste input "Jonah Bautista"
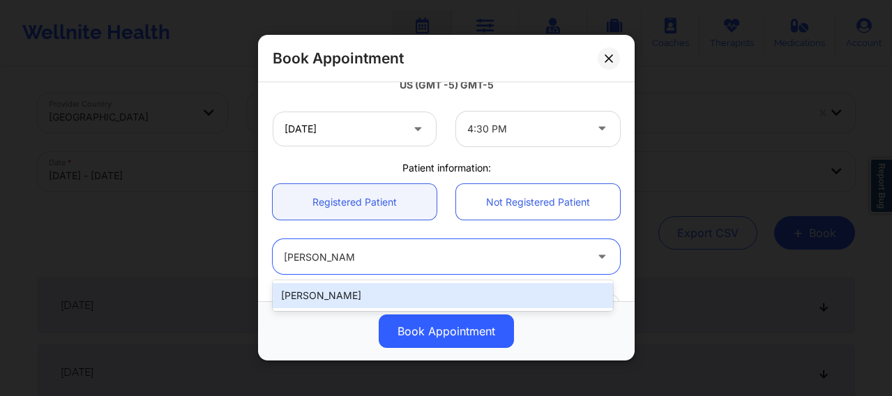
click at [361, 291] on div "Jonah Bautista" at bounding box center [443, 295] width 340 height 25
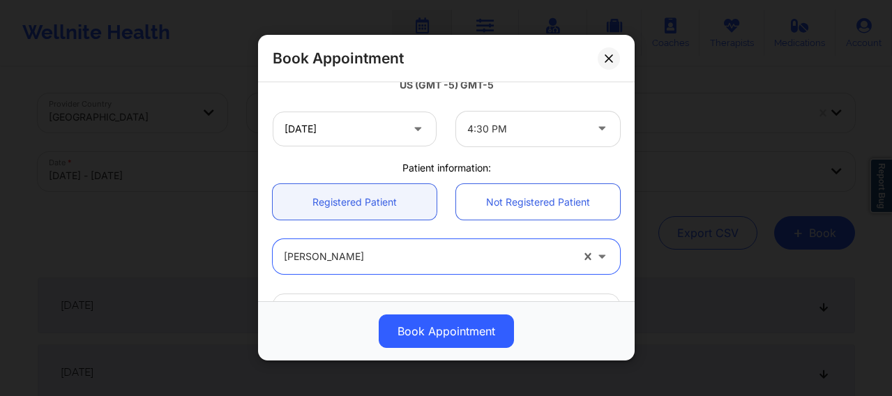
scroll to position [505, 0]
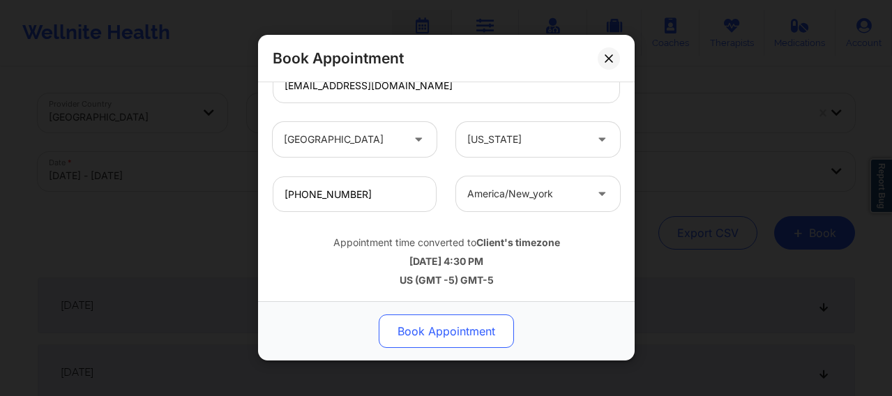
click at [425, 316] on button "Book Appointment" at bounding box center [446, 331] width 135 height 33
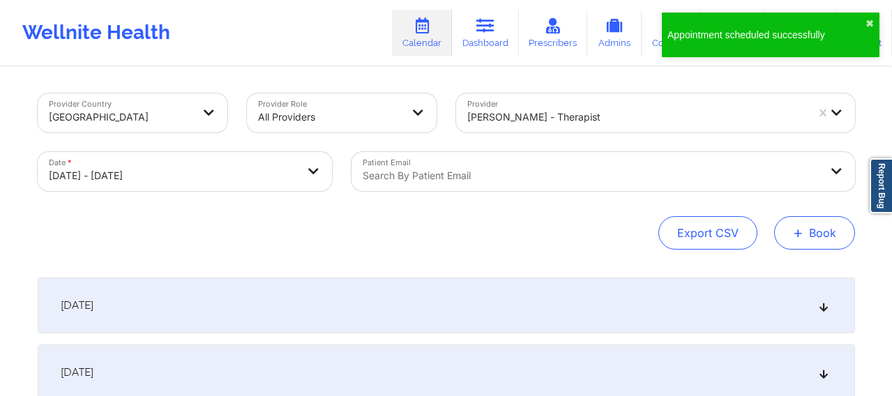
click at [721, 236] on button "+ Book" at bounding box center [814, 232] width 81 height 33
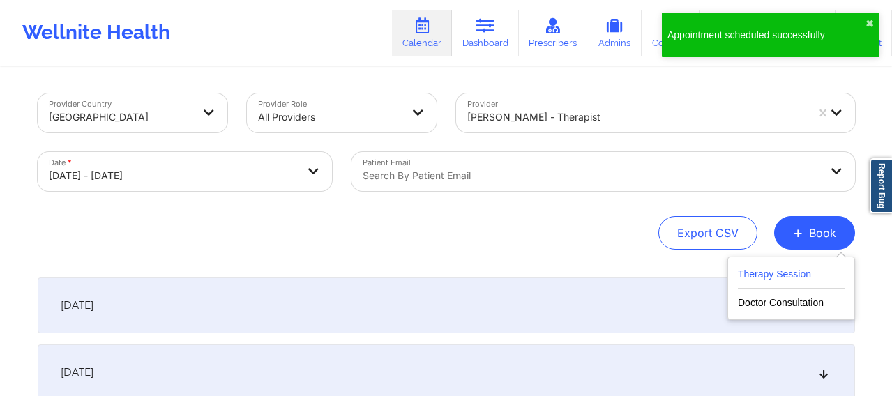
click at [721, 272] on button "Therapy Session" at bounding box center [791, 277] width 107 height 23
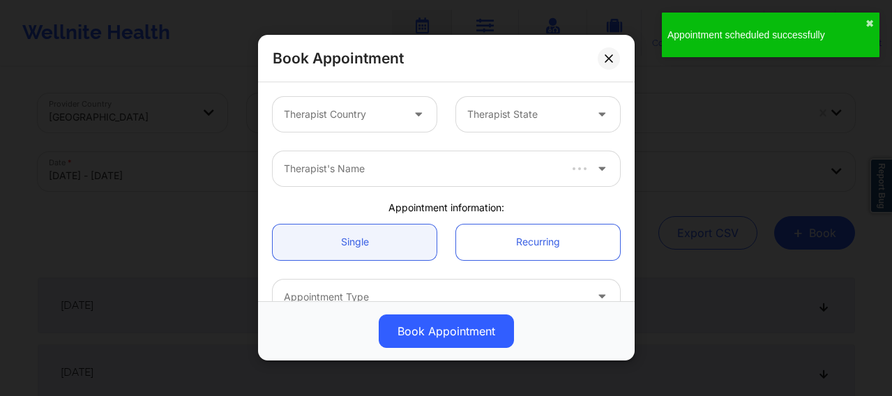
click at [345, 112] on div at bounding box center [343, 115] width 118 height 17
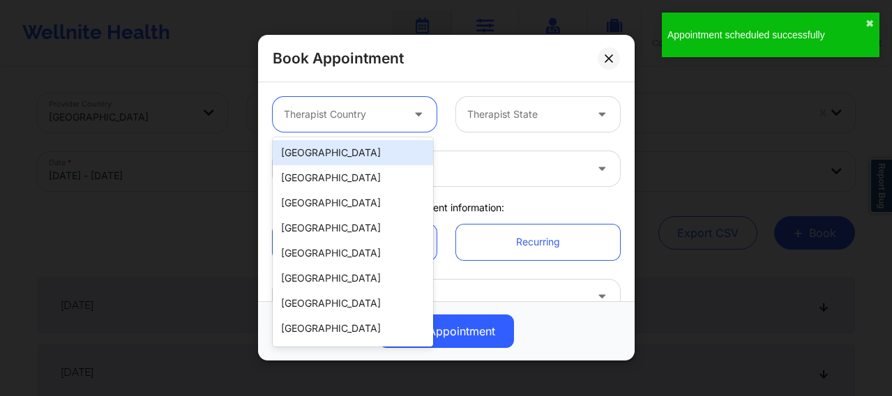
click at [333, 158] on div "[GEOGRAPHIC_DATA]" at bounding box center [353, 152] width 160 height 25
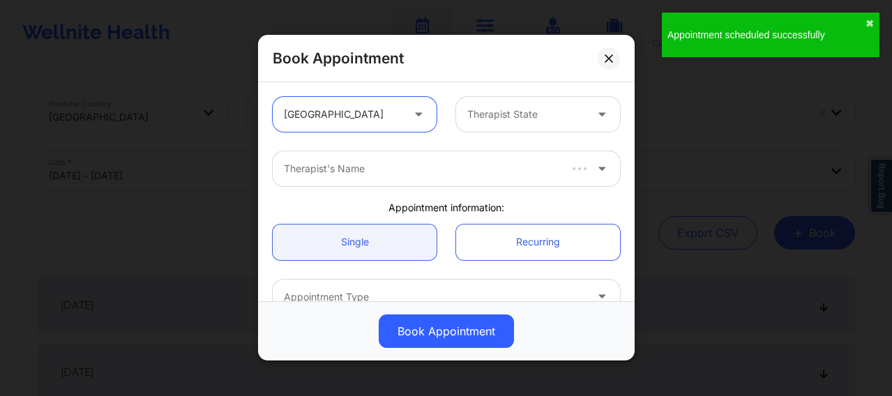
click at [518, 123] on div "Therapist State" at bounding box center [521, 114] width 130 height 35
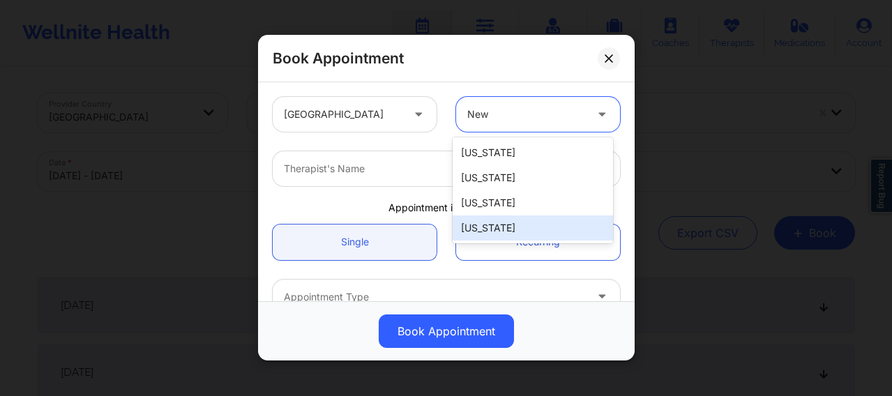
click at [487, 223] on div "[US_STATE]" at bounding box center [533, 228] width 160 height 25
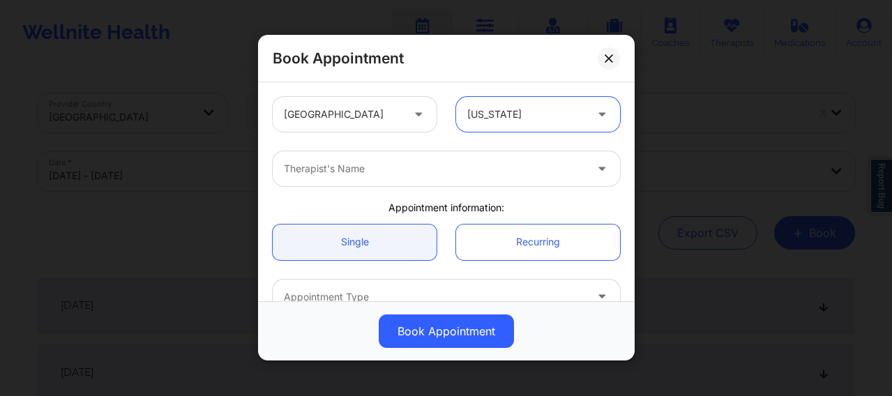
click at [455, 171] on div at bounding box center [434, 169] width 301 height 17
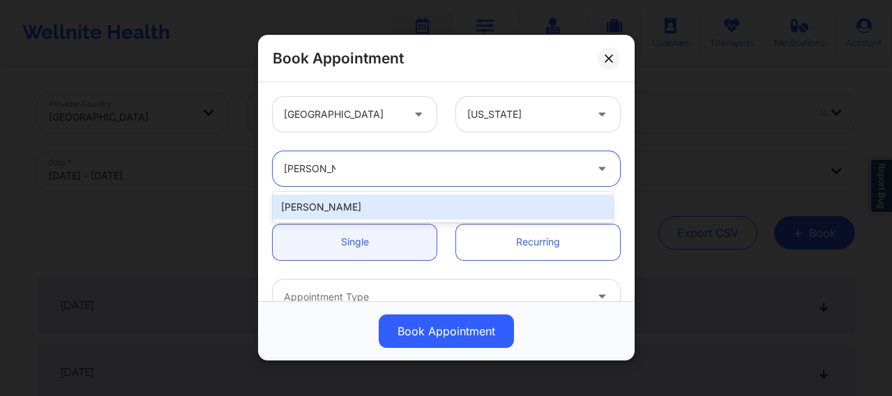
click at [370, 212] on div "Audrey Fernandez-Fraser" at bounding box center [443, 207] width 340 height 25
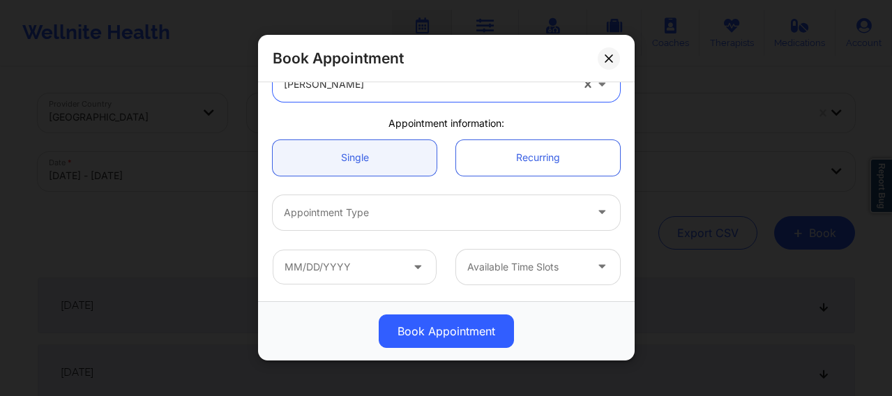
scroll to position [163, 0]
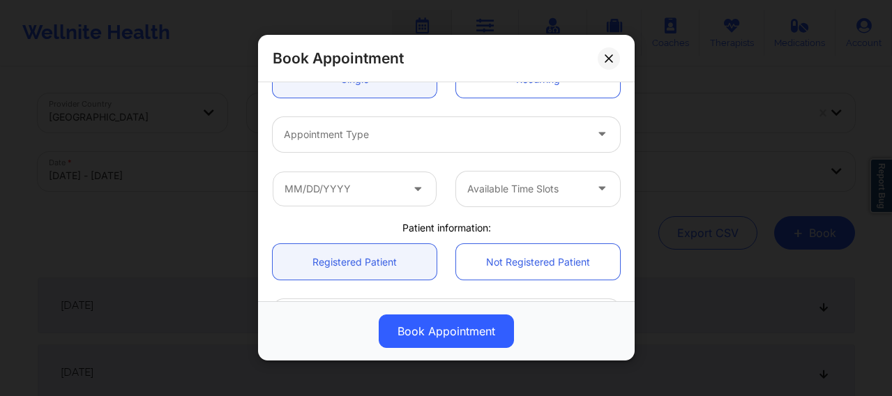
click at [345, 135] on div at bounding box center [434, 134] width 301 height 17
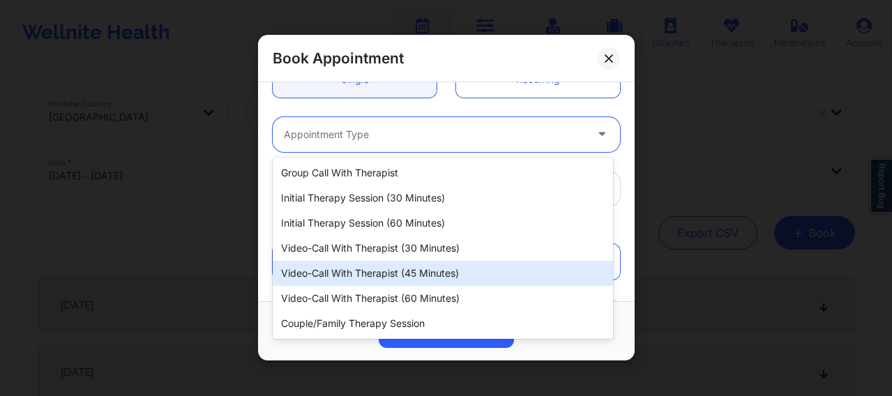
drag, startPoint x: 384, startPoint y: 296, endPoint x: 384, endPoint y: 273, distance: 22.3
click at [384, 273] on div "Group Call with Therapist Initial Therapy Session (30 minutes) Initial Therapy …" at bounding box center [443, 248] width 340 height 181
click at [384, 273] on div "Video-Call with Therapist (45 minutes)" at bounding box center [443, 273] width 340 height 25
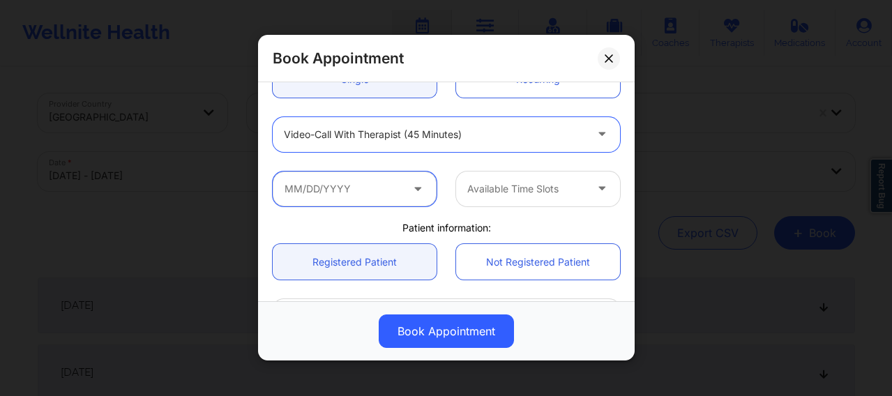
click at [368, 196] on input "text" at bounding box center [355, 189] width 164 height 35
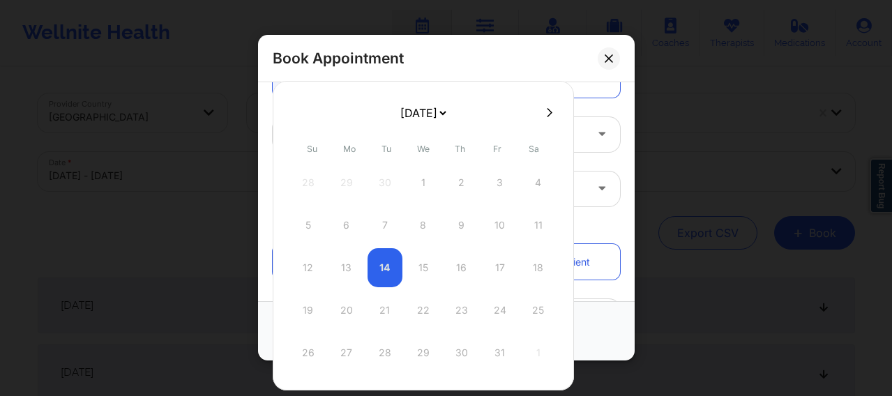
click at [543, 116] on button at bounding box center [550, 113] width 14 height 12
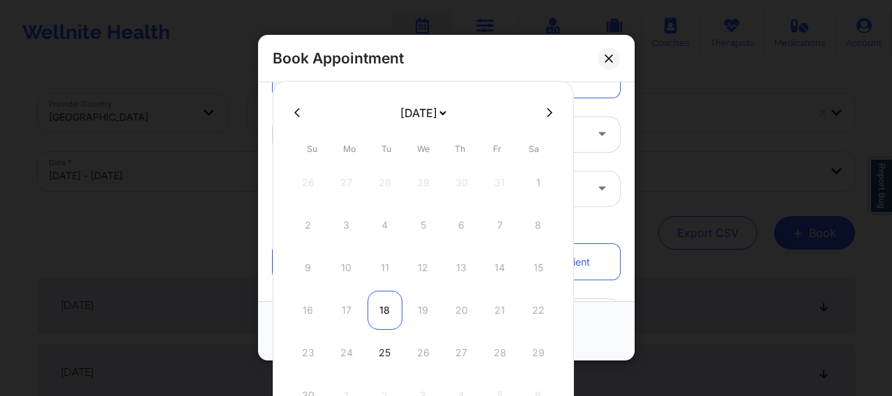
click at [392, 312] on div "18" at bounding box center [385, 310] width 35 height 39
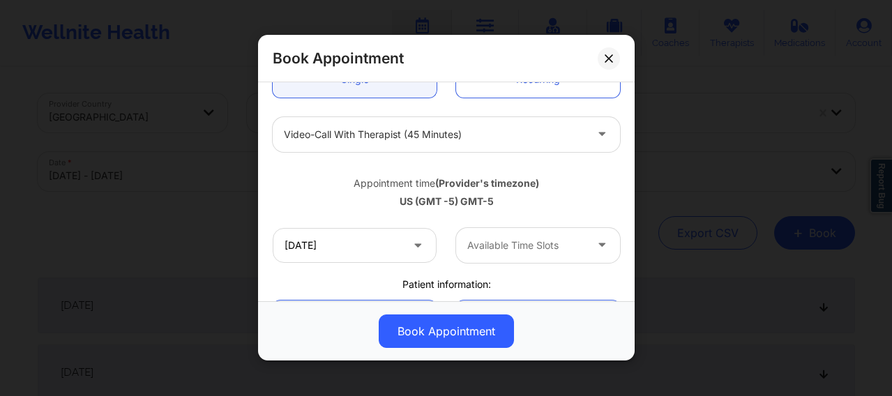
click at [485, 254] on div "Available Time Slots" at bounding box center [521, 245] width 130 height 35
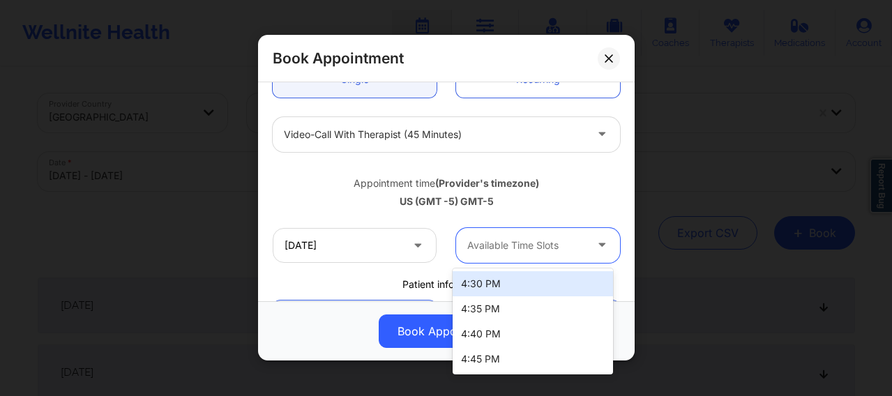
click at [479, 283] on div "4:30 PM" at bounding box center [533, 283] width 160 height 25
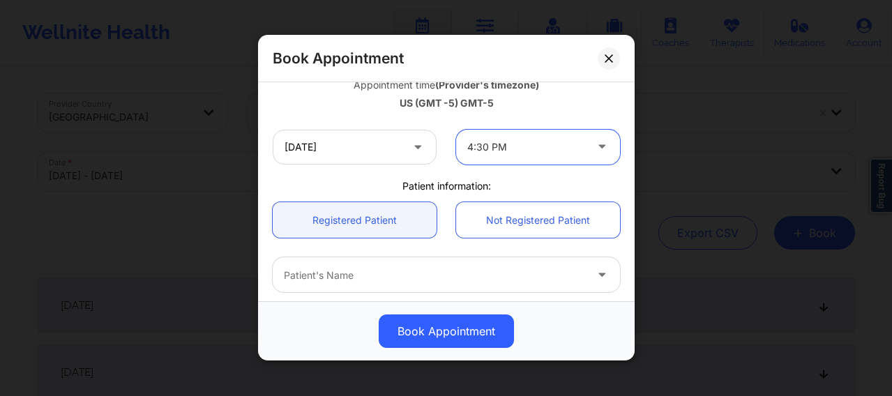
scroll to position [314, 0]
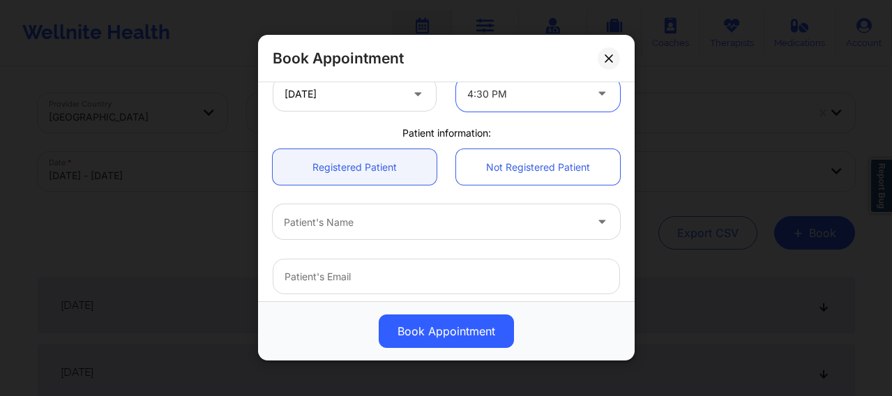
click at [376, 228] on div at bounding box center [434, 222] width 301 height 17
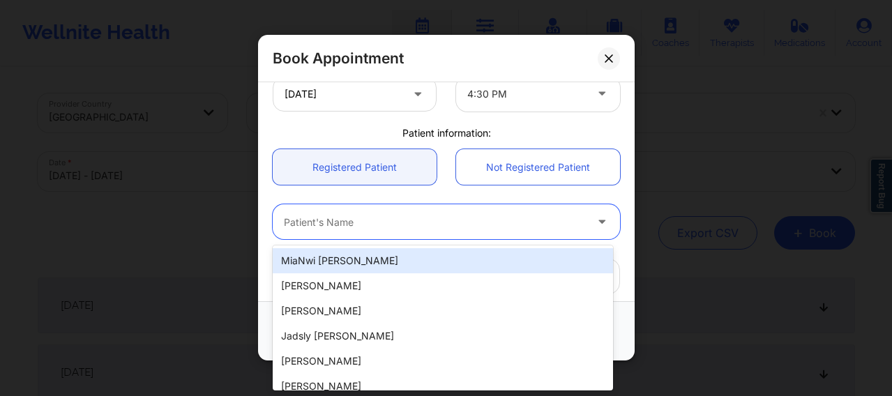
paste input "Jonah Bautista"
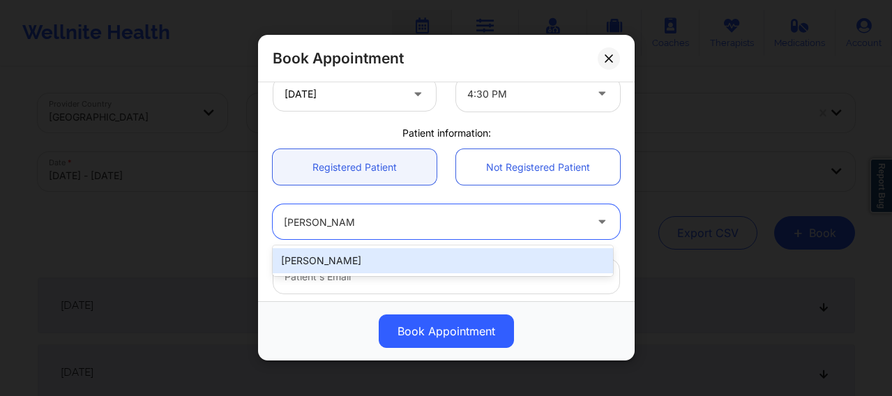
click at [381, 256] on div "Jonah Bautista" at bounding box center [443, 260] width 340 height 25
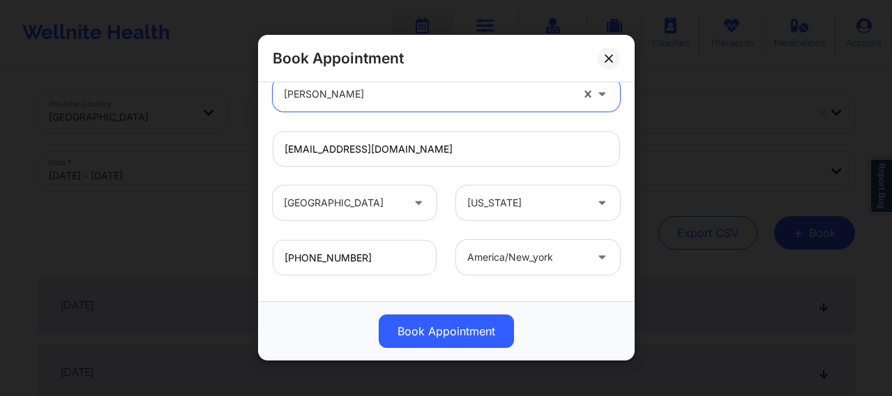
scroll to position [505, 0]
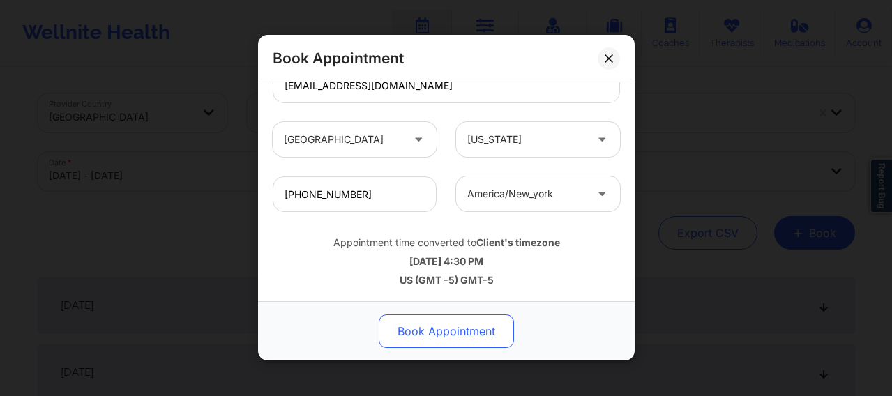
click at [428, 316] on button "Book Appointment" at bounding box center [446, 331] width 135 height 33
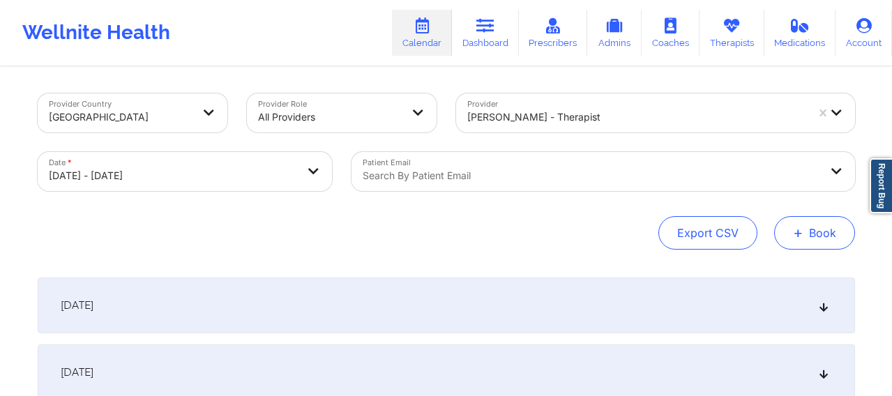
click at [721, 221] on button "+ Book" at bounding box center [814, 232] width 81 height 33
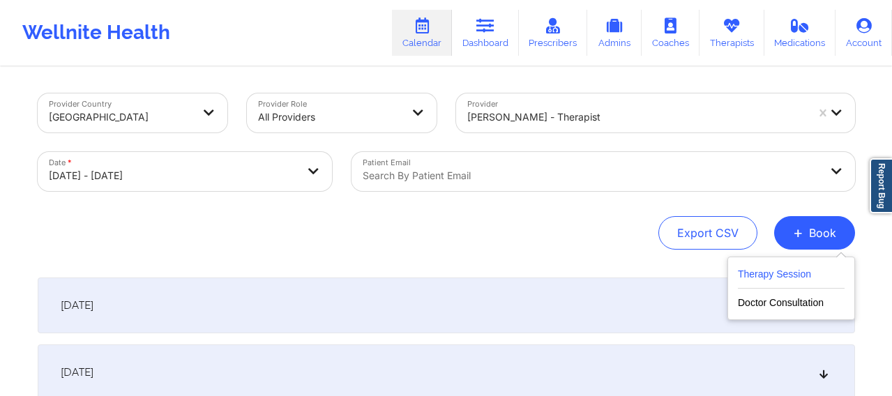
click at [721, 277] on button "Therapy Session" at bounding box center [791, 277] width 107 height 23
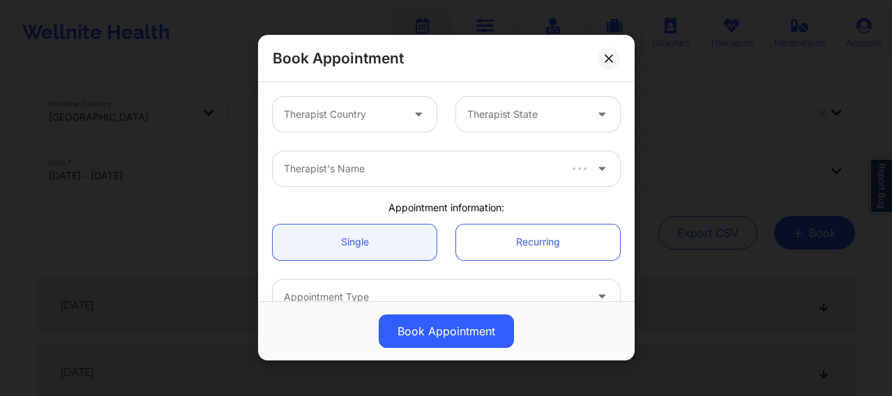
click at [364, 119] on div at bounding box center [343, 115] width 118 height 17
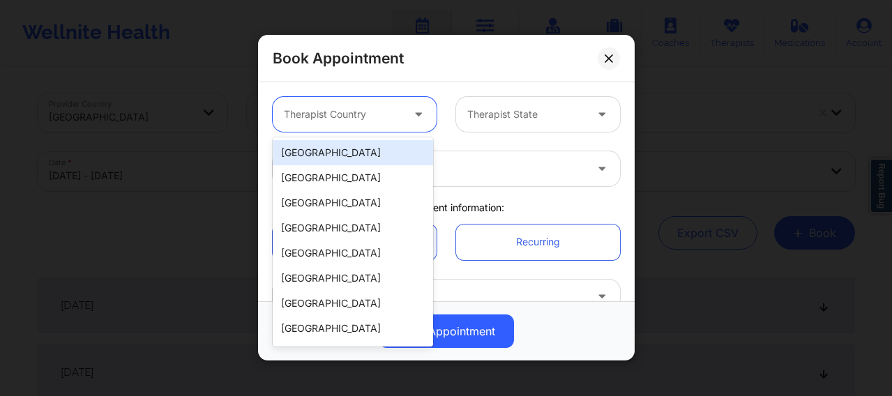
click at [340, 149] on div "[GEOGRAPHIC_DATA]" at bounding box center [353, 152] width 160 height 25
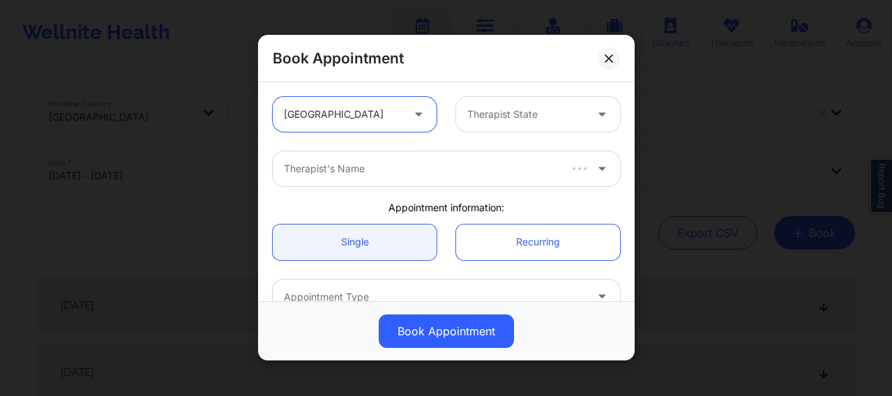
click at [538, 112] on div at bounding box center [526, 115] width 118 height 17
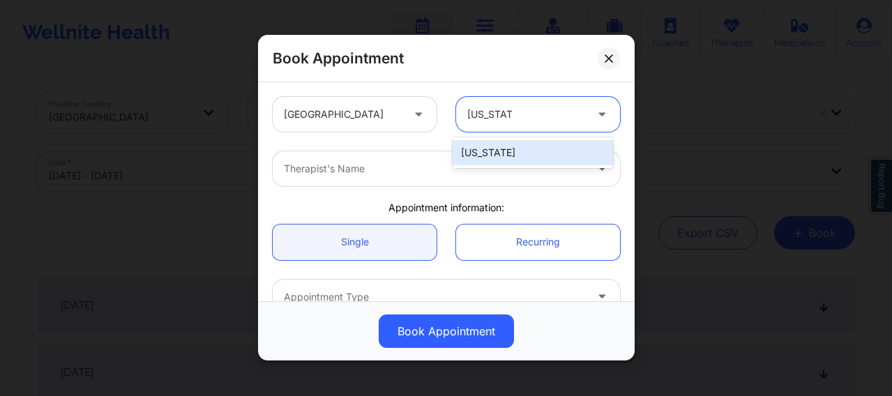
click at [495, 153] on div "[US_STATE]" at bounding box center [533, 152] width 160 height 25
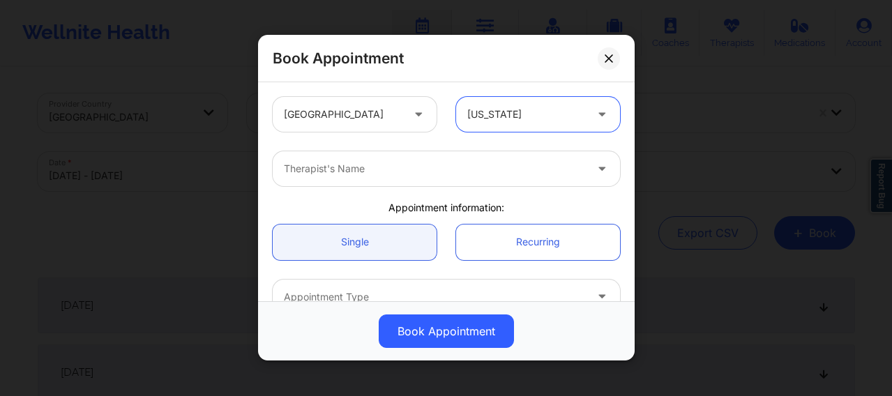
click at [406, 169] on div at bounding box center [434, 169] width 301 height 17
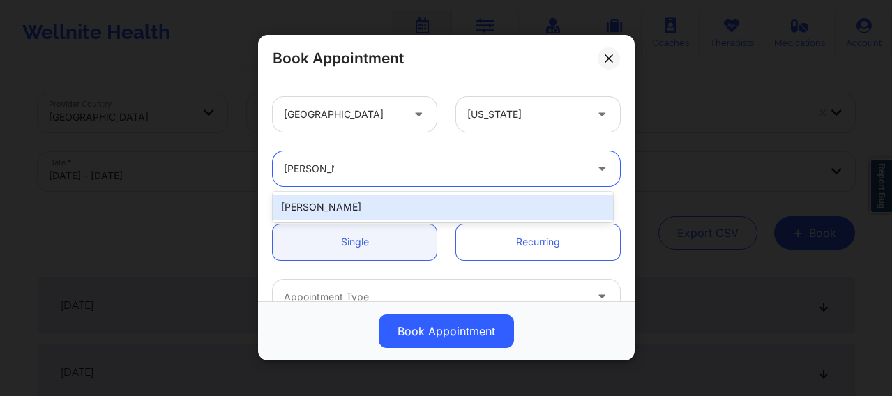
click at [349, 216] on div "Audrey Fernandez-Fraser" at bounding box center [443, 207] width 340 height 25
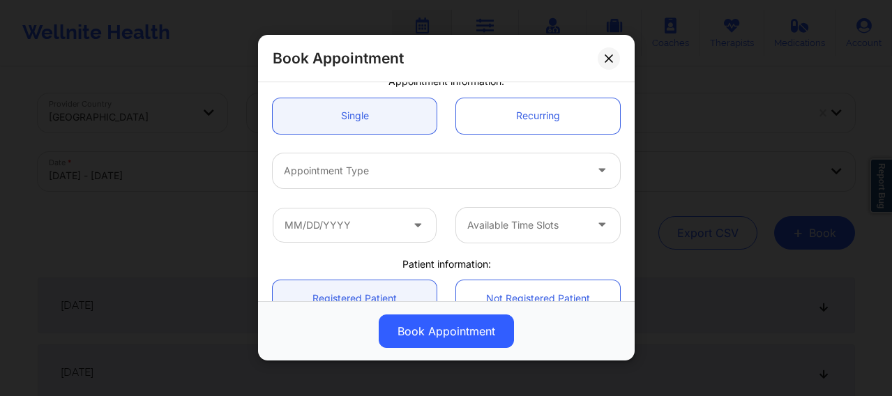
scroll to position [128, 0]
click at [334, 164] on div at bounding box center [434, 169] width 301 height 17
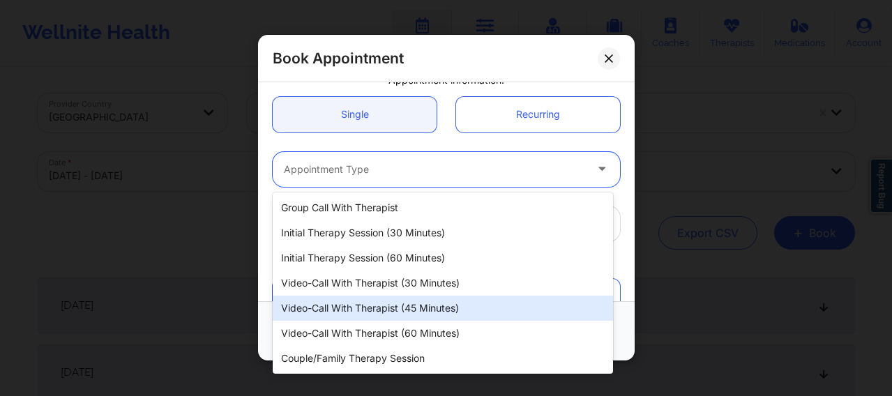
click at [383, 310] on div "Video-Call with Therapist (45 minutes)" at bounding box center [443, 308] width 340 height 25
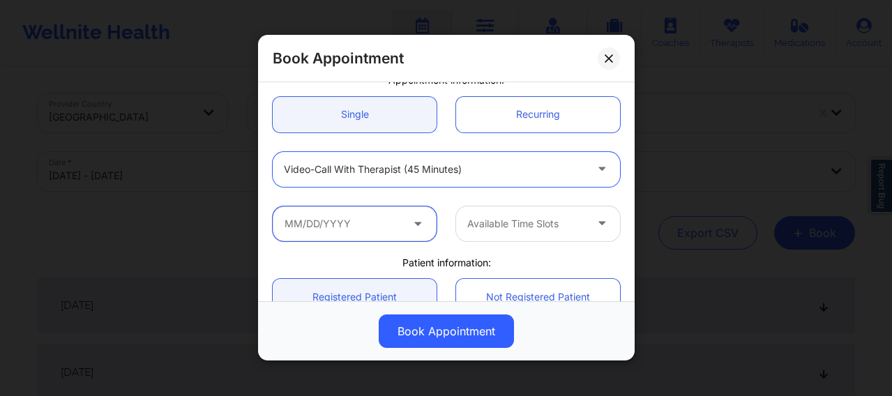
click at [341, 226] on input "text" at bounding box center [355, 223] width 164 height 35
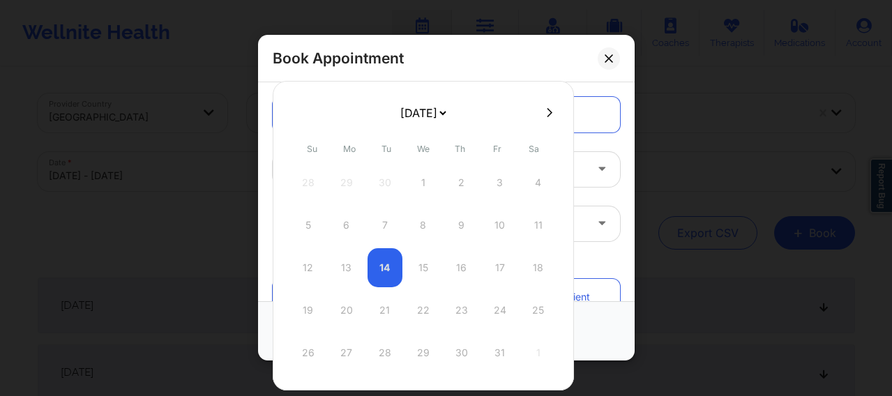
click at [547, 114] on icon at bounding box center [550, 111] width 6 height 9
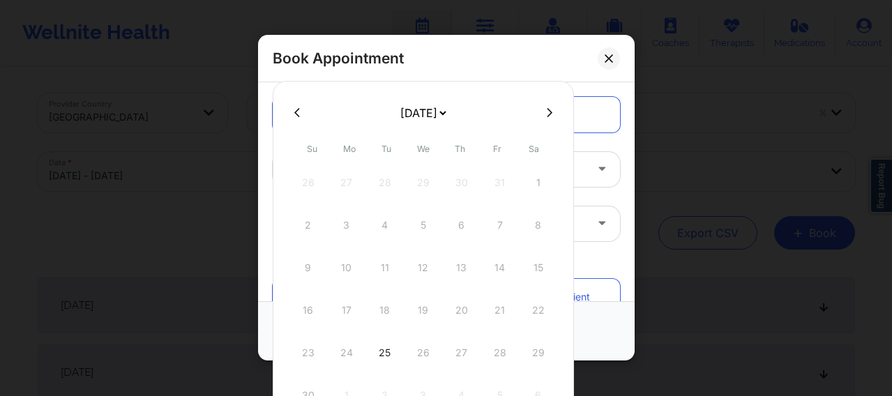
click at [386, 316] on div "25" at bounding box center [385, 352] width 35 height 39
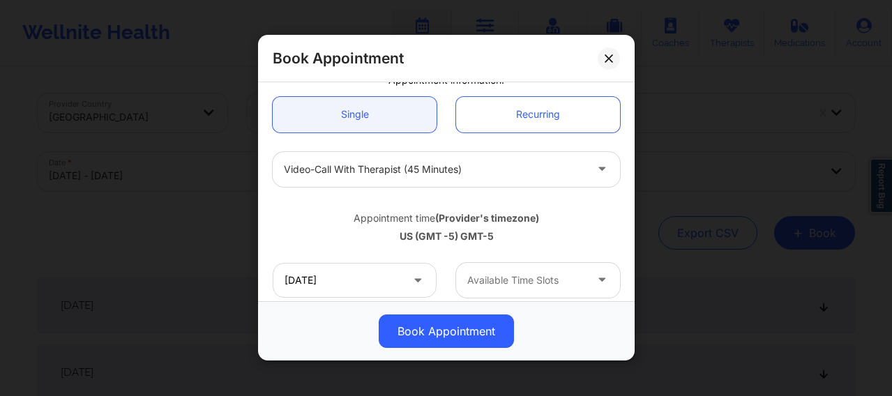
click at [488, 281] on div at bounding box center [526, 280] width 118 height 17
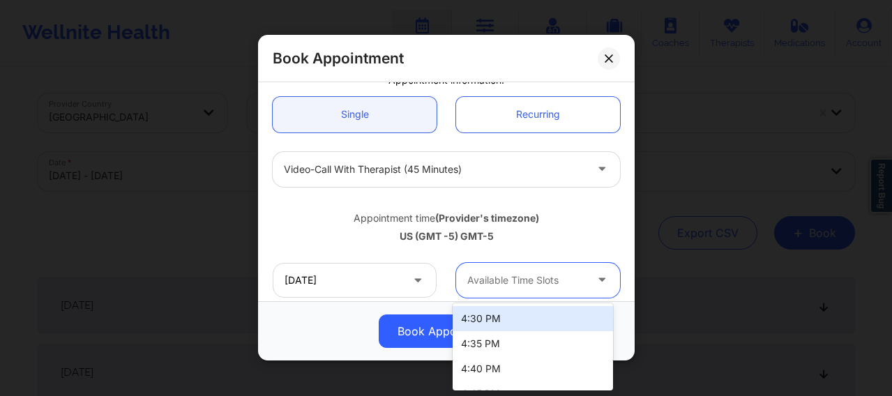
click at [480, 311] on div "4:30 PM" at bounding box center [533, 318] width 160 height 25
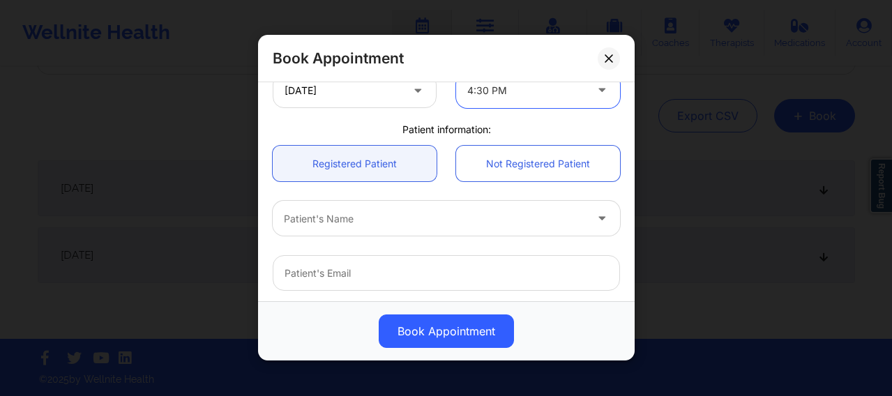
scroll to position [314, 0]
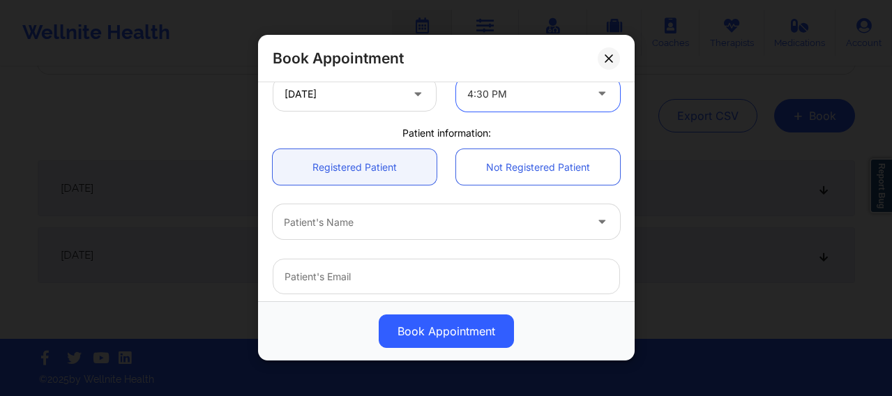
click at [354, 227] on div at bounding box center [434, 222] width 301 height 17
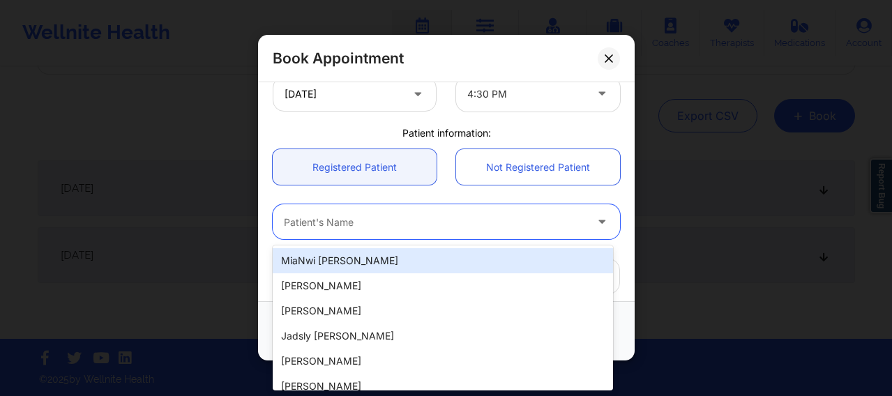
paste input "Jonah Bautista"
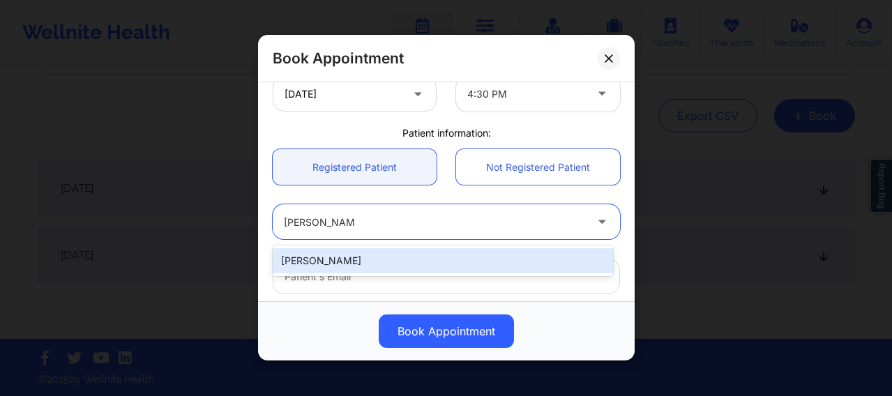
click at [370, 257] on div "Jonah Bautista" at bounding box center [443, 260] width 340 height 25
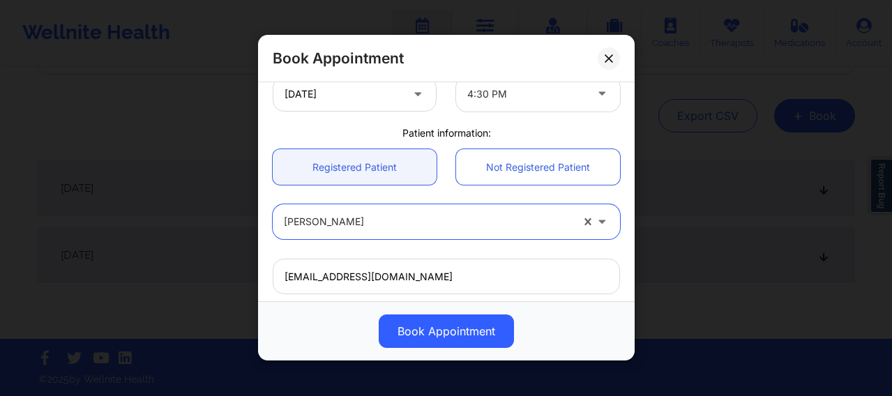
scroll to position [505, 0]
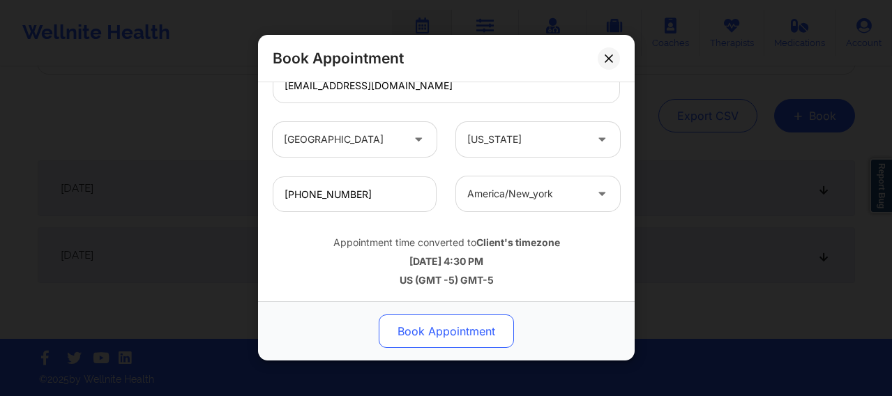
click at [440, 316] on button "Book Appointment" at bounding box center [446, 331] width 135 height 33
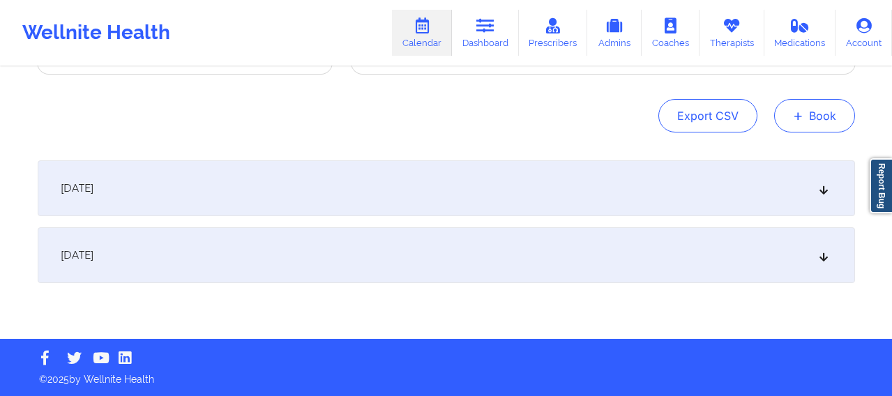
click at [721, 126] on button "+ Book" at bounding box center [814, 115] width 81 height 33
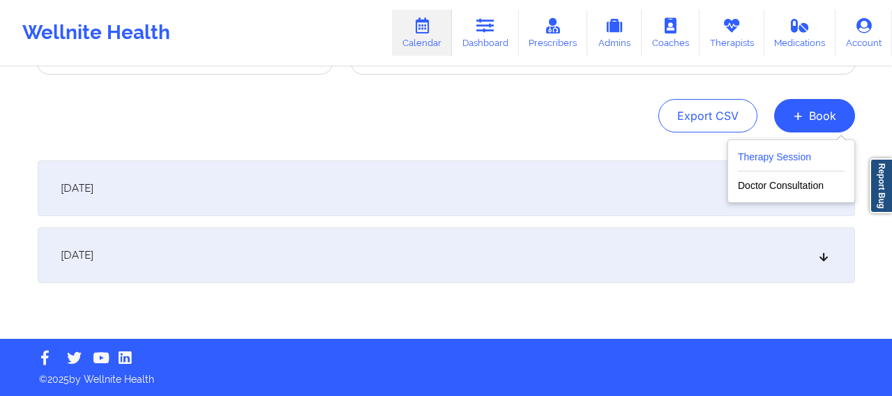
click at [721, 161] on button "Therapy Session" at bounding box center [791, 160] width 107 height 23
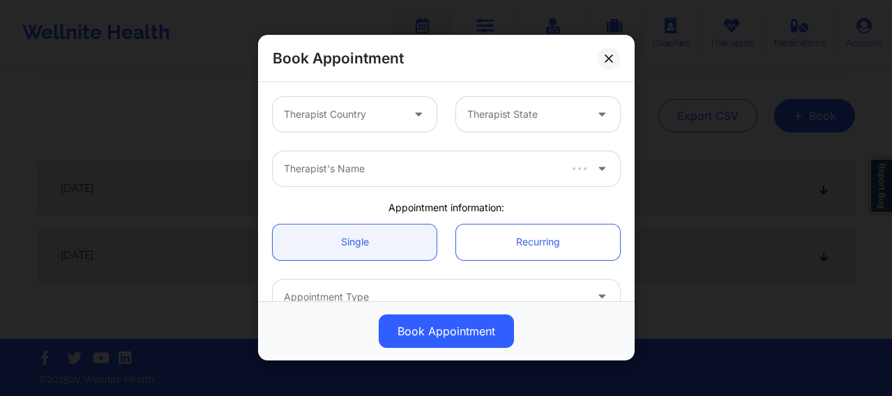
click at [350, 116] on div at bounding box center [343, 115] width 118 height 17
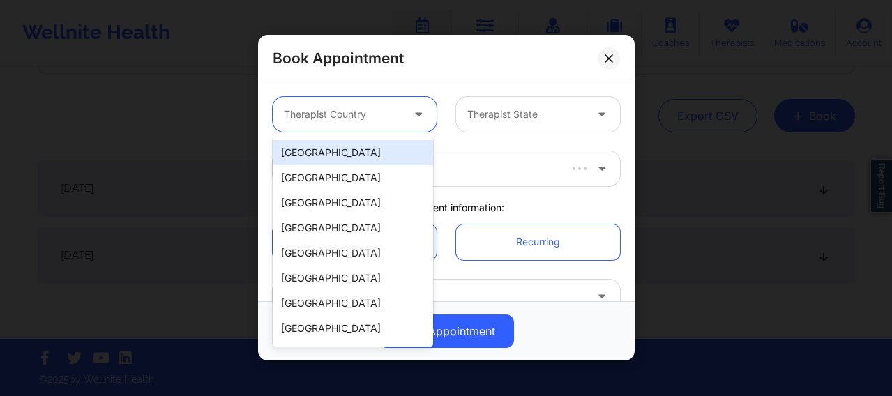
drag, startPoint x: 346, startPoint y: 156, endPoint x: 497, endPoint y: 116, distance: 155.8
click at [356, 151] on div "[GEOGRAPHIC_DATA]" at bounding box center [353, 152] width 160 height 25
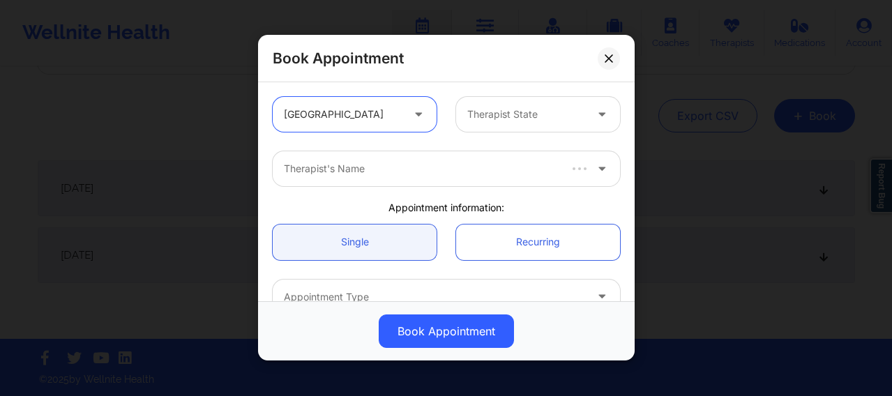
click at [509, 115] on div at bounding box center [526, 115] width 118 height 17
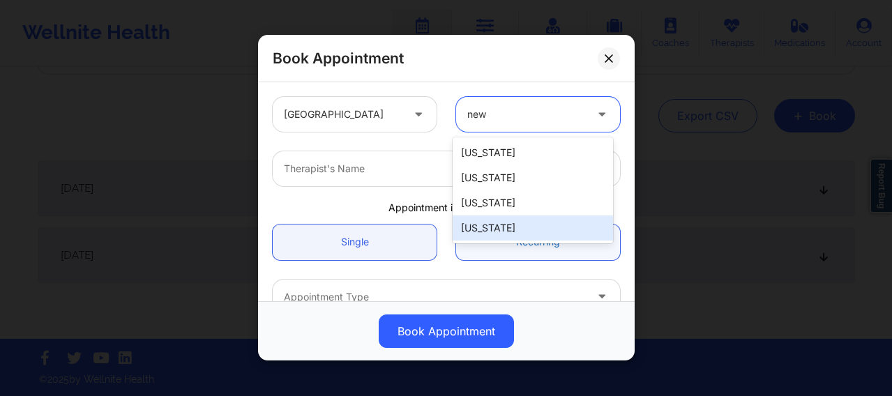
click at [487, 229] on div "[US_STATE]" at bounding box center [533, 228] width 160 height 25
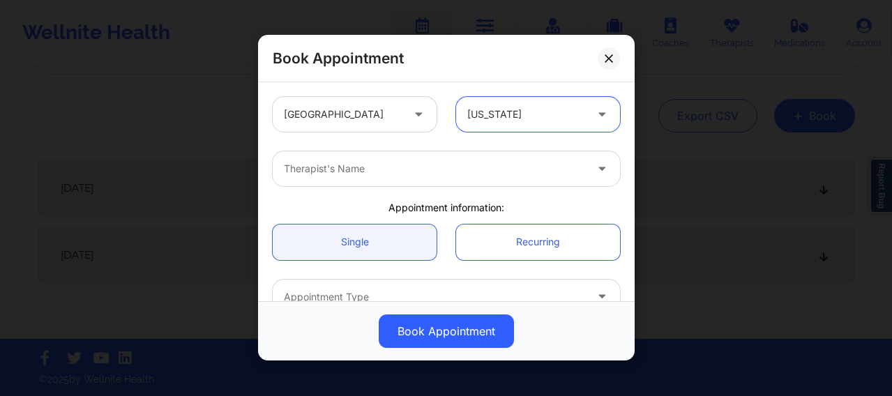
click at [366, 174] on div at bounding box center [434, 169] width 301 height 17
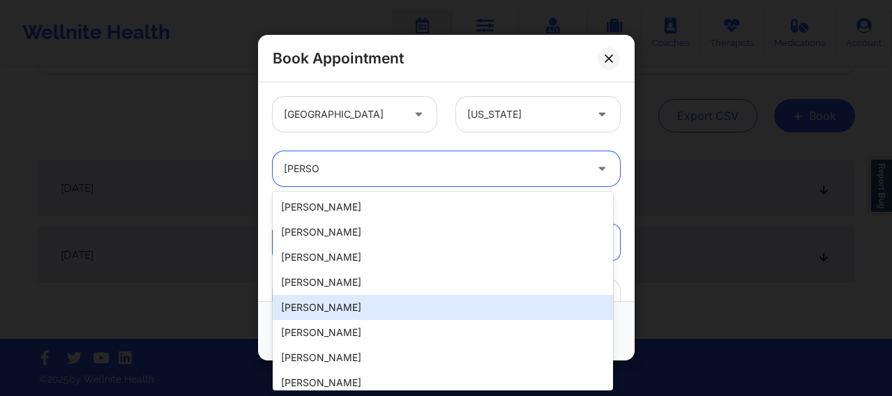
click at [376, 301] on div "Audrey Fernandez-Fraser" at bounding box center [443, 307] width 340 height 25
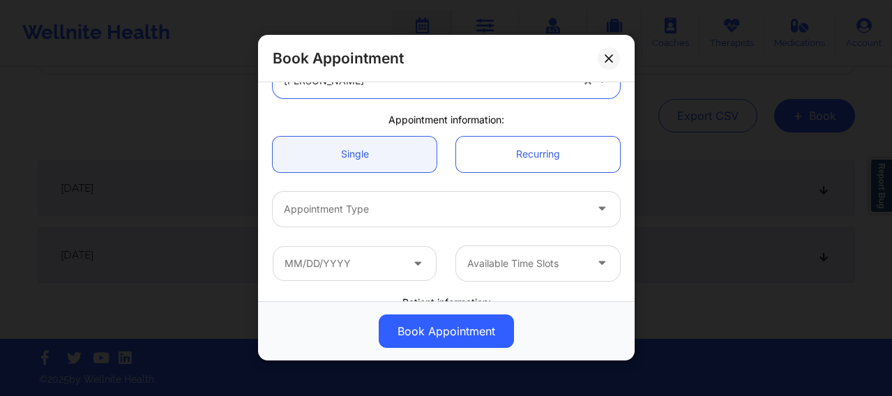
scroll to position [93, 0]
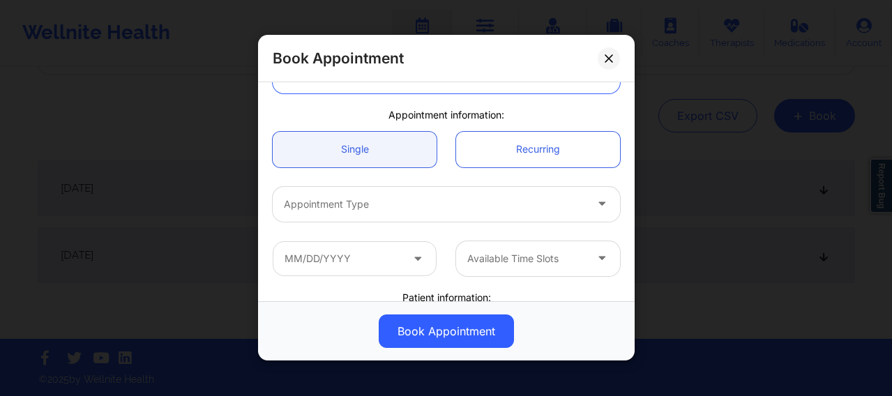
click at [362, 206] on div at bounding box center [434, 204] width 301 height 17
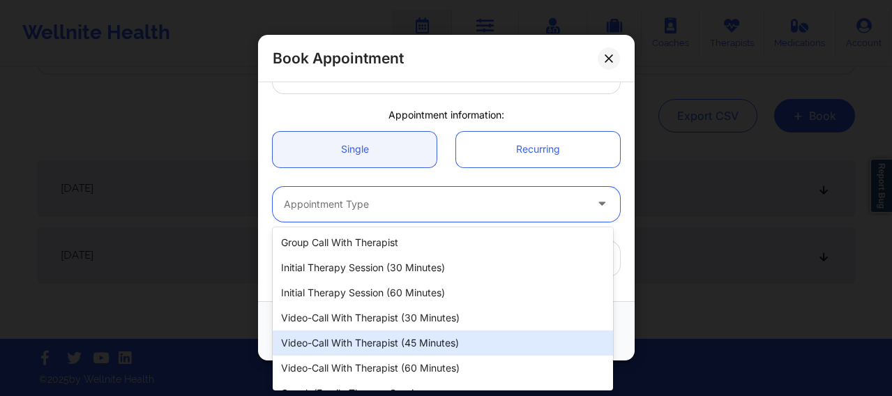
click at [402, 316] on div "Video-Call with Therapist (45 minutes)" at bounding box center [443, 343] width 340 height 25
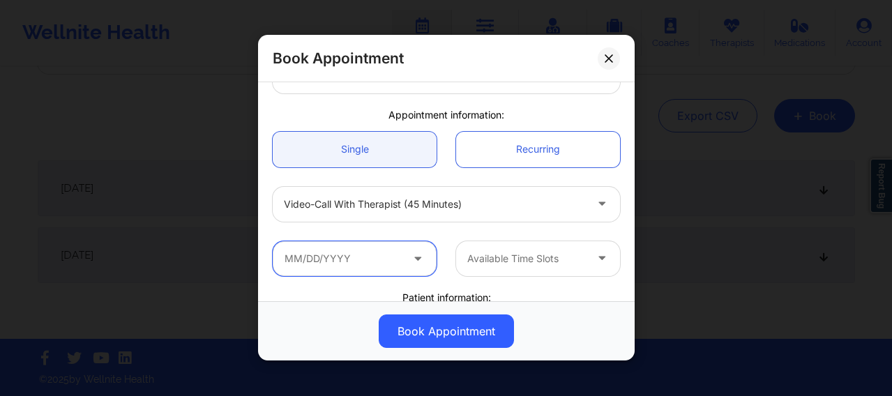
click at [364, 255] on input "text" at bounding box center [355, 258] width 164 height 35
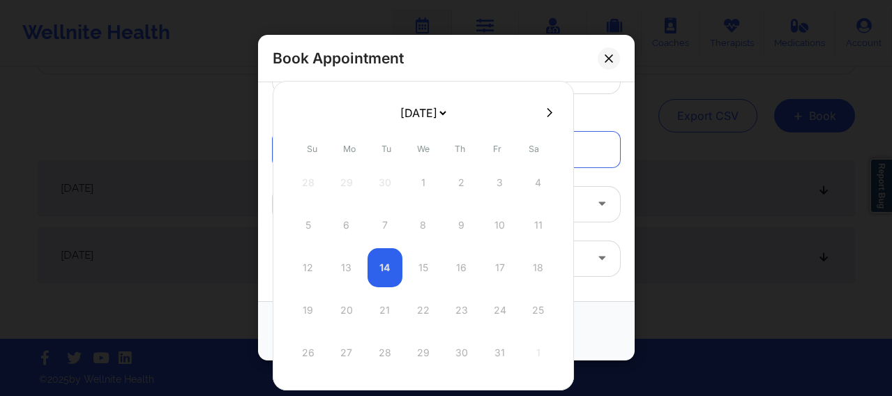
click at [547, 109] on icon at bounding box center [550, 112] width 6 height 10
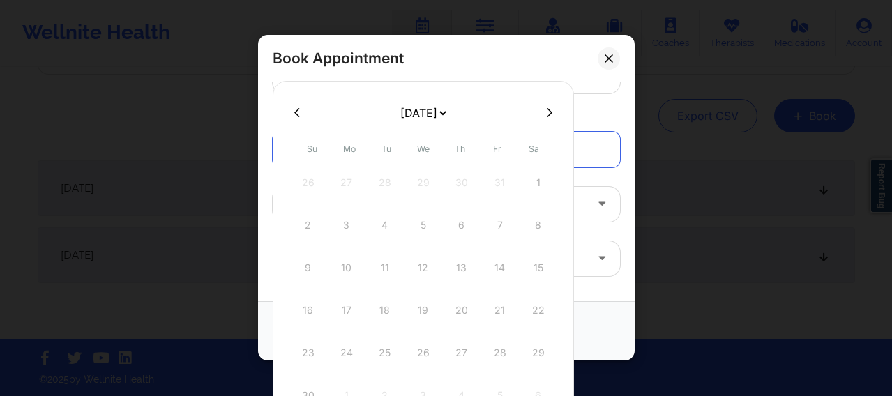
click at [547, 111] on icon at bounding box center [550, 112] width 6 height 10
click at [389, 181] on div "2" at bounding box center [385, 182] width 35 height 39
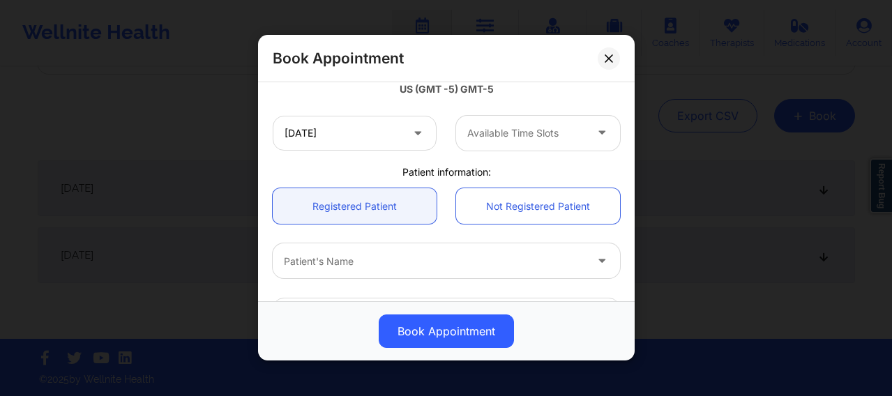
scroll to position [302, 0]
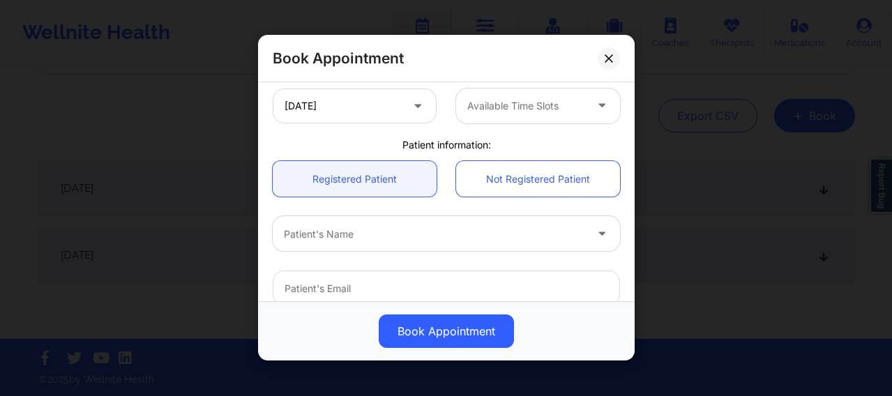
click at [341, 240] on div at bounding box center [434, 234] width 301 height 17
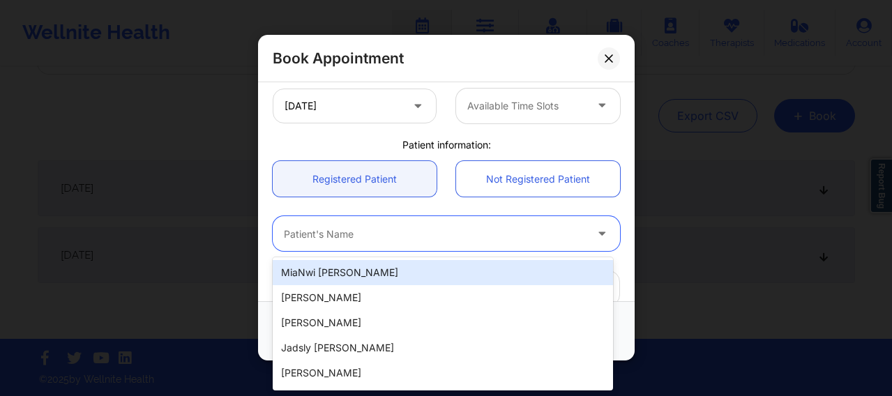
paste input "Jonah Bautista"
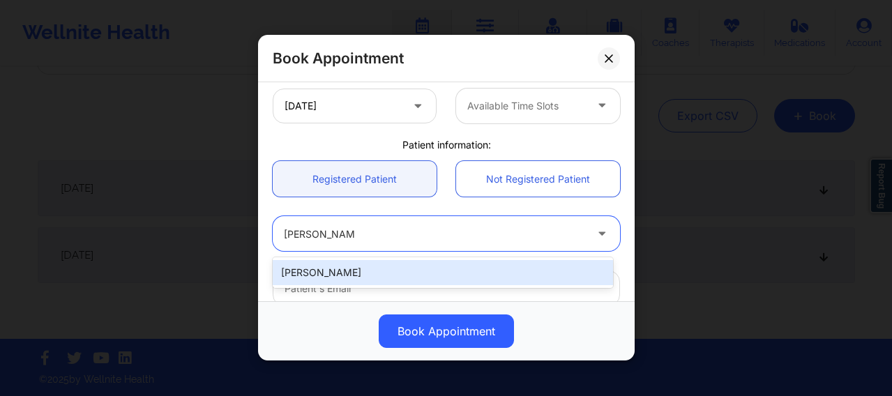
click at [373, 276] on div "Jonah Bautista" at bounding box center [443, 272] width 340 height 25
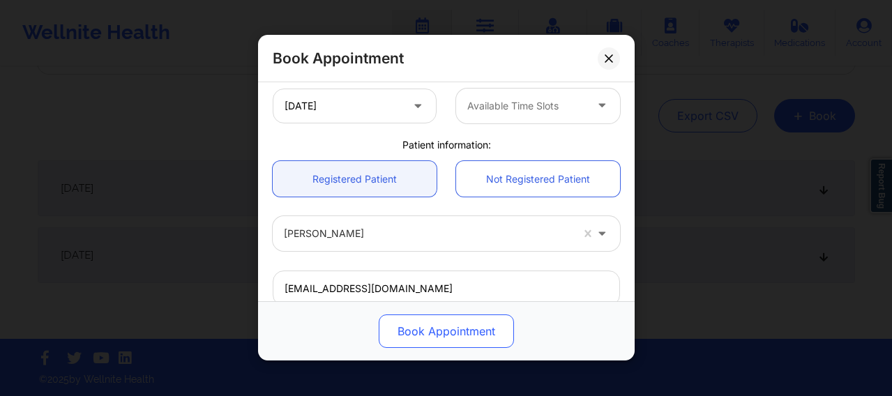
click at [437, 316] on button "Book Appointment" at bounding box center [446, 331] width 135 height 33
click at [423, 316] on button "Book Appointment" at bounding box center [446, 331] width 135 height 33
click at [440, 316] on button "Book Appointment" at bounding box center [446, 331] width 135 height 33
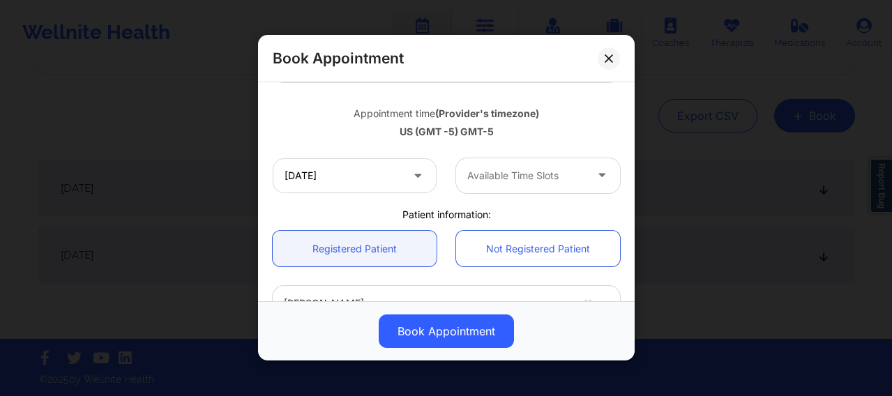
scroll to position [197, 0]
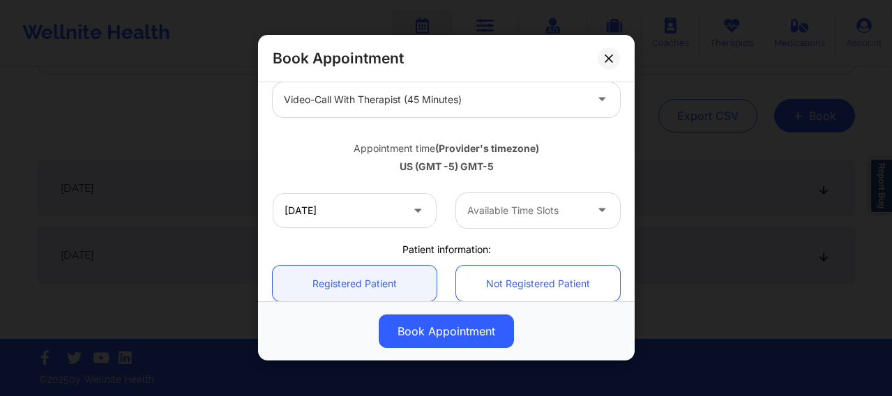
click at [507, 216] on div at bounding box center [526, 210] width 118 height 17
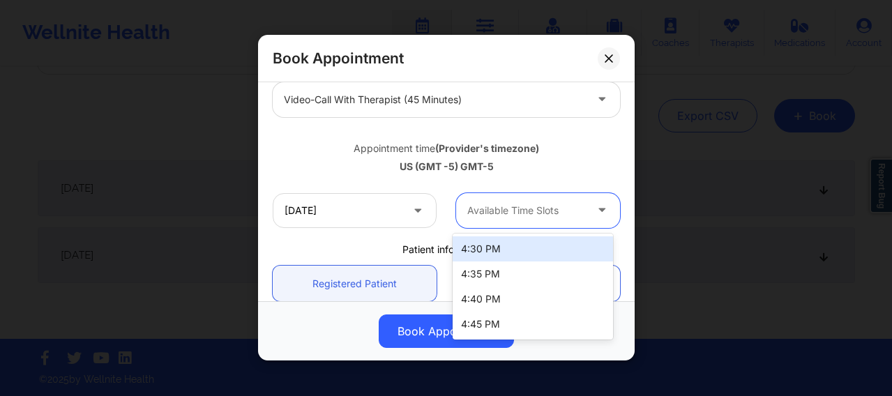
click at [488, 247] on div "4:30 PM" at bounding box center [533, 248] width 160 height 25
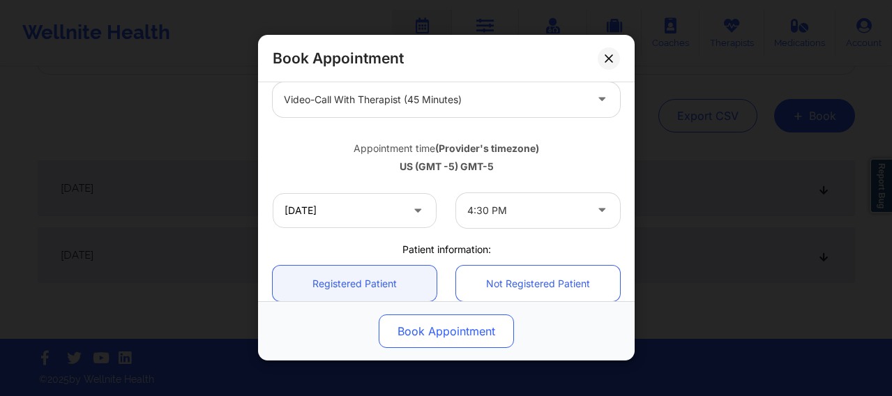
click at [446, 316] on button "Book Appointment" at bounding box center [446, 331] width 135 height 33
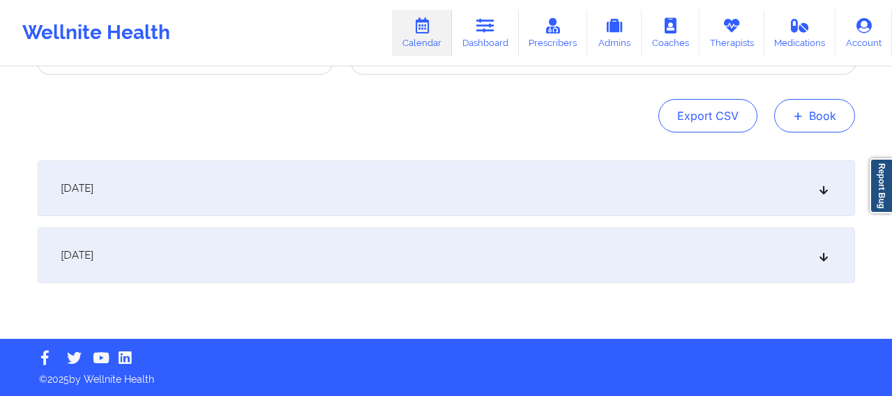
click at [721, 120] on button "+ Book" at bounding box center [814, 115] width 81 height 33
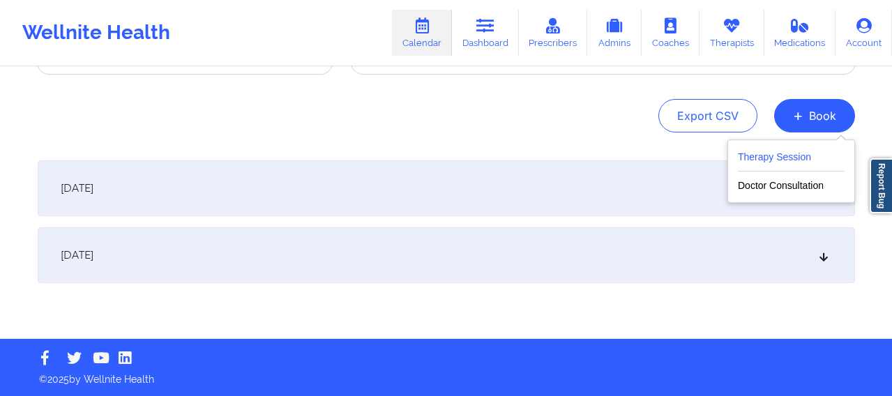
click at [721, 158] on button "Therapy Session" at bounding box center [791, 160] width 107 height 23
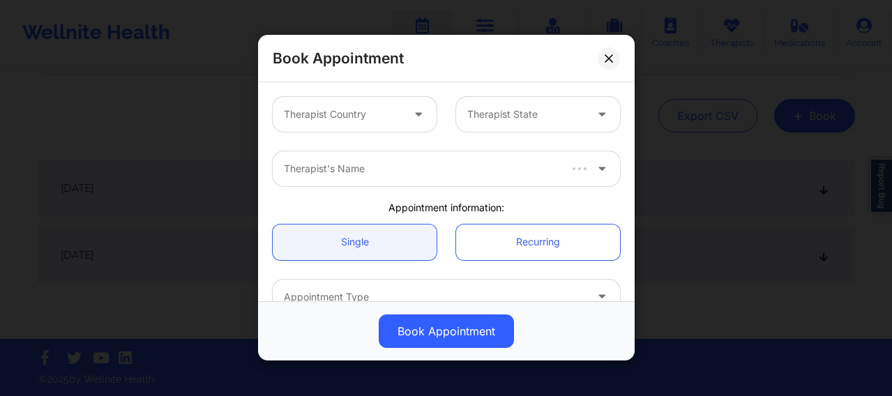
click at [366, 112] on div at bounding box center [343, 115] width 118 height 17
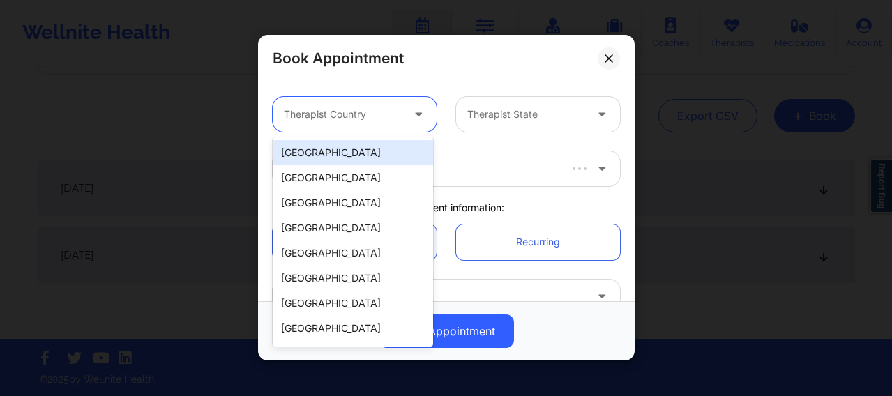
click at [340, 143] on div "[GEOGRAPHIC_DATA]" at bounding box center [353, 152] width 160 height 25
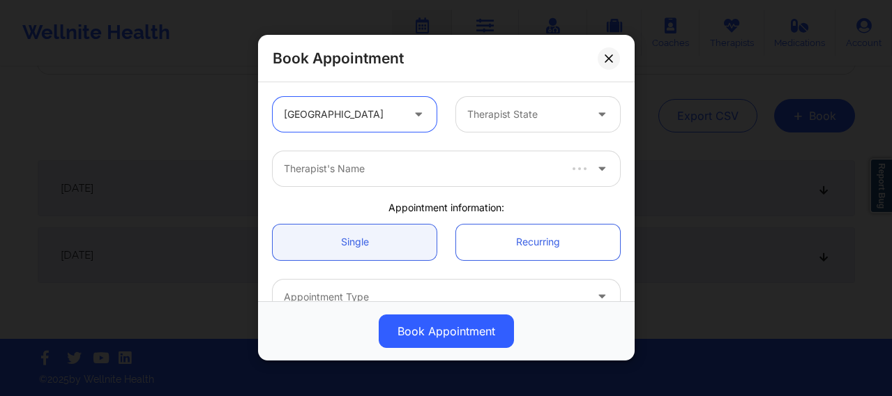
click at [472, 119] on div at bounding box center [526, 115] width 118 height 17
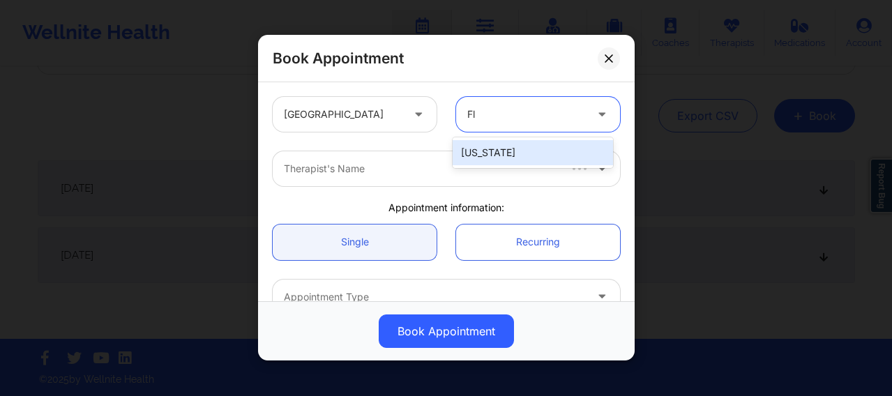
click at [473, 149] on div "Florida" at bounding box center [533, 152] width 160 height 25
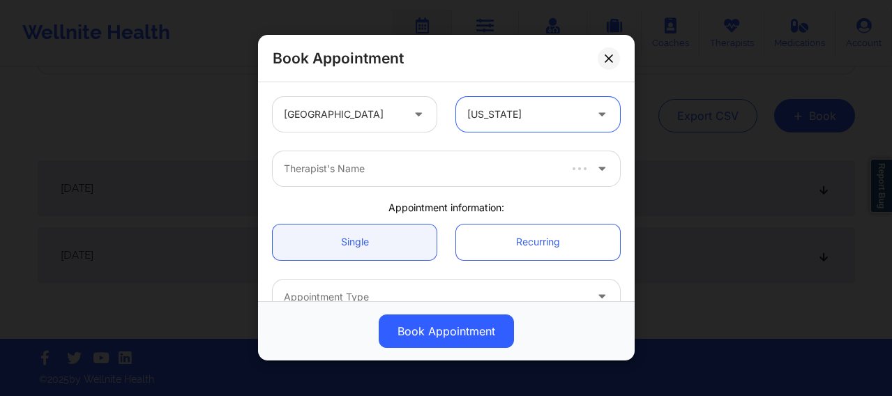
click at [406, 176] on div at bounding box center [420, 169] width 273 height 17
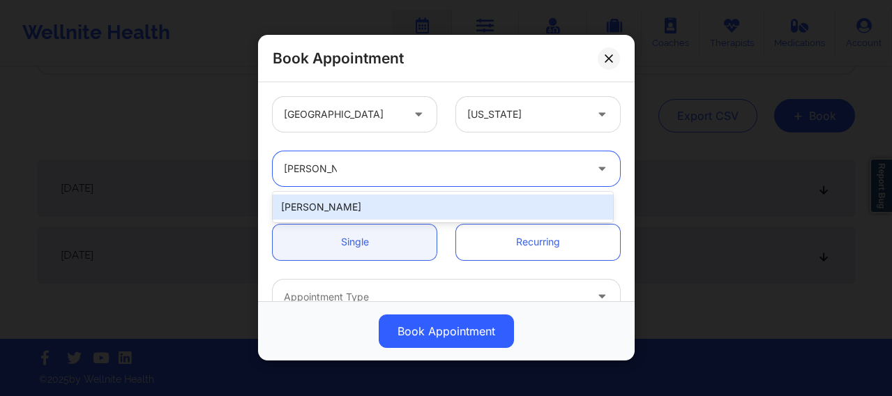
click at [377, 210] on div "Audrey Fernandez-Fraser" at bounding box center [443, 207] width 340 height 25
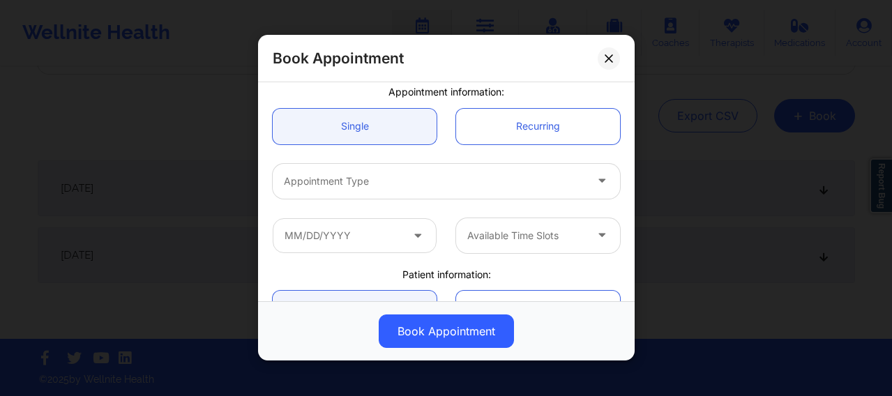
scroll to position [128, 0]
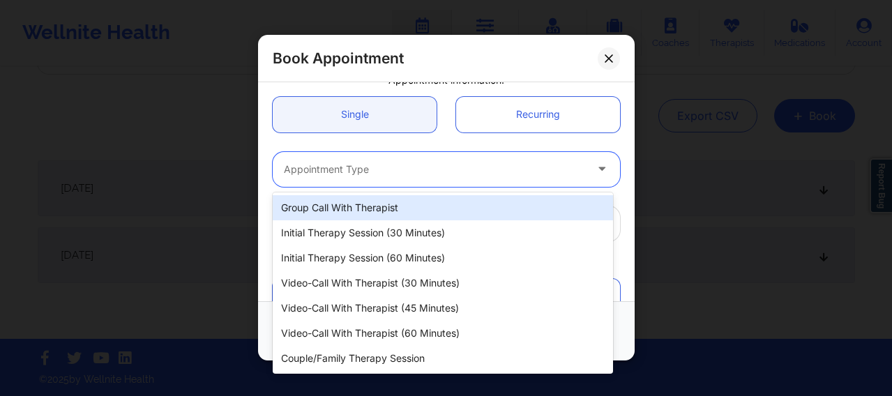
click at [353, 175] on div at bounding box center [434, 169] width 301 height 17
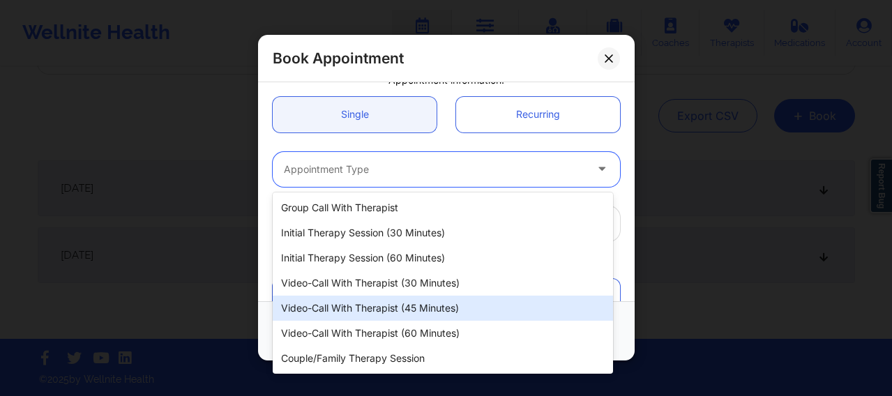
click at [376, 311] on div "Video-Call with Therapist (45 minutes)" at bounding box center [443, 308] width 340 height 25
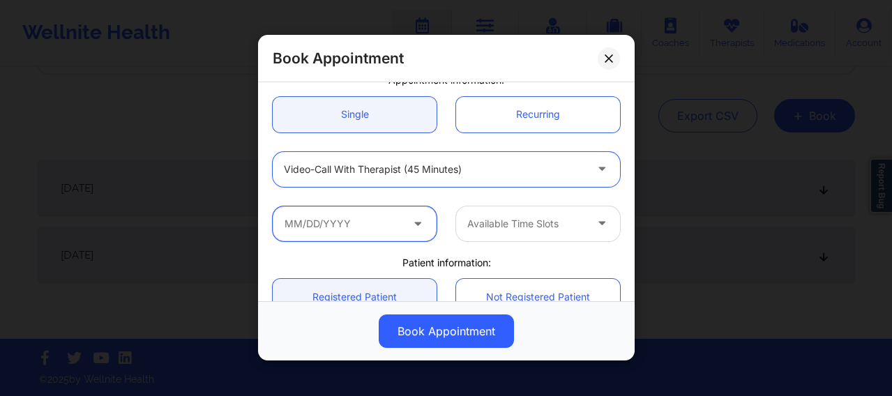
click at [347, 228] on input "text" at bounding box center [355, 223] width 164 height 35
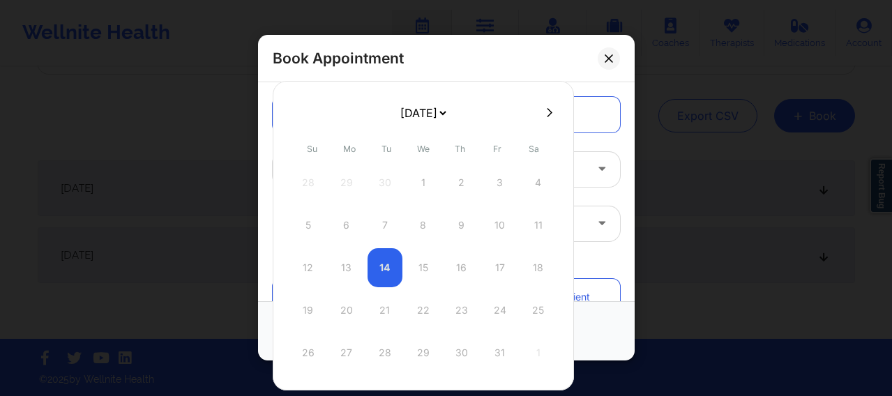
click at [547, 110] on icon at bounding box center [550, 111] width 6 height 9
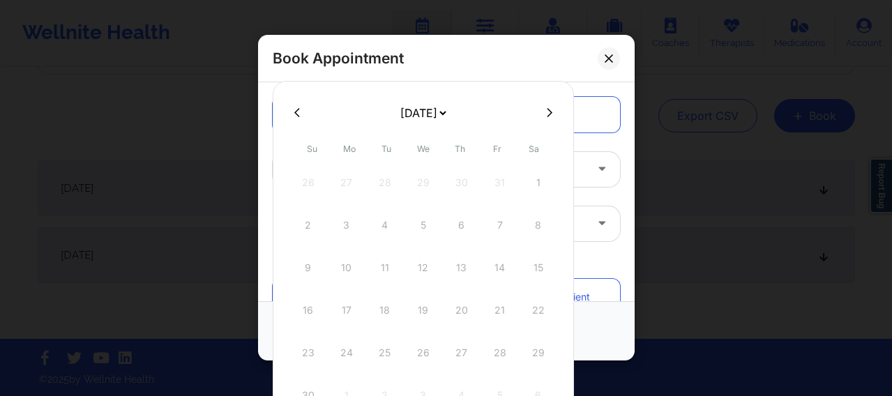
click at [547, 114] on icon at bounding box center [550, 112] width 6 height 10
click at [380, 230] on div "9" at bounding box center [385, 225] width 35 height 39
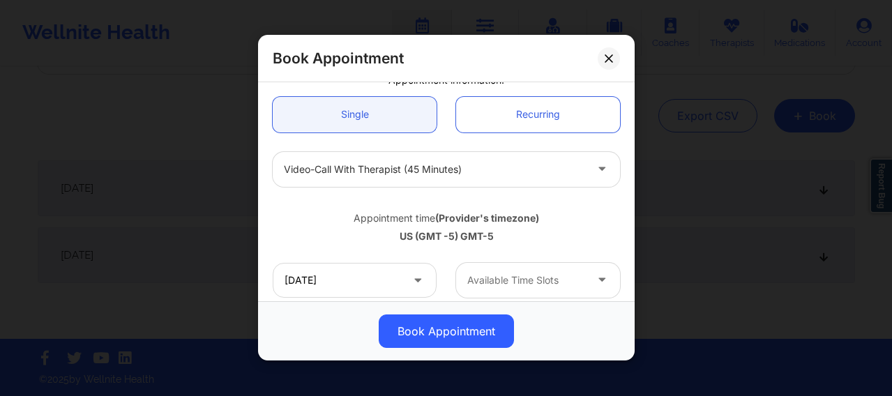
click at [467, 280] on div at bounding box center [526, 280] width 118 height 17
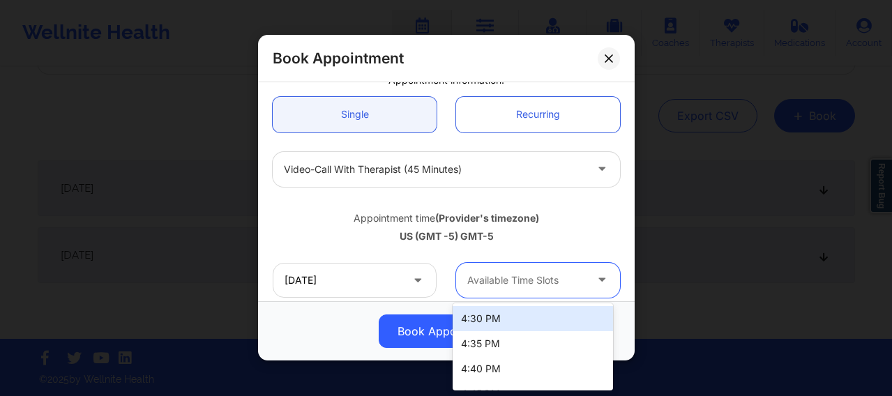
click at [470, 313] on div "4:30 PM" at bounding box center [533, 318] width 160 height 25
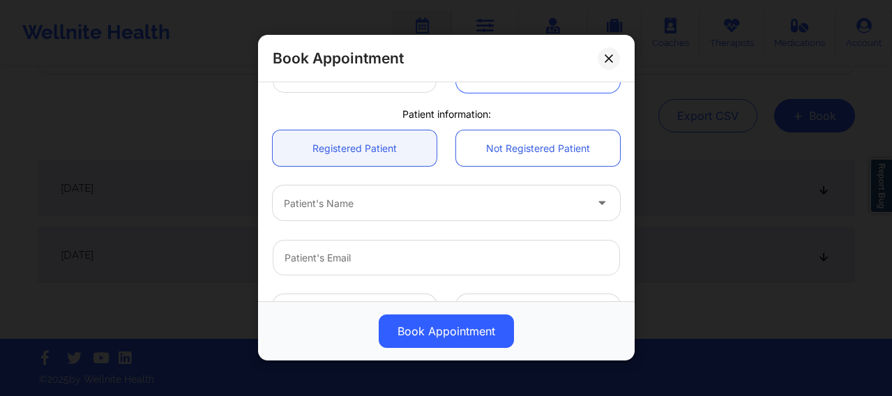
scroll to position [384, 0]
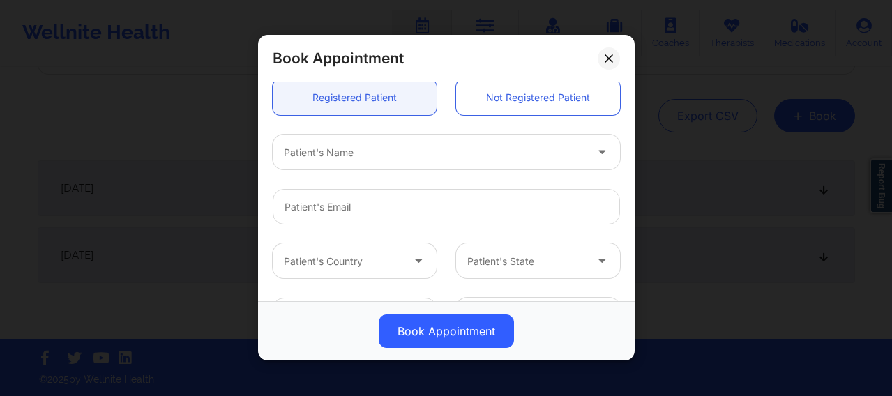
click at [321, 151] on div at bounding box center [434, 152] width 301 height 17
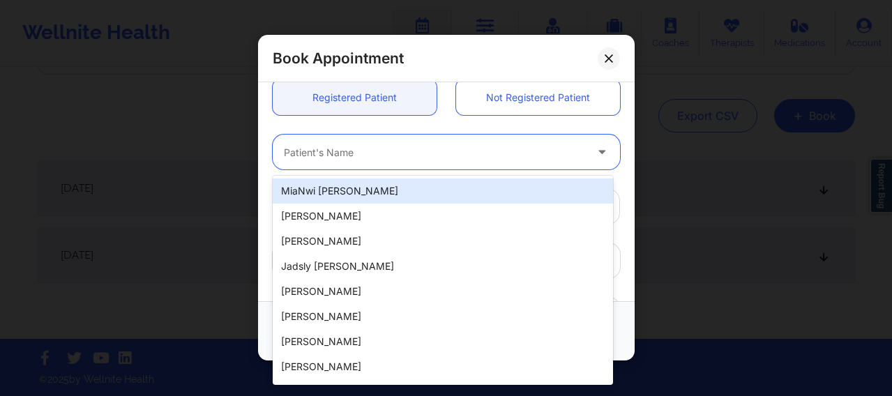
paste input "Jonah Bautista"
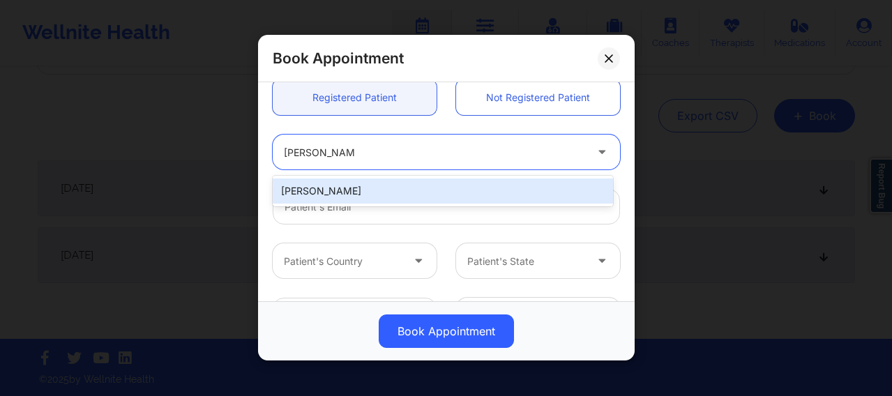
click at [386, 194] on div "Jonah Bautista" at bounding box center [443, 191] width 340 height 25
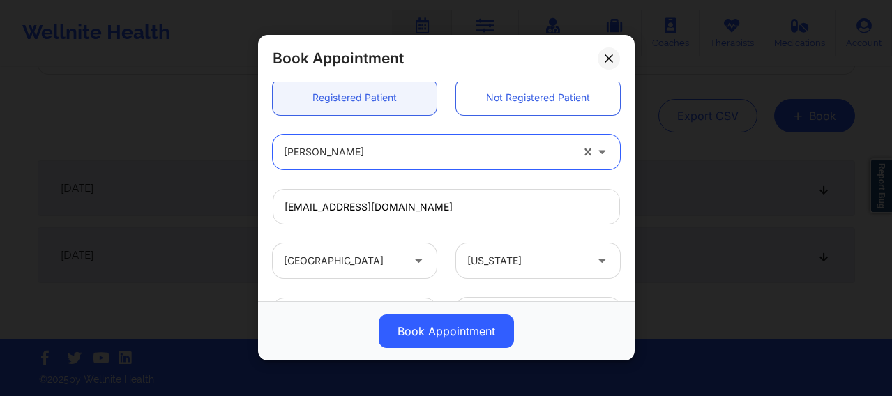
scroll to position [505, 0]
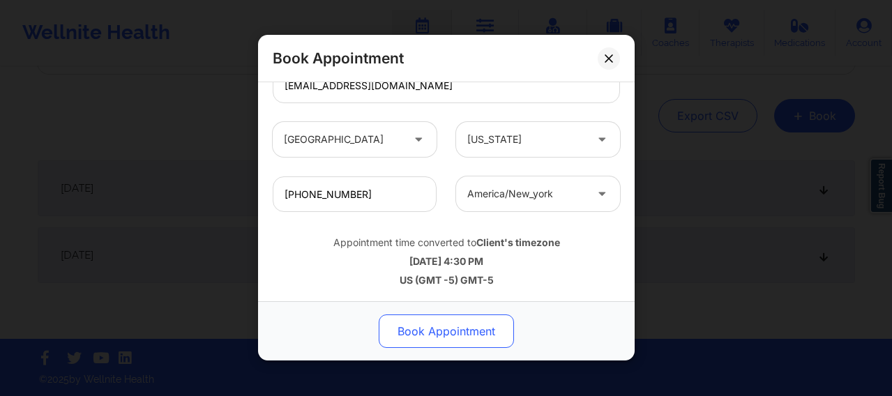
click at [452, 316] on button "Book Appointment" at bounding box center [446, 331] width 135 height 33
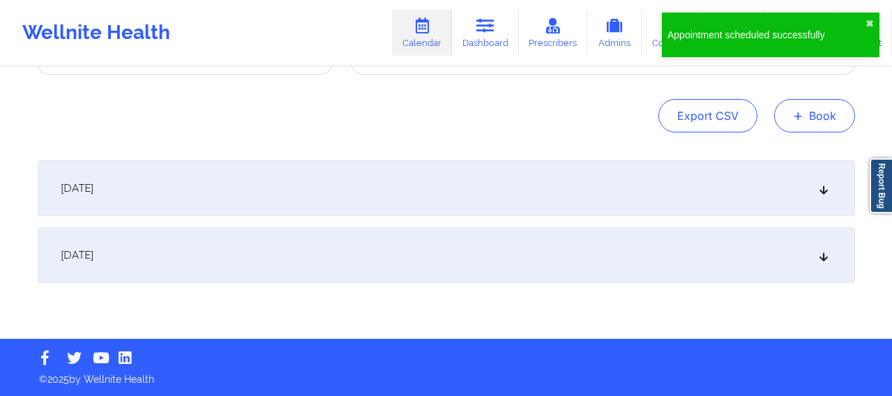
click at [721, 127] on button "+ Book" at bounding box center [814, 115] width 81 height 33
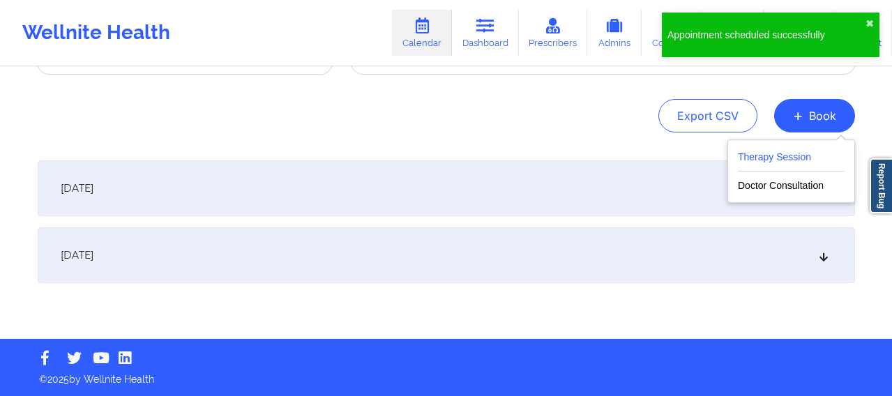
click at [721, 159] on button "Therapy Session" at bounding box center [791, 160] width 107 height 23
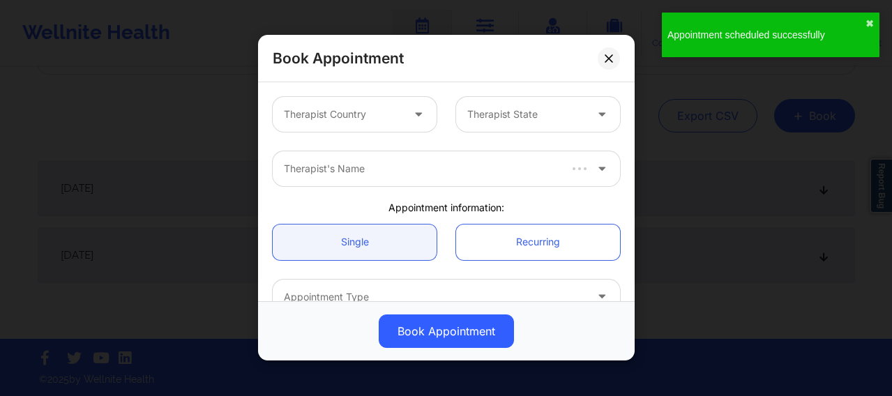
click at [370, 113] on div at bounding box center [343, 115] width 118 height 17
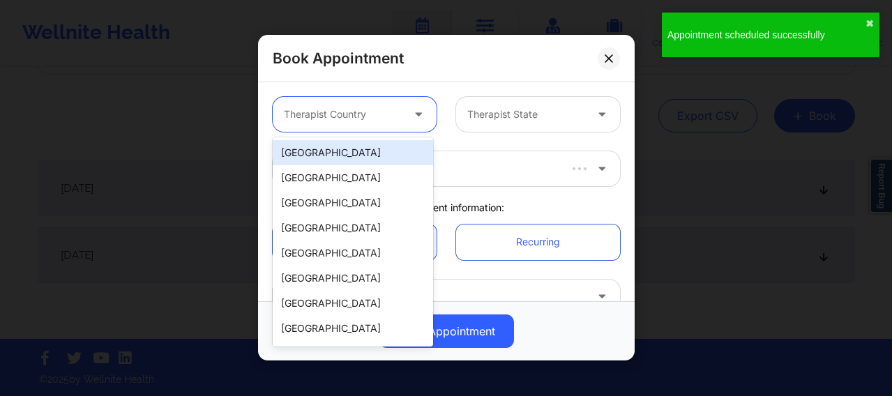
click at [367, 148] on div "[GEOGRAPHIC_DATA]" at bounding box center [353, 152] width 160 height 25
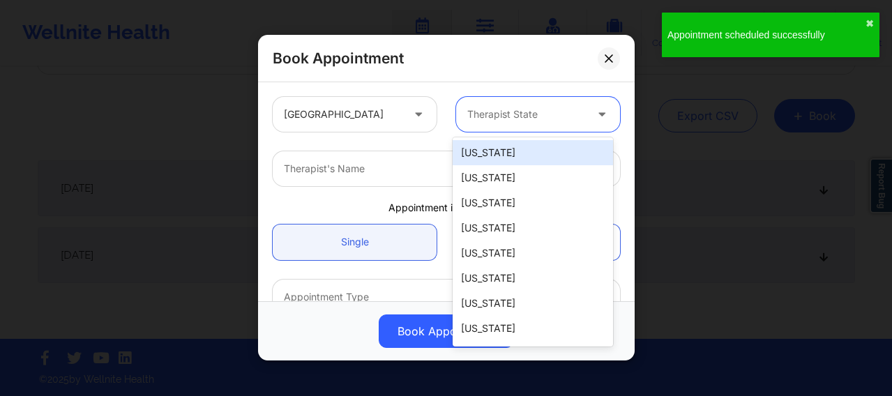
click at [490, 113] on div at bounding box center [526, 115] width 118 height 17
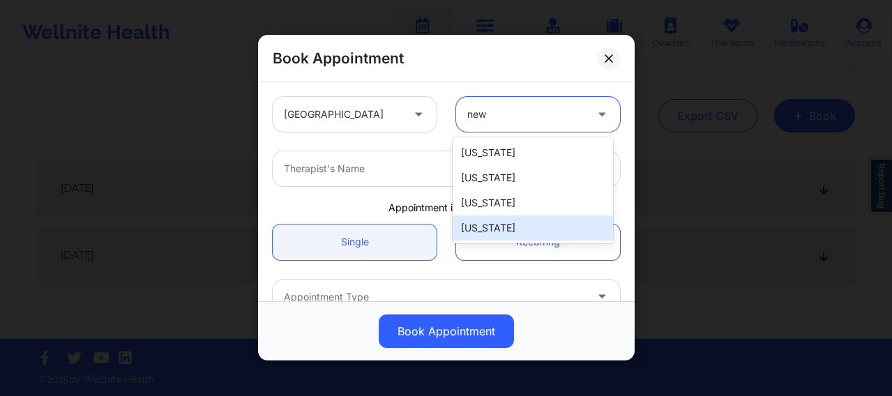
click at [492, 230] on div "[US_STATE]" at bounding box center [533, 228] width 160 height 25
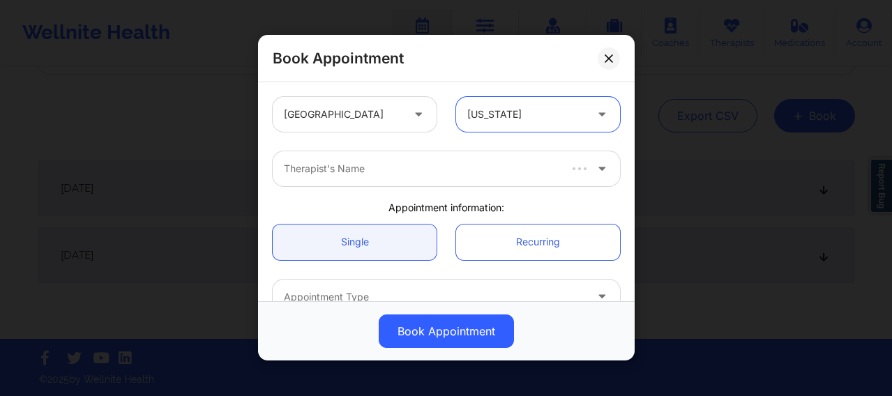
click at [368, 170] on div at bounding box center [420, 169] width 273 height 17
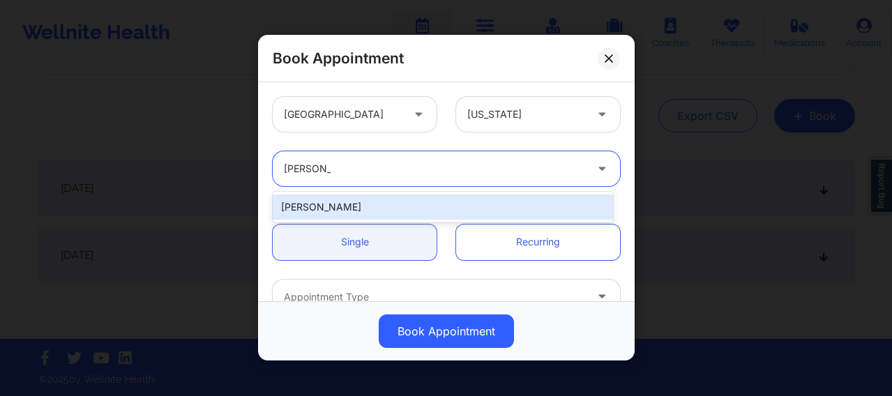
click at [351, 206] on div "Audrey Fernandez-Fraser" at bounding box center [443, 207] width 340 height 25
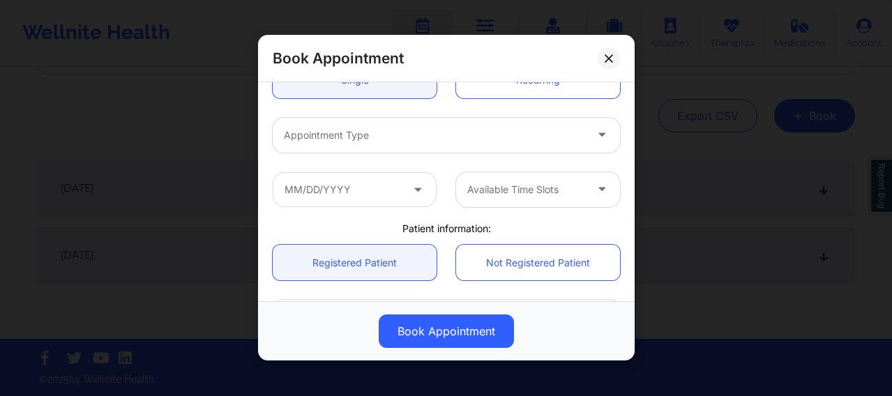
scroll to position [197, 0]
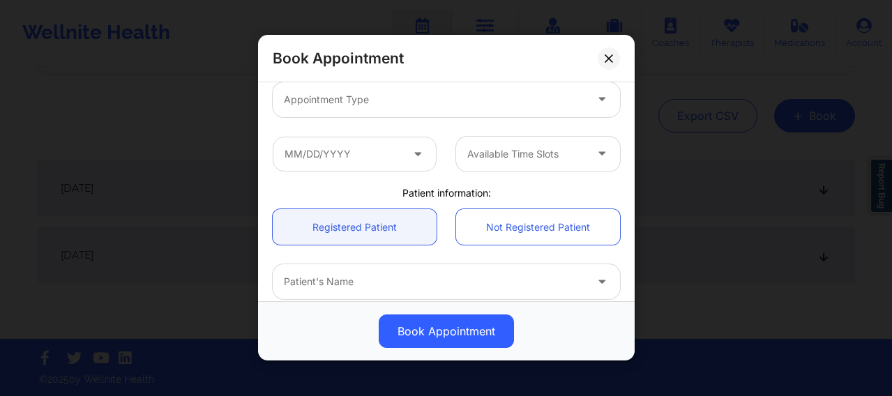
click at [359, 103] on div at bounding box center [434, 99] width 301 height 17
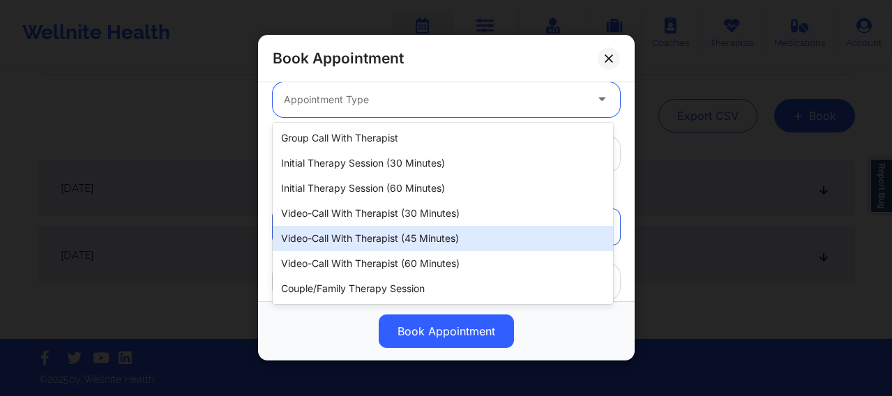
click at [377, 235] on div "Video-Call with Therapist (45 minutes)" at bounding box center [443, 238] width 340 height 25
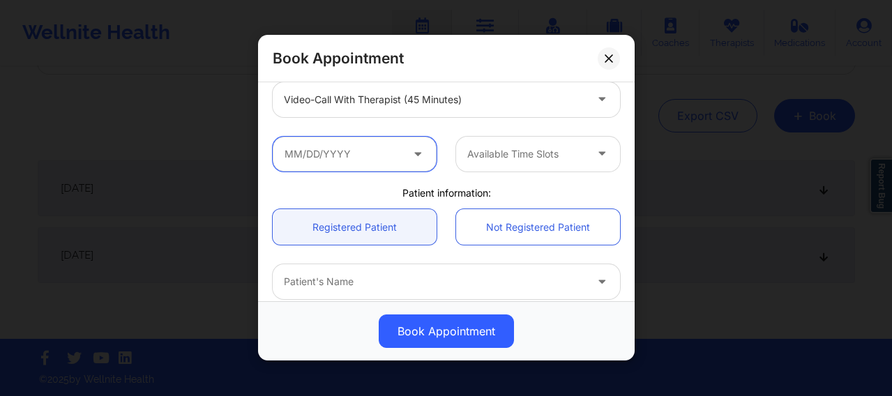
click at [379, 164] on input "text" at bounding box center [355, 154] width 164 height 35
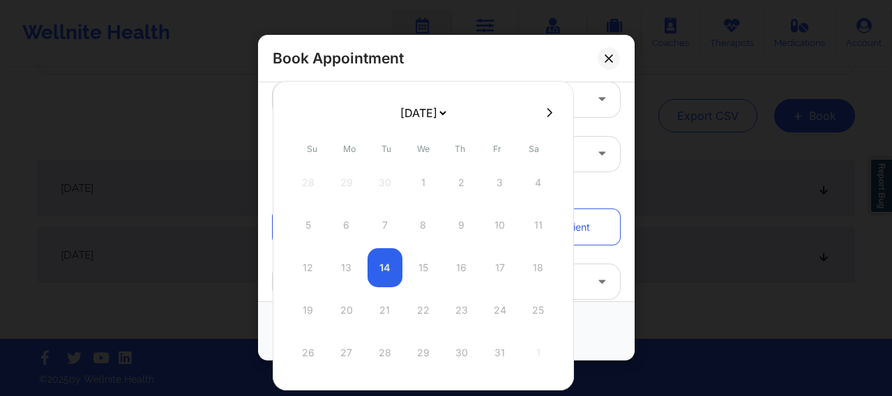
click at [549, 114] on icon at bounding box center [550, 112] width 6 height 10
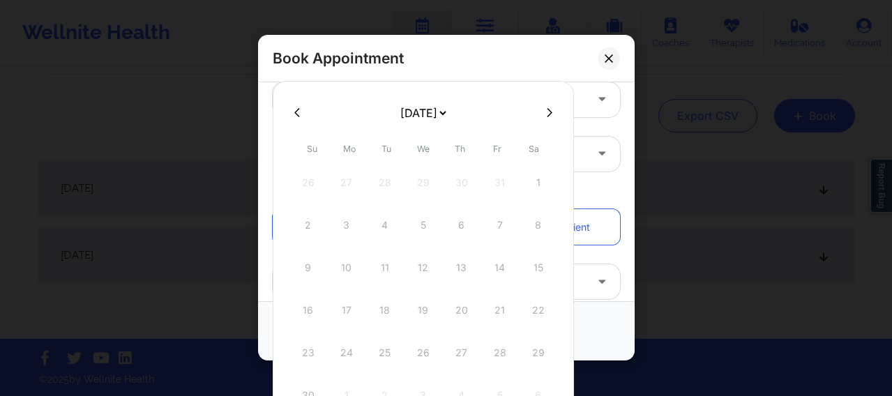
click at [549, 112] on icon at bounding box center [550, 111] width 6 height 9
click at [386, 265] on div "16" at bounding box center [385, 267] width 35 height 39
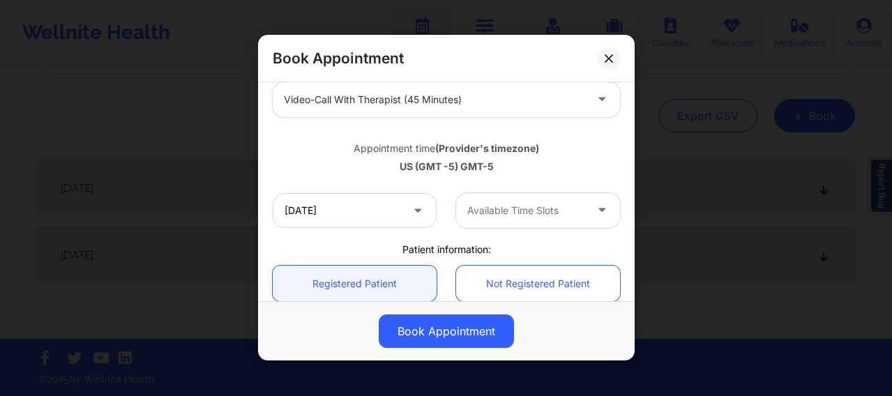
click at [489, 205] on div at bounding box center [526, 210] width 118 height 17
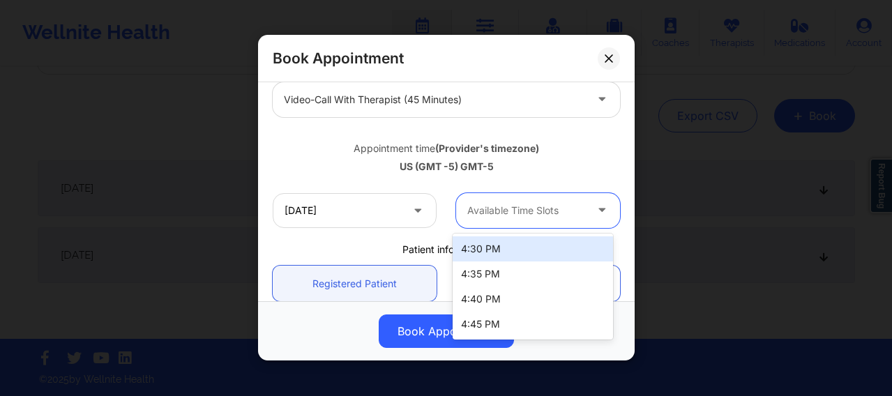
click at [482, 243] on div "4:30 PM" at bounding box center [533, 248] width 160 height 25
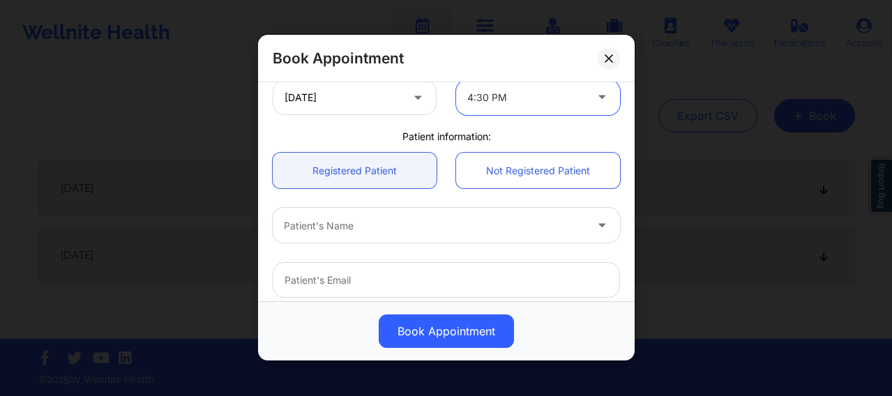
scroll to position [372, 0]
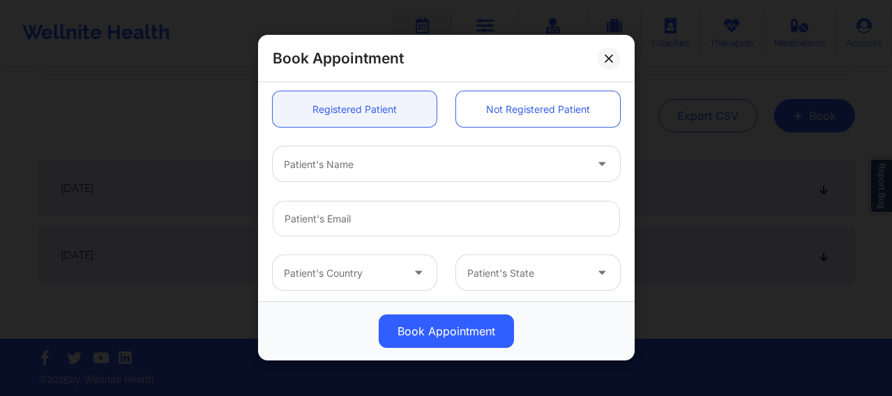
click at [370, 176] on div "Patient's Name" at bounding box center [430, 164] width 314 height 35
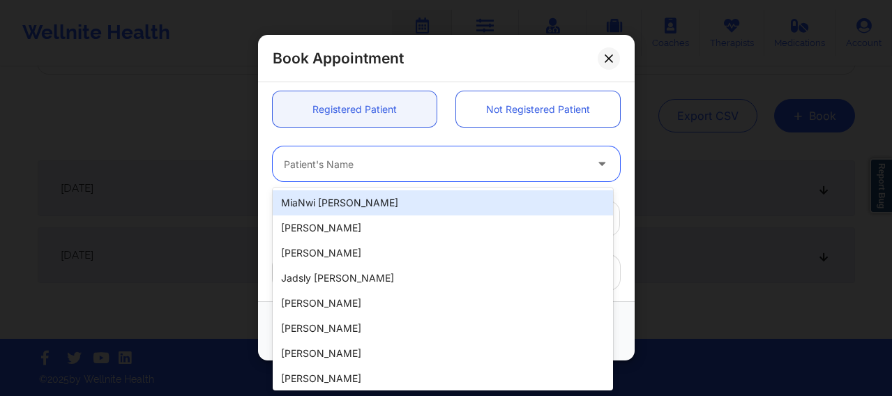
paste input "Jonah Bautista"
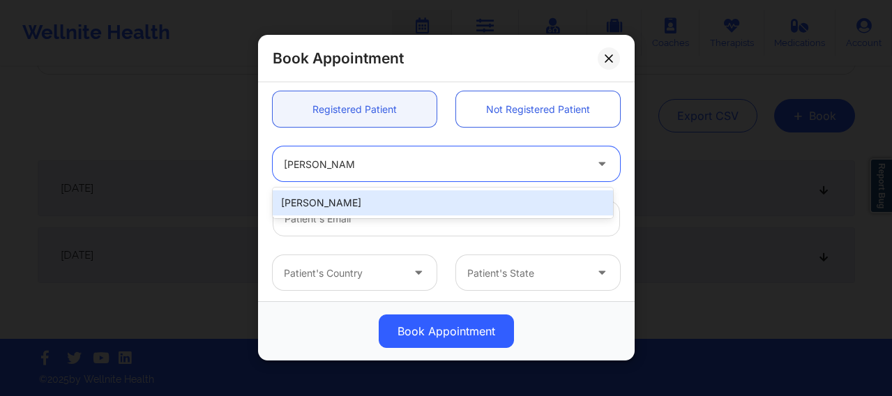
click at [368, 202] on div "Jonah Bautista" at bounding box center [443, 202] width 340 height 25
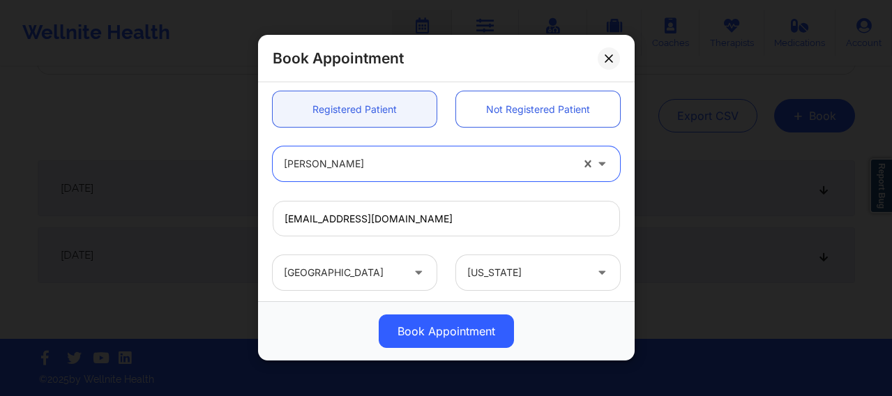
scroll to position [505, 0]
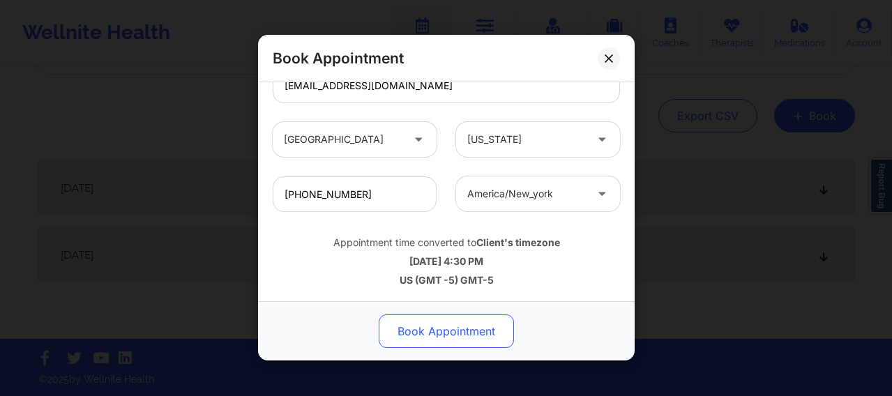
click at [440, 316] on button "Book Appointment" at bounding box center [446, 331] width 135 height 33
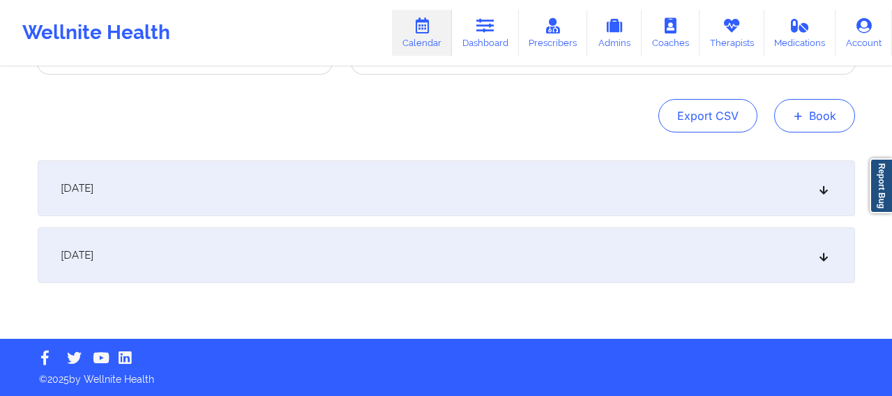
click at [721, 123] on button "+ Book" at bounding box center [814, 115] width 81 height 33
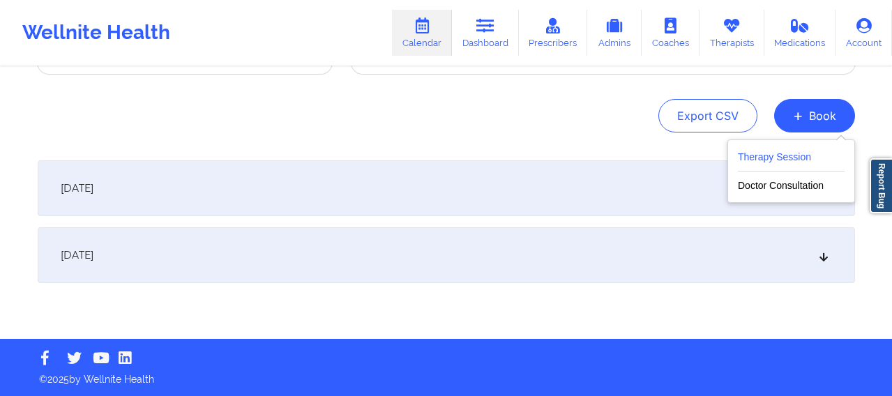
click at [721, 165] on button "Therapy Session" at bounding box center [791, 160] width 107 height 23
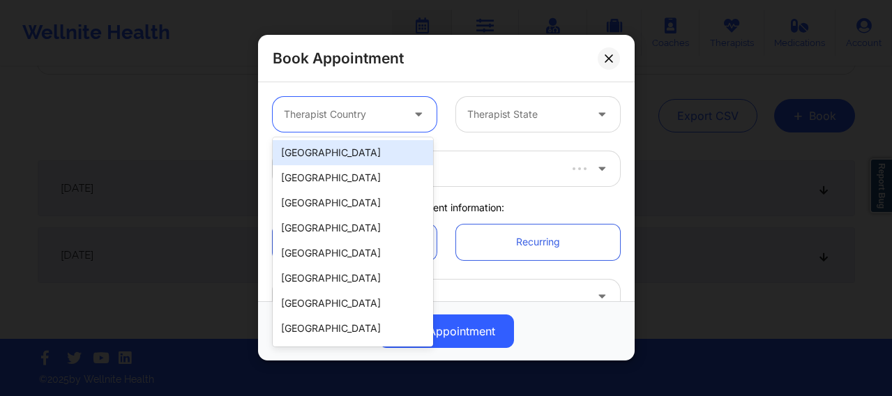
click at [356, 111] on div at bounding box center [343, 115] width 118 height 17
click at [342, 153] on div "[GEOGRAPHIC_DATA]" at bounding box center [353, 152] width 160 height 25
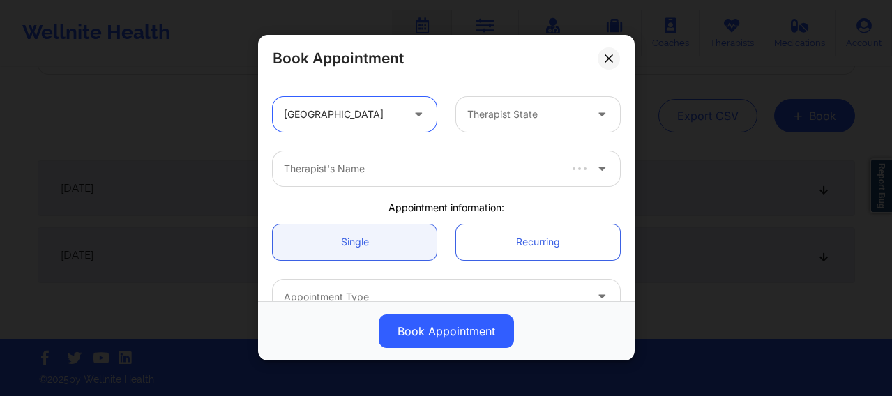
click at [492, 121] on div at bounding box center [526, 115] width 118 height 17
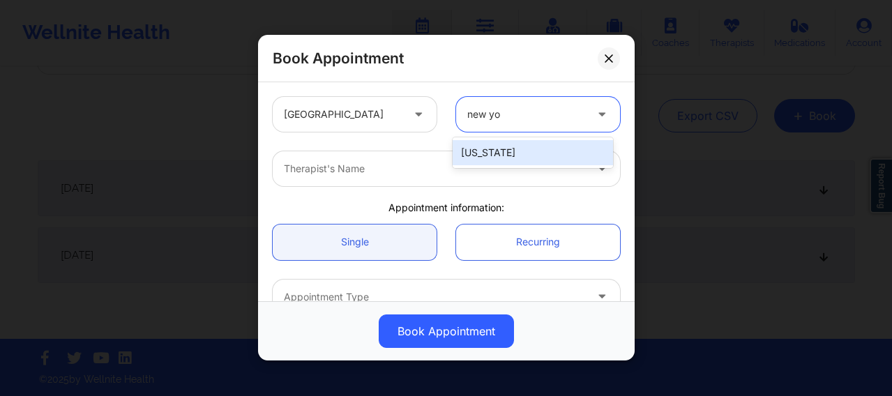
click at [484, 147] on div "[US_STATE]" at bounding box center [533, 152] width 160 height 25
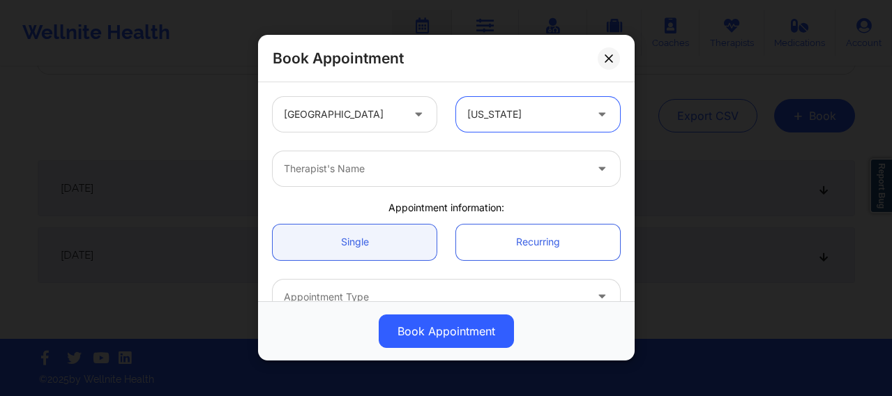
click at [389, 157] on div "Therapist's Name" at bounding box center [430, 168] width 314 height 35
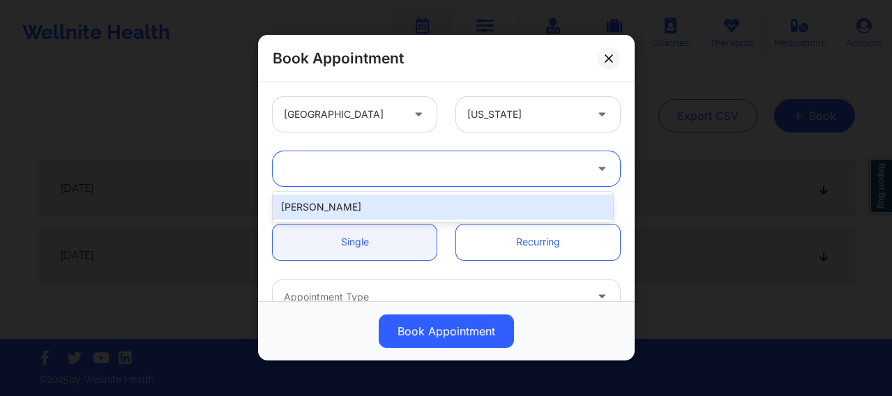
click at [367, 190] on div "1 result available for search term audrey f. Use Up and Down to choose options,…" at bounding box center [446, 169] width 367 height 54
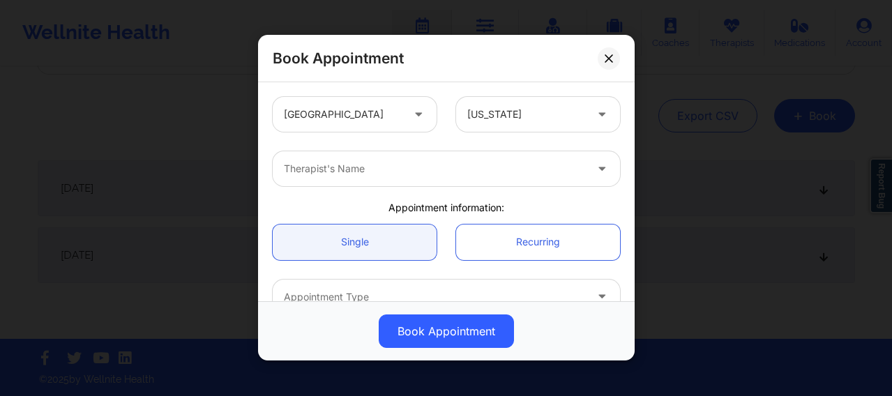
click at [362, 165] on div at bounding box center [434, 169] width 301 height 17
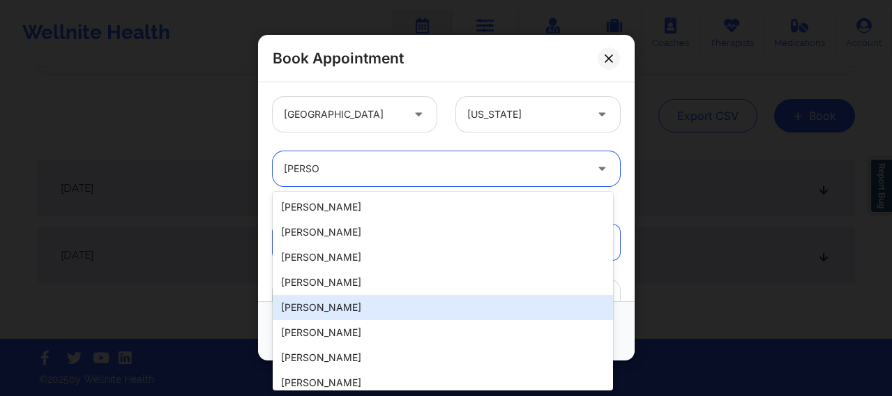
click at [342, 316] on div "Audrey Fernandez-Fraser" at bounding box center [443, 307] width 340 height 25
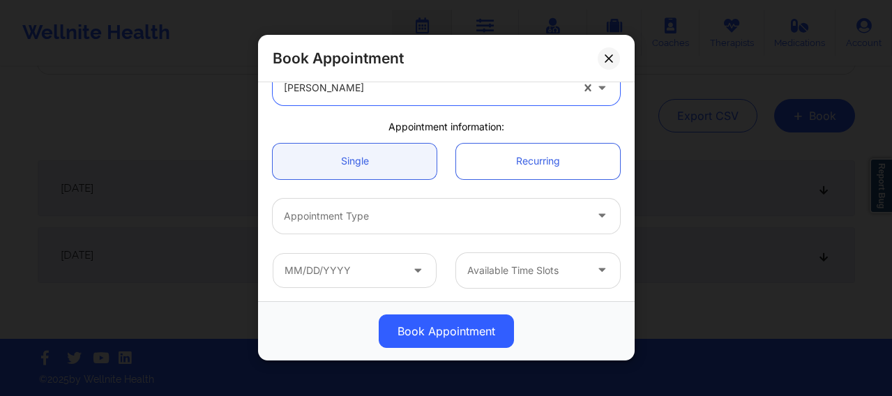
scroll to position [82, 0]
click at [354, 218] on div at bounding box center [434, 215] width 301 height 17
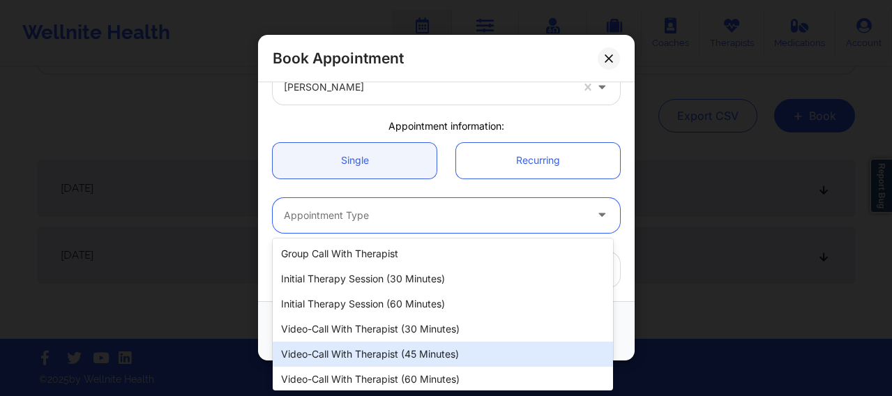
click at [416, 316] on div "Video-Call with Therapist (45 minutes)" at bounding box center [443, 354] width 340 height 25
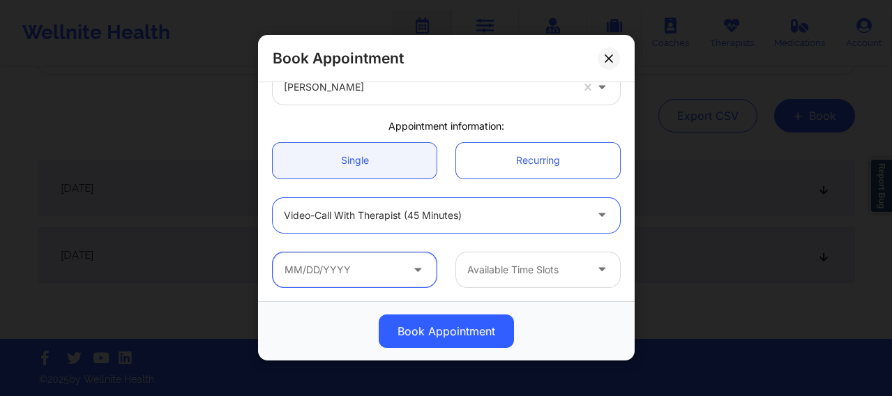
click at [389, 264] on input "text" at bounding box center [355, 270] width 164 height 35
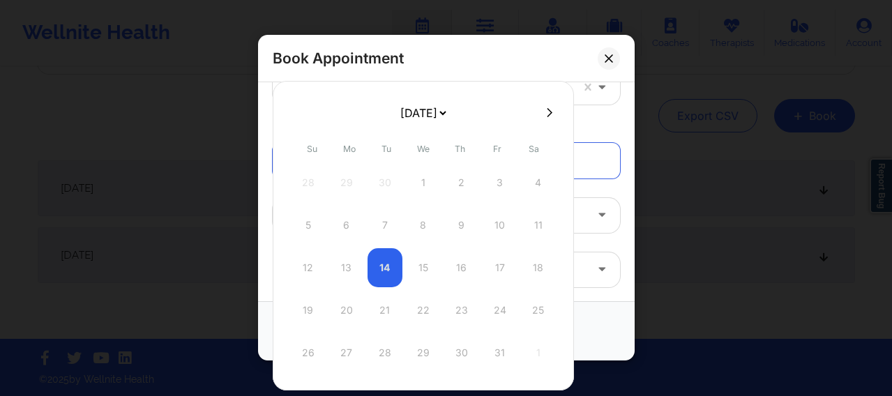
click at [547, 114] on icon at bounding box center [550, 112] width 6 height 10
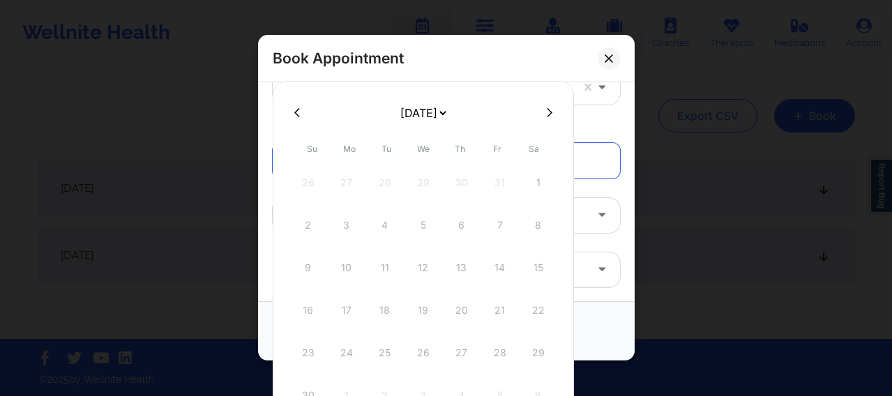
click at [547, 114] on icon at bounding box center [550, 112] width 6 height 10
click at [384, 316] on div "23" at bounding box center [385, 310] width 35 height 39
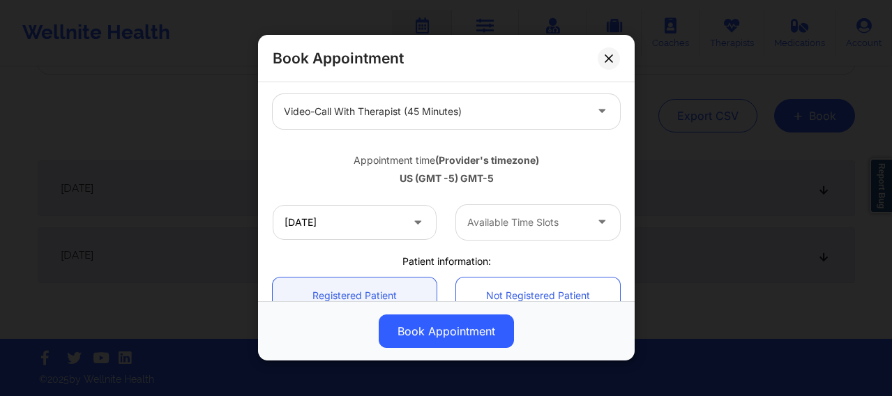
scroll to position [186, 0]
click at [492, 222] on div at bounding box center [526, 221] width 118 height 17
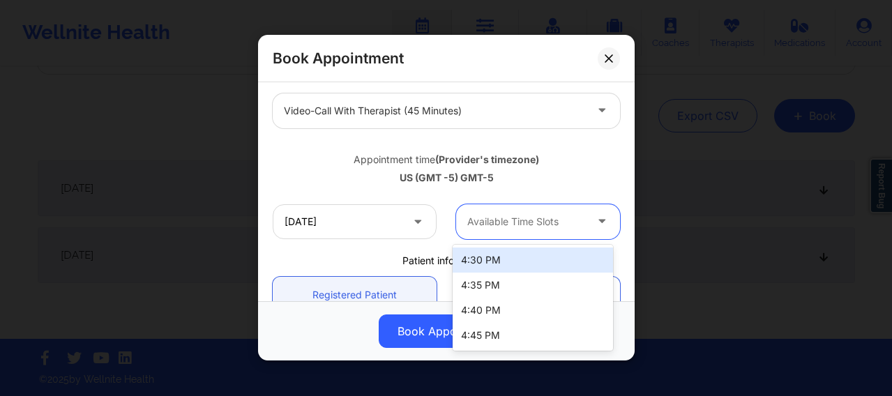
click at [482, 263] on div "4:30 PM" at bounding box center [533, 260] width 160 height 25
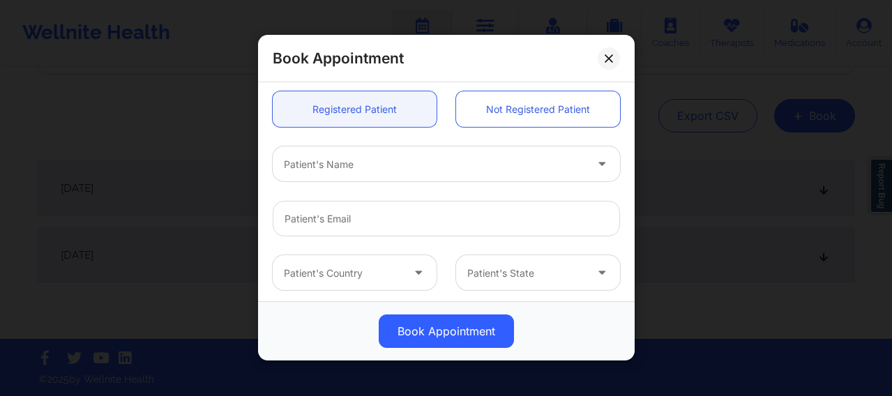
scroll to position [361, 0]
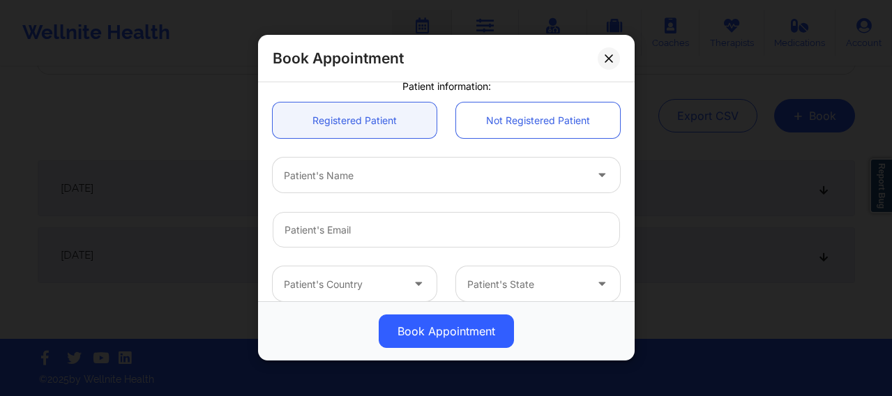
click at [363, 175] on div at bounding box center [434, 175] width 301 height 17
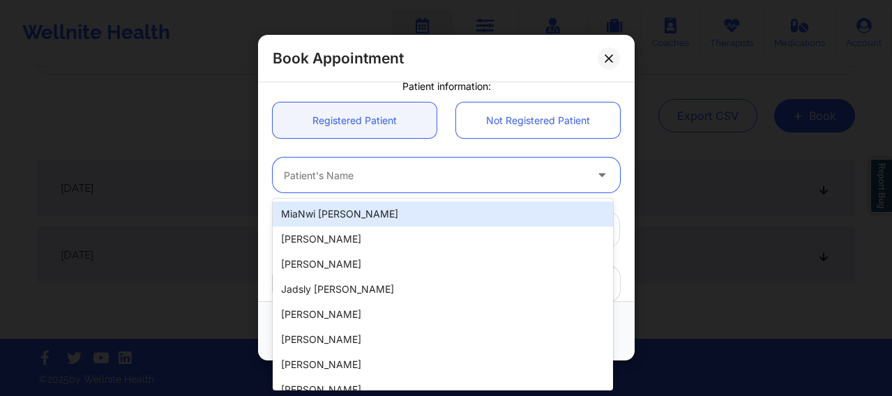
paste input "Jonah Bautista"
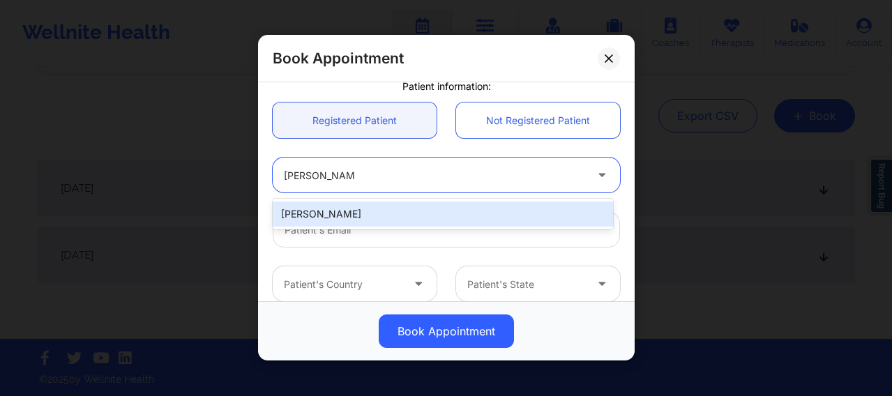
click at [370, 209] on div "Jonah Bautista" at bounding box center [443, 214] width 340 height 25
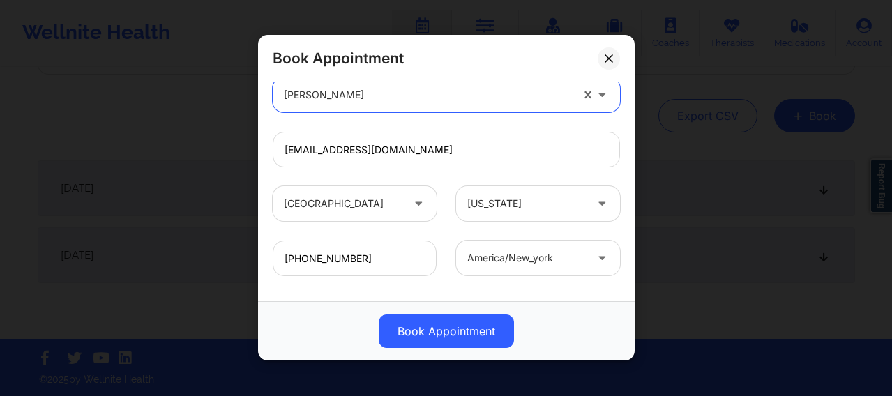
scroll to position [505, 0]
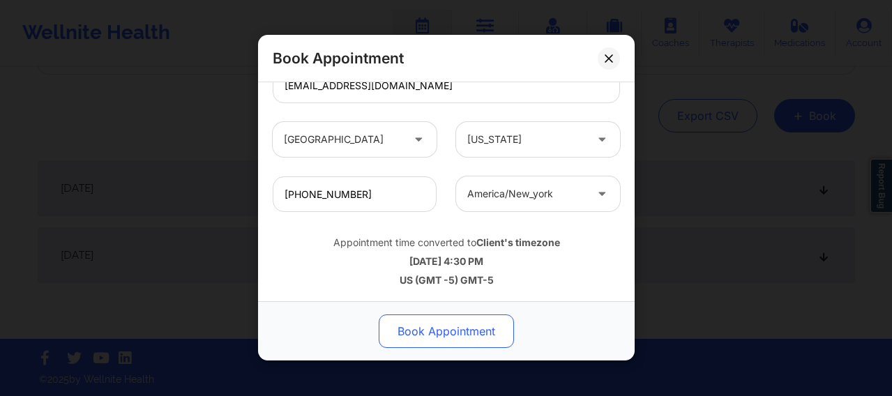
click at [435, 316] on button "Book Appointment" at bounding box center [446, 331] width 135 height 33
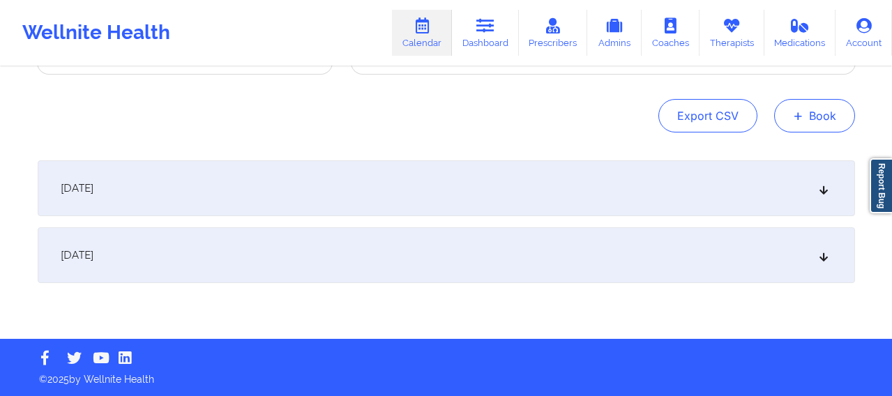
click at [721, 122] on button "+ Book" at bounding box center [814, 115] width 81 height 33
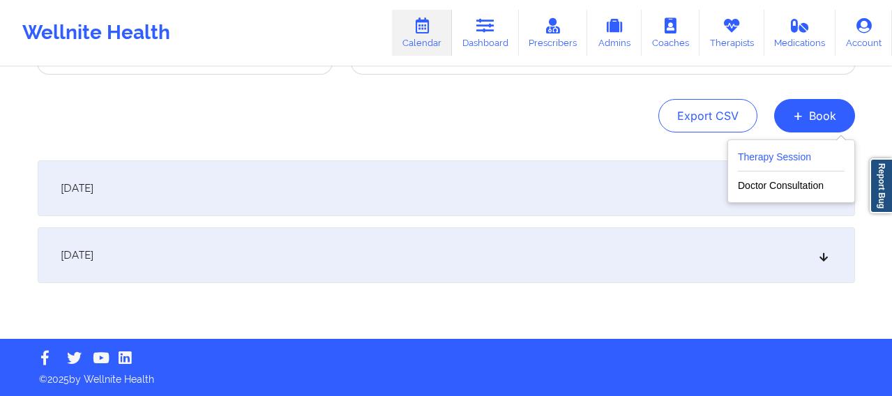
click at [721, 156] on button "Therapy Session" at bounding box center [791, 160] width 107 height 23
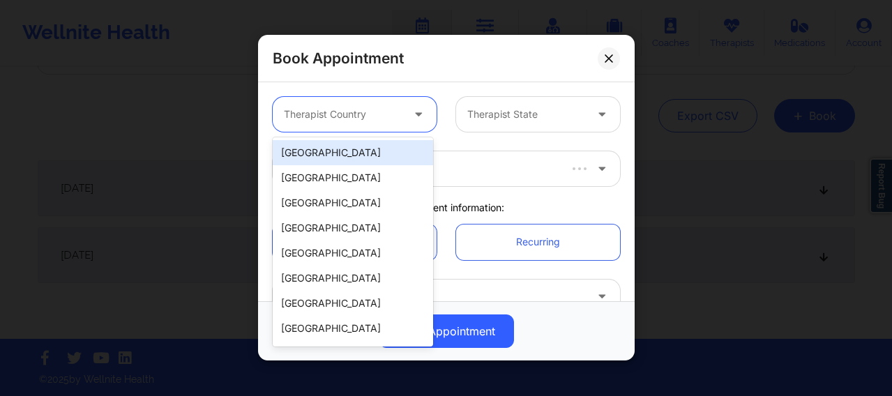
click at [331, 112] on div at bounding box center [343, 115] width 118 height 17
click at [337, 151] on div "[GEOGRAPHIC_DATA]" at bounding box center [353, 152] width 160 height 25
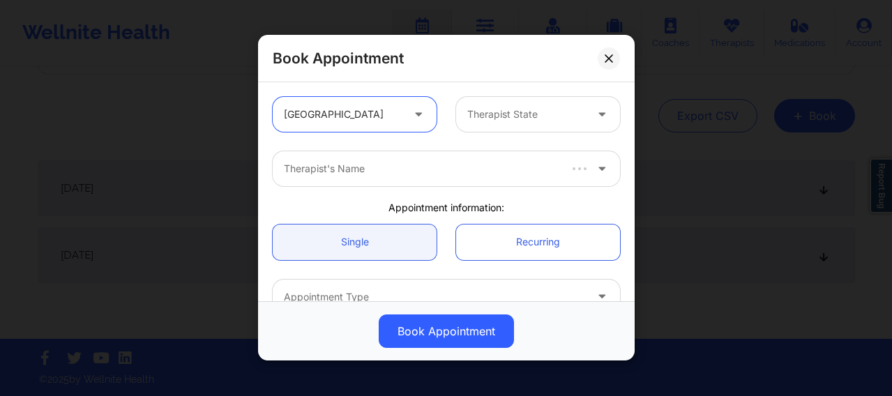
click at [481, 122] on div at bounding box center [526, 115] width 118 height 17
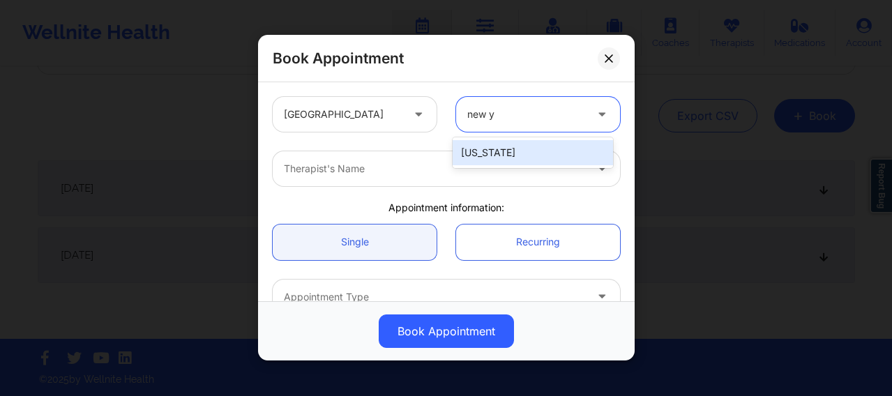
click at [478, 157] on div "[US_STATE]" at bounding box center [533, 152] width 160 height 25
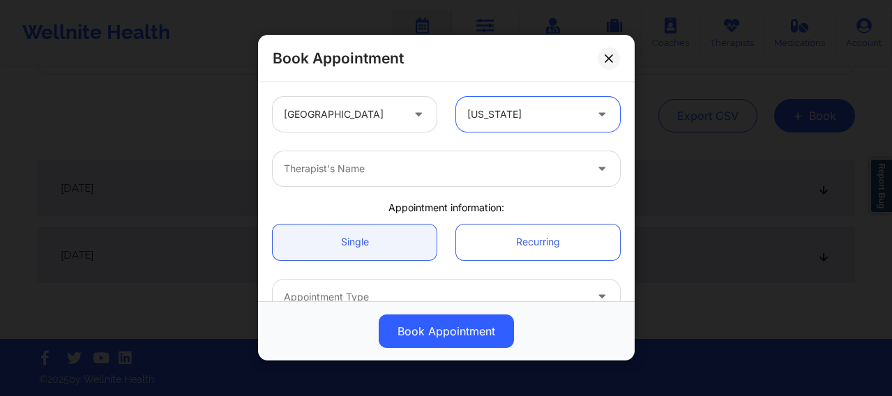
click at [392, 174] on div at bounding box center [434, 169] width 301 height 17
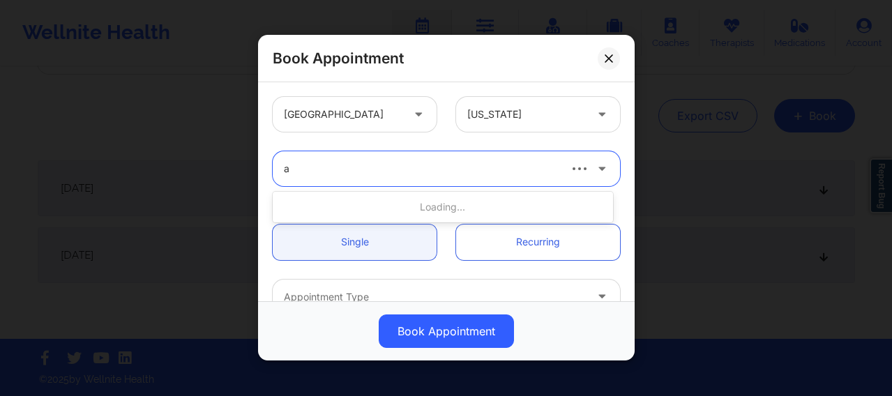
scroll to position [0, 0]
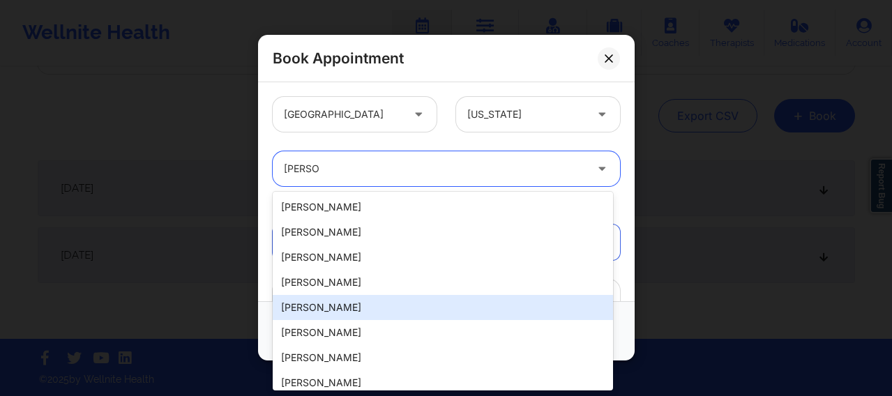
click at [357, 311] on div "Audrey Fernandez-Fraser" at bounding box center [443, 307] width 340 height 25
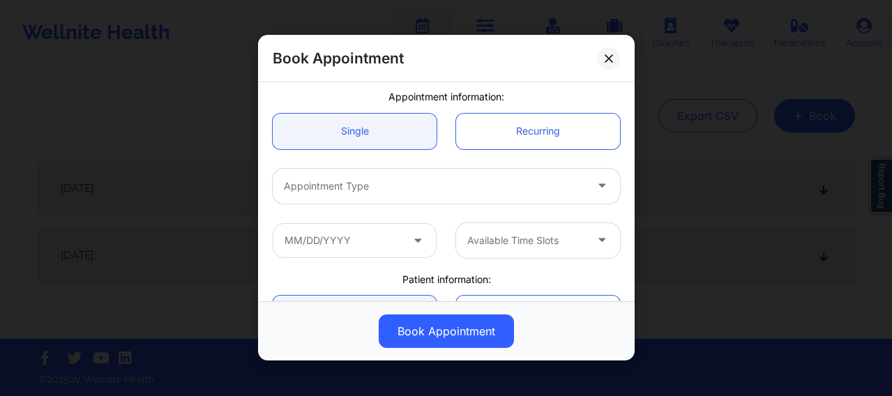
scroll to position [140, 0]
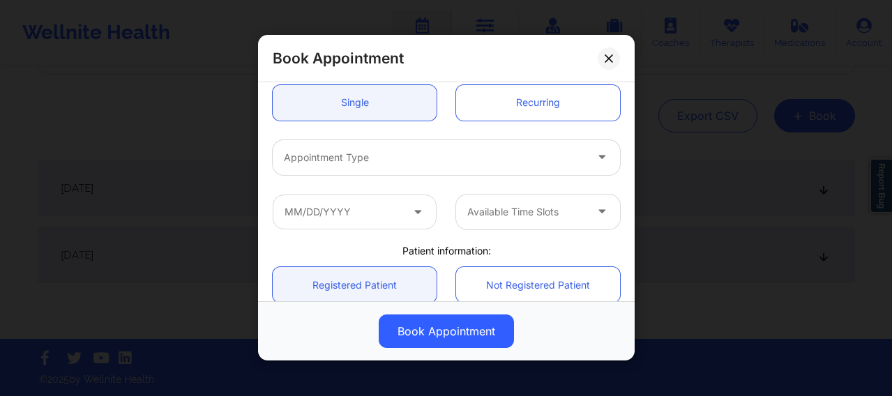
click at [375, 165] on div at bounding box center [434, 157] width 301 height 17
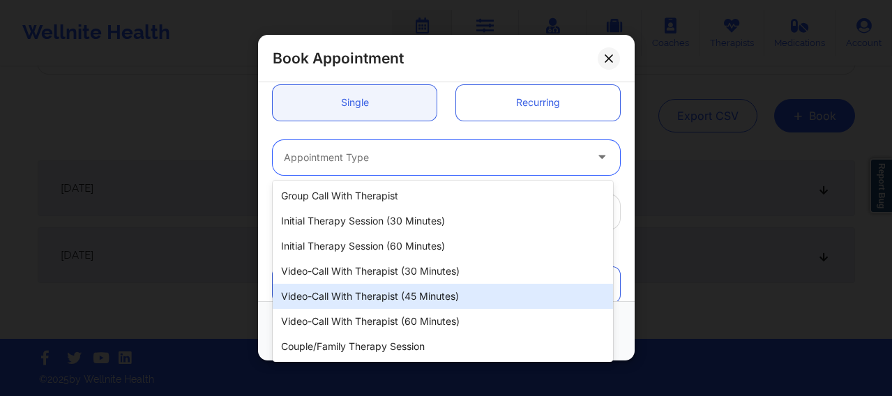
click at [379, 295] on div "Video-Call with Therapist (45 minutes)" at bounding box center [443, 296] width 340 height 25
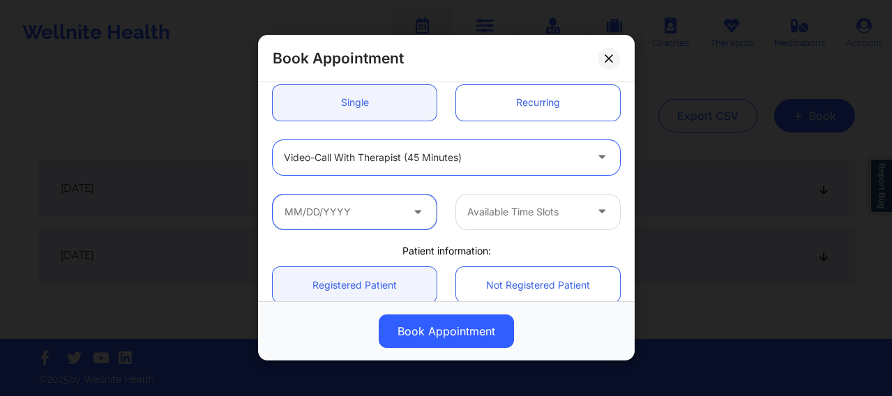
click at [352, 223] on input "text" at bounding box center [355, 212] width 164 height 35
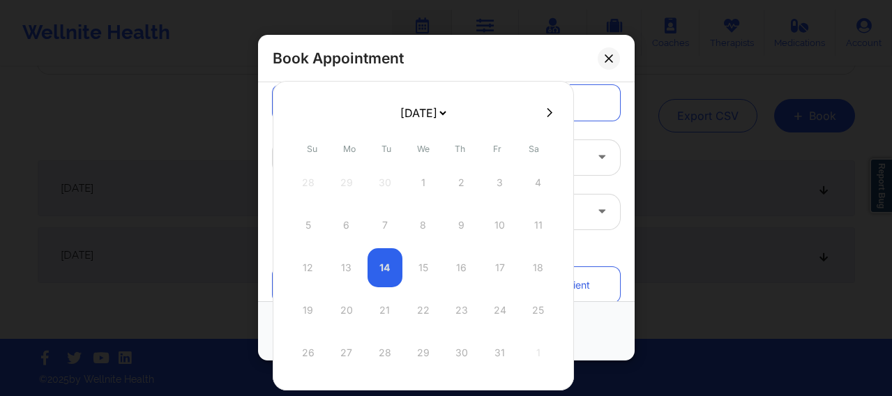
click at [547, 116] on icon at bounding box center [550, 112] width 6 height 10
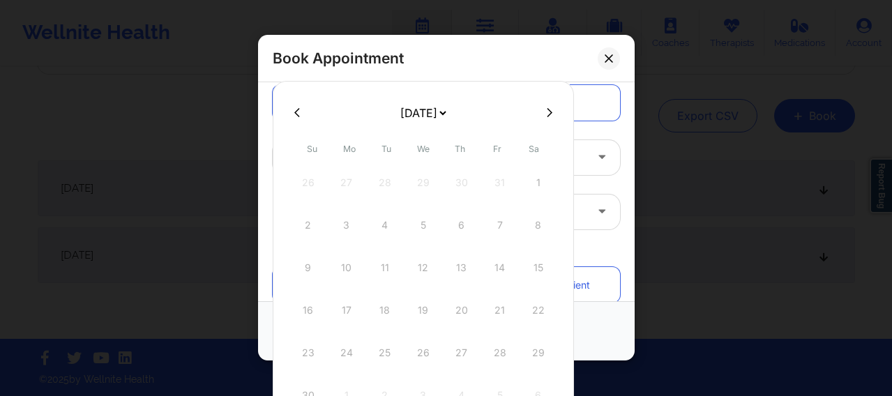
click at [547, 116] on icon at bounding box center [550, 112] width 6 height 10
click at [391, 316] on div "30" at bounding box center [385, 352] width 35 height 39
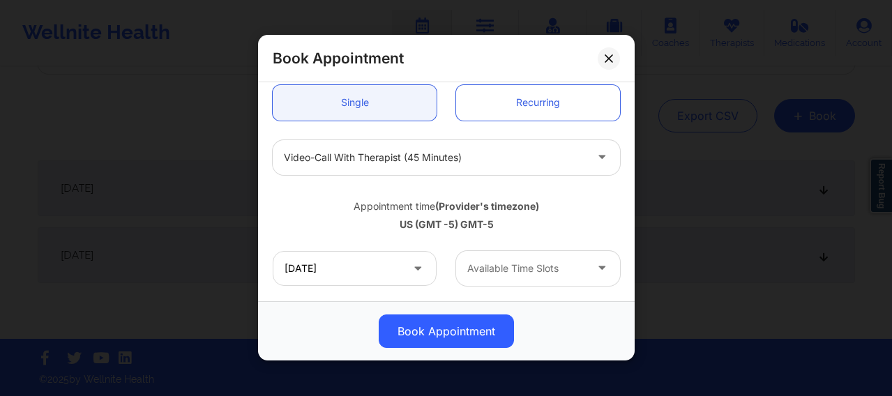
click at [468, 274] on div at bounding box center [526, 268] width 118 height 17
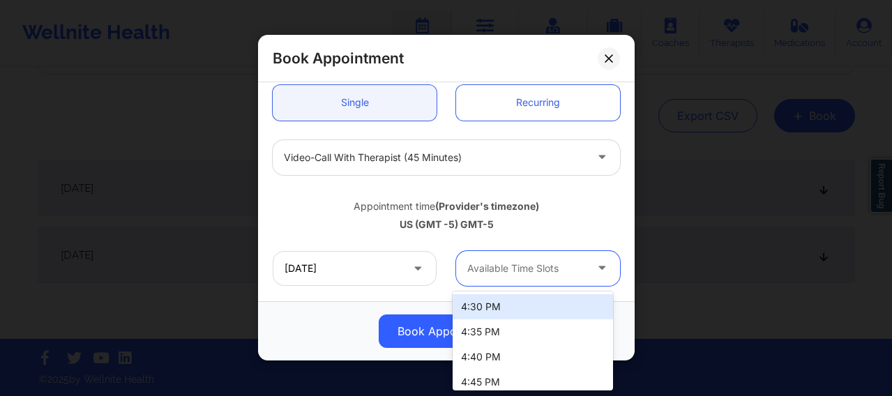
click at [468, 301] on div "4:30 PM" at bounding box center [533, 306] width 160 height 25
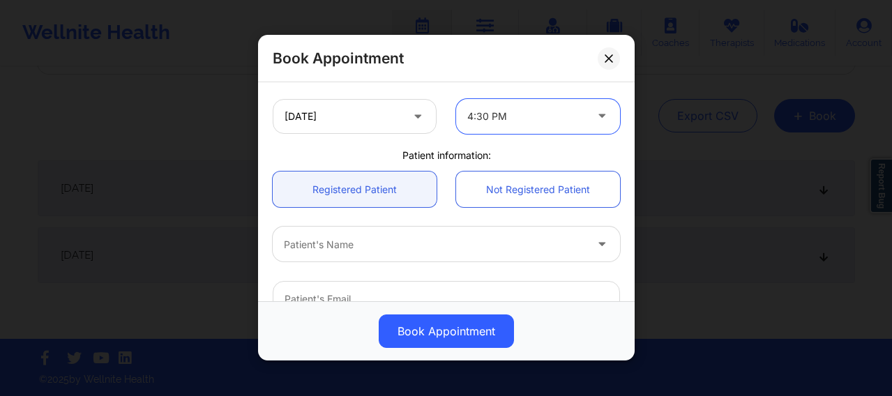
scroll to position [314, 0]
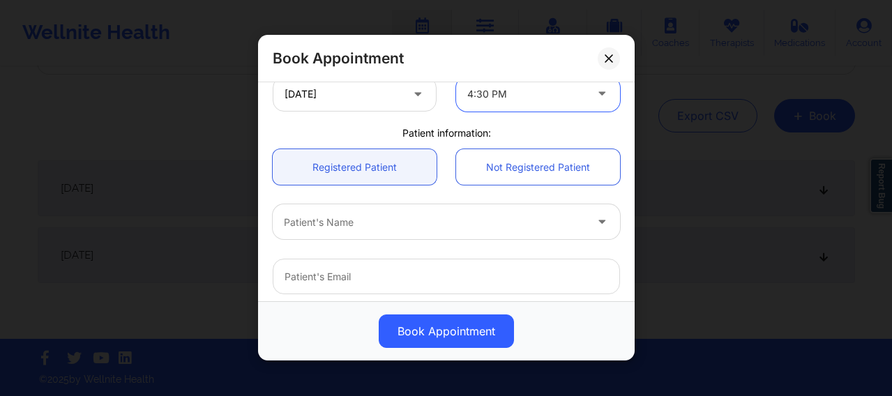
click at [398, 225] on div at bounding box center [434, 222] width 301 height 17
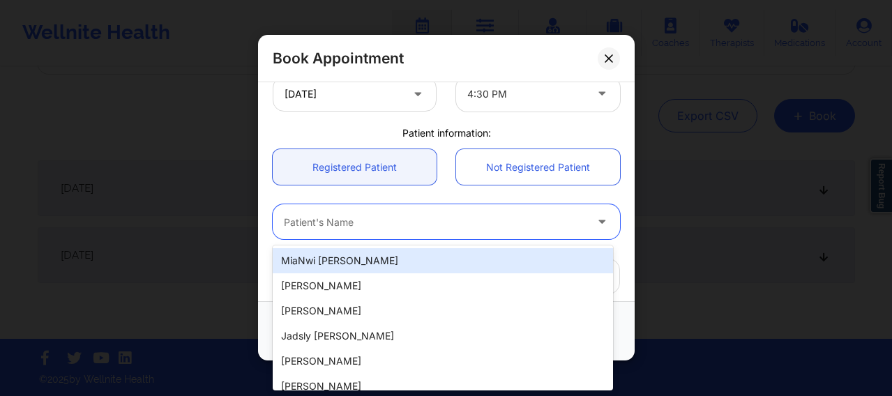
paste input "Jonah Bautista"
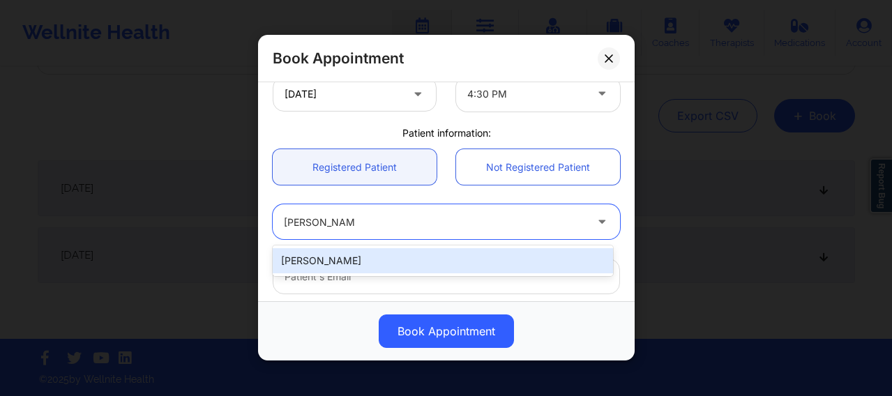
click at [441, 265] on div "Jonah Bautista" at bounding box center [443, 260] width 340 height 25
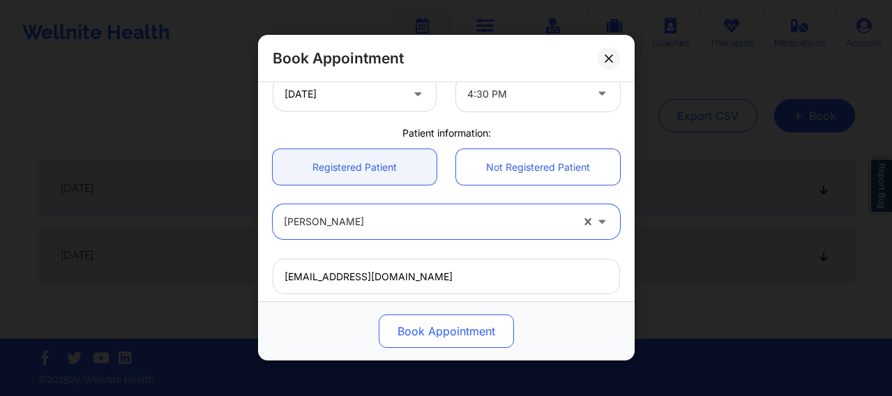
click at [444, 316] on button "Book Appointment" at bounding box center [446, 331] width 135 height 33
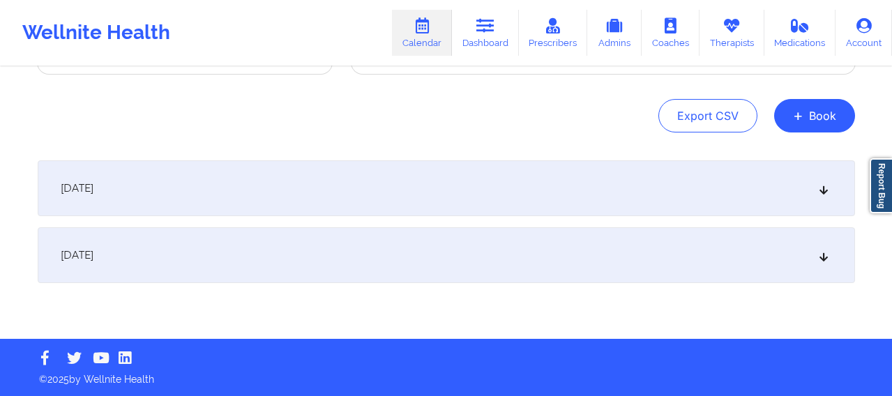
click at [421, 40] on link "Calendar" at bounding box center [422, 33] width 60 height 46
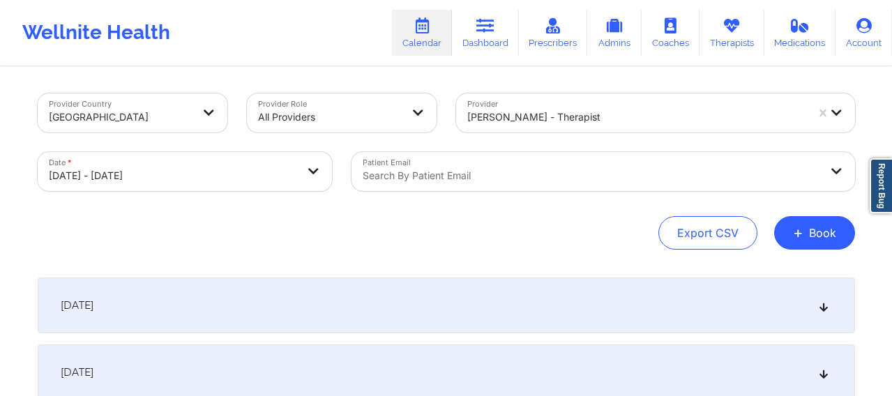
click at [481, 33] on icon at bounding box center [485, 25] width 18 height 15
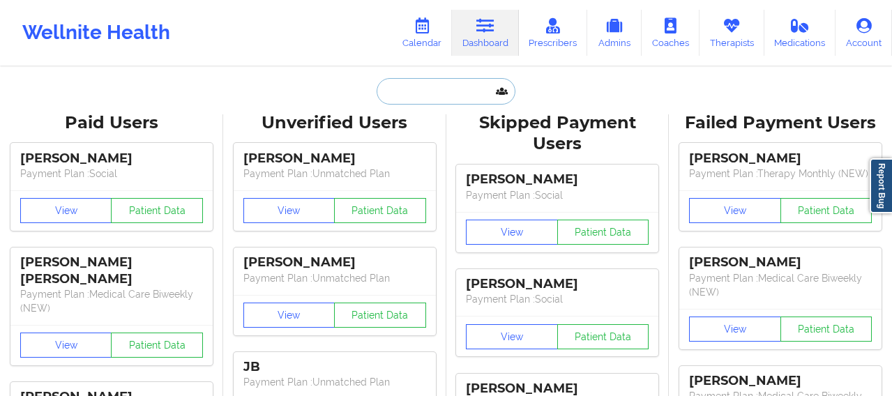
click at [468, 95] on input "text" at bounding box center [446, 91] width 138 height 27
paste input "Chris Cottrell"
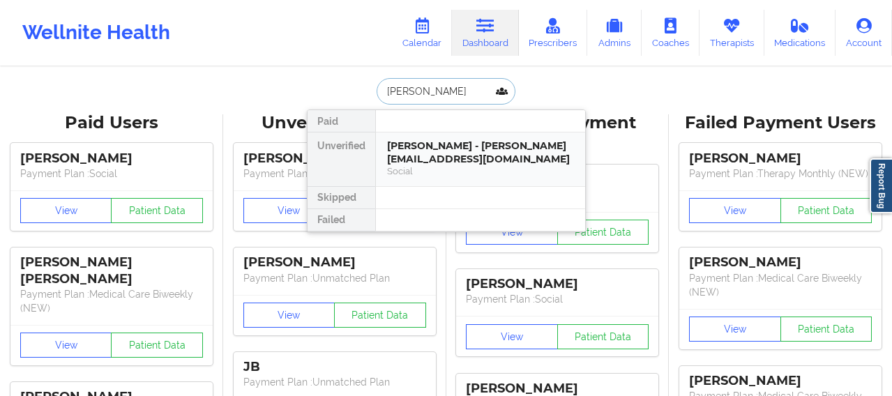
click at [436, 148] on div "Chris Cottrell - cottrellc@sgfcsd.org" at bounding box center [480, 153] width 187 height 26
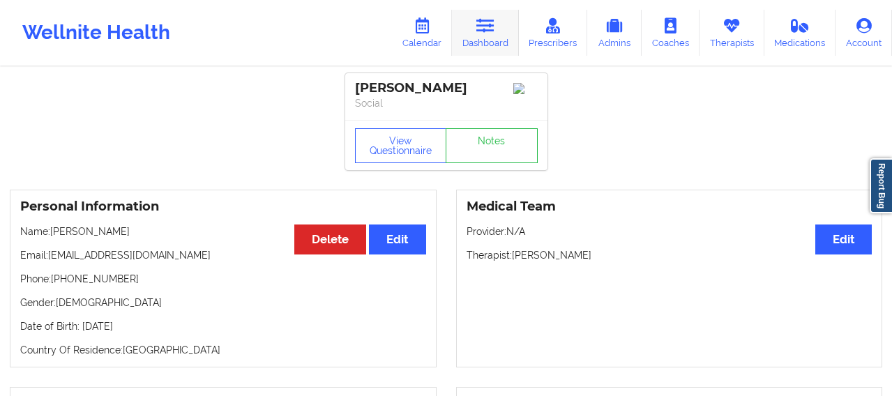
click at [473, 42] on link "Dashboard" at bounding box center [485, 33] width 67 height 46
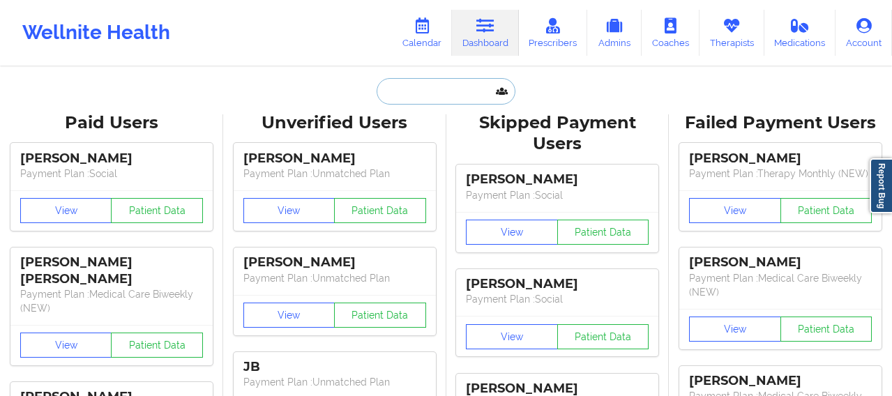
click at [409, 104] on input "text" at bounding box center [446, 91] width 138 height 27
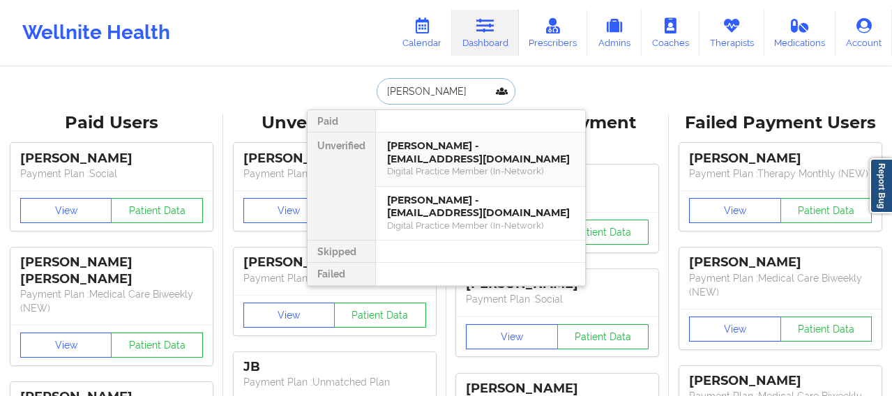
click at [443, 175] on div "Digital Practice Member (In-Network)" at bounding box center [480, 171] width 187 height 12
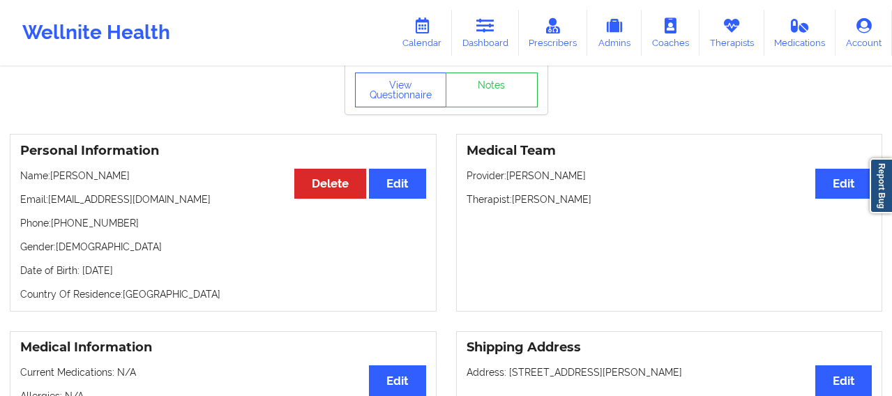
scroll to position [93, 0]
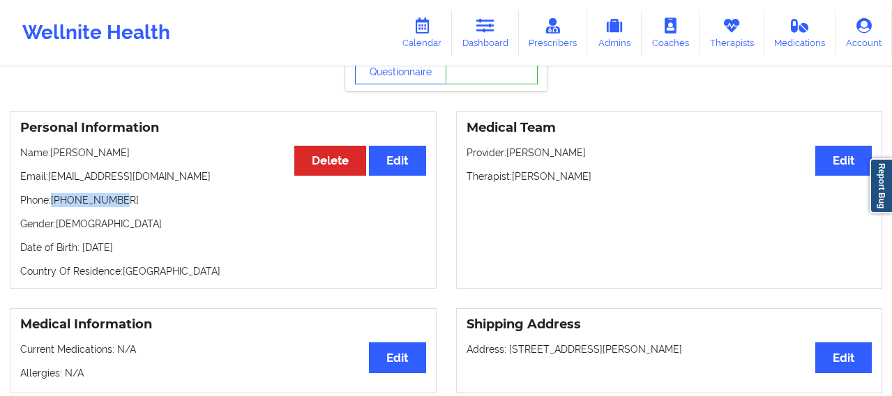
drag, startPoint x: 126, startPoint y: 199, endPoint x: 53, endPoint y: 201, distance: 72.6
click at [53, 201] on p "Phone: +17728018880" at bounding box center [223, 200] width 406 height 14
copy p "+17728018880"
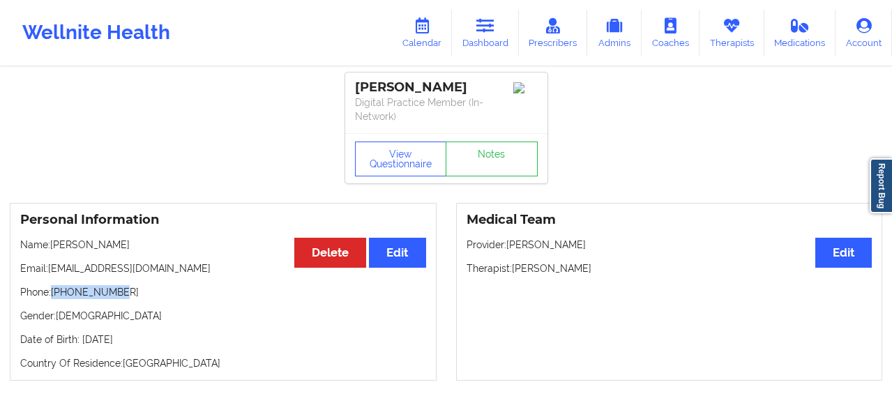
scroll to position [0, 0]
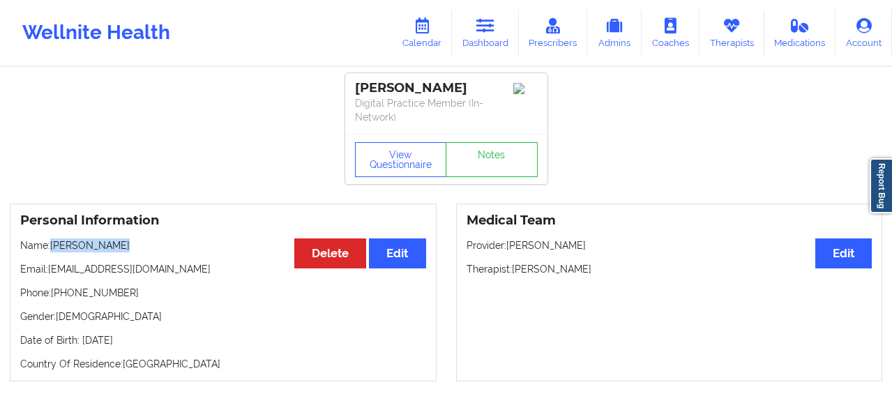
drag, startPoint x: 112, startPoint y: 248, endPoint x: 53, endPoint y: 246, distance: 58.7
click at [53, 246] on p "Name: Faith Harrell" at bounding box center [223, 246] width 406 height 14
copy p "Faith Harrell"
click at [425, 40] on link "Calendar" at bounding box center [422, 33] width 60 height 46
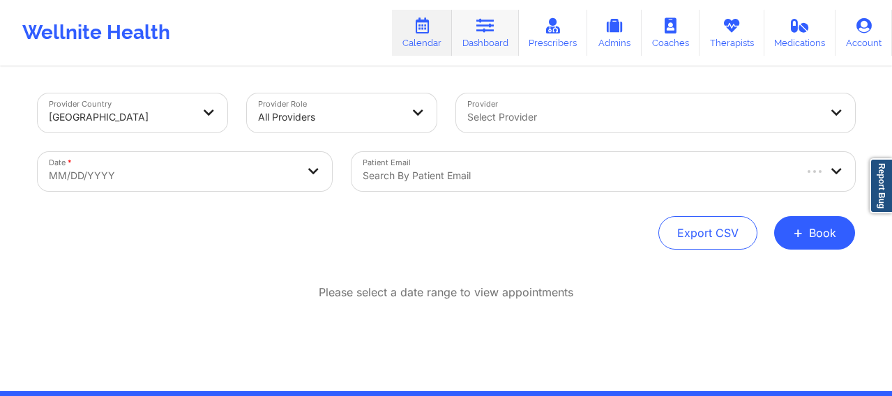
click at [472, 28] on link "Dashboard" at bounding box center [485, 33] width 67 height 46
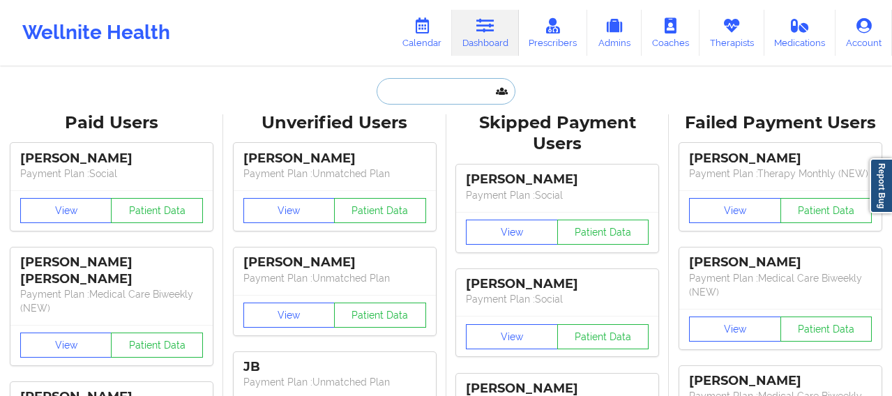
click at [427, 89] on input "text" at bounding box center [446, 91] width 138 height 27
paste input "Faith Harrell"
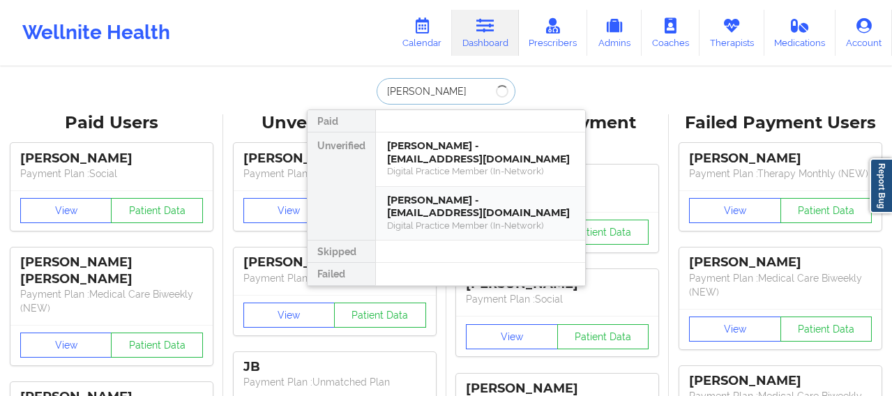
click at [431, 213] on div "Faith Harrell - highendminkss@gmail.com" at bounding box center [480, 207] width 187 height 26
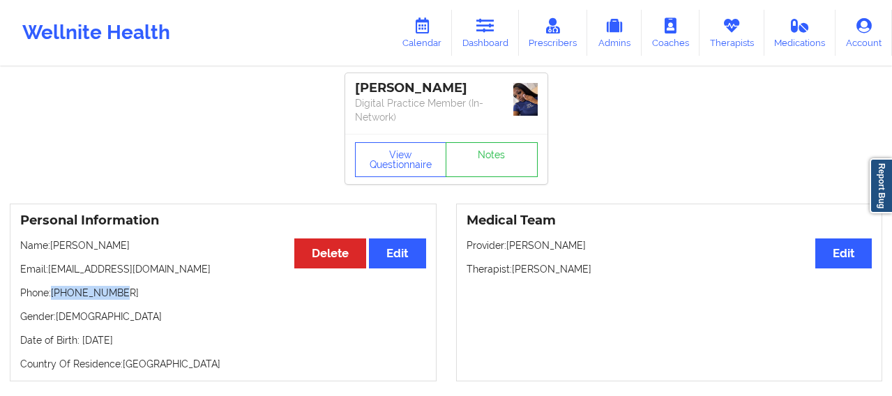
drag, startPoint x: 117, startPoint y: 296, endPoint x: 54, endPoint y: 296, distance: 62.8
click at [54, 296] on p "Phone: +17728018880" at bounding box center [223, 293] width 406 height 14
copy p "+17728018880"
click at [423, 22] on icon at bounding box center [422, 25] width 18 height 15
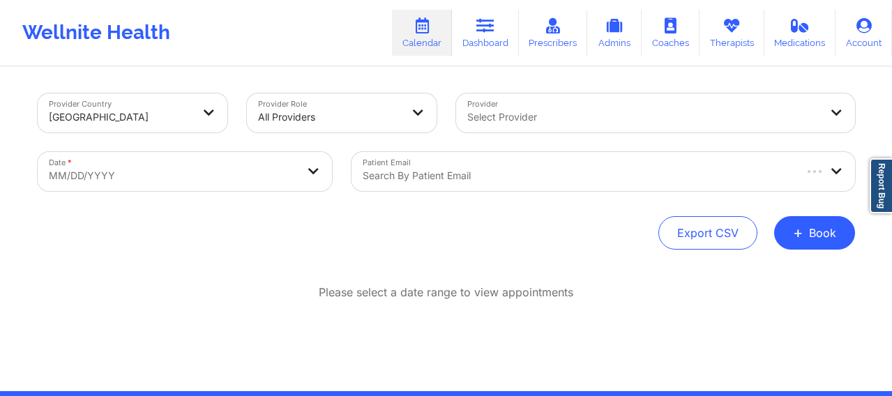
click at [467, 178] on div "Search by patient email" at bounding box center [573, 171] width 442 height 39
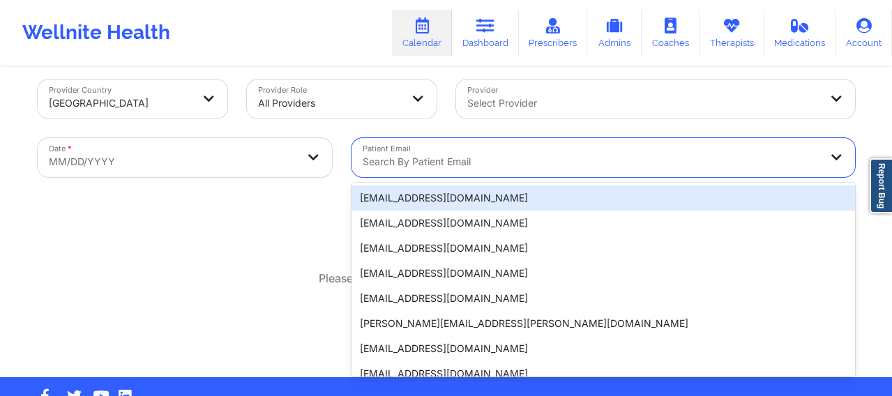
scroll to position [15, 0]
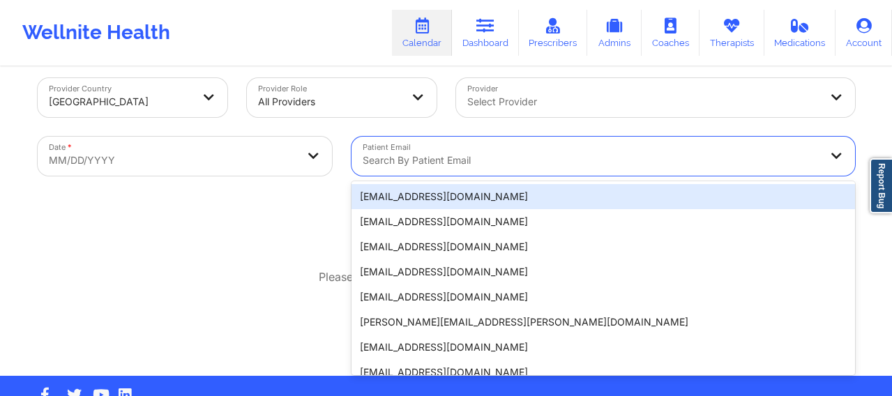
click at [303, 216] on div "Export CSV + Book" at bounding box center [447, 217] width 818 height 33
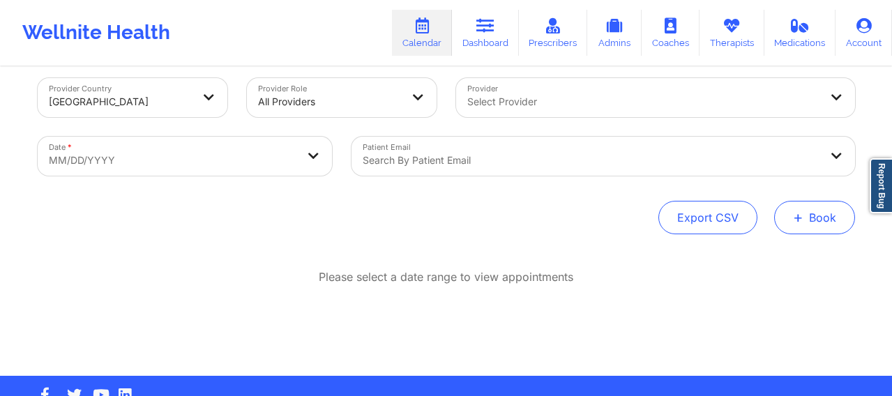
click at [721, 230] on button "+ Book" at bounding box center [814, 217] width 81 height 33
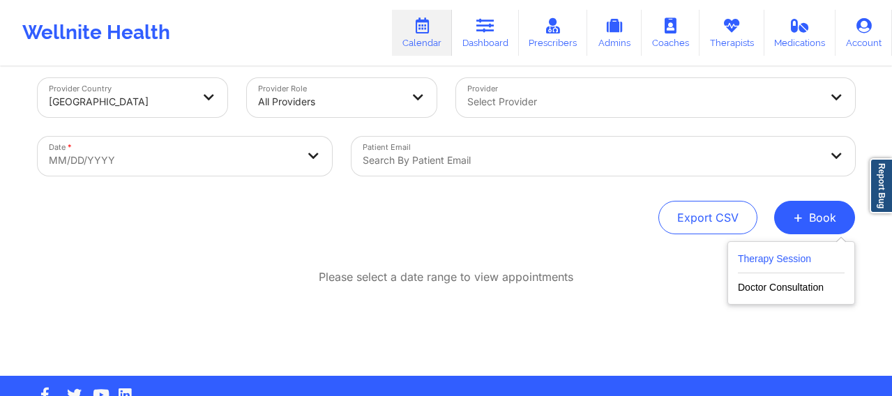
click at [721, 260] on button "Therapy Session" at bounding box center [791, 261] width 107 height 23
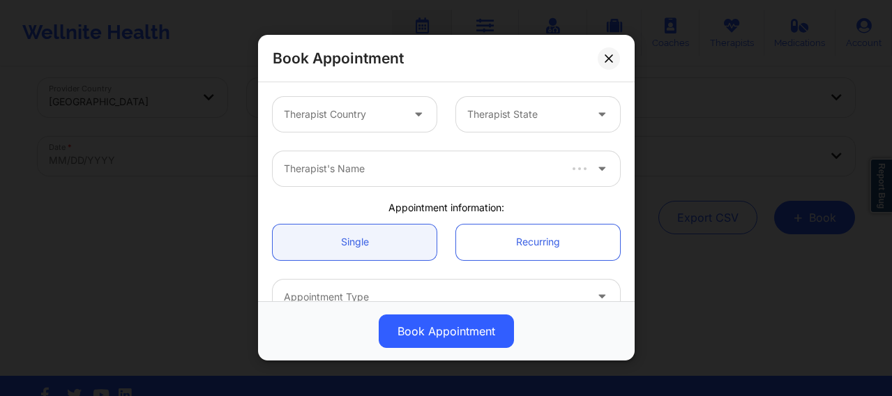
click at [306, 112] on div at bounding box center [343, 115] width 118 height 17
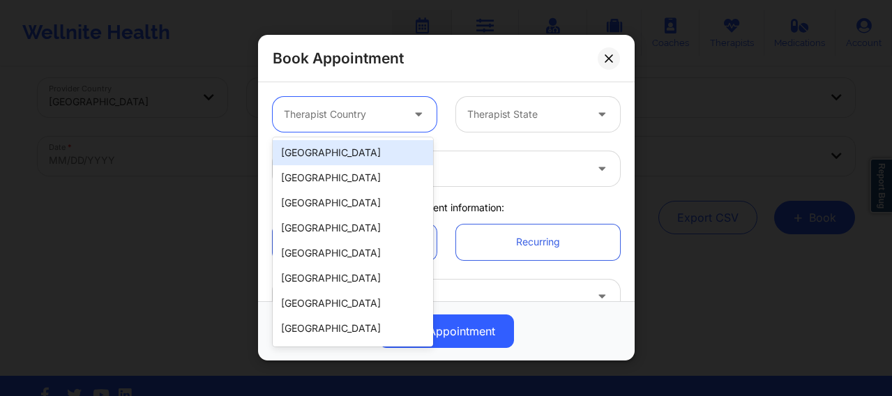
click at [309, 147] on div "[GEOGRAPHIC_DATA]" at bounding box center [353, 152] width 160 height 25
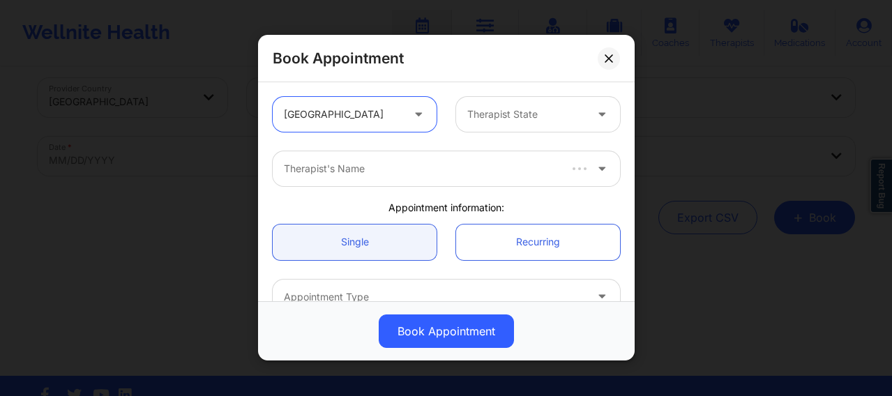
click at [471, 110] on div at bounding box center [526, 115] width 118 height 17
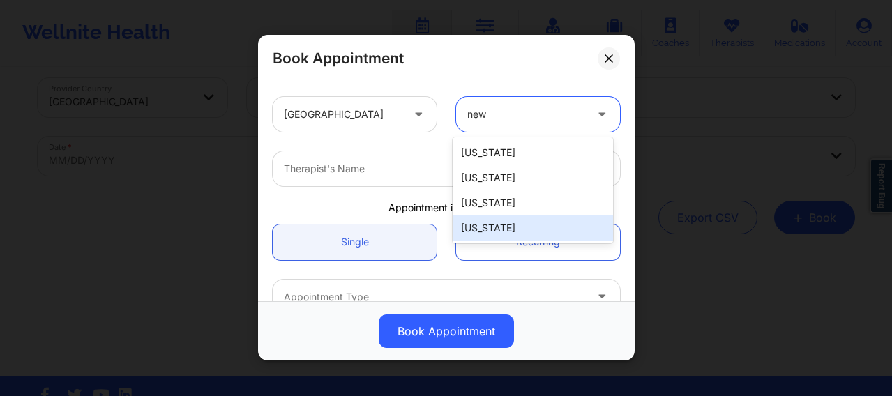
click at [492, 231] on div "[US_STATE]" at bounding box center [533, 228] width 160 height 25
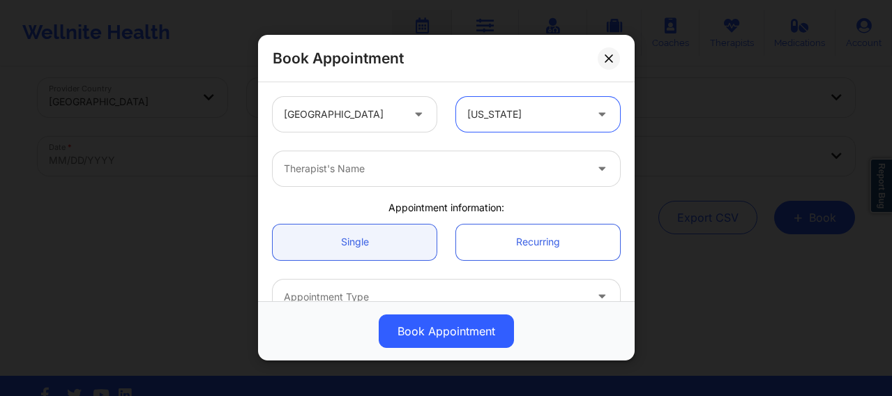
click at [390, 174] on div at bounding box center [434, 169] width 301 height 17
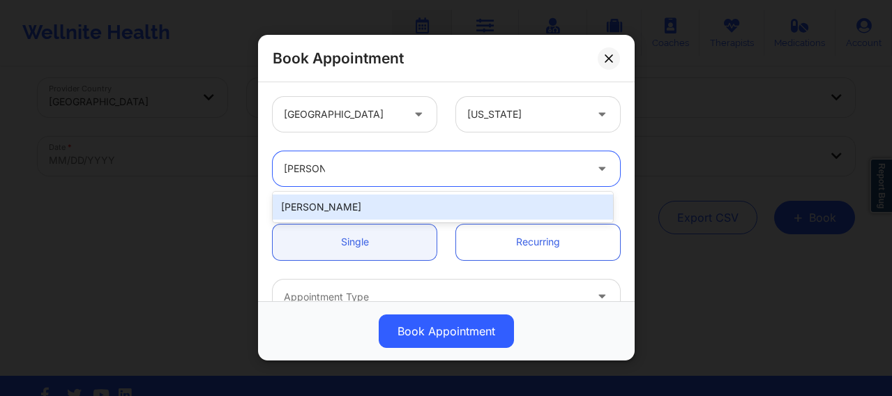
click at [368, 204] on div "Lynda Woods" at bounding box center [443, 207] width 340 height 25
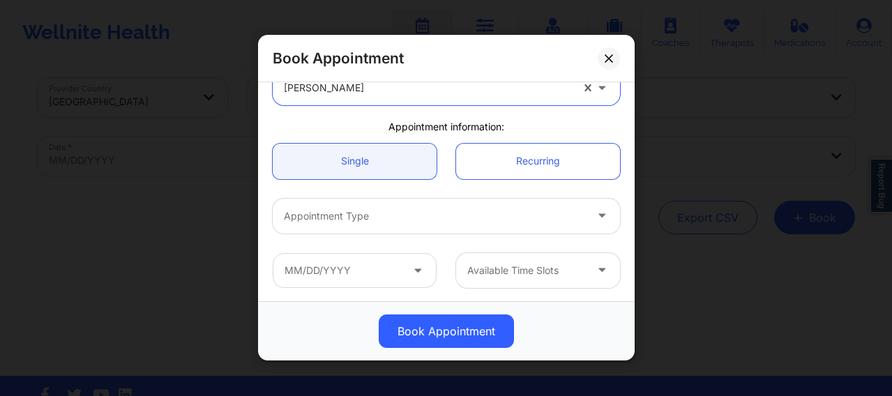
scroll to position [93, 0]
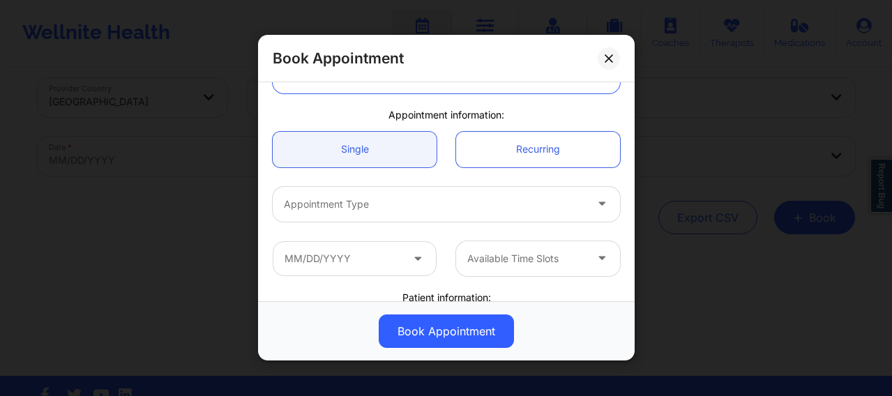
click at [345, 209] on div at bounding box center [434, 204] width 301 height 17
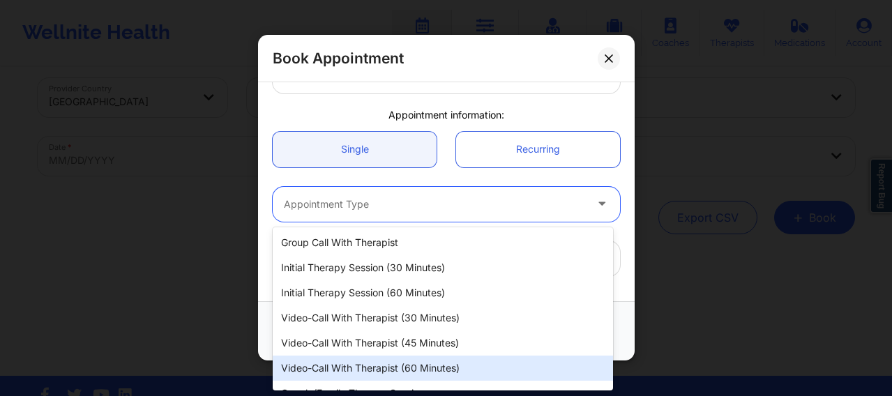
click at [387, 316] on div "Video-Call with Therapist (60 minutes)" at bounding box center [443, 368] width 340 height 25
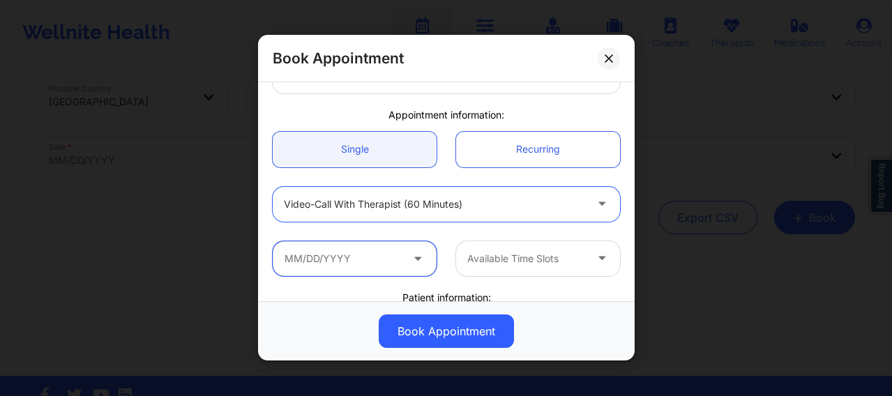
click at [368, 259] on input "text" at bounding box center [355, 258] width 164 height 35
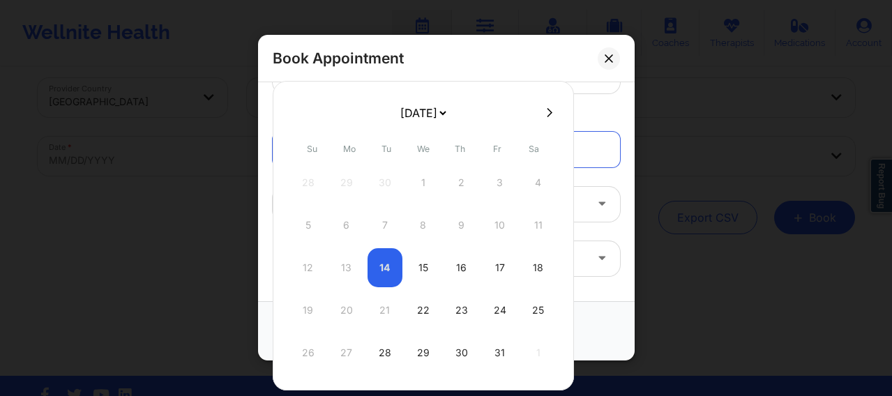
click at [548, 114] on icon at bounding box center [550, 112] width 6 height 10
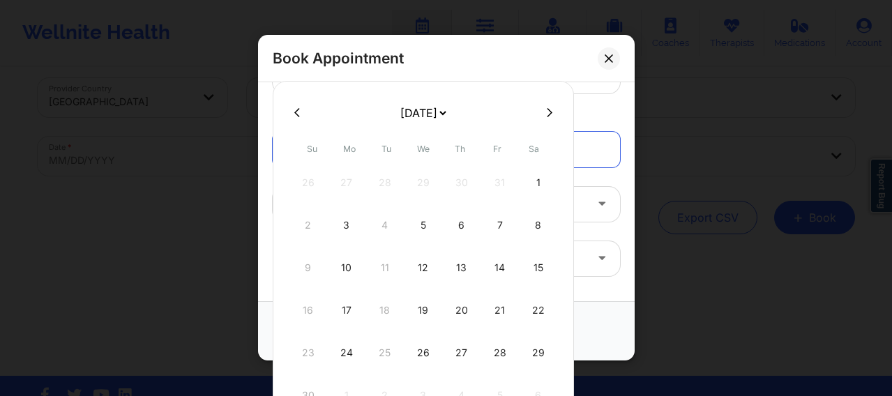
click at [548, 114] on icon at bounding box center [550, 112] width 6 height 10
click at [297, 113] on icon at bounding box center [297, 112] width 6 height 10
click at [547, 107] on icon at bounding box center [550, 112] width 6 height 10
click at [382, 188] on div "30 1 2 3 4 5 6" at bounding box center [423, 182] width 265 height 39
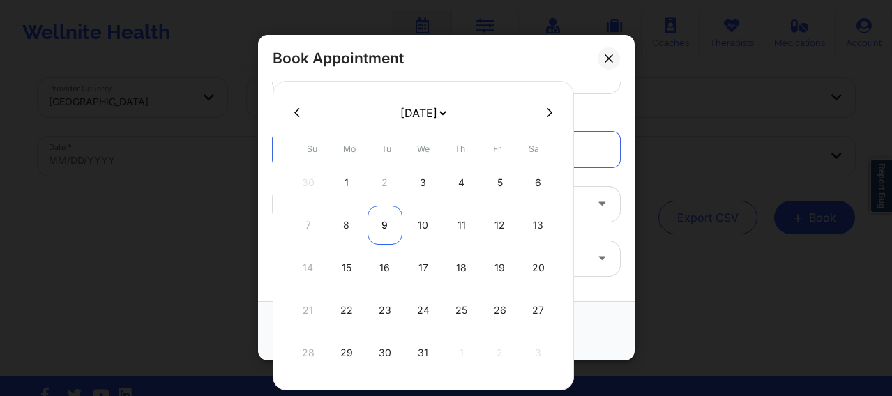
click at [383, 232] on div "9" at bounding box center [385, 225] width 35 height 39
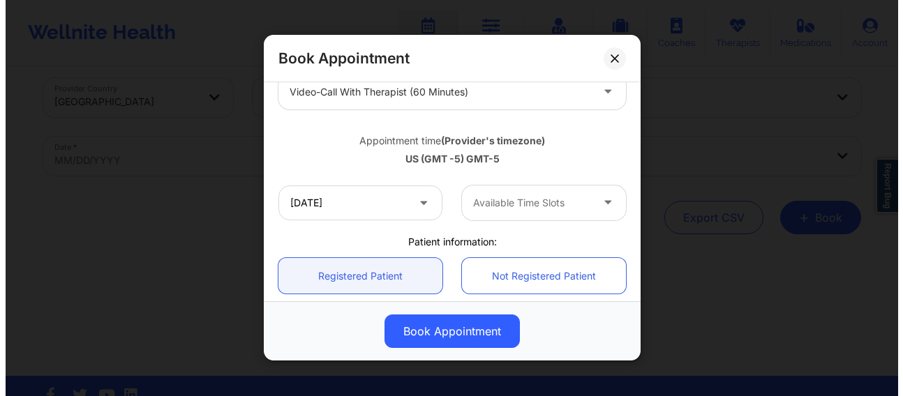
scroll to position [209, 0]
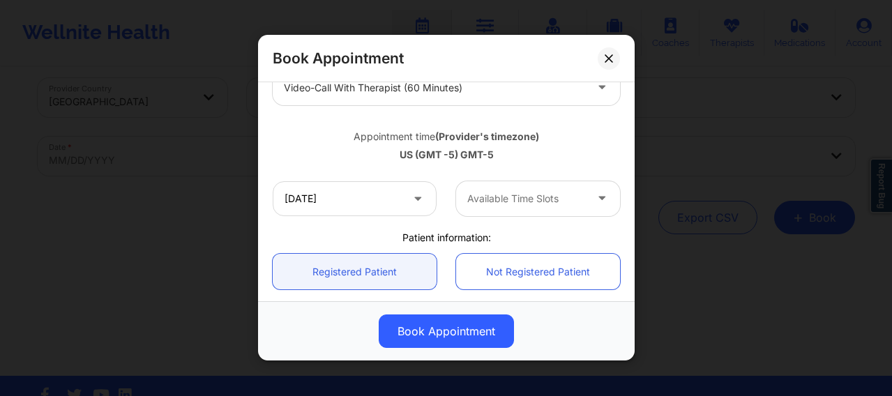
click at [476, 206] on div at bounding box center [526, 198] width 118 height 17
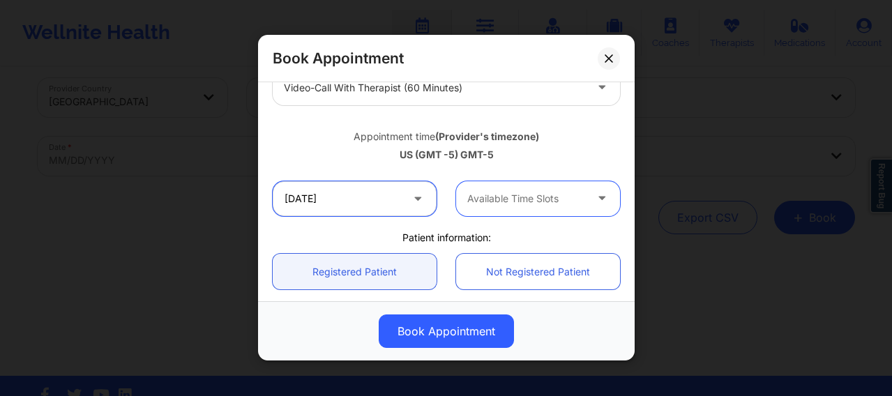
click at [363, 208] on input "12/09/2025" at bounding box center [355, 198] width 164 height 35
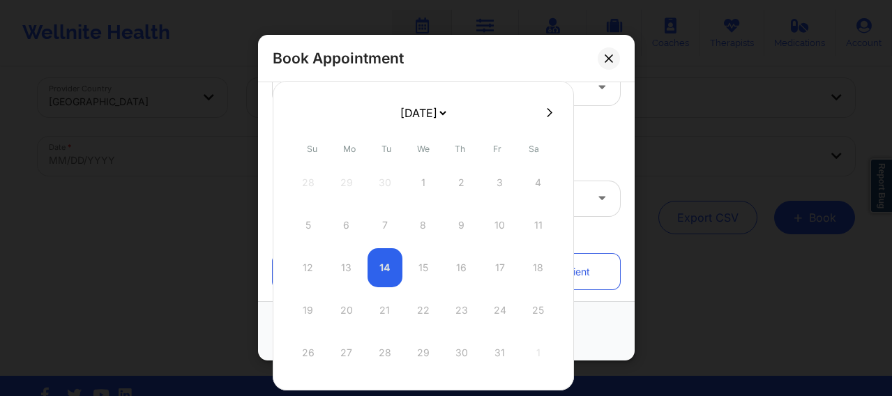
click at [543, 112] on button at bounding box center [550, 113] width 14 height 12
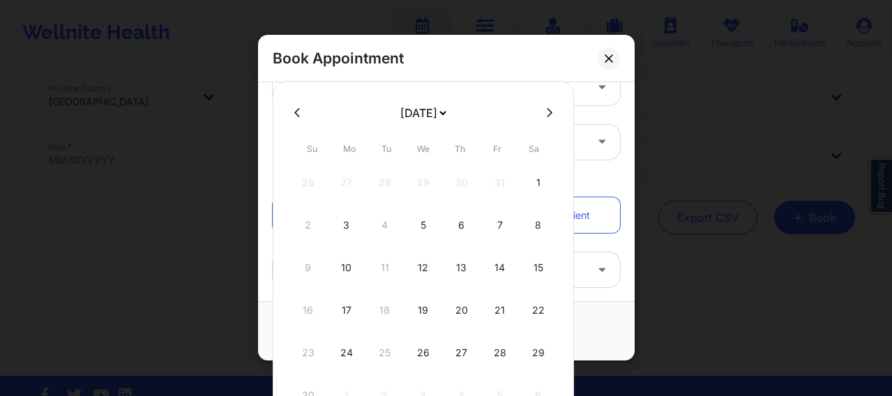
click at [543, 112] on button at bounding box center [550, 113] width 14 height 12
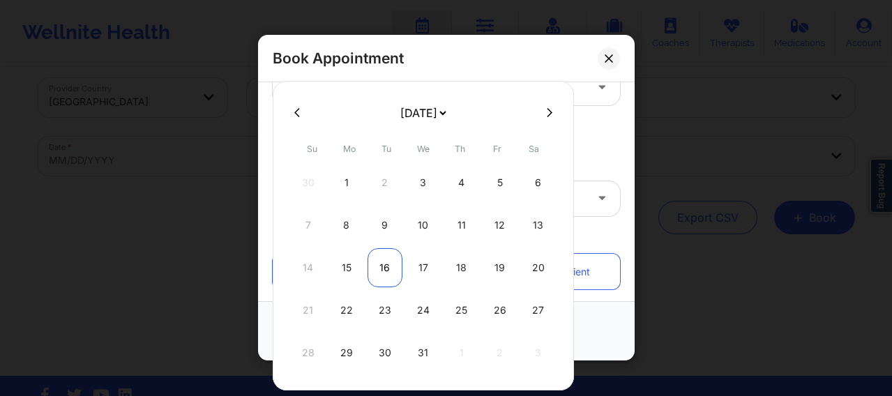
click at [379, 262] on div "16" at bounding box center [385, 267] width 35 height 39
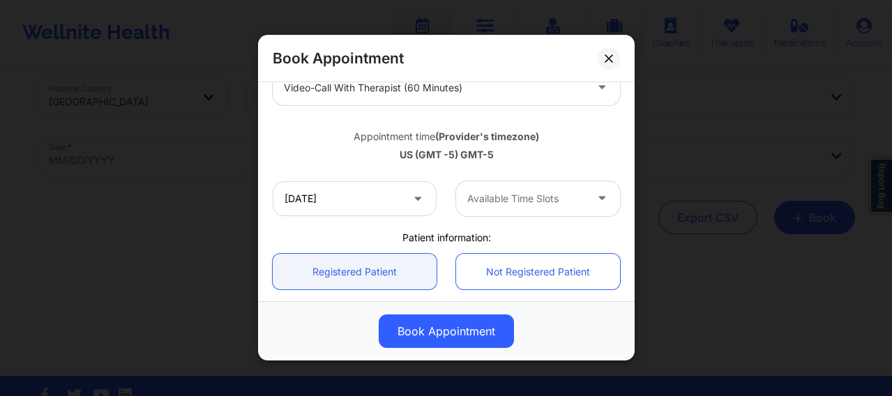
click at [529, 206] on div "Available Time Slots" at bounding box center [521, 198] width 130 height 35
click at [610, 62] on icon at bounding box center [609, 58] width 8 height 8
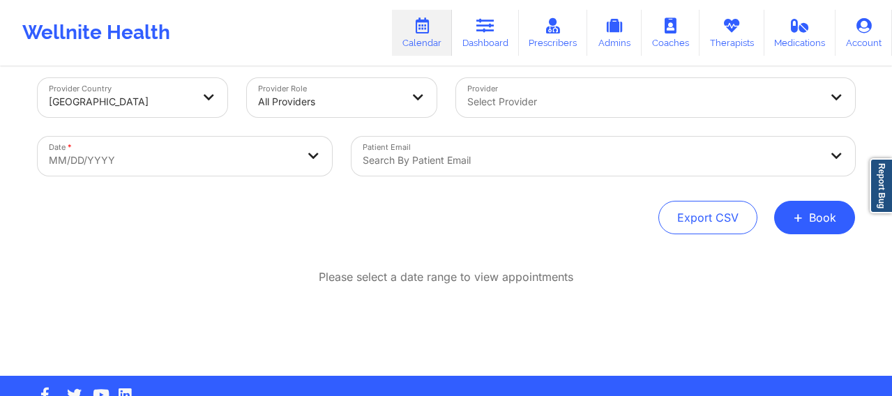
click at [504, 103] on div at bounding box center [643, 101] width 353 height 17
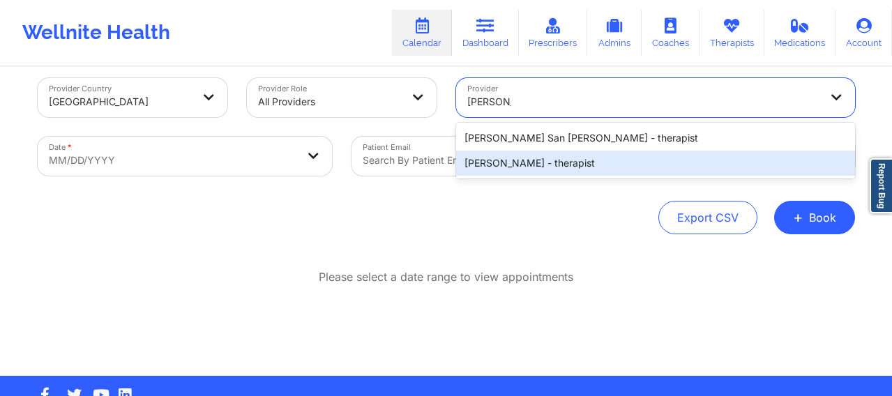
click at [518, 168] on div "James Saxton - therapist" at bounding box center [655, 163] width 399 height 25
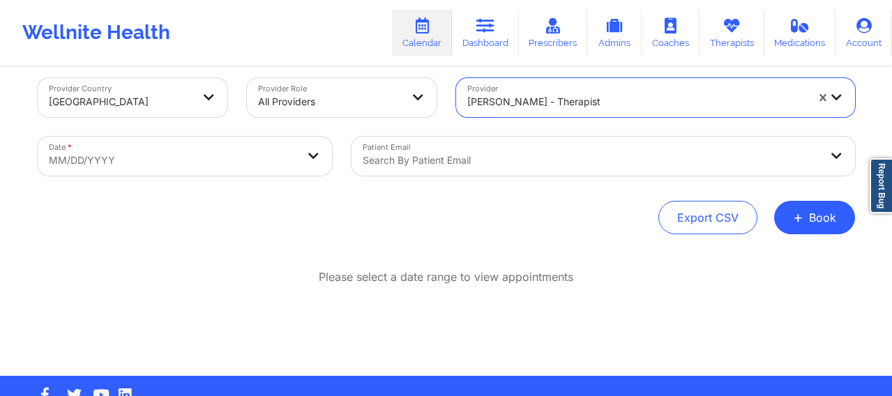
click at [146, 167] on body "Wellnite Health Calendar Dashboard Prescribers Admins Coaches Therapists Medica…" at bounding box center [446, 183] width 892 height 396
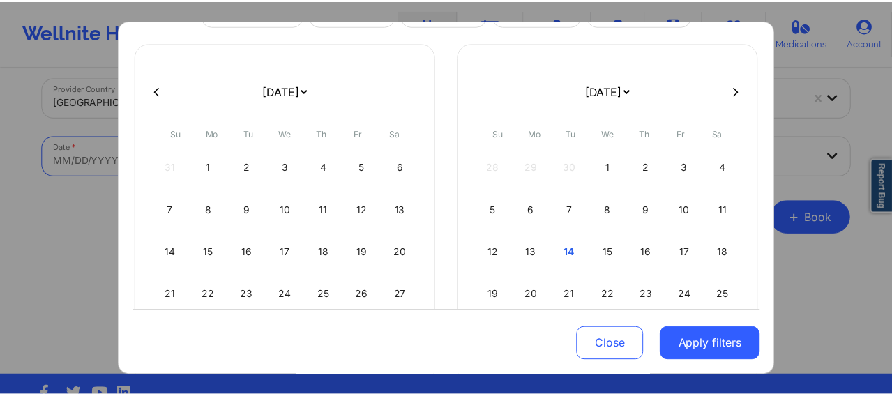
scroll to position [93, 0]
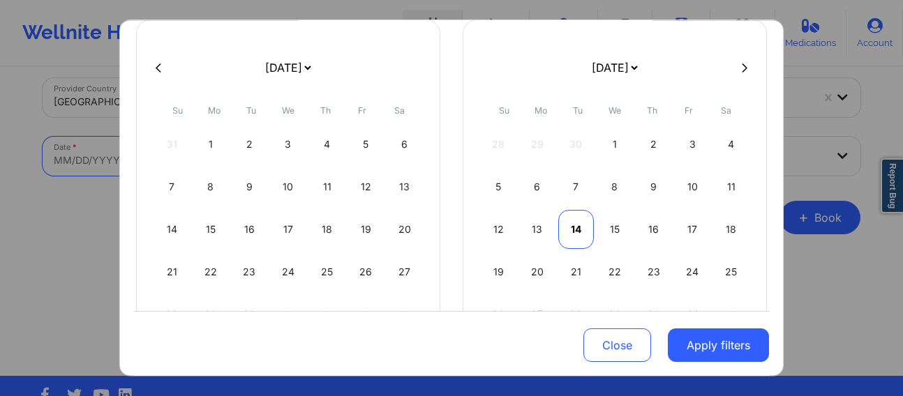
click at [577, 229] on div "14" at bounding box center [576, 229] width 36 height 39
click at [289, 227] on div "15" at bounding box center [289, 229] width 36 height 39
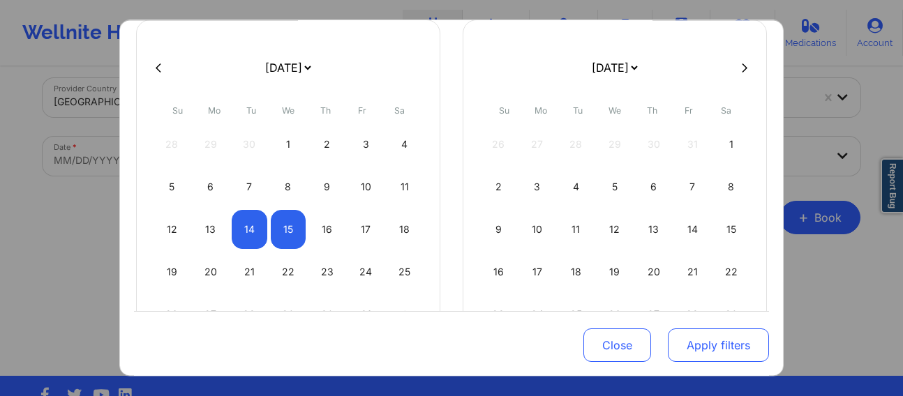
click at [702, 316] on button "Apply filters" at bounding box center [718, 345] width 101 height 33
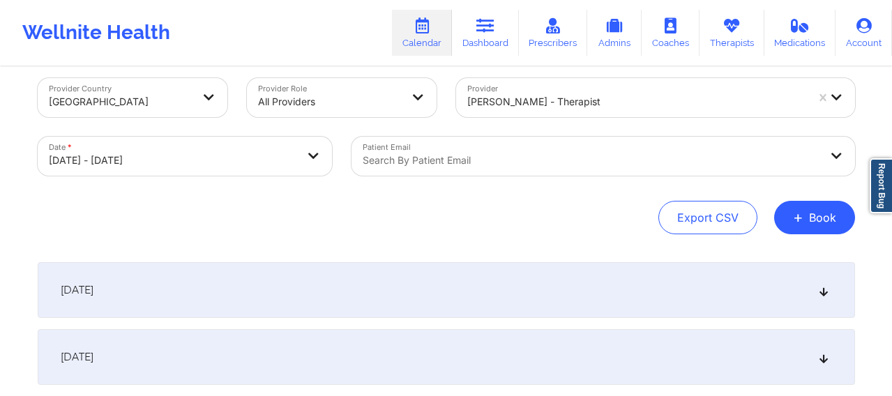
click at [510, 287] on div "[DATE]" at bounding box center [447, 290] width 818 height 56
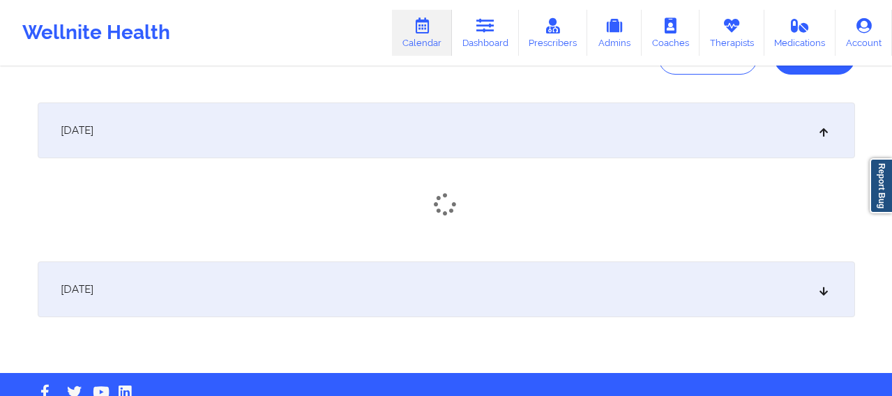
scroll to position [202, 0]
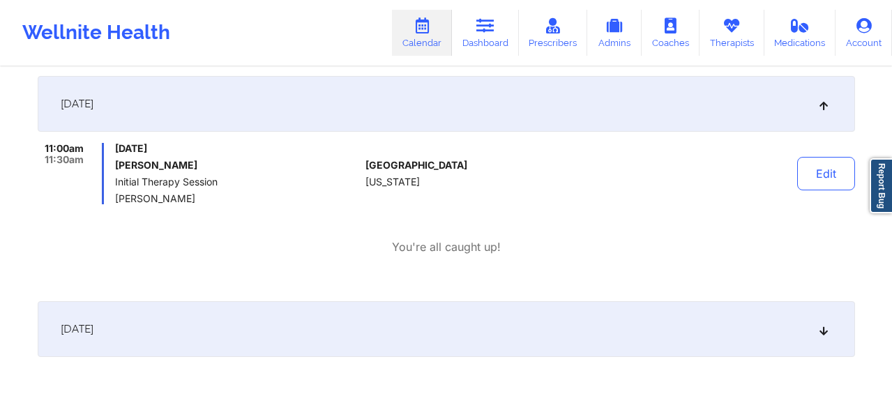
drag, startPoint x: 197, startPoint y: 169, endPoint x: 116, endPoint y: 165, distance: 81.7
click at [116, 165] on h6 "Zacharia Schley" at bounding box center [237, 165] width 245 height 11
copy h6 "Zacharia Schley"
click at [477, 45] on link "Dashboard" at bounding box center [485, 33] width 67 height 46
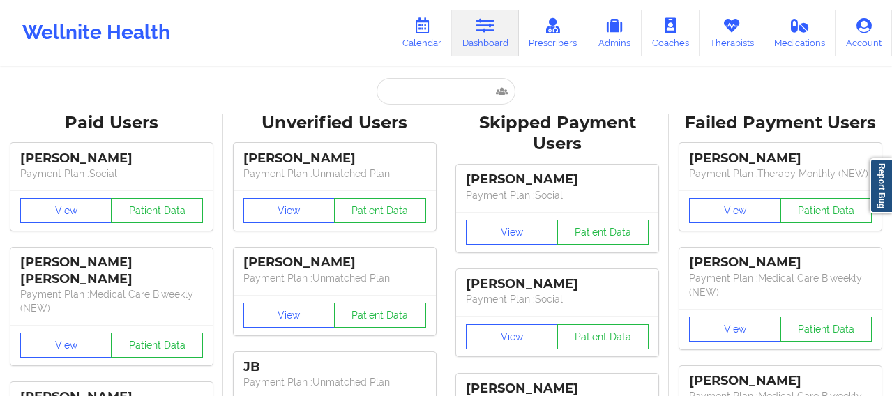
drag, startPoint x: 428, startPoint y: 27, endPoint x: 428, endPoint y: 59, distance: 32.1
click at [428, 29] on icon at bounding box center [422, 25] width 18 height 15
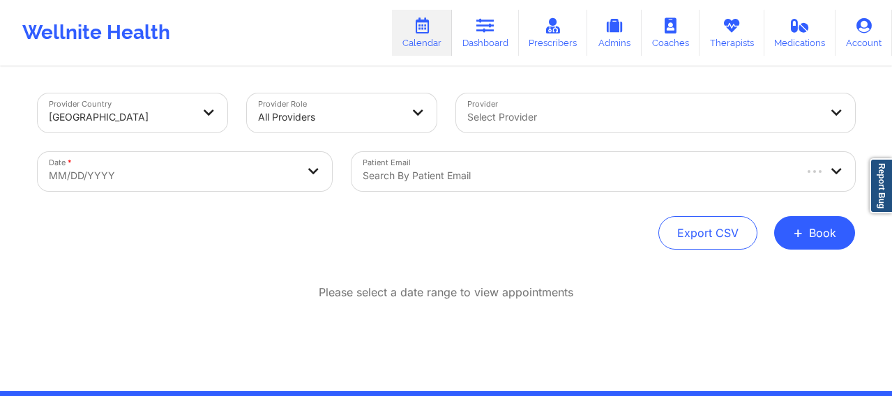
click at [522, 121] on div at bounding box center [643, 117] width 353 height 17
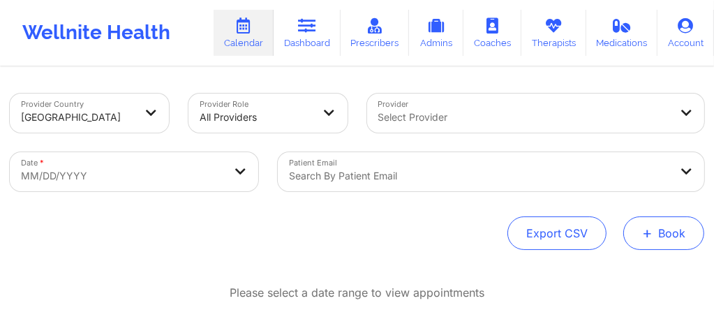
click at [665, 239] on button "+ Book" at bounding box center [663, 232] width 81 height 33
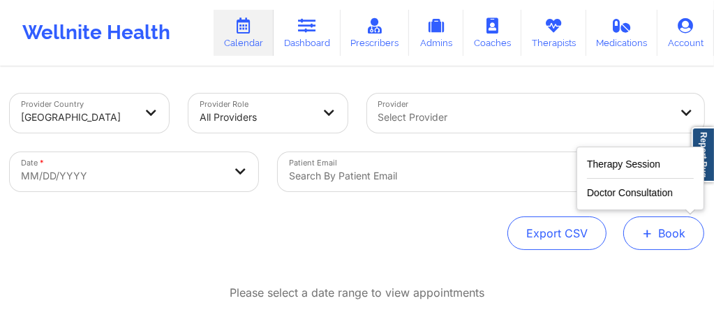
click at [654, 235] on button "+ Book" at bounding box center [663, 232] width 81 height 33
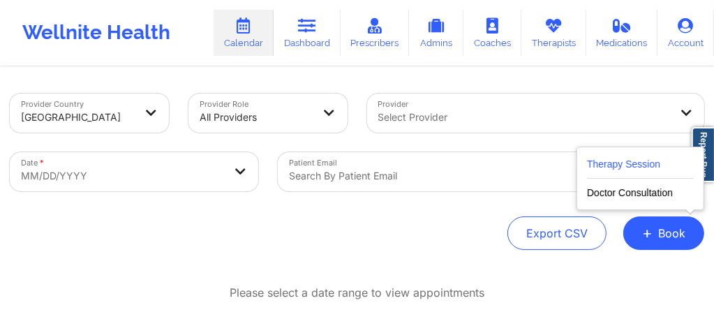
click at [623, 171] on button "Therapy Session" at bounding box center [640, 167] width 107 height 23
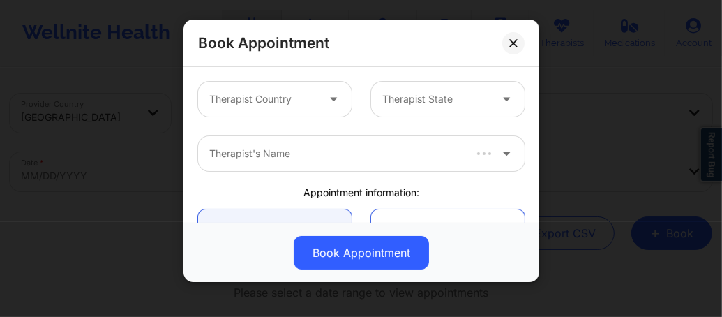
click at [312, 107] on div "Therapist Country" at bounding box center [258, 99] width 120 height 35
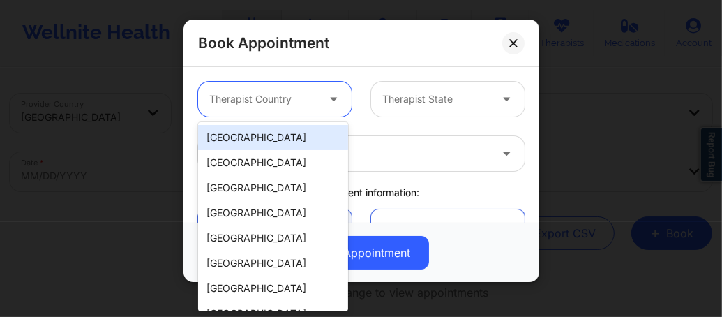
drag, startPoint x: 280, startPoint y: 151, endPoint x: 279, endPoint y: 140, distance: 11.2
click at [279, 140] on div "United States Spain Mexico Canada South Africa Australia Colombia Chile New Zea…" at bounding box center [273, 216] width 150 height 189
click at [279, 140] on div "[GEOGRAPHIC_DATA]" at bounding box center [273, 137] width 150 height 25
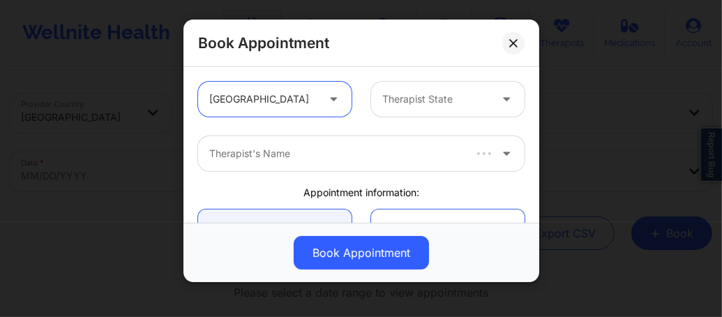
click at [406, 112] on div "Therapist State" at bounding box center [431, 99] width 120 height 35
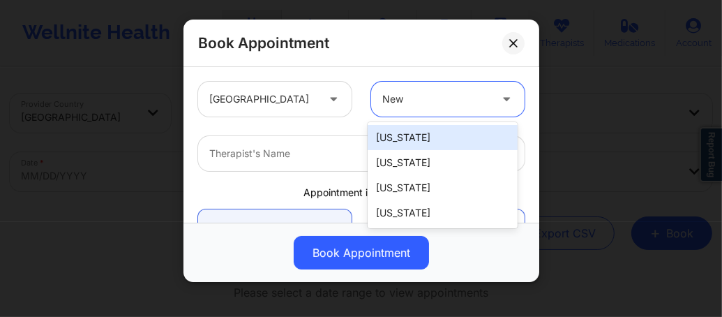
type input "New"
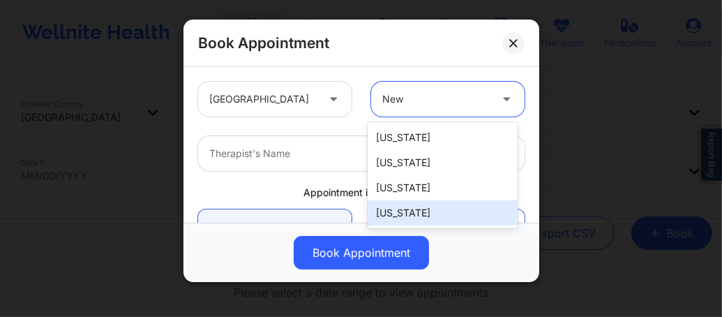
click at [409, 212] on div "[US_STATE]" at bounding box center [443, 212] width 150 height 25
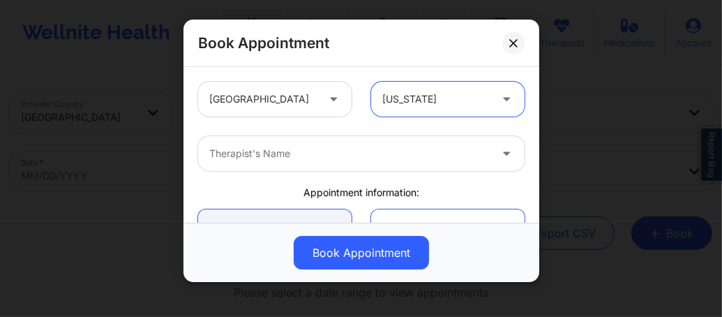
click at [329, 143] on div "Therapist's Name" at bounding box center [344, 153] width 293 height 35
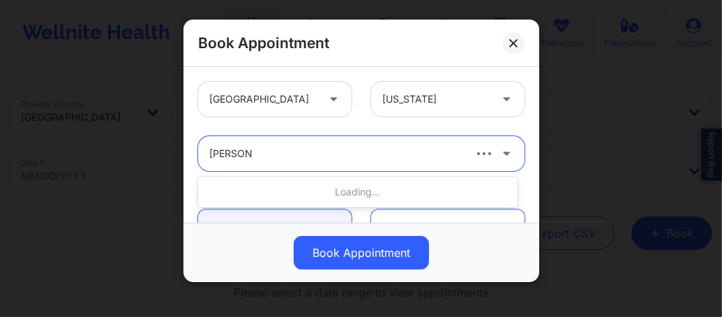
type input "Lourdes J"
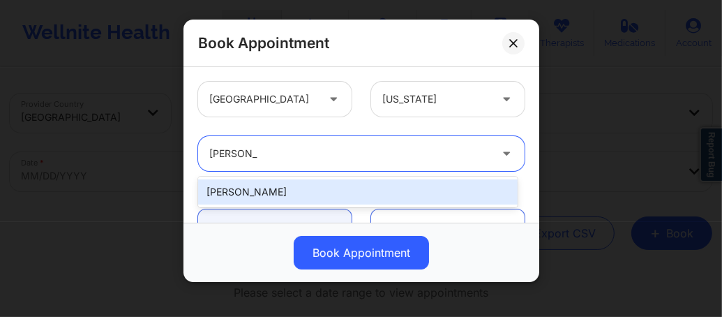
click at [268, 188] on div "Lourdes Joseph" at bounding box center [357, 191] width 319 height 25
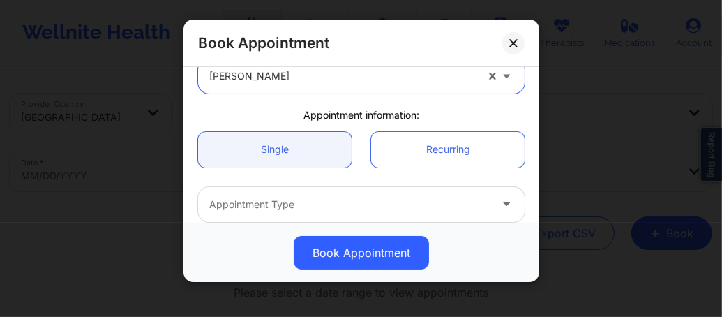
scroll to position [130, 0]
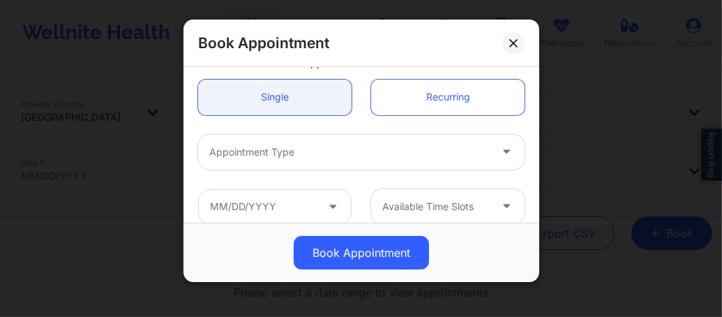
click at [269, 158] on div at bounding box center [349, 152] width 280 height 17
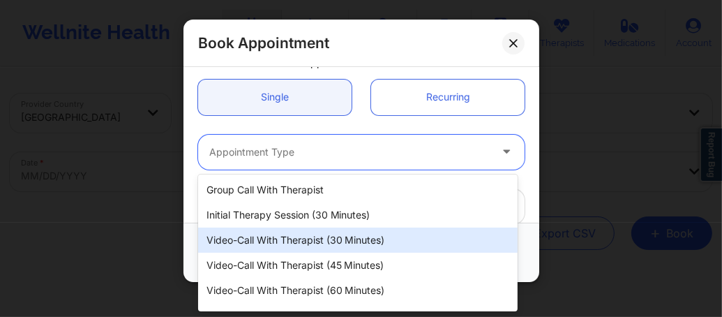
click at [298, 241] on div "Video-Call with Therapist (30 minutes)" at bounding box center [357, 239] width 319 height 25
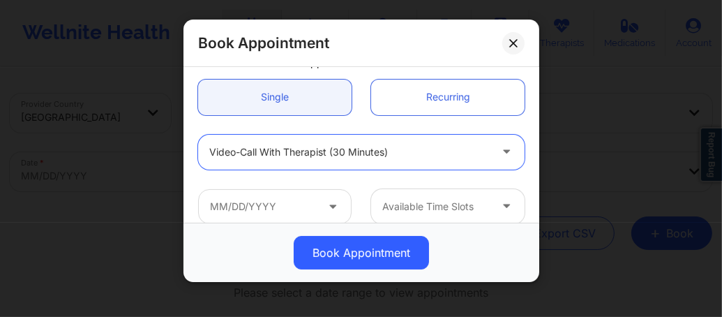
scroll to position [167, 0]
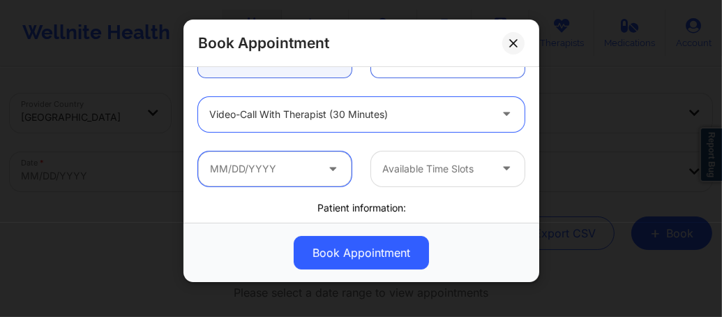
click at [277, 173] on input "text" at bounding box center [274, 168] width 153 height 35
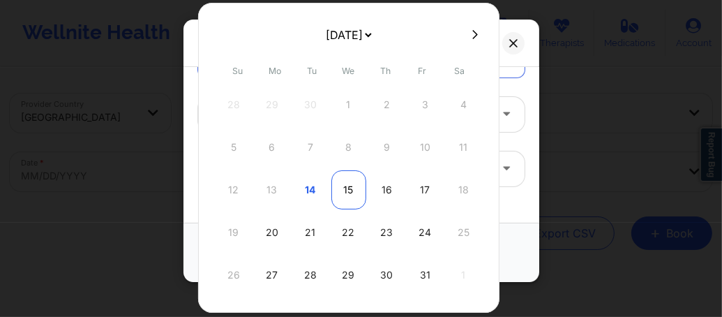
click at [347, 193] on div "15" at bounding box center [348, 189] width 35 height 39
type input "10/15/2025"
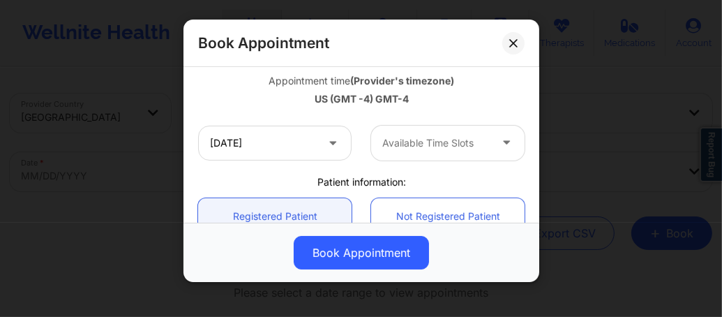
scroll to position [251, 0]
click at [397, 137] on div at bounding box center [435, 141] width 107 height 17
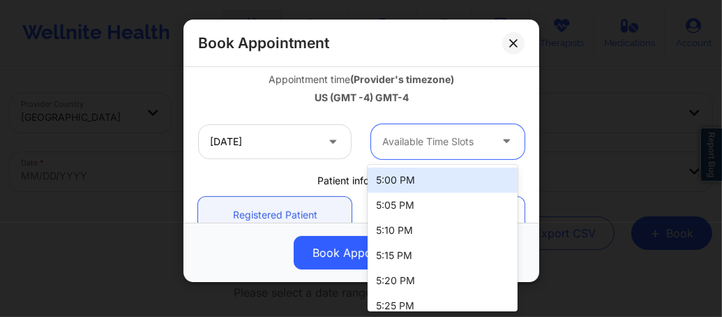
click at [393, 179] on div "5:00 PM" at bounding box center [443, 179] width 150 height 25
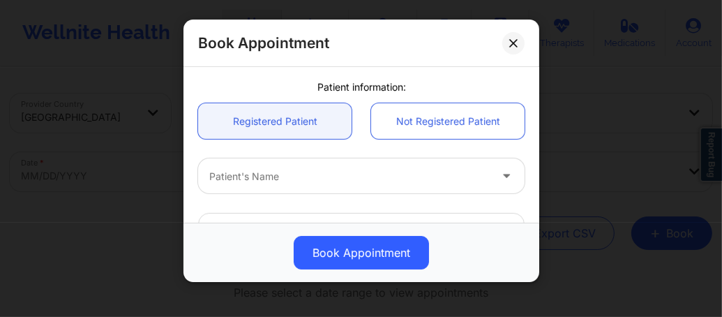
scroll to position [400, 0]
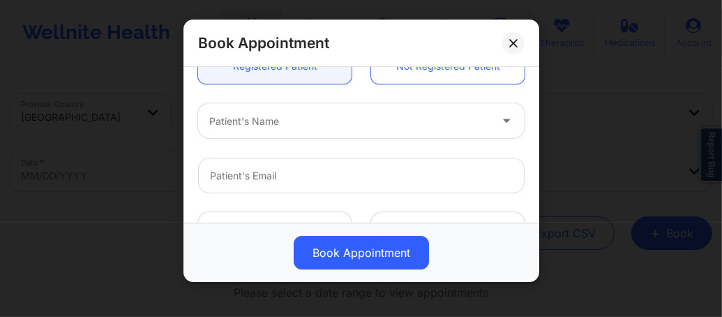
click at [281, 126] on div at bounding box center [349, 121] width 280 height 17
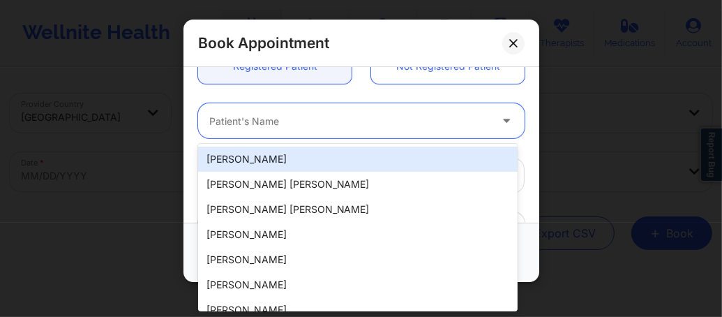
paste input "Shackola Symons"
type input "Shackola Symons"
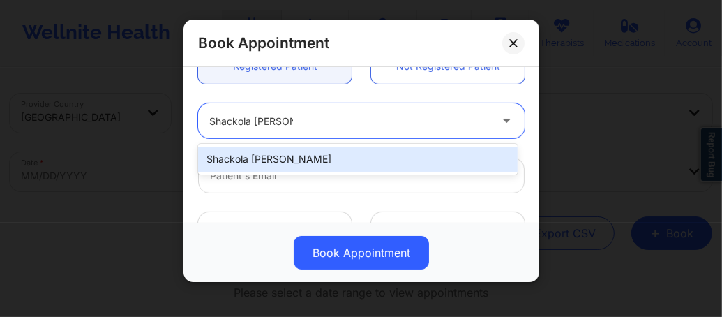
click at [273, 156] on div "Shackola Symons" at bounding box center [357, 158] width 319 height 25
type input "s.samanthasymons@gmail.com"
type input "+1718-614-2093"
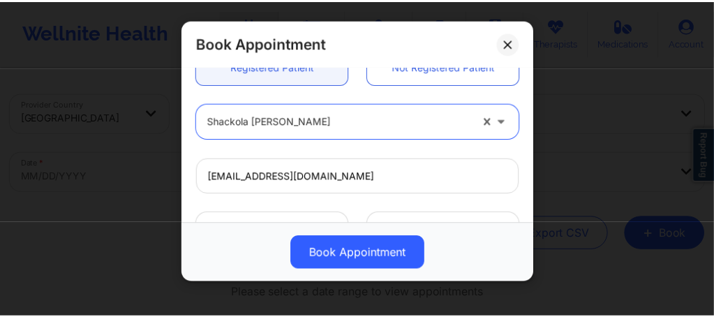
scroll to position [568, 0]
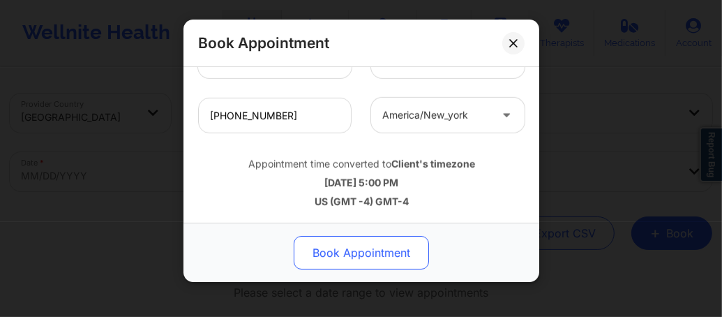
click at [347, 250] on button "Book Appointment" at bounding box center [361, 252] width 135 height 33
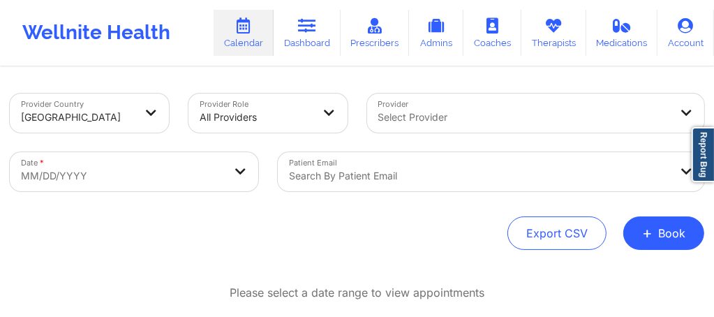
click at [420, 121] on div "Select Provider" at bounding box center [519, 112] width 304 height 39
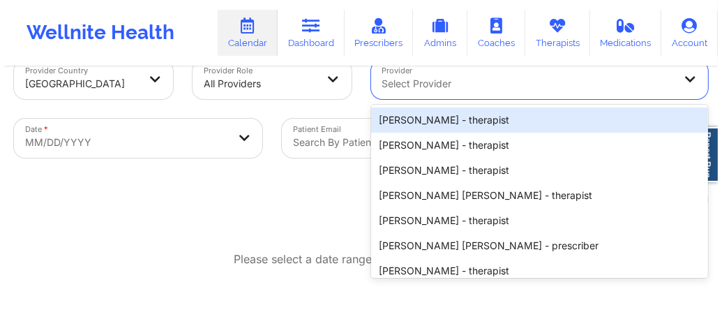
scroll to position [36, 0]
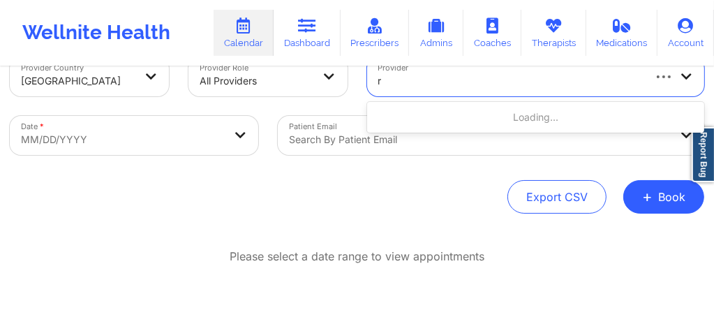
type input "r"
type input "Lourdes"
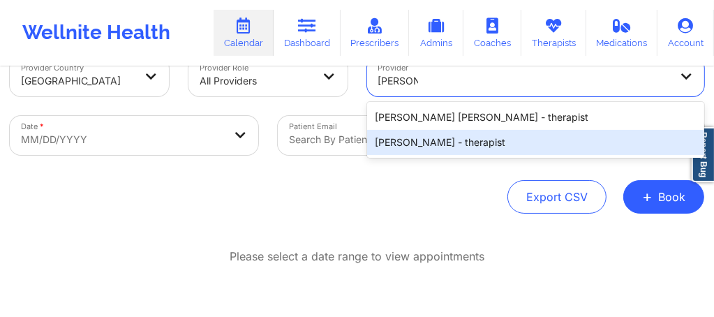
click at [421, 137] on div "Lourdes Joseph - therapist" at bounding box center [536, 142] width 338 height 25
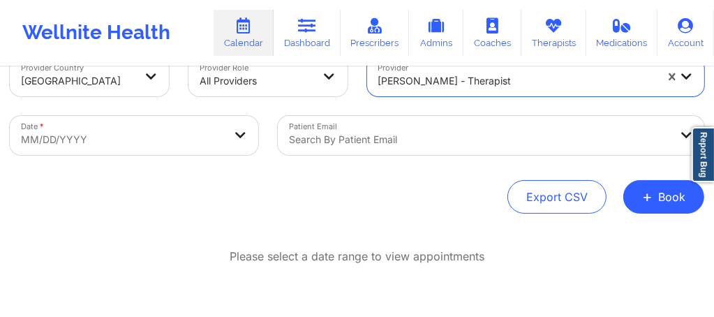
click at [158, 130] on body "Wellnite Health Calendar Dashboard Prescribers Admins Coaches Therapists Medica…" at bounding box center [357, 122] width 714 height 317
select select "2025-8"
select select "2025-9"
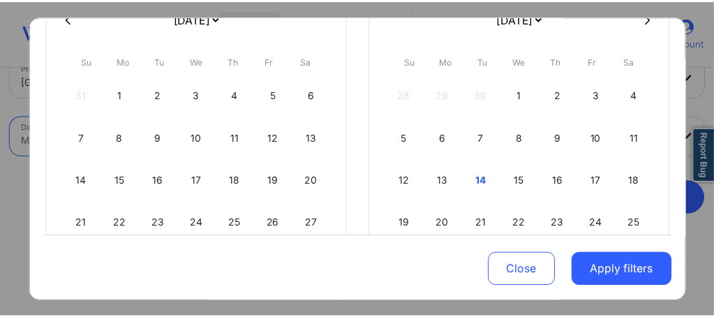
scroll to position [149, 0]
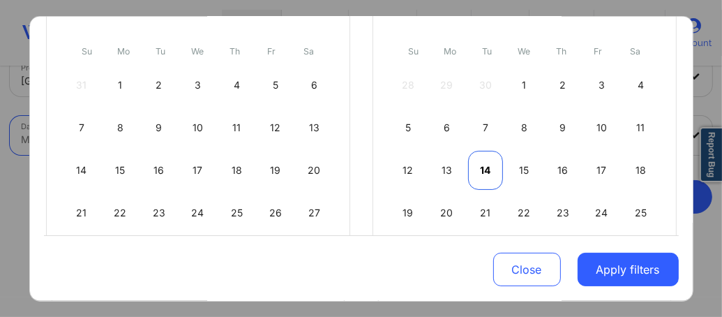
click at [472, 171] on div "14" at bounding box center [486, 170] width 36 height 39
select select "2025-9"
select select "2025-10"
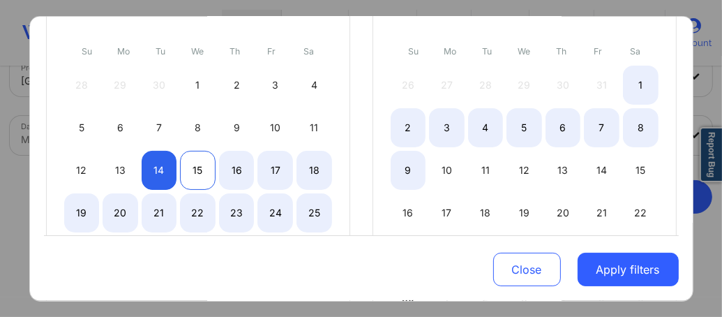
select select "2025-9"
select select "2025-10"
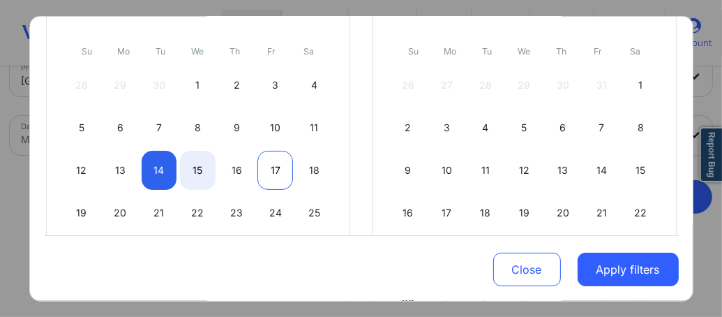
select select "2025-9"
select select "2025-10"
click at [273, 170] on div "17" at bounding box center [275, 170] width 36 height 39
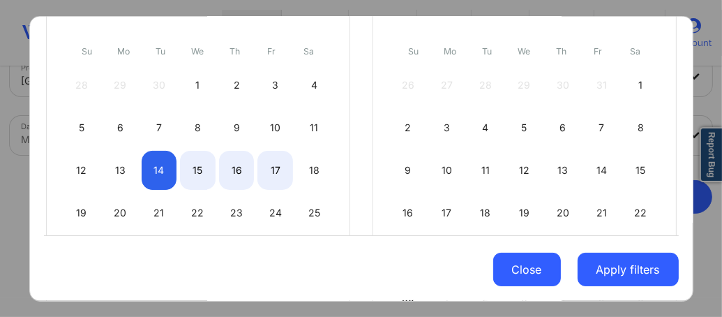
select select "2025-9"
select select "2025-10"
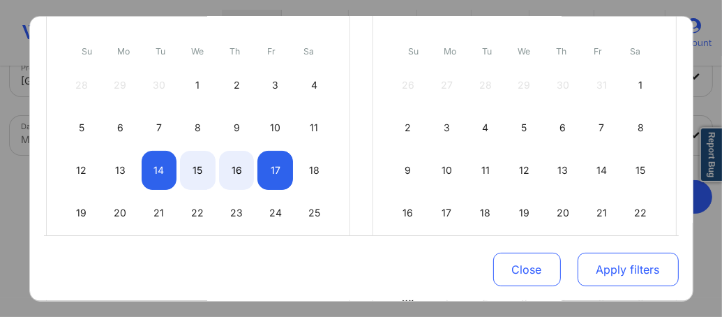
click at [606, 267] on button "Apply filters" at bounding box center [628, 269] width 101 height 33
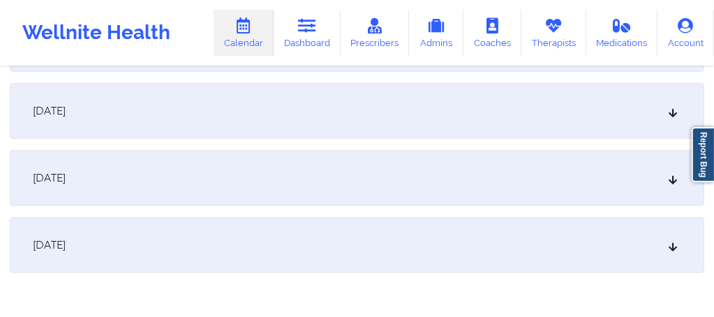
scroll to position [330, 0]
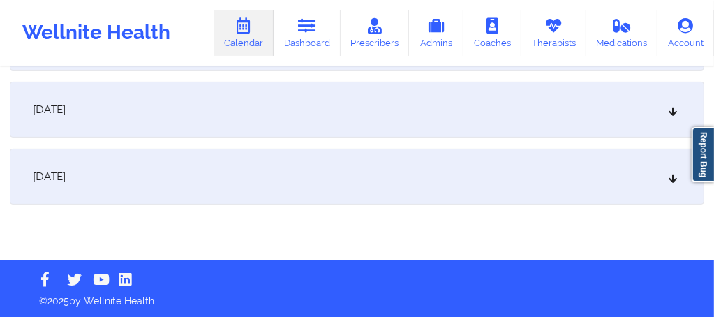
click at [141, 97] on div "[DATE]" at bounding box center [357, 110] width 694 height 56
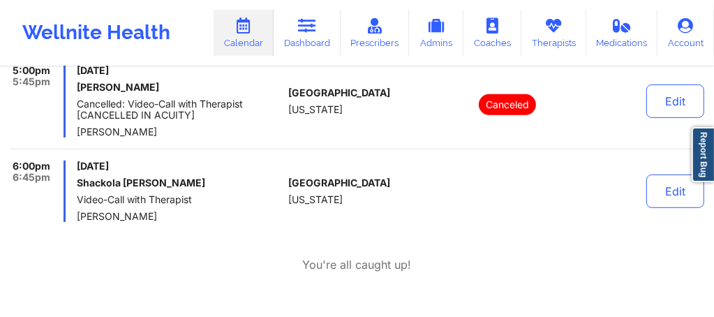
scroll to position [405, 0]
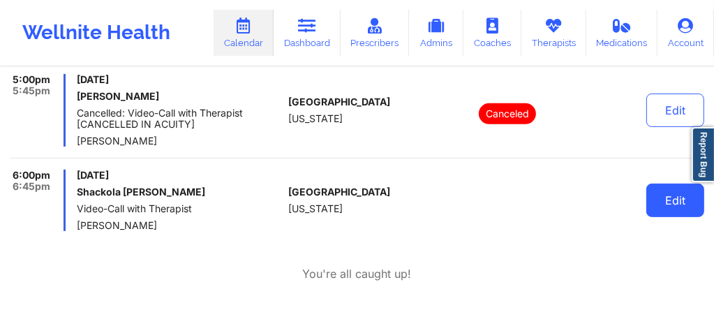
click at [672, 206] on button "Edit" at bounding box center [675, 199] width 58 height 33
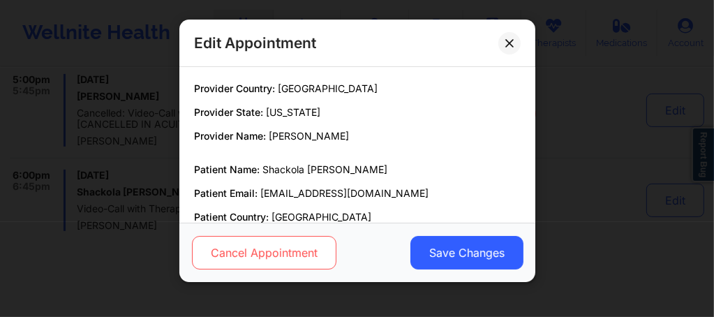
click at [263, 255] on button "Cancel Appointment" at bounding box center [263, 252] width 144 height 33
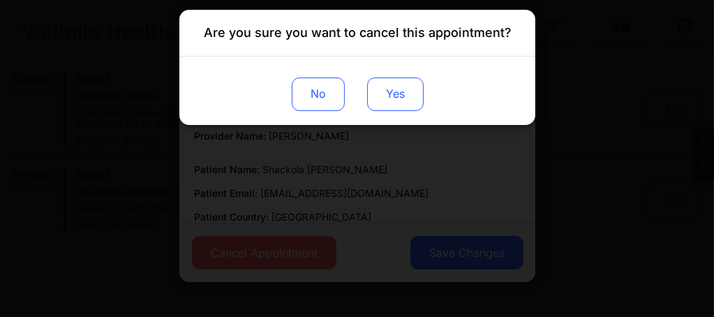
click at [379, 104] on button "Yes" at bounding box center [394, 93] width 56 height 33
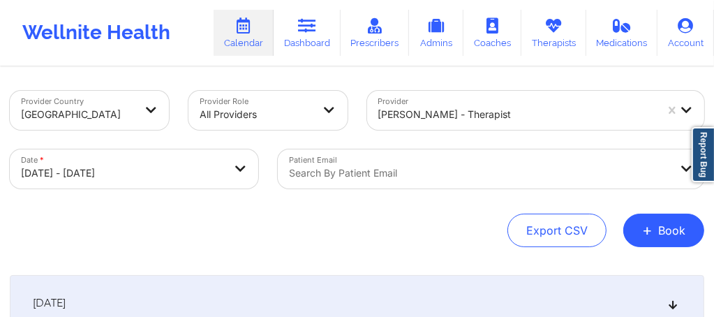
scroll to position [0, 0]
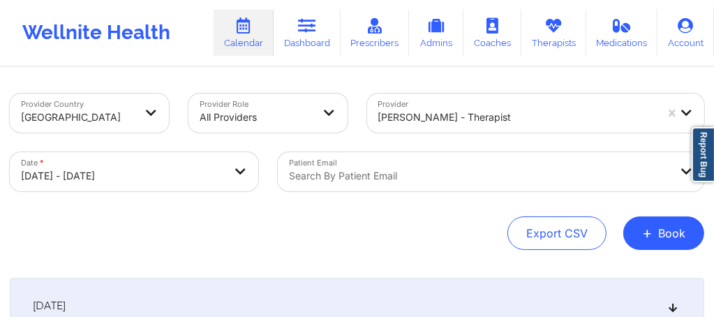
click at [371, 175] on div "Patient Email Search by patient email" at bounding box center [491, 171] width 446 height 59
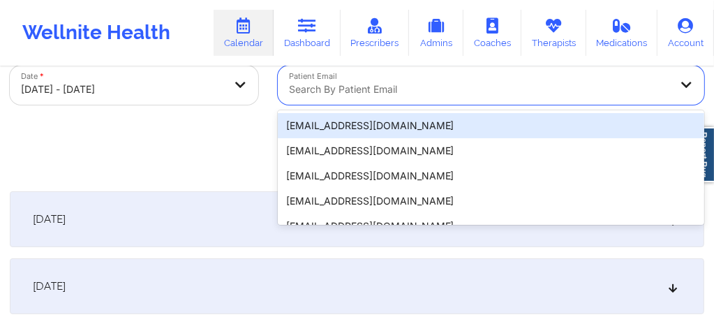
scroll to position [95, 0]
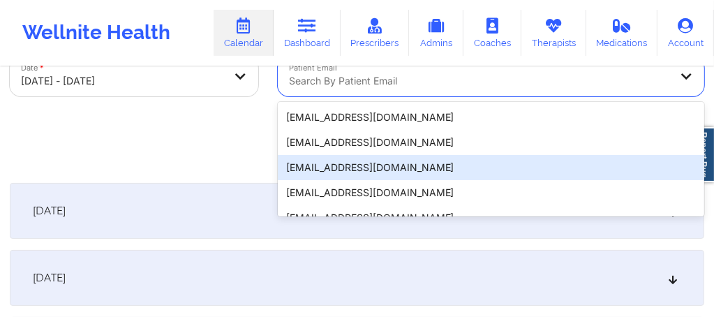
paste input "Quepor87@gmail.com"
type input "Quepor87@gmail.com"
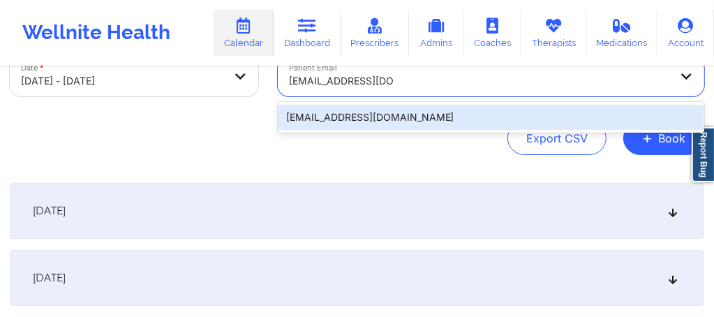
click at [413, 117] on div "[EMAIL_ADDRESS][DOMAIN_NAME]" at bounding box center [491, 117] width 426 height 25
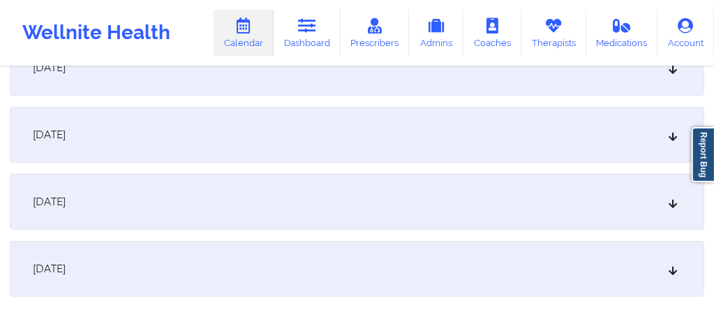
scroll to position [243, 0]
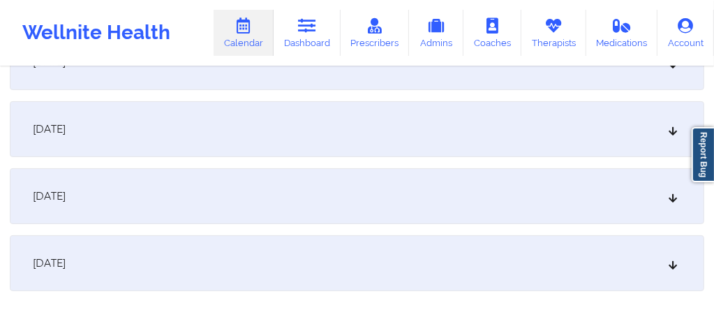
click at [380, 198] on div "[DATE]" at bounding box center [357, 196] width 694 height 56
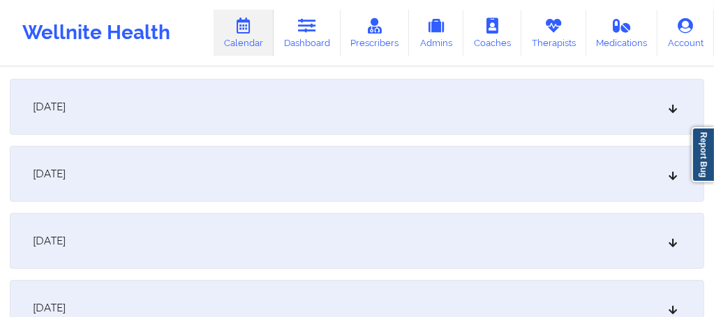
scroll to position [241, 0]
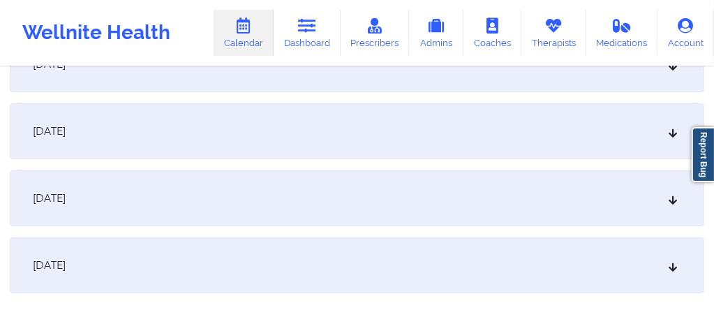
click at [194, 205] on div "[DATE]" at bounding box center [357, 198] width 694 height 56
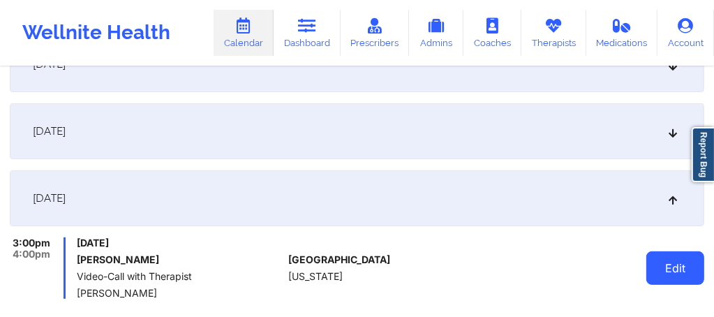
click at [653, 263] on button "Edit" at bounding box center [675, 267] width 58 height 33
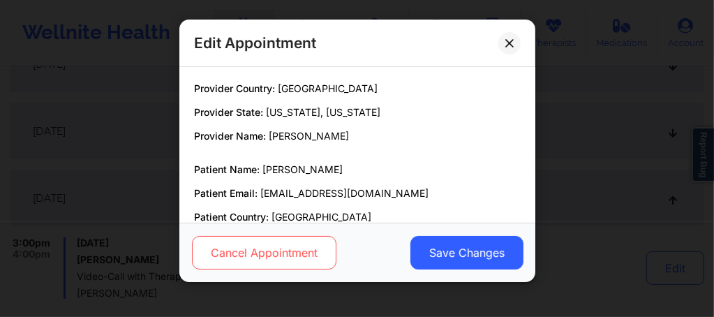
click at [319, 260] on button "Cancel Appointment" at bounding box center [263, 252] width 144 height 33
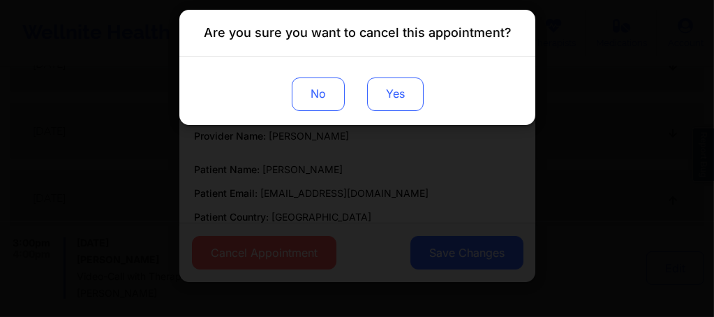
click at [402, 107] on button "Yes" at bounding box center [394, 93] width 56 height 33
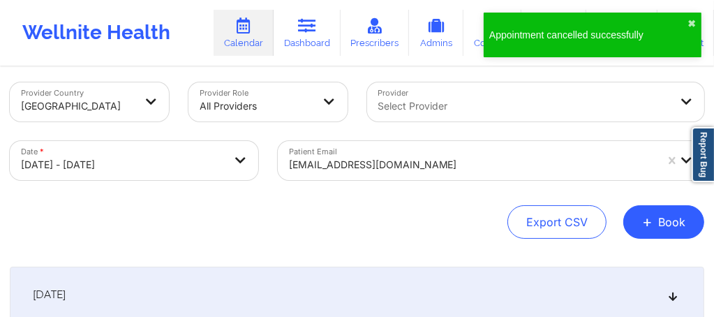
scroll to position [0, 0]
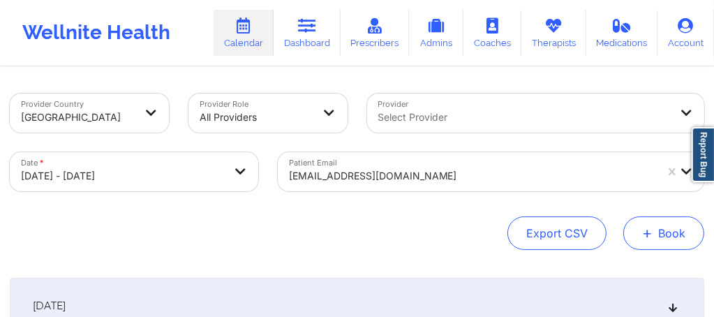
click at [652, 232] on span "+" at bounding box center [647, 233] width 10 height 8
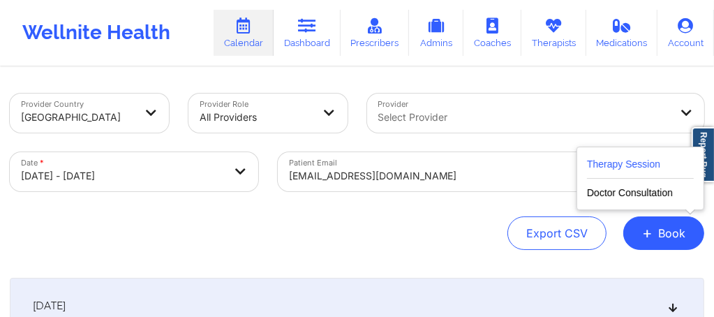
click at [604, 163] on button "Therapy Session" at bounding box center [640, 167] width 107 height 23
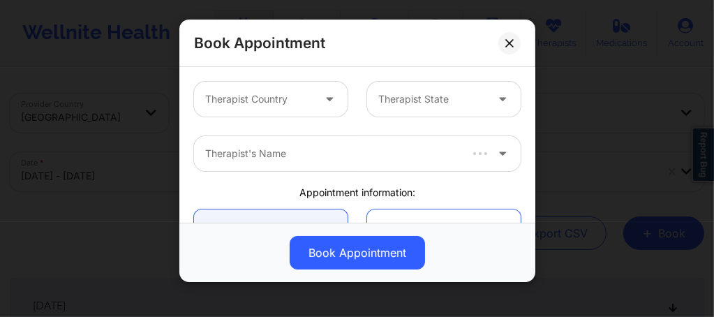
click at [295, 103] on div at bounding box center [258, 99] width 107 height 17
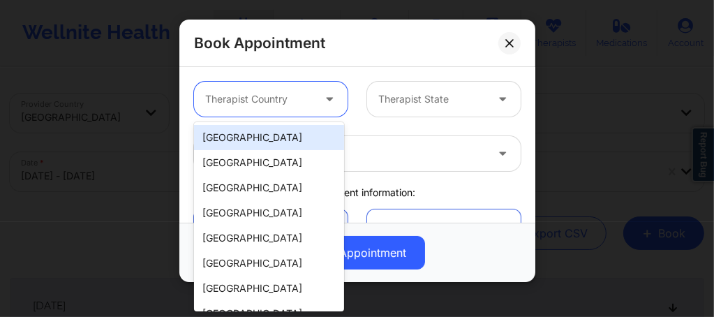
click at [234, 142] on div "[GEOGRAPHIC_DATA]" at bounding box center [269, 137] width 150 height 25
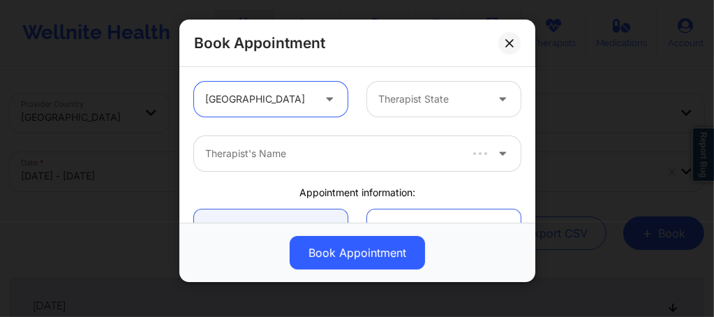
click at [419, 98] on div at bounding box center [431, 99] width 107 height 17
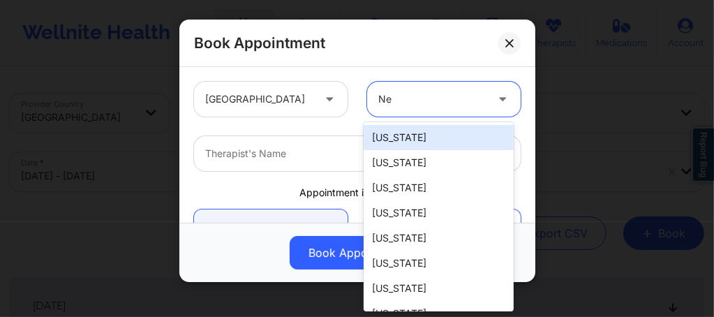
type input "New"
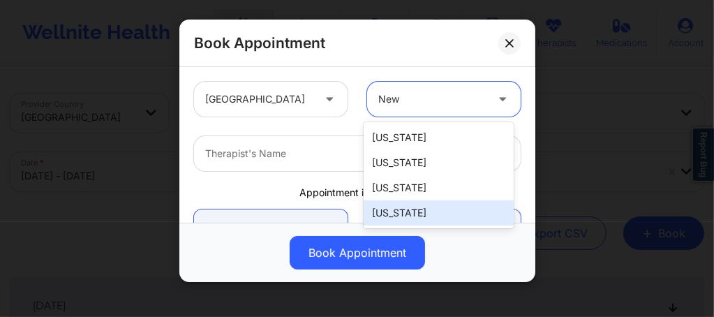
click at [395, 218] on div "[US_STATE]" at bounding box center [438, 212] width 150 height 25
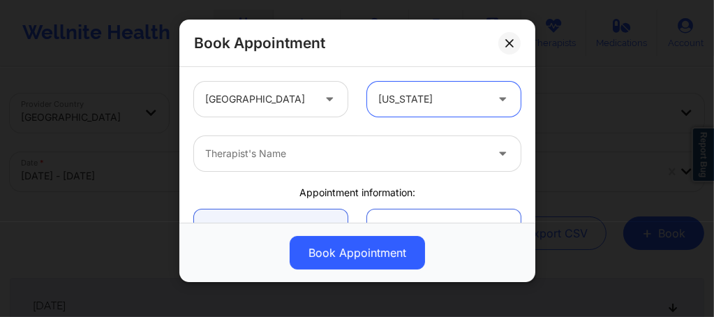
click at [273, 159] on div at bounding box center [345, 153] width 280 height 17
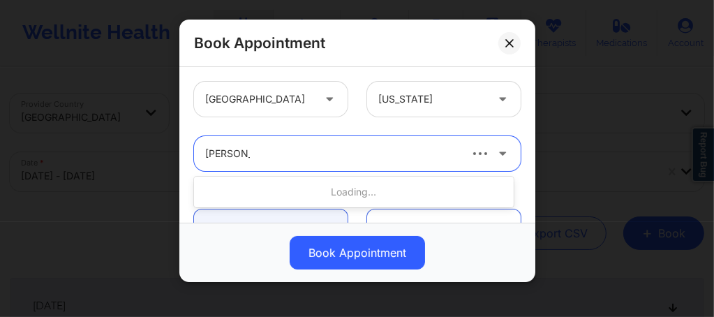
type input "Rene wigg"
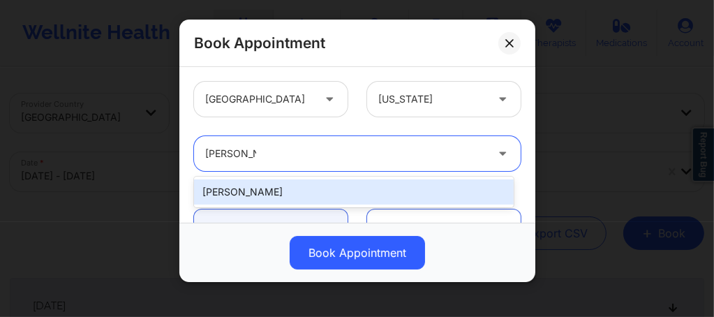
click at [257, 190] on div "[PERSON_NAME]" at bounding box center [353, 191] width 319 height 25
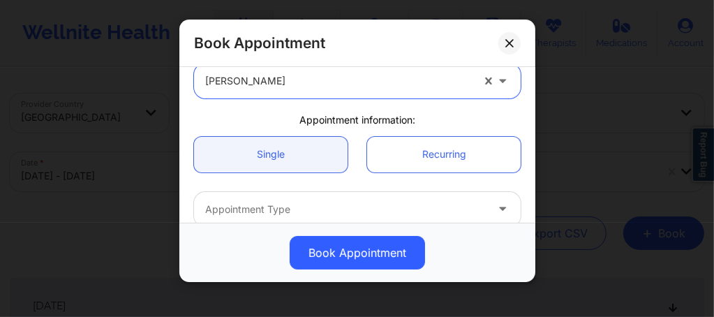
scroll to position [167, 0]
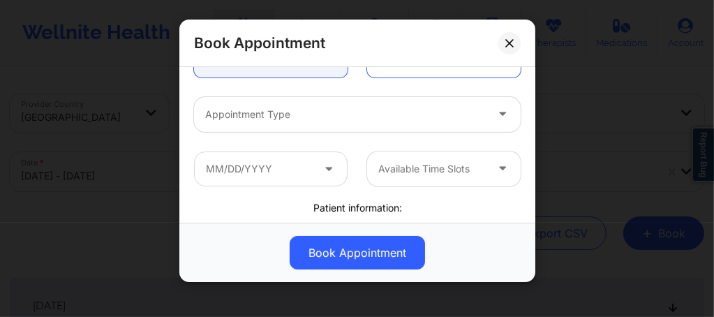
click at [292, 119] on div at bounding box center [345, 114] width 280 height 17
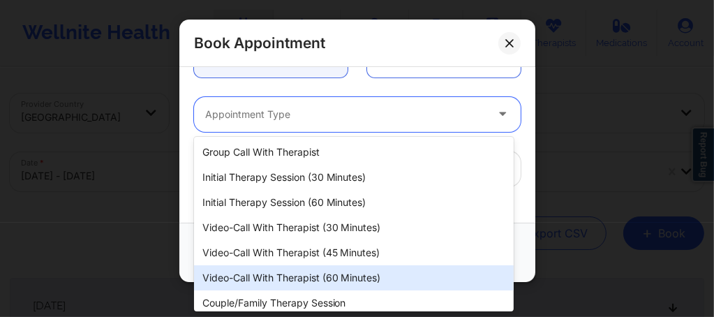
click at [306, 280] on div "Video-Call with Therapist (60 minutes)" at bounding box center [353, 277] width 319 height 25
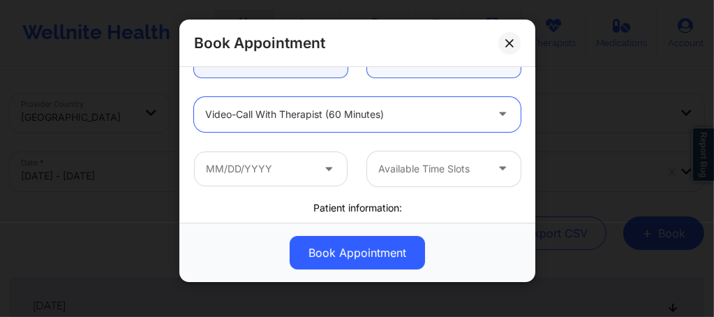
click at [415, 68] on link "Recurring" at bounding box center [443, 60] width 153 height 36
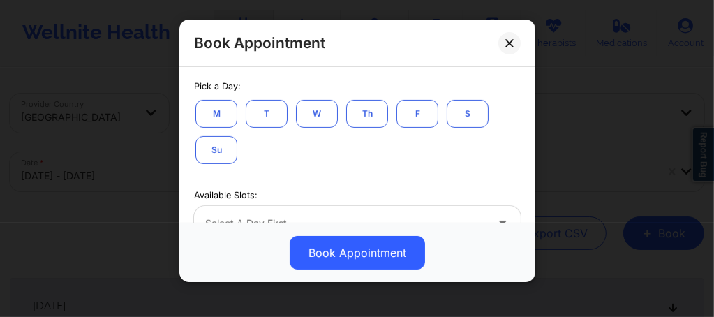
click at [374, 116] on button "Th" at bounding box center [367, 114] width 42 height 28
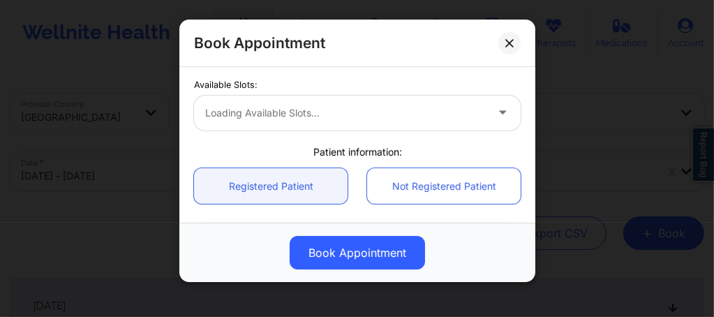
scroll to position [437, 0]
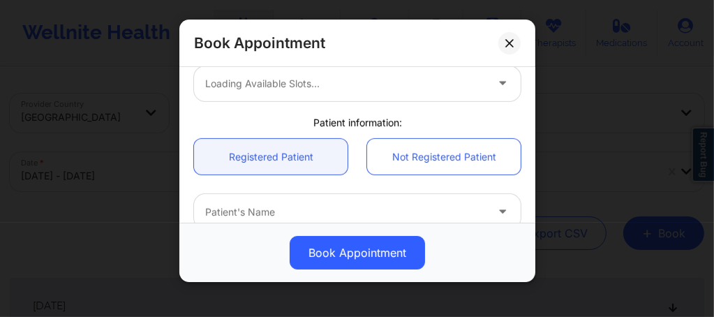
click at [330, 82] on div "Loading available slots..." at bounding box center [357, 83] width 326 height 35
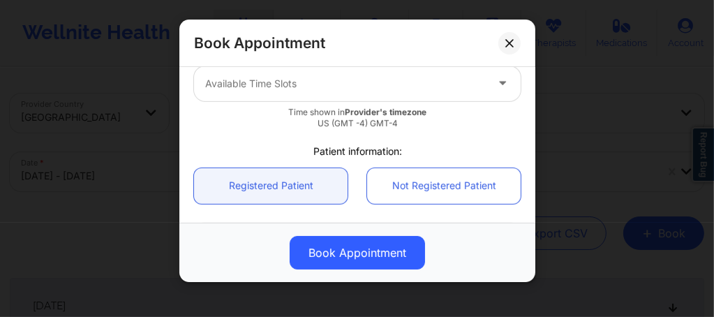
click at [330, 82] on div at bounding box center [345, 83] width 280 height 17
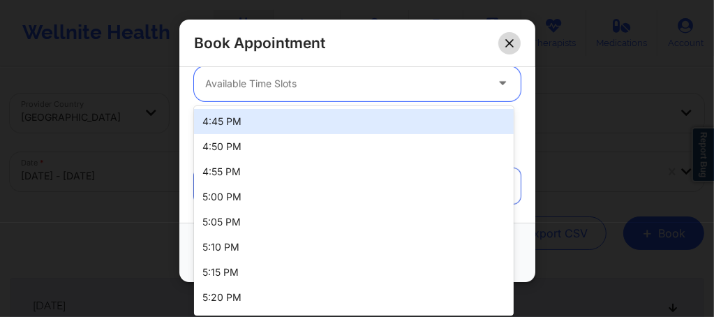
click at [513, 40] on icon at bounding box center [509, 43] width 8 height 8
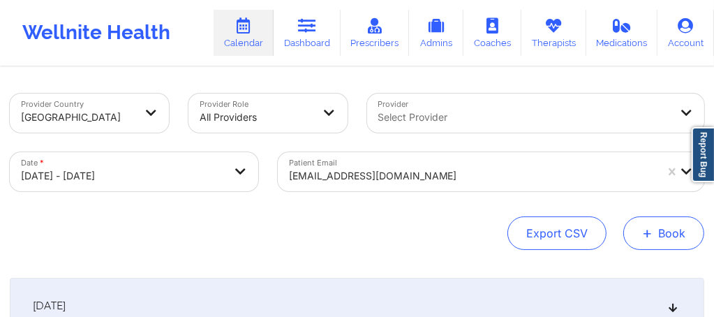
click at [649, 236] on span "+" at bounding box center [647, 233] width 10 height 8
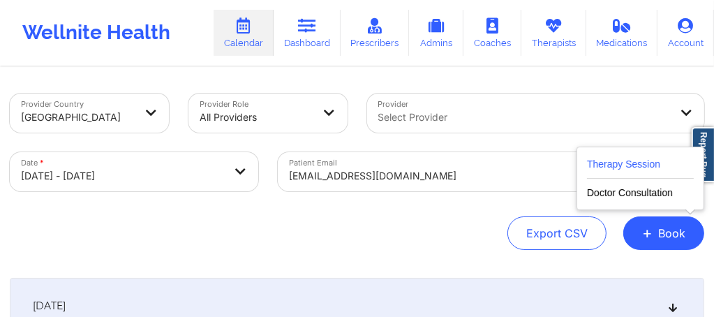
click at [608, 160] on button "Therapy Session" at bounding box center [640, 167] width 107 height 23
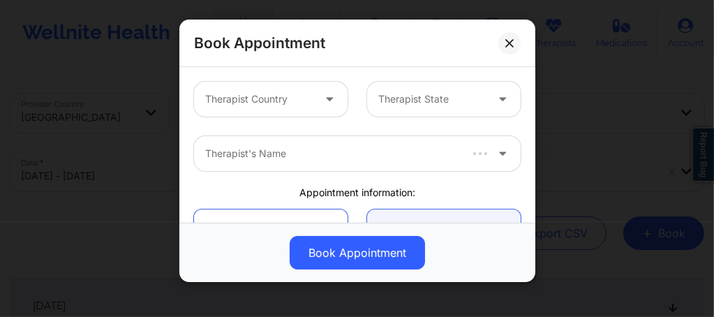
click at [280, 96] on div at bounding box center [258, 99] width 107 height 17
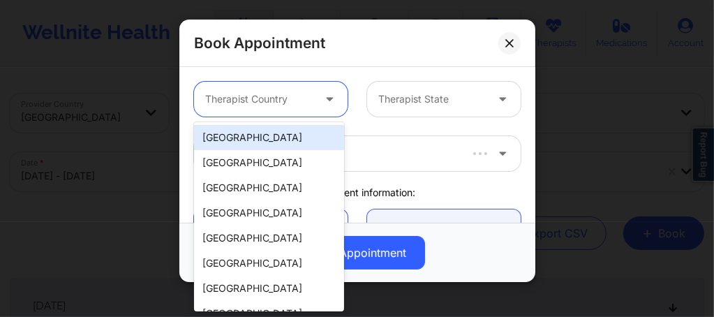
click at [251, 138] on div "[GEOGRAPHIC_DATA]" at bounding box center [269, 137] width 150 height 25
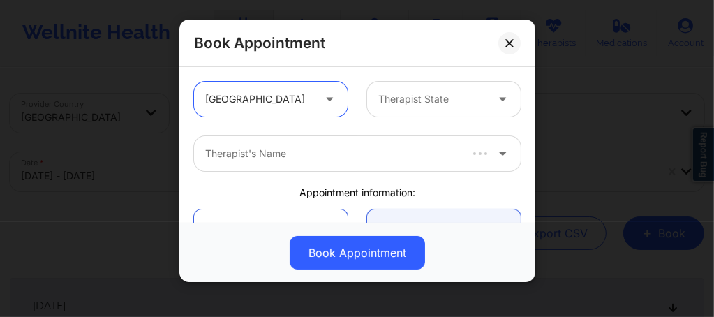
click at [392, 110] on div "Therapist State" at bounding box center [427, 99] width 120 height 35
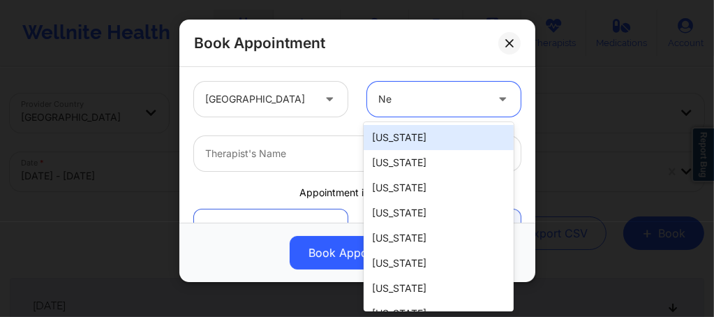
type input "New"
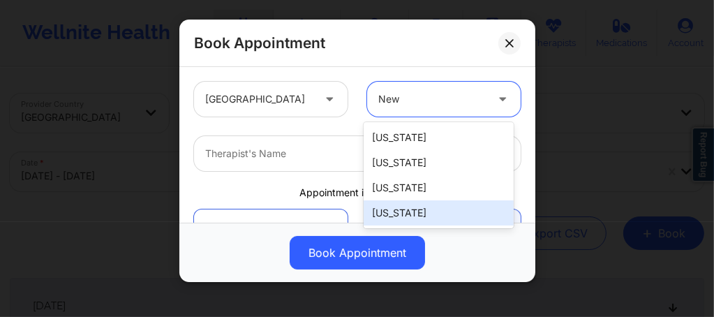
click at [392, 220] on div "[US_STATE]" at bounding box center [438, 212] width 150 height 25
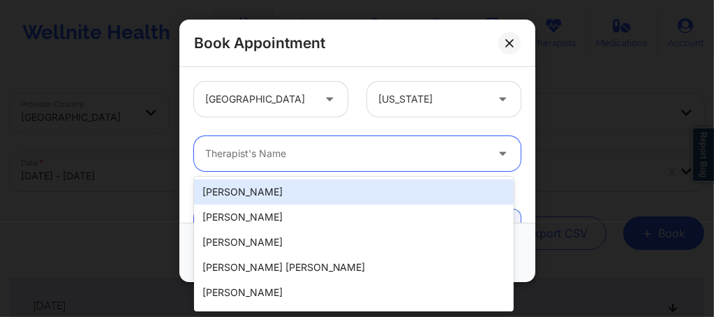
click at [345, 162] on div "Therapist's Name" at bounding box center [340, 153] width 293 height 35
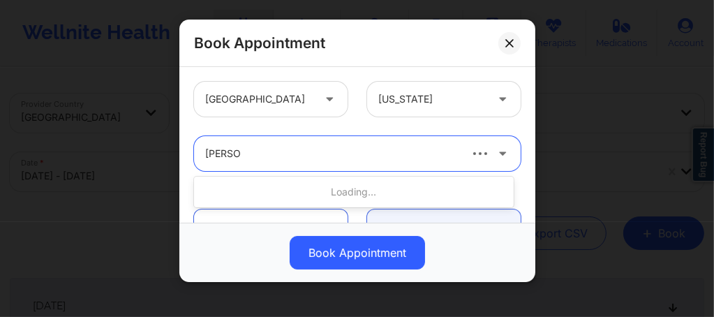
type input "Rene wi"
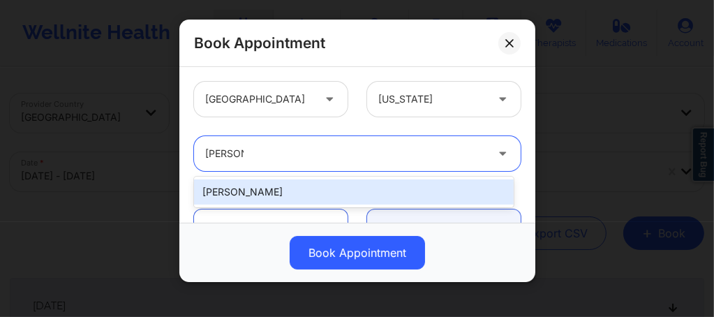
click at [276, 192] on div "[PERSON_NAME]" at bounding box center [353, 191] width 319 height 25
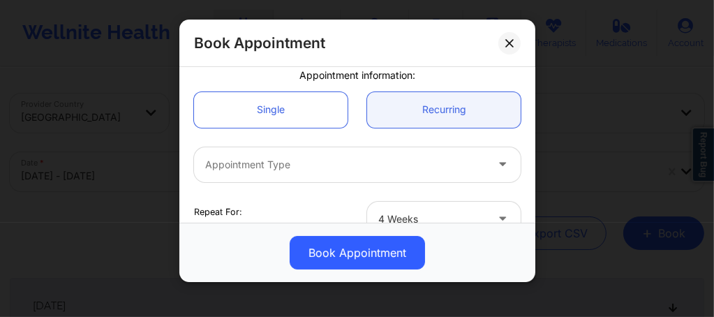
scroll to position [149, 0]
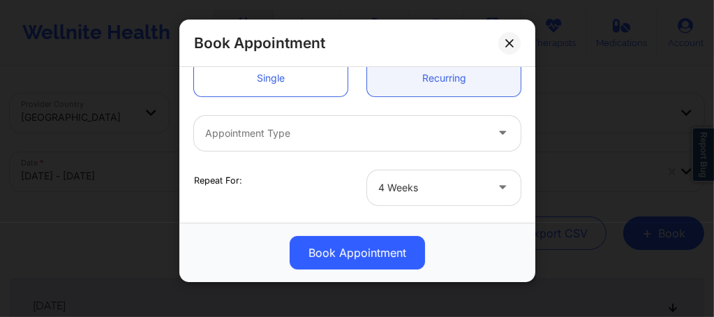
click at [264, 132] on div at bounding box center [345, 133] width 280 height 17
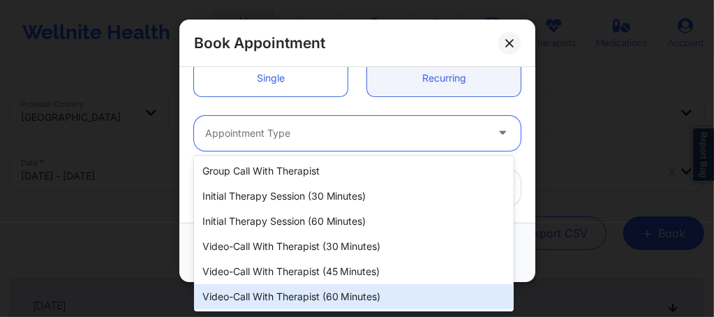
click at [284, 293] on div "Video-Call with Therapist (60 minutes)" at bounding box center [353, 296] width 319 height 25
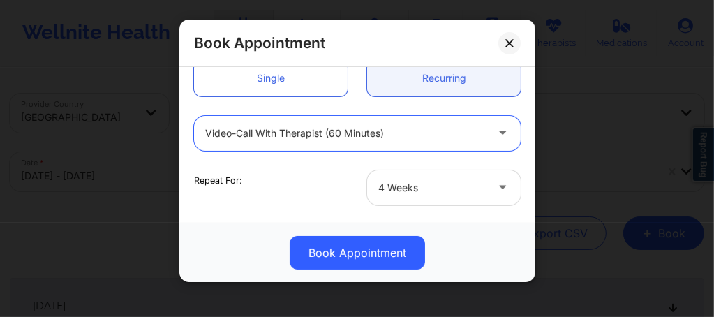
scroll to position [140, 0]
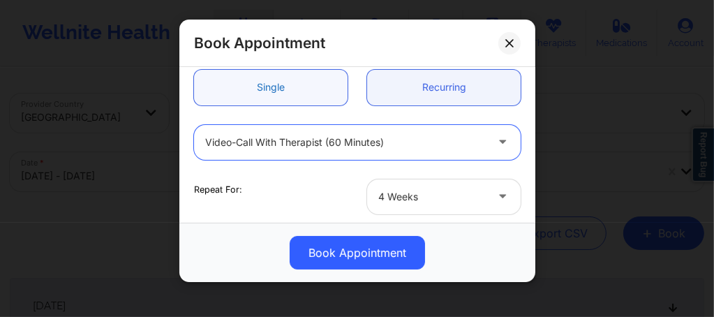
click at [267, 89] on link "Single" at bounding box center [270, 88] width 153 height 36
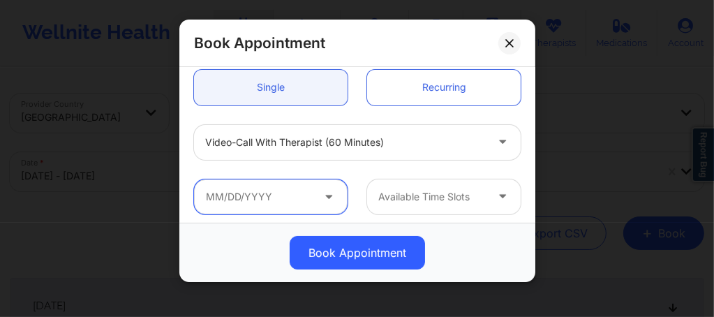
click at [294, 190] on input "text" at bounding box center [270, 196] width 153 height 35
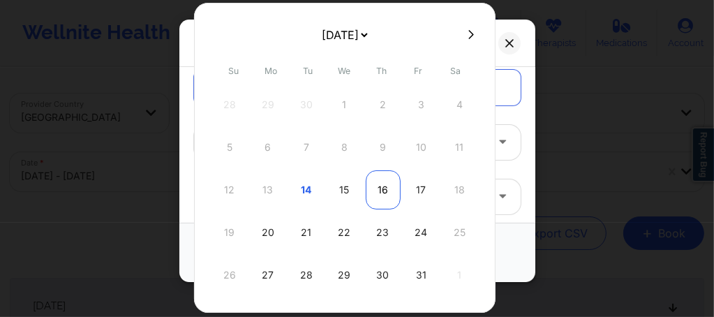
click at [380, 186] on div "16" at bounding box center [383, 189] width 35 height 39
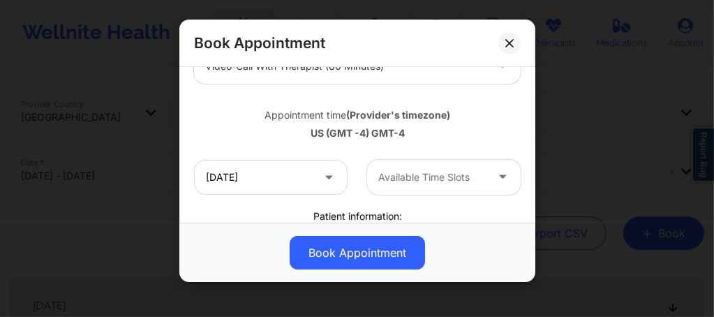
scroll to position [223, 0]
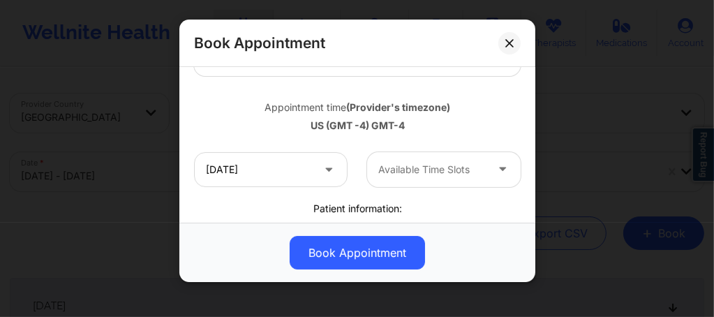
click at [407, 176] on div at bounding box center [431, 169] width 107 height 17
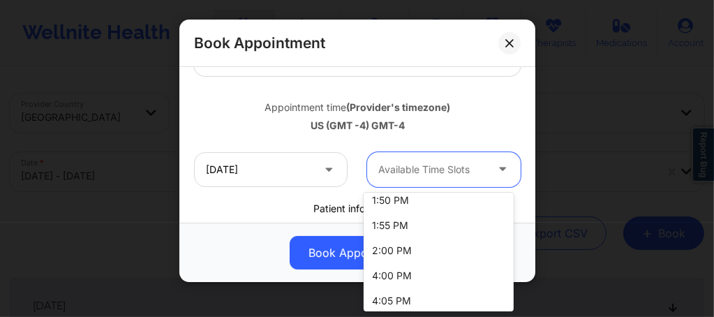
scroll to position [1144, 0]
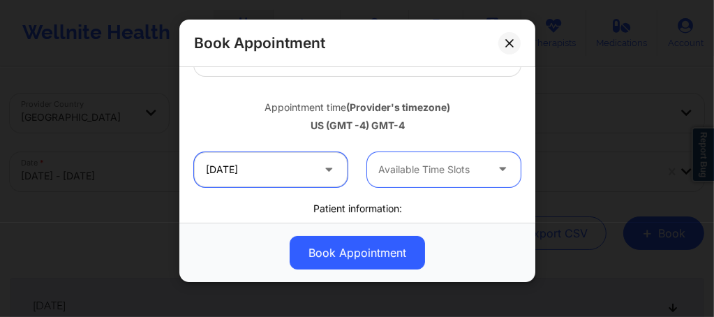
click at [287, 171] on input "10/16/2025" at bounding box center [270, 169] width 153 height 35
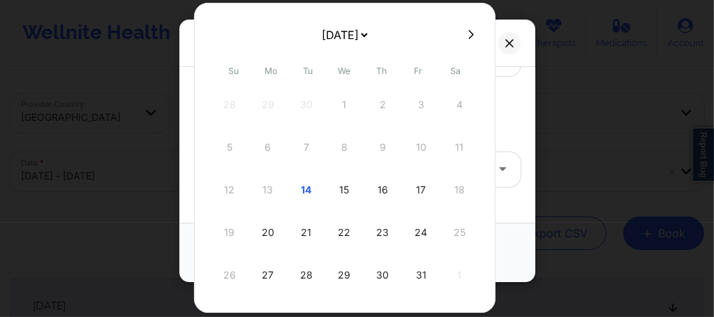
click at [385, 236] on div "23" at bounding box center [383, 232] width 35 height 39
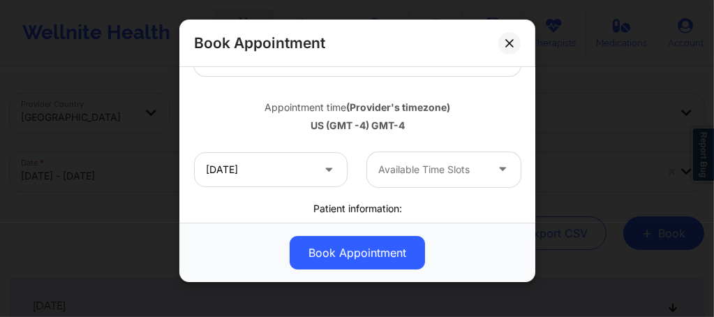
click at [413, 159] on div "Available Time Slots" at bounding box center [427, 169] width 120 height 35
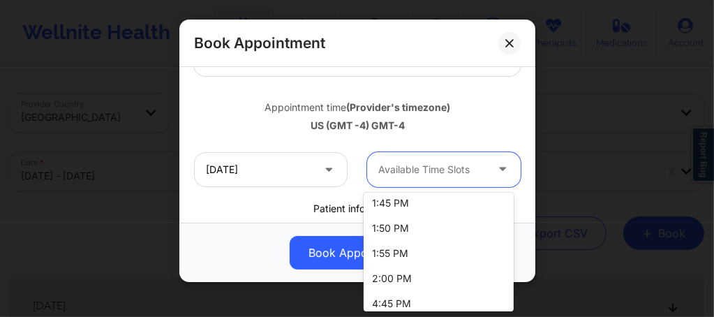
scroll to position [1125, 0]
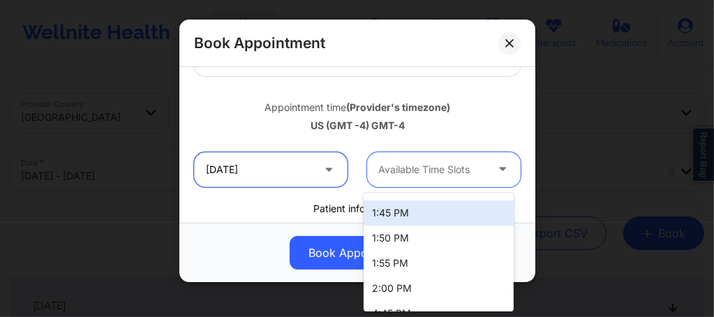
click at [296, 171] on input "10/23/2025" at bounding box center [270, 169] width 153 height 35
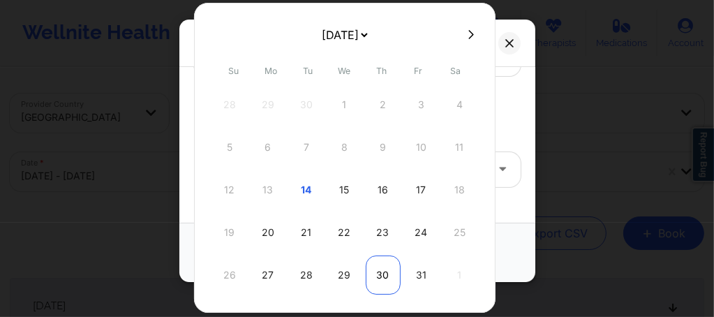
click at [382, 283] on div "30" at bounding box center [383, 274] width 35 height 39
type input "10/30/2025"
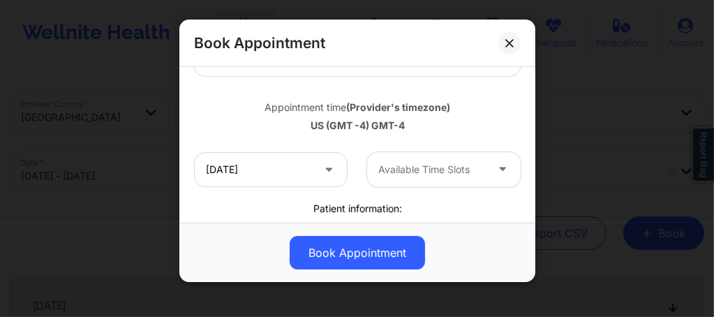
click at [424, 167] on div at bounding box center [431, 169] width 107 height 17
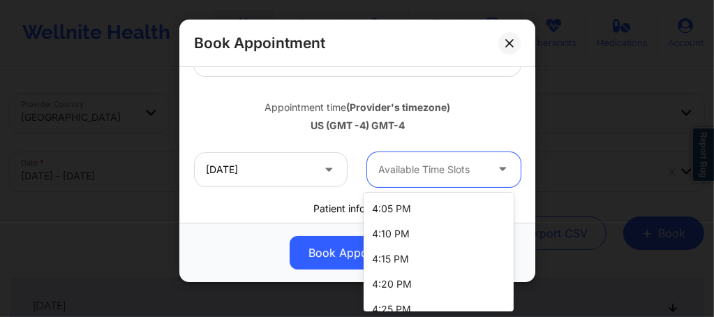
scroll to position [1256, 0]
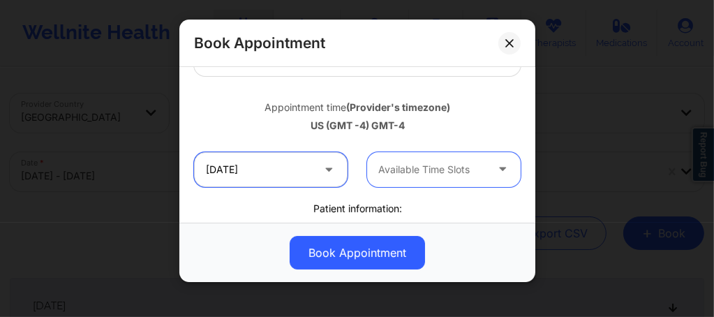
click at [262, 164] on input "10/30/2025" at bounding box center [270, 169] width 153 height 35
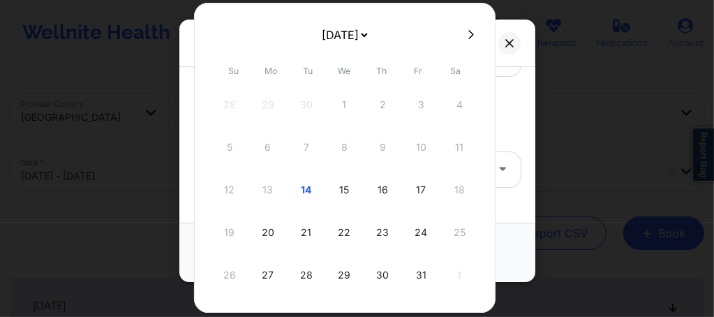
click at [468, 34] on icon at bounding box center [471, 34] width 6 height 10
select select "2025-10"
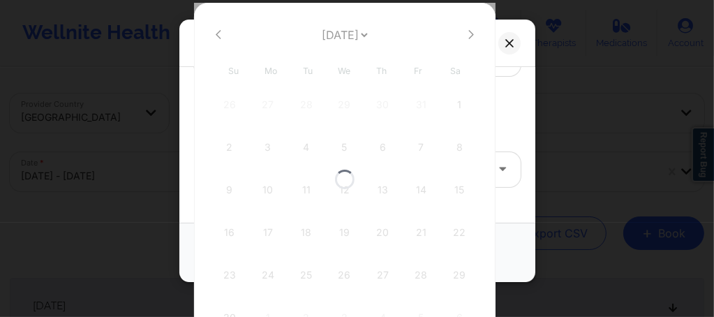
select select "2025-10"
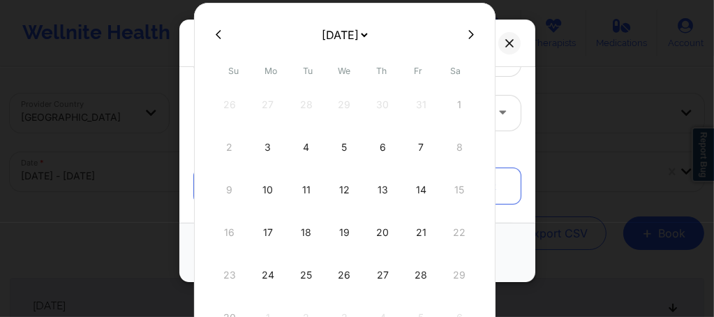
click at [382, 150] on div "6" at bounding box center [383, 147] width 35 height 39
type input "11/06/2025"
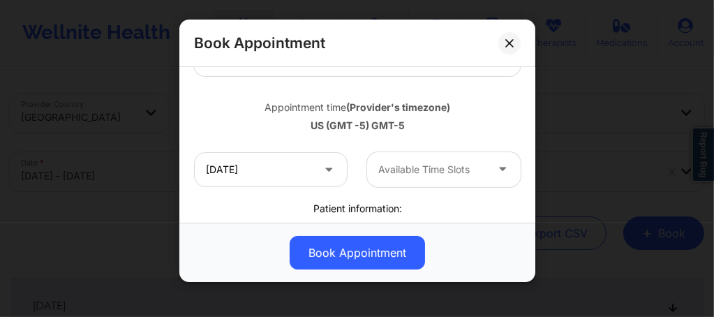
click at [430, 167] on div at bounding box center [431, 169] width 107 height 17
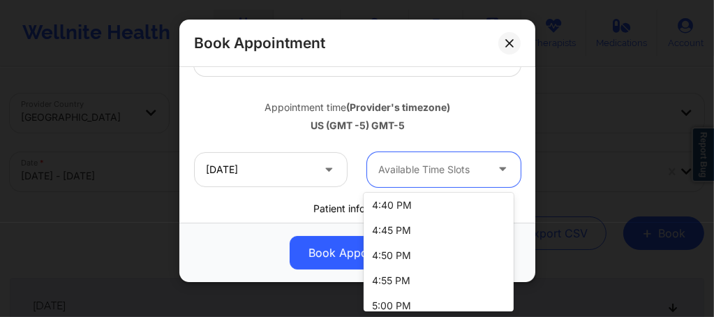
scroll to position [1411, 0]
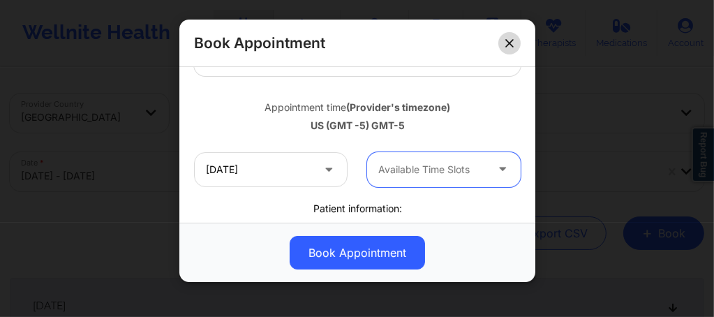
click at [506, 42] on icon at bounding box center [509, 43] width 8 height 8
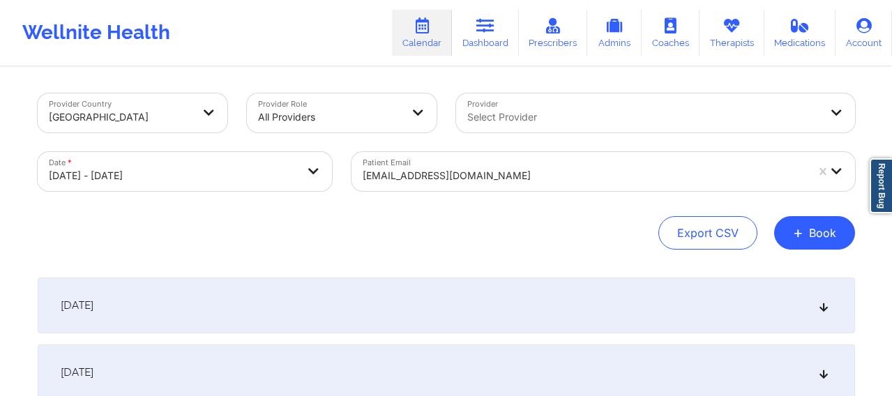
click at [563, 114] on div at bounding box center [643, 117] width 353 height 17
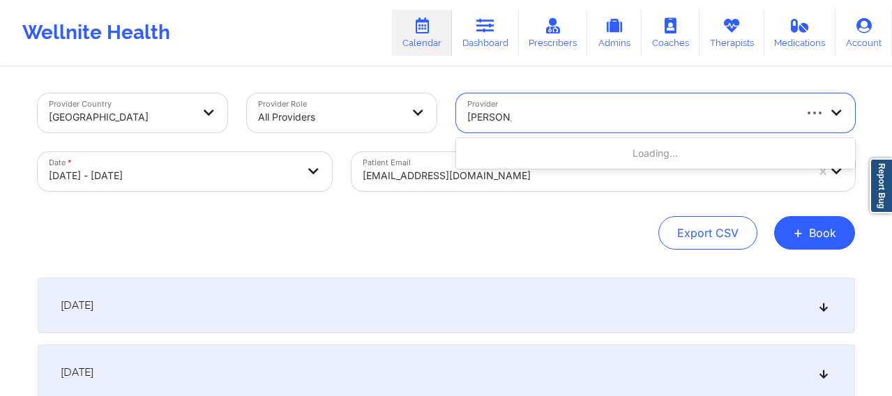
type input "[PERSON_NAME]"
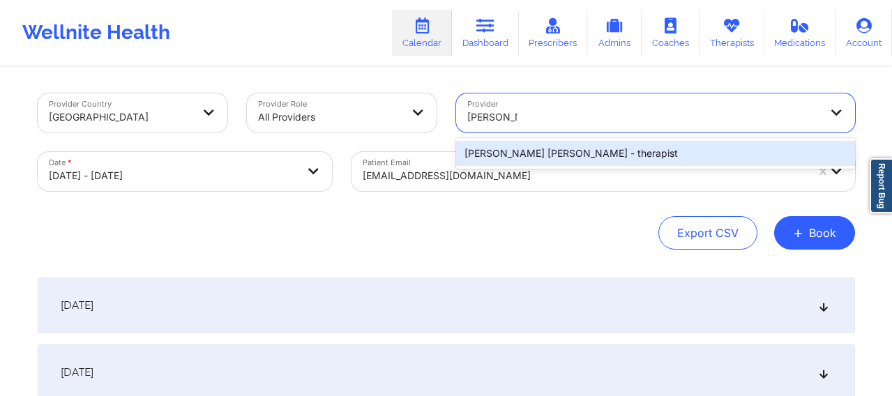
click at [538, 149] on div "[PERSON_NAME] [PERSON_NAME] - therapist" at bounding box center [655, 153] width 399 height 25
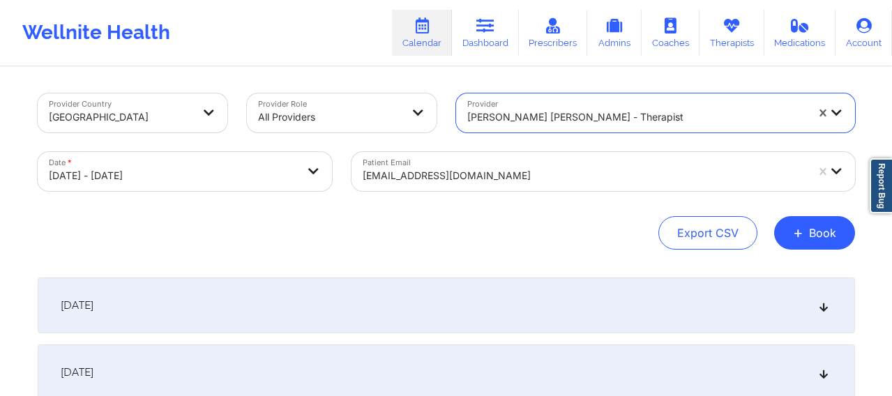
click at [216, 308] on div "[DATE]" at bounding box center [447, 306] width 818 height 56
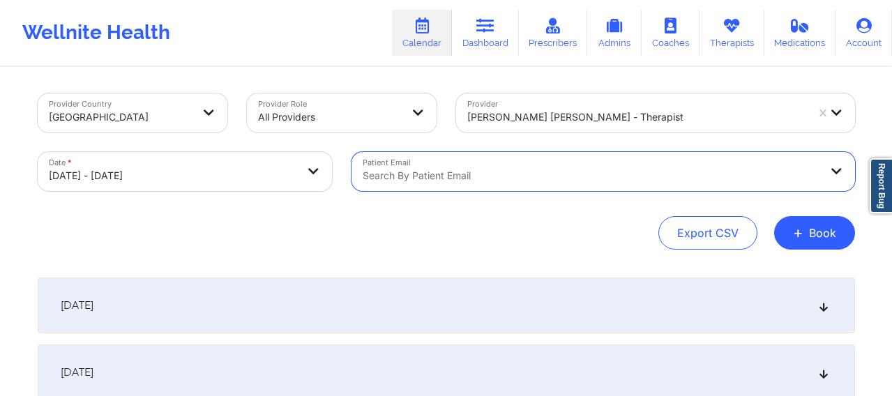
click at [345, 288] on div "[DATE]" at bounding box center [447, 306] width 818 height 56
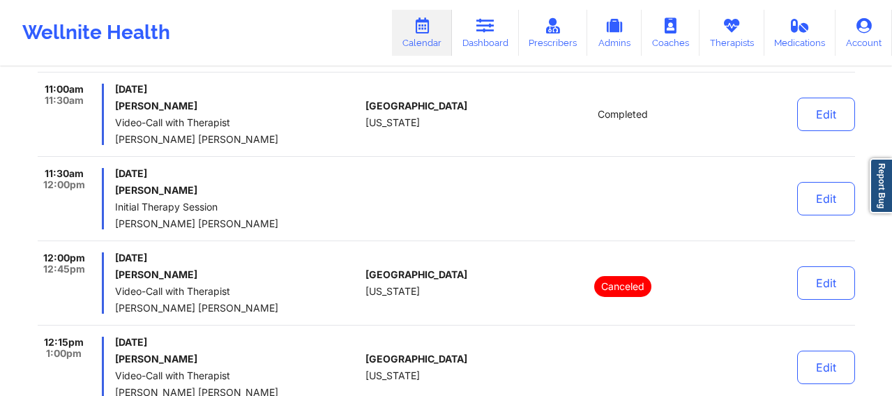
scroll to position [430, 0]
drag, startPoint x: 180, startPoint y: 183, endPoint x: 113, endPoint y: 188, distance: 67.1
click at [113, 188] on div "11:30am 12:00pm [DATE] [PERSON_NAME] Initial Therapy Session [PERSON_NAME] [PER…" at bounding box center [199, 197] width 323 height 61
copy h6 "[PERSON_NAME]"
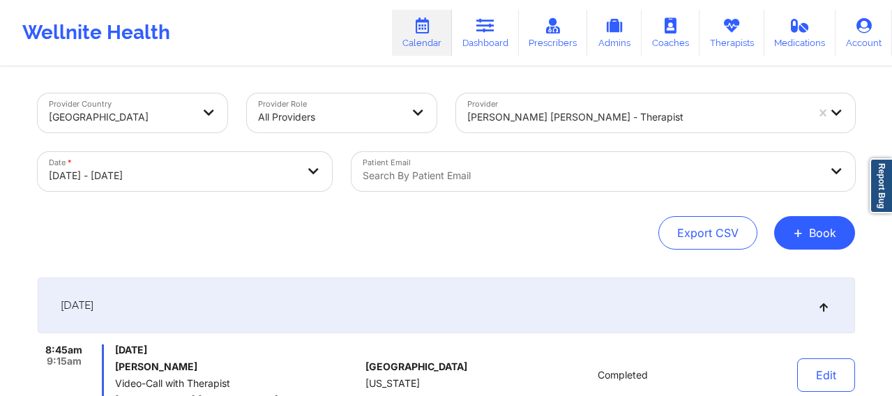
click at [518, 114] on div at bounding box center [636, 117] width 339 height 17
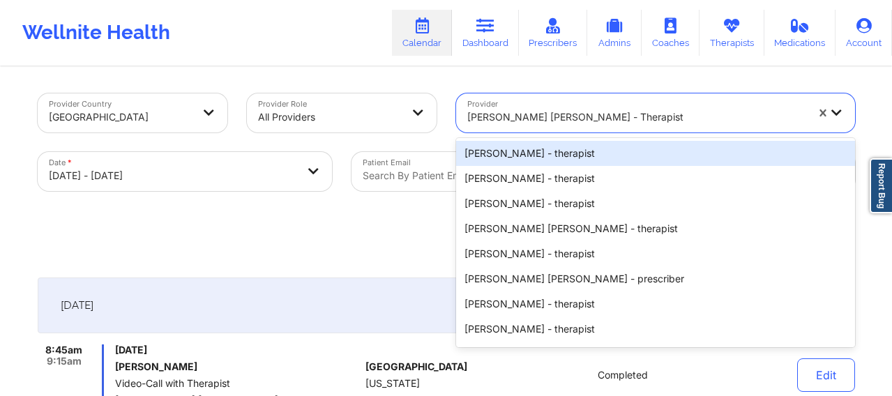
paste input "[PERSON_NAME]"
type input "[PERSON_NAME]"
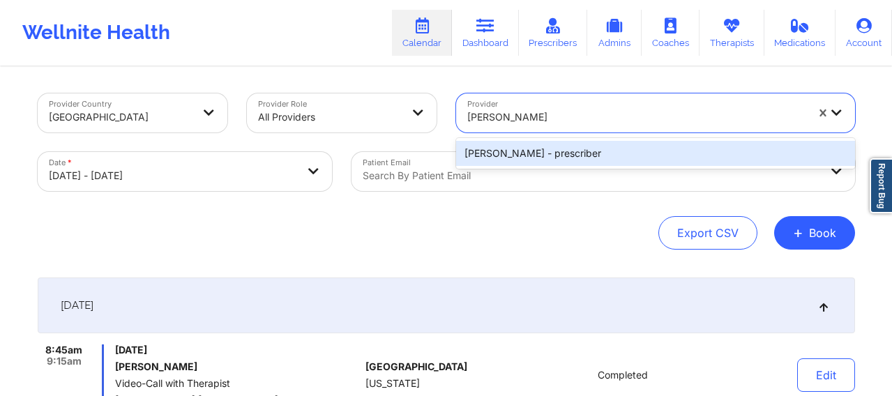
click at [532, 153] on div "[PERSON_NAME] - prescriber" at bounding box center [655, 153] width 399 height 25
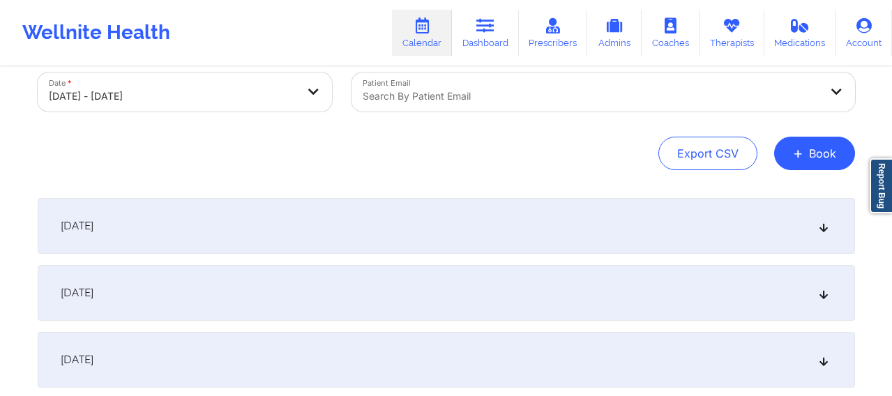
scroll to position [82, 0]
click at [504, 223] on div "[DATE]" at bounding box center [447, 224] width 818 height 56
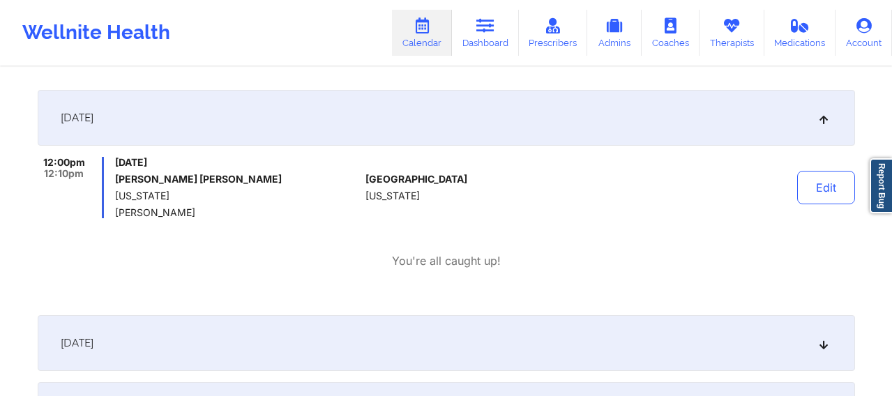
scroll to position [221, 0]
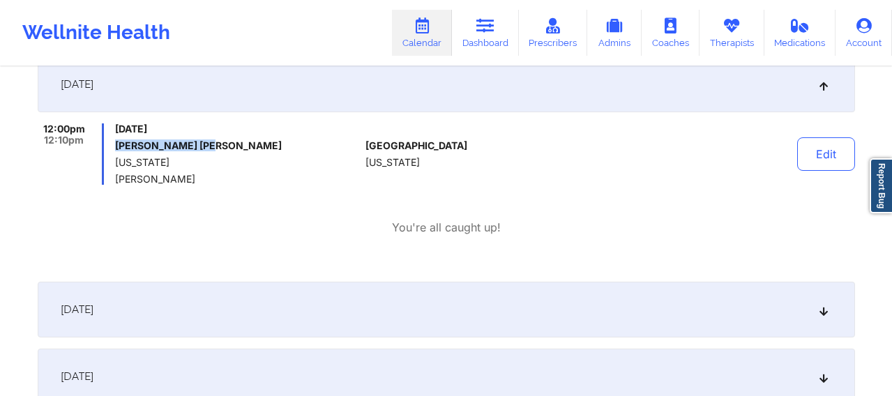
drag, startPoint x: 204, startPoint y: 151, endPoint x: 116, endPoint y: 146, distance: 88.0
click at [116, 146] on div "[DATE] [PERSON_NAME] [PERSON_NAME] [US_STATE] [PERSON_NAME]" at bounding box center [237, 153] width 245 height 61
copy h6 "[PERSON_NAME] [PERSON_NAME]"
